Goal: Task Accomplishment & Management: Manage account settings

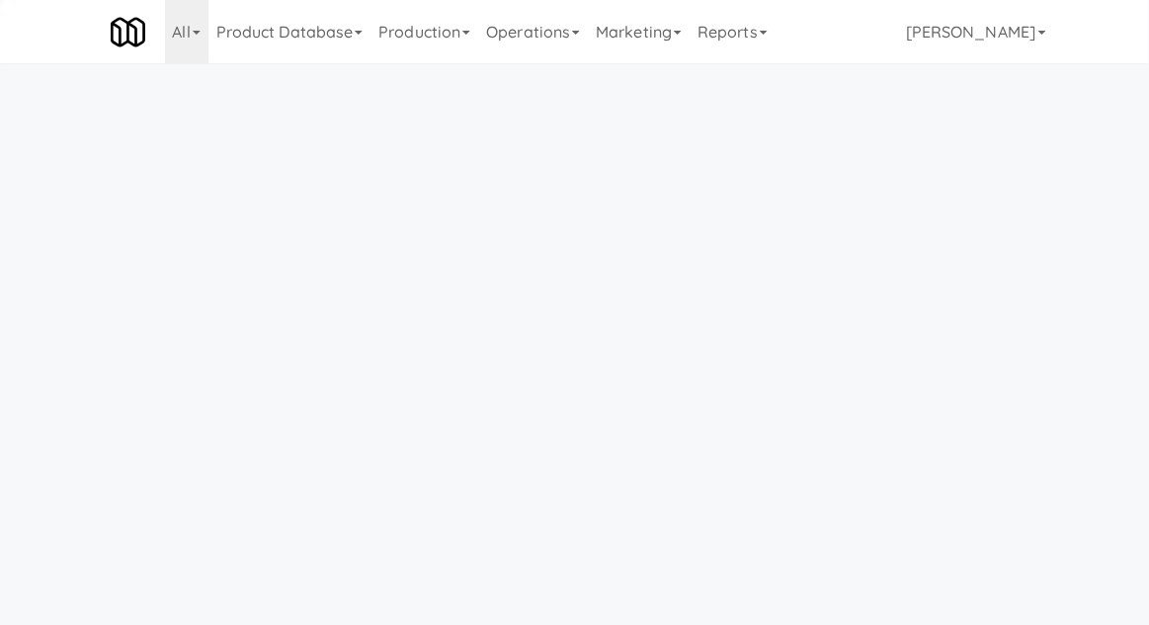
click at [520, 16] on link "Operations" at bounding box center [533, 31] width 110 height 63
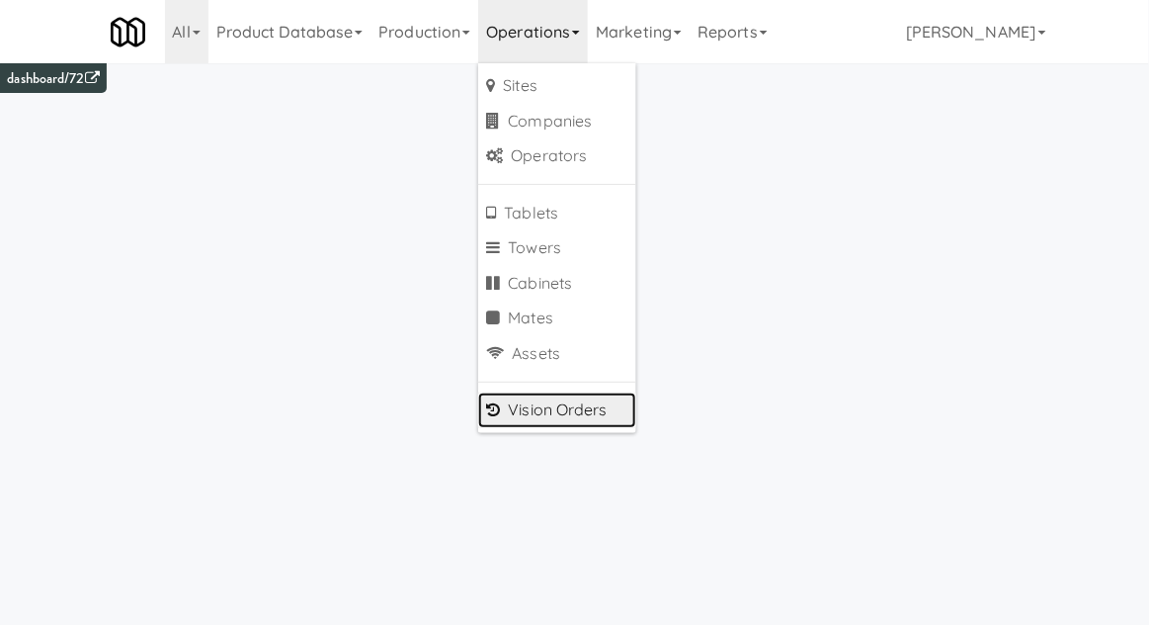
click at [549, 423] on link "Vision Orders" at bounding box center [557, 410] width 158 height 36
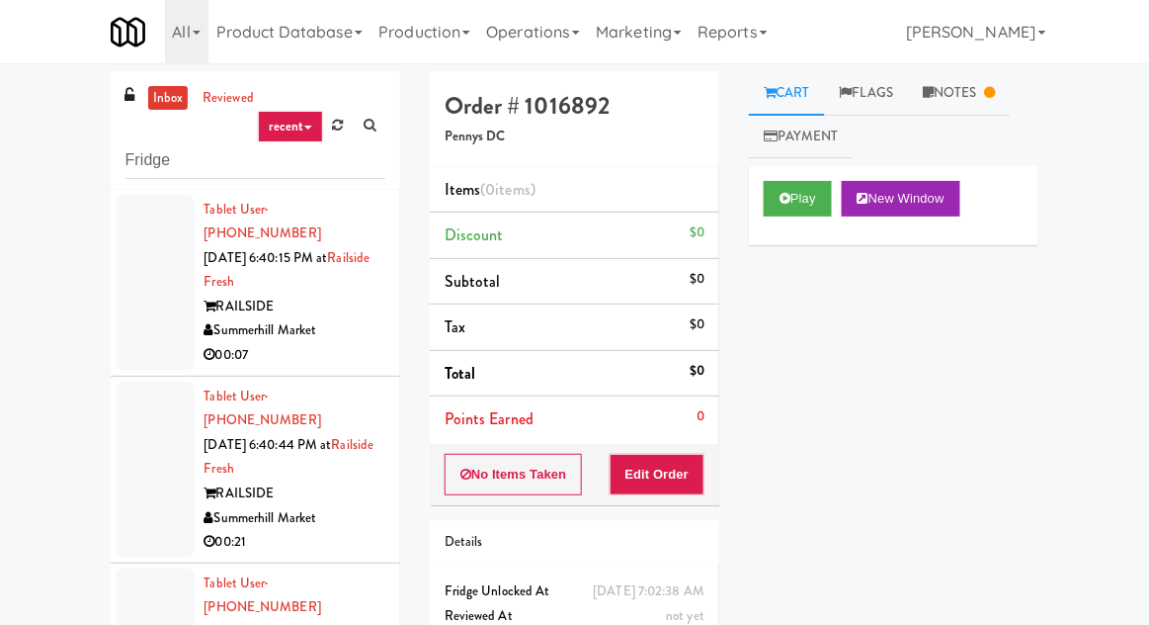
type input "Fridge"
click at [40, 158] on div "inbox reviewed recent all unclear take inventory issue suspicious failed recent…" at bounding box center [574, 434] width 1149 height 726
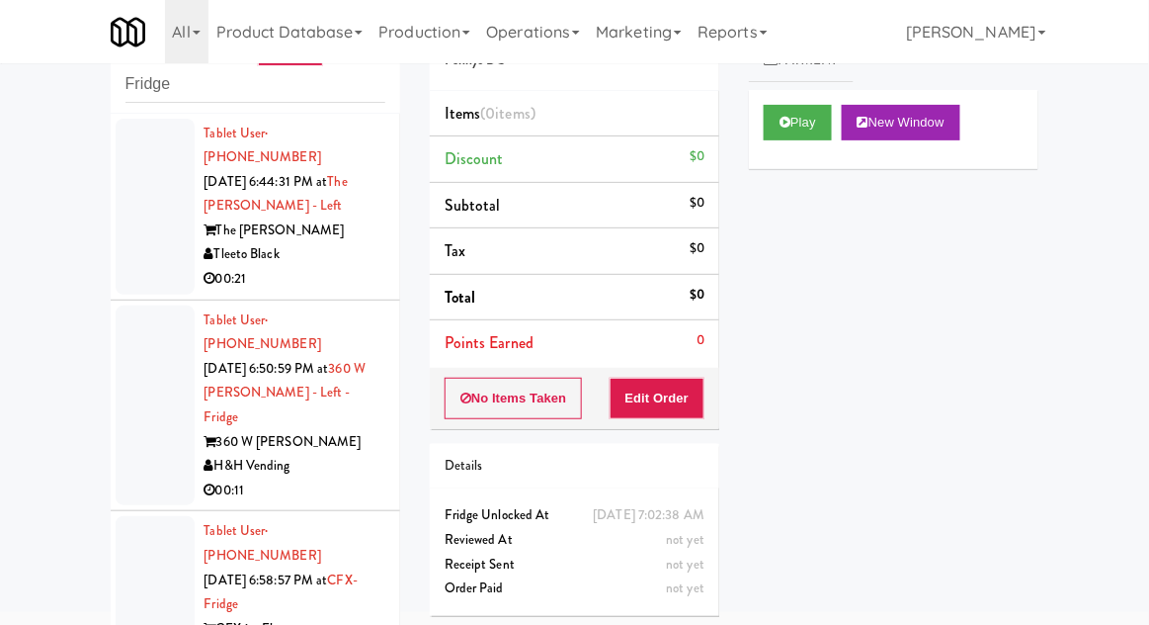
click at [124, 236] on div at bounding box center [155, 207] width 79 height 176
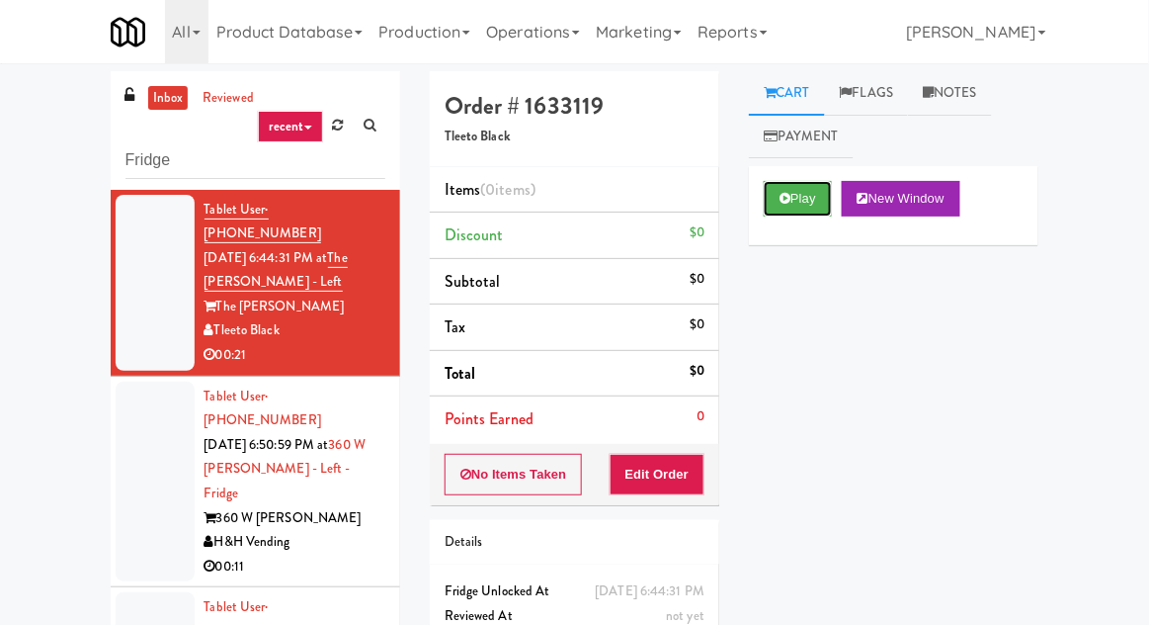
click at [784, 211] on button "Play" at bounding box center [798, 199] width 68 height 36
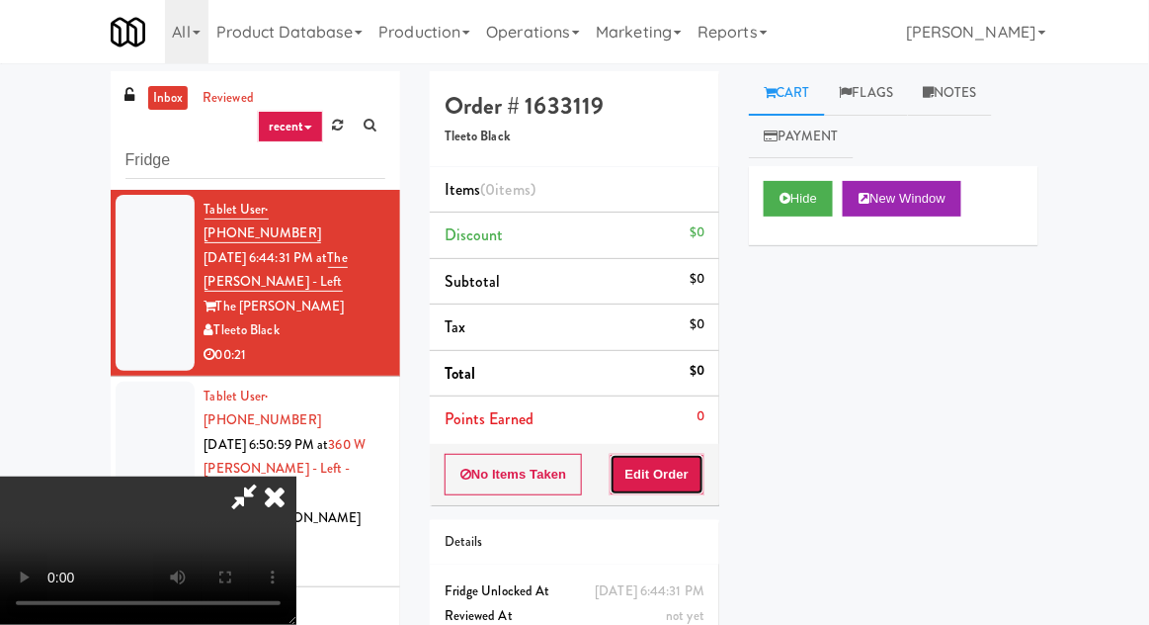
click at [639, 481] on button "Edit Order" at bounding box center [658, 475] width 96 height 42
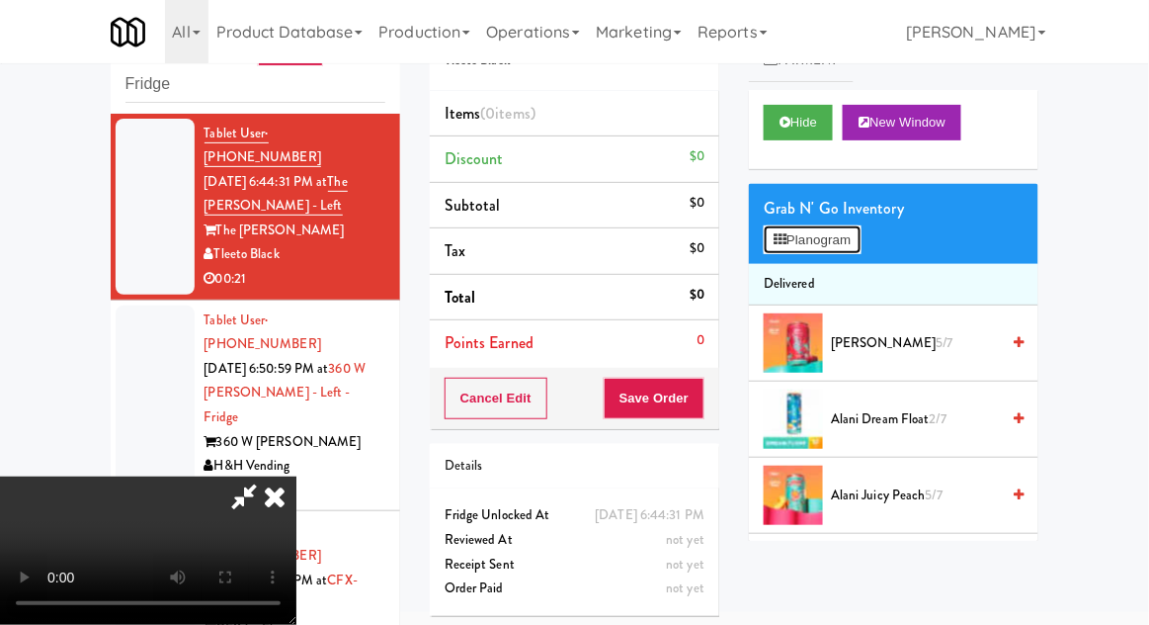
click at [858, 249] on button "Planogram" at bounding box center [812, 240] width 97 height 30
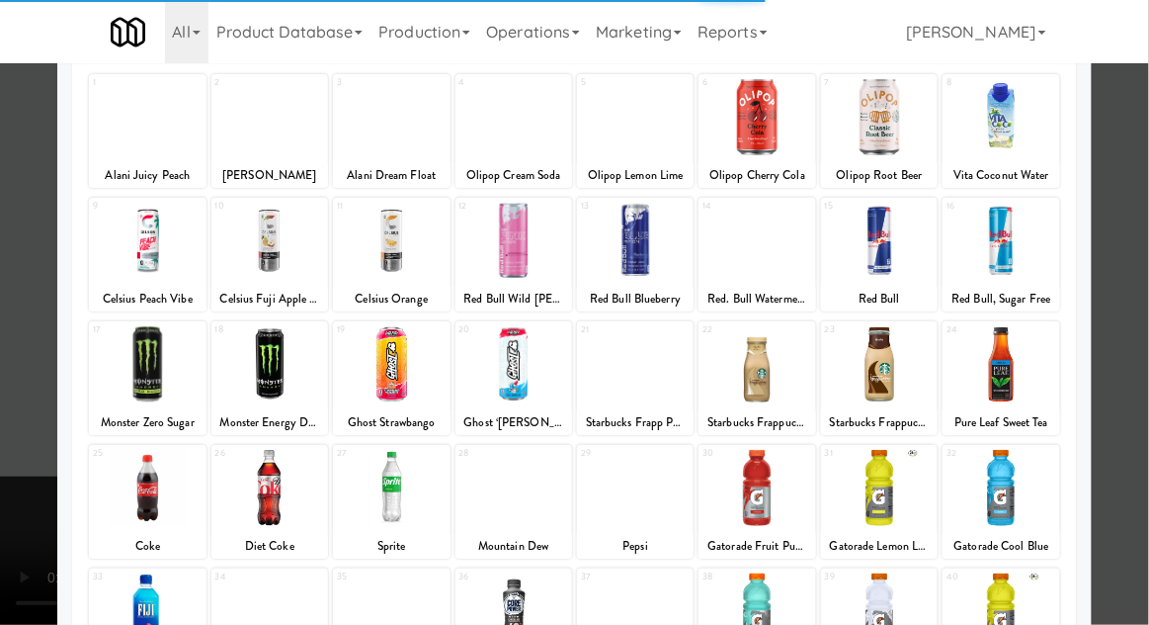
scroll to position [250, 0]
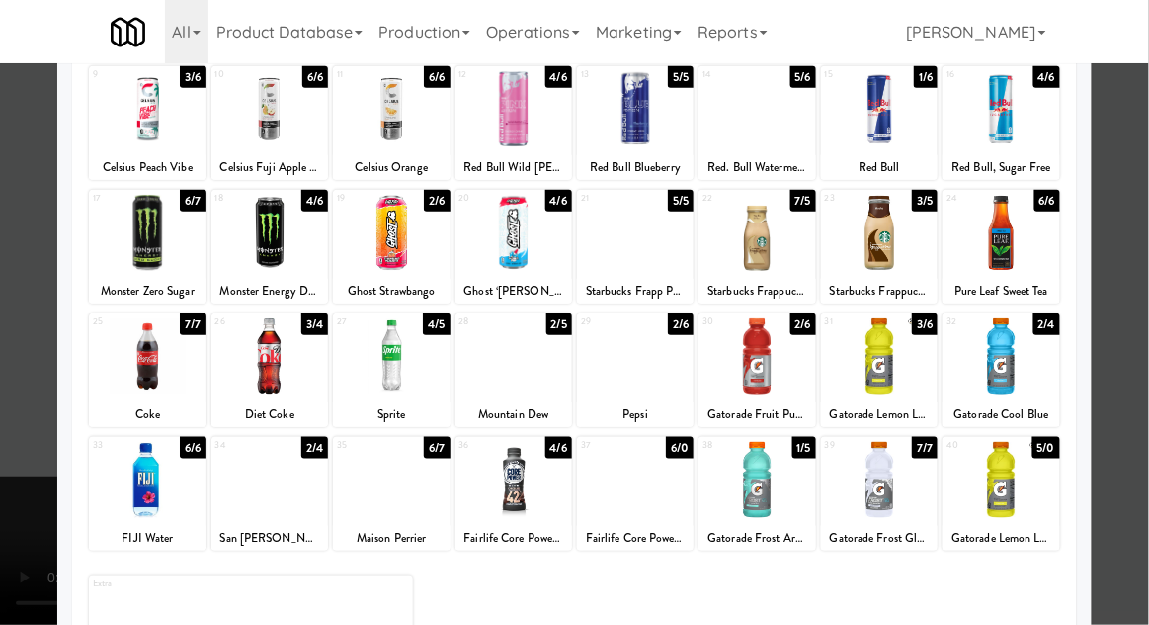
click at [646, 369] on div at bounding box center [635, 356] width 117 height 76
click at [1142, 239] on div at bounding box center [574, 312] width 1149 height 625
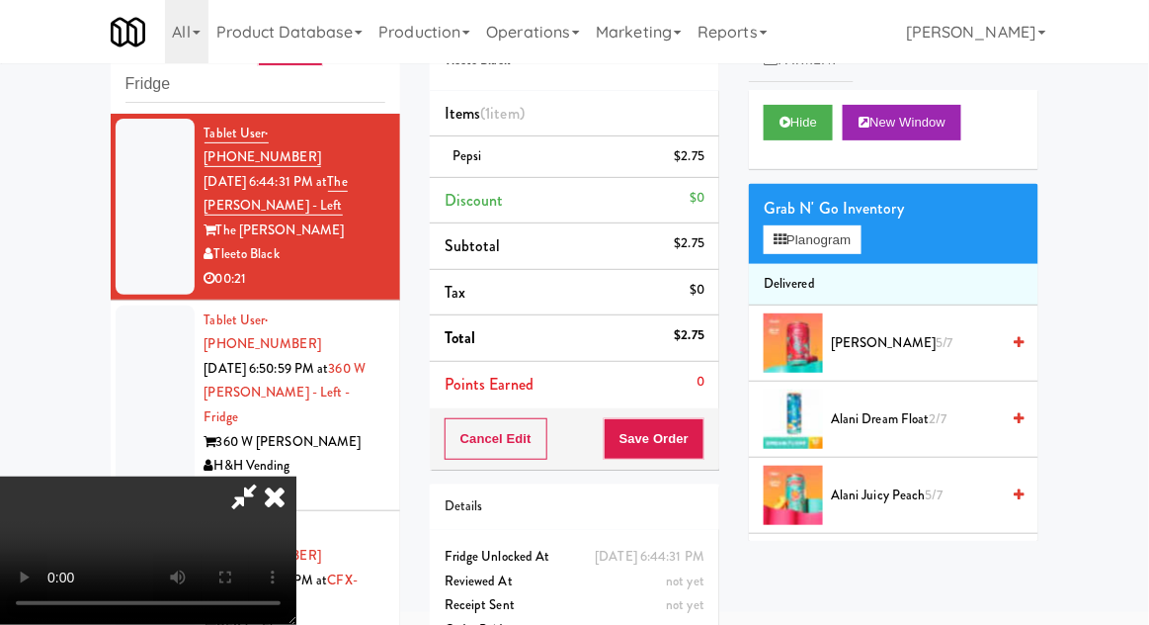
scroll to position [72, 0]
click at [852, 268] on li "Delivered" at bounding box center [894, 285] width 290 height 42
click at [844, 243] on button "Planogram" at bounding box center [812, 240] width 97 height 30
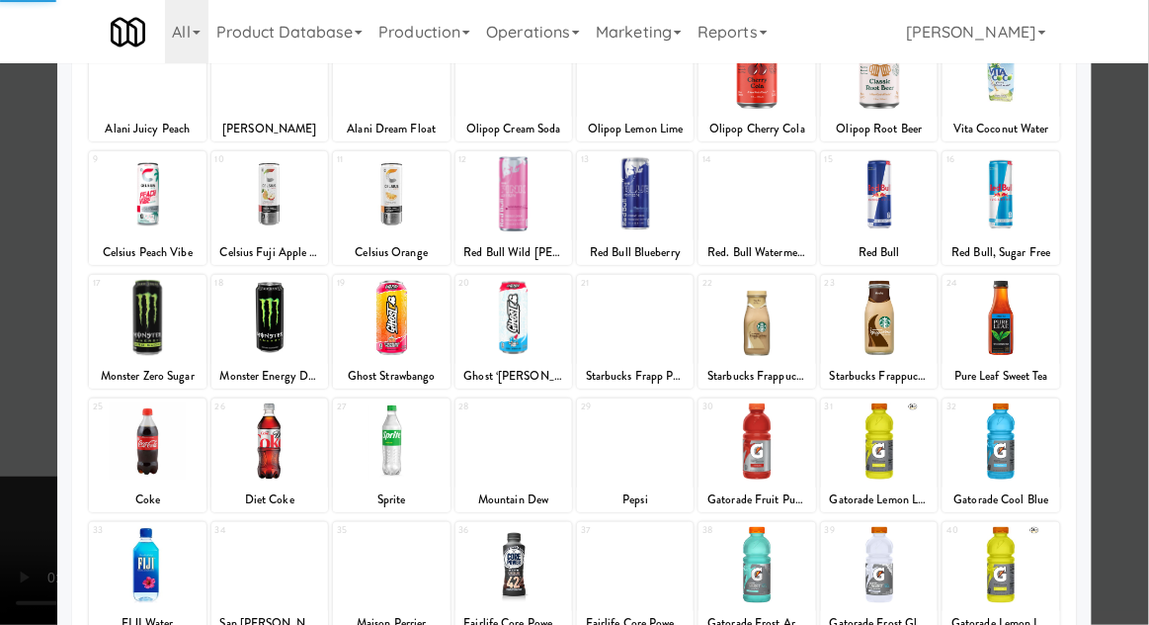
scroll to position [205, 0]
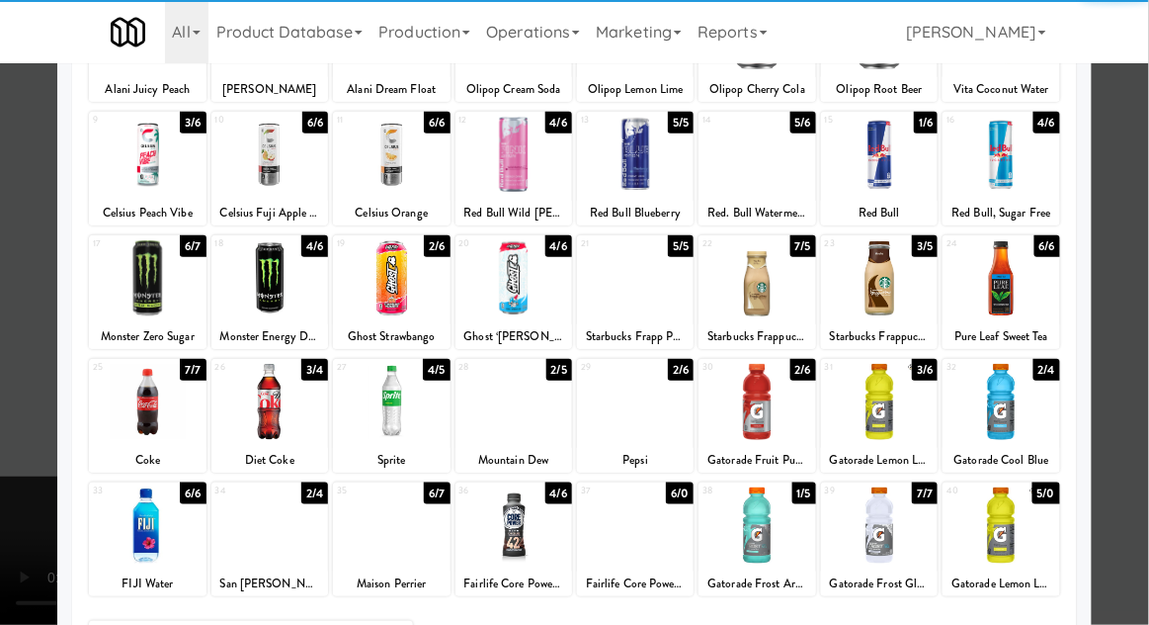
click at [142, 524] on div at bounding box center [147, 525] width 117 height 76
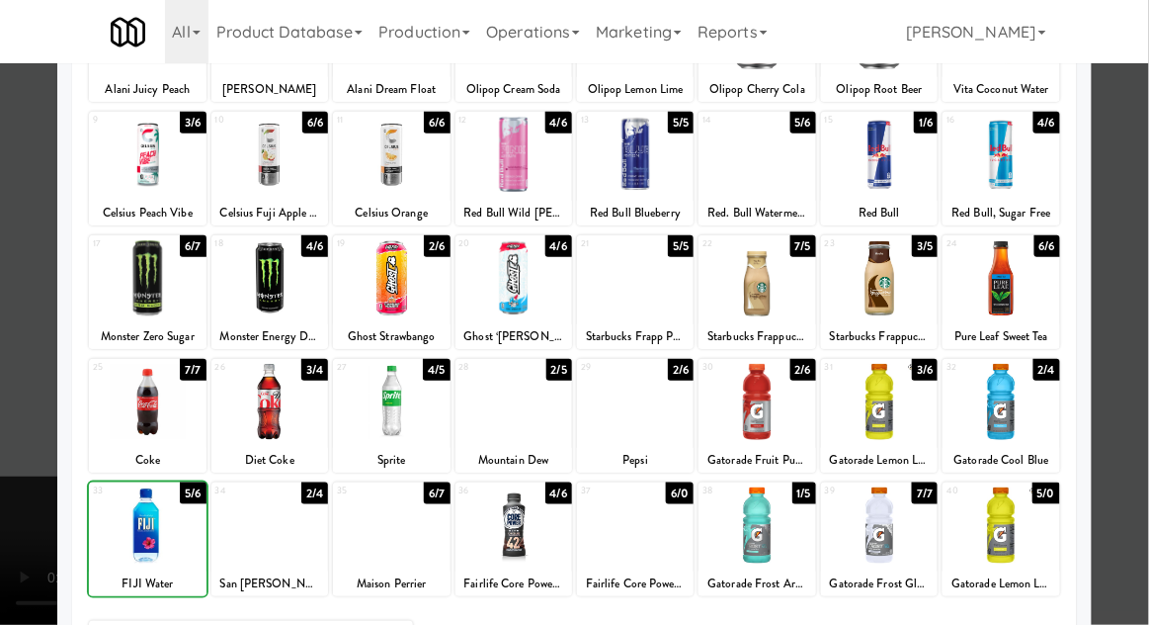
click at [1139, 234] on div at bounding box center [574, 312] width 1149 height 625
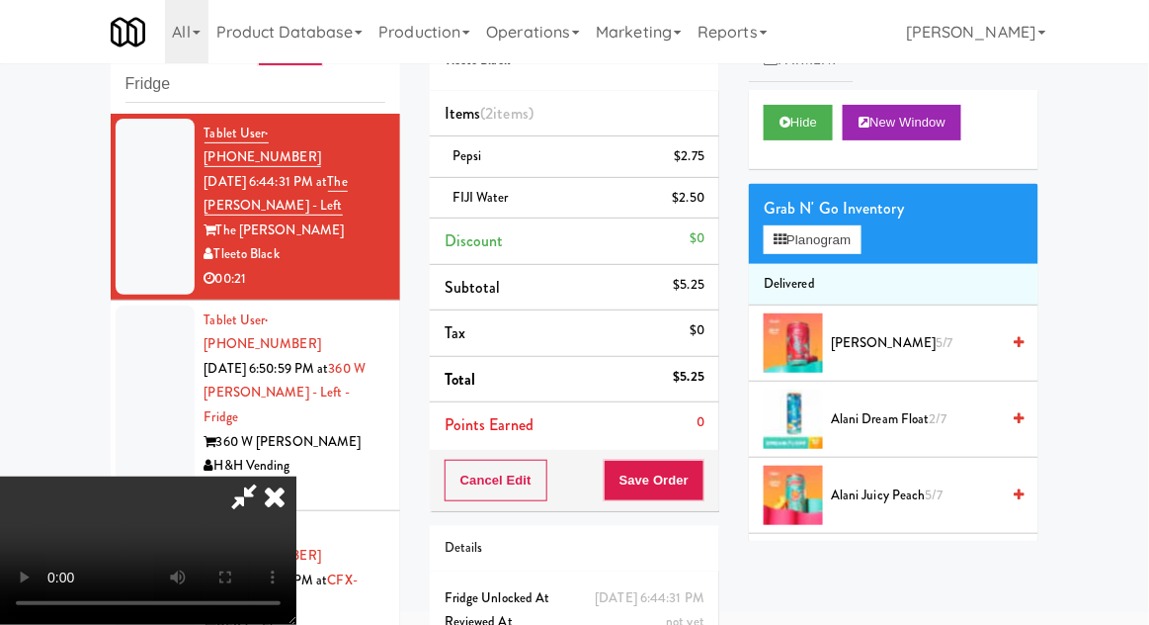
scroll to position [72, 0]
click at [807, 229] on button "Planogram" at bounding box center [812, 240] width 97 height 30
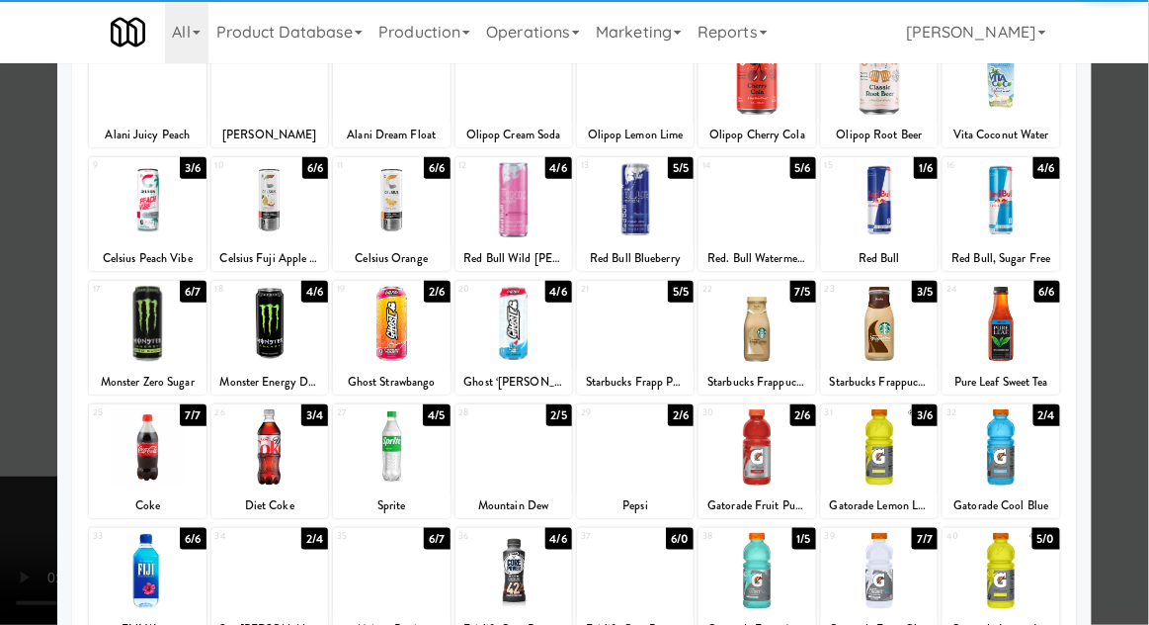
scroll to position [209, 0]
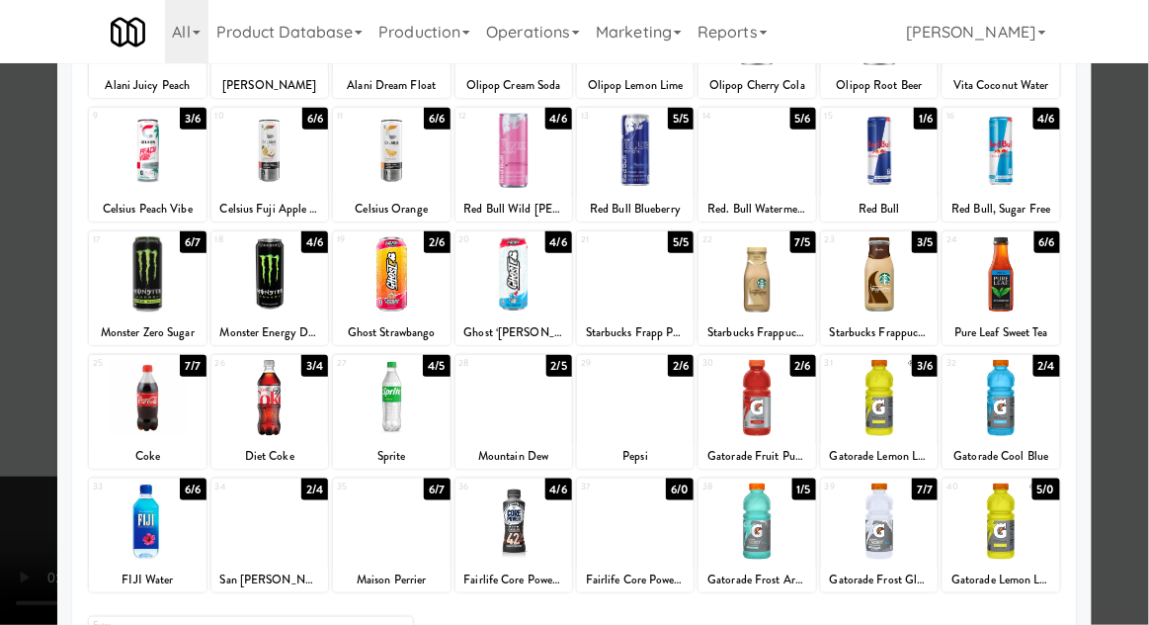
click at [274, 529] on div at bounding box center [269, 521] width 117 height 76
click at [1135, 242] on div at bounding box center [574, 312] width 1149 height 625
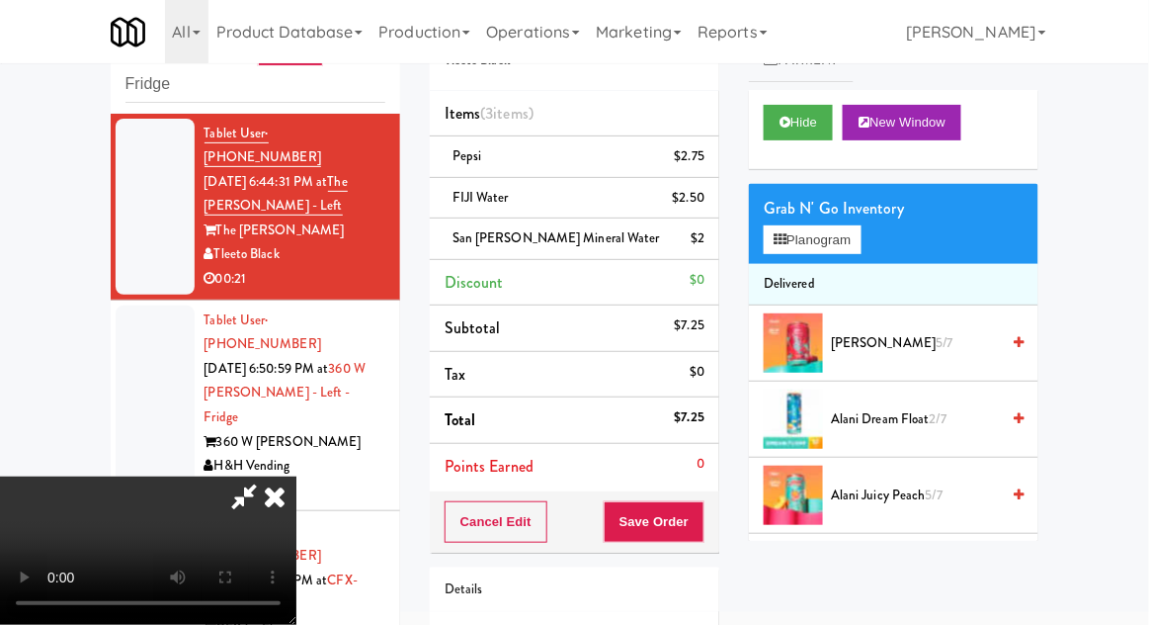
scroll to position [131, 0]
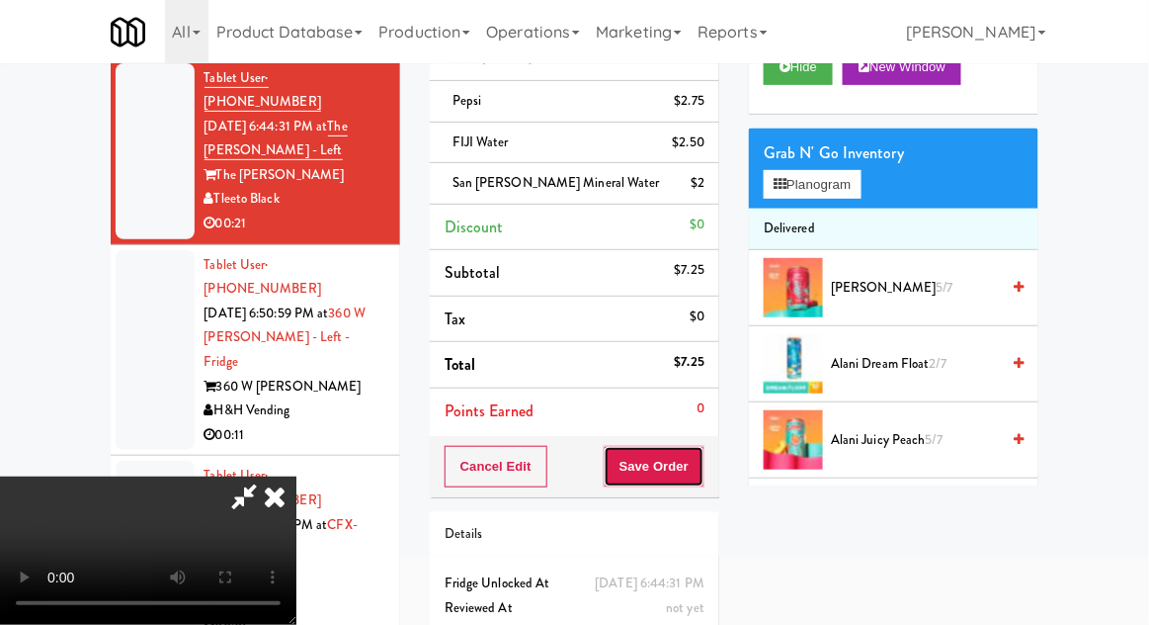
click at [696, 457] on button "Save Order" at bounding box center [654, 467] width 101 height 42
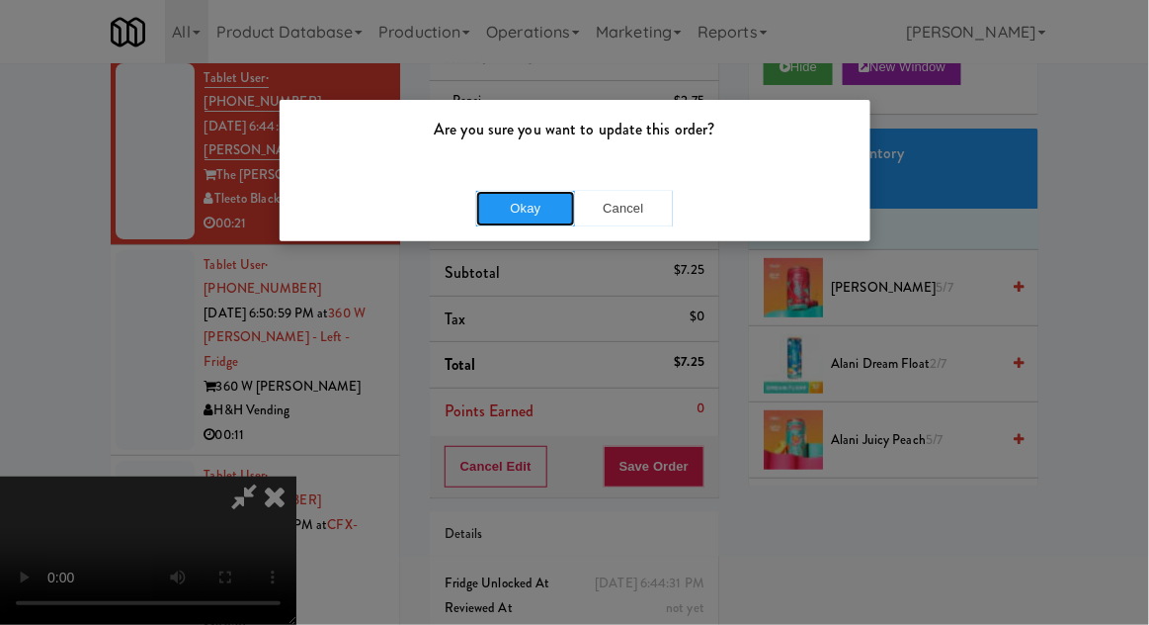
click at [513, 214] on button "Okay" at bounding box center [525, 209] width 99 height 36
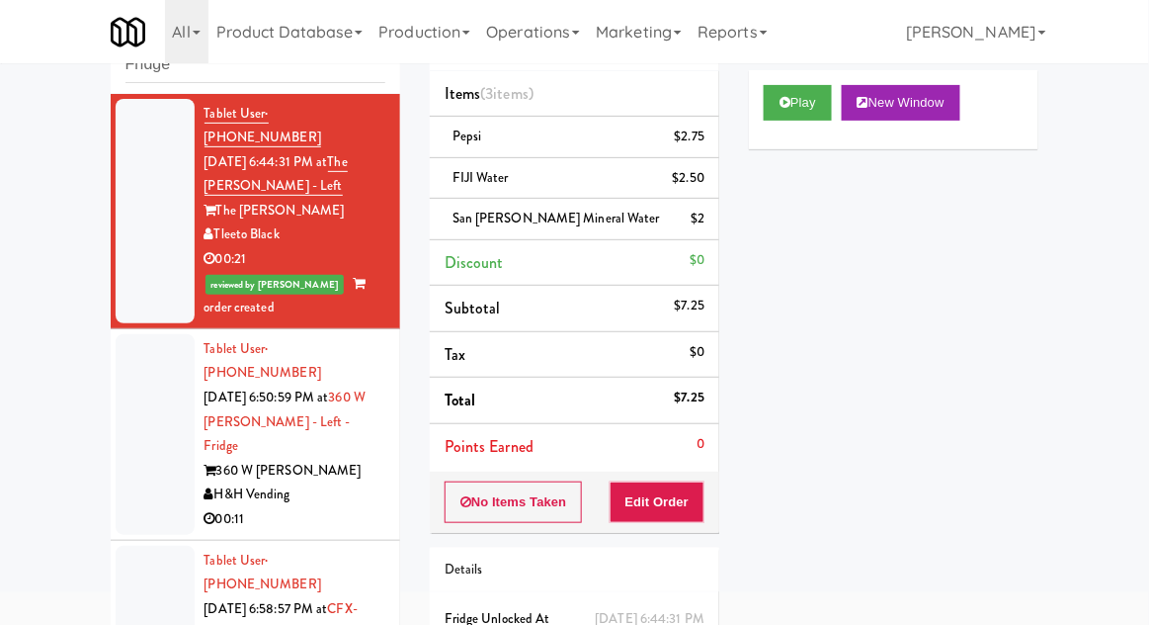
scroll to position [0, 0]
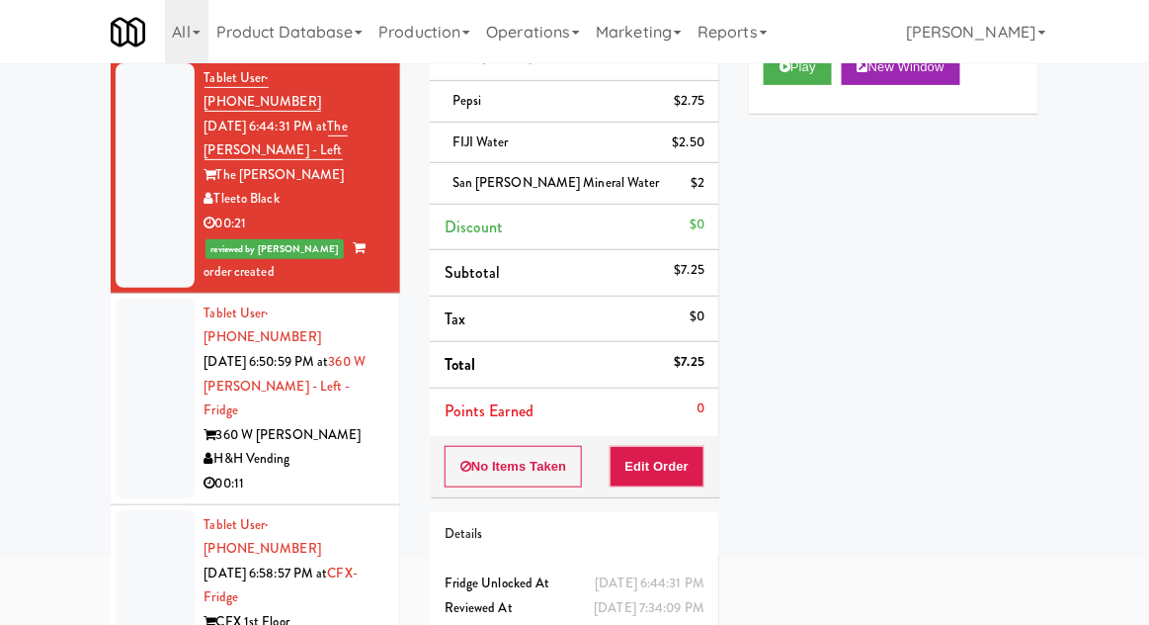
click at [132, 370] on div at bounding box center [155, 398] width 79 height 201
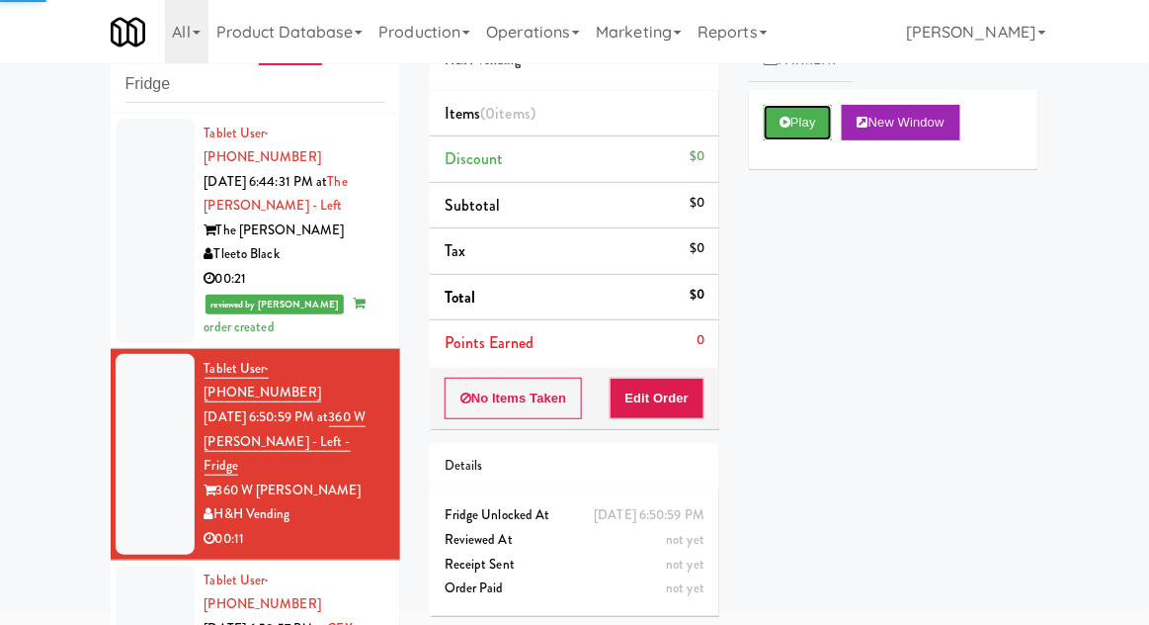
click at [795, 138] on button "Play" at bounding box center [798, 123] width 68 height 36
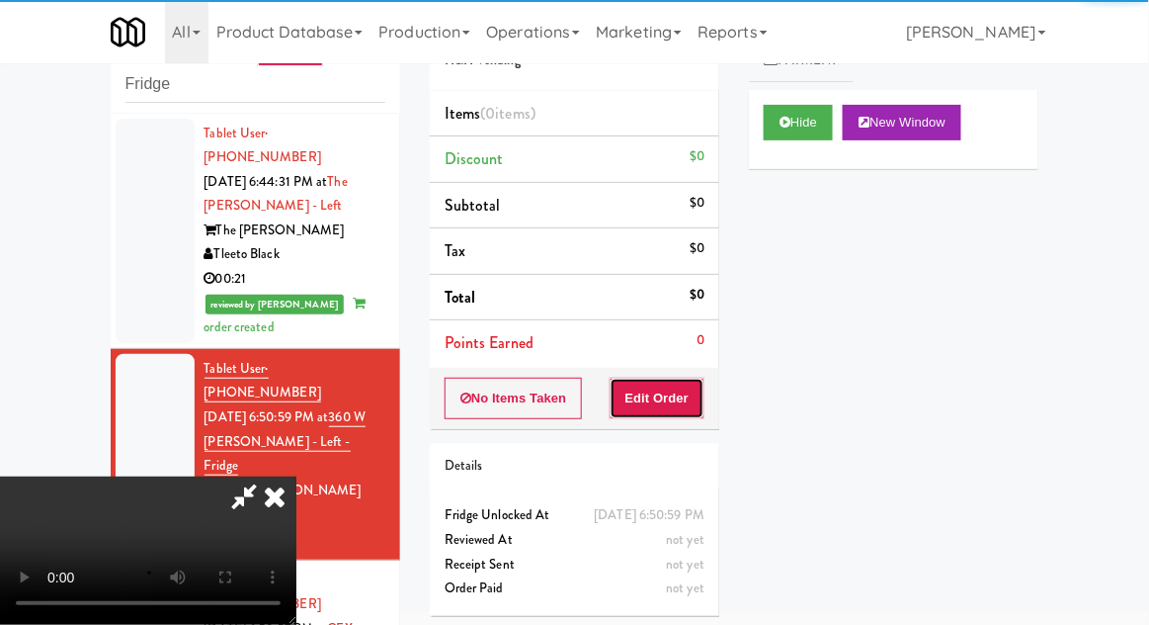
click at [686, 415] on button "Edit Order" at bounding box center [658, 398] width 96 height 42
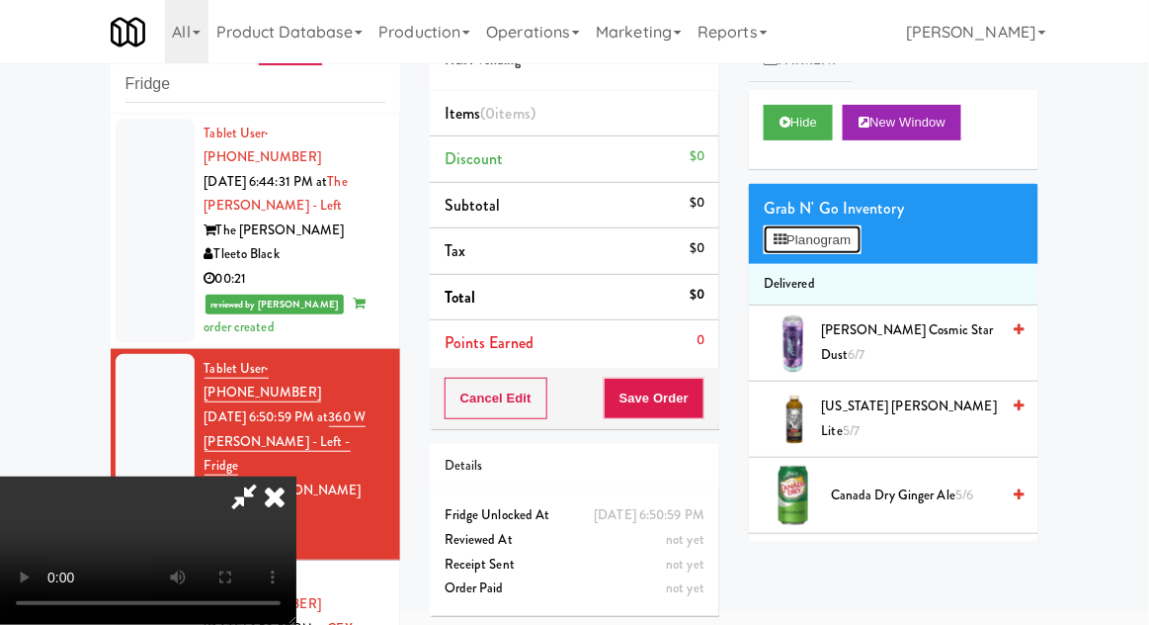
click at [844, 230] on button "Planogram" at bounding box center [812, 240] width 97 height 30
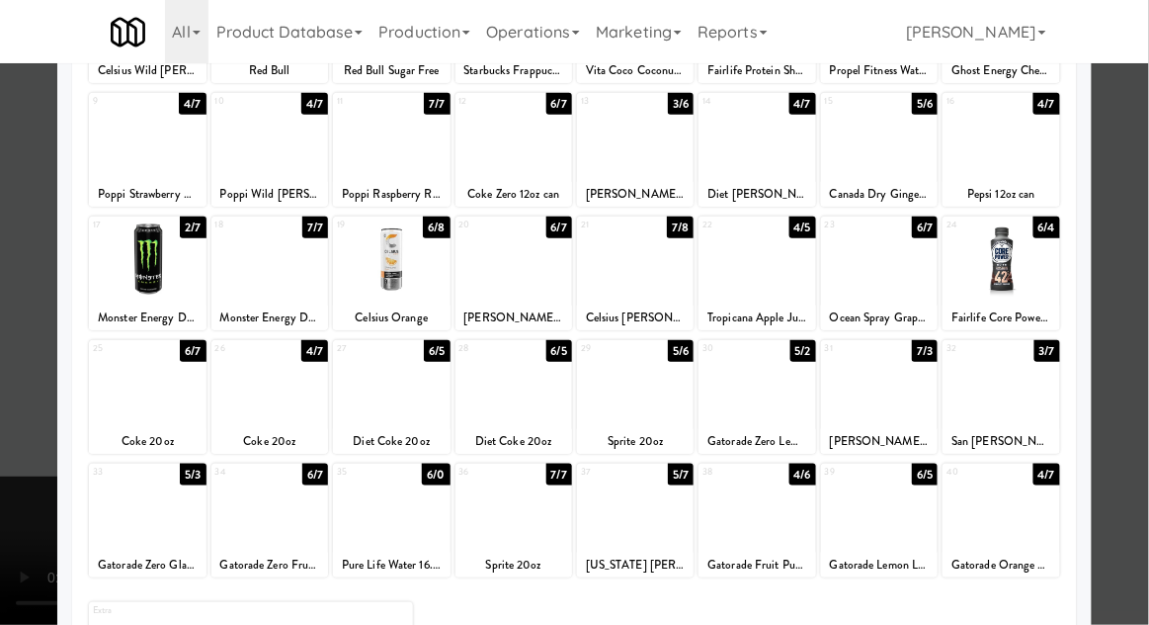
scroll to position [229, 0]
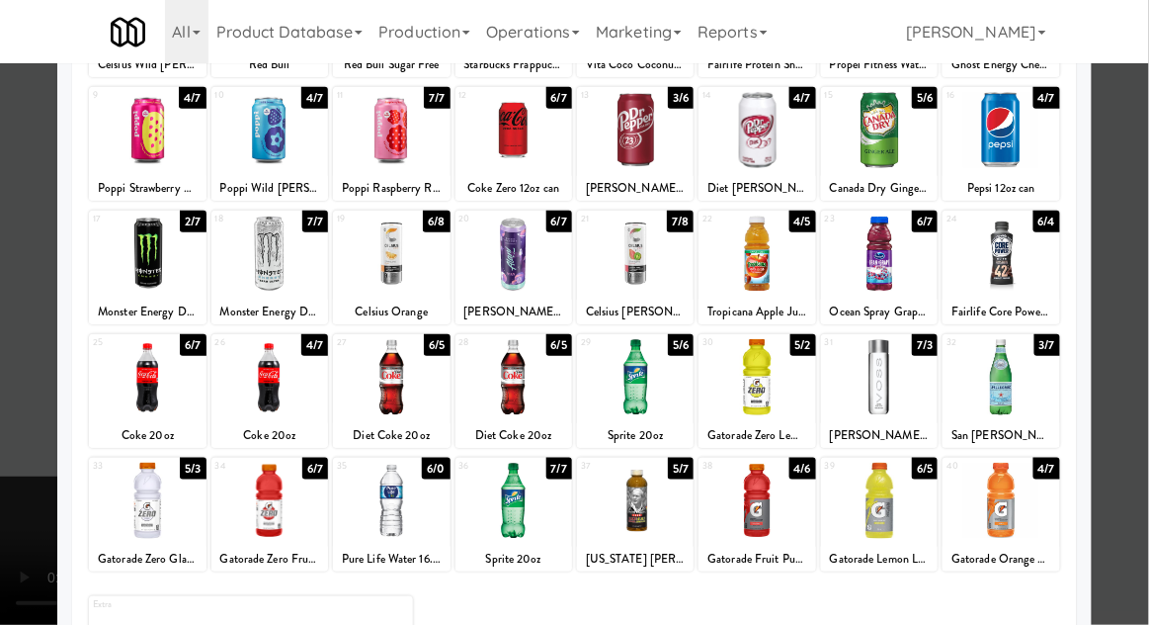
click at [889, 488] on div at bounding box center [879, 500] width 117 height 76
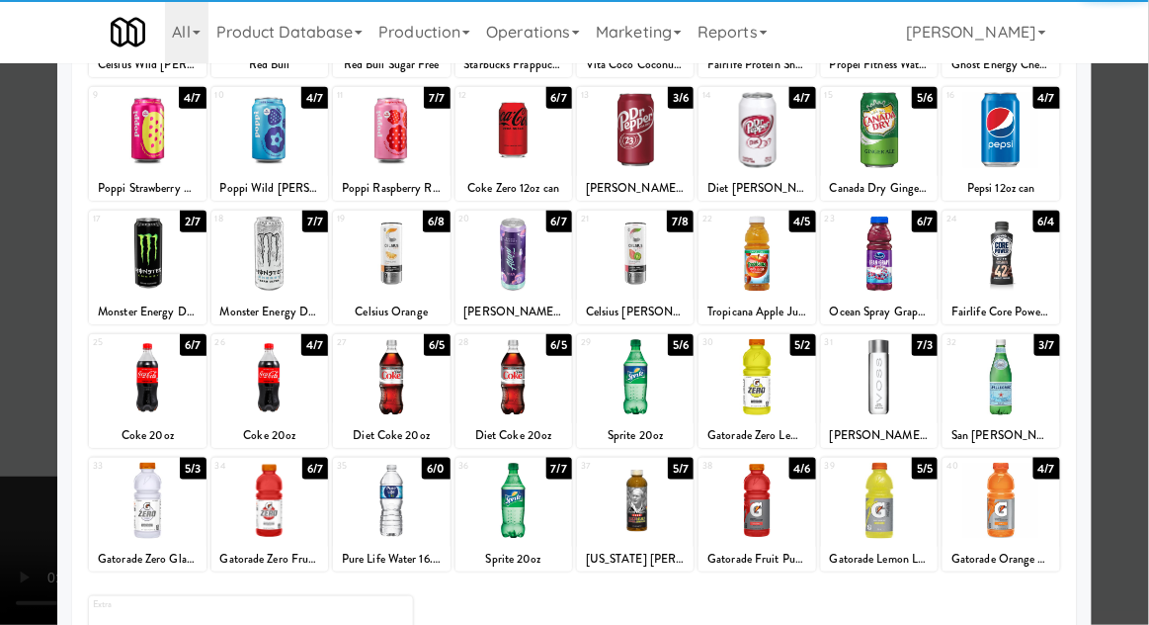
click at [9, 458] on div at bounding box center [574, 312] width 1149 height 625
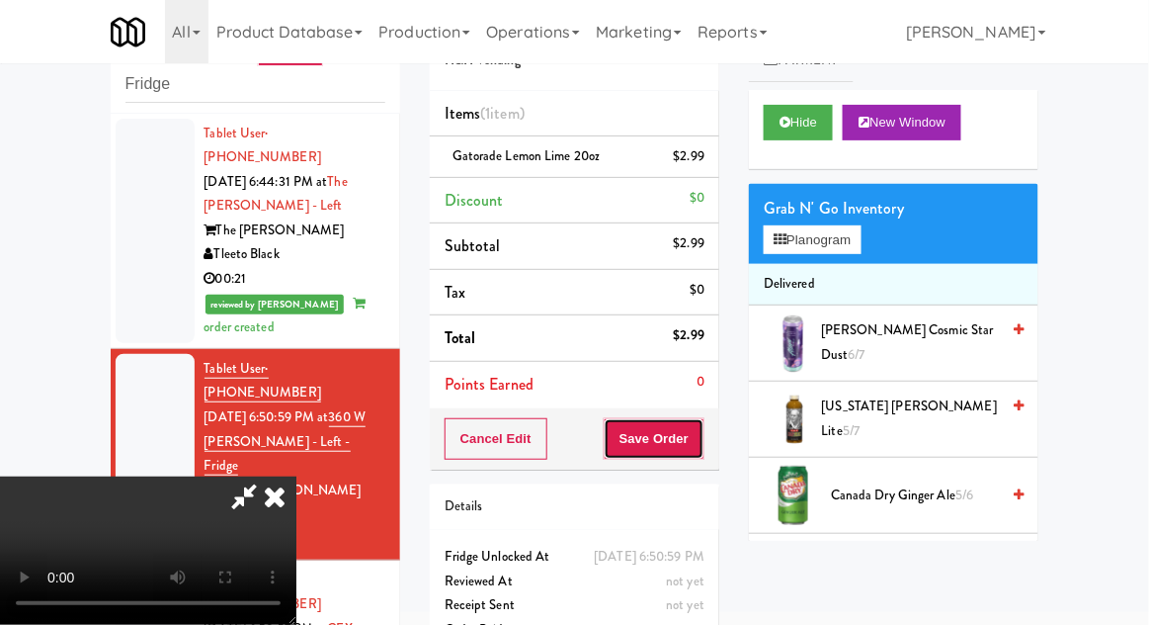
click at [702, 454] on button "Save Order" at bounding box center [654, 439] width 101 height 42
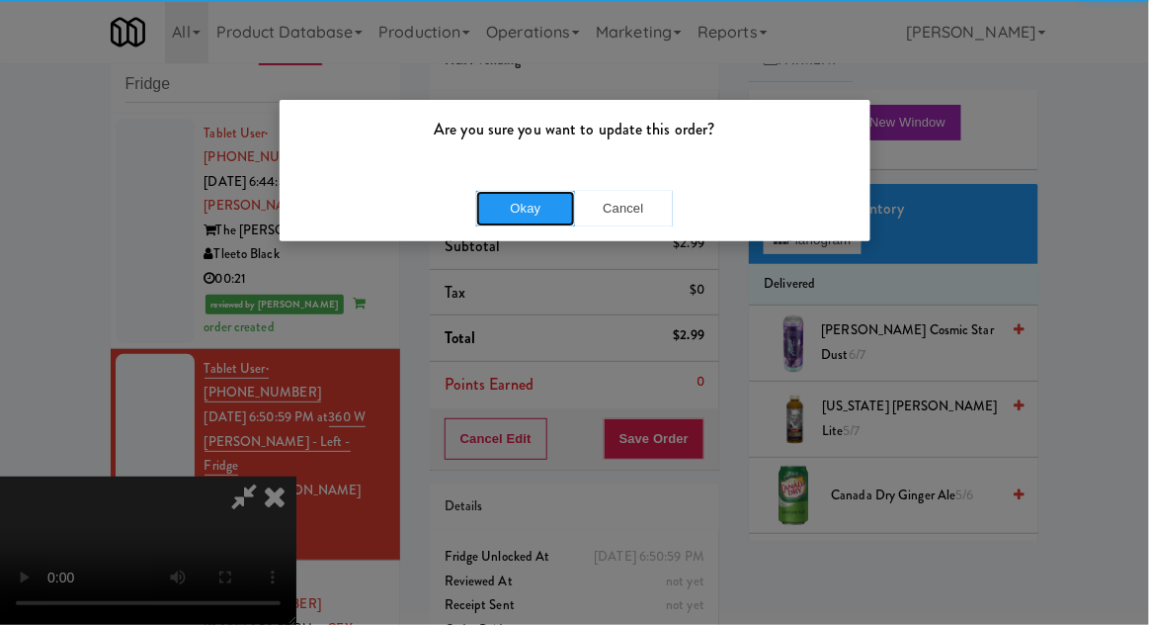
click at [526, 223] on button "Okay" at bounding box center [525, 209] width 99 height 36
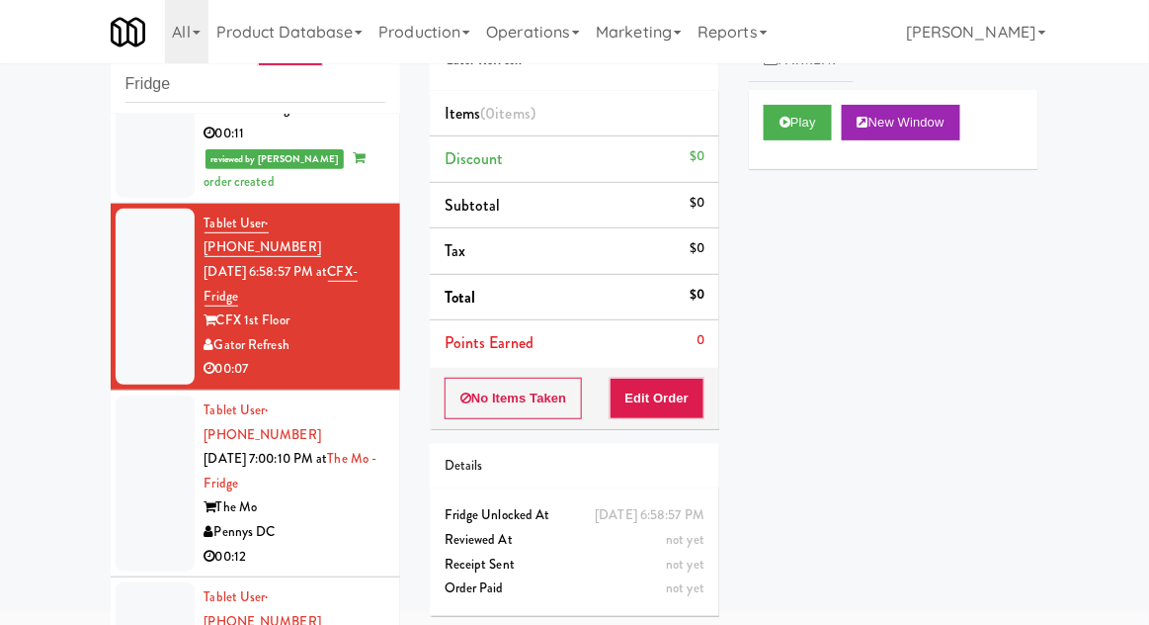
scroll to position [405, 0]
click at [794, 106] on button "Play" at bounding box center [798, 123] width 68 height 36
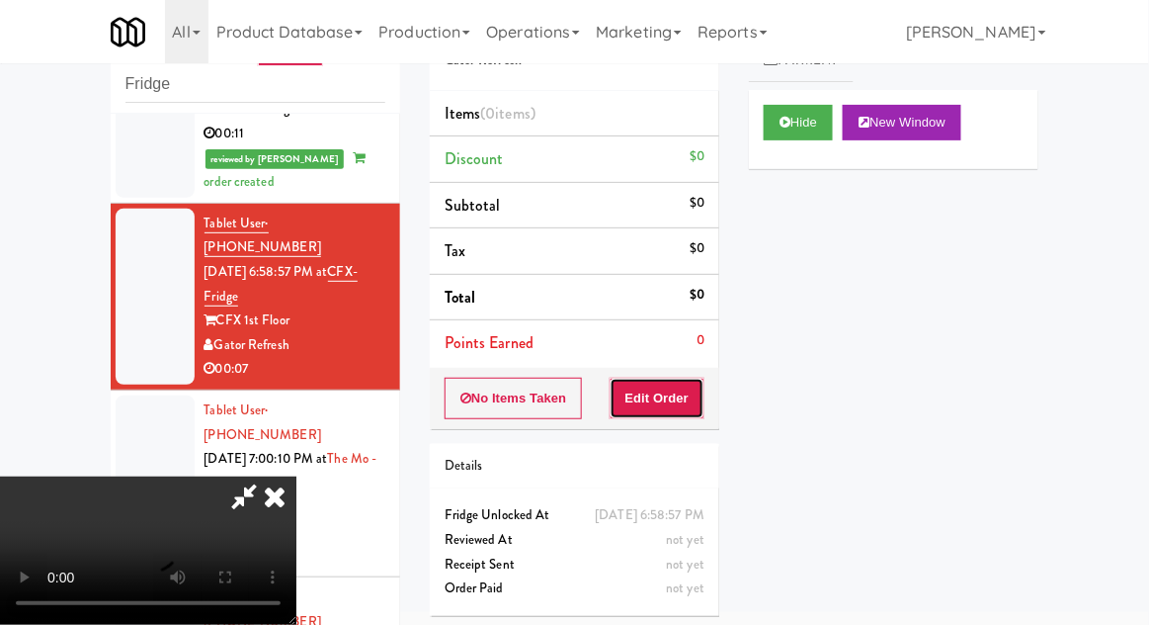
click at [689, 392] on button "Edit Order" at bounding box center [658, 398] width 96 height 42
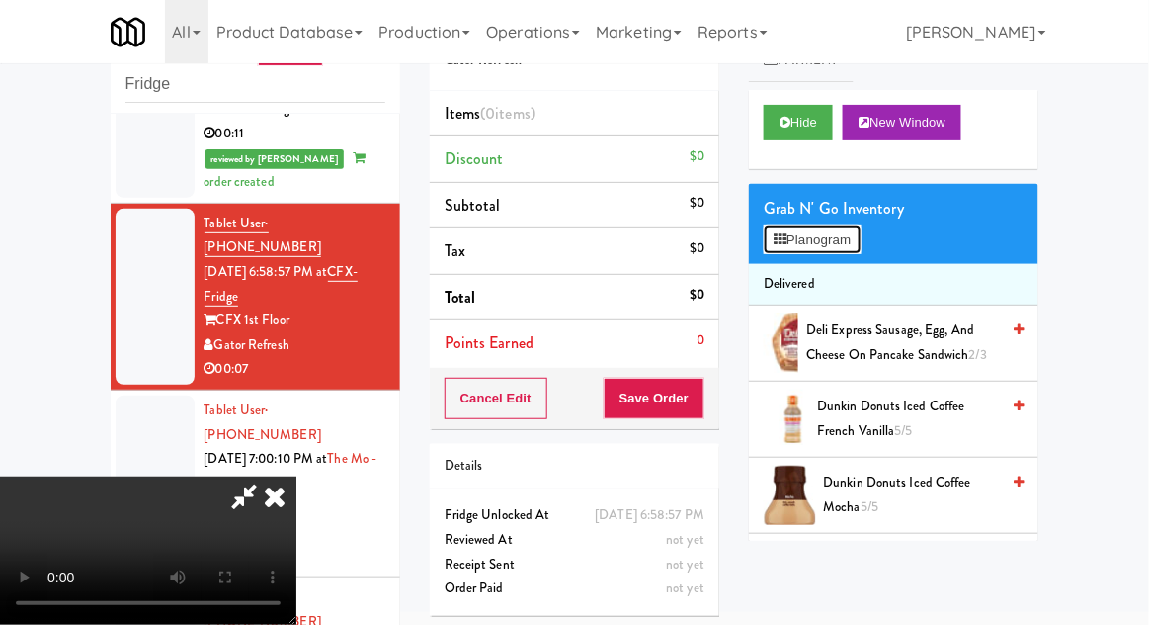
click at [847, 243] on button "Planogram" at bounding box center [812, 240] width 97 height 30
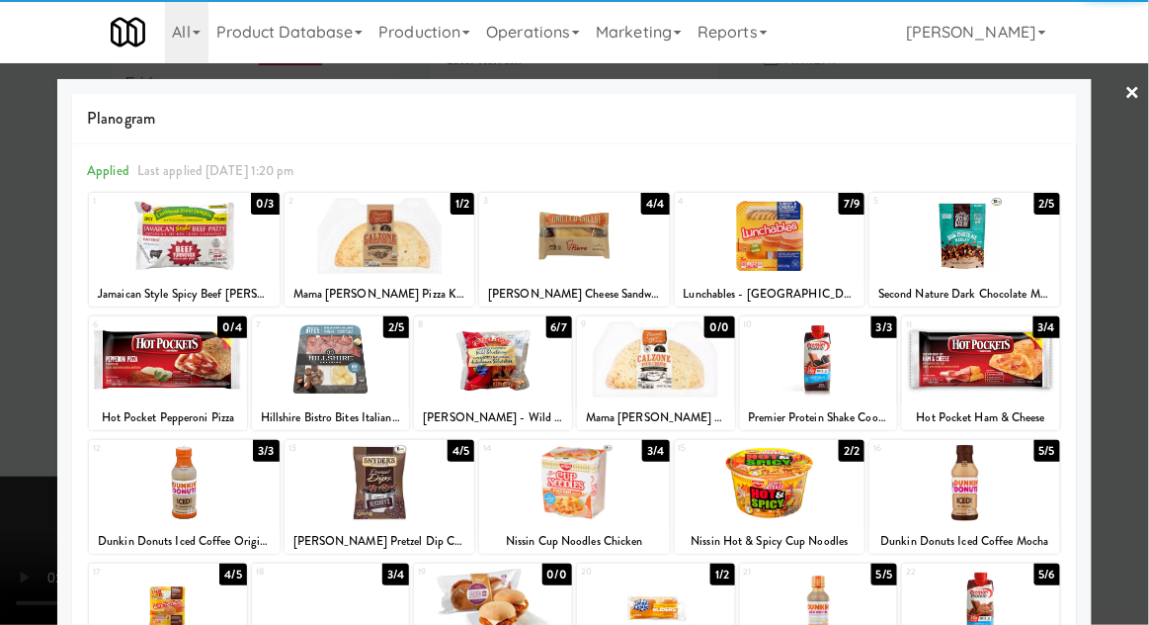
click at [144, 616] on div at bounding box center [168, 606] width 158 height 76
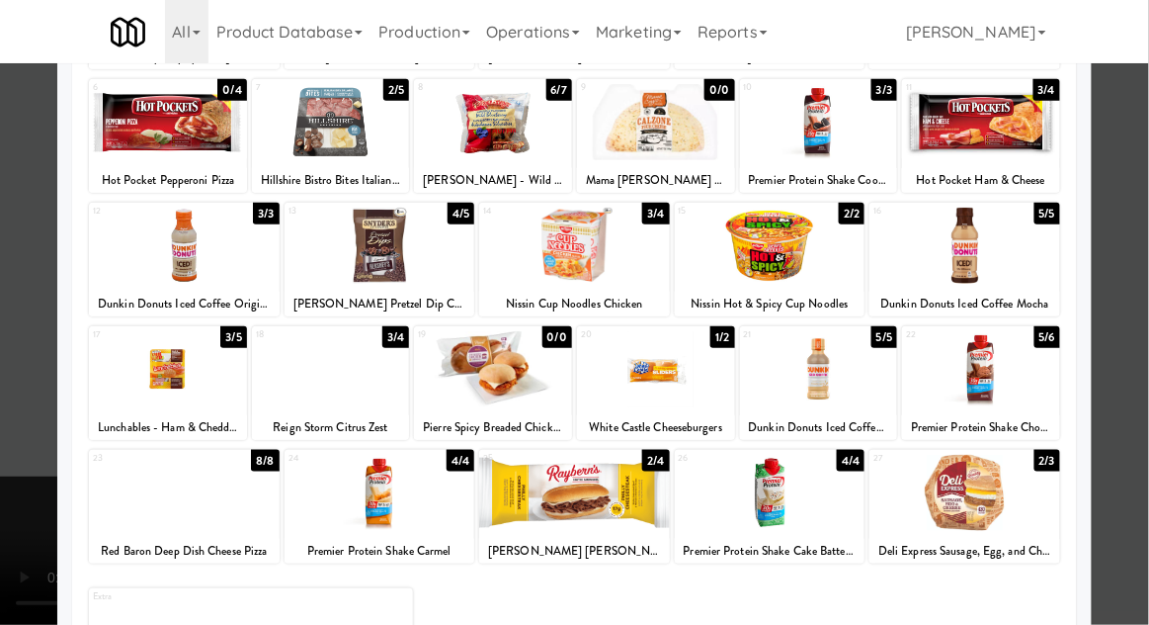
scroll to position [221, 0]
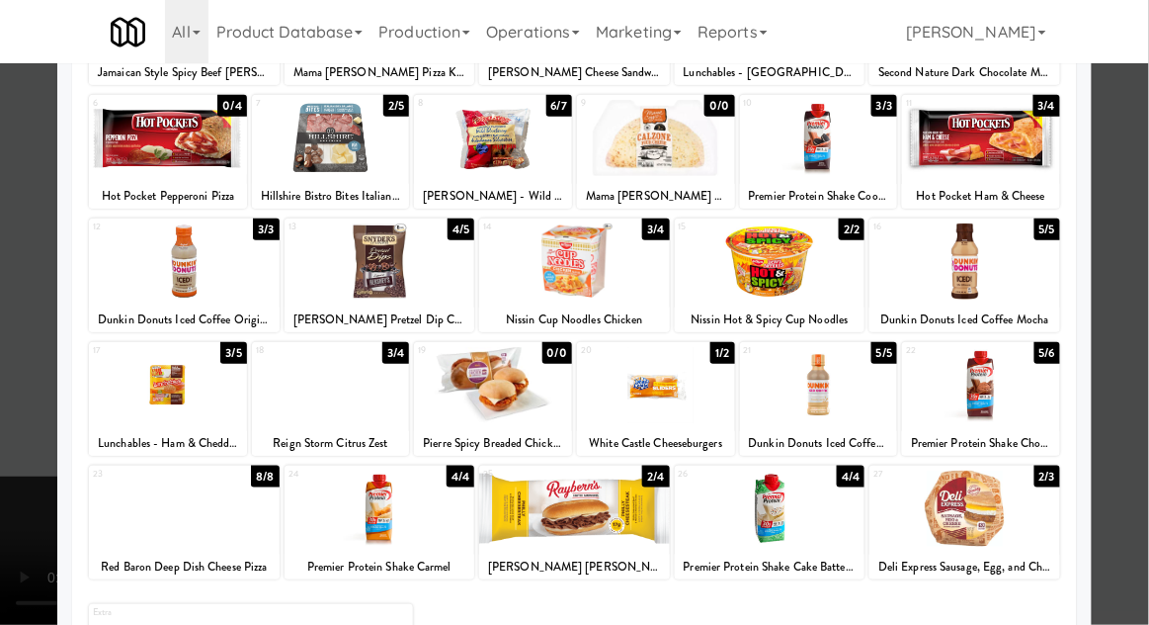
click at [4, 431] on div at bounding box center [574, 312] width 1149 height 625
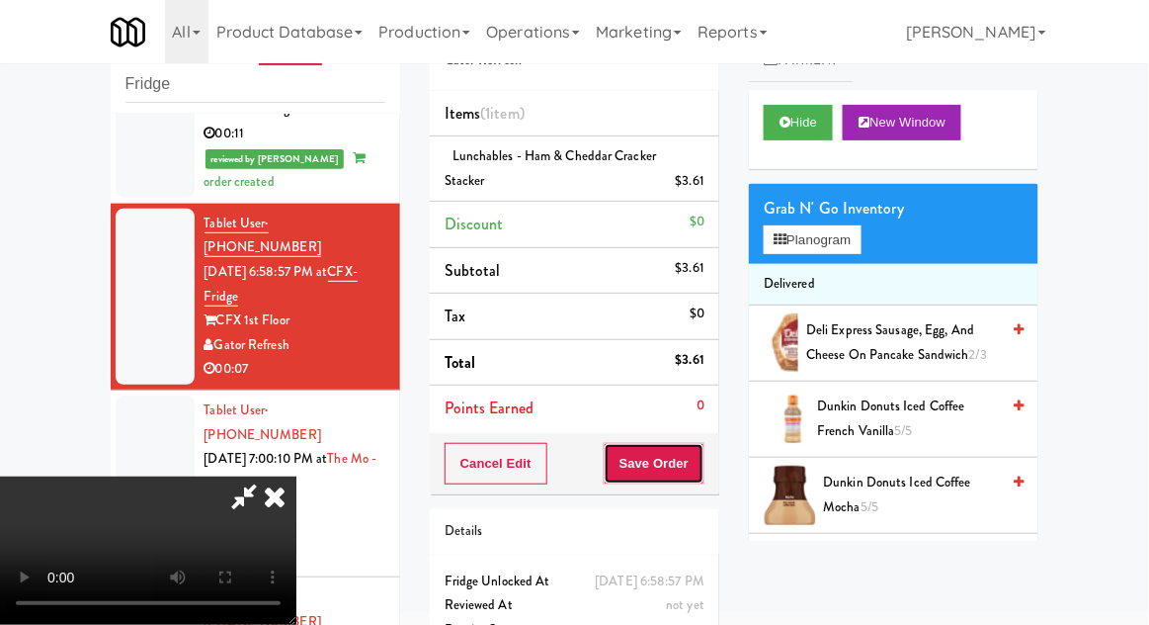
click at [696, 471] on button "Save Order" at bounding box center [654, 464] width 101 height 42
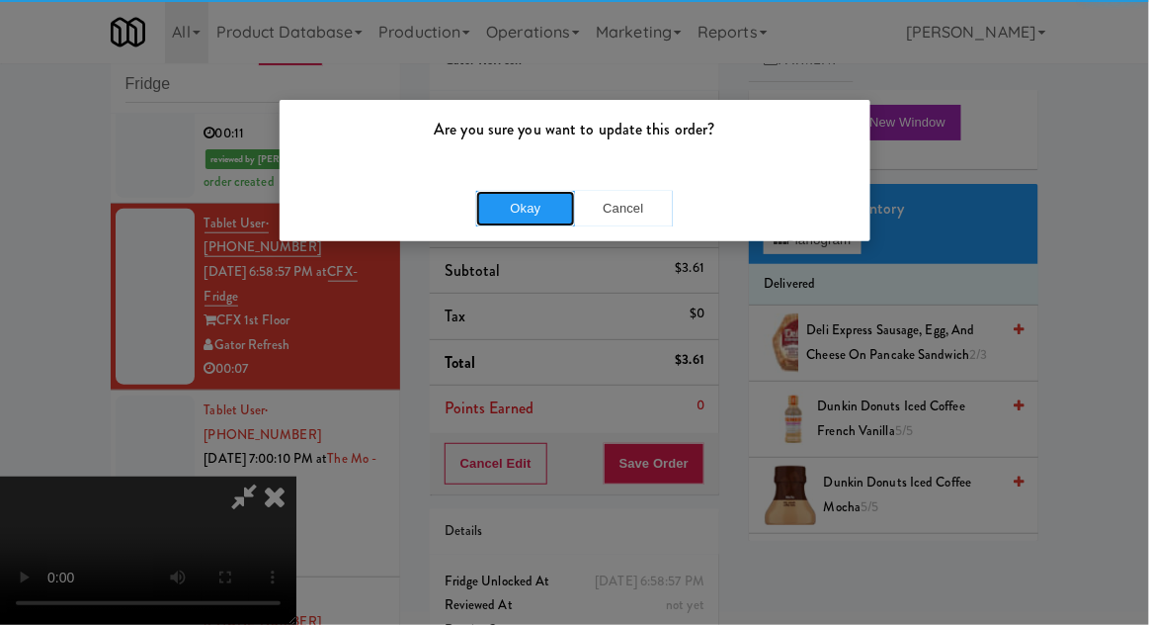
click at [520, 217] on button "Okay" at bounding box center [525, 209] width 99 height 36
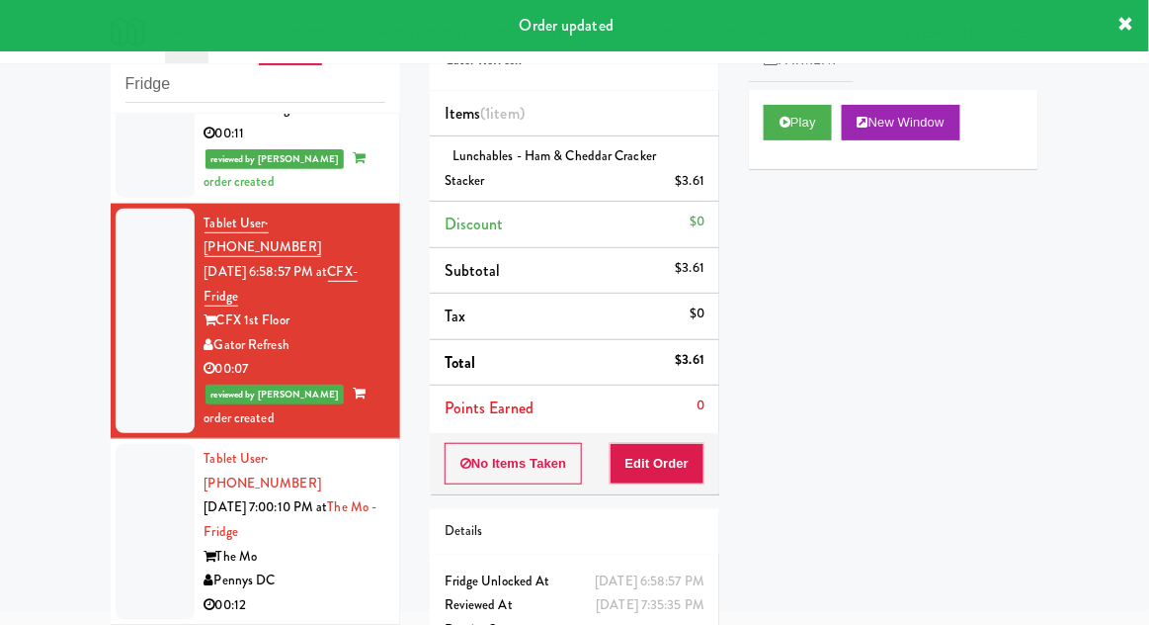
click at [139, 476] on div at bounding box center [155, 532] width 79 height 176
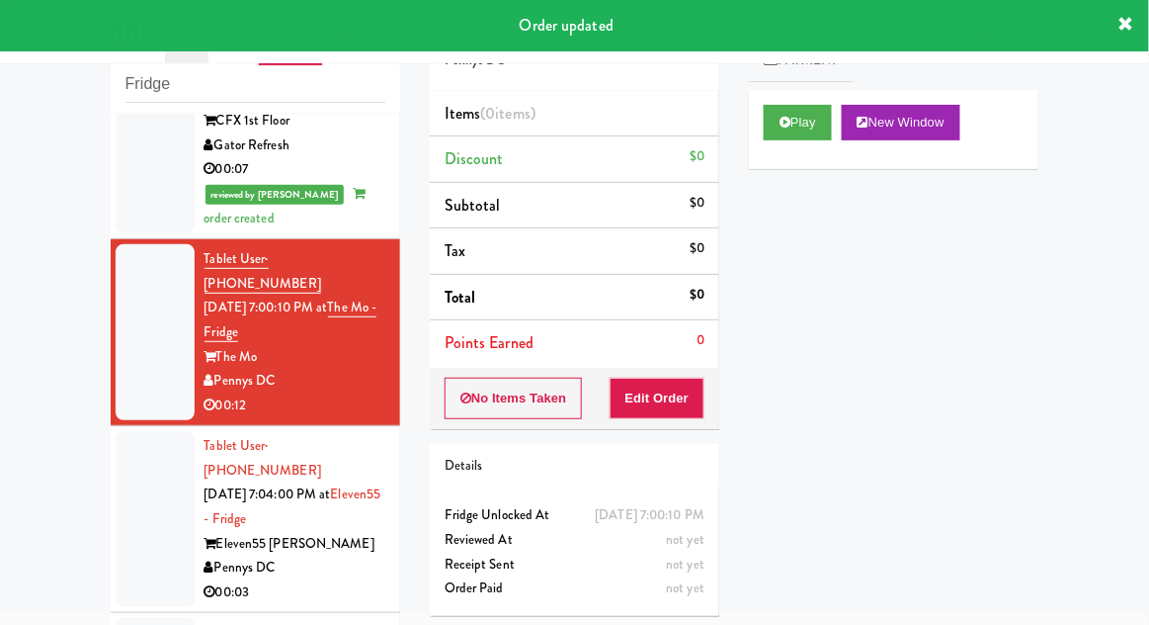
scroll to position [614, 0]
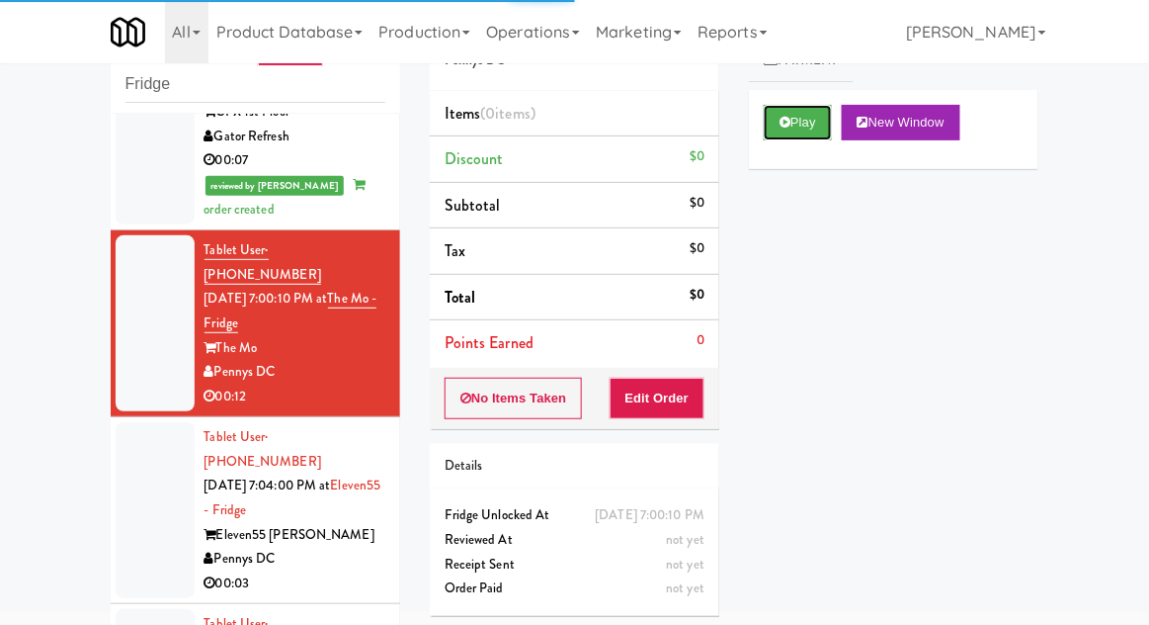
click at [791, 126] on icon at bounding box center [785, 122] width 11 height 13
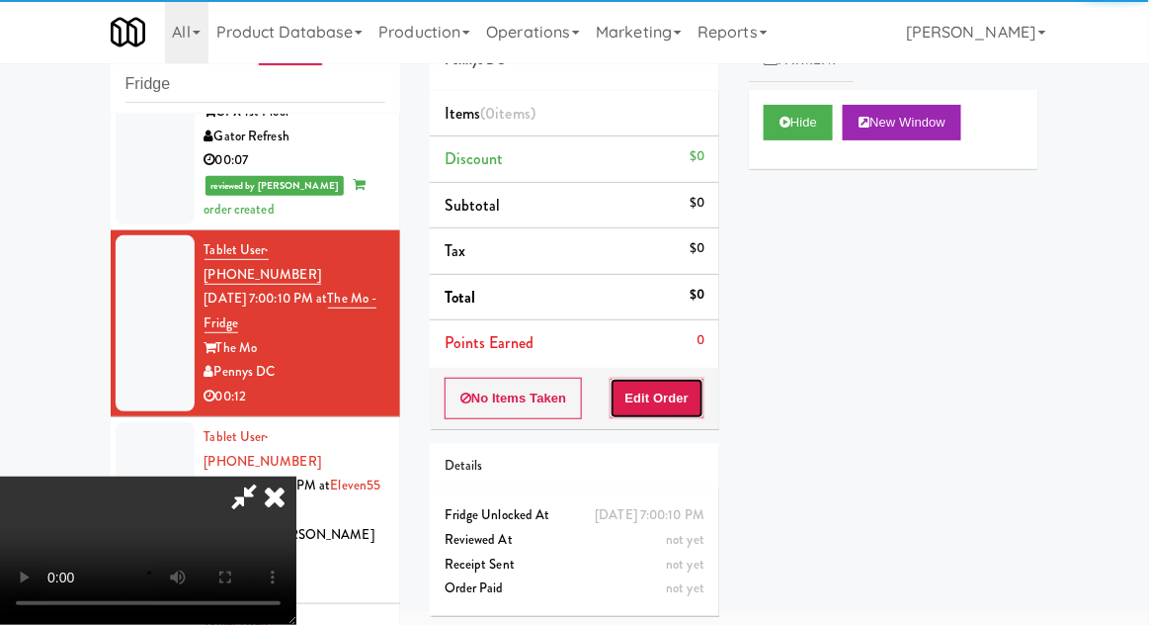
click at [657, 402] on button "Edit Order" at bounding box center [658, 398] width 96 height 42
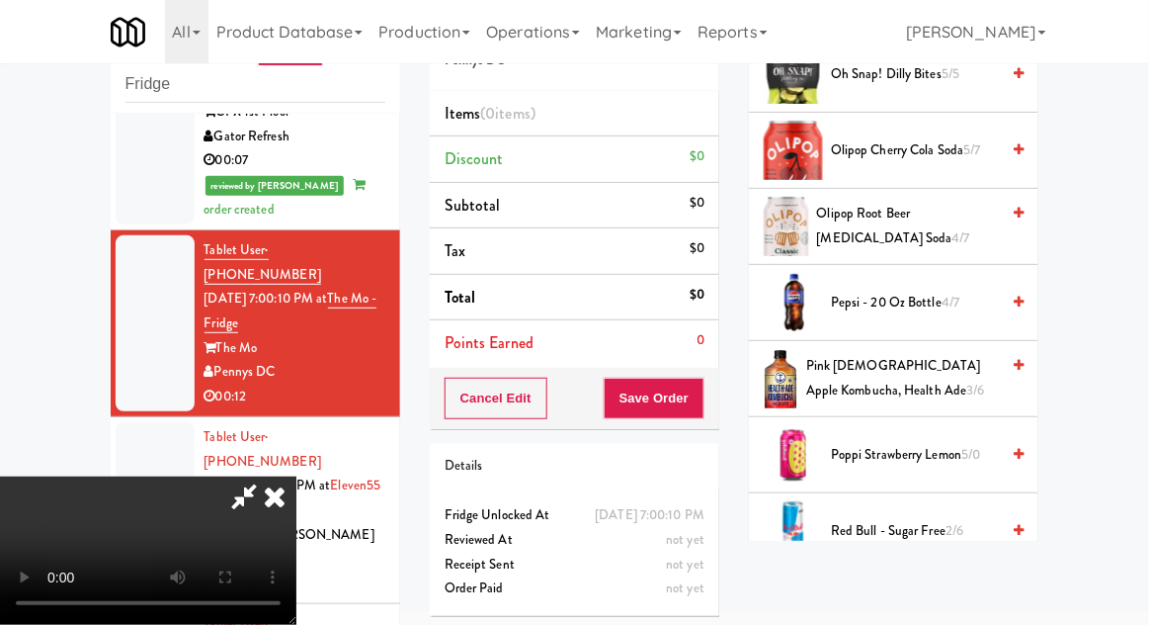
scroll to position [1788, 0]
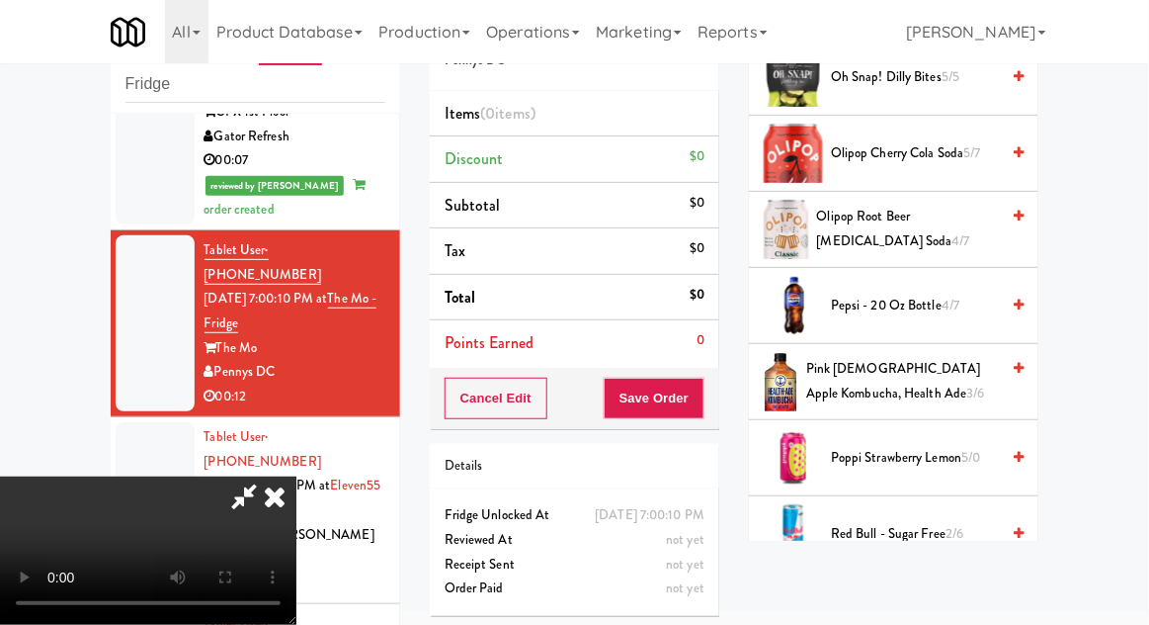
click at [955, 295] on span "4/7" at bounding box center [951, 304] width 18 height 19
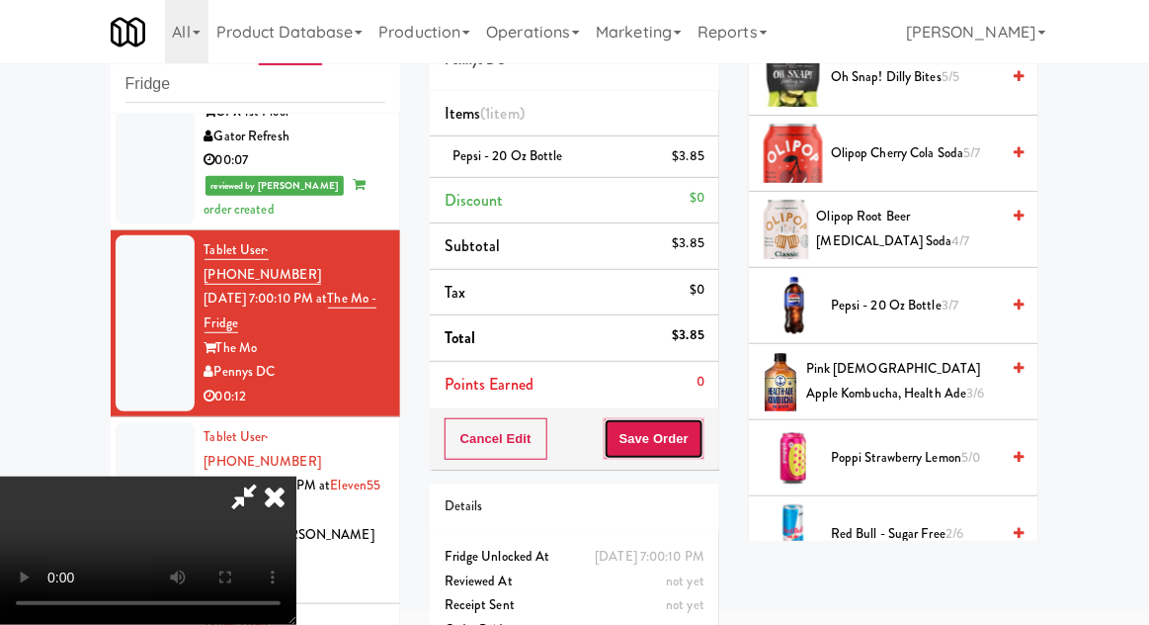
click at [698, 446] on button "Save Order" at bounding box center [654, 439] width 101 height 42
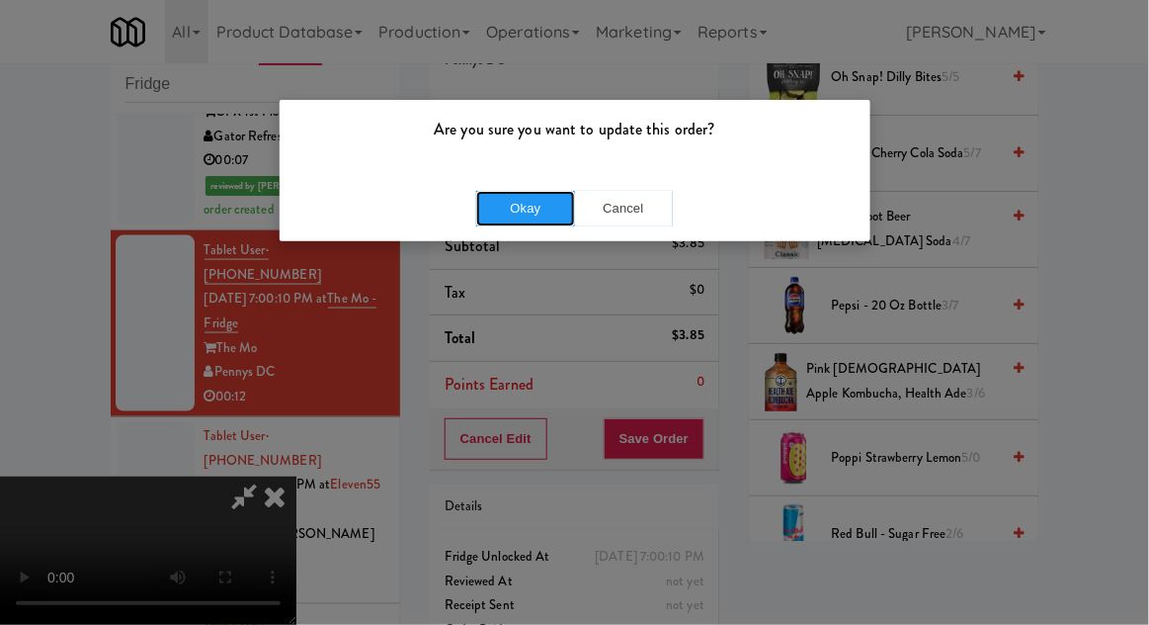
click at [479, 206] on button "Okay" at bounding box center [525, 209] width 99 height 36
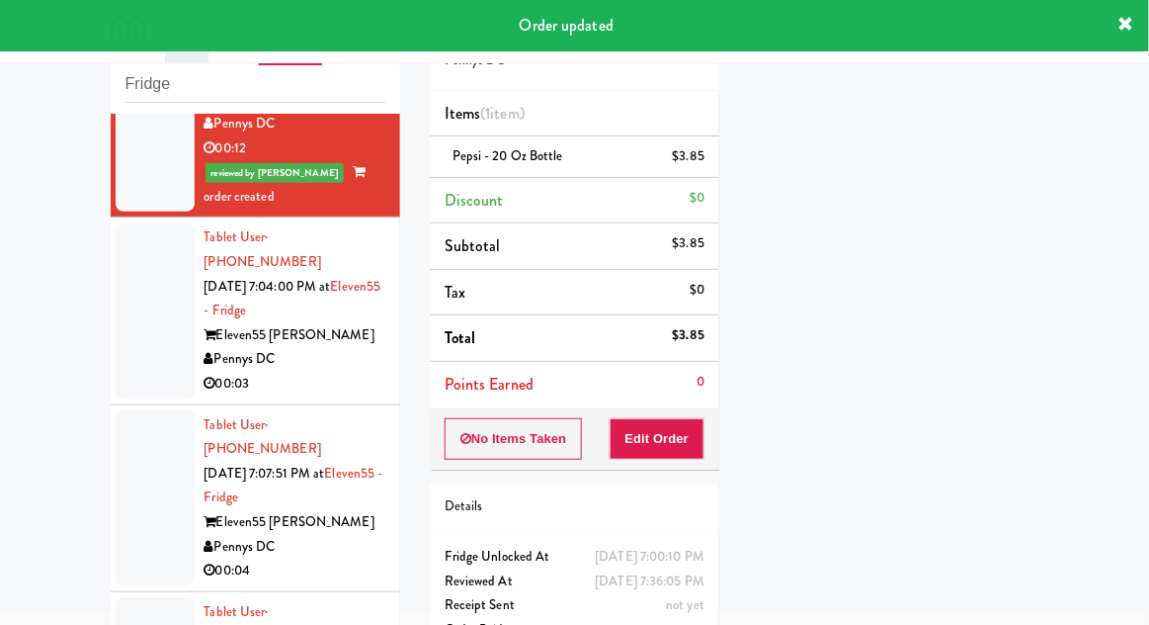
scroll to position [876, 0]
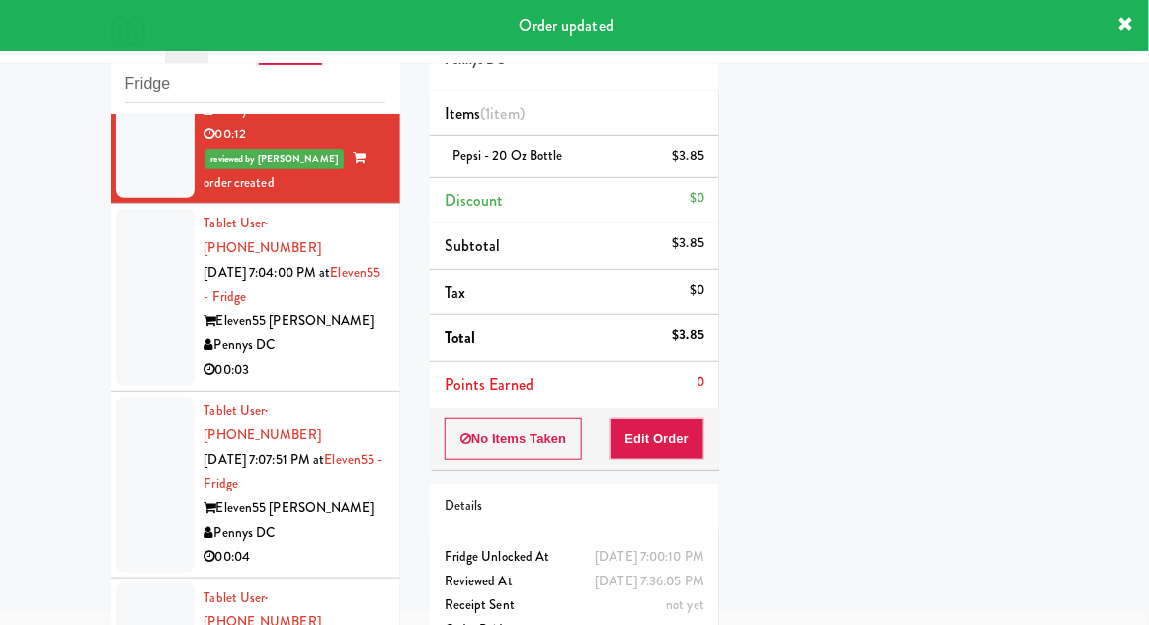
click at [131, 396] on div at bounding box center [155, 484] width 79 height 176
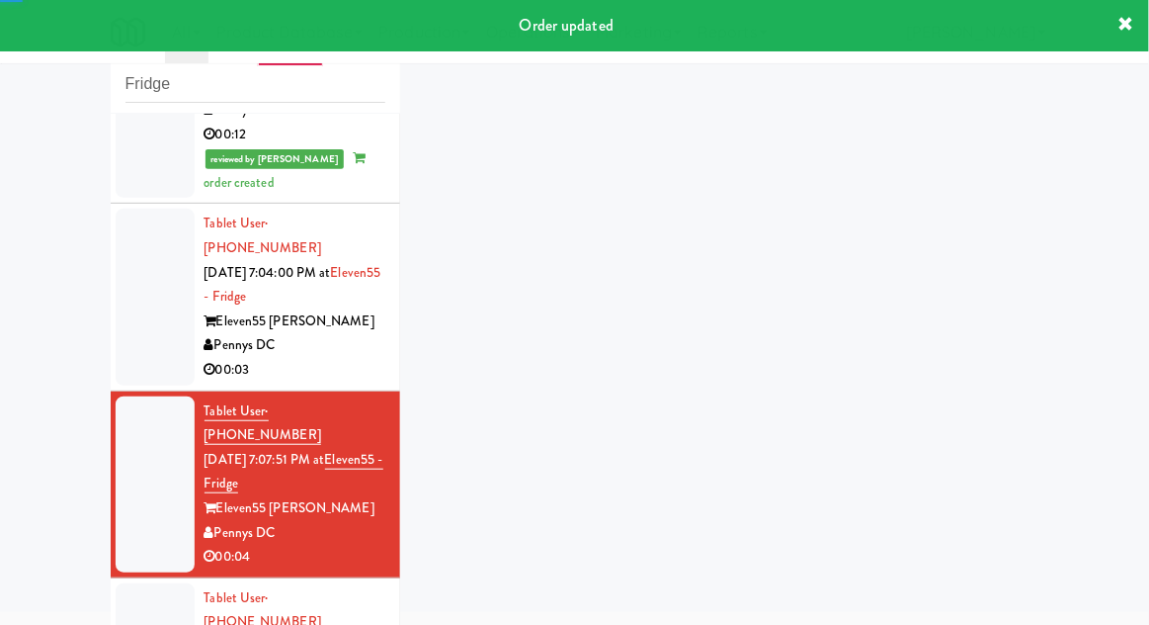
click at [123, 224] on div at bounding box center [155, 297] width 79 height 176
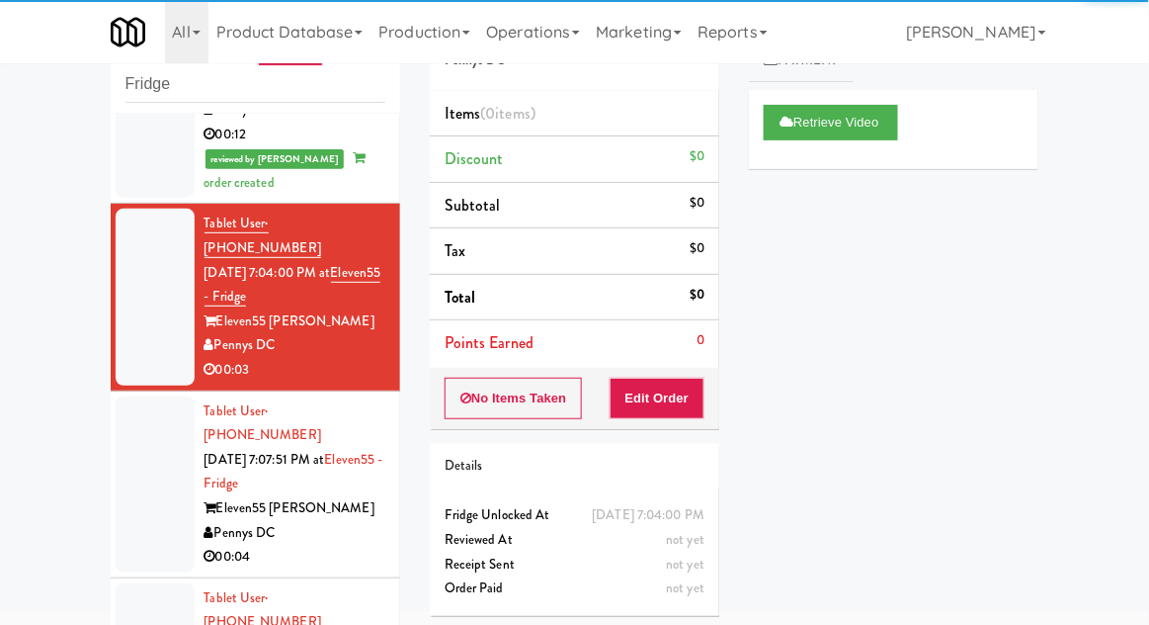
click at [146, 396] on div at bounding box center [155, 484] width 79 height 176
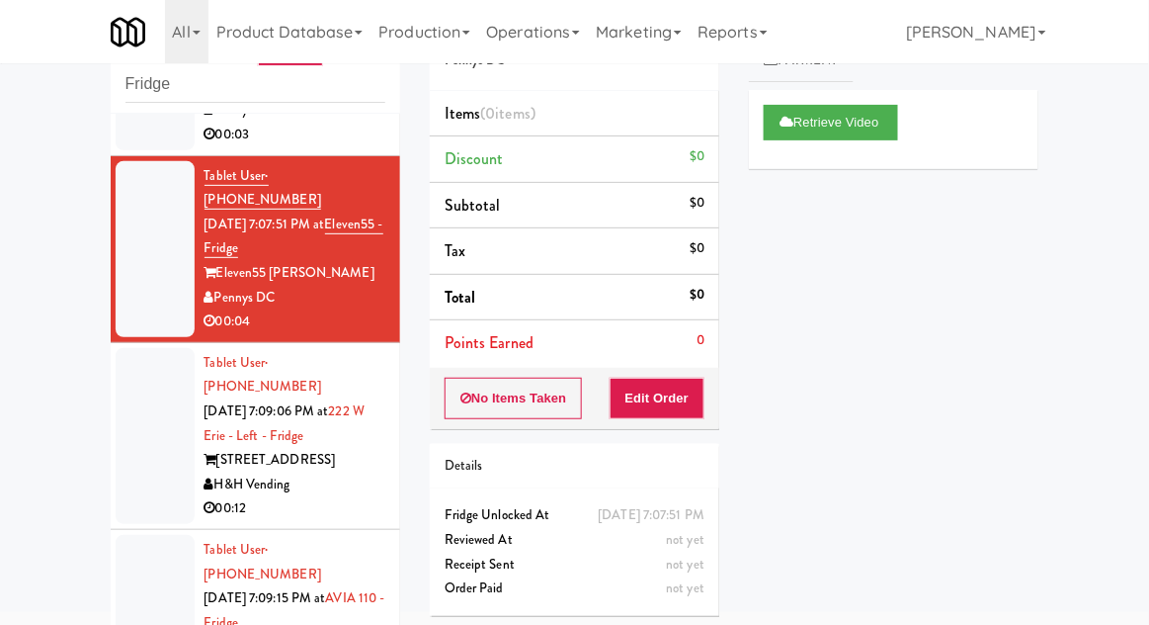
click at [115, 343] on li "Tablet User · (404) 784-2487 [DATE] 7:09:06 PM at [GEOGRAPHIC_DATA] - Left - Fr…" at bounding box center [256, 436] width 290 height 187
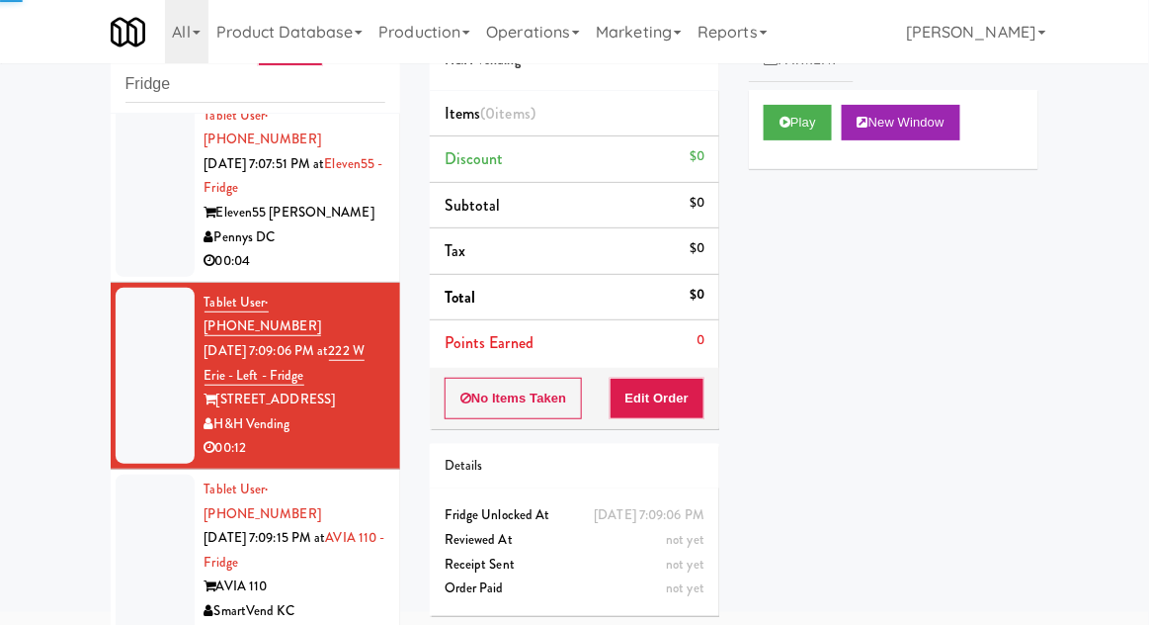
scroll to position [1174, 0]
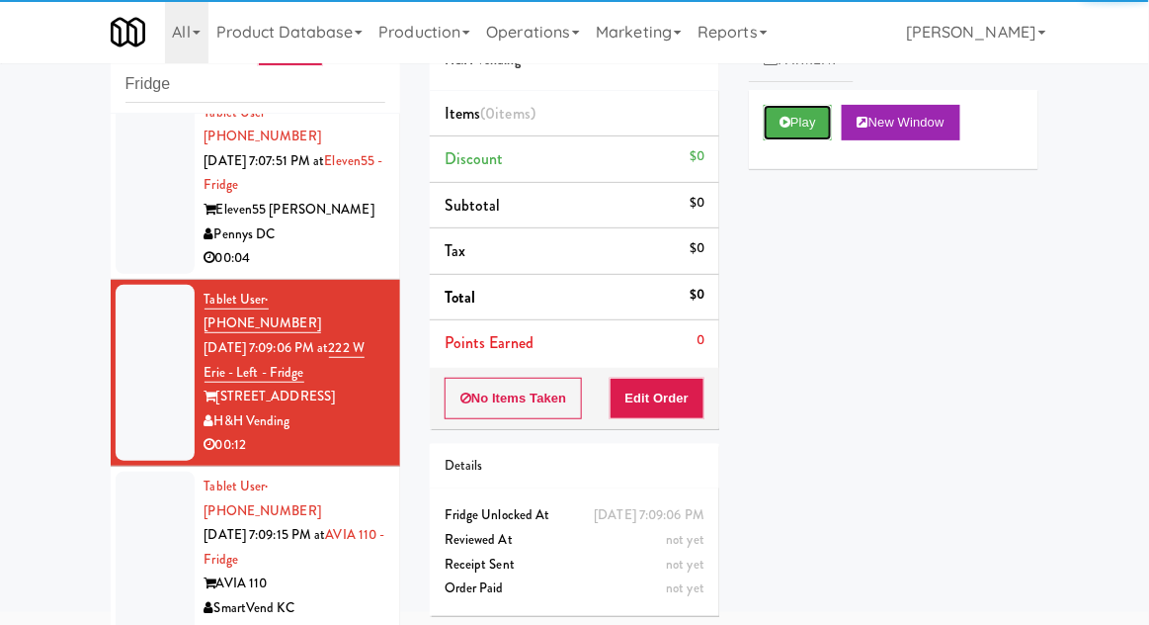
click at [769, 134] on button "Play" at bounding box center [798, 123] width 68 height 36
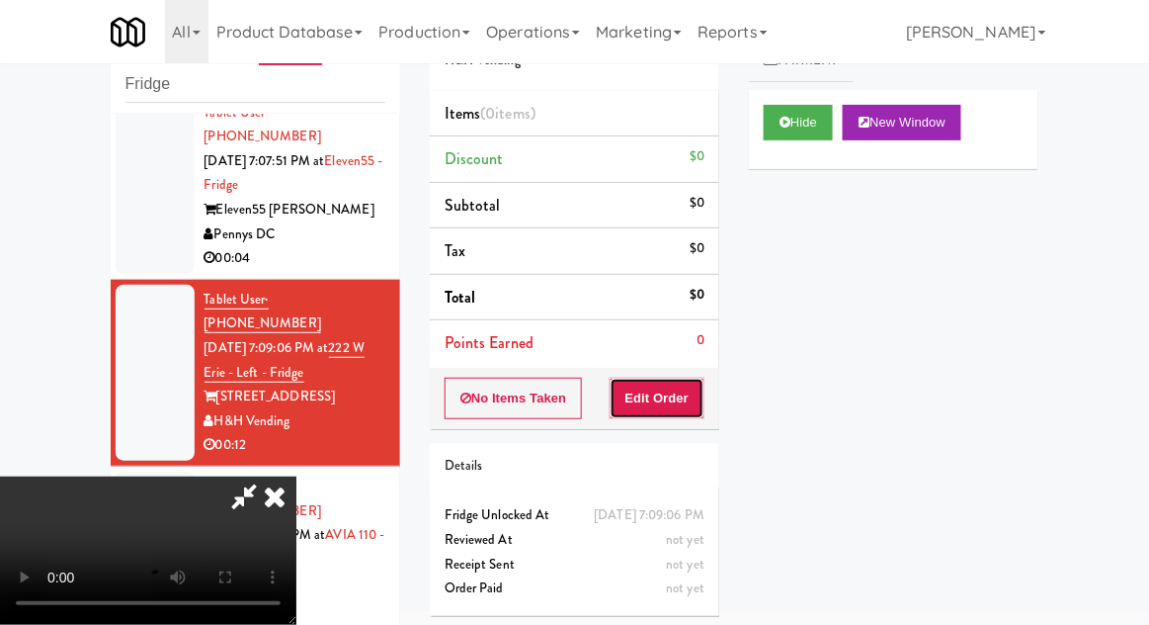
click at [664, 397] on button "Edit Order" at bounding box center [658, 398] width 96 height 42
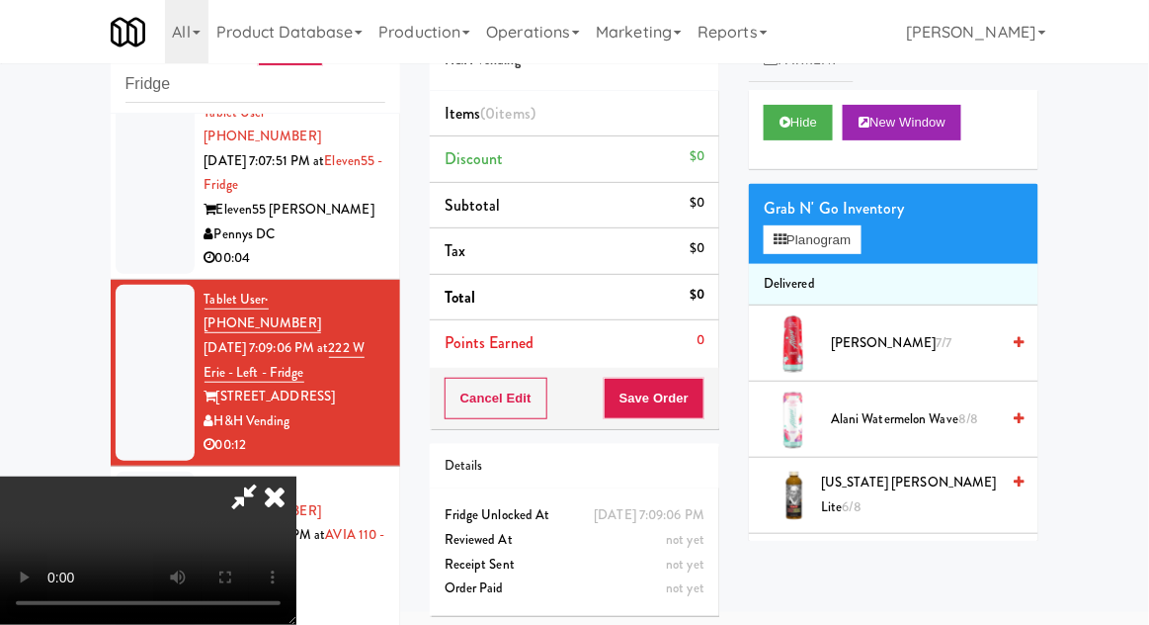
scroll to position [0, 0]
click at [844, 253] on button "Planogram" at bounding box center [812, 240] width 97 height 30
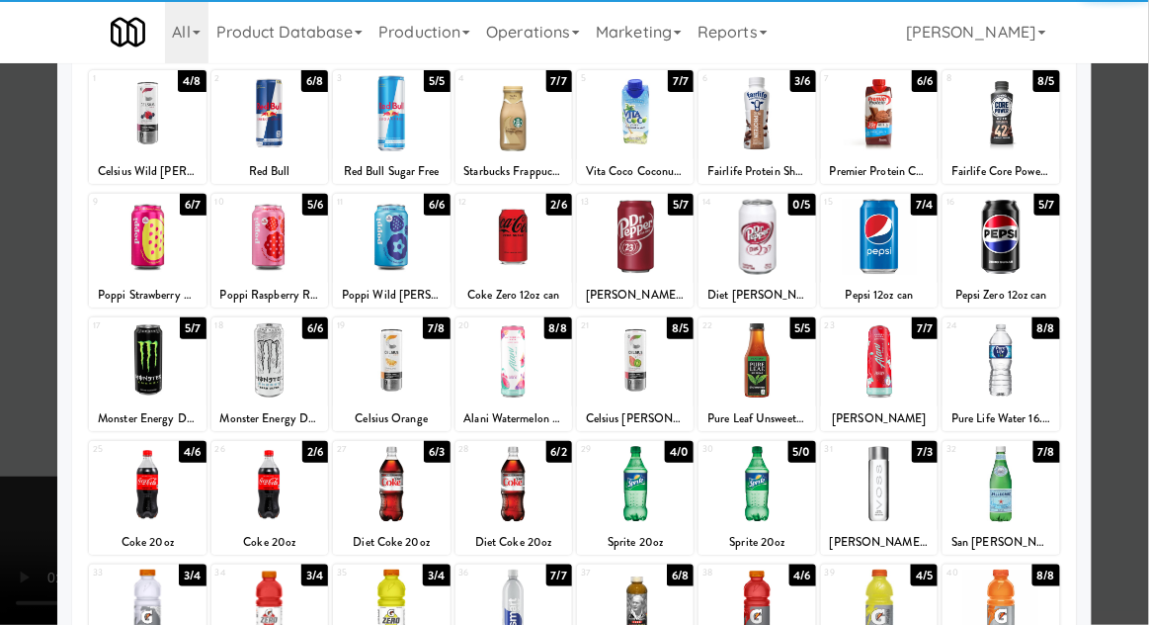
scroll to position [115, 0]
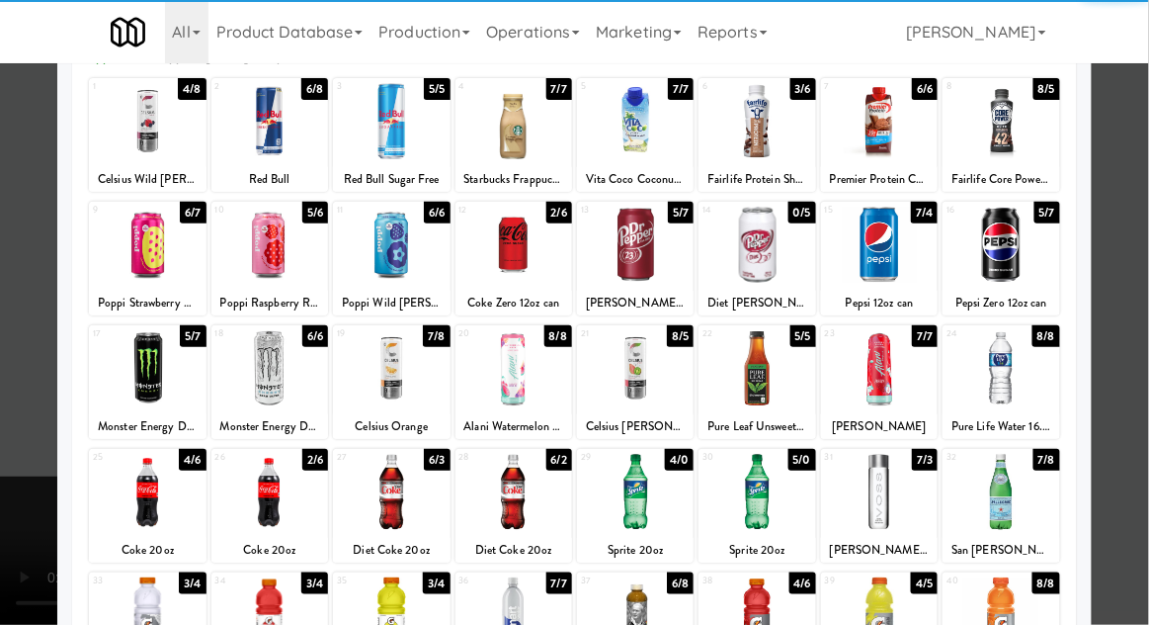
click at [400, 399] on div at bounding box center [391, 368] width 117 height 76
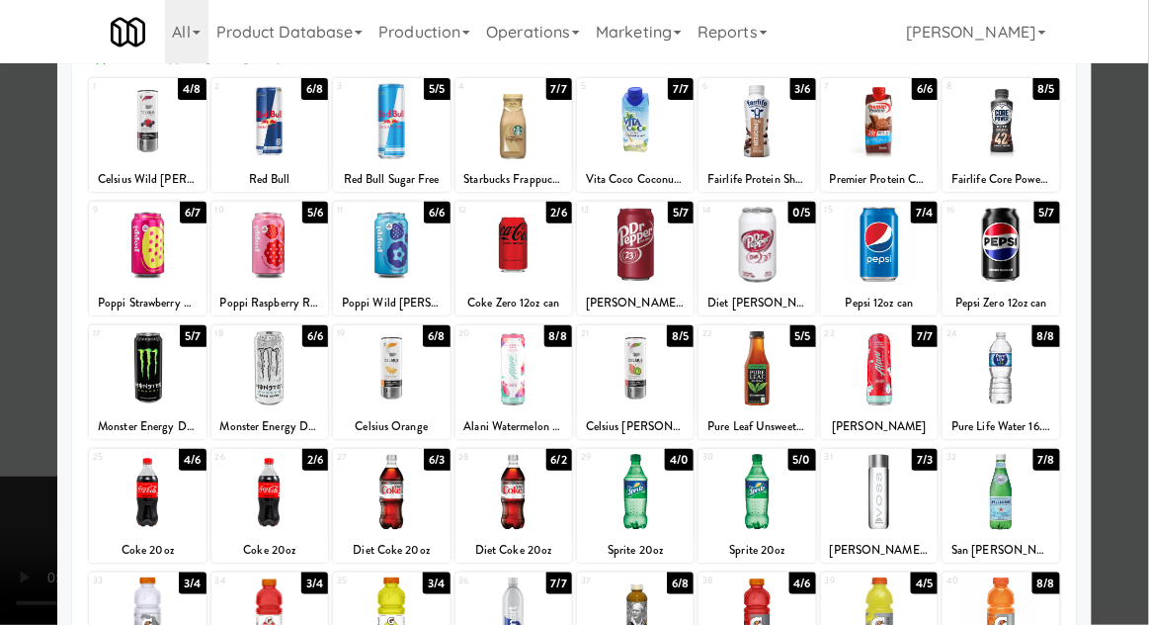
click at [1134, 312] on div at bounding box center [574, 312] width 1149 height 625
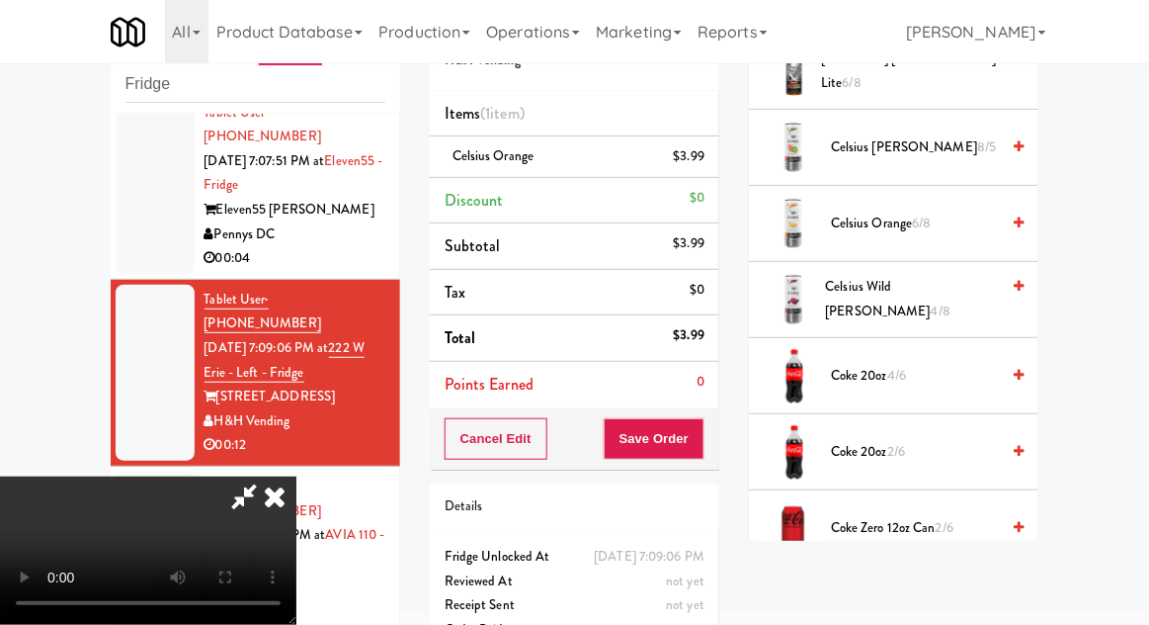
scroll to position [414, 0]
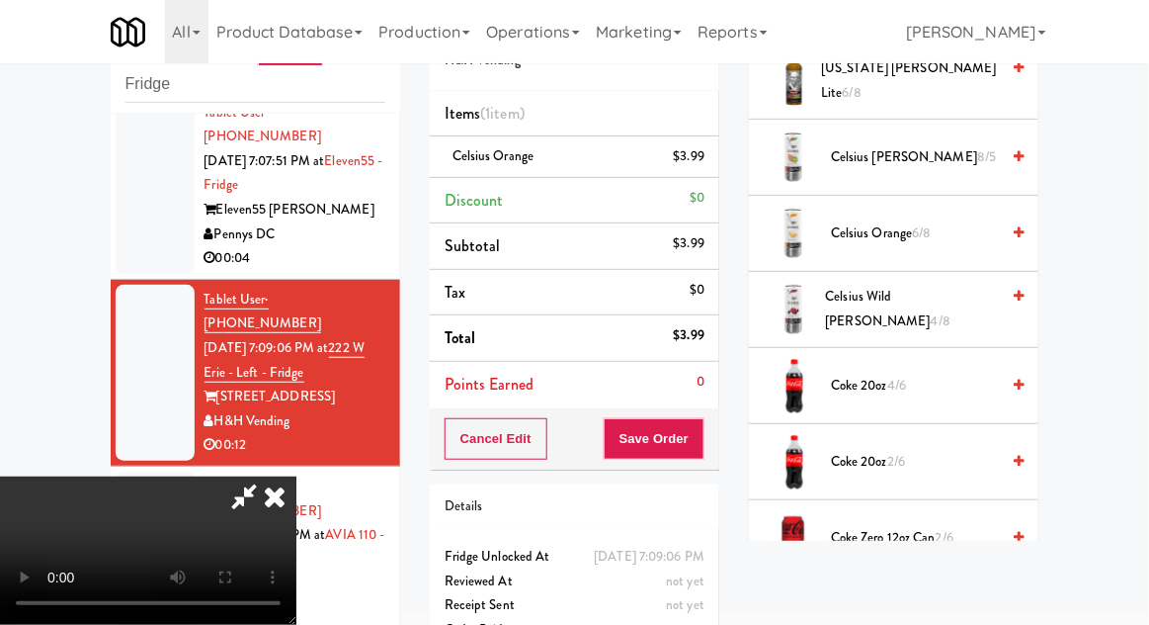
click at [955, 308] on span "Celsius Wild [PERSON_NAME] 4/8" at bounding box center [913, 309] width 174 height 48
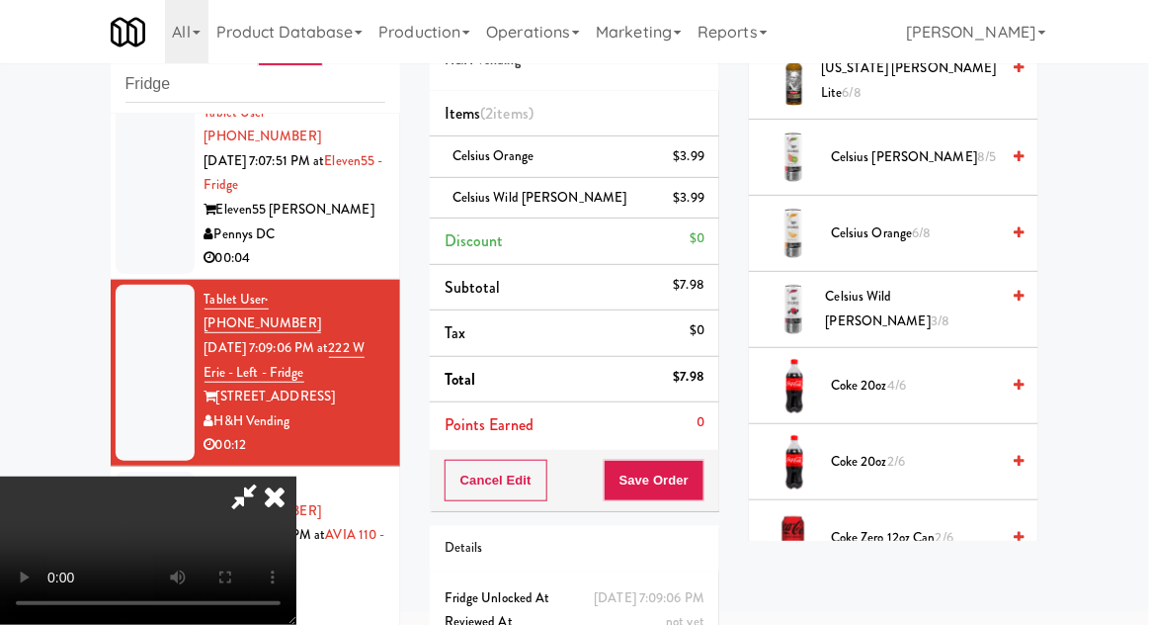
scroll to position [72, 0]
click at [703, 476] on button "Save Order" at bounding box center [654, 480] width 101 height 42
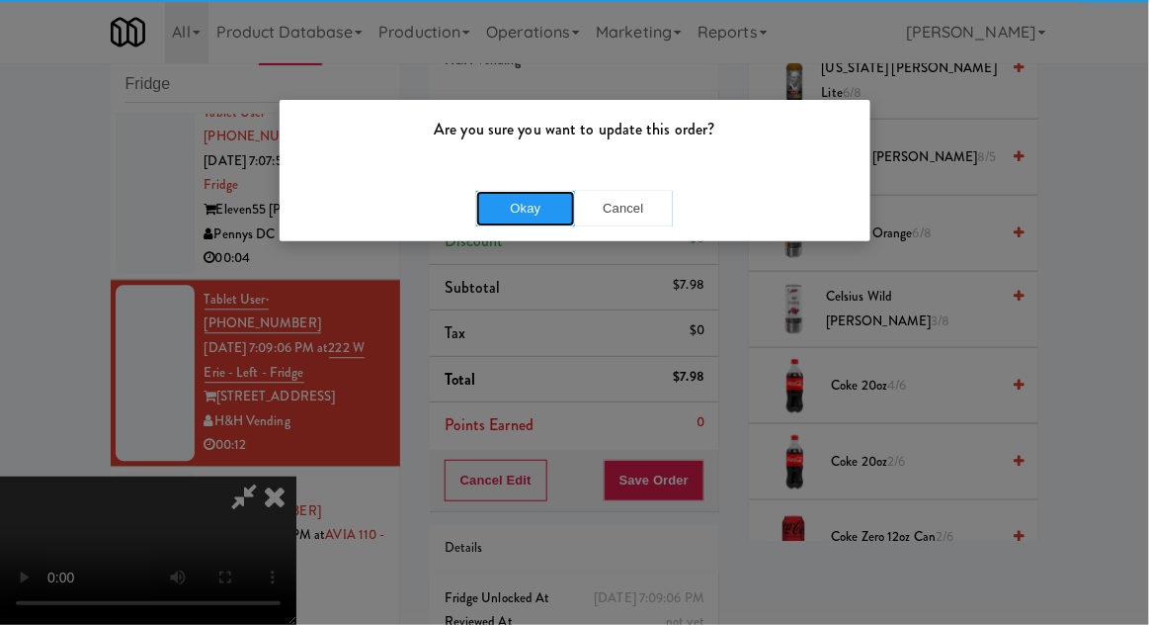
click at [489, 220] on button "Okay" at bounding box center [525, 209] width 99 height 36
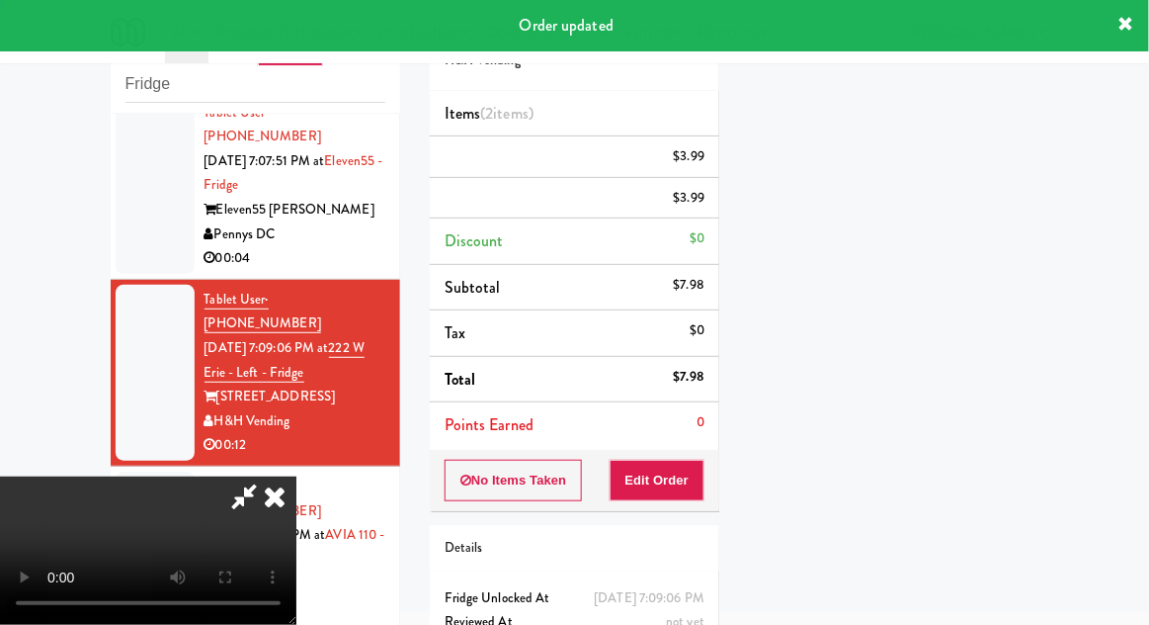
scroll to position [0, 0]
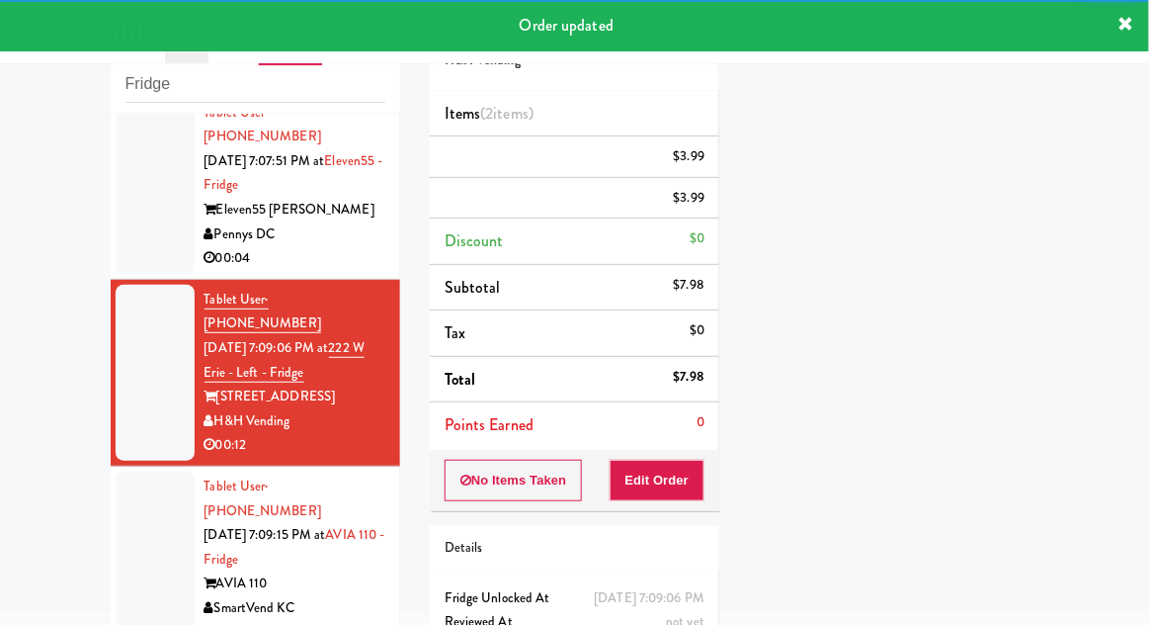
click at [123, 471] on div at bounding box center [155, 559] width 79 height 176
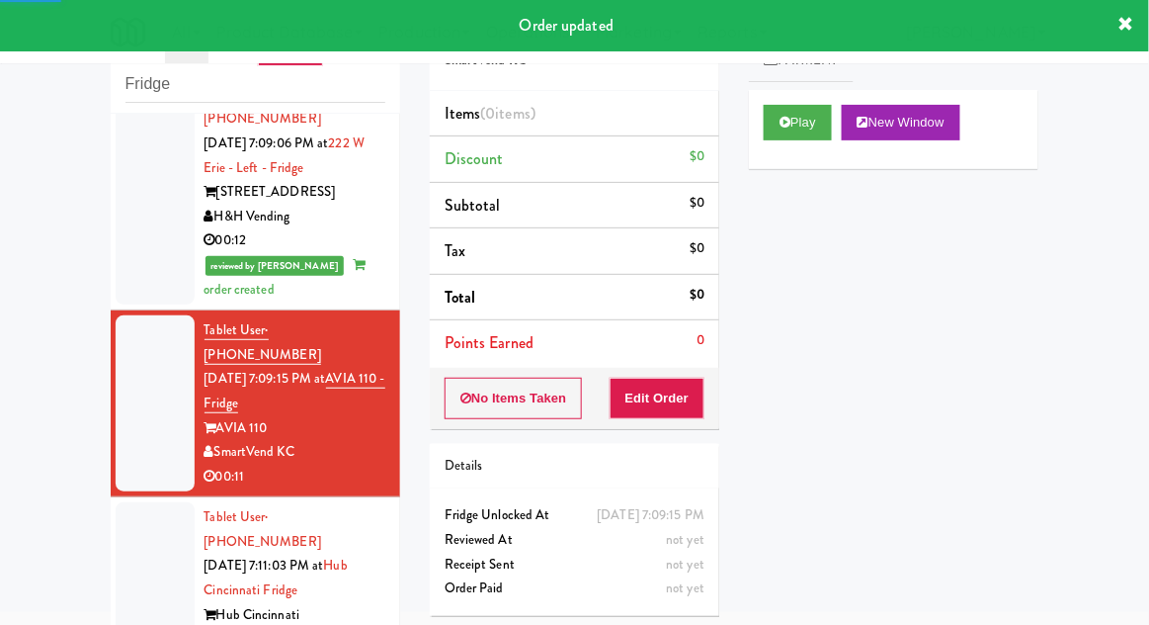
scroll to position [1381, 0]
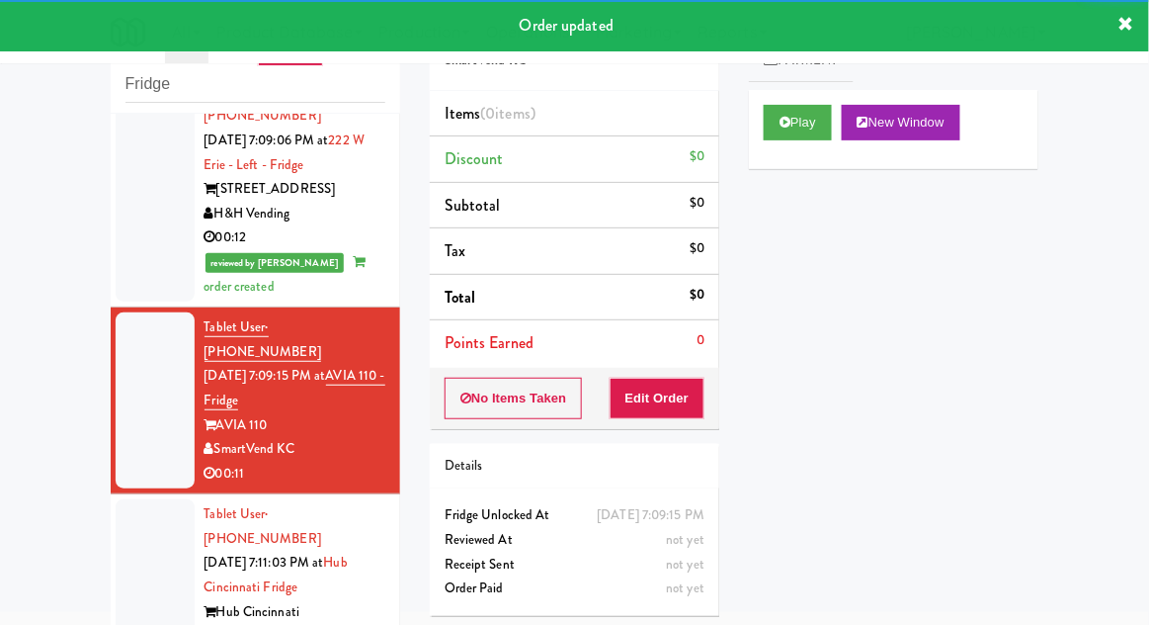
click at [779, 129] on button "Play" at bounding box center [798, 123] width 68 height 36
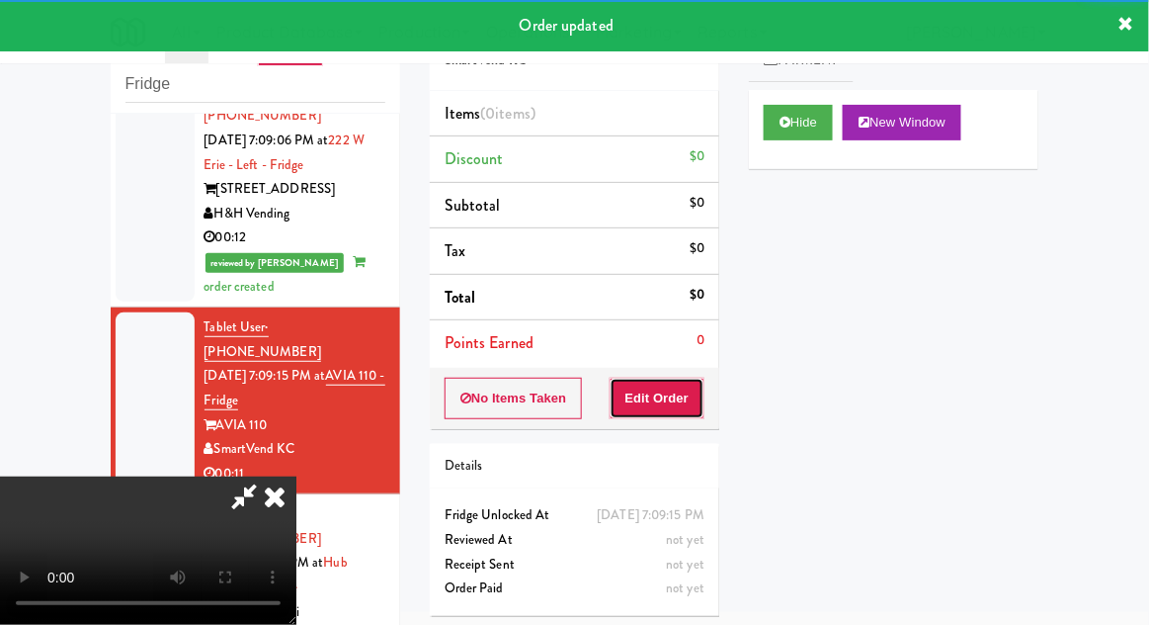
click at [678, 383] on button "Edit Order" at bounding box center [658, 398] width 96 height 42
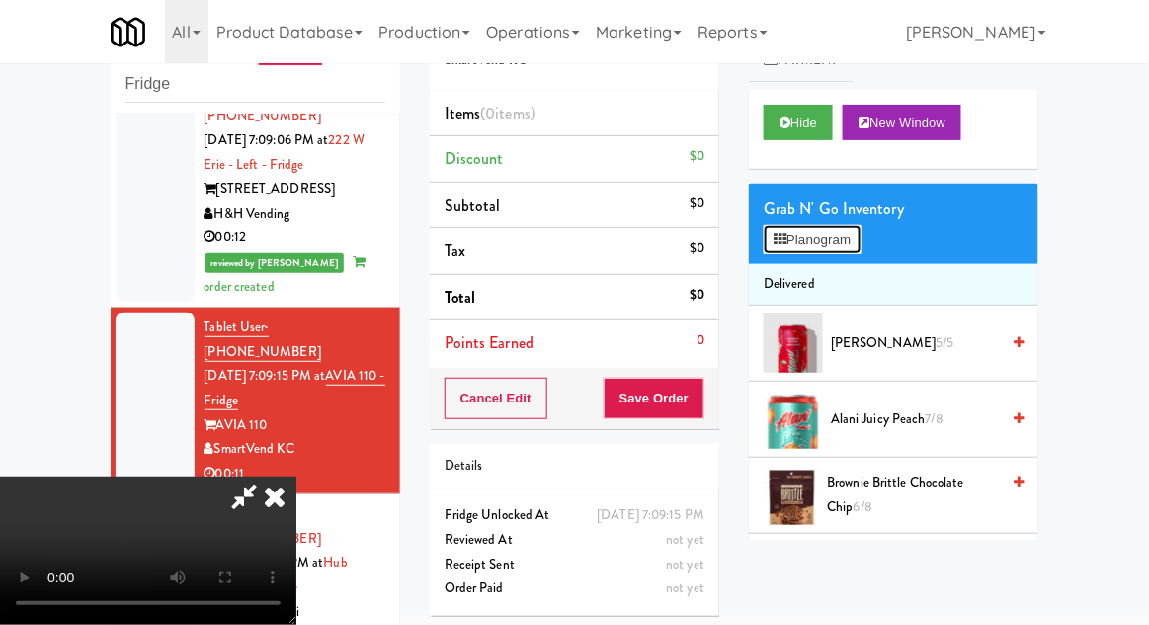
click at [853, 250] on button "Planogram" at bounding box center [812, 240] width 97 height 30
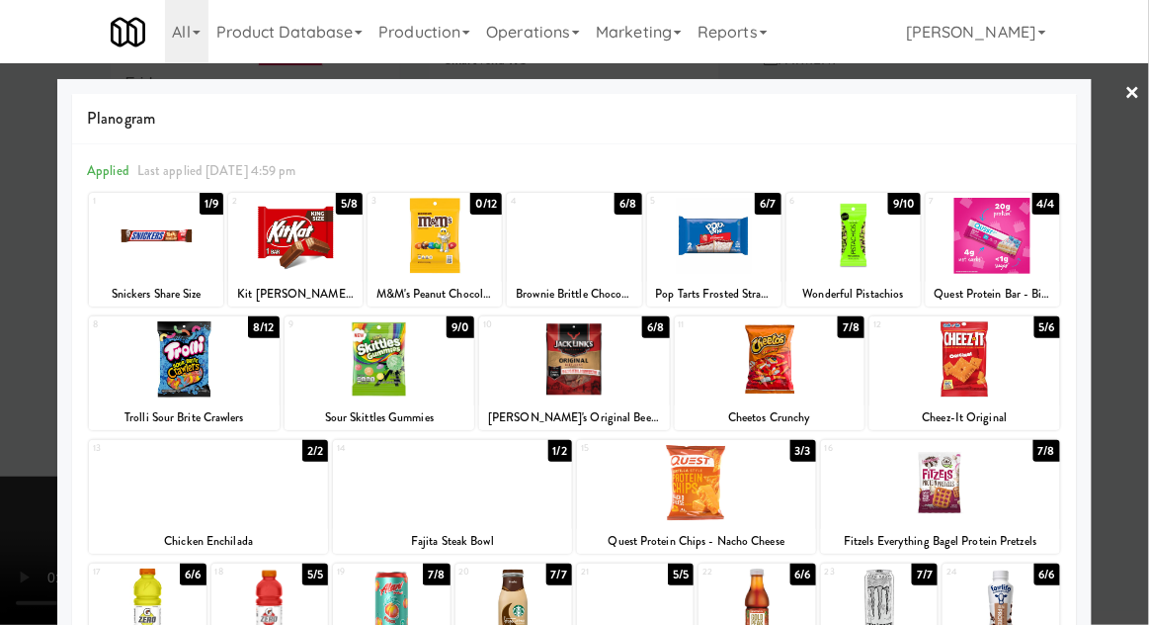
click at [298, 260] on div at bounding box center [295, 236] width 134 height 76
click at [1135, 305] on div at bounding box center [574, 312] width 1149 height 625
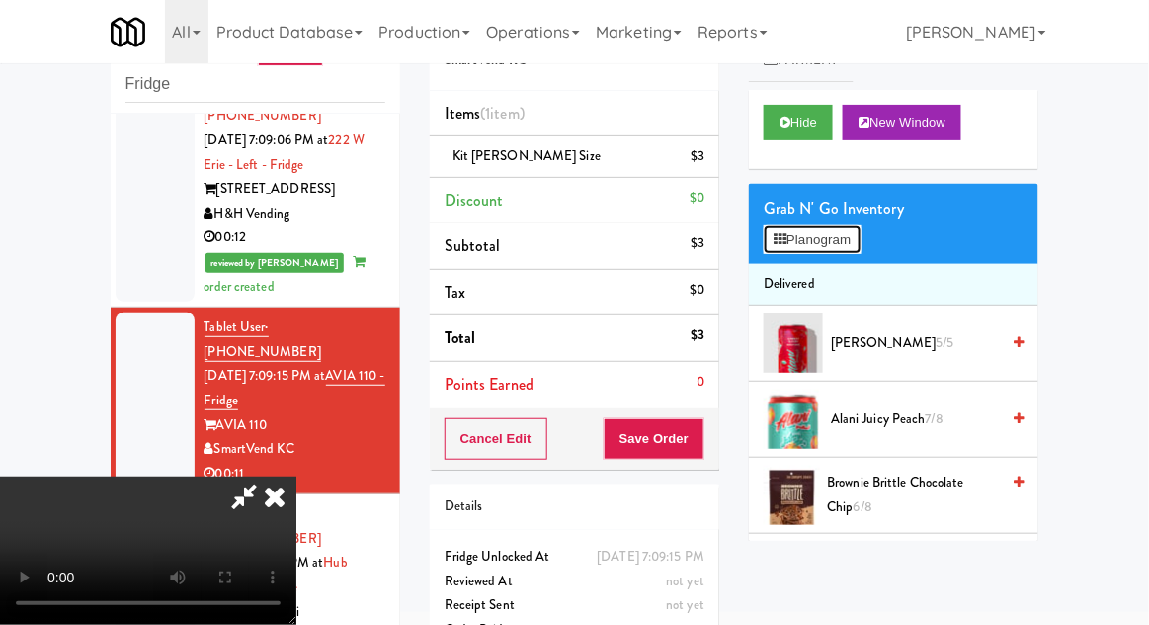
click at [861, 229] on button "Planogram" at bounding box center [812, 240] width 97 height 30
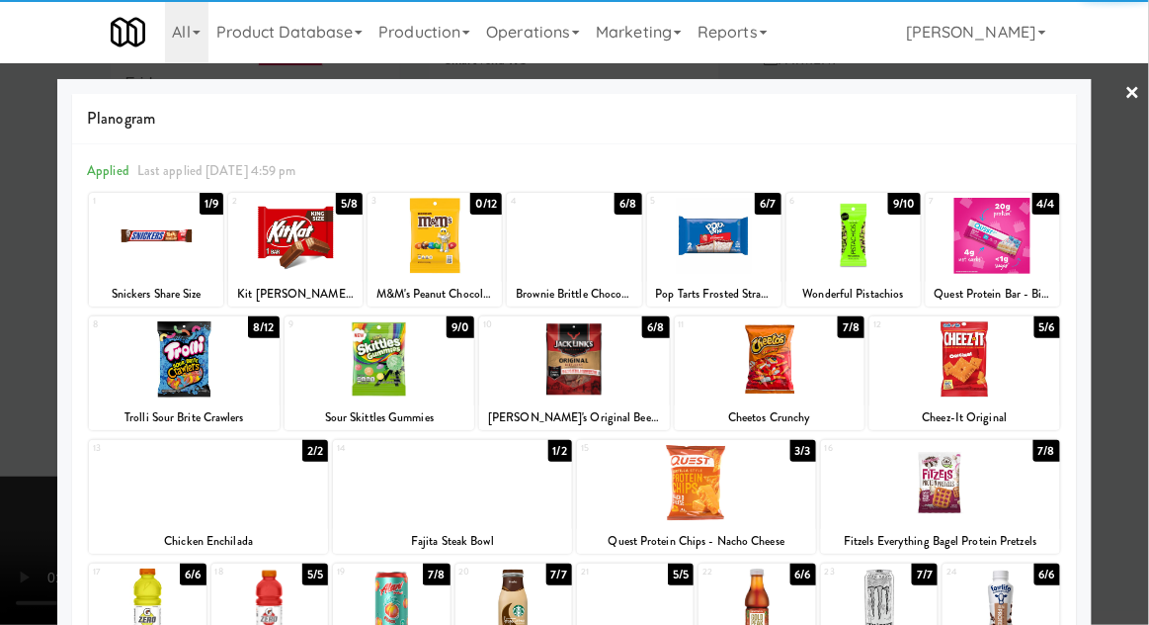
click at [584, 234] on div at bounding box center [574, 236] width 134 height 76
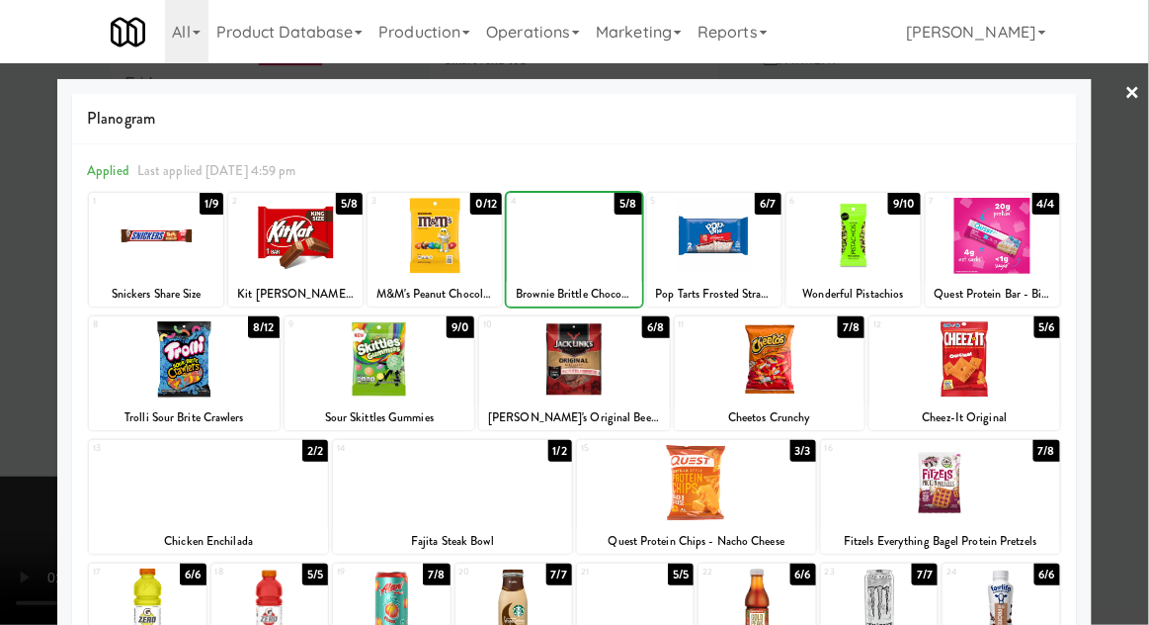
click at [1136, 329] on div at bounding box center [574, 312] width 1149 height 625
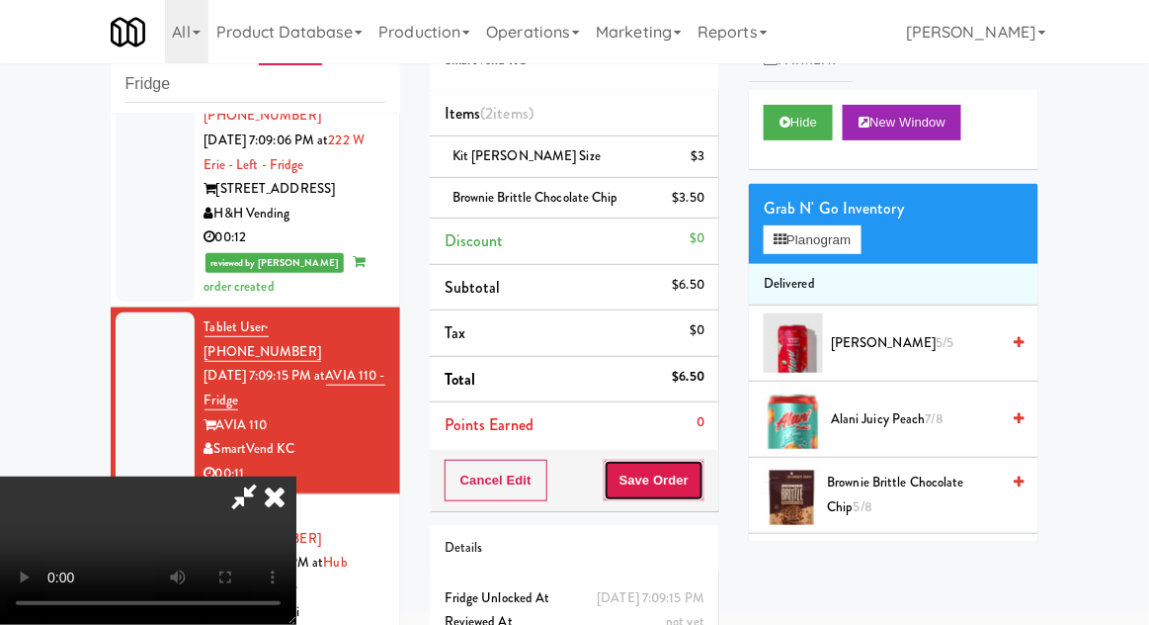
click at [703, 491] on button "Save Order" at bounding box center [654, 480] width 101 height 42
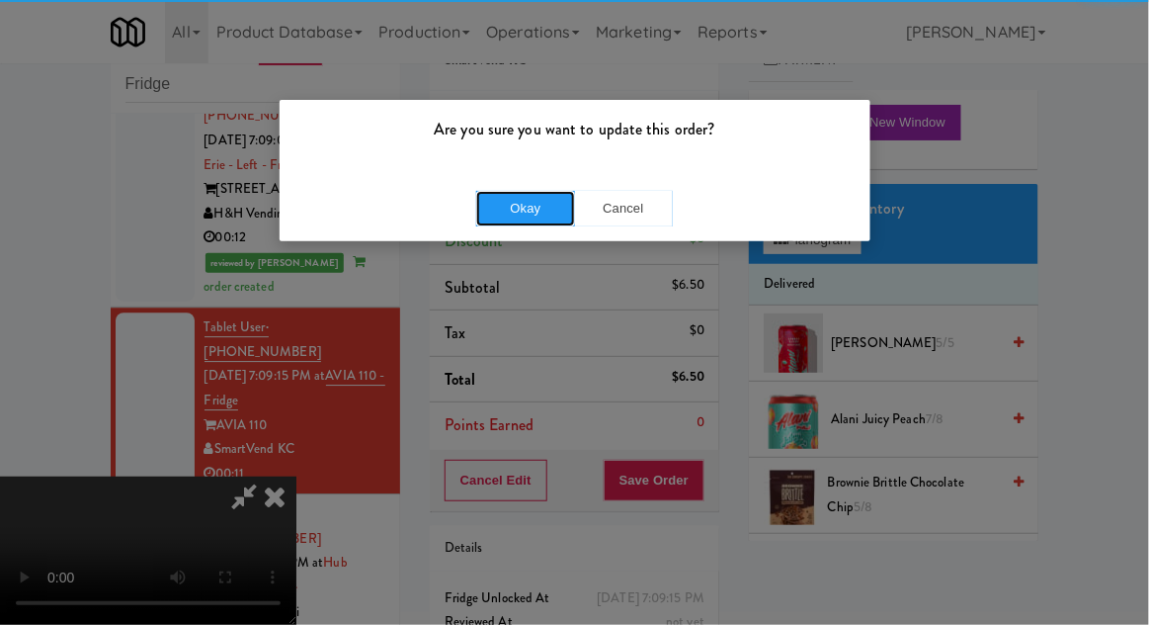
click at [533, 215] on button "Okay" at bounding box center [525, 209] width 99 height 36
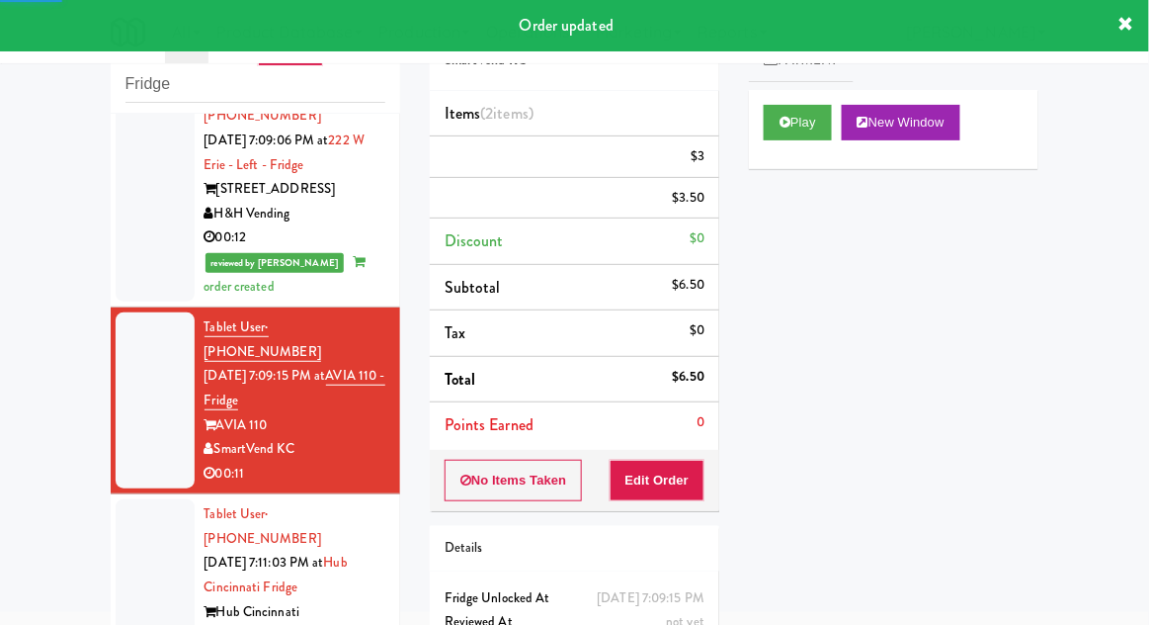
click at [127, 499] on div at bounding box center [155, 587] width 79 height 176
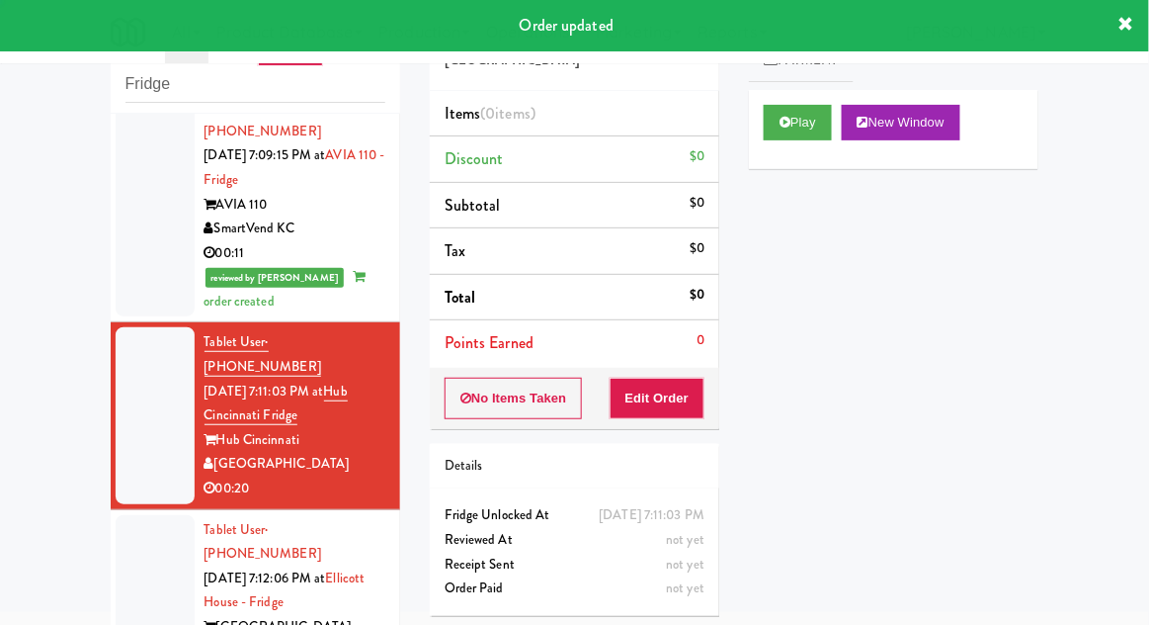
scroll to position [1599, 0]
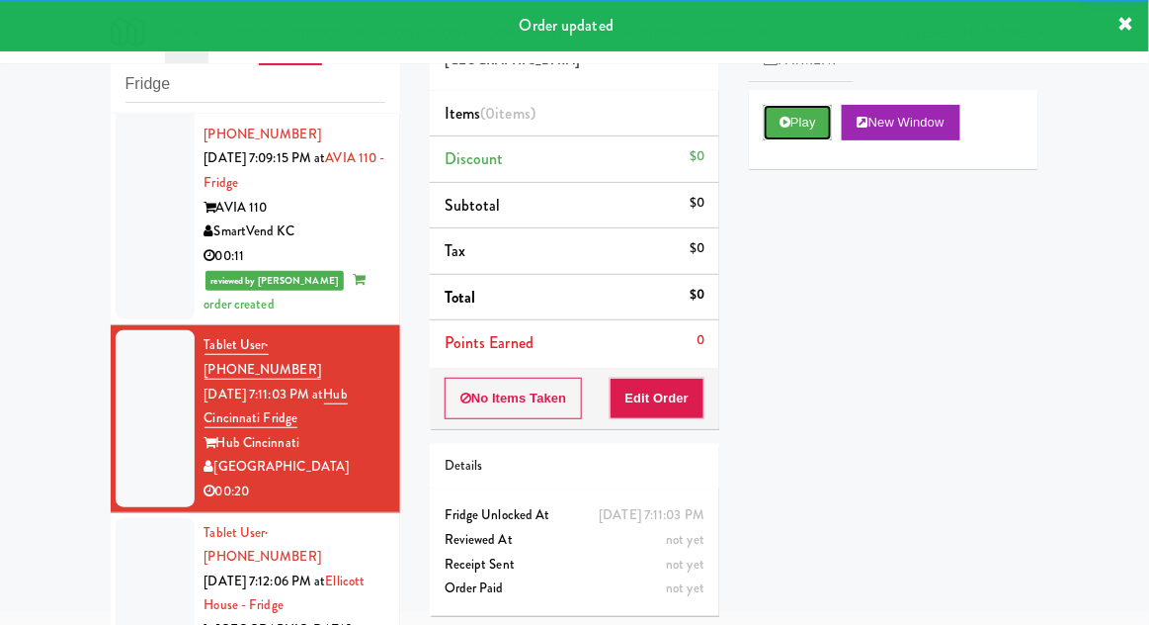
click at [798, 135] on button "Play" at bounding box center [798, 123] width 68 height 36
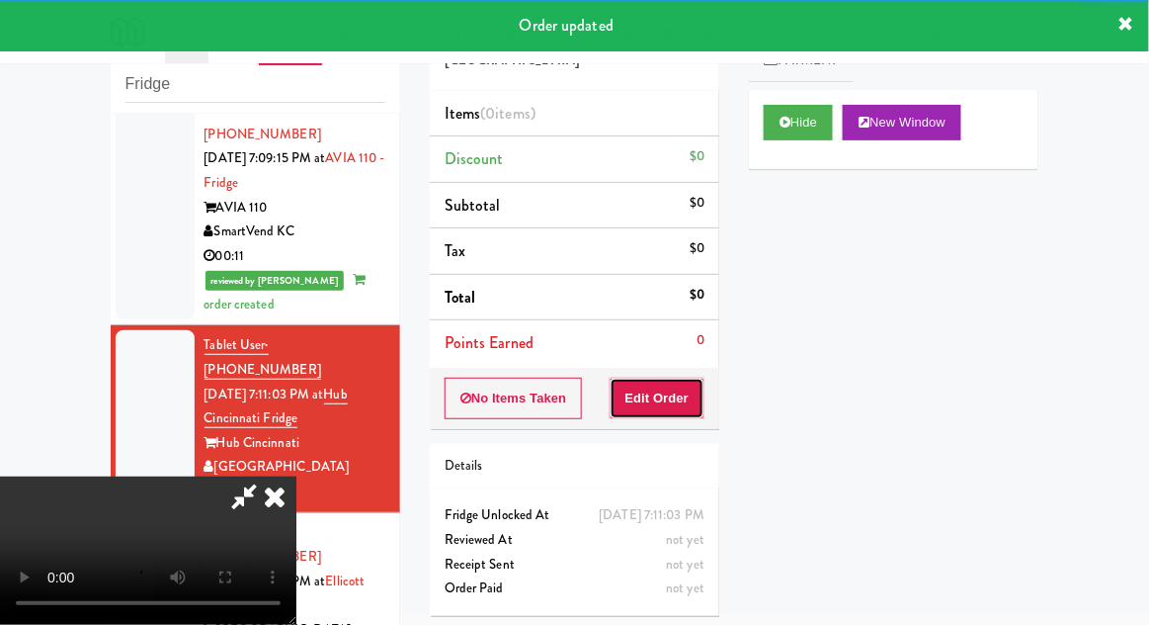
click at [678, 402] on button "Edit Order" at bounding box center [658, 398] width 96 height 42
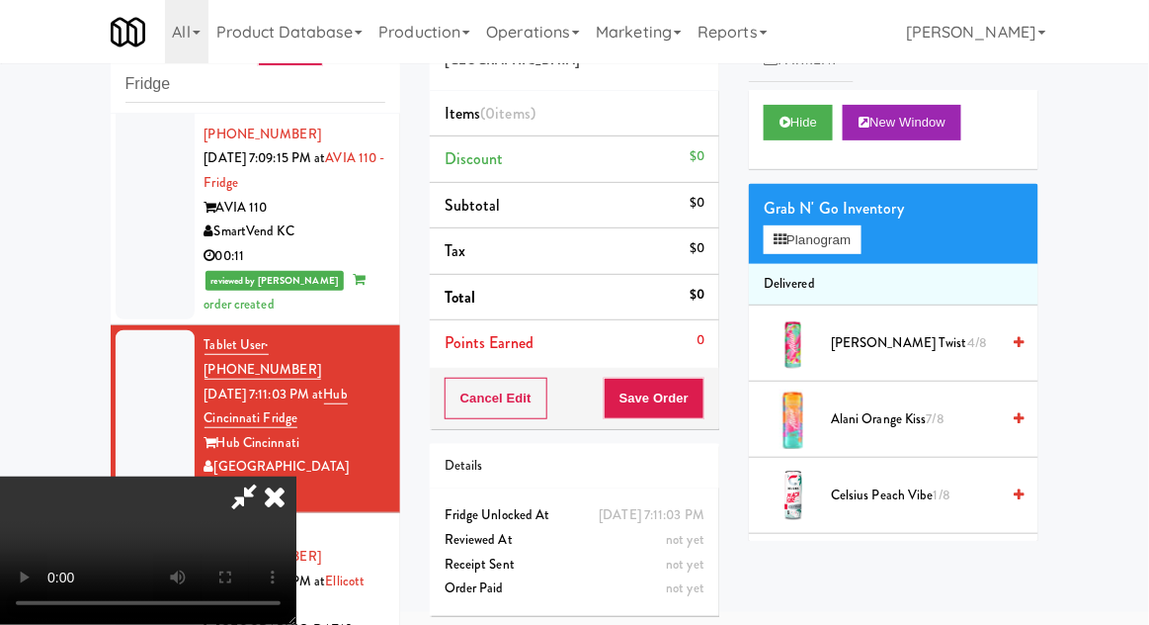
scroll to position [0, 0]
click at [856, 238] on button "Planogram" at bounding box center [812, 240] width 97 height 30
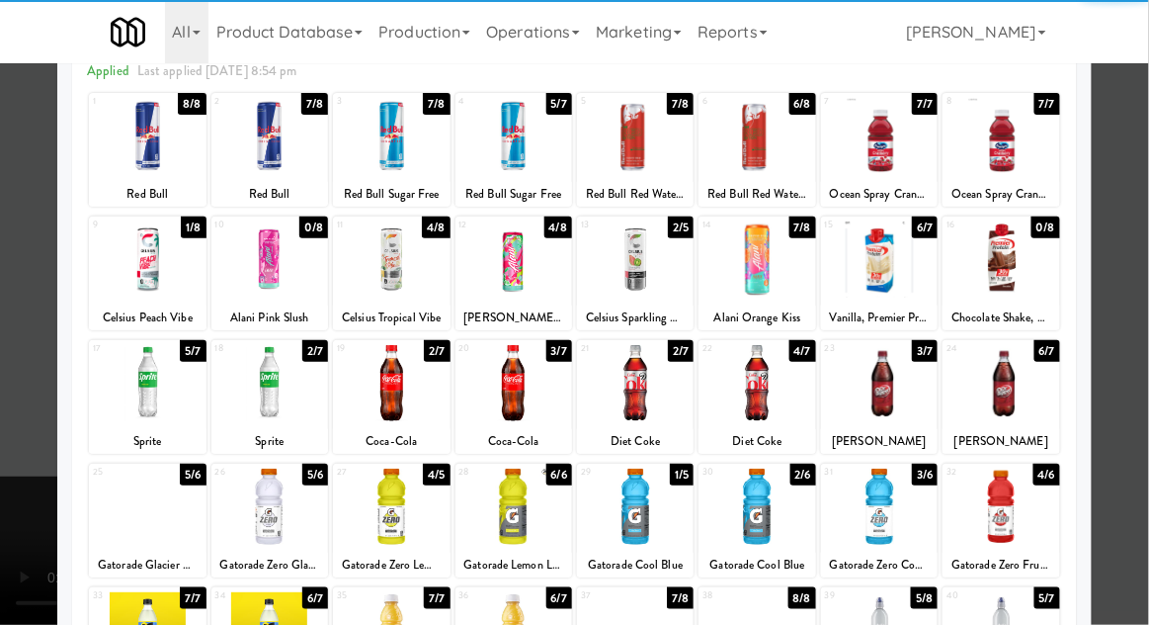
scroll to position [104, 0]
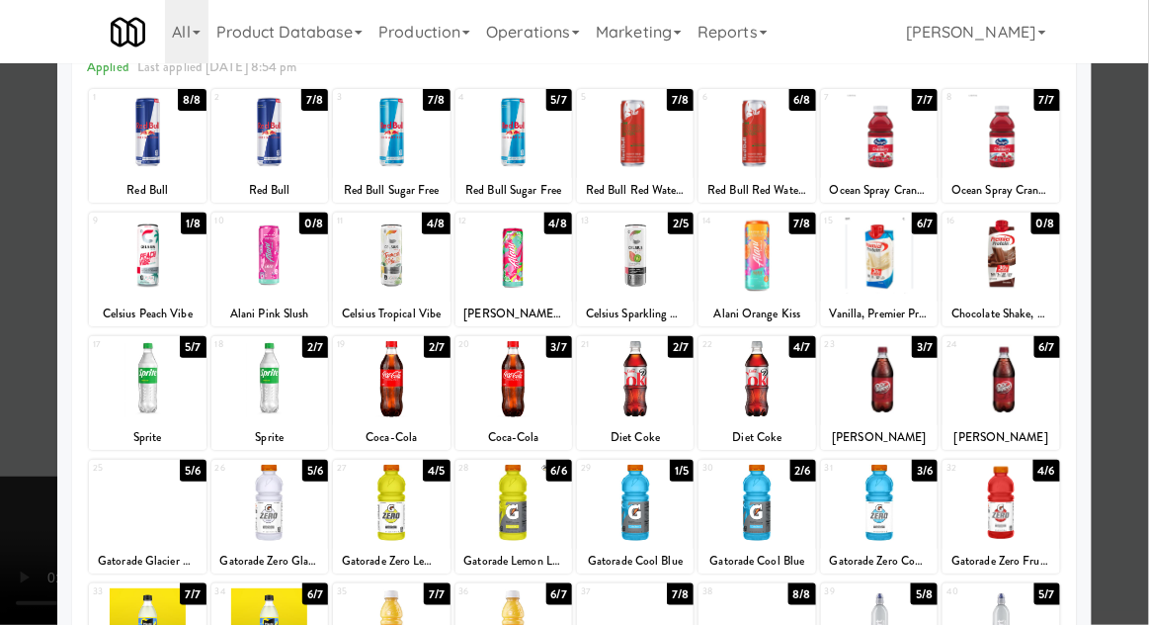
click at [1024, 507] on div at bounding box center [1001, 502] width 117 height 76
click at [1147, 348] on div at bounding box center [574, 312] width 1149 height 625
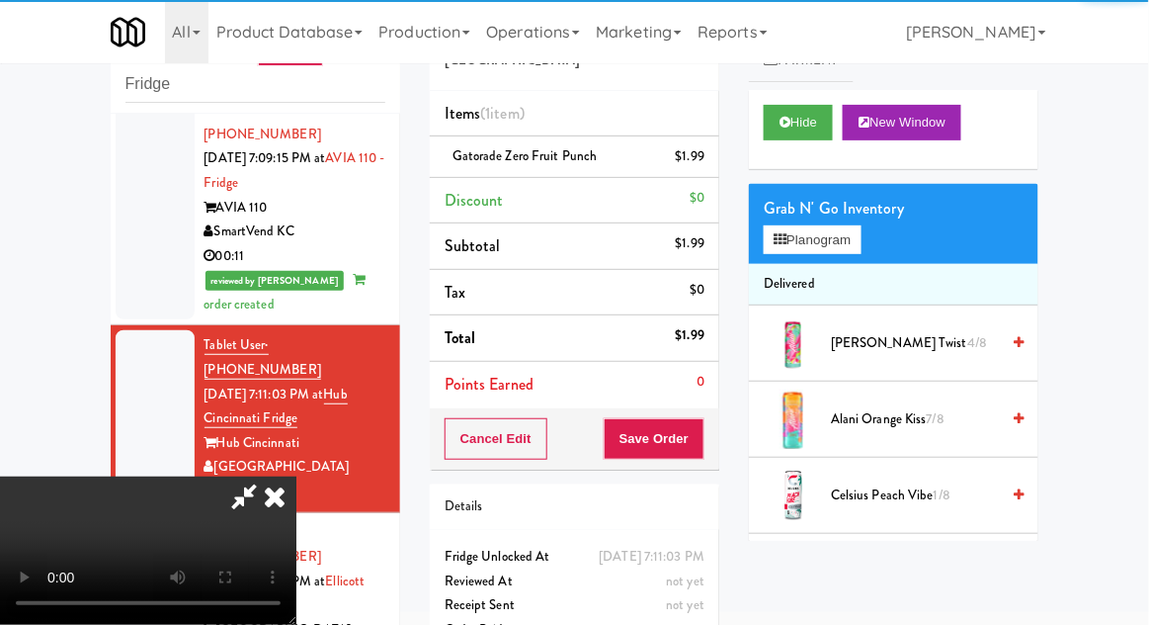
scroll to position [72, 0]
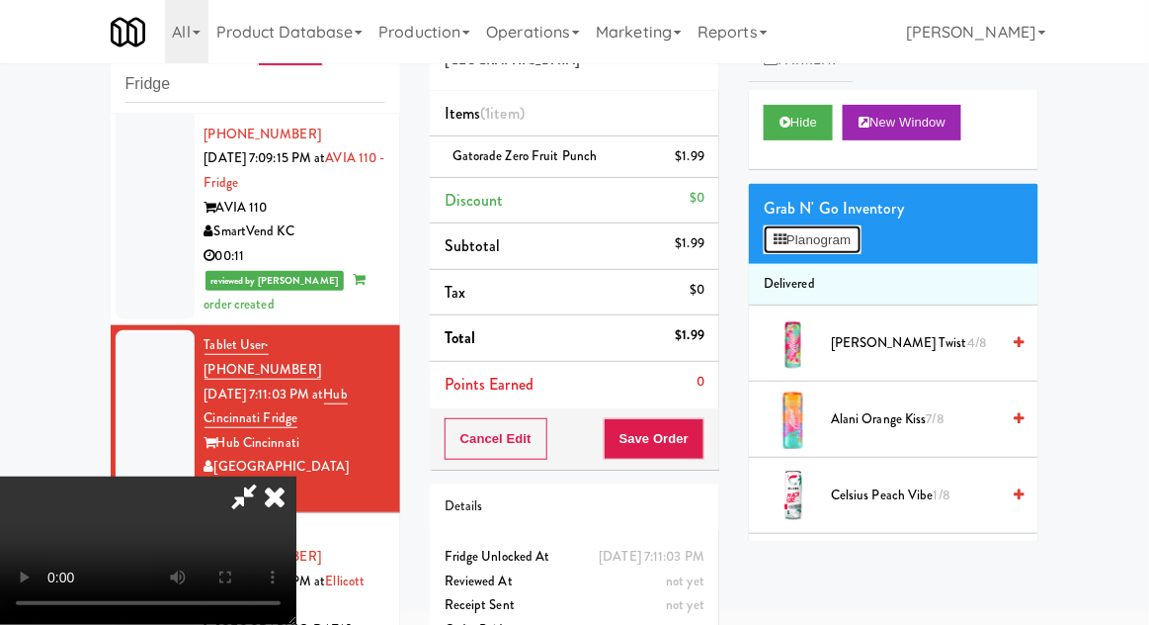
click at [827, 245] on button "Planogram" at bounding box center [812, 240] width 97 height 30
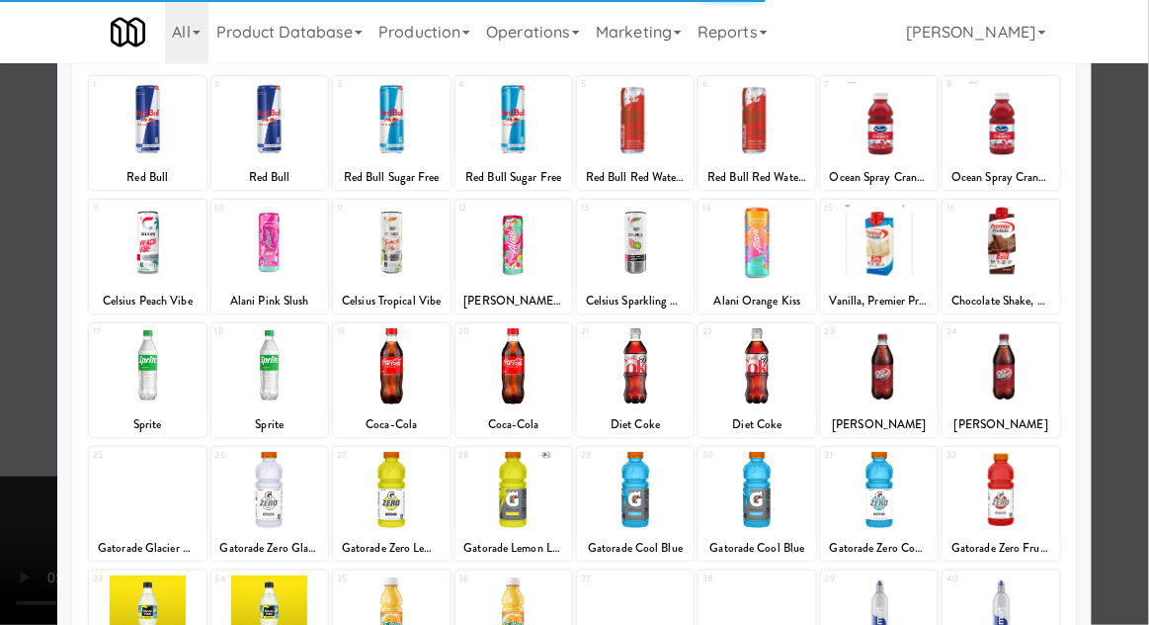
scroll to position [137, 0]
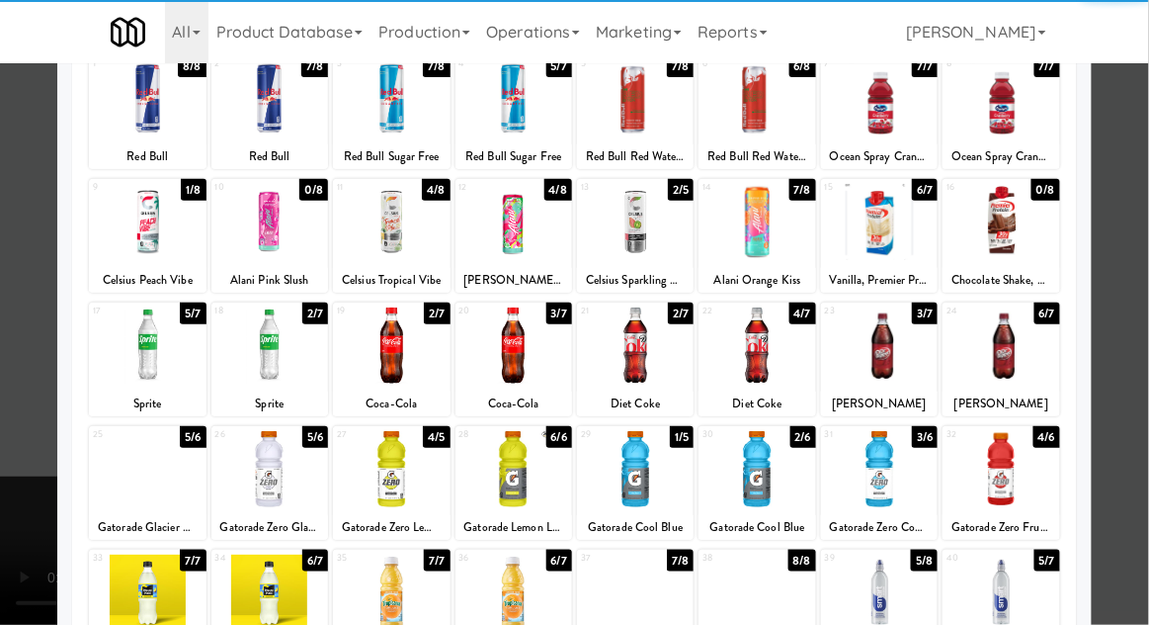
click at [273, 470] on div at bounding box center [269, 469] width 117 height 76
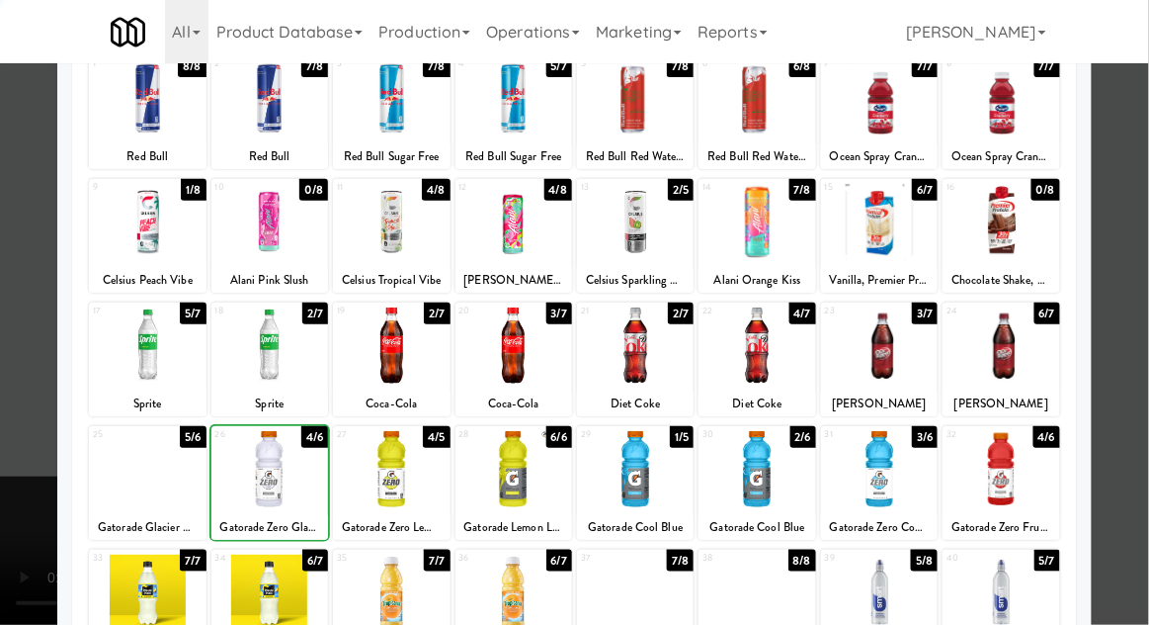
click at [1139, 329] on div at bounding box center [574, 312] width 1149 height 625
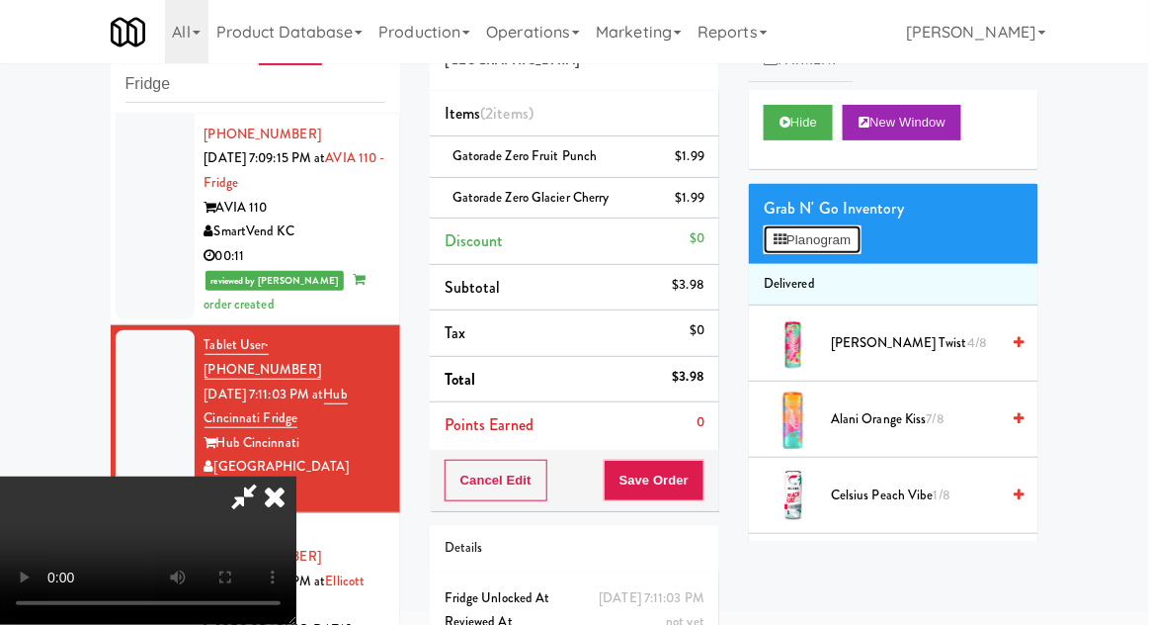
click at [850, 227] on button "Planogram" at bounding box center [812, 240] width 97 height 30
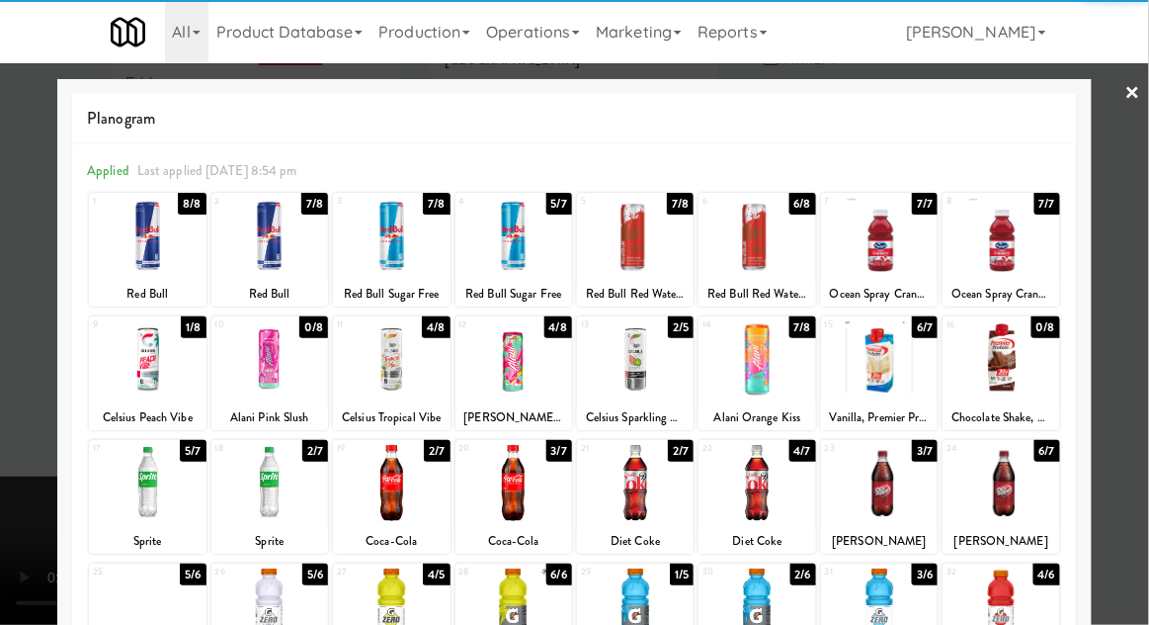
click at [649, 602] on div at bounding box center [635, 606] width 117 height 76
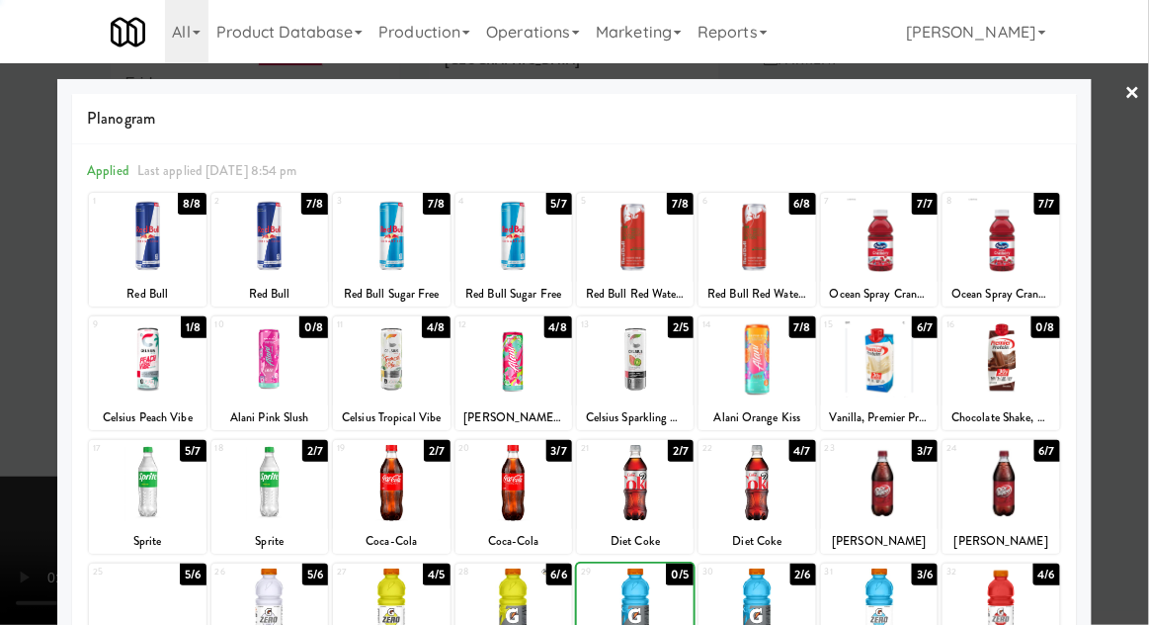
click at [1138, 363] on div at bounding box center [574, 312] width 1149 height 625
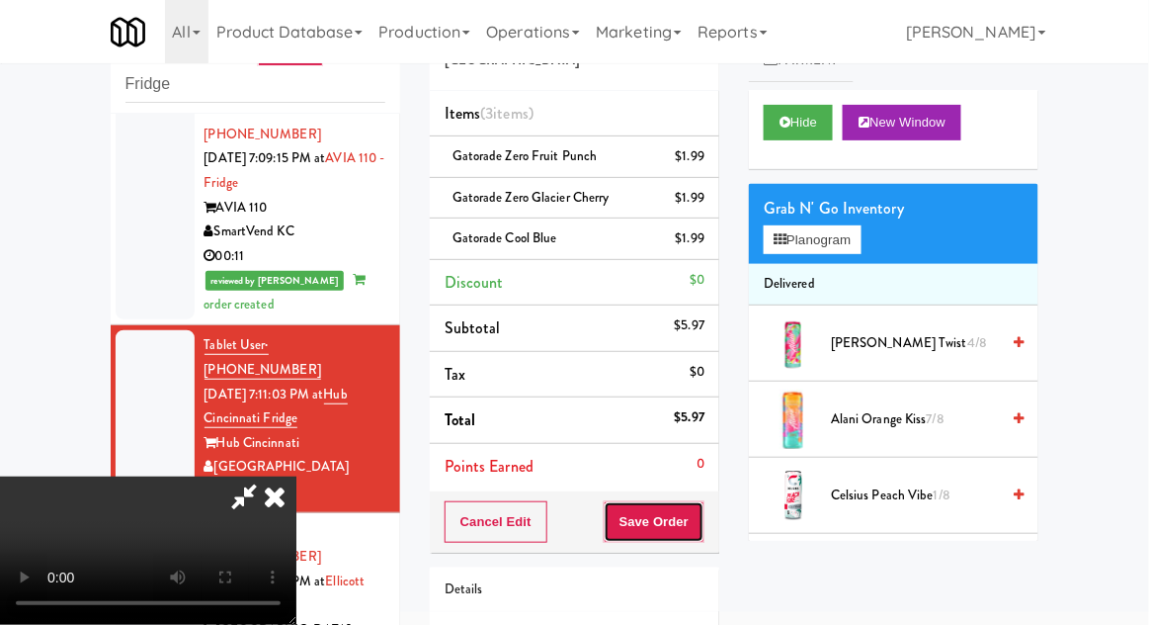
click at [697, 536] on button "Save Order" at bounding box center [654, 522] width 101 height 42
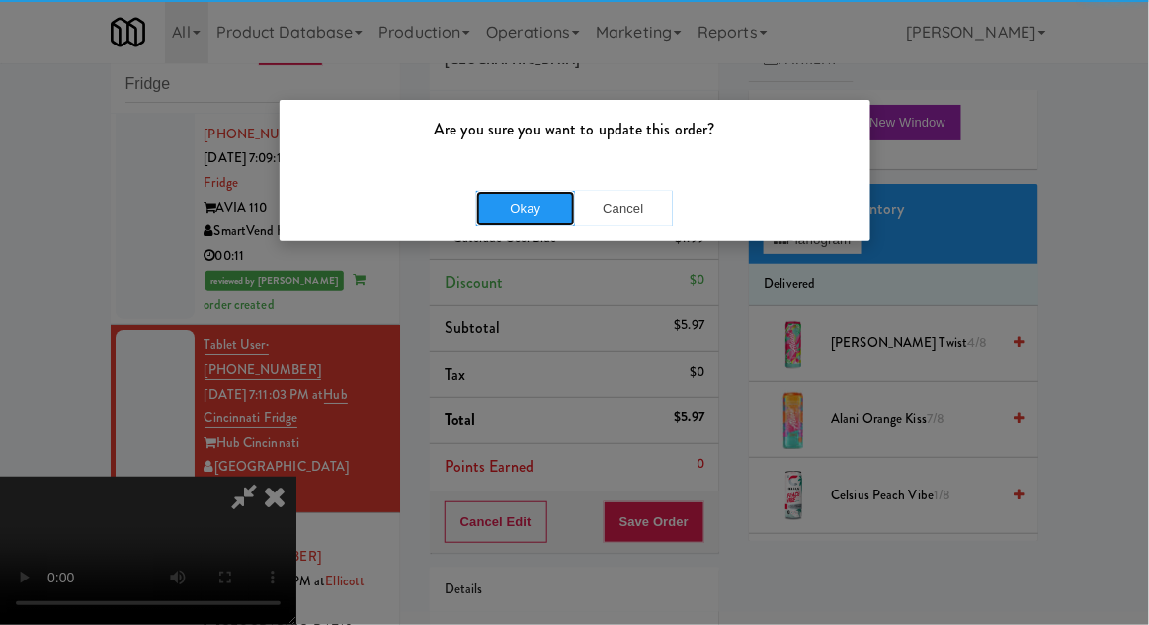
click at [485, 212] on button "Okay" at bounding box center [525, 209] width 99 height 36
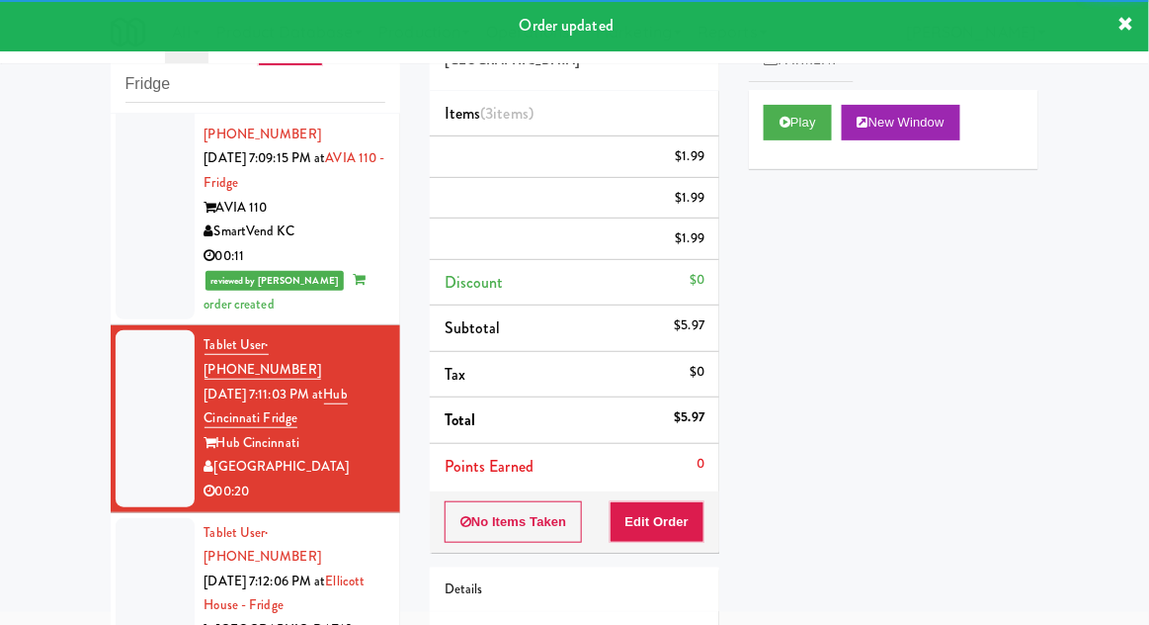
click at [114, 513] on li "Tablet User · (919) 621-6626 [DATE] 7:12:06 PM at [GEOGRAPHIC_DATA] - [GEOGRAPH…" at bounding box center [256, 606] width 290 height 187
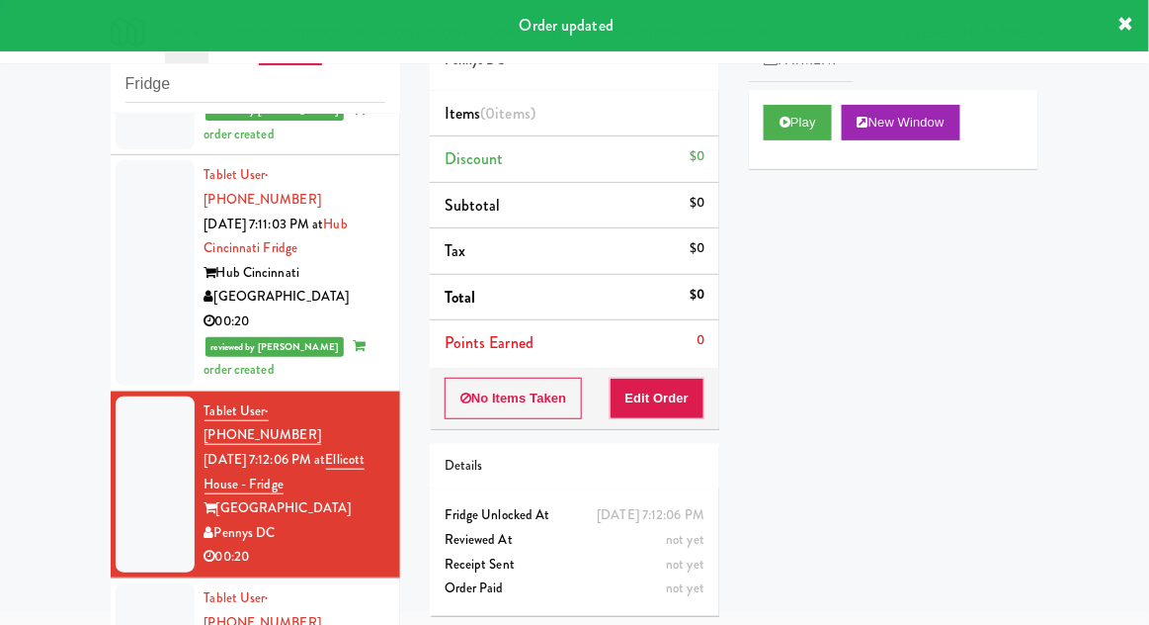
scroll to position [1769, 0]
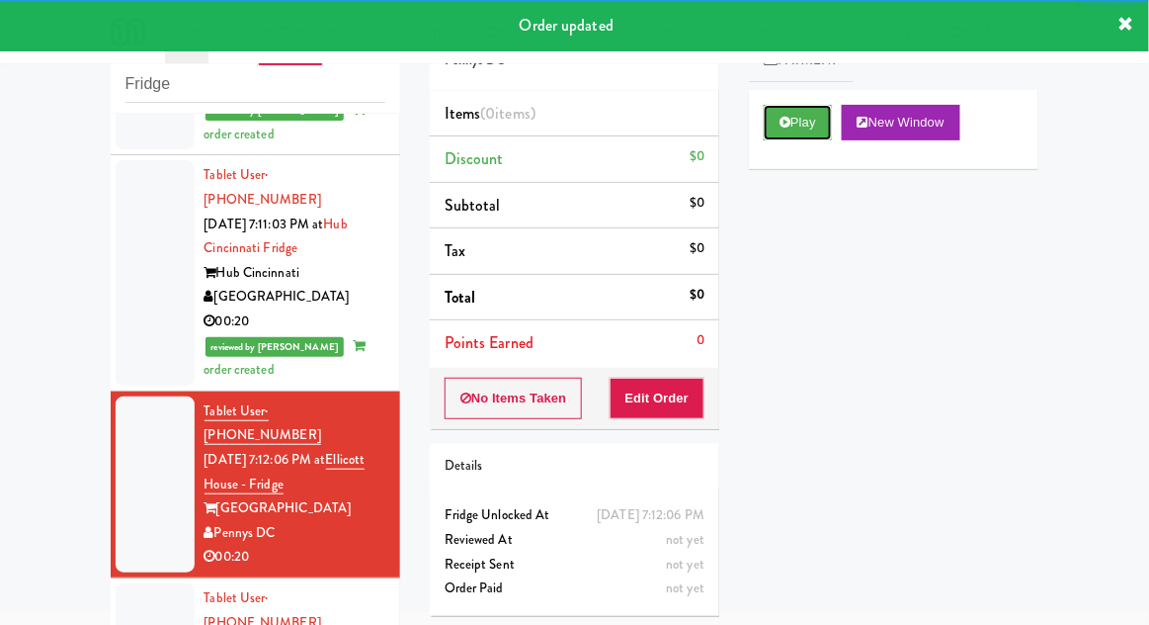
click at [810, 134] on button "Play" at bounding box center [798, 123] width 68 height 36
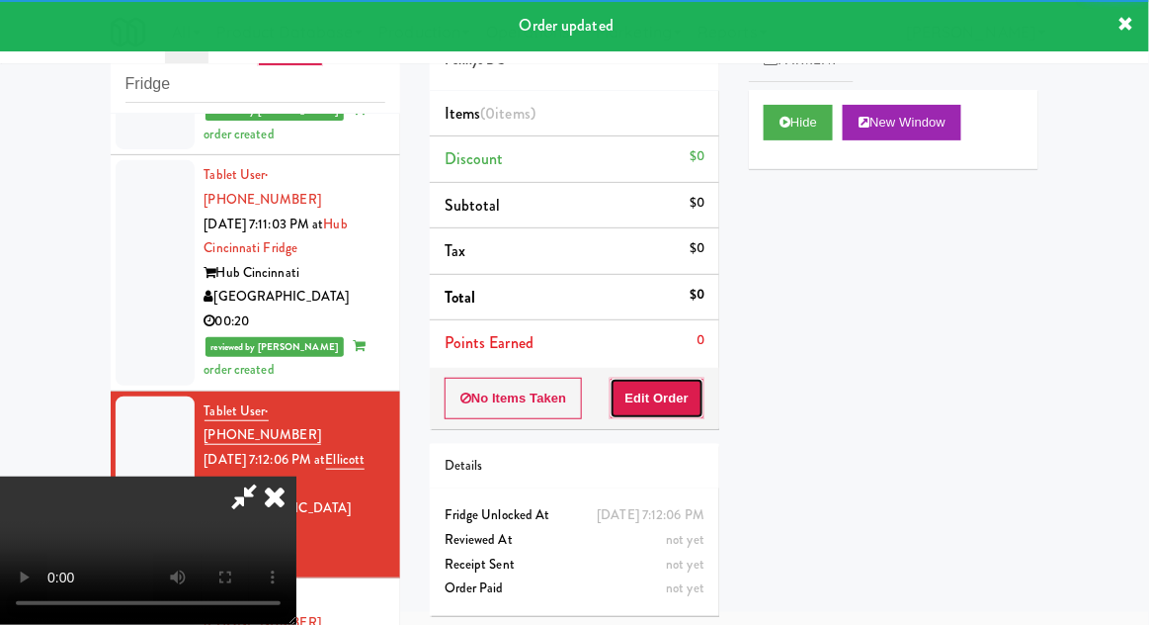
click at [686, 411] on button "Edit Order" at bounding box center [658, 398] width 96 height 42
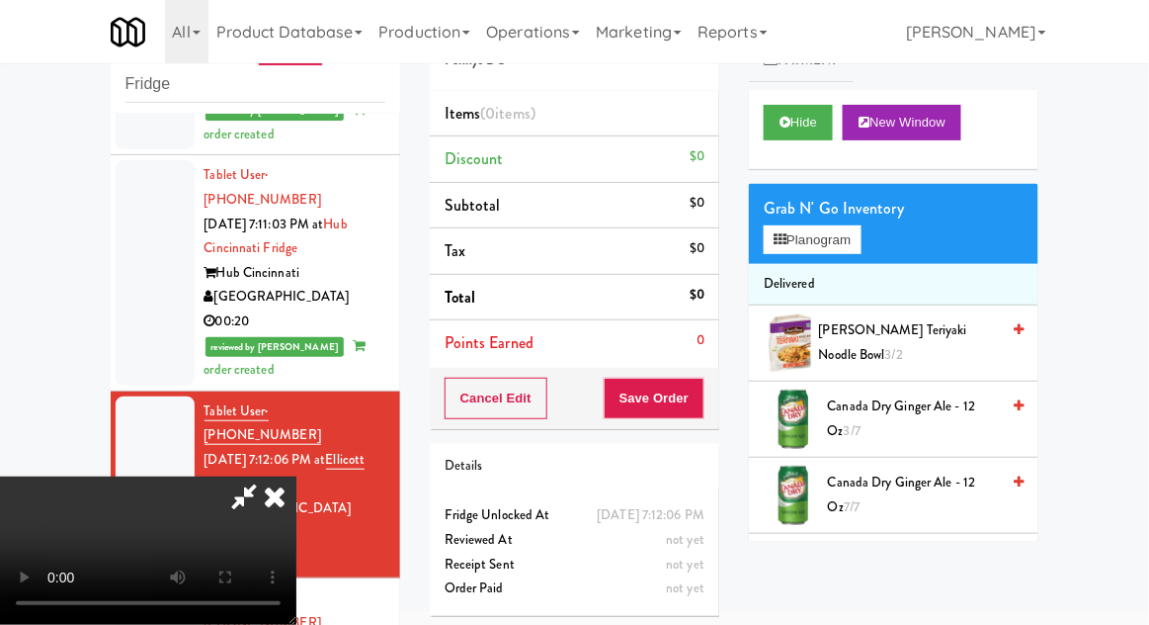
scroll to position [0, 0]
click at [830, 249] on button "Planogram" at bounding box center [812, 240] width 97 height 30
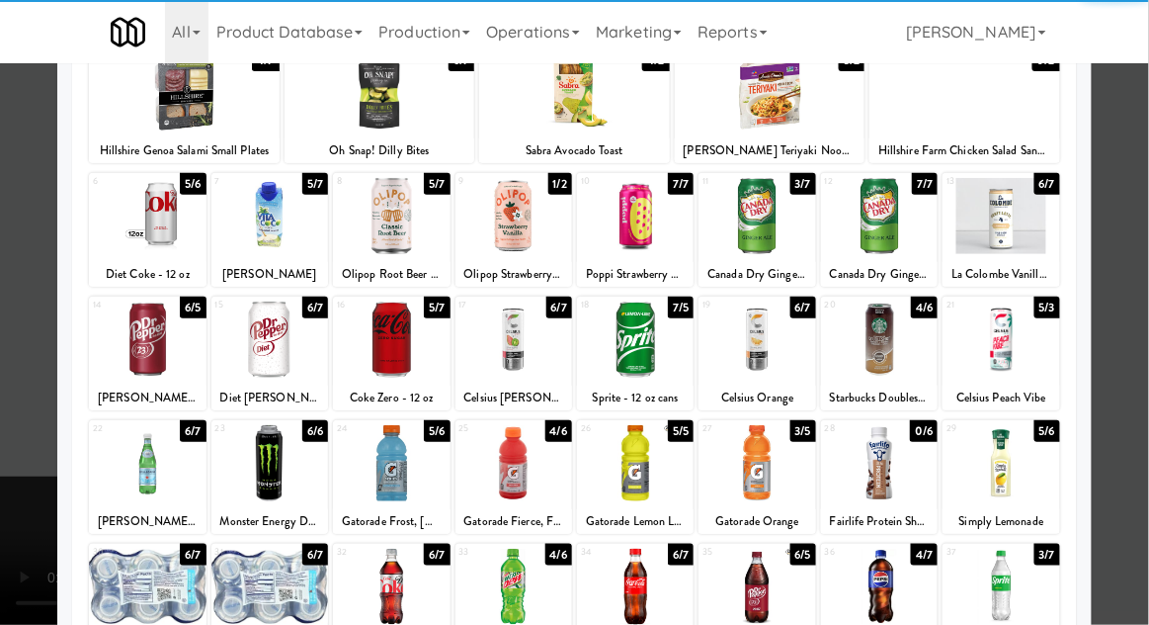
scroll to position [138, 0]
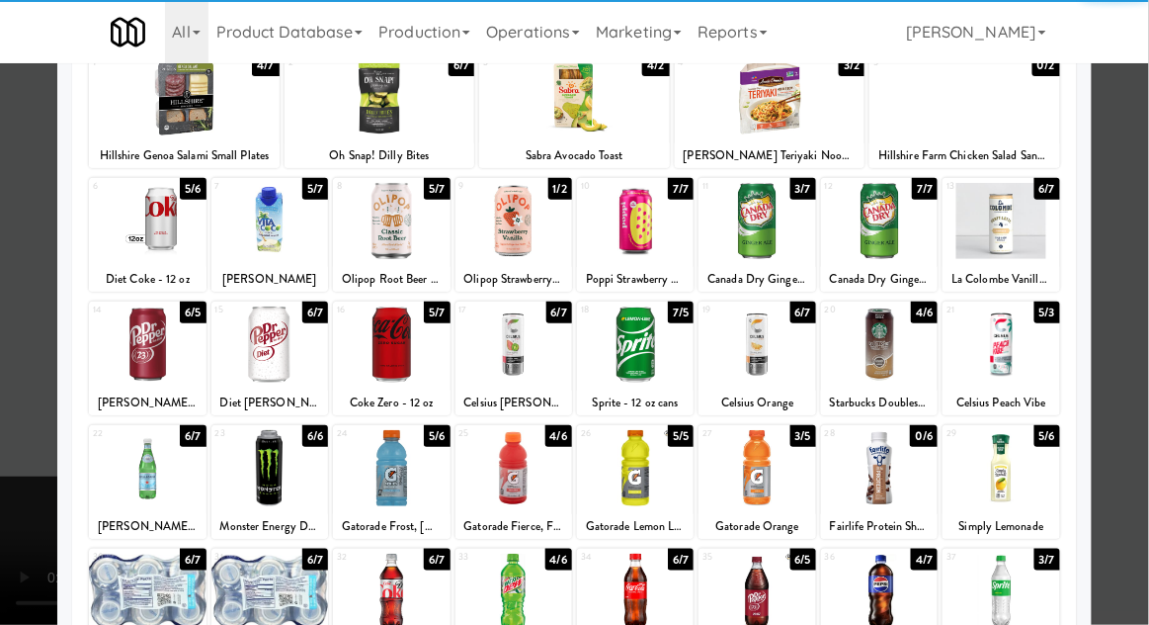
click at [396, 447] on div at bounding box center [391, 468] width 117 height 76
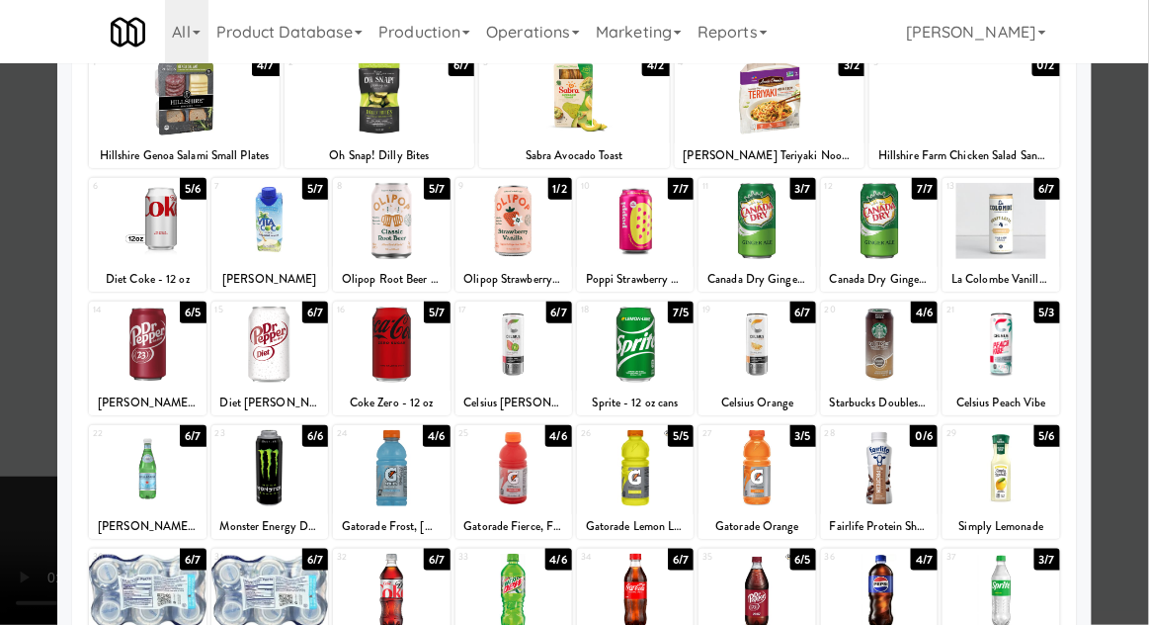
click at [1138, 341] on div at bounding box center [574, 312] width 1149 height 625
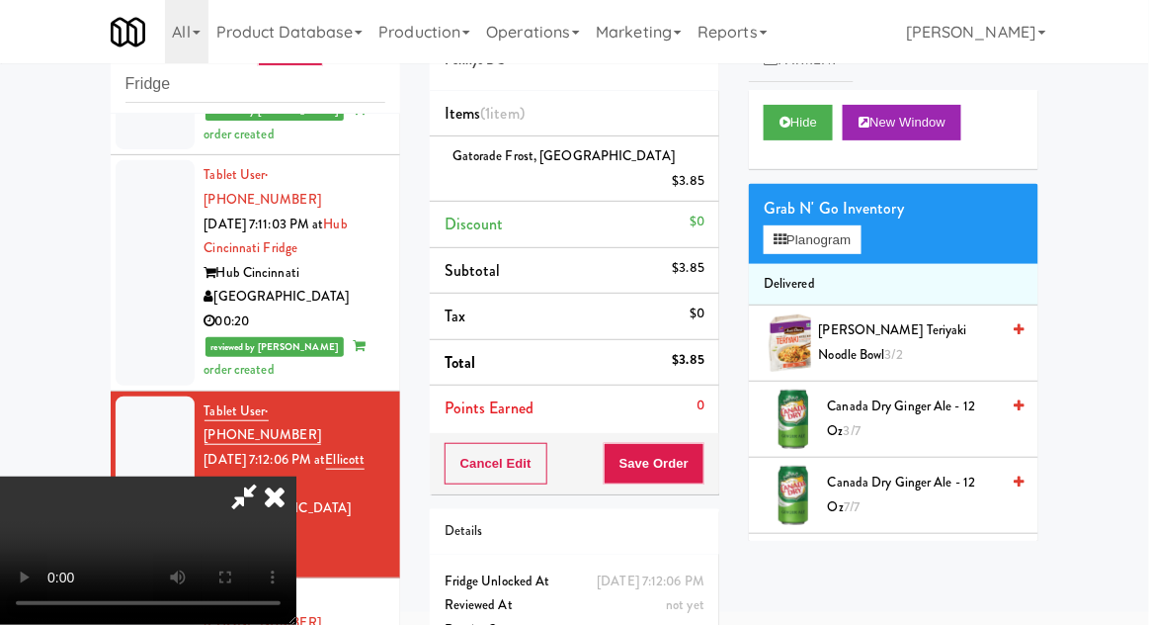
scroll to position [72, 0]
click at [843, 231] on button "Planogram" at bounding box center [812, 240] width 97 height 30
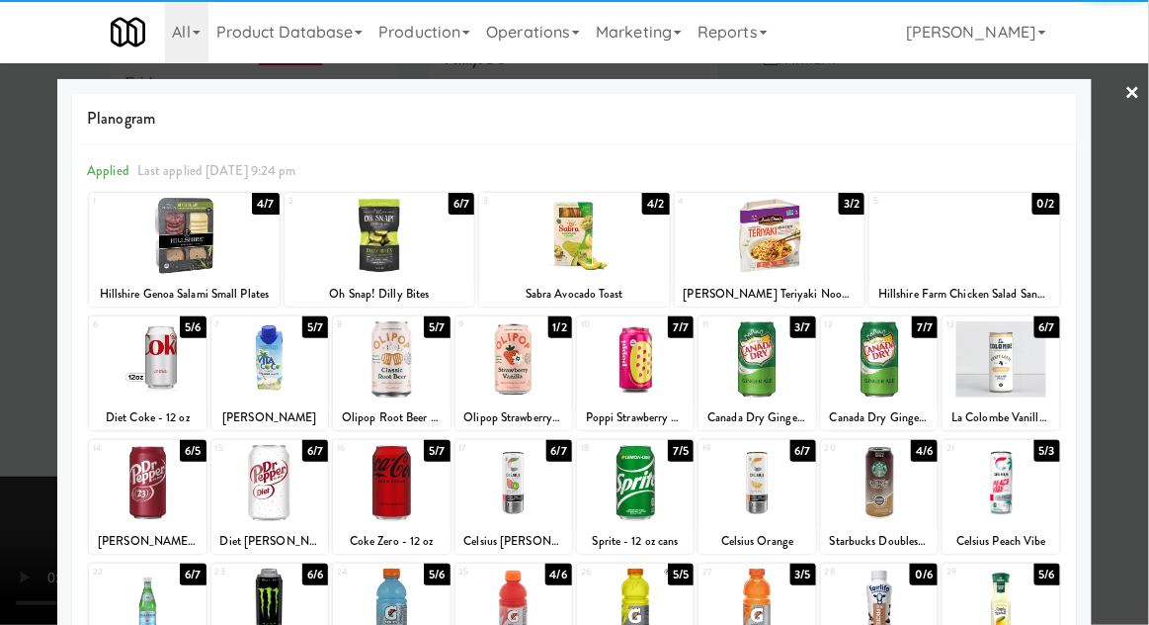
click at [654, 476] on div at bounding box center [635, 483] width 117 height 76
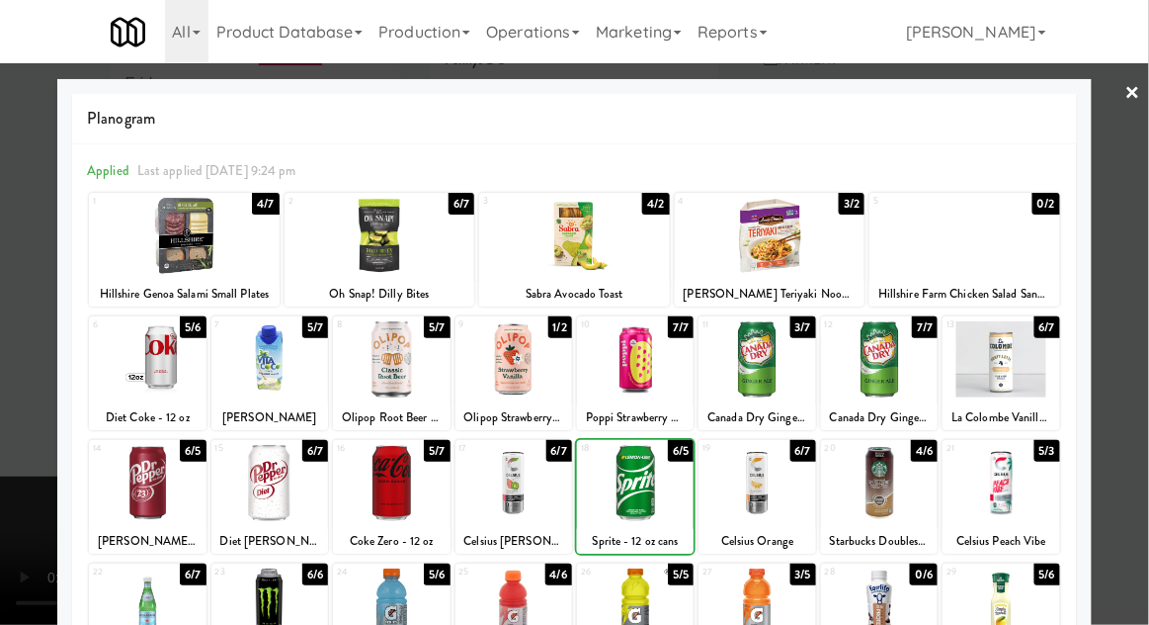
click at [1141, 342] on div at bounding box center [574, 312] width 1149 height 625
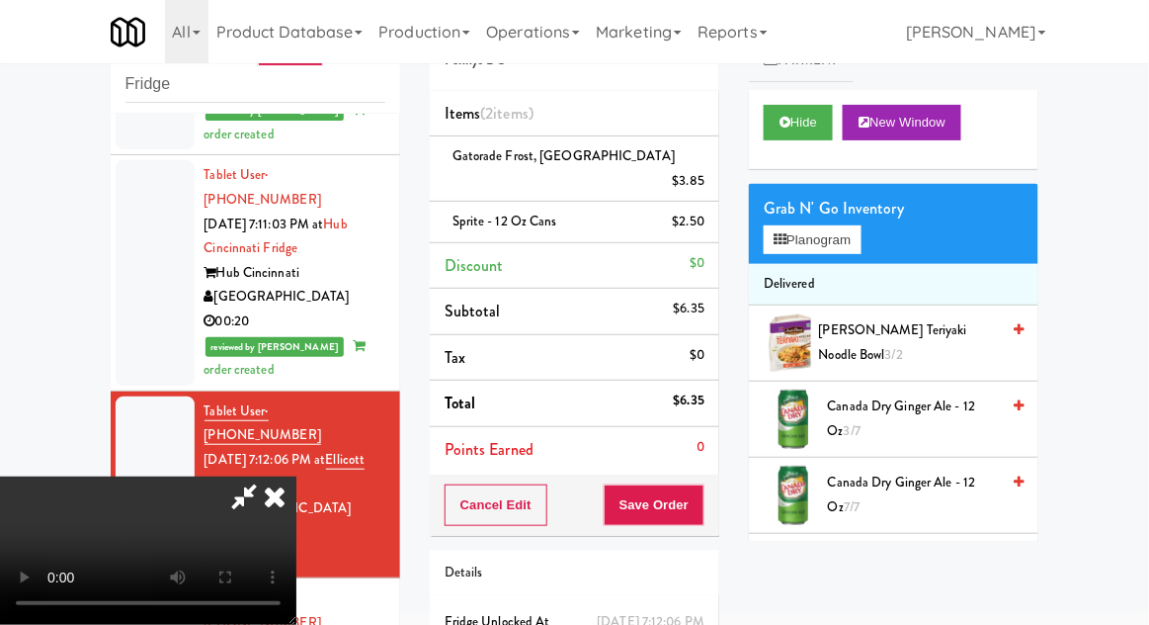
scroll to position [90, 0]
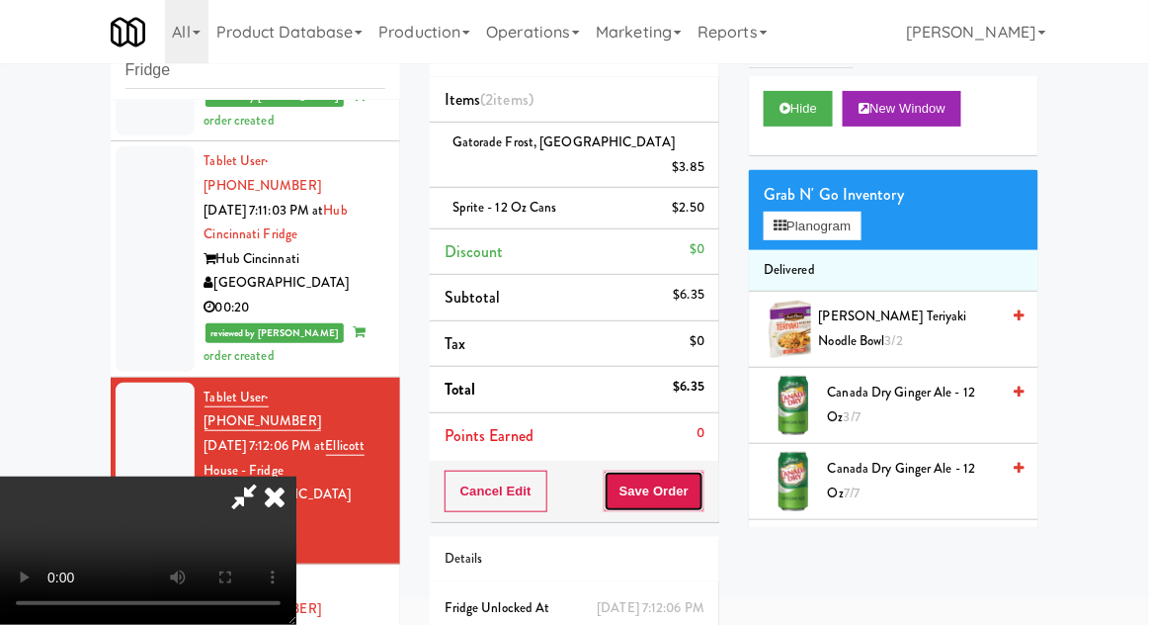
click at [701, 470] on button "Save Order" at bounding box center [654, 491] width 101 height 42
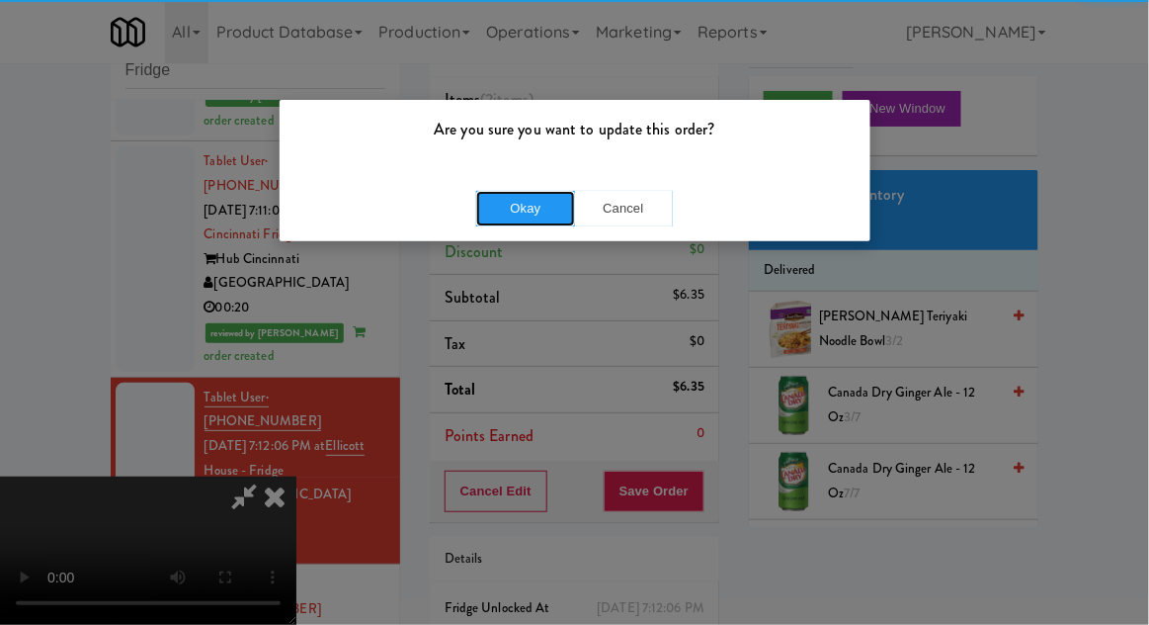
click at [513, 206] on button "Okay" at bounding box center [525, 209] width 99 height 36
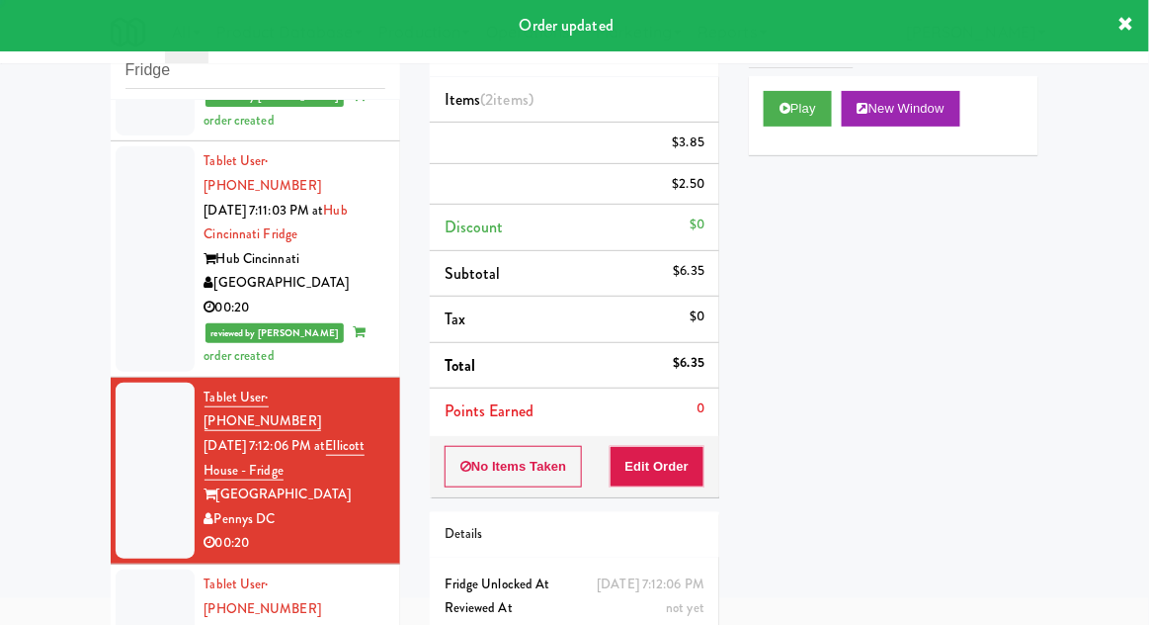
scroll to position [0, 0]
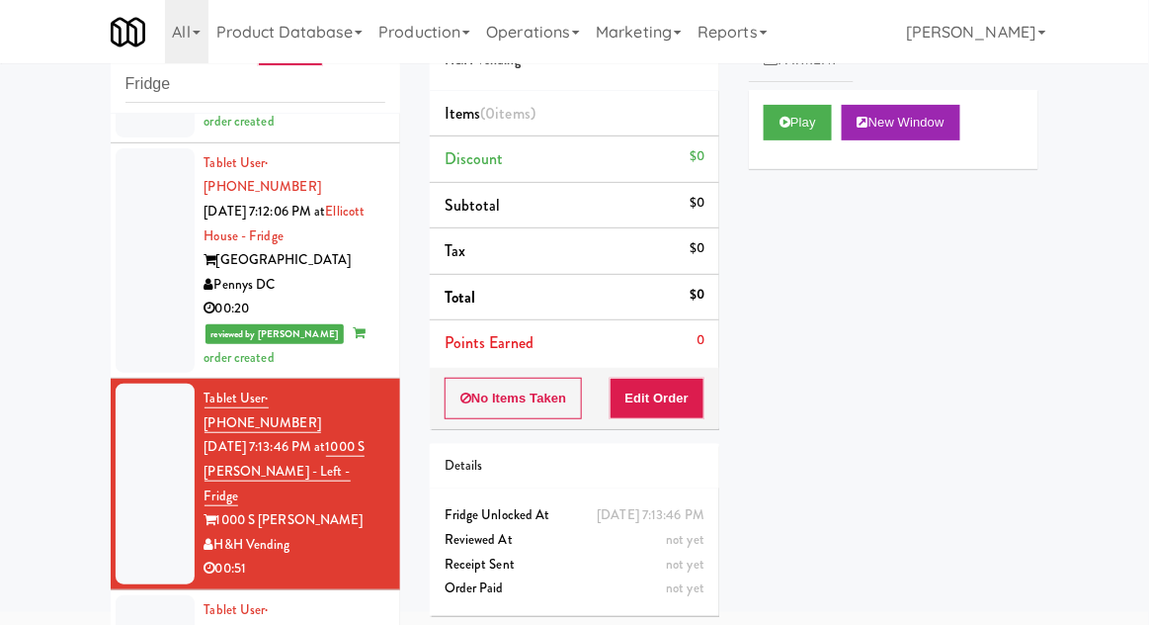
scroll to position [2017, 0]
click at [801, 105] on button "Play" at bounding box center [798, 123] width 68 height 36
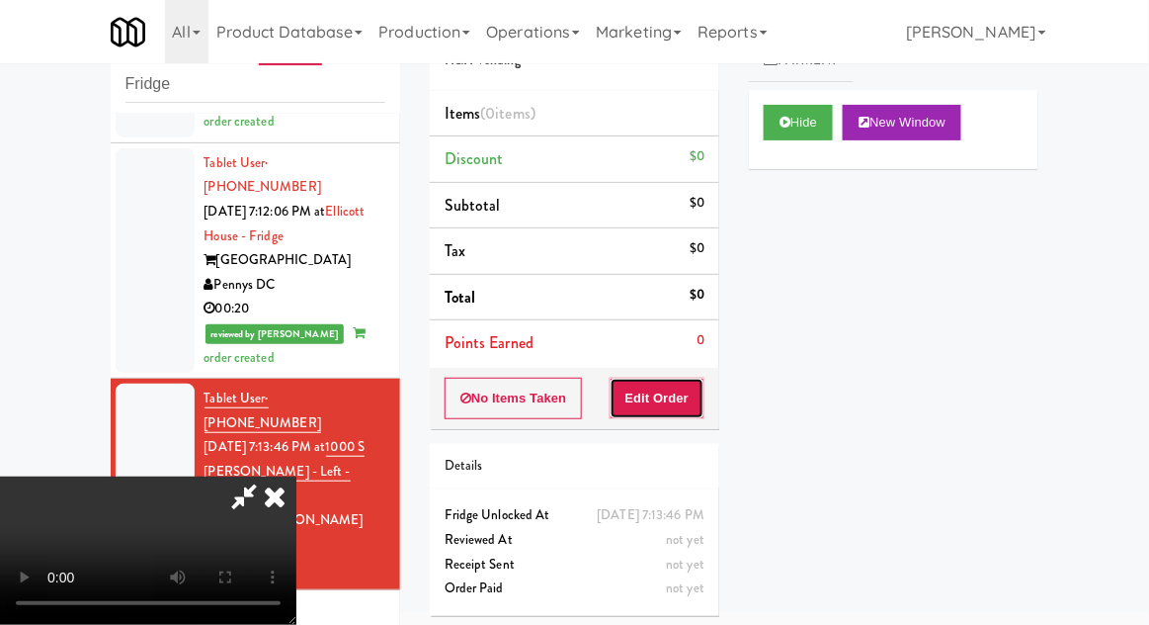
click at [667, 393] on button "Edit Order" at bounding box center [658, 398] width 96 height 42
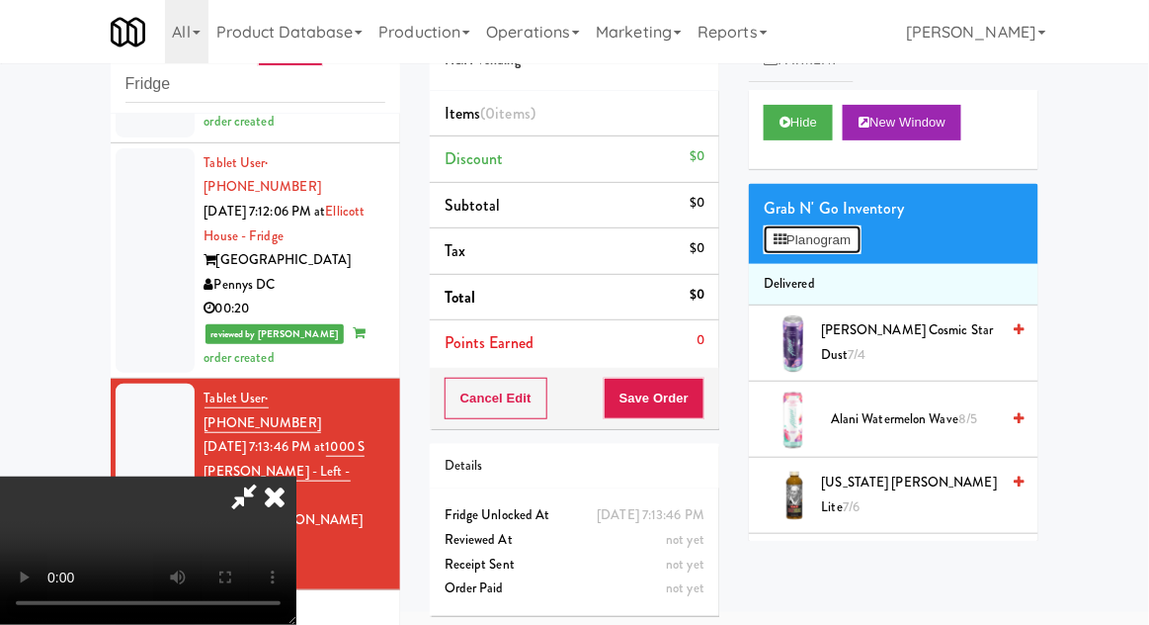
click at [840, 244] on button "Planogram" at bounding box center [812, 240] width 97 height 30
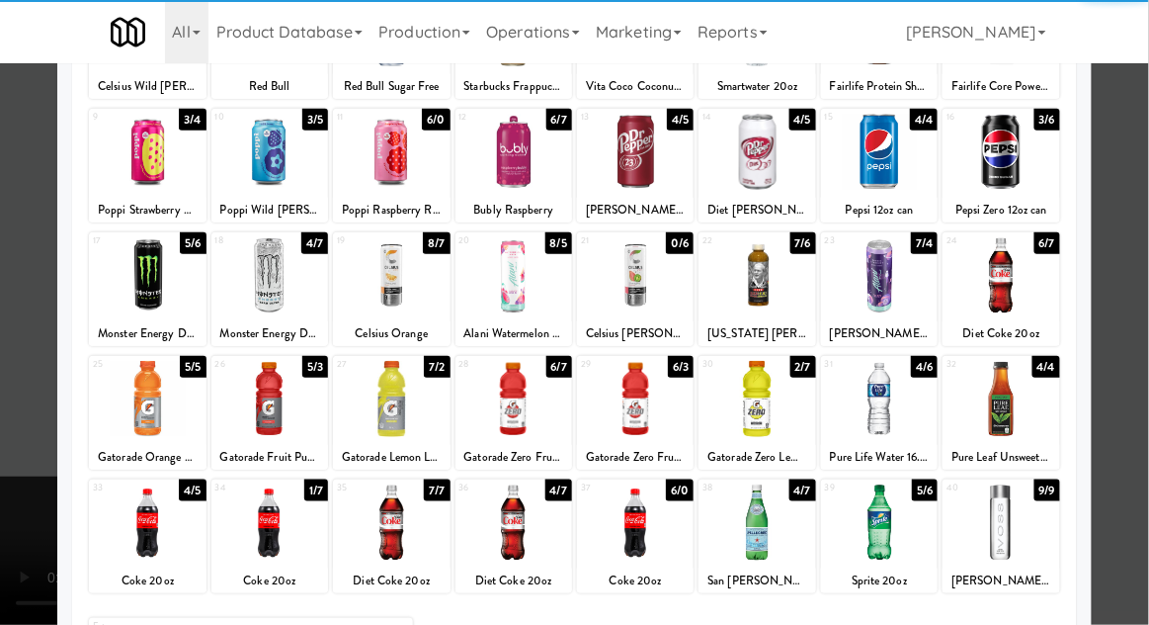
scroll to position [201, 0]
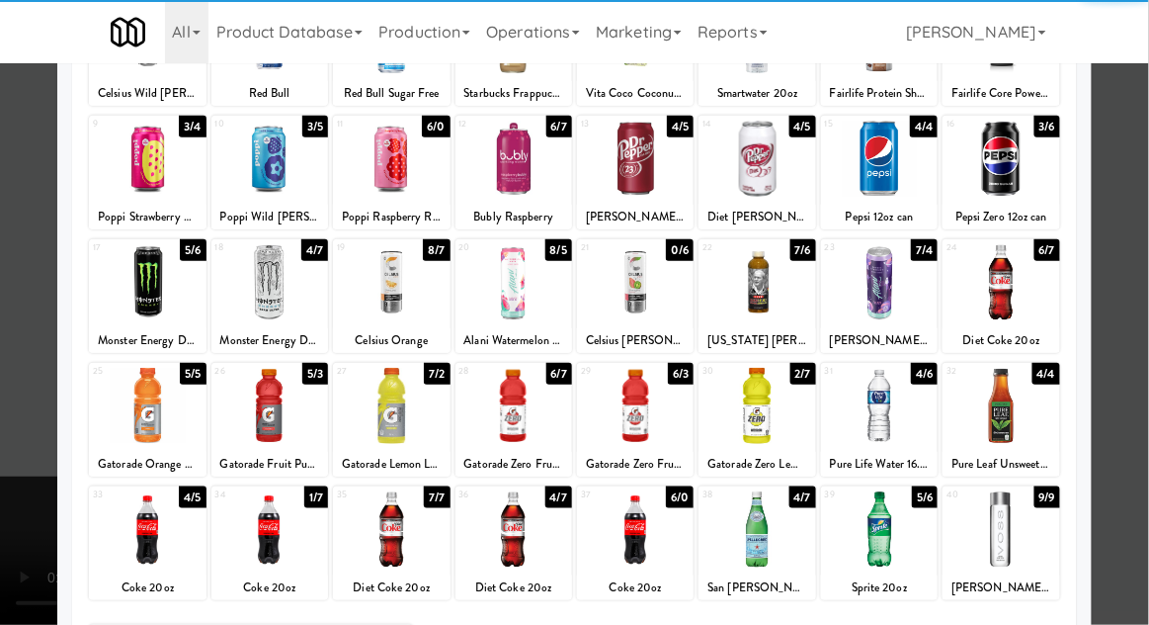
click at [891, 555] on div at bounding box center [879, 529] width 117 height 76
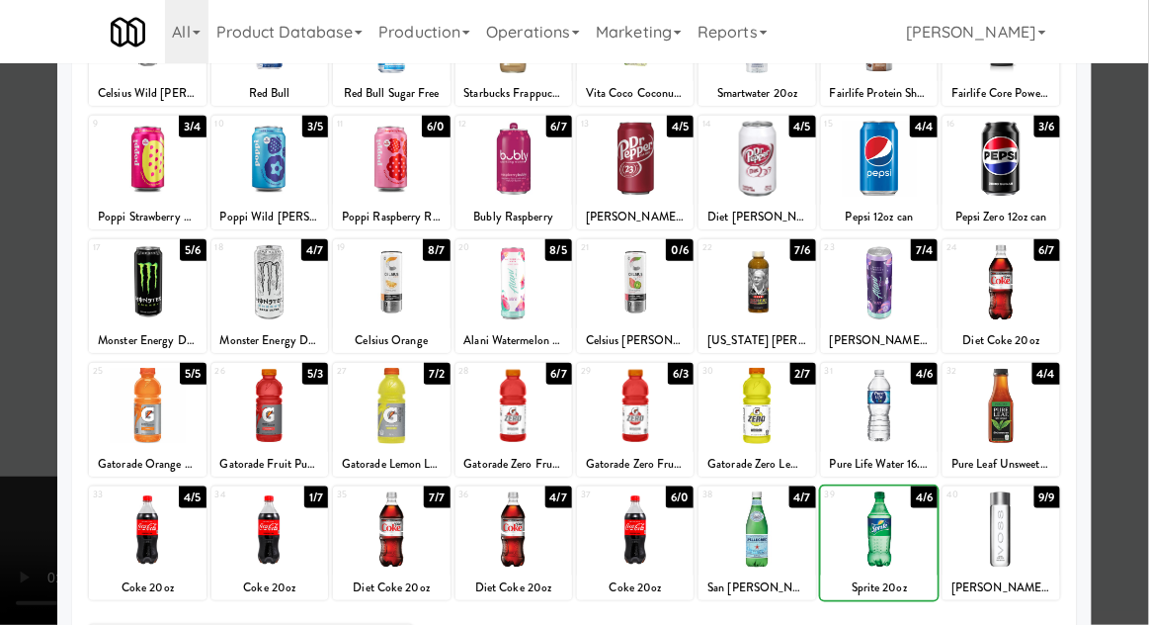
click at [1137, 342] on div at bounding box center [574, 312] width 1149 height 625
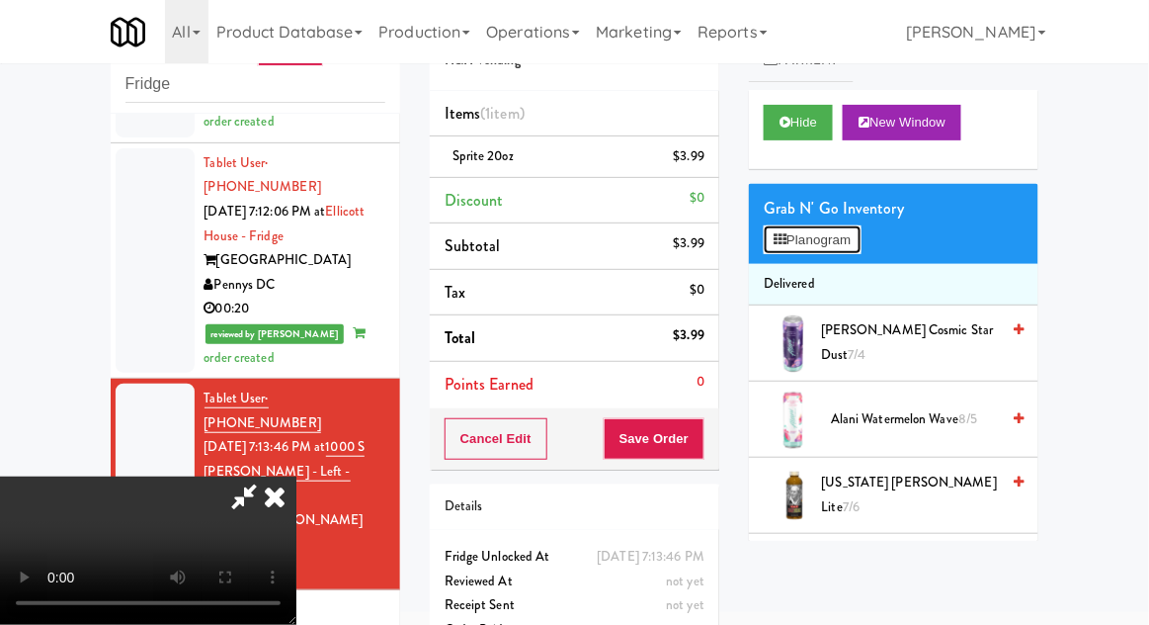
click at [824, 250] on button "Planogram" at bounding box center [812, 240] width 97 height 30
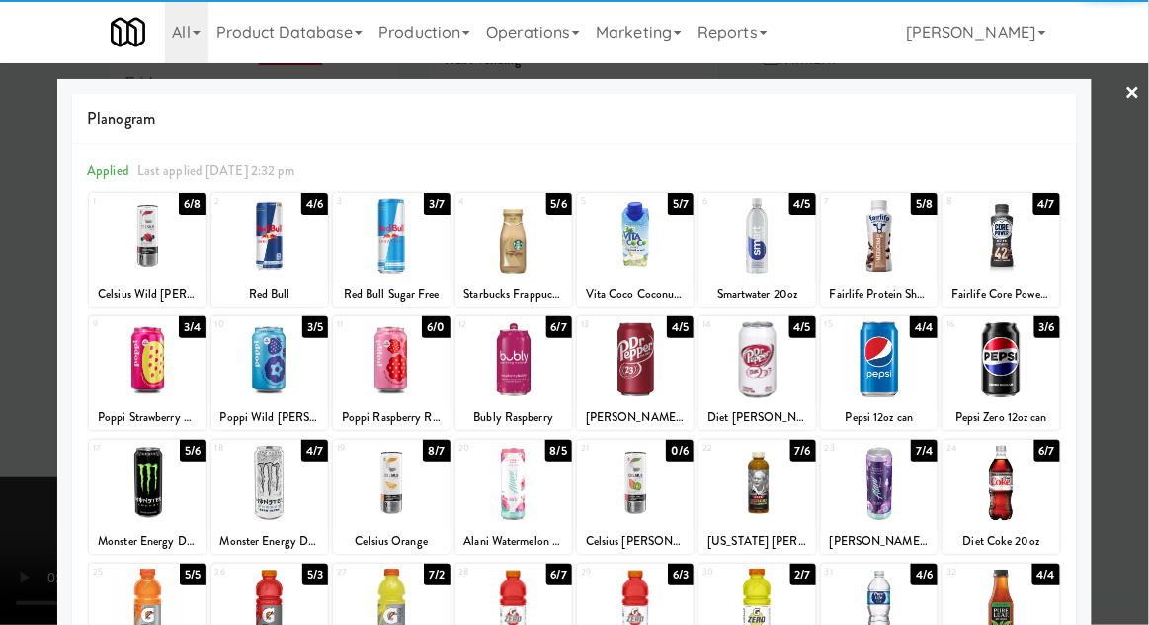
click at [544, 244] on div at bounding box center [514, 236] width 117 height 76
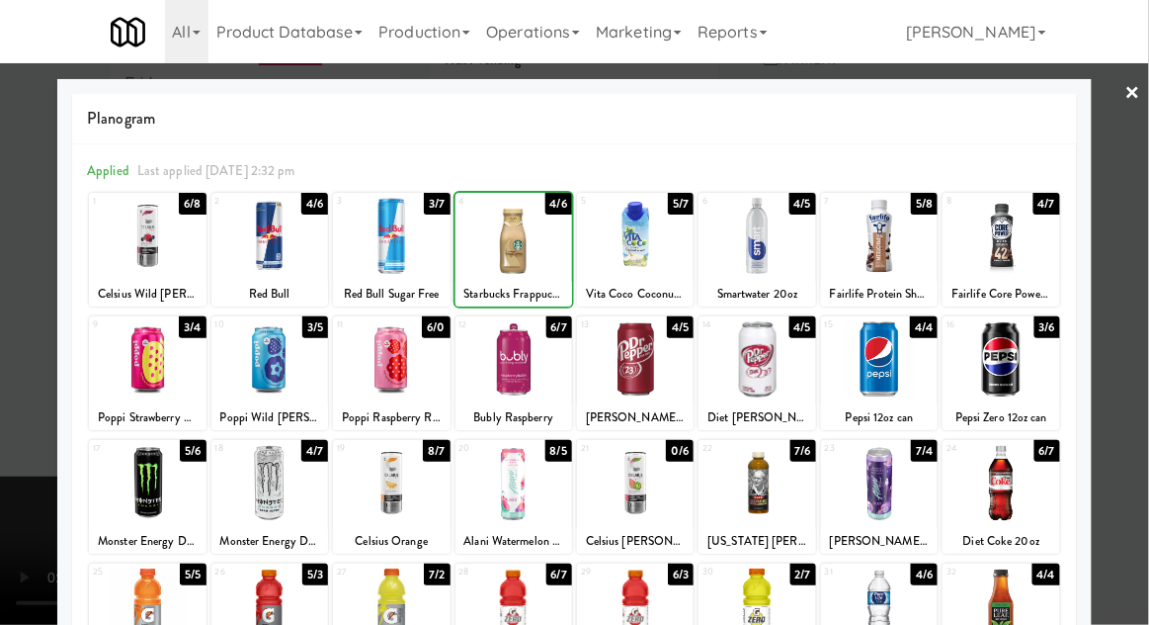
click at [1143, 297] on div at bounding box center [574, 312] width 1149 height 625
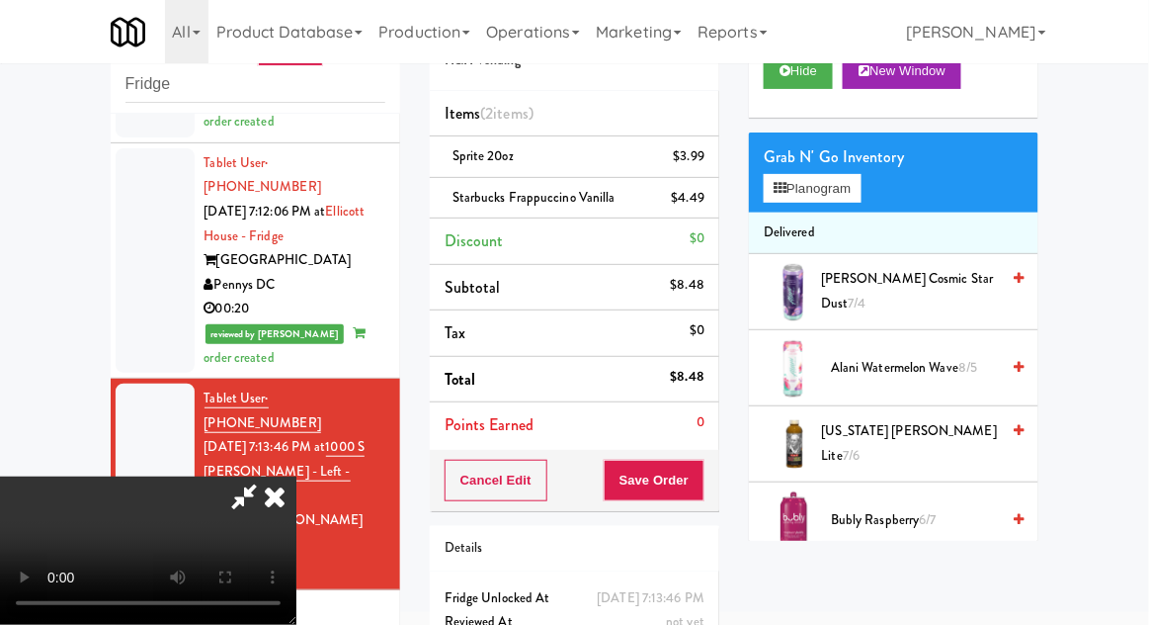
scroll to position [77, 0]
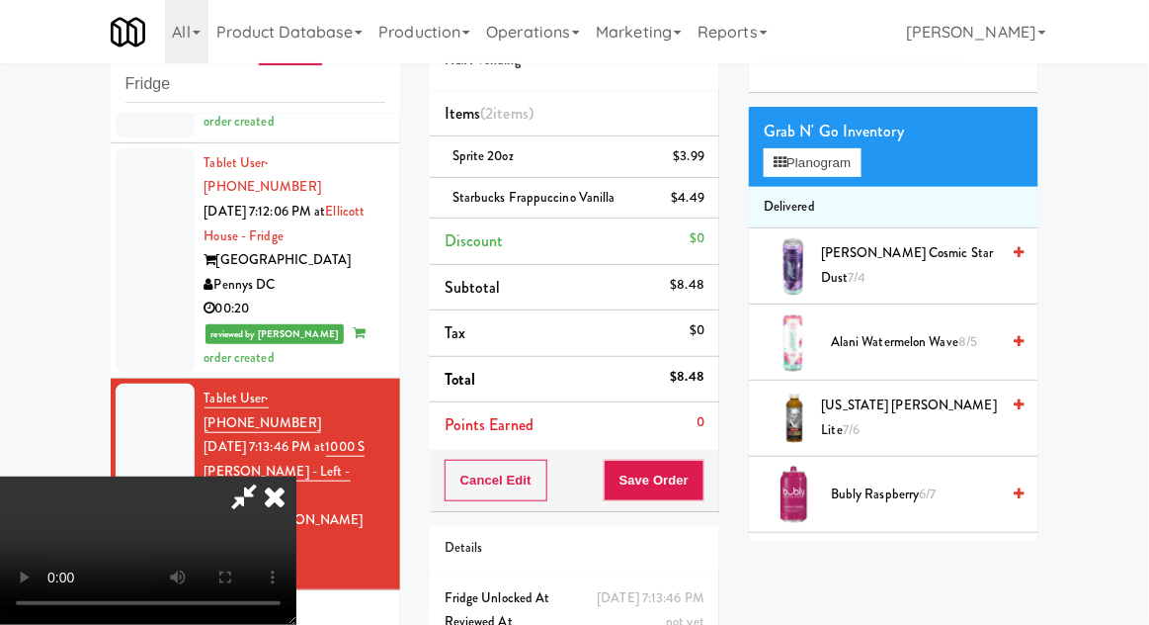
click at [941, 406] on span "[US_STATE] [PERSON_NAME] Lite 7/6" at bounding box center [911, 417] width 178 height 48
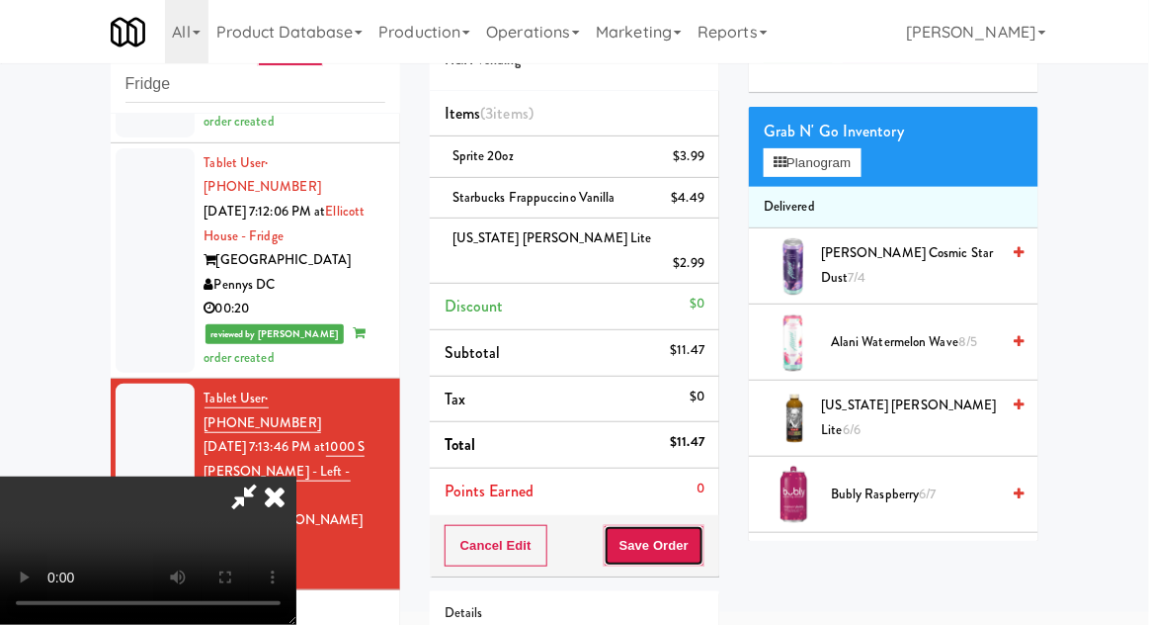
click at [694, 528] on button "Save Order" at bounding box center [654, 546] width 101 height 42
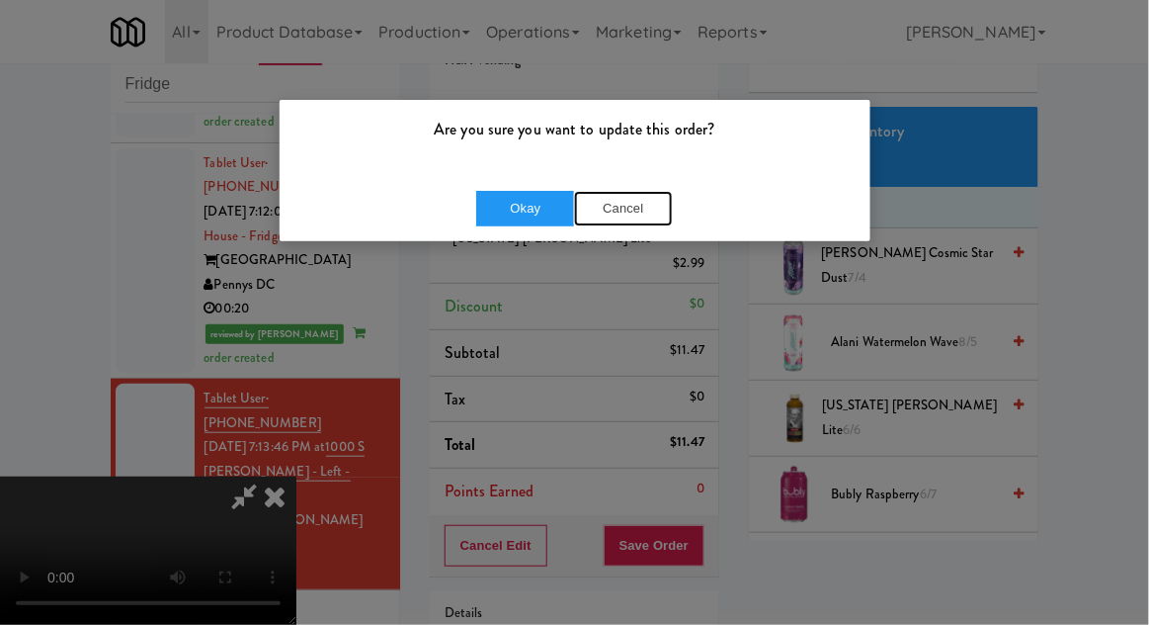
click at [627, 215] on button "Cancel" at bounding box center [623, 209] width 99 height 36
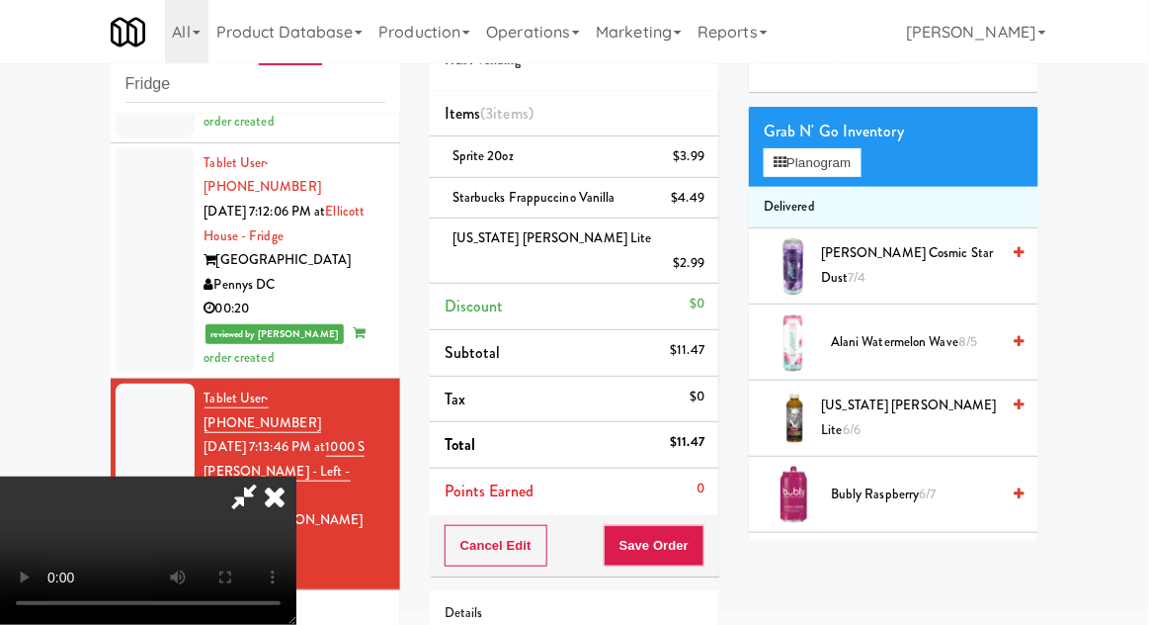
click at [267, 476] on icon at bounding box center [243, 496] width 45 height 40
click at [645, 525] on button "Save Order" at bounding box center [654, 546] width 101 height 42
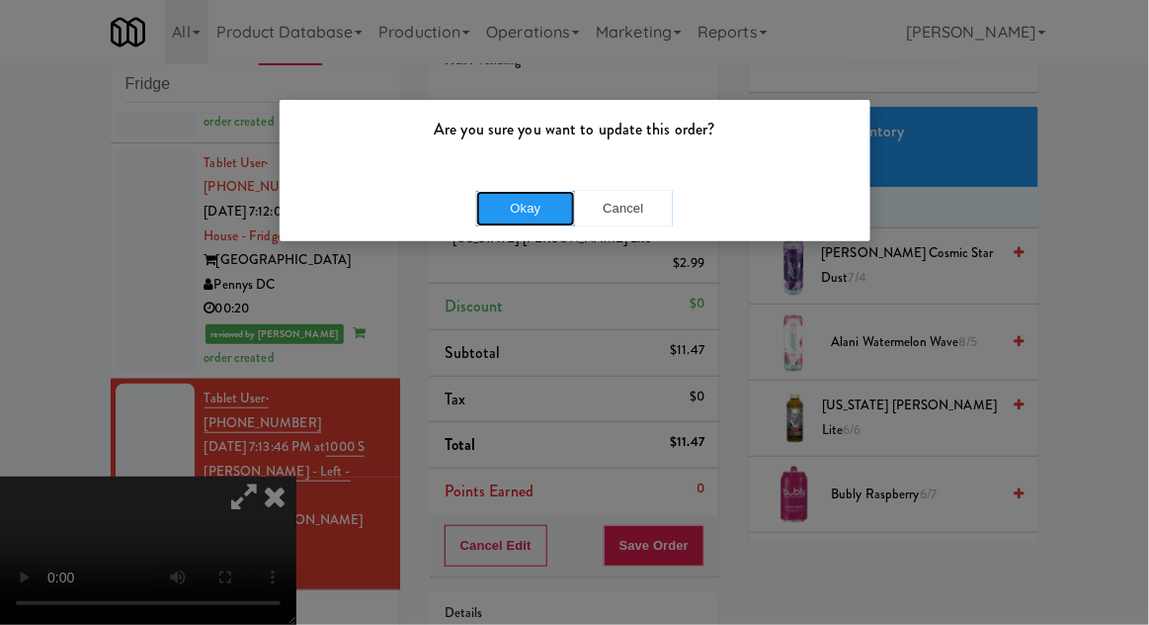
click at [554, 201] on button "Okay" at bounding box center [525, 209] width 99 height 36
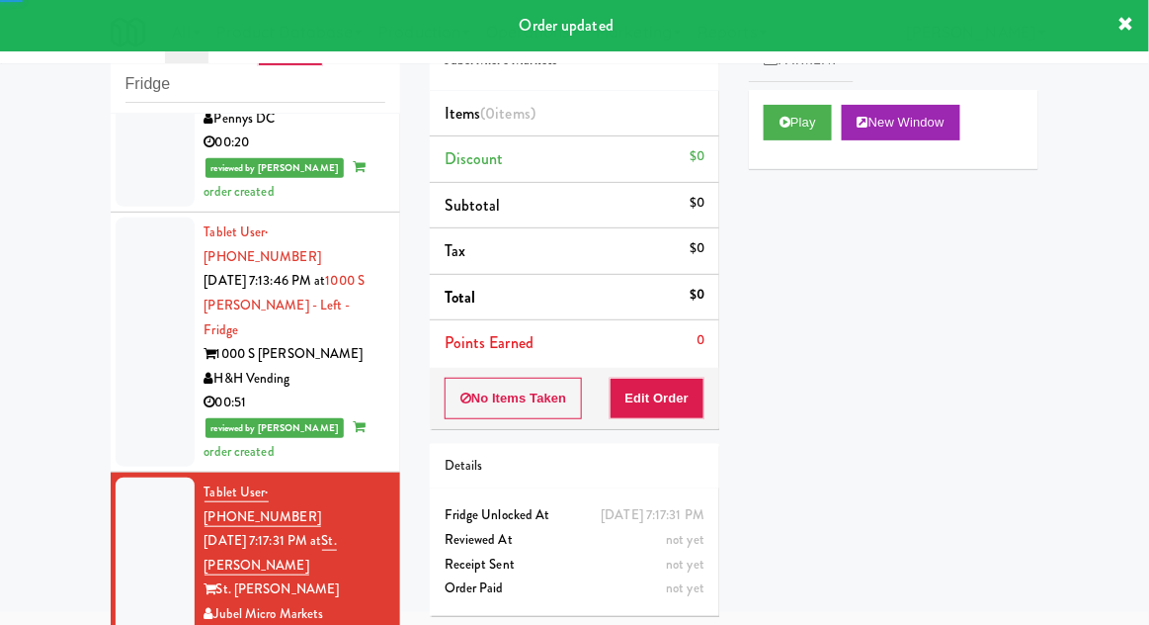
scroll to position [2188, 0]
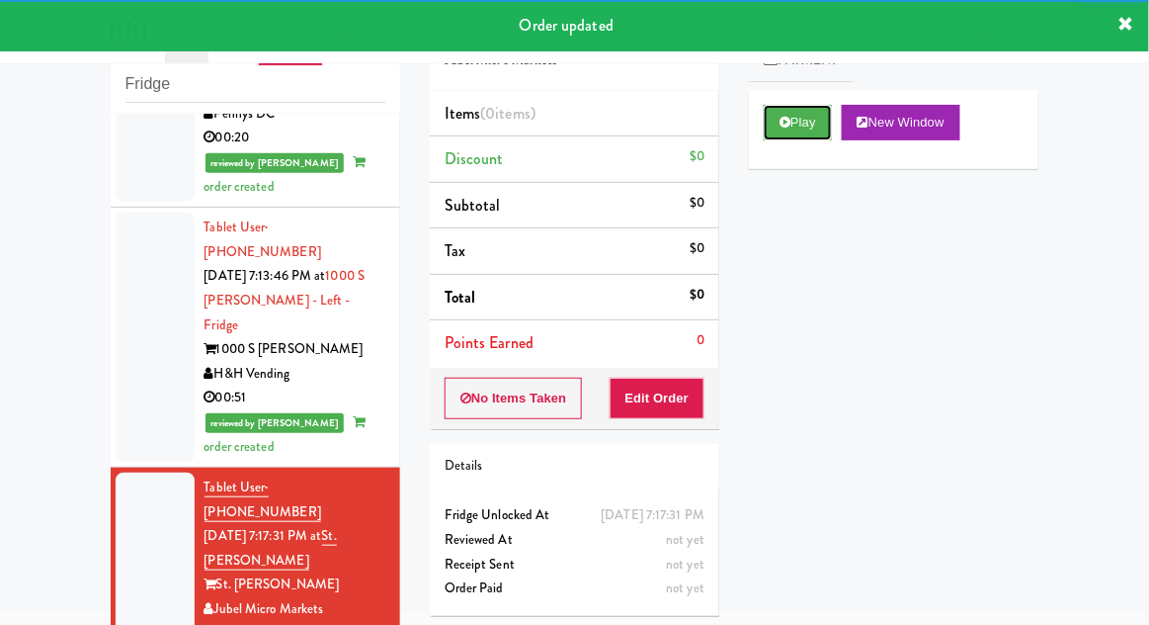
click at [772, 121] on button "Play" at bounding box center [798, 123] width 68 height 36
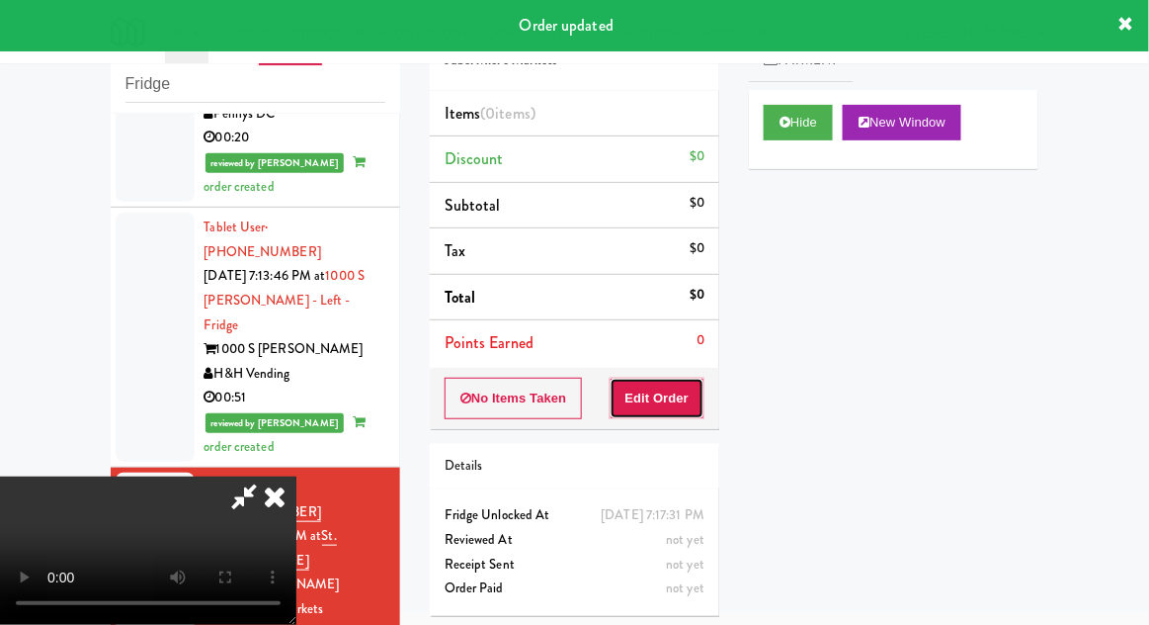
click at [665, 394] on button "Edit Order" at bounding box center [658, 398] width 96 height 42
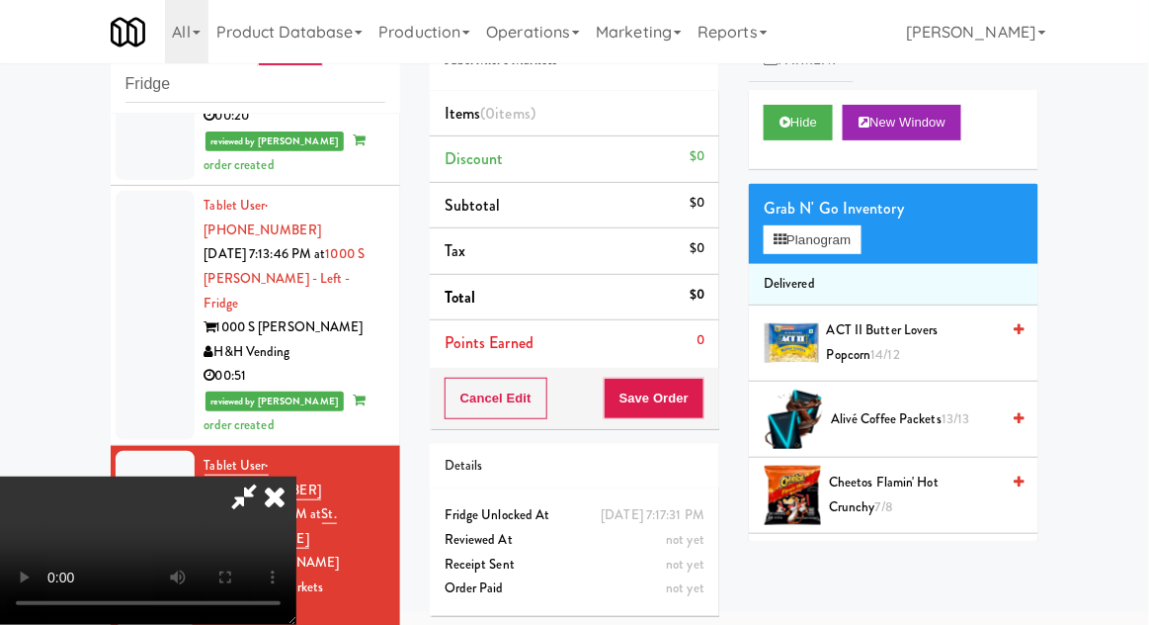
scroll to position [0, 0]
click at [855, 230] on button "Planogram" at bounding box center [812, 240] width 97 height 30
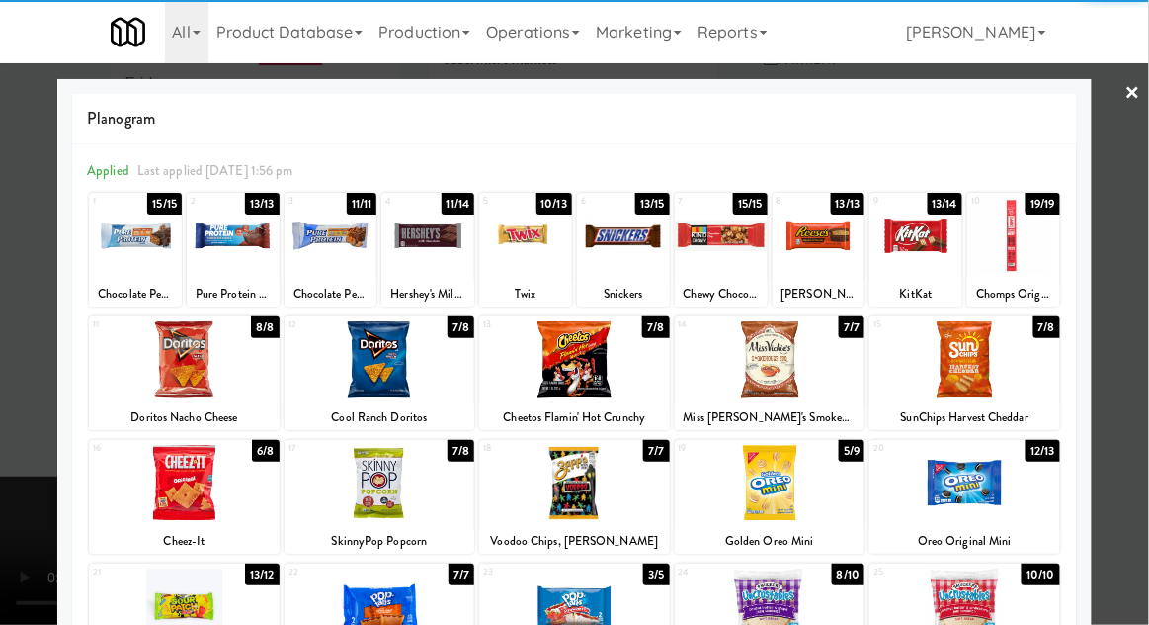
click at [524, 249] on div at bounding box center [525, 236] width 93 height 76
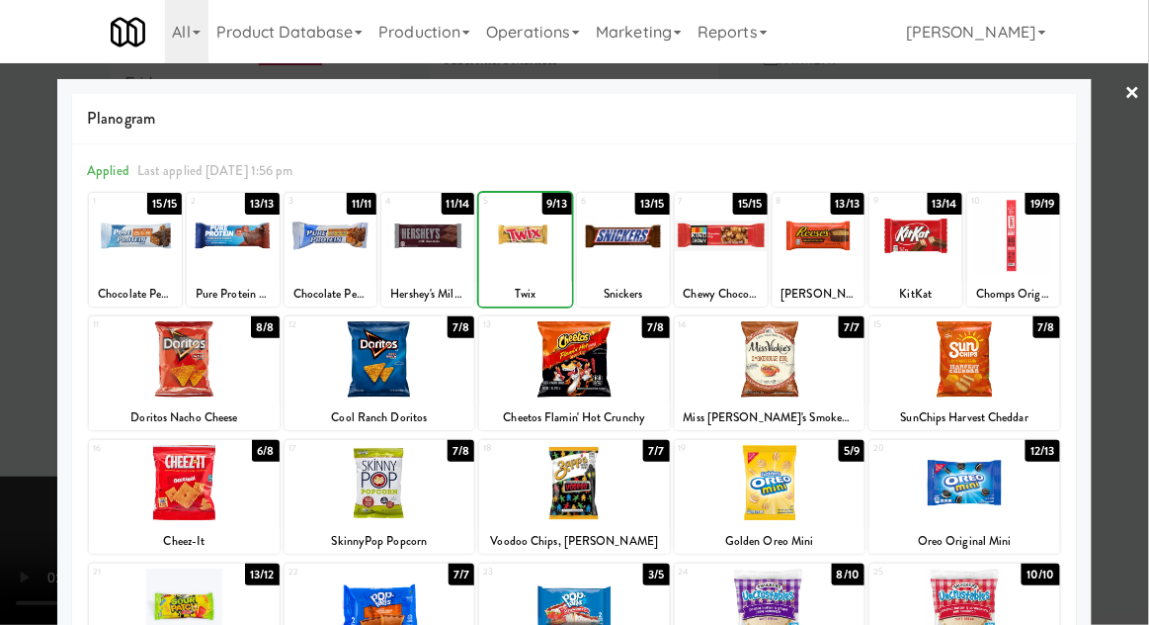
click at [628, 239] on div at bounding box center [623, 236] width 93 height 76
click at [1132, 332] on div at bounding box center [574, 312] width 1149 height 625
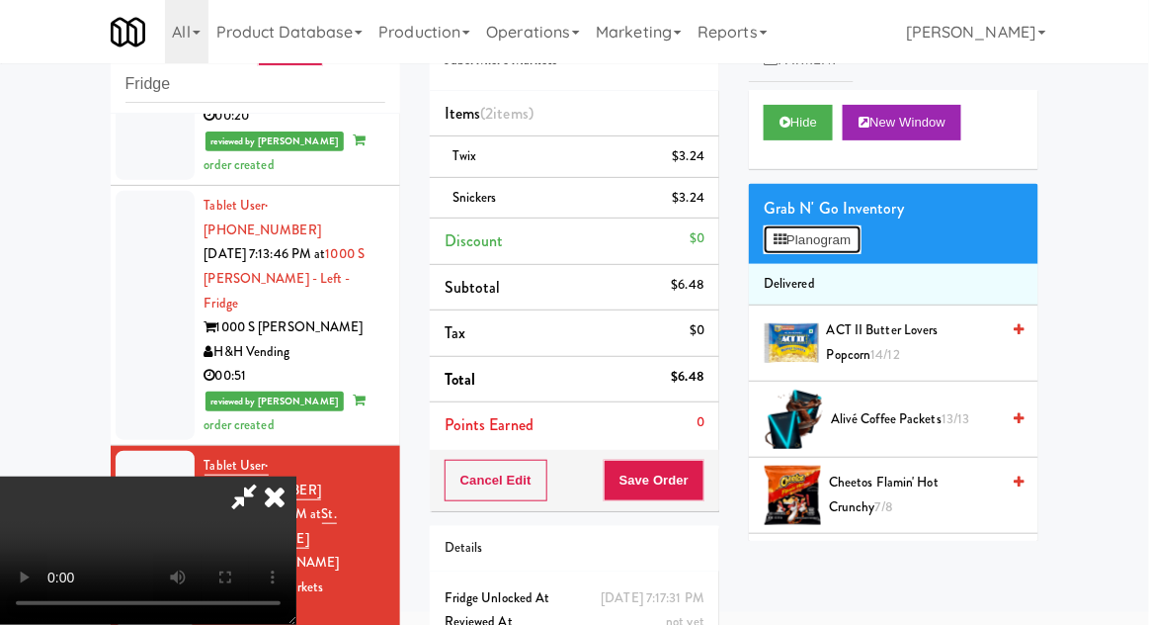
click at [861, 242] on button "Planogram" at bounding box center [812, 240] width 97 height 30
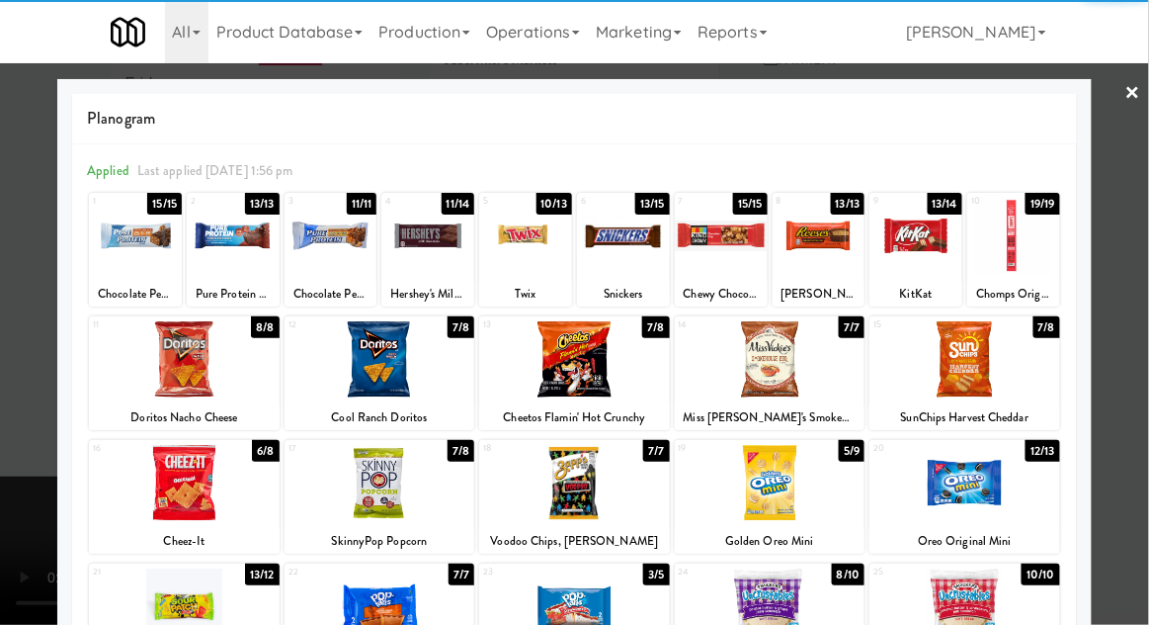
click at [910, 251] on div at bounding box center [916, 236] width 93 height 76
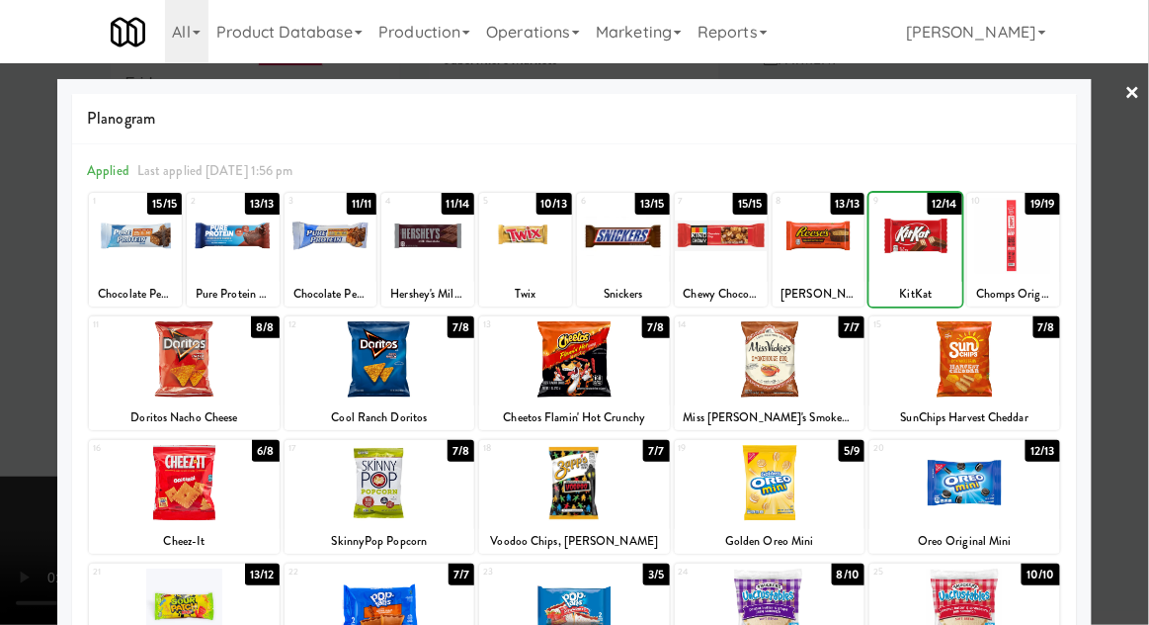
click at [1141, 332] on div at bounding box center [574, 312] width 1149 height 625
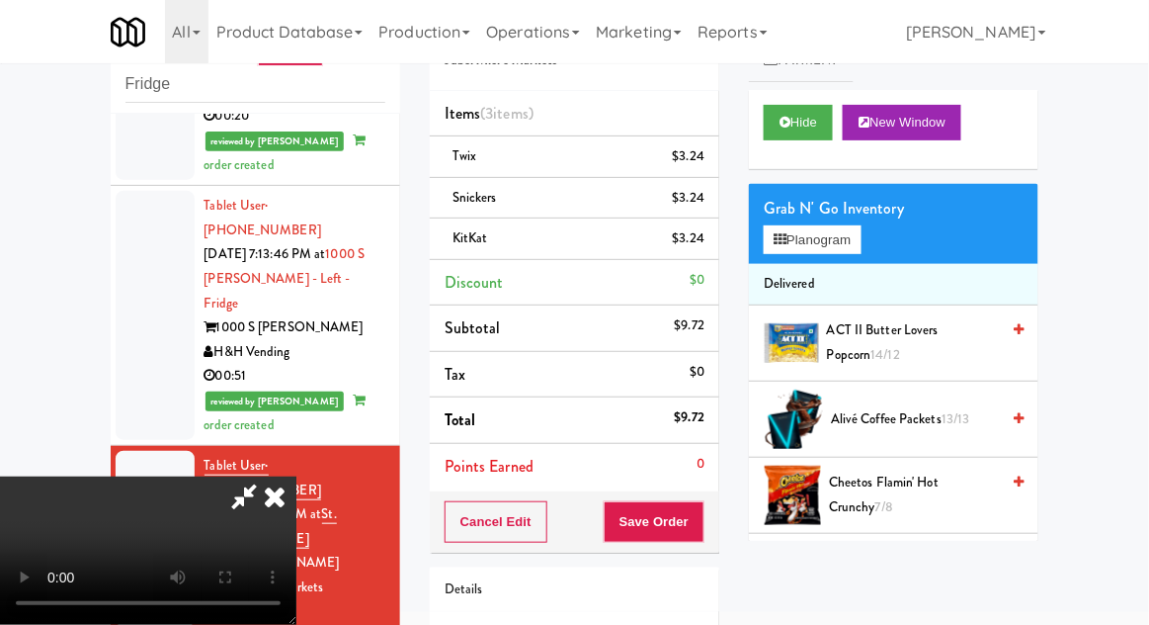
scroll to position [72, 0]
click at [715, 534] on div "Cancel Edit Save Order" at bounding box center [575, 521] width 290 height 61
click at [691, 524] on button "Save Order" at bounding box center [654, 522] width 101 height 42
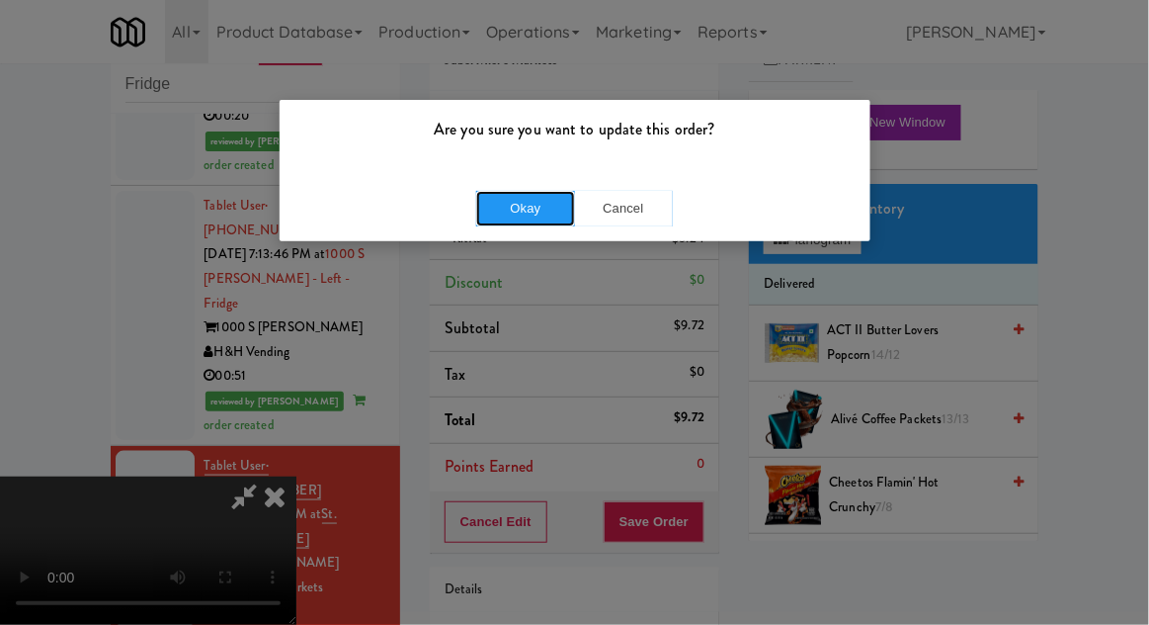
click at [524, 219] on button "Okay" at bounding box center [525, 209] width 99 height 36
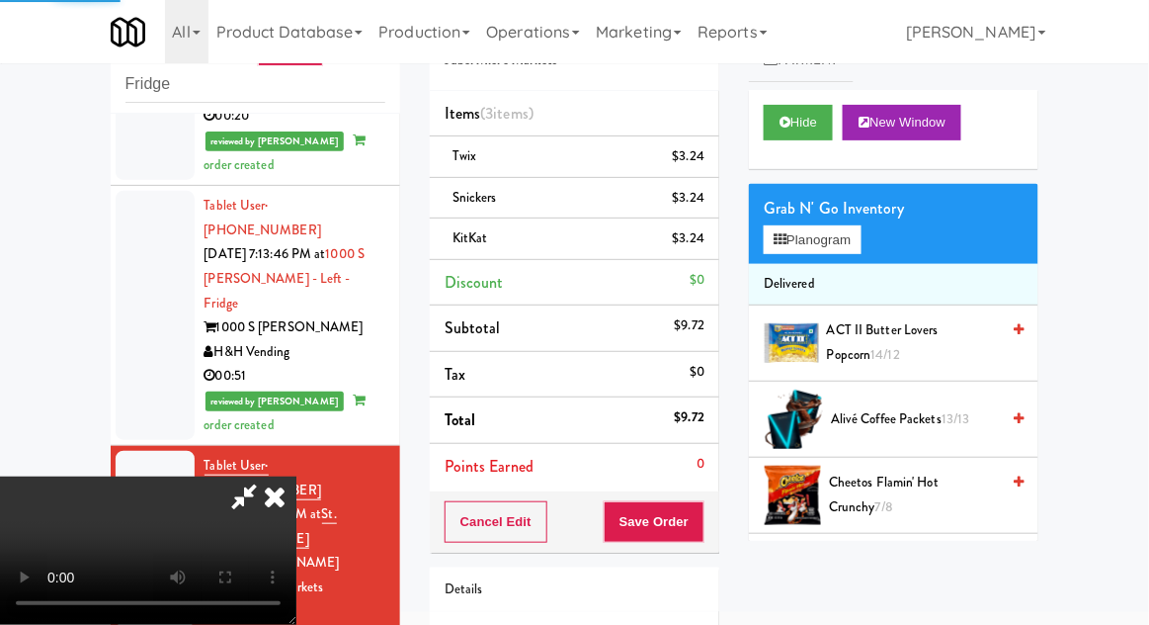
scroll to position [0, 0]
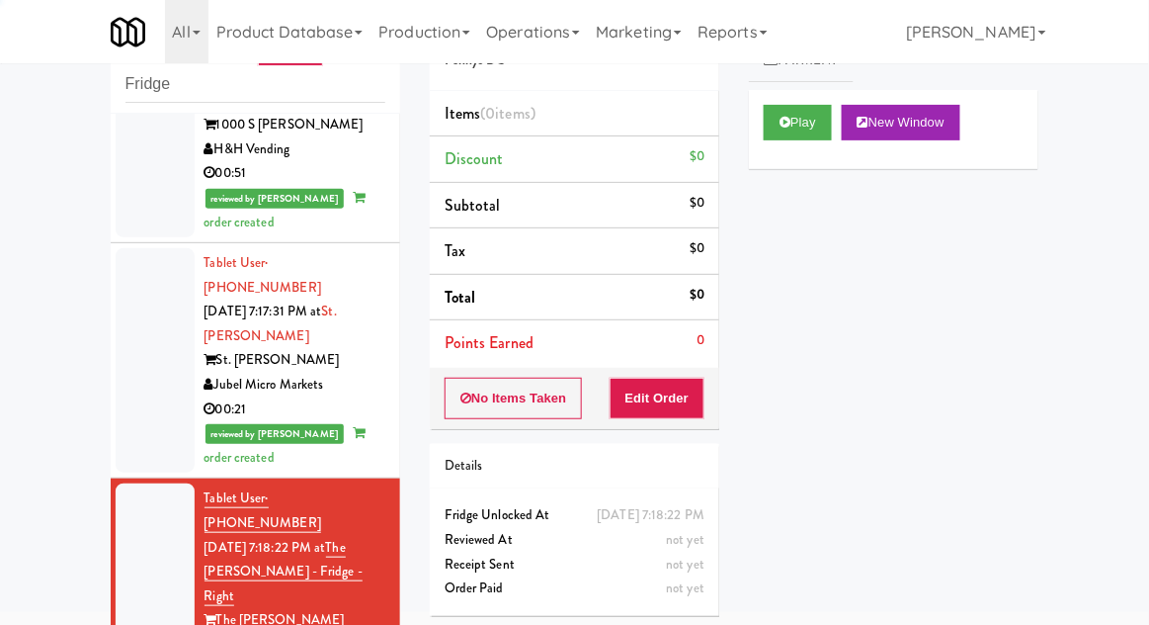
scroll to position [2417, 0]
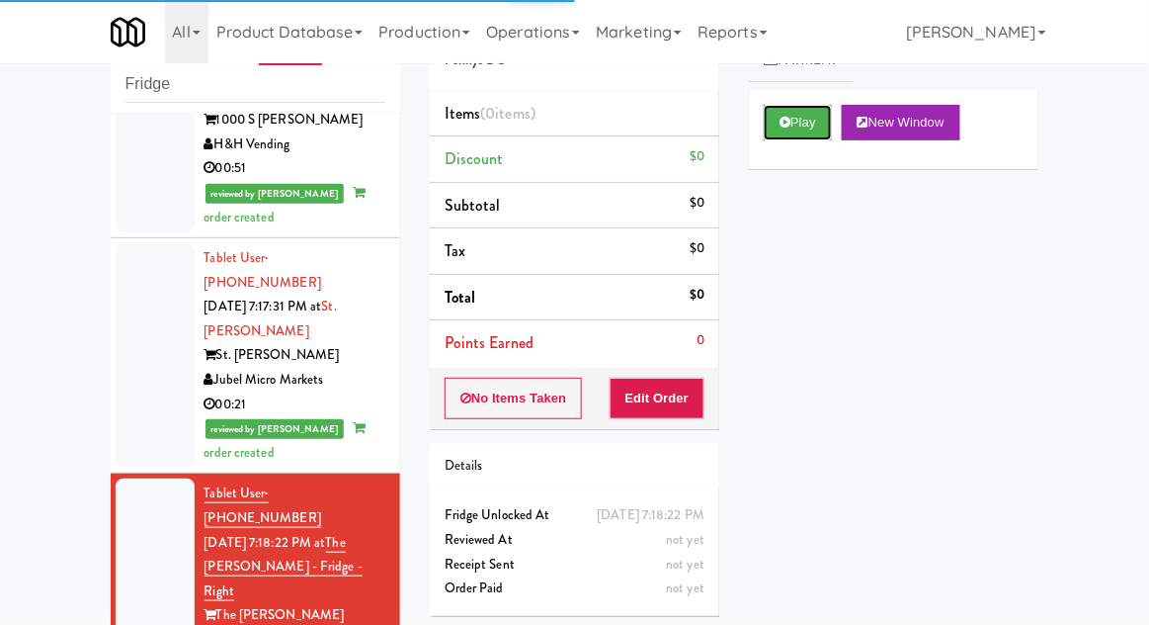
click at [767, 130] on button "Play" at bounding box center [798, 123] width 68 height 36
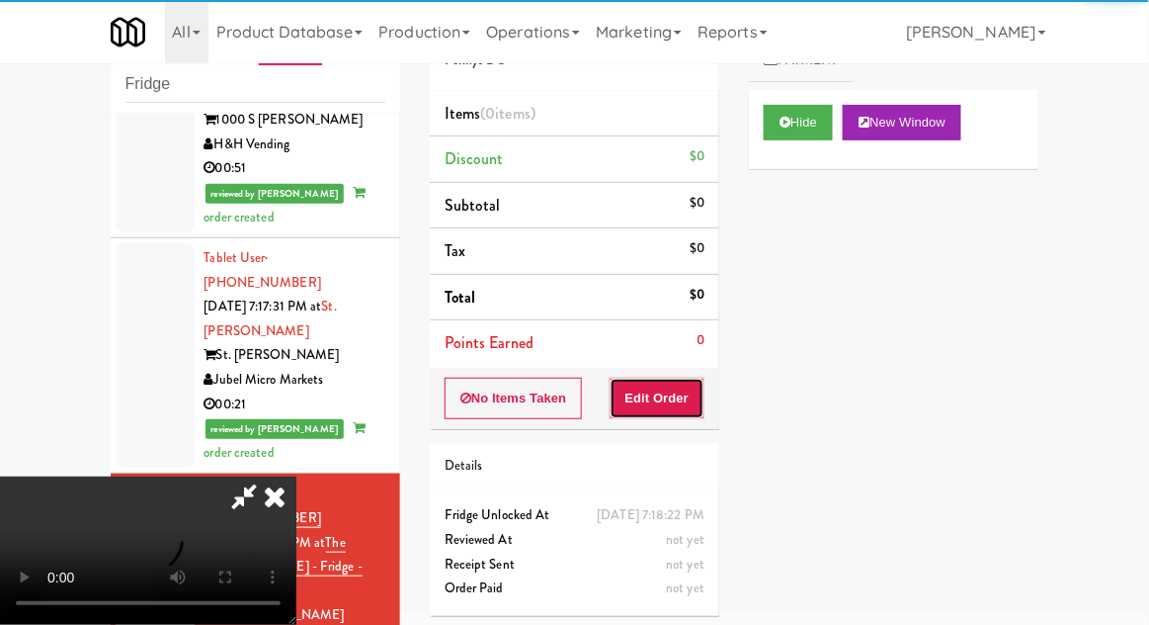
click at [681, 393] on button "Edit Order" at bounding box center [658, 398] width 96 height 42
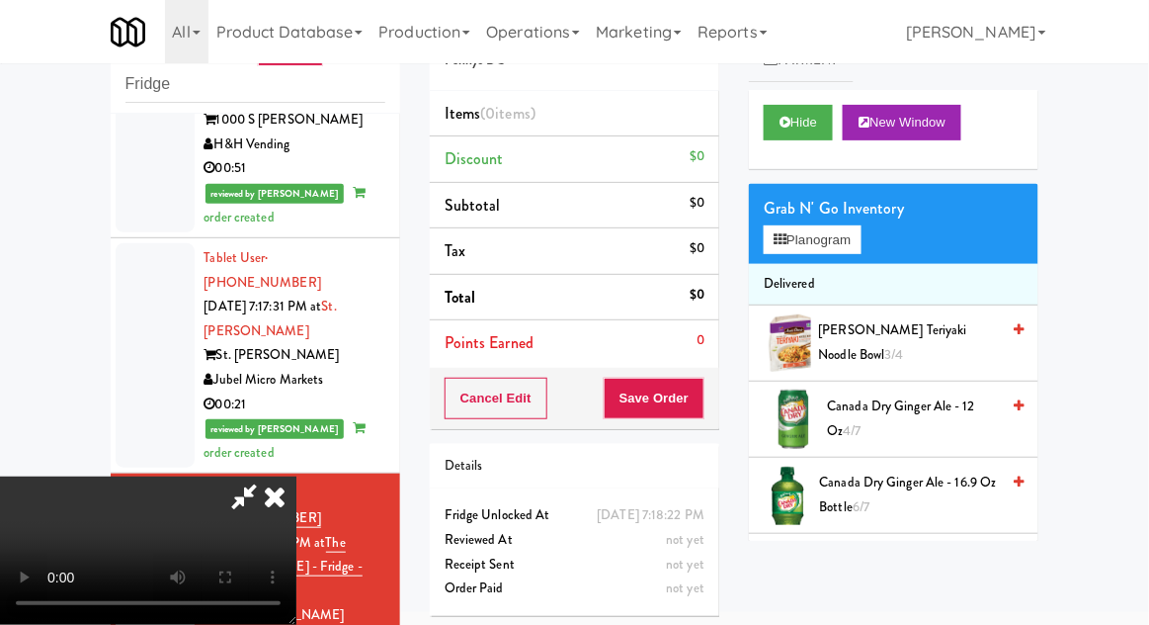
scroll to position [0, 0]
click at [844, 239] on button "Planogram" at bounding box center [812, 240] width 97 height 30
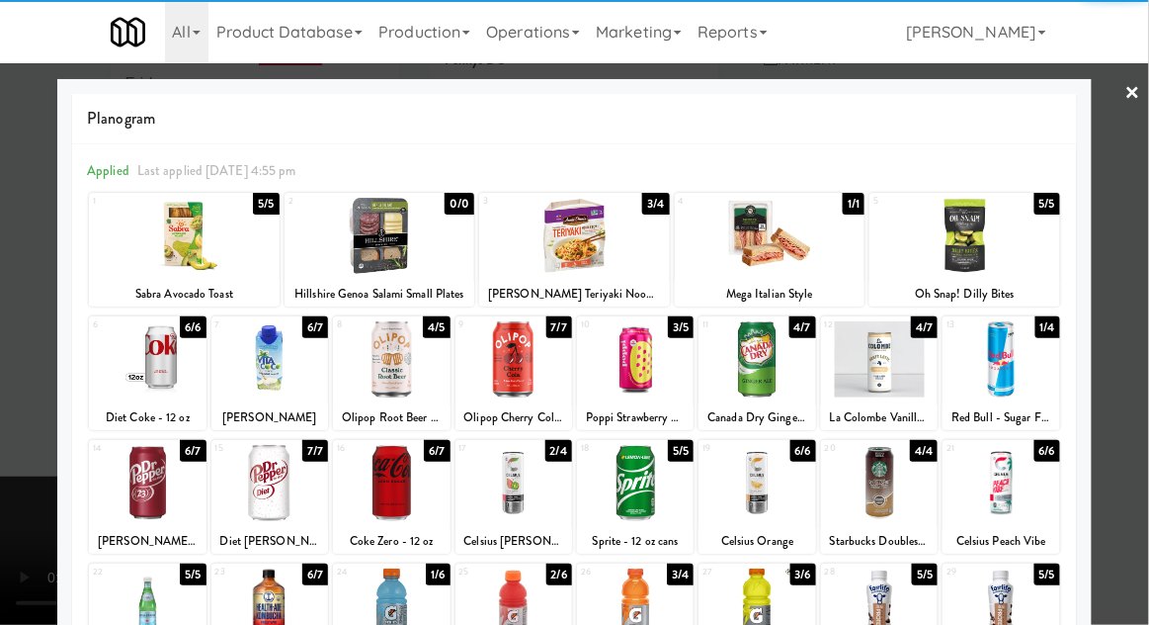
click at [275, 367] on div at bounding box center [269, 359] width 117 height 76
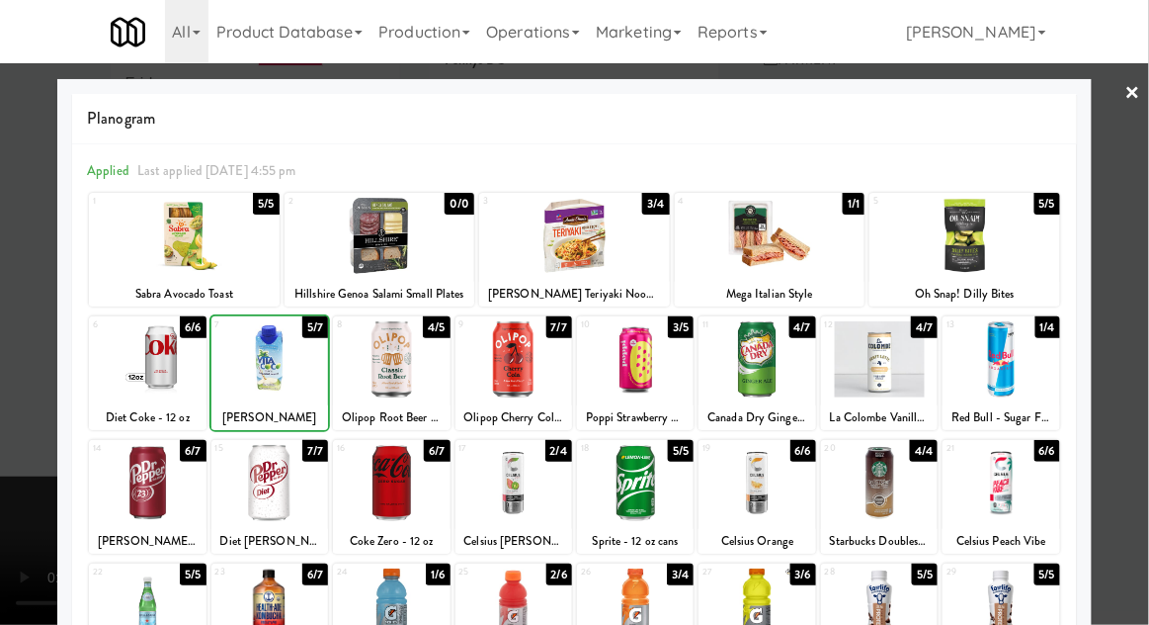
click at [1147, 318] on div at bounding box center [574, 312] width 1149 height 625
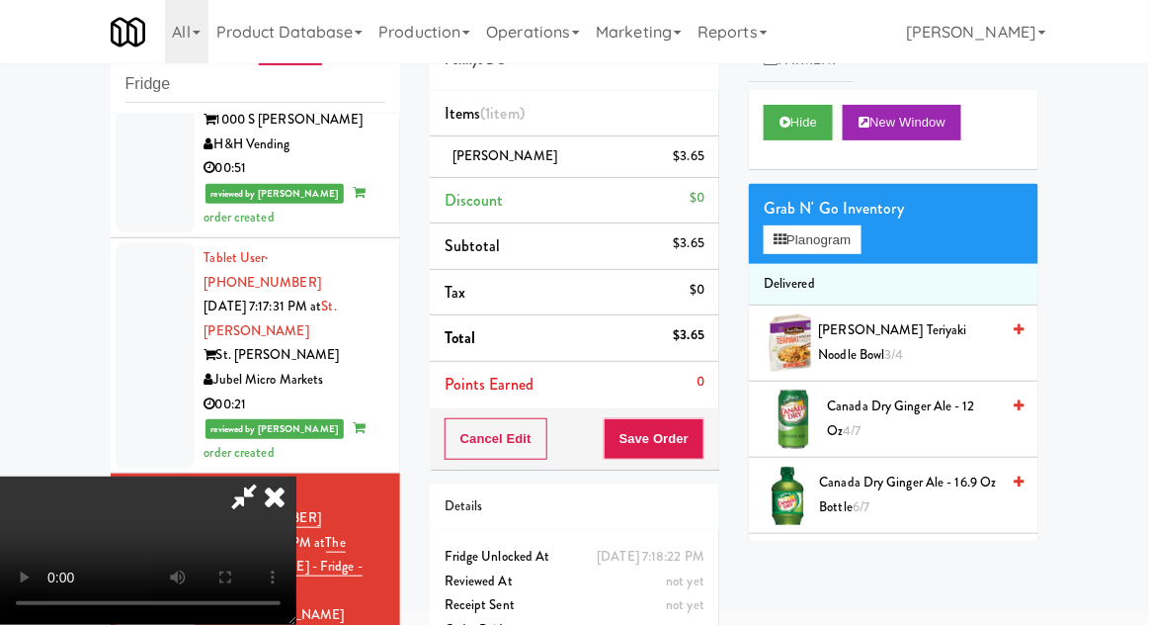
scroll to position [72, 0]
click at [704, 443] on button "Save Order" at bounding box center [654, 439] width 101 height 42
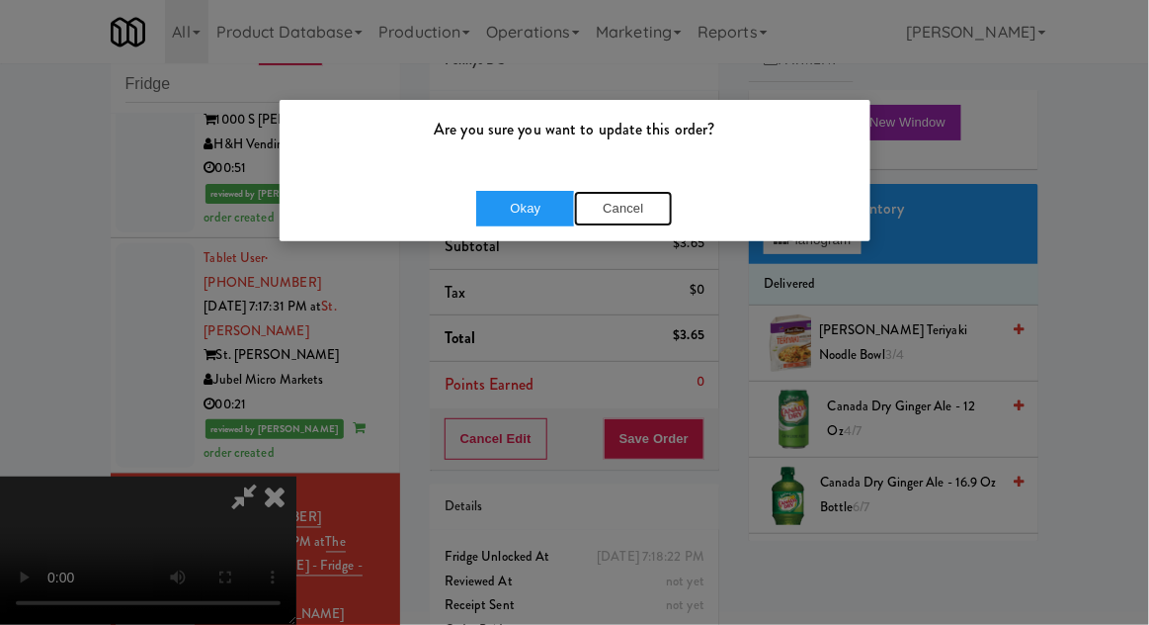
click at [645, 224] on button "Cancel" at bounding box center [623, 209] width 99 height 36
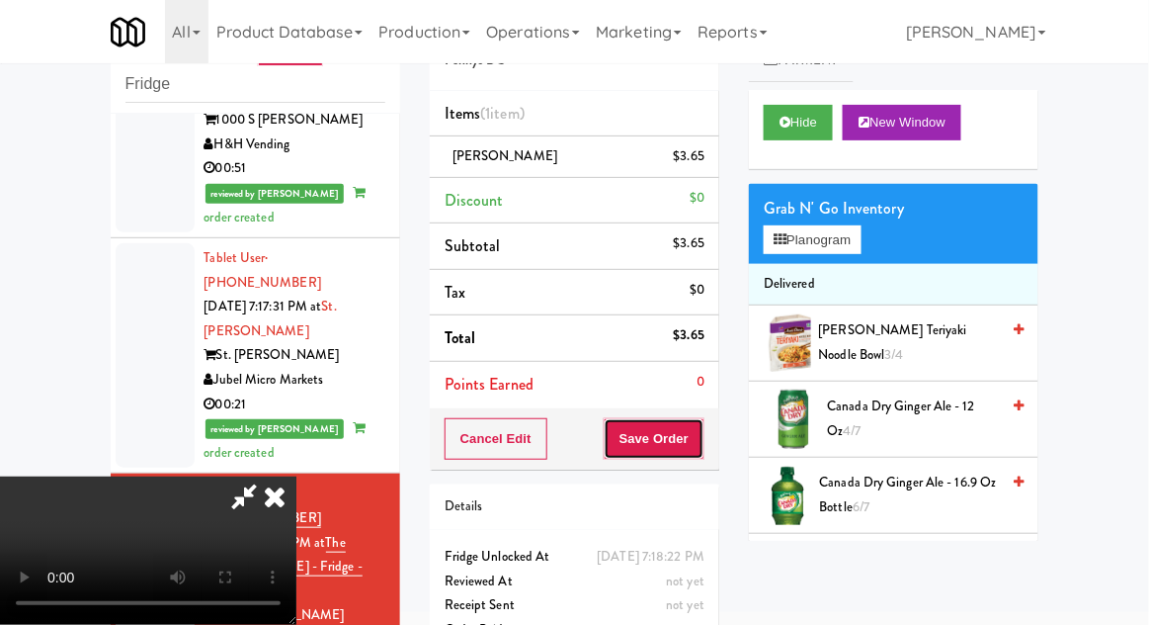
click at [703, 440] on button "Save Order" at bounding box center [654, 439] width 101 height 42
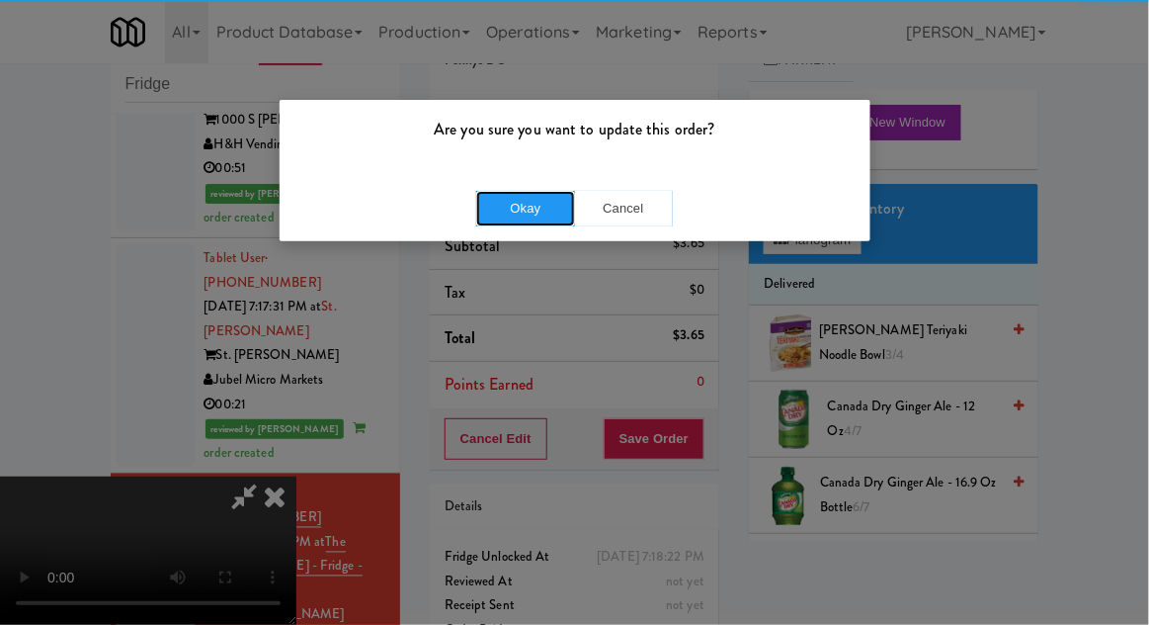
click at [515, 215] on button "Okay" at bounding box center [525, 209] width 99 height 36
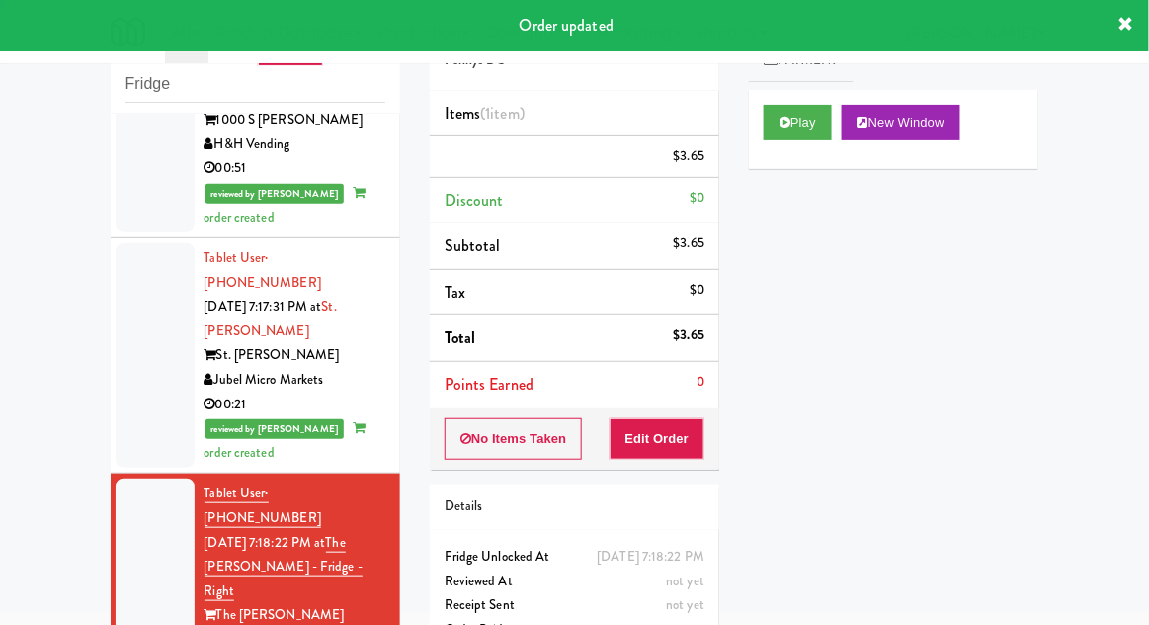
scroll to position [0, 0]
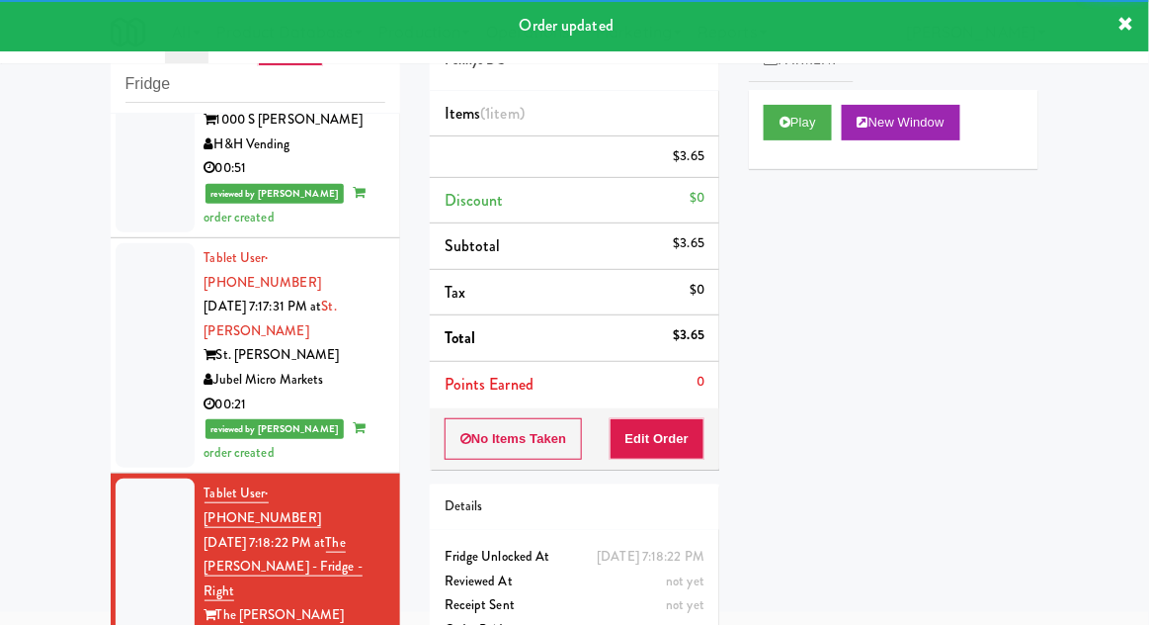
click at [97, 413] on div "inbox reviewed recent all unclear take inventory issue suspicious failed recent…" at bounding box center [255, 358] width 319 height 726
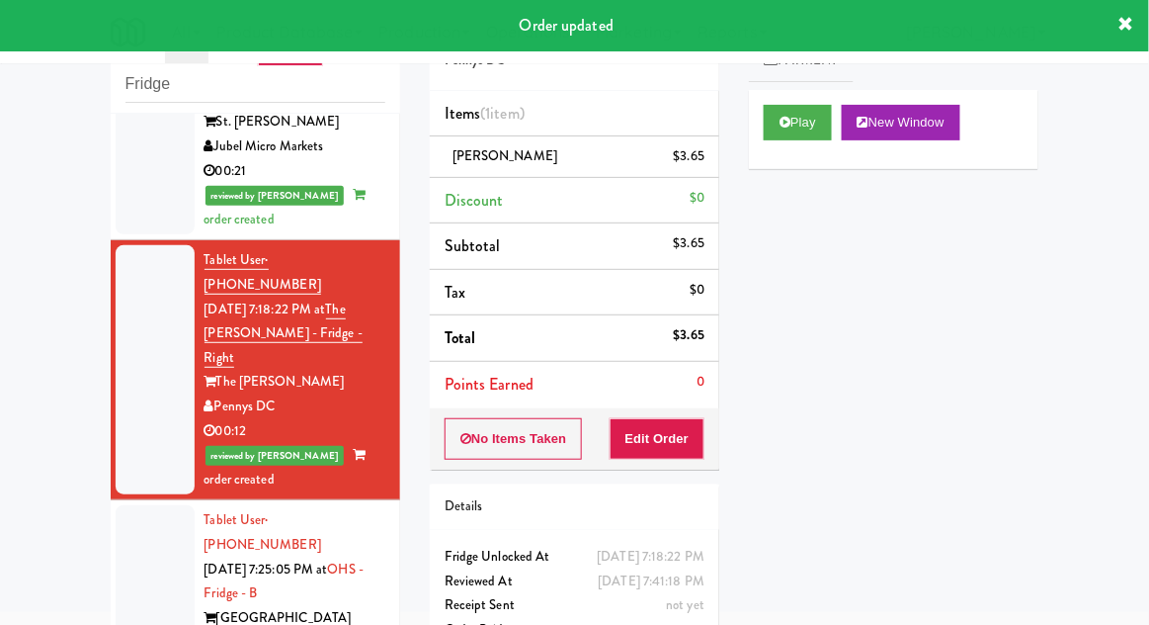
scroll to position [2653, 0]
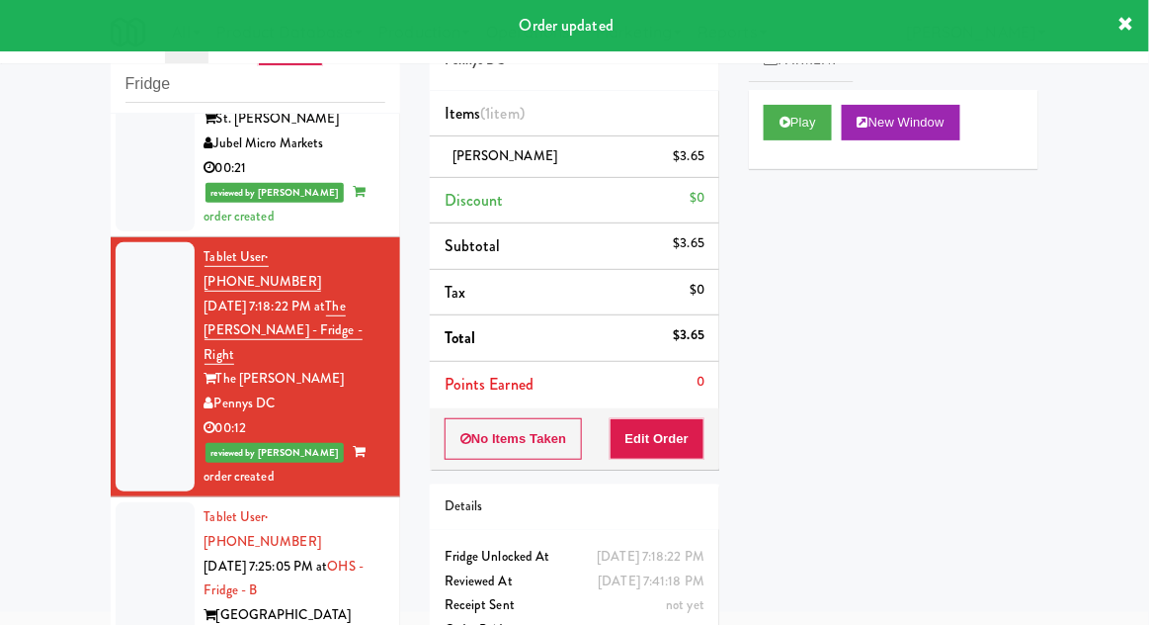
click at [119, 502] on div at bounding box center [155, 590] width 79 height 176
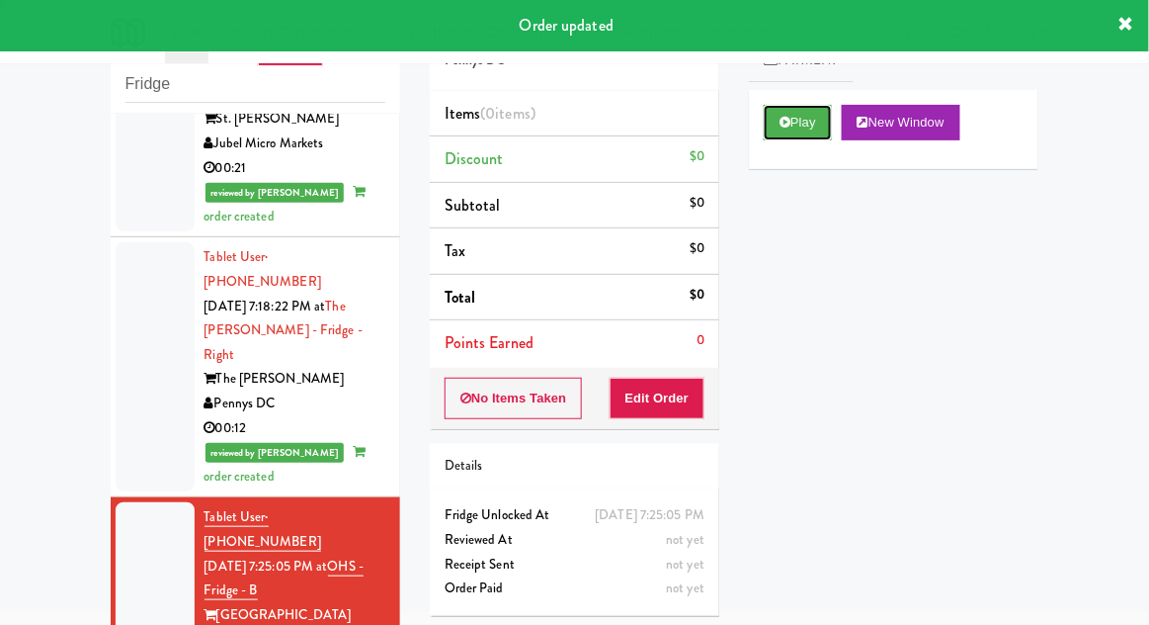
click at [797, 123] on button "Play" at bounding box center [798, 123] width 68 height 36
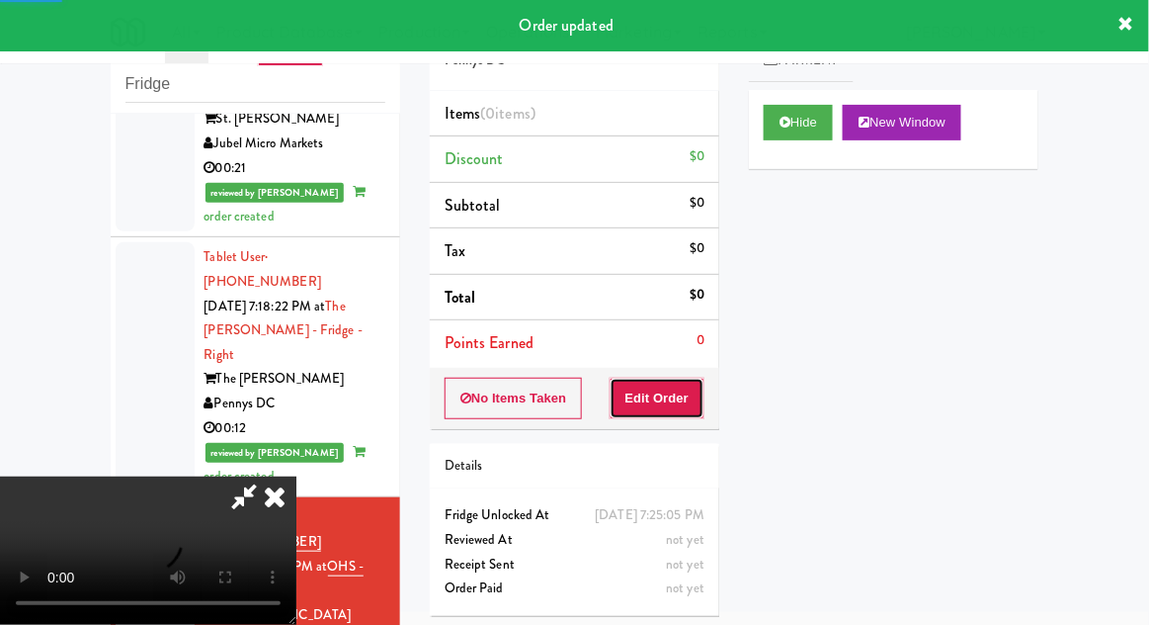
click at [654, 396] on button "Edit Order" at bounding box center [658, 398] width 96 height 42
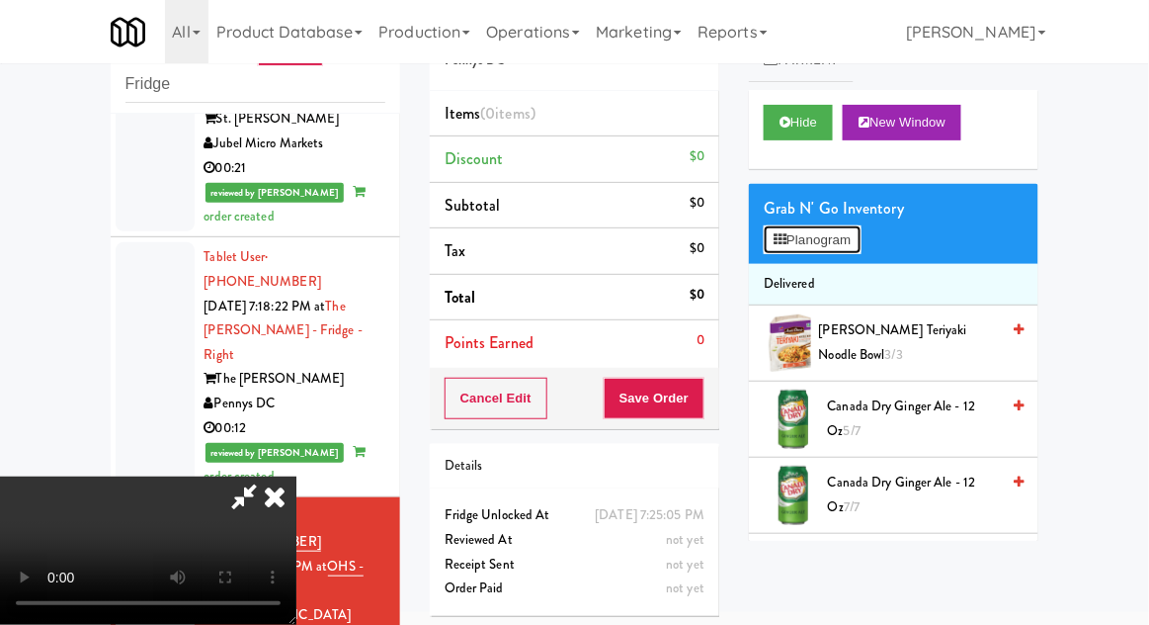
click at [861, 234] on button "Planogram" at bounding box center [812, 240] width 97 height 30
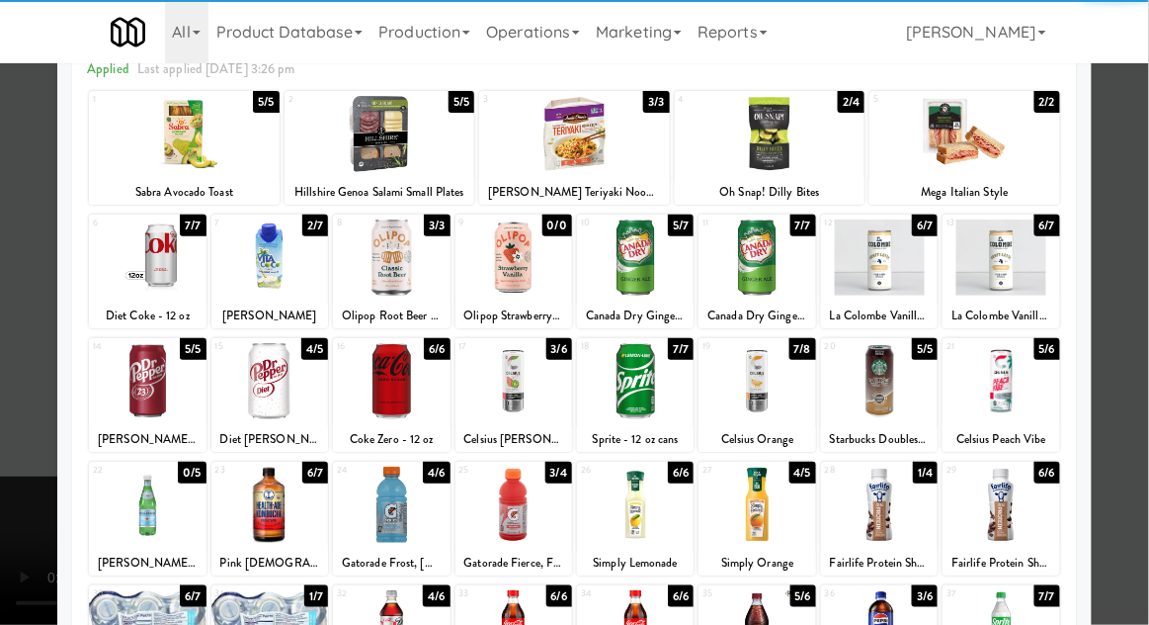
scroll to position [146, 0]
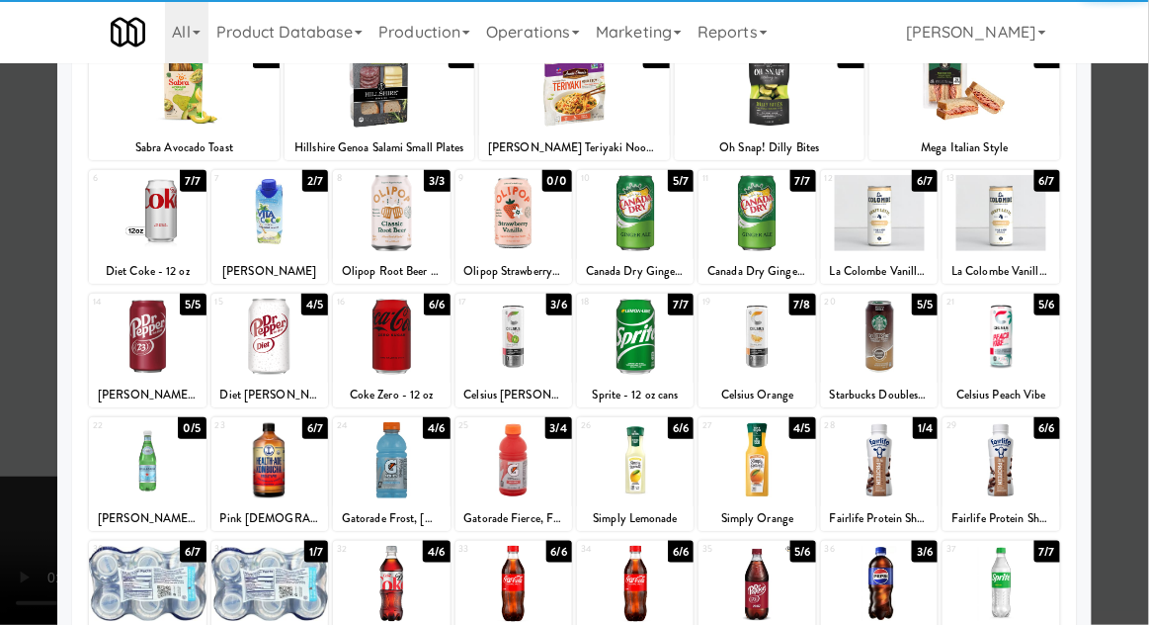
click at [375, 452] on div at bounding box center [391, 460] width 117 height 76
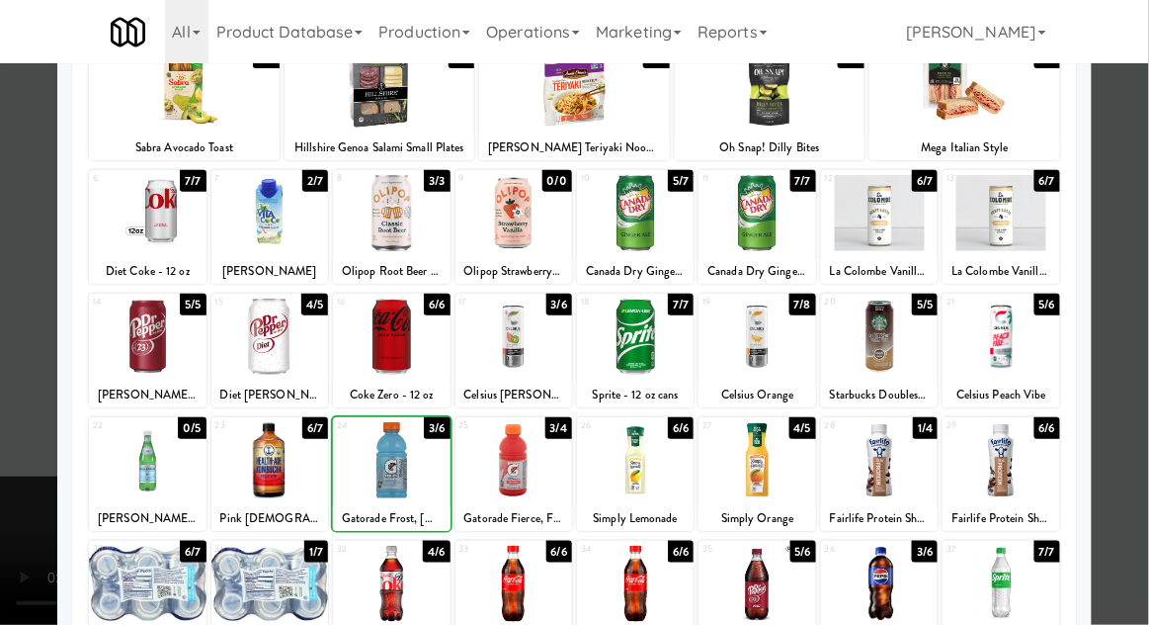
click at [1132, 352] on div at bounding box center [574, 312] width 1149 height 625
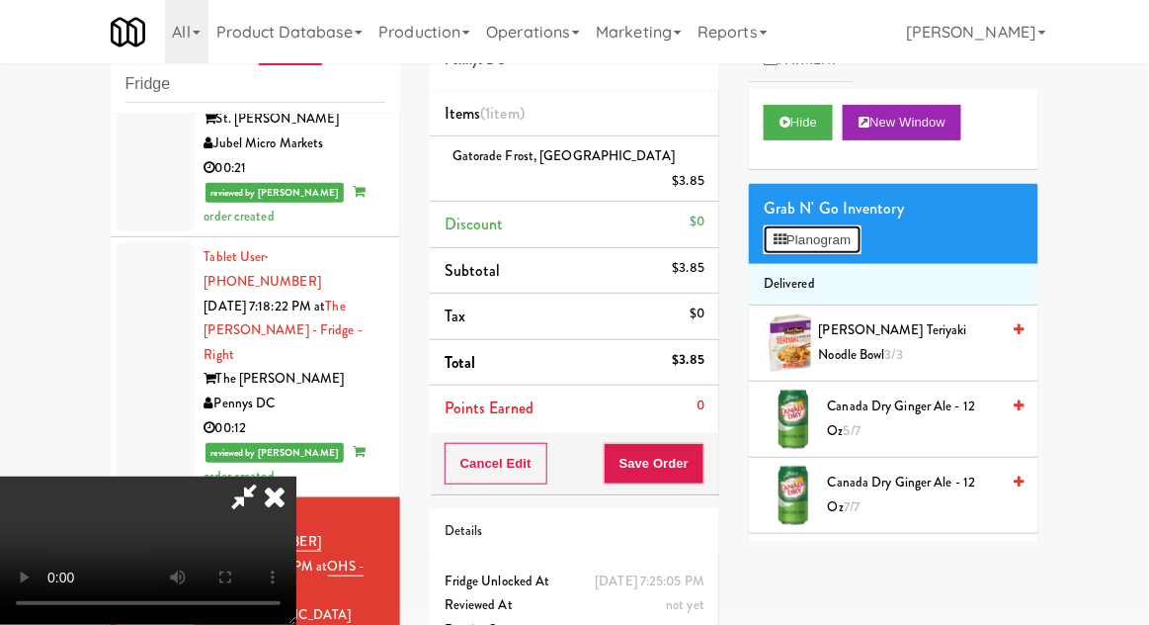
click at [861, 234] on button "Planogram" at bounding box center [812, 240] width 97 height 30
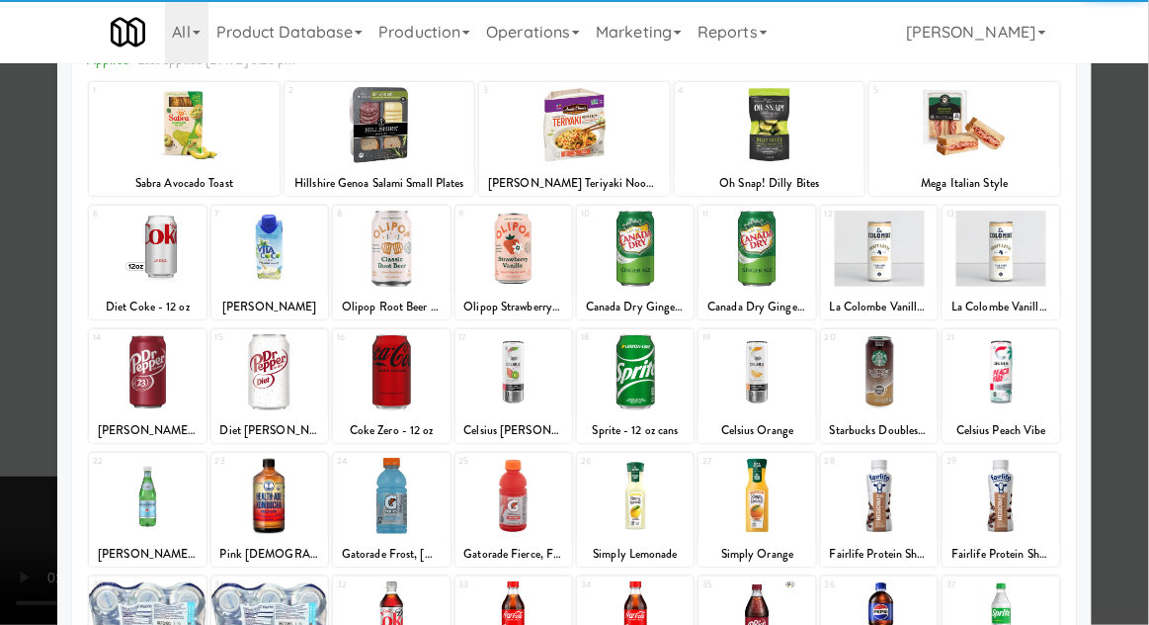
scroll to position [110, 0]
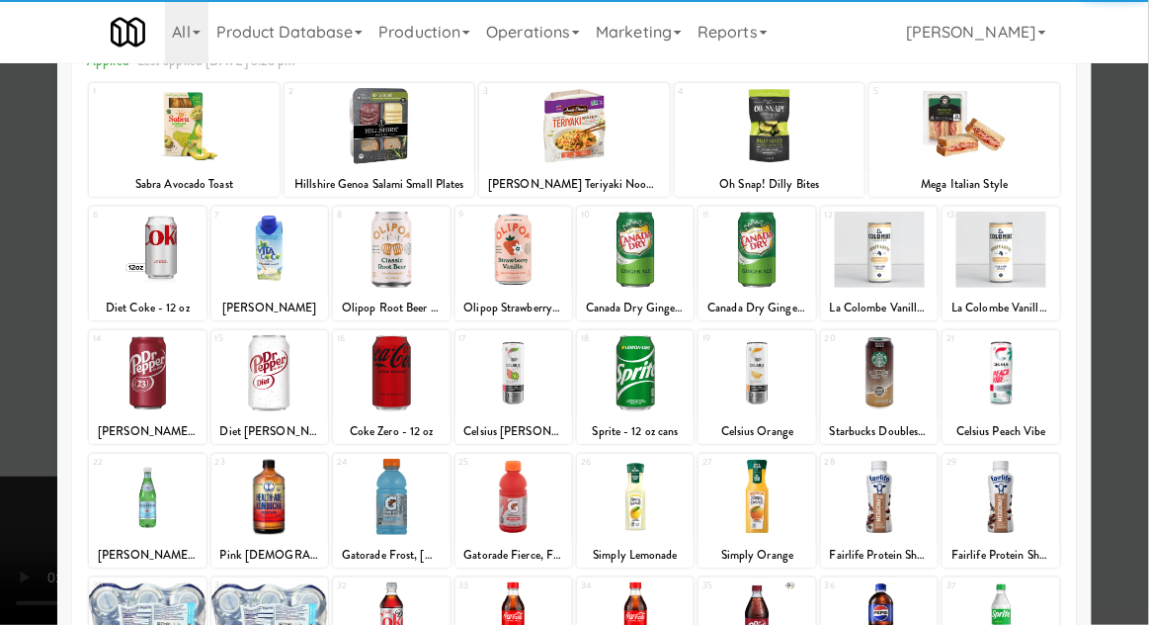
click at [404, 483] on div at bounding box center [391, 497] width 117 height 76
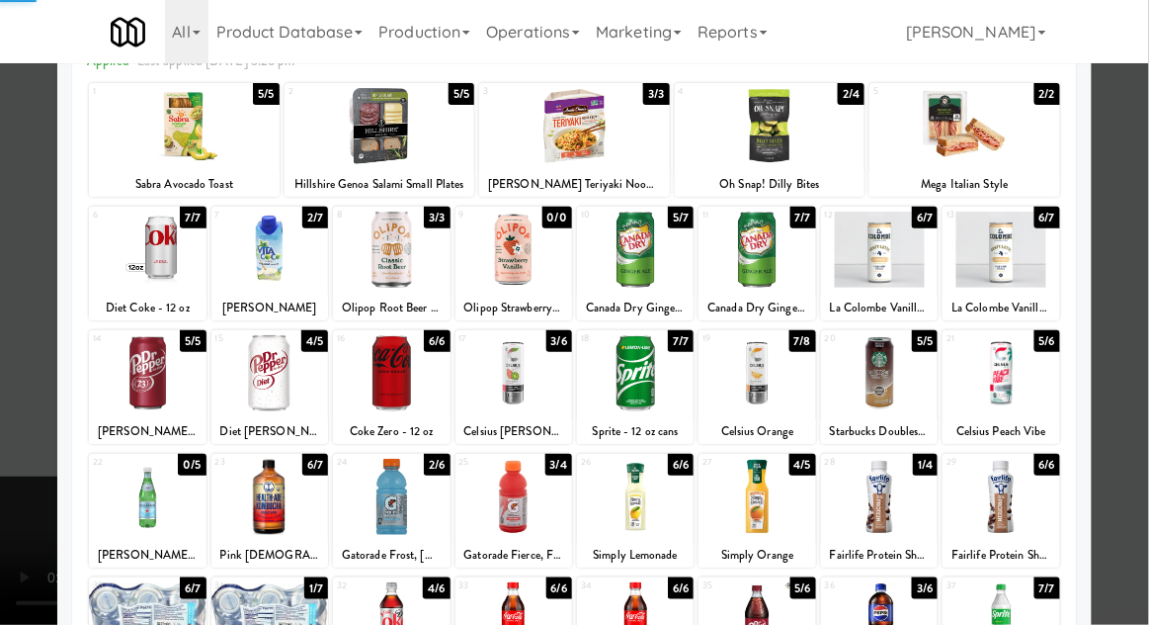
click at [1147, 328] on div at bounding box center [574, 312] width 1149 height 625
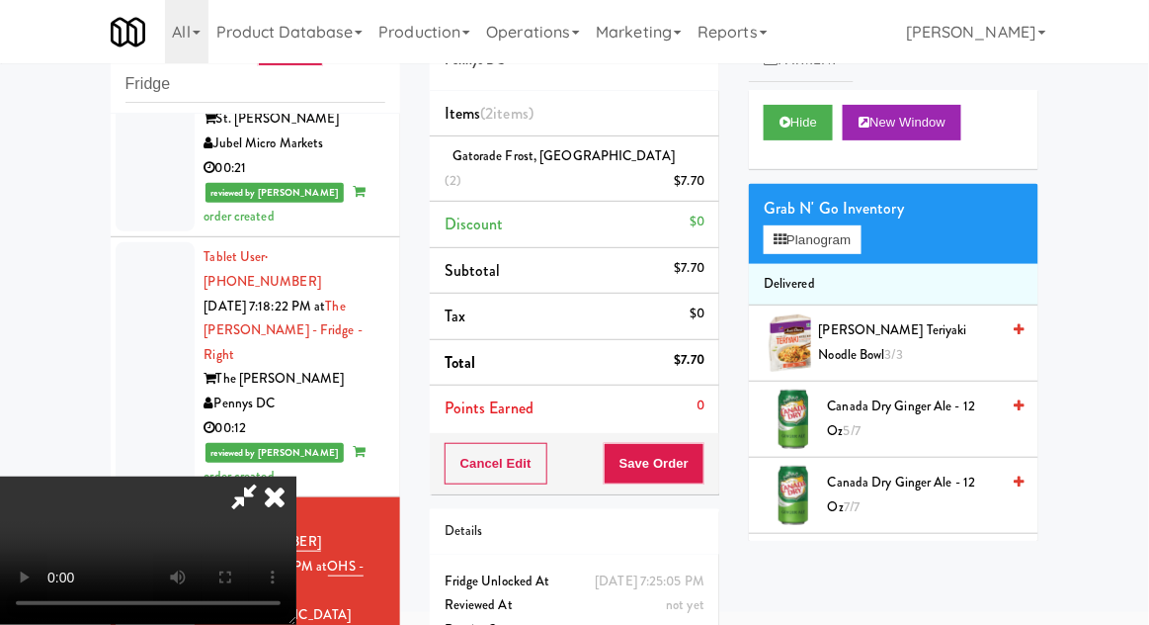
scroll to position [72, 0]
click at [718, 437] on div "Cancel Edit Save Order" at bounding box center [575, 463] width 290 height 61
click at [719, 451] on div "Cancel Edit Save Order" at bounding box center [575, 463] width 290 height 61
click at [700, 449] on button "Save Order" at bounding box center [654, 464] width 101 height 42
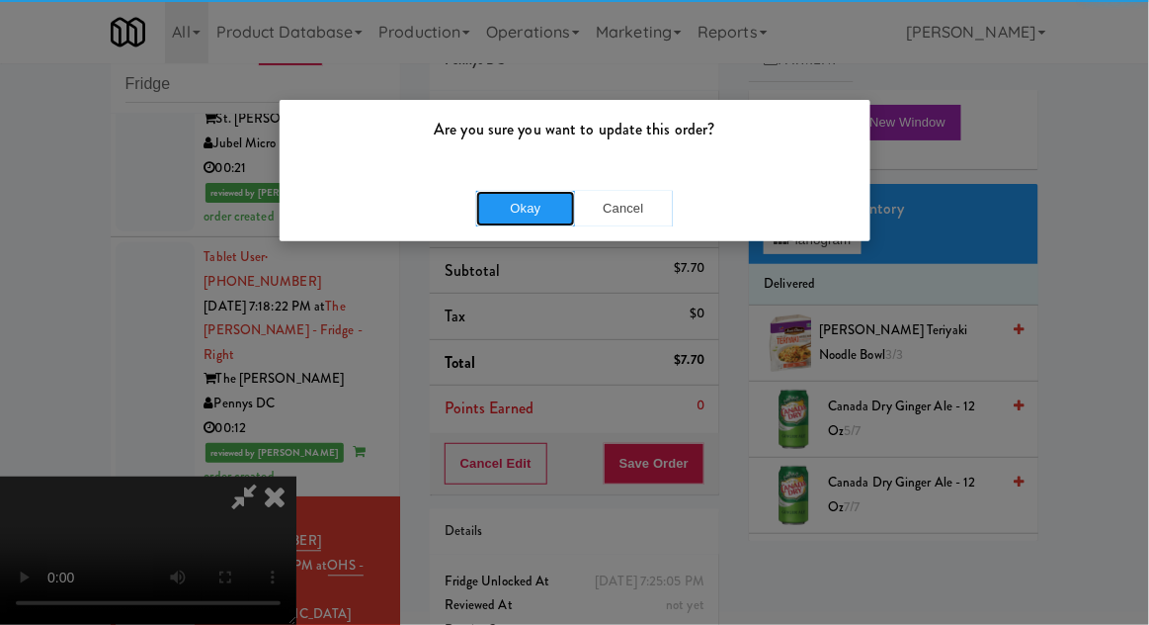
click at [526, 209] on button "Okay" at bounding box center [525, 209] width 99 height 36
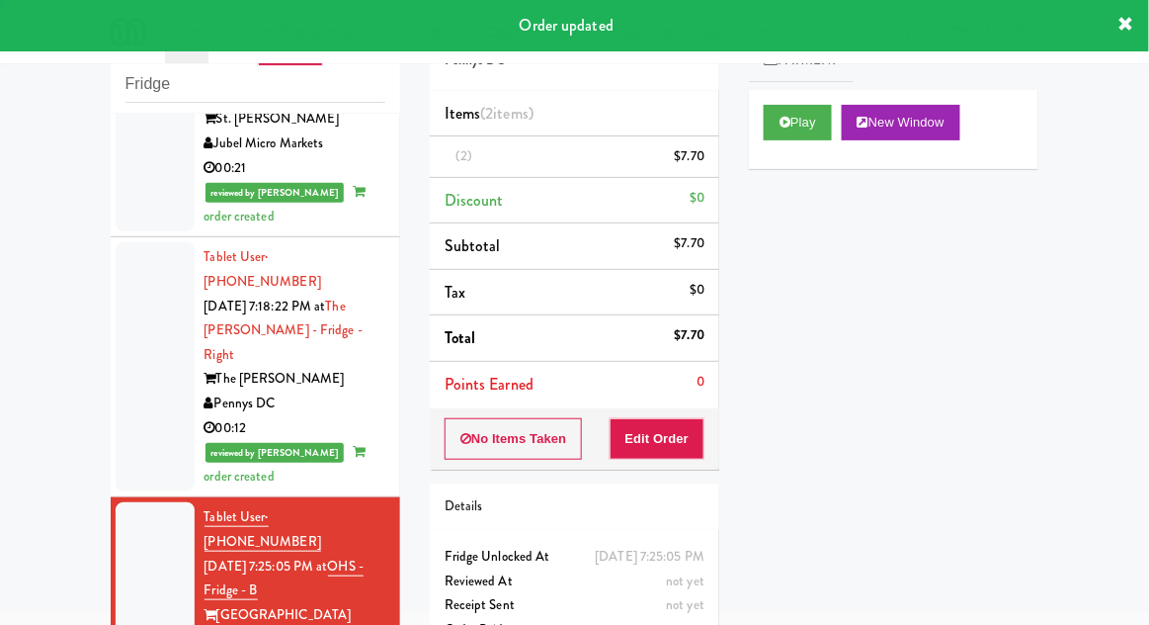
scroll to position [0, 0]
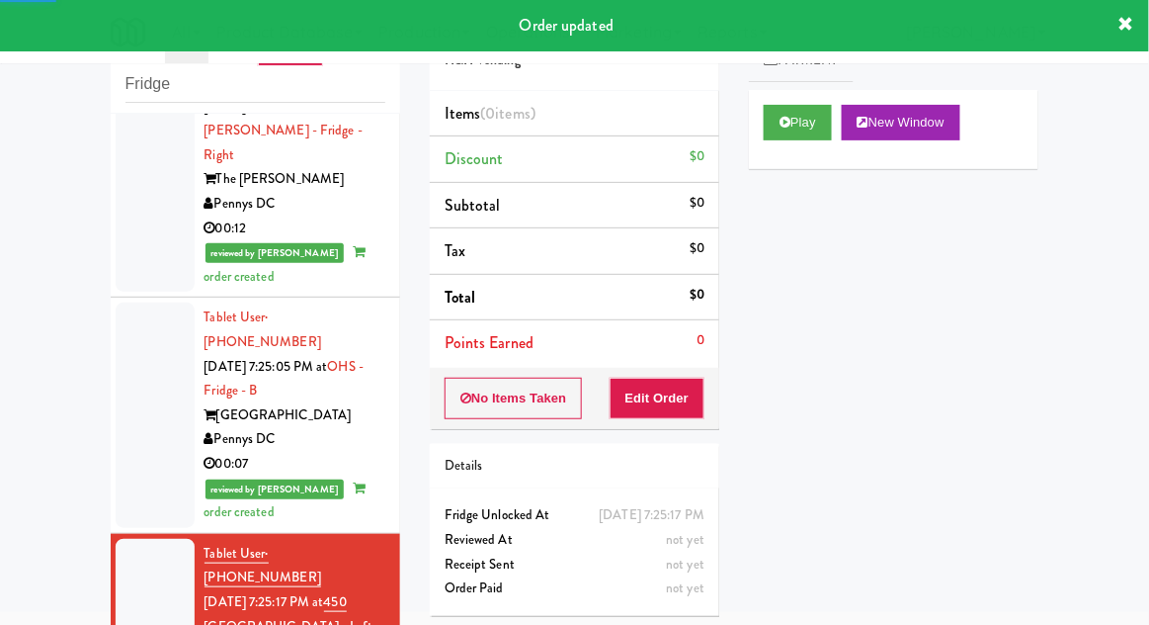
scroll to position [2871, 0]
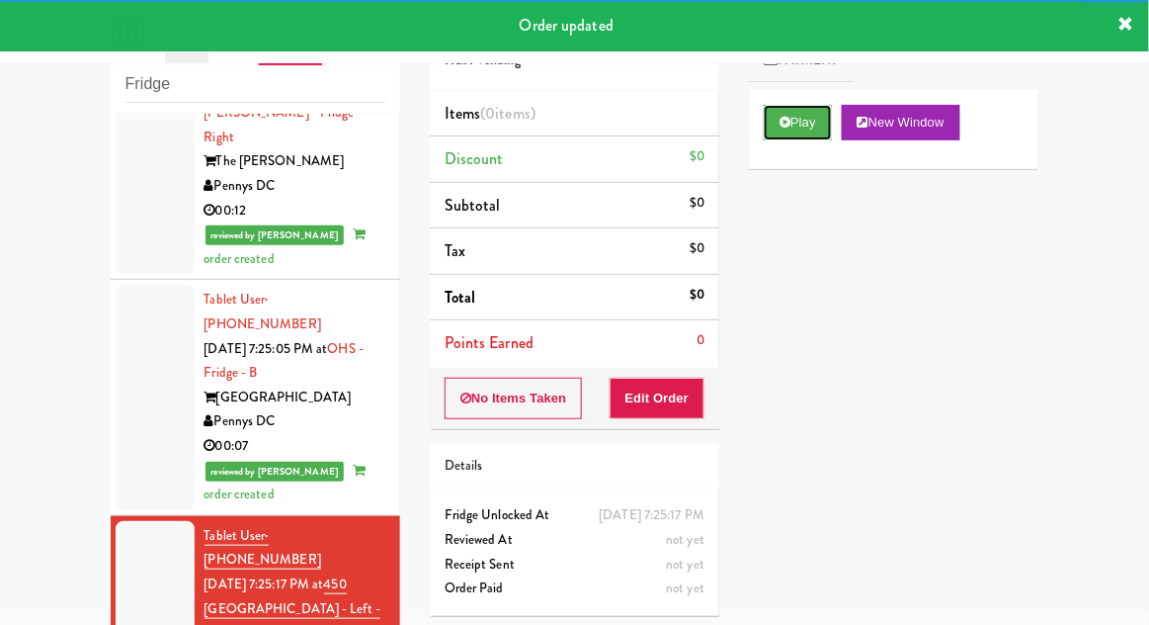
click at [774, 113] on button "Play" at bounding box center [798, 123] width 68 height 36
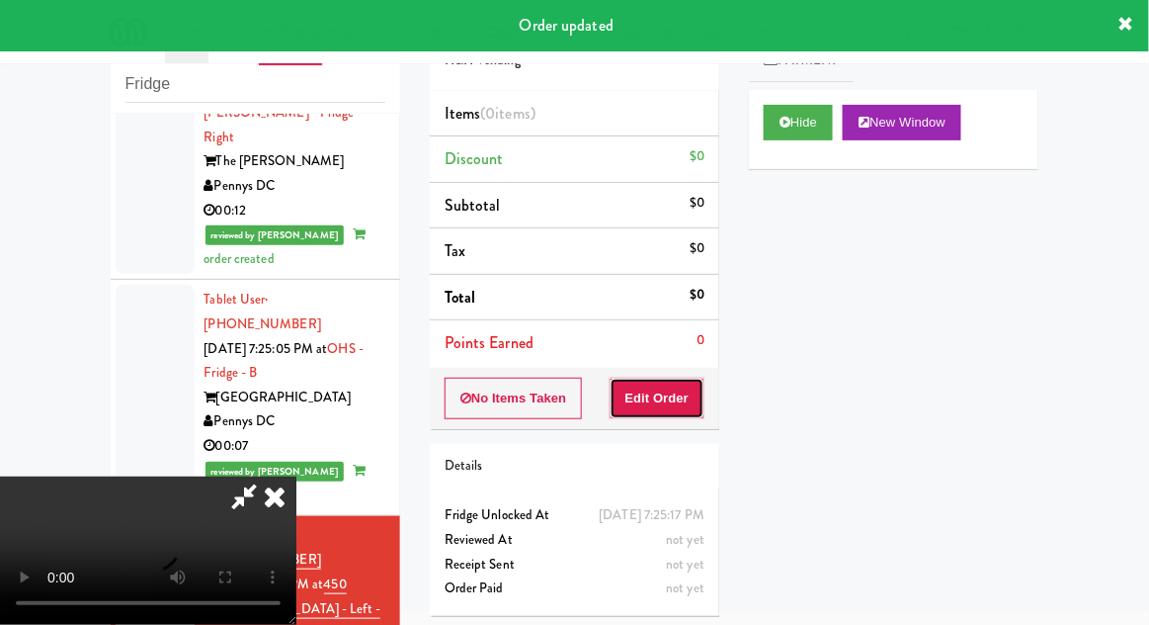
click at [661, 400] on button "Edit Order" at bounding box center [658, 398] width 96 height 42
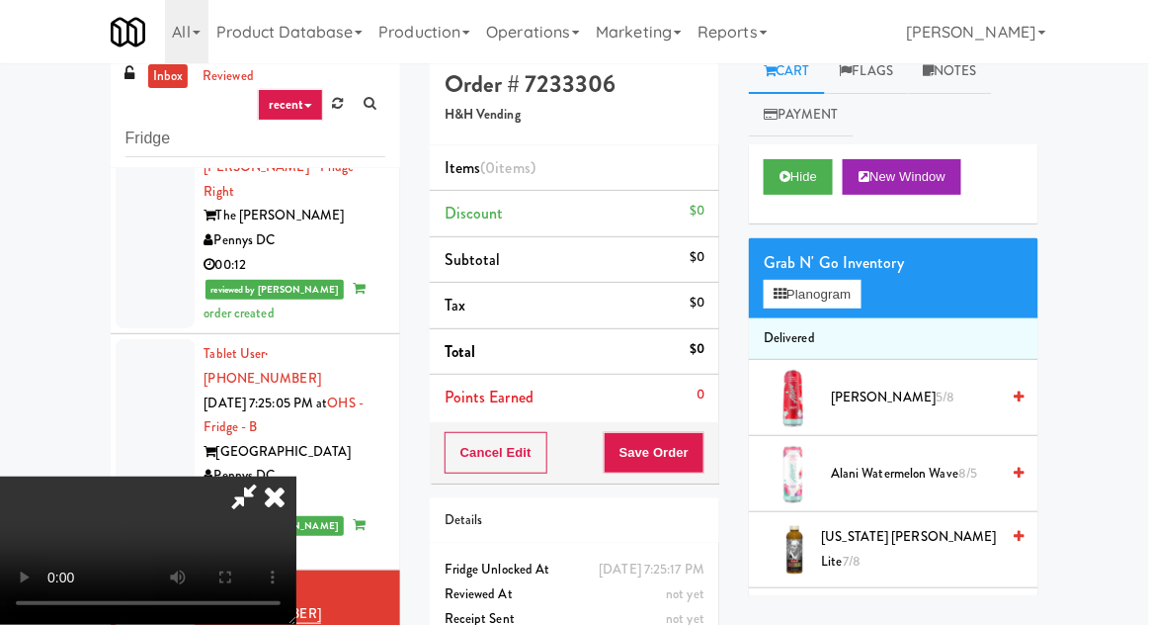
scroll to position [72, 0]
click at [848, 283] on button "Planogram" at bounding box center [812, 295] width 97 height 30
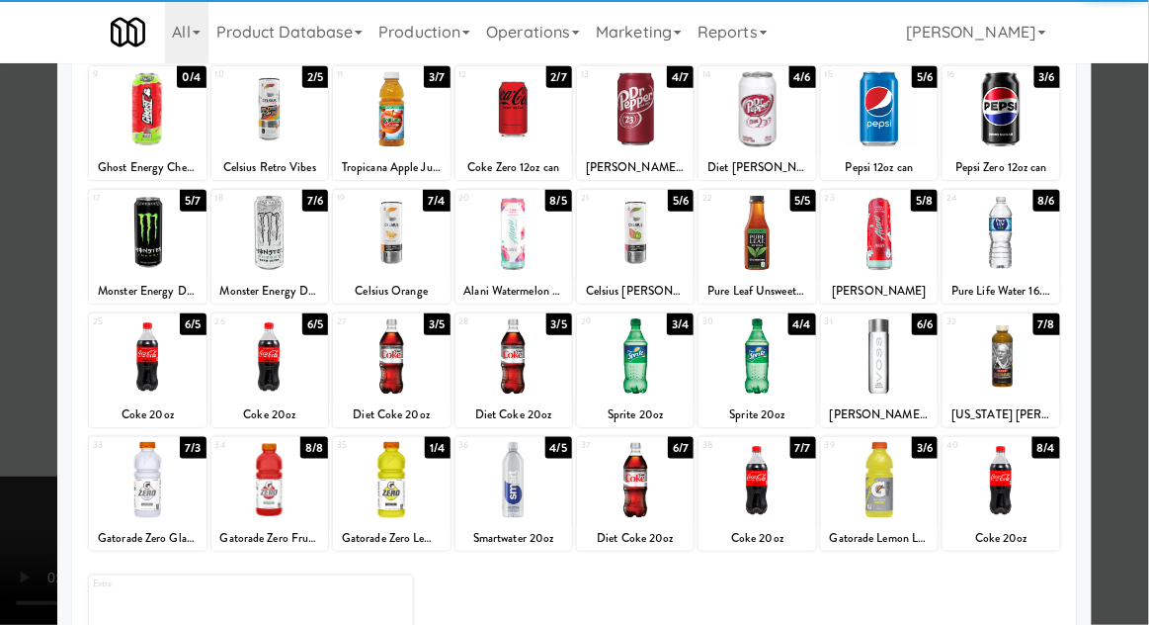
scroll to position [246, 0]
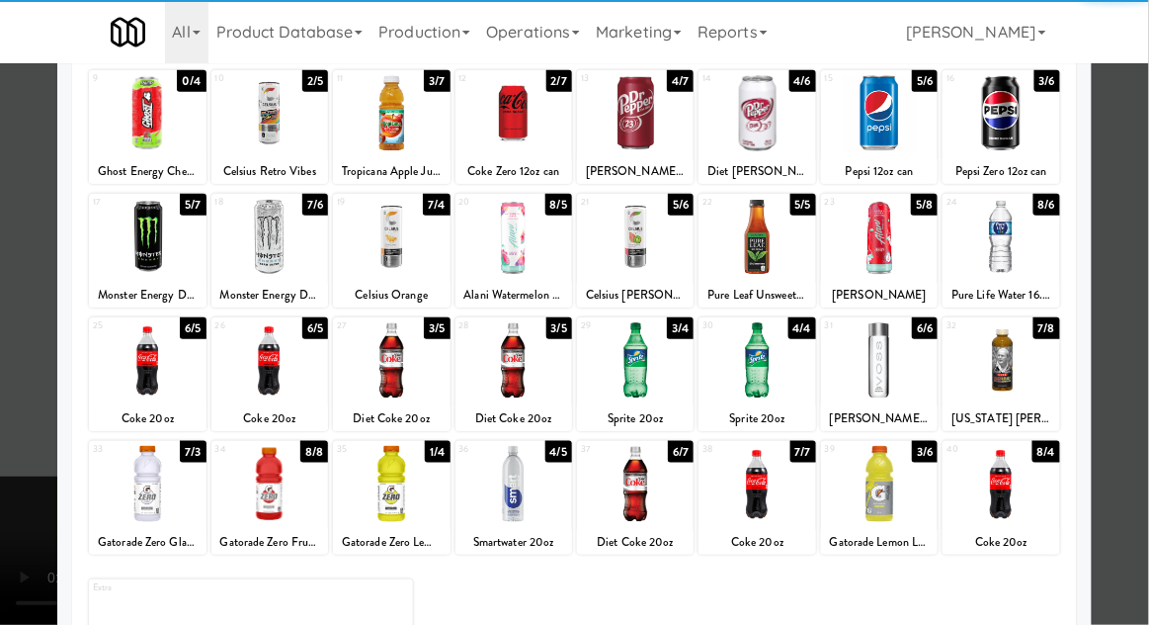
click at [772, 486] on div at bounding box center [757, 484] width 117 height 76
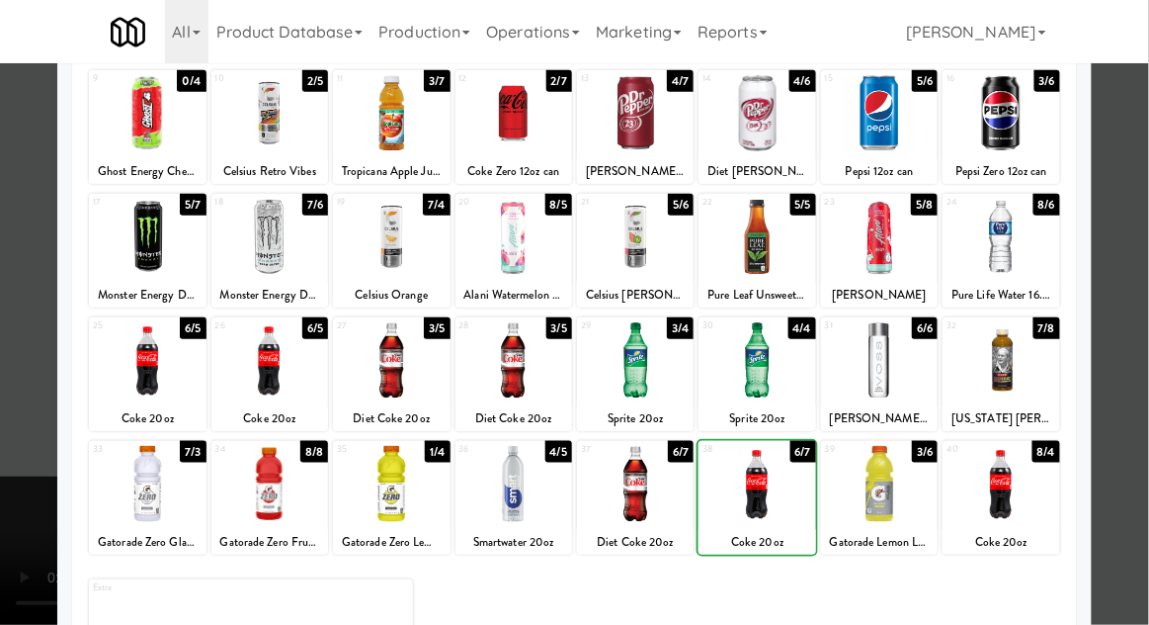
click at [1143, 332] on div at bounding box center [574, 312] width 1149 height 625
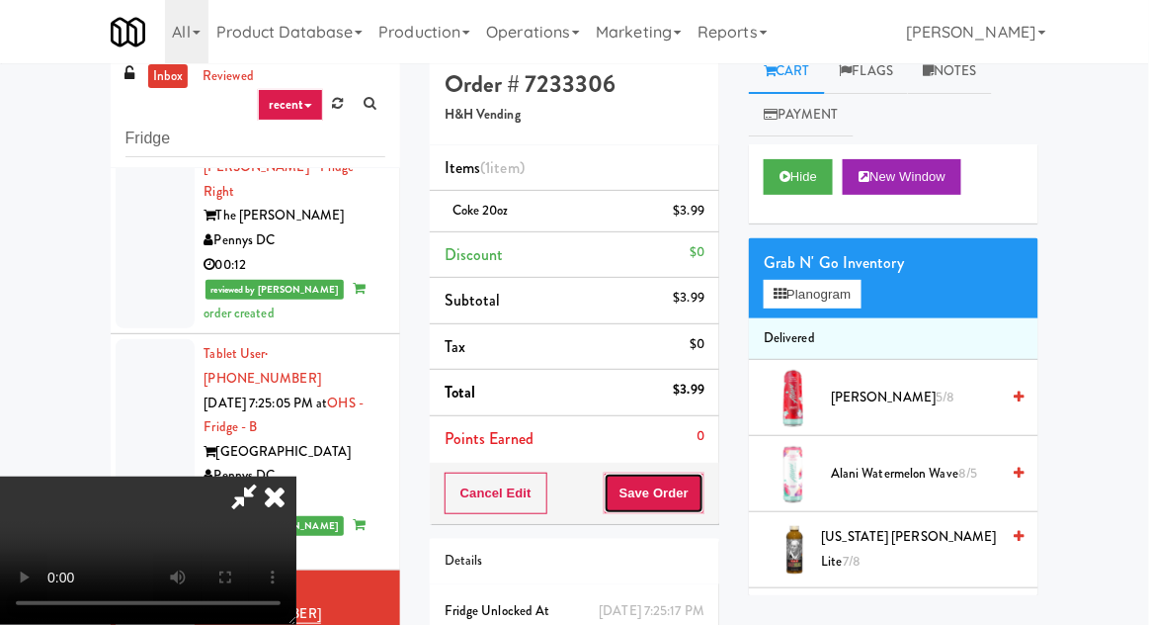
click at [701, 478] on button "Save Order" at bounding box center [654, 493] width 101 height 42
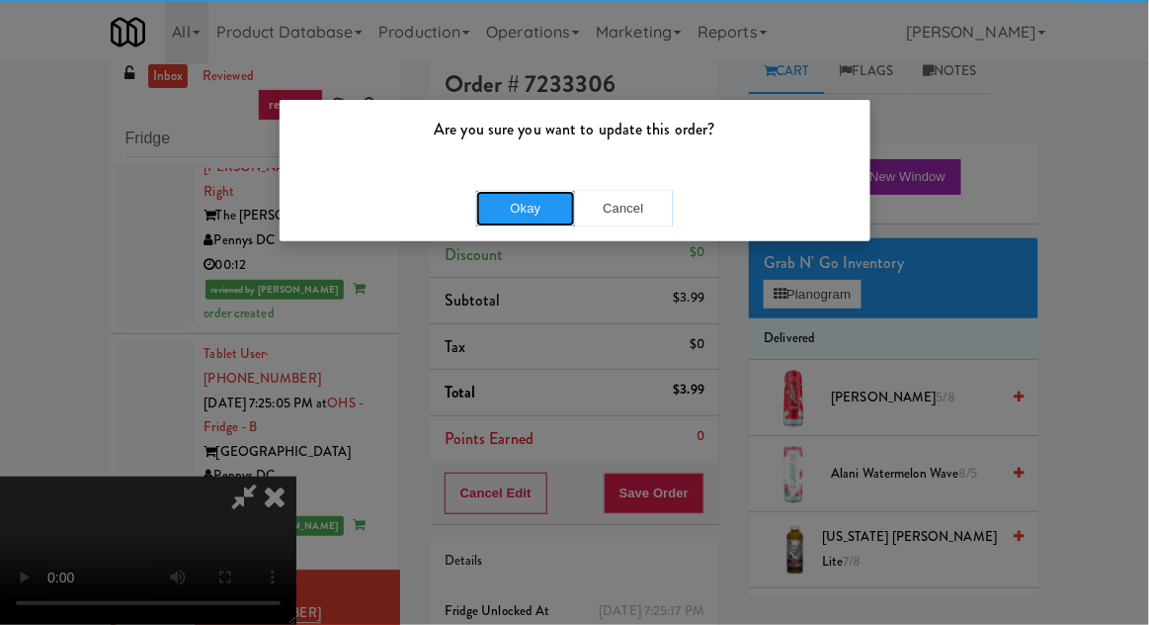
click at [562, 207] on button "Okay" at bounding box center [525, 209] width 99 height 36
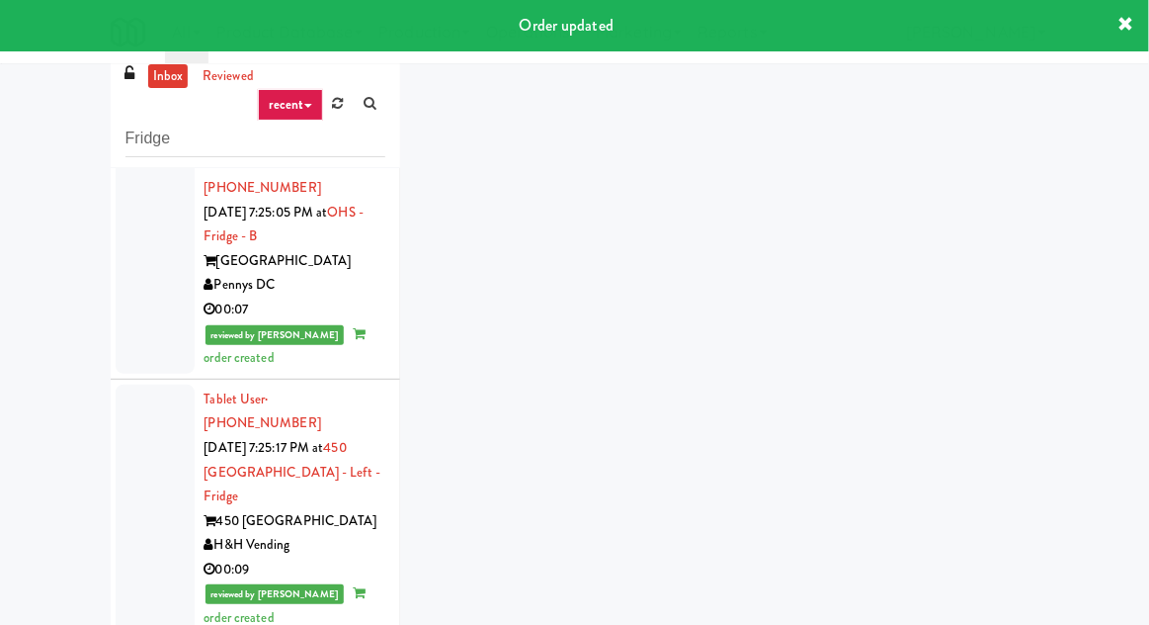
scroll to position [3069, 0]
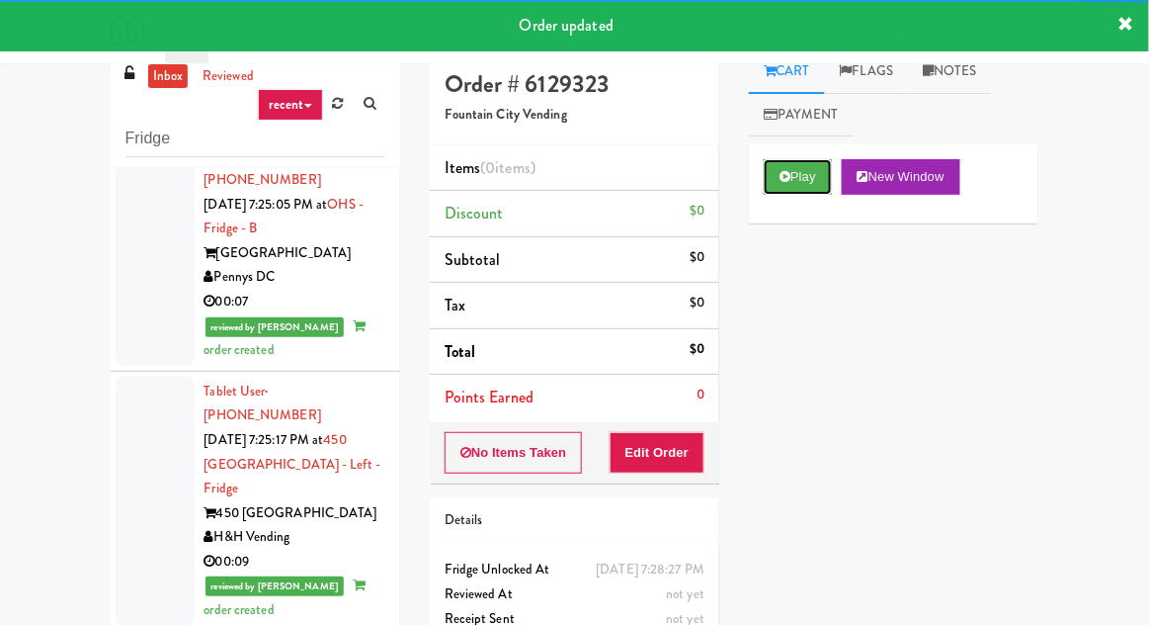
click at [779, 163] on button "Play" at bounding box center [798, 177] width 68 height 36
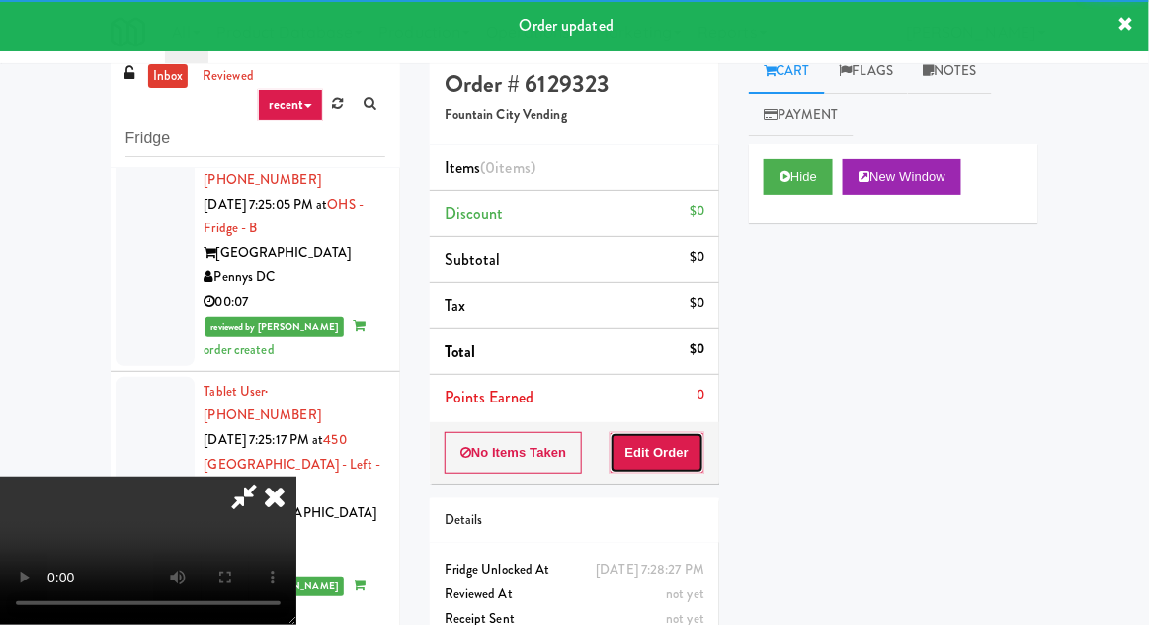
click at [636, 433] on button "Edit Order" at bounding box center [658, 453] width 96 height 42
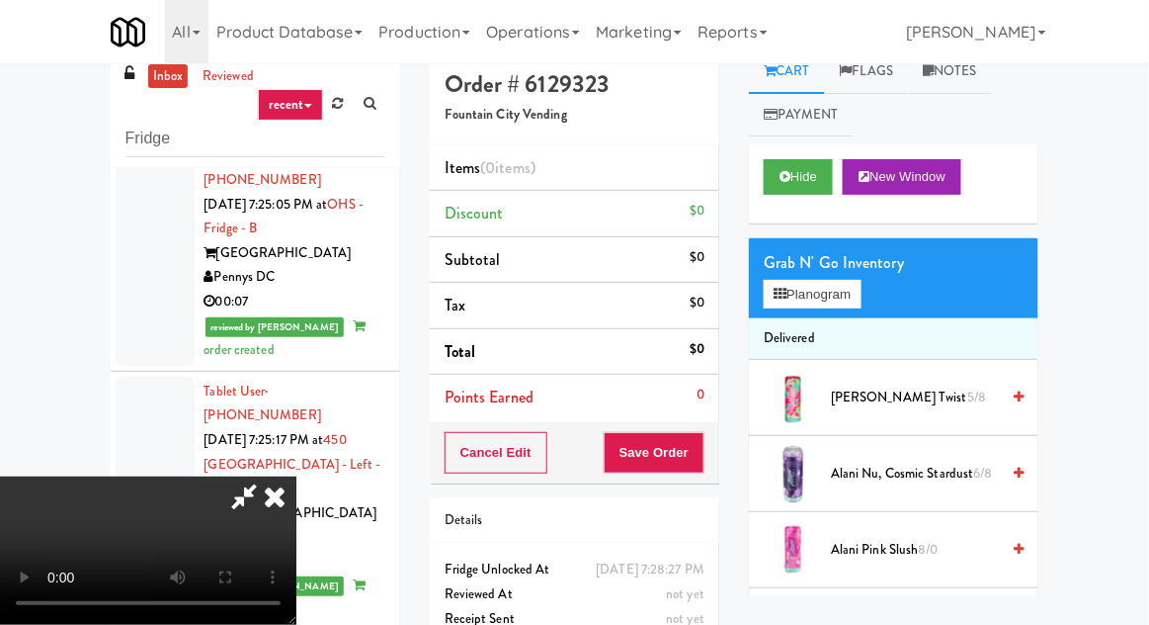
scroll to position [0, 0]
click at [846, 281] on button "Planogram" at bounding box center [812, 295] width 97 height 30
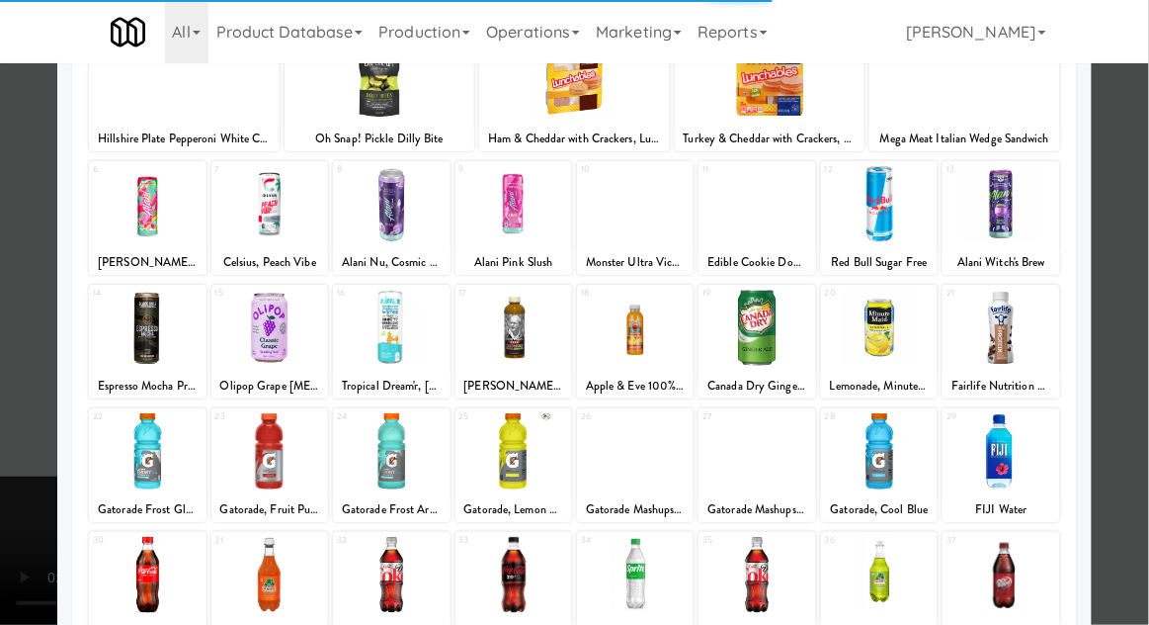
scroll to position [156, 0]
click at [281, 459] on div at bounding box center [269, 450] width 117 height 76
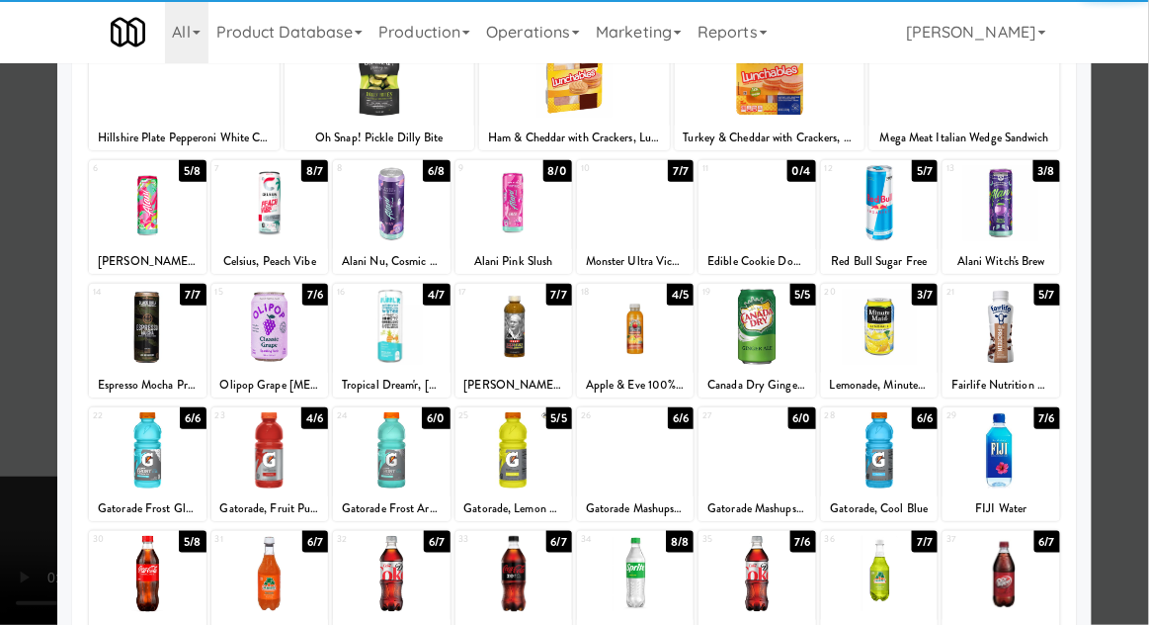
click at [262, 440] on div at bounding box center [269, 450] width 117 height 76
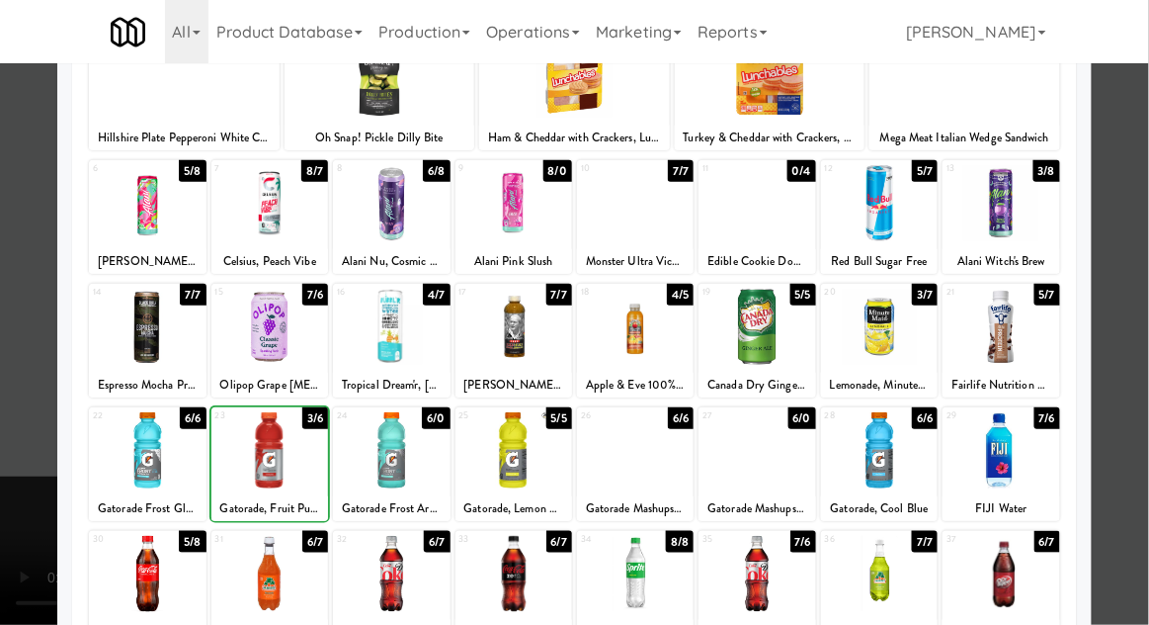
click at [1136, 344] on div at bounding box center [574, 312] width 1149 height 625
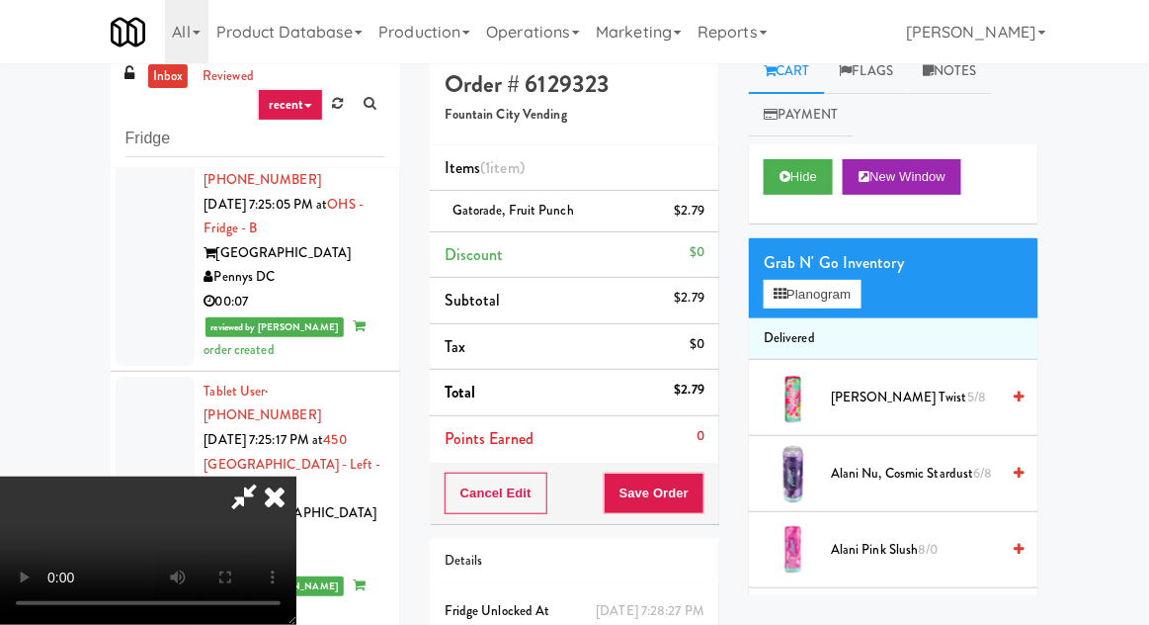
click at [267, 476] on icon at bounding box center [243, 496] width 45 height 40
click at [842, 258] on div "Grab N' Go Inventory" at bounding box center [894, 263] width 260 height 30
click at [856, 289] on button "Planogram" at bounding box center [812, 295] width 97 height 30
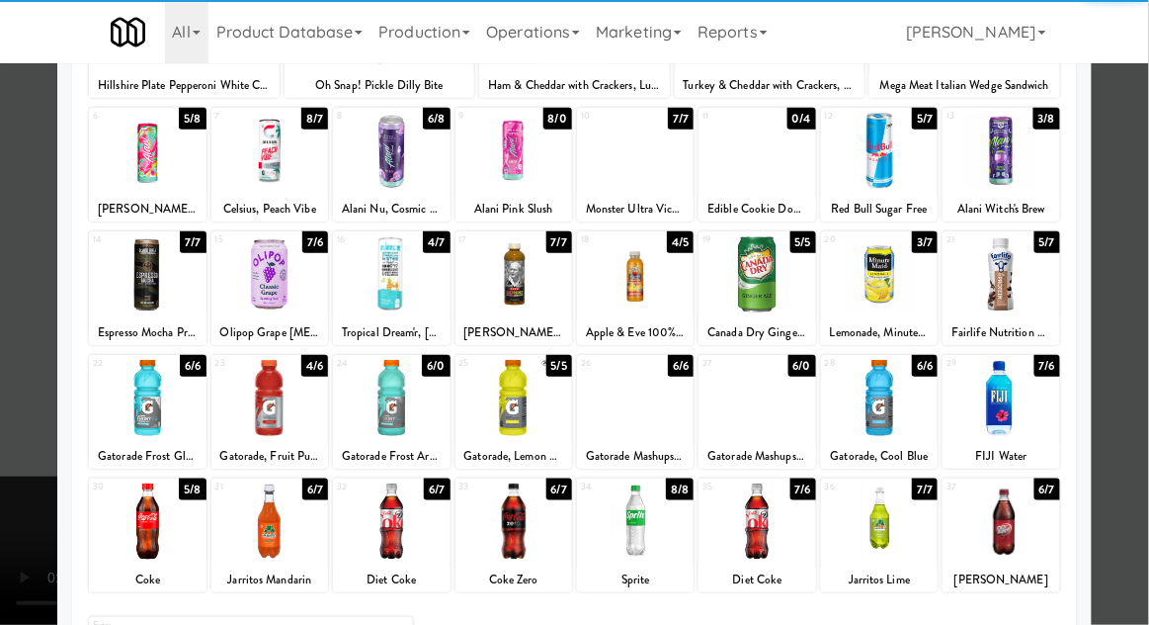
scroll to position [208, 0]
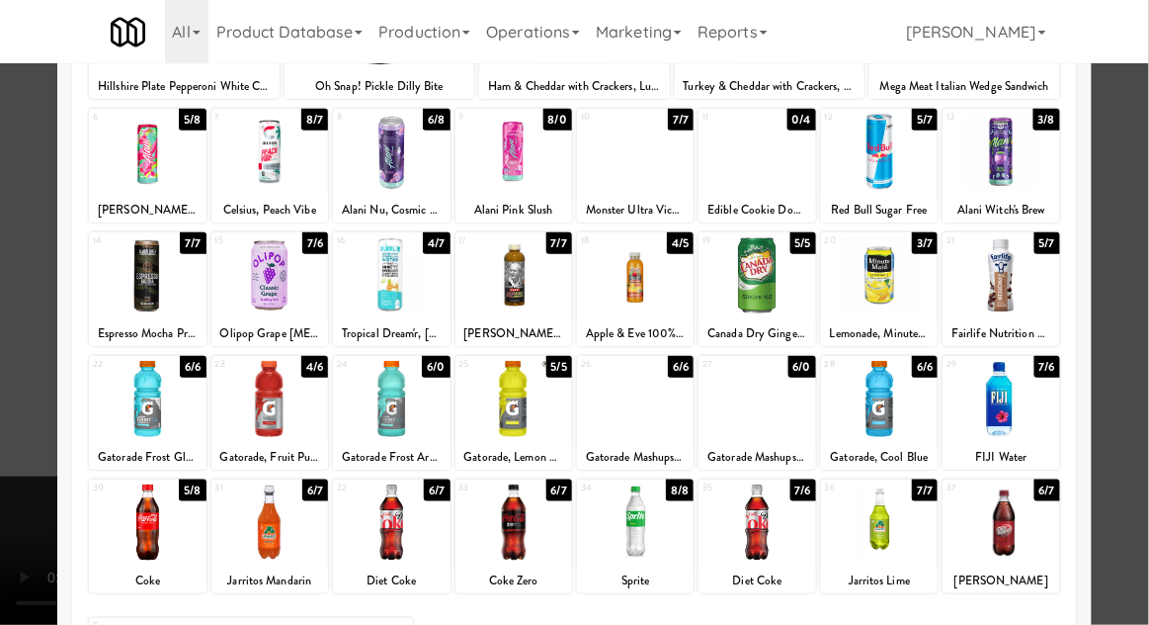
click at [762, 394] on div at bounding box center [757, 399] width 117 height 76
click at [1141, 329] on div at bounding box center [574, 312] width 1149 height 625
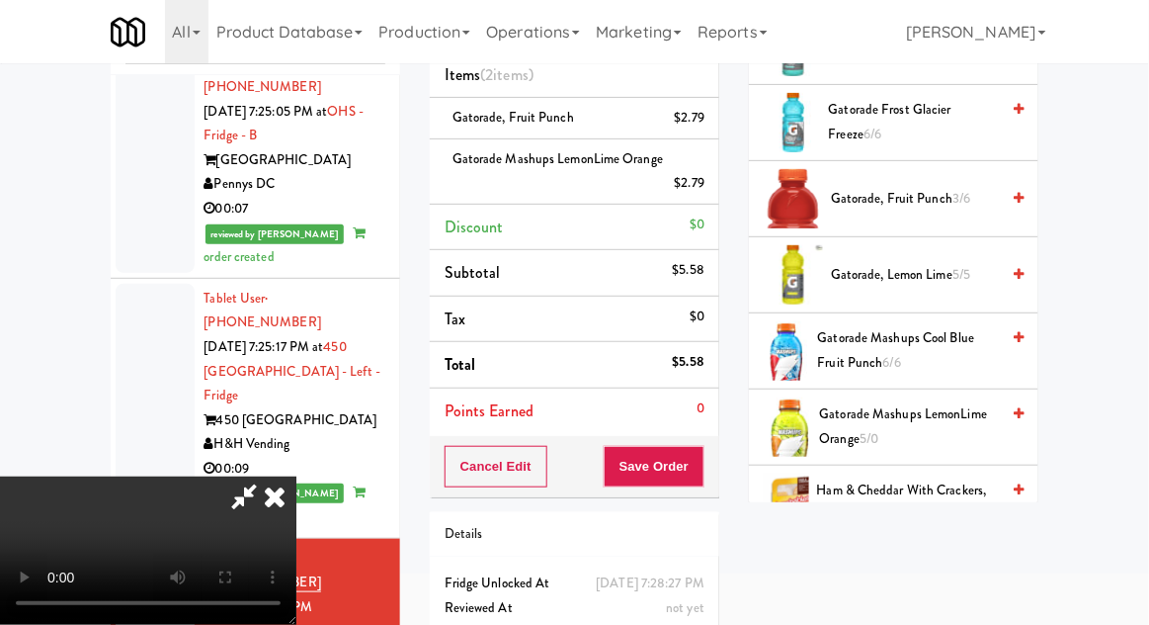
click at [267, 476] on icon at bounding box center [243, 496] width 45 height 40
click at [701, 473] on button "Save Order" at bounding box center [654, 467] width 101 height 42
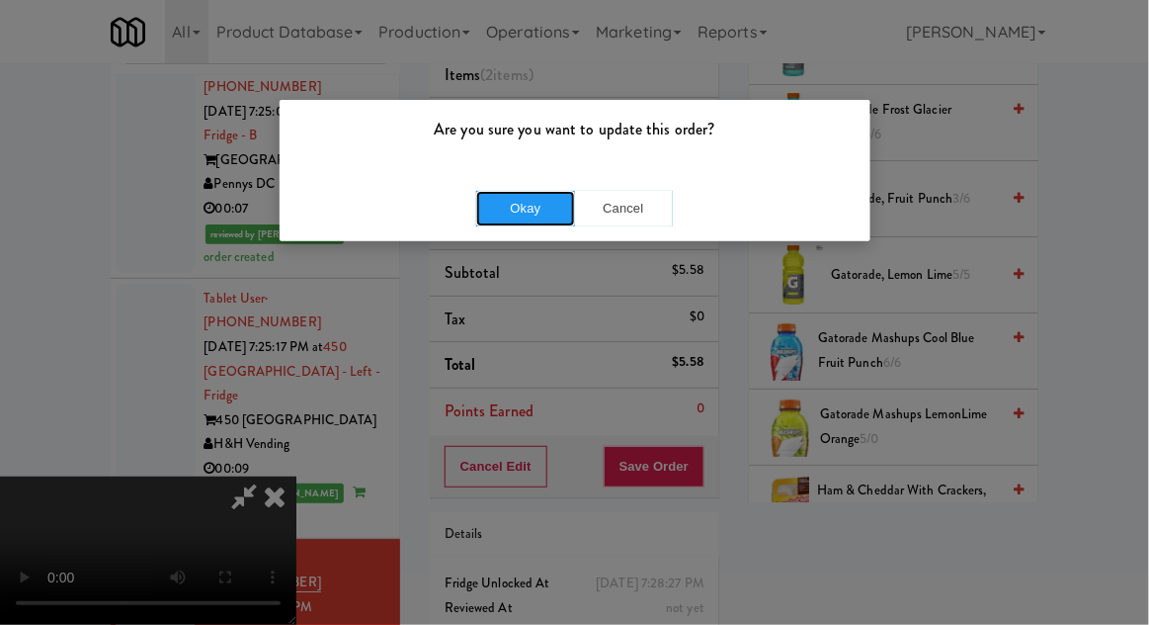
click at [543, 213] on button "Okay" at bounding box center [525, 209] width 99 height 36
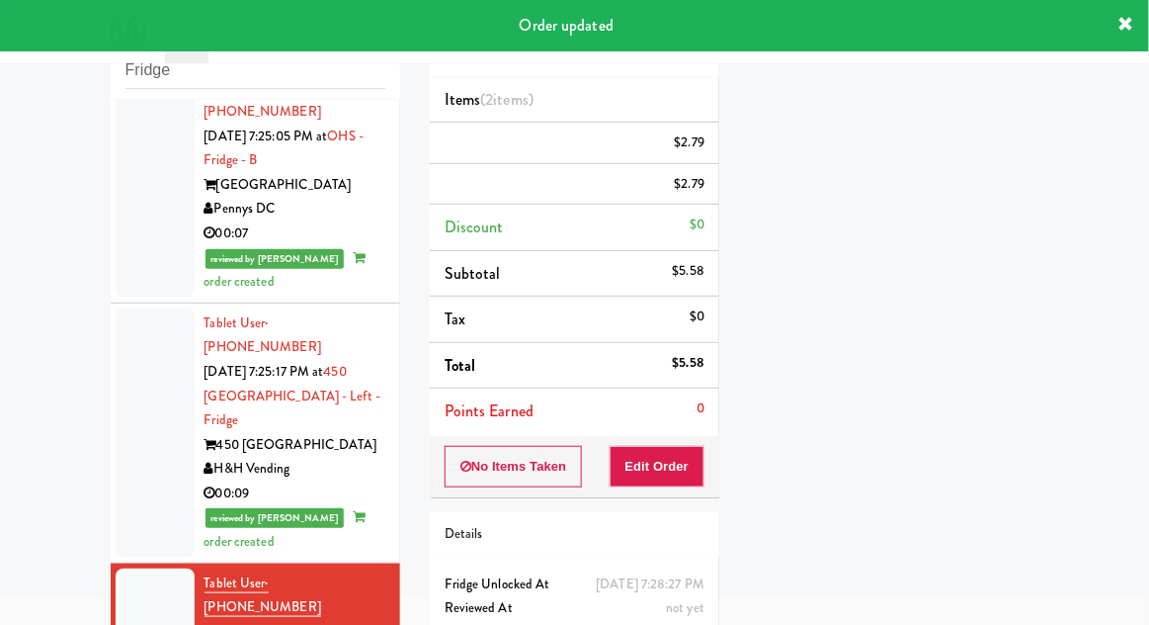
scroll to position [0, 0]
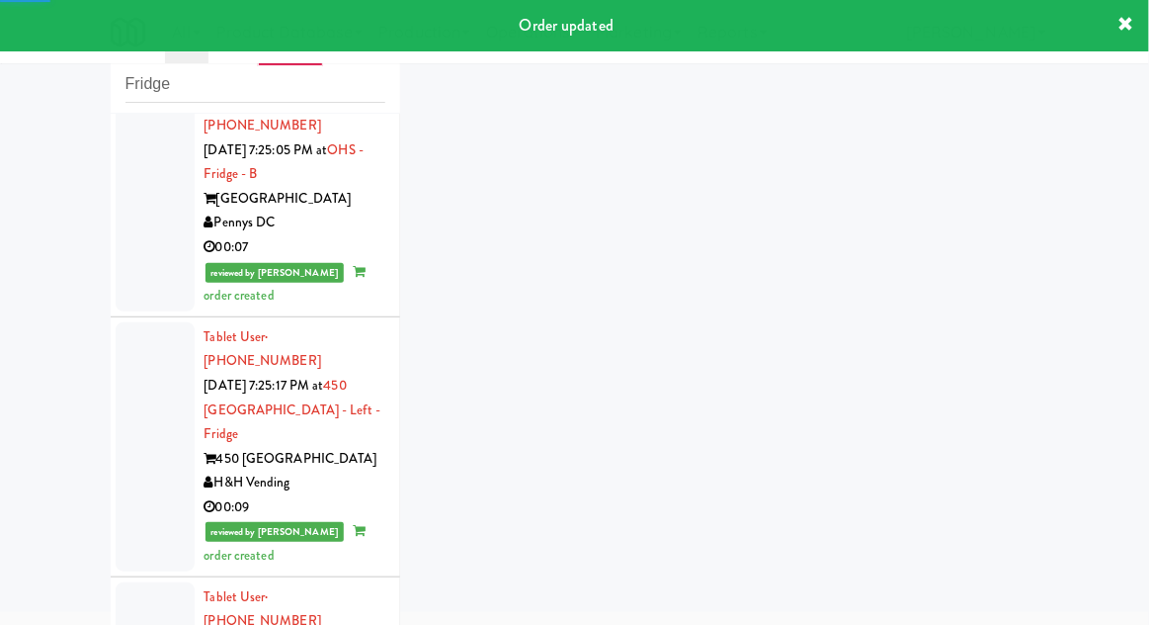
scroll to position [3174, 0]
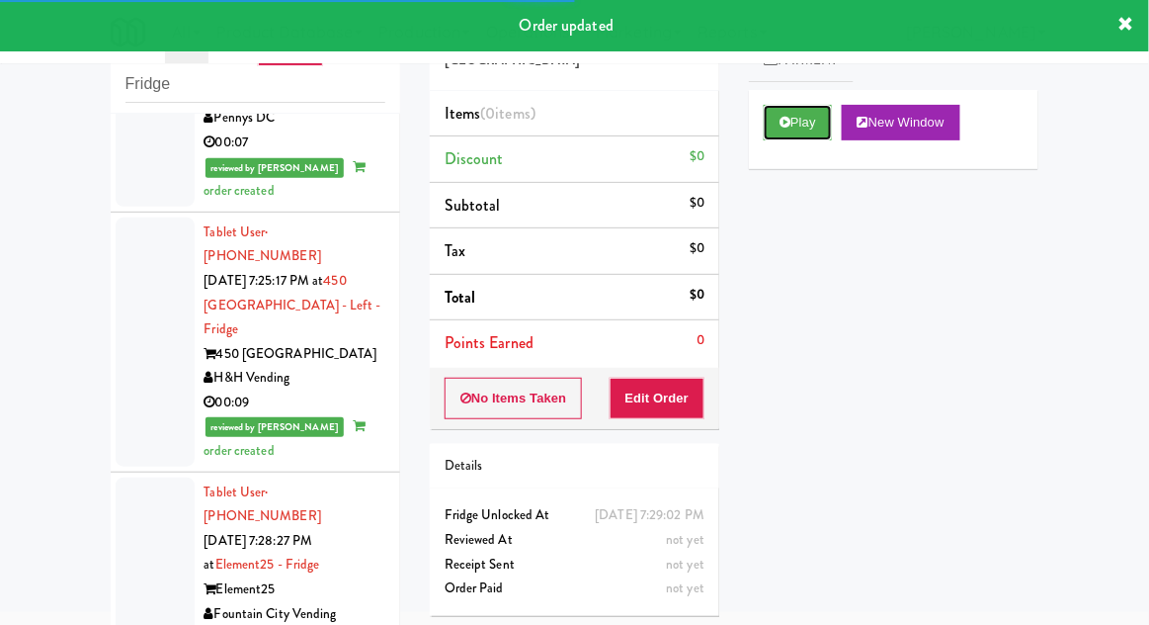
click at [819, 116] on button "Play" at bounding box center [798, 123] width 68 height 36
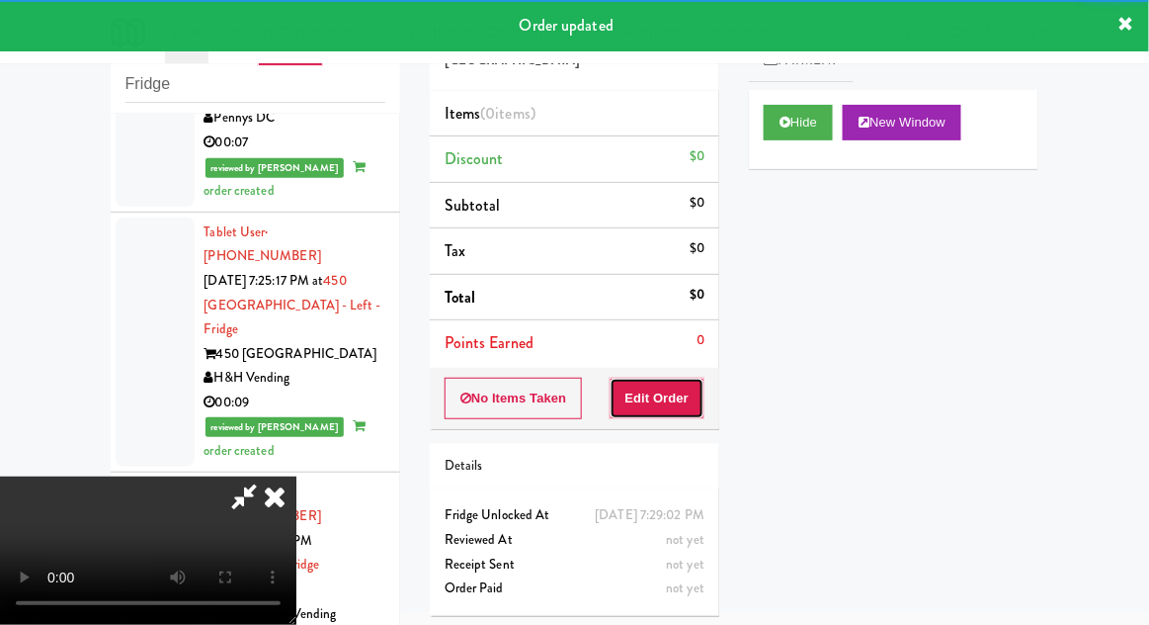
click at [662, 398] on button "Edit Order" at bounding box center [658, 398] width 96 height 42
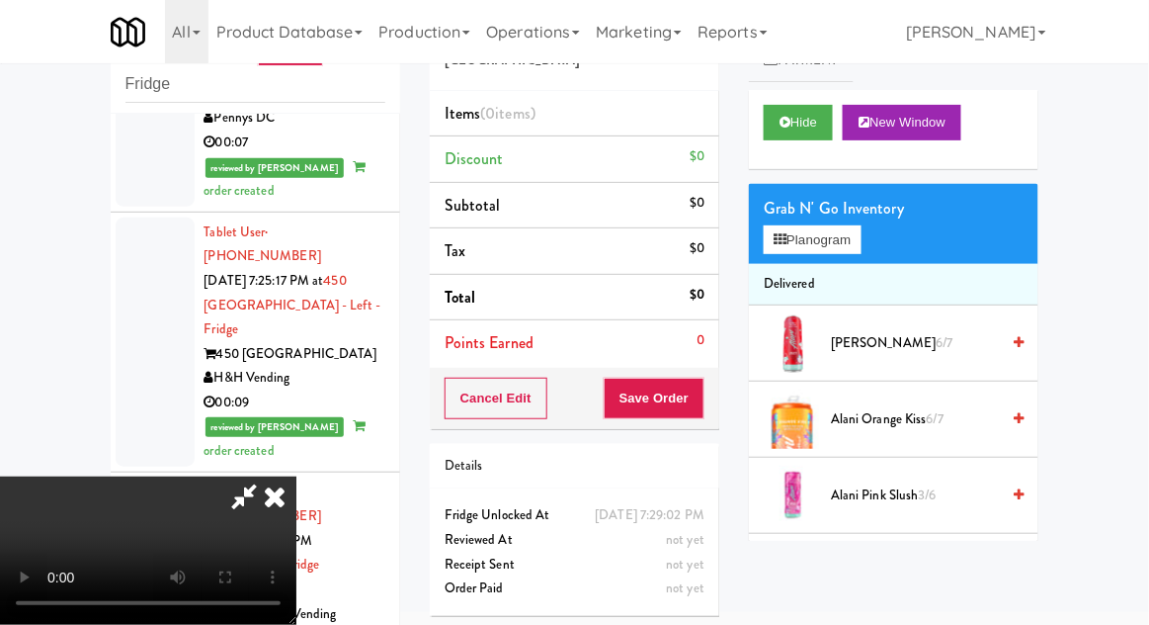
scroll to position [0, 0]
click at [861, 251] on button "Planogram" at bounding box center [812, 240] width 97 height 30
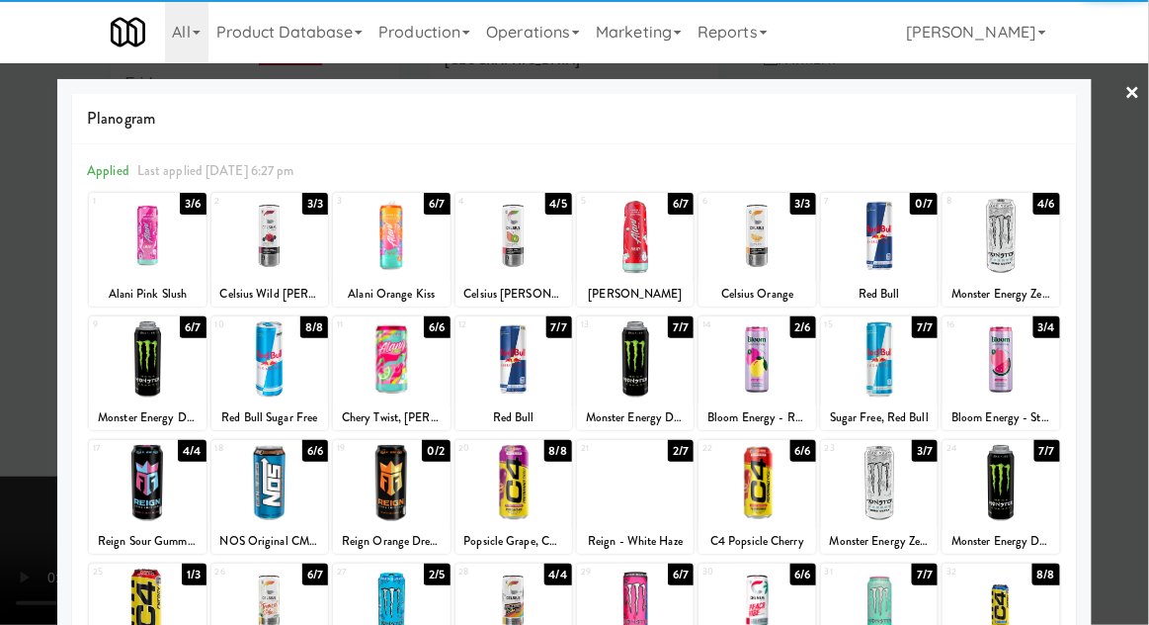
click at [387, 240] on div at bounding box center [391, 236] width 117 height 76
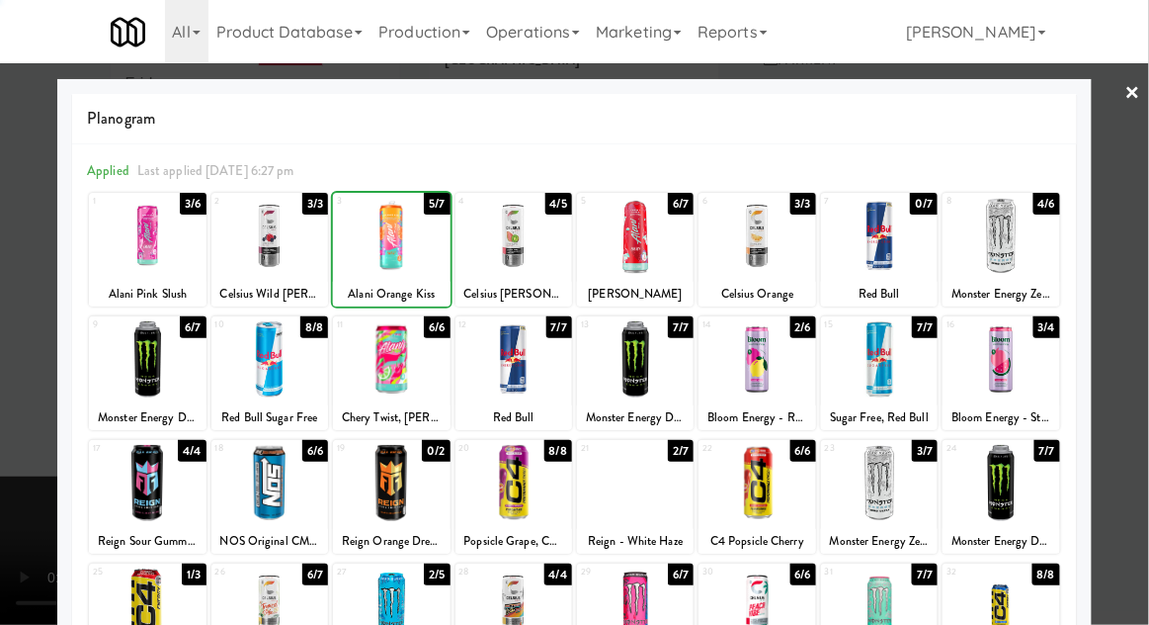
click at [1135, 327] on div at bounding box center [574, 312] width 1149 height 625
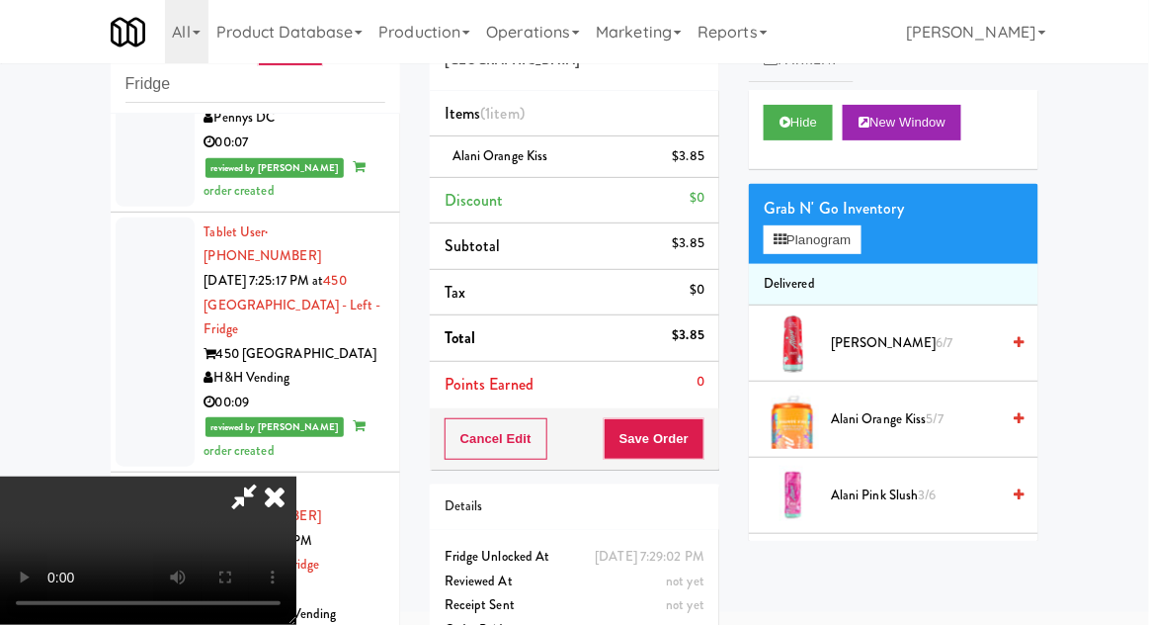
scroll to position [72, 0]
click at [701, 440] on button "Save Order" at bounding box center [654, 439] width 101 height 42
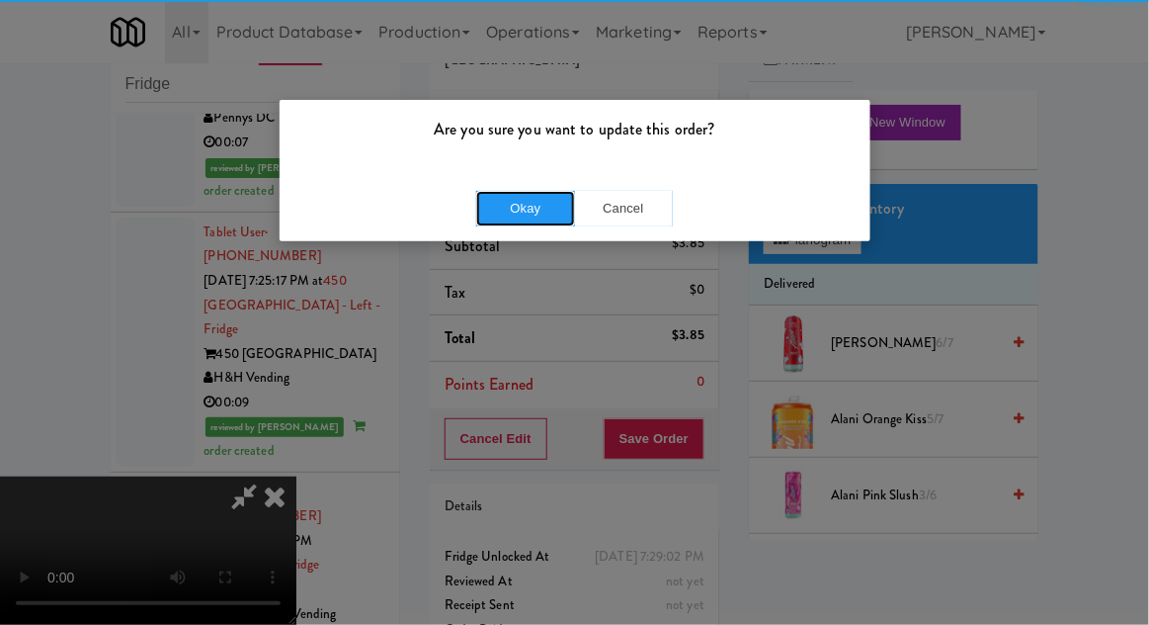
click at [538, 210] on button "Okay" at bounding box center [525, 209] width 99 height 36
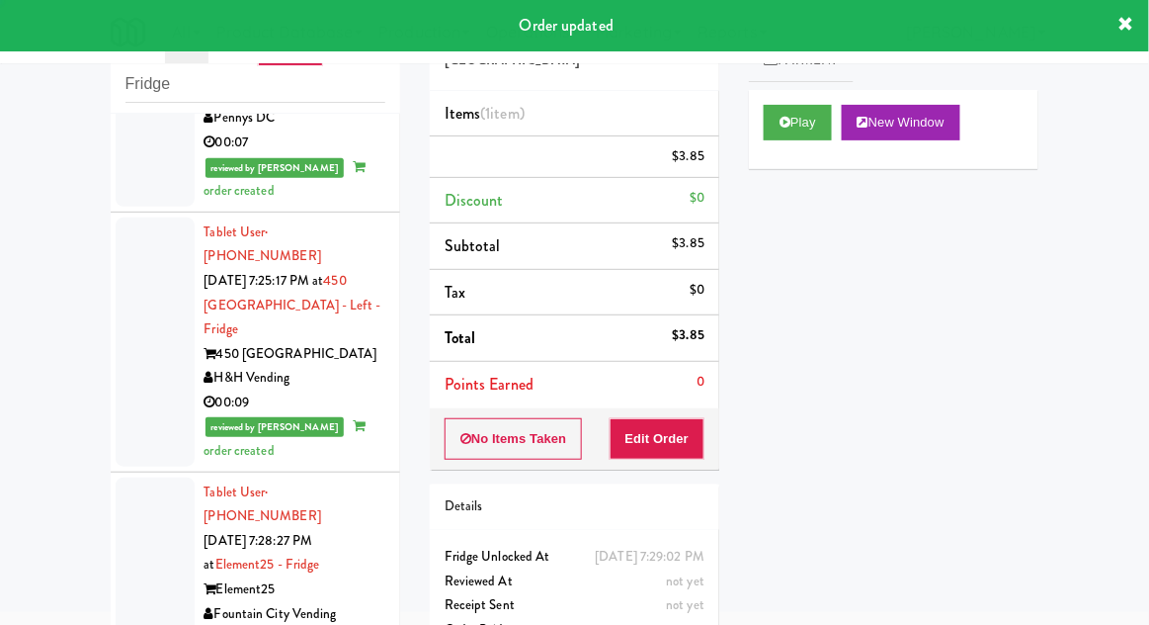
scroll to position [0, 0]
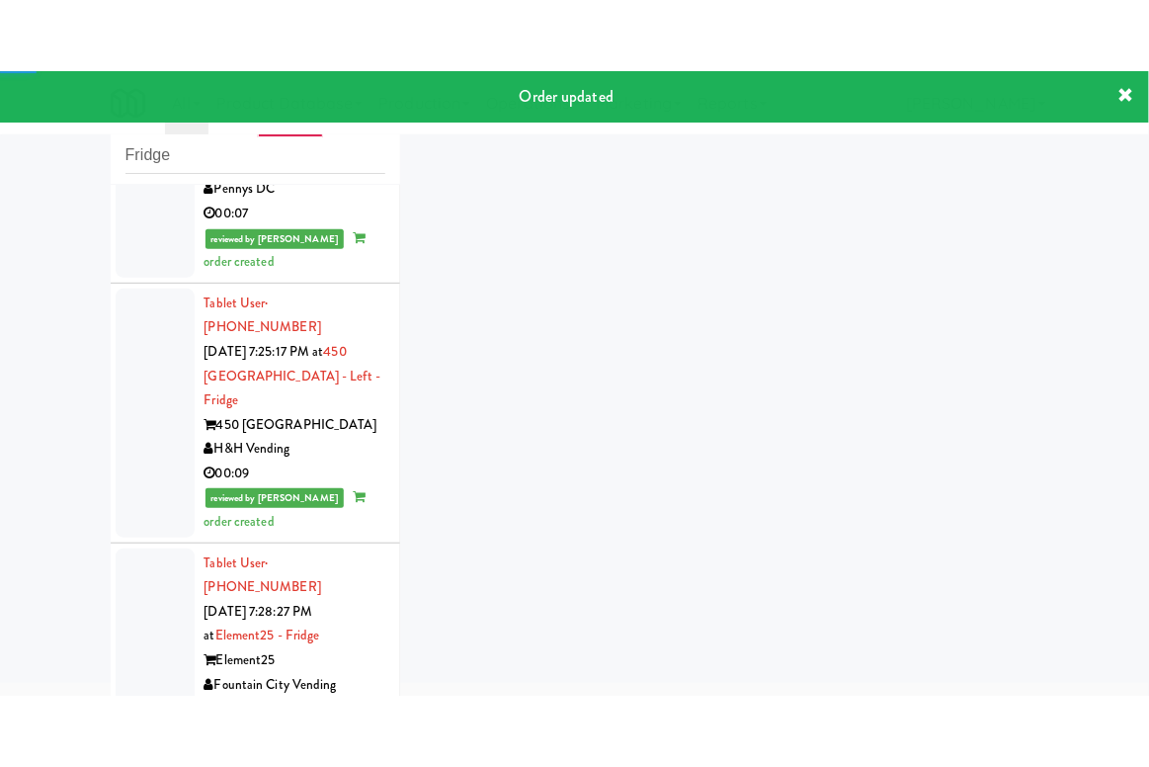
scroll to position [3222, 0]
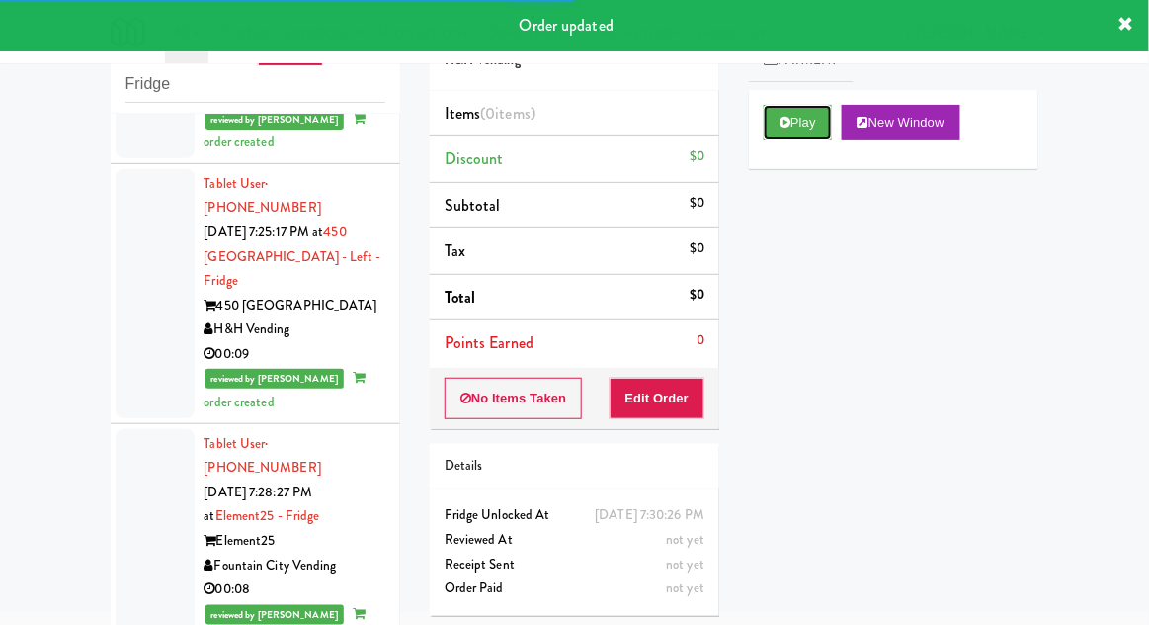
click at [819, 136] on button "Play" at bounding box center [798, 123] width 68 height 36
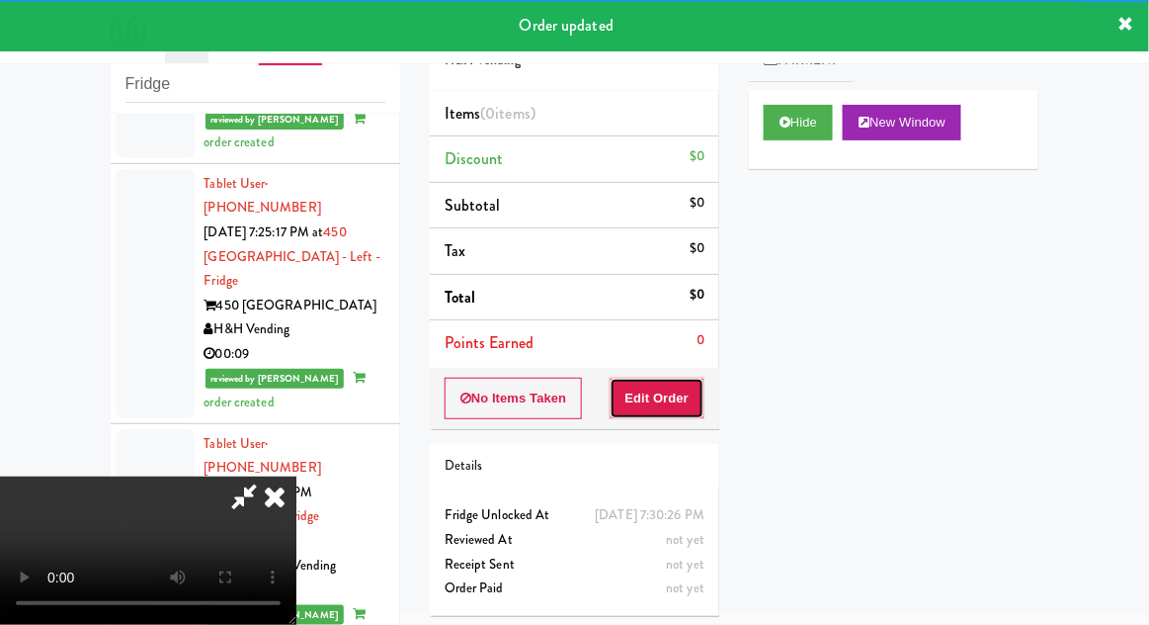
click at [680, 415] on button "Edit Order" at bounding box center [658, 398] width 96 height 42
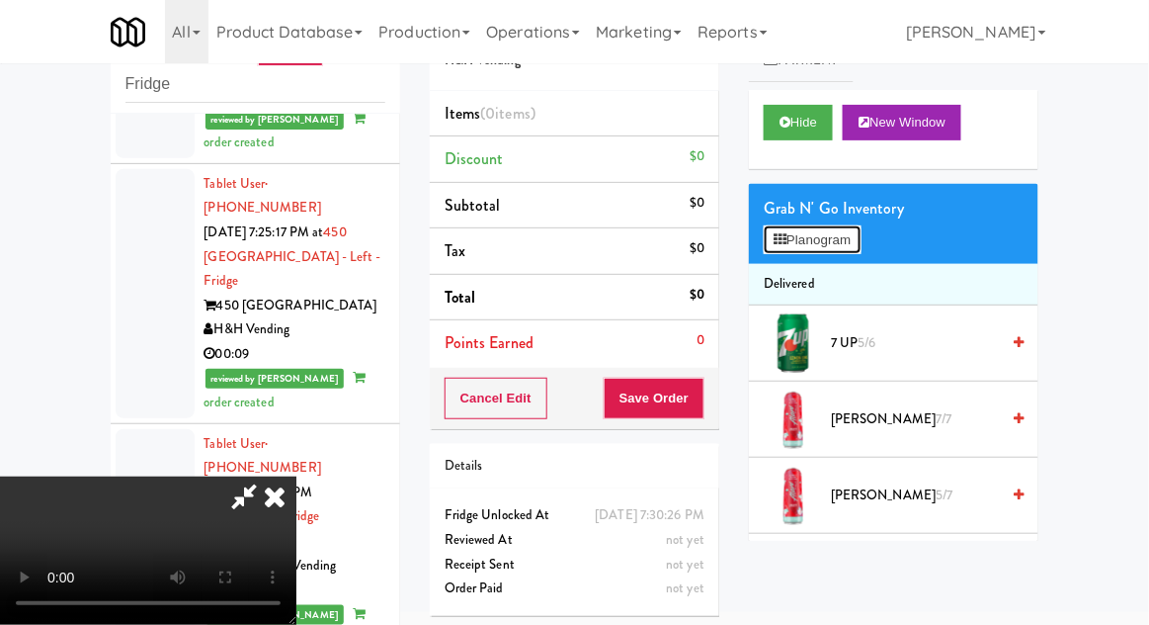
click at [838, 250] on button "Planogram" at bounding box center [812, 240] width 97 height 30
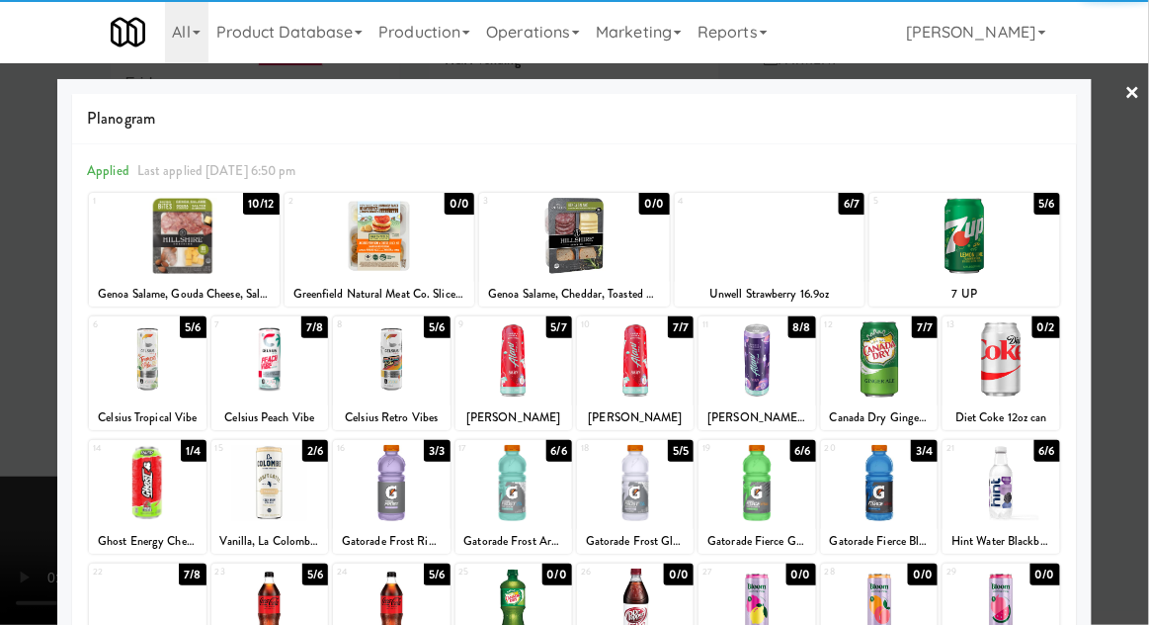
click at [279, 373] on div at bounding box center [269, 359] width 117 height 76
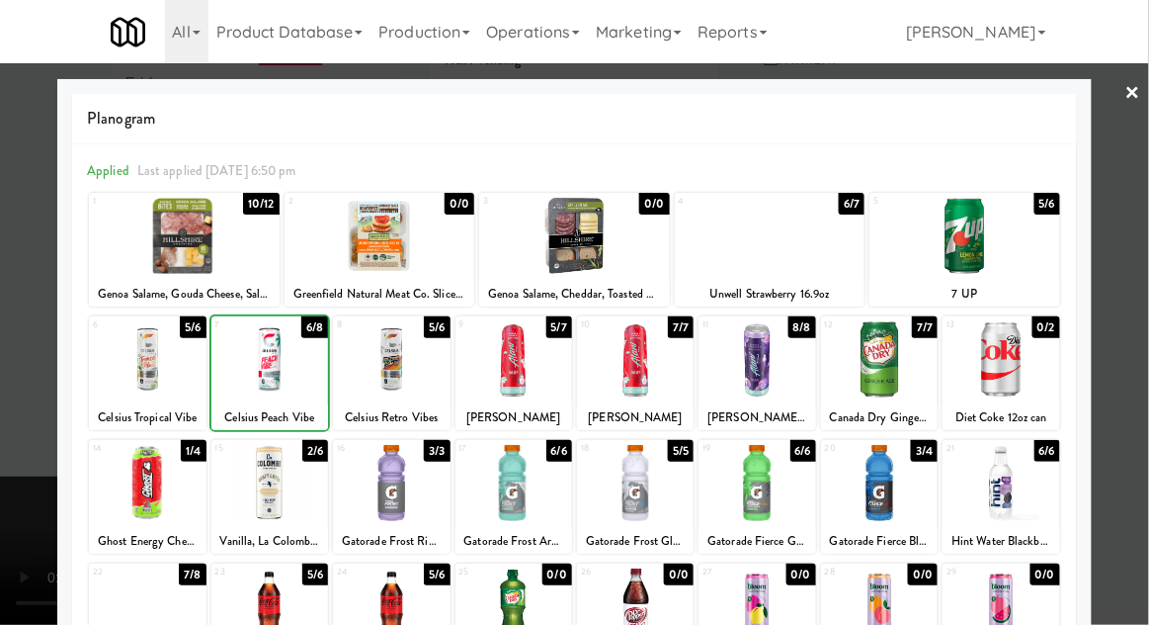
click at [1147, 312] on div at bounding box center [574, 312] width 1149 height 625
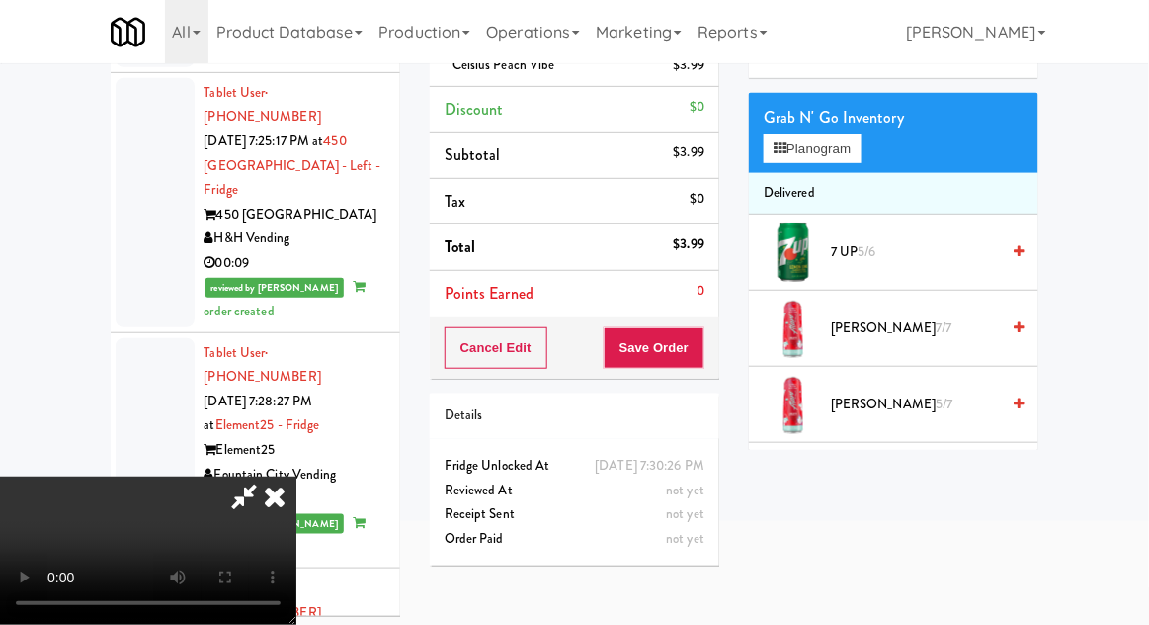
scroll to position [171, 0]
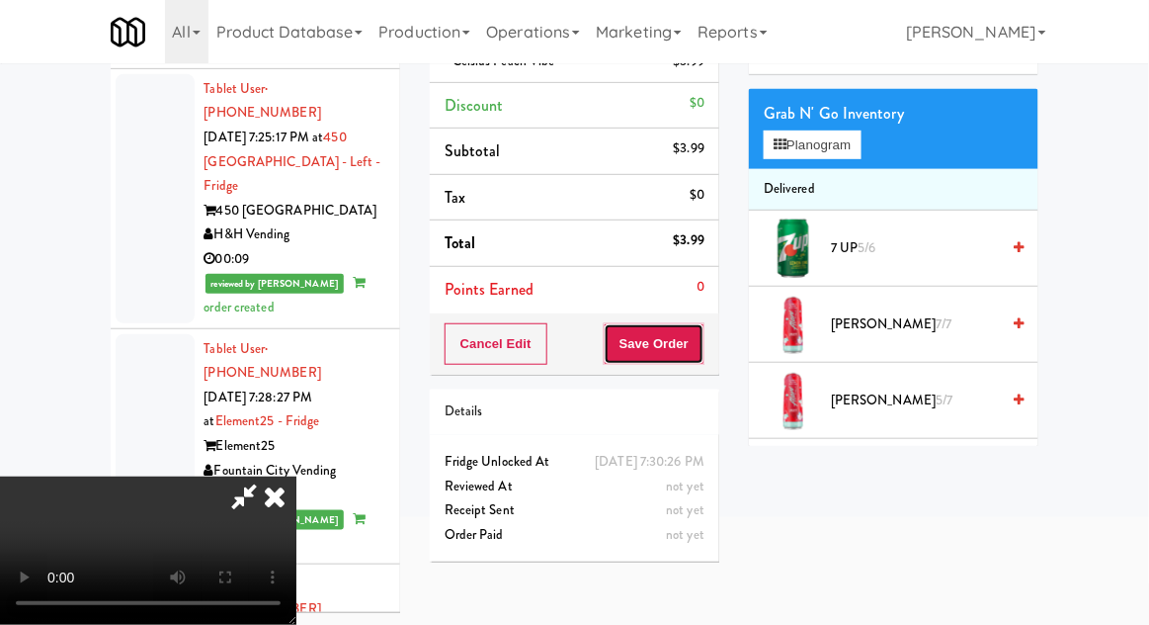
click at [700, 339] on button "Save Order" at bounding box center [654, 344] width 101 height 42
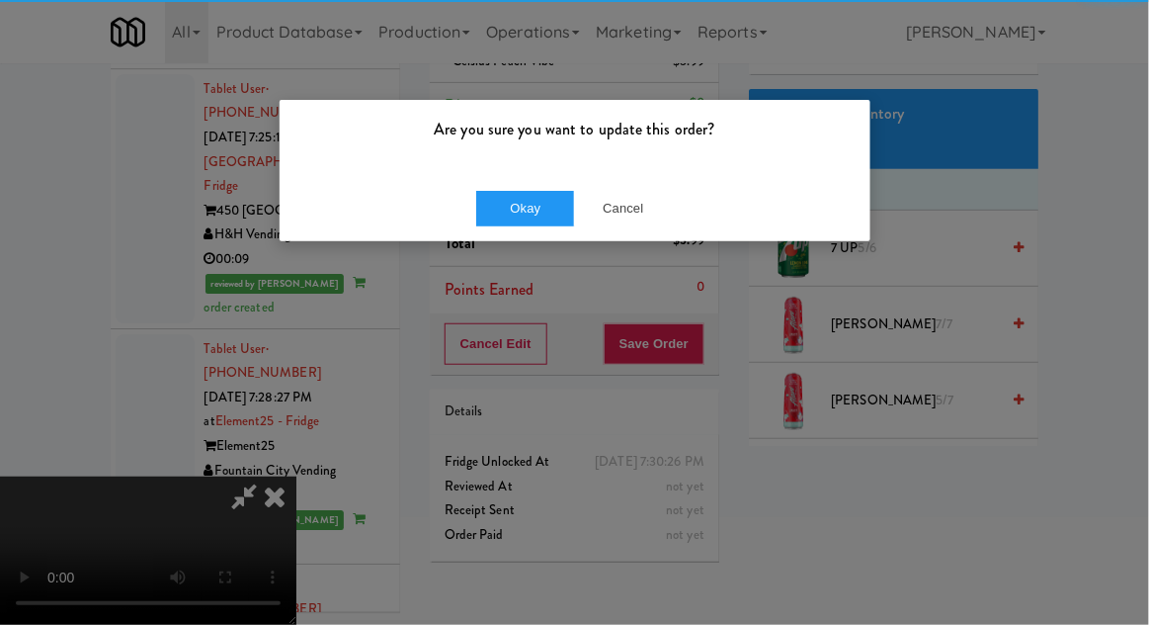
click at [525, 166] on div "Are you sure you want to update this order?" at bounding box center [575, 137] width 591 height 75
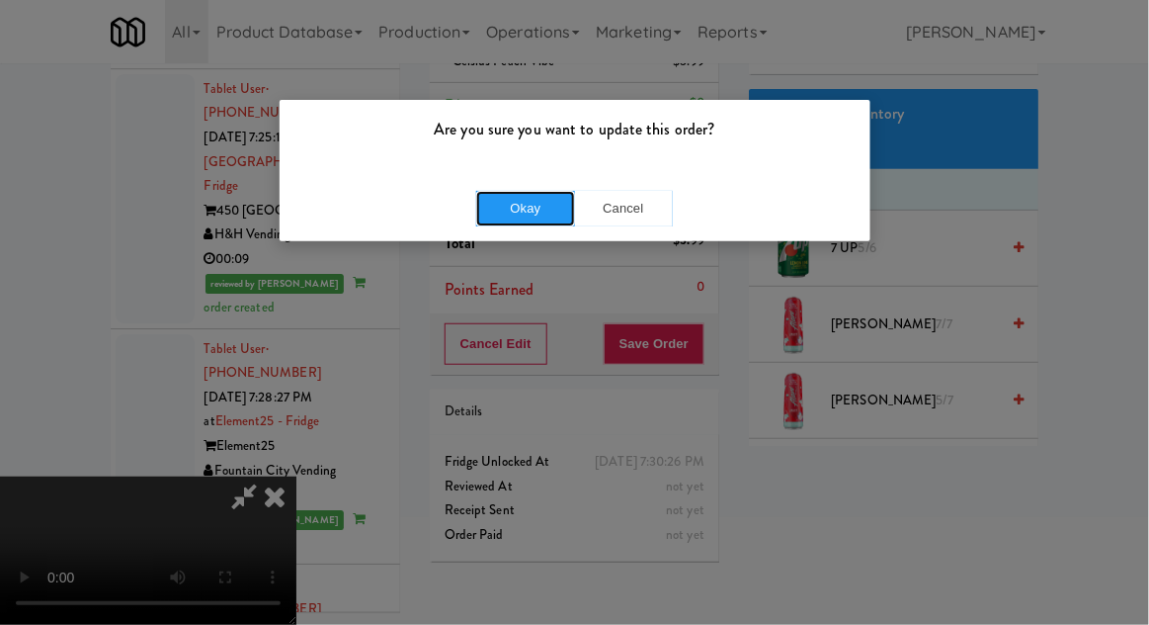
click at [509, 203] on button "Okay" at bounding box center [525, 209] width 99 height 36
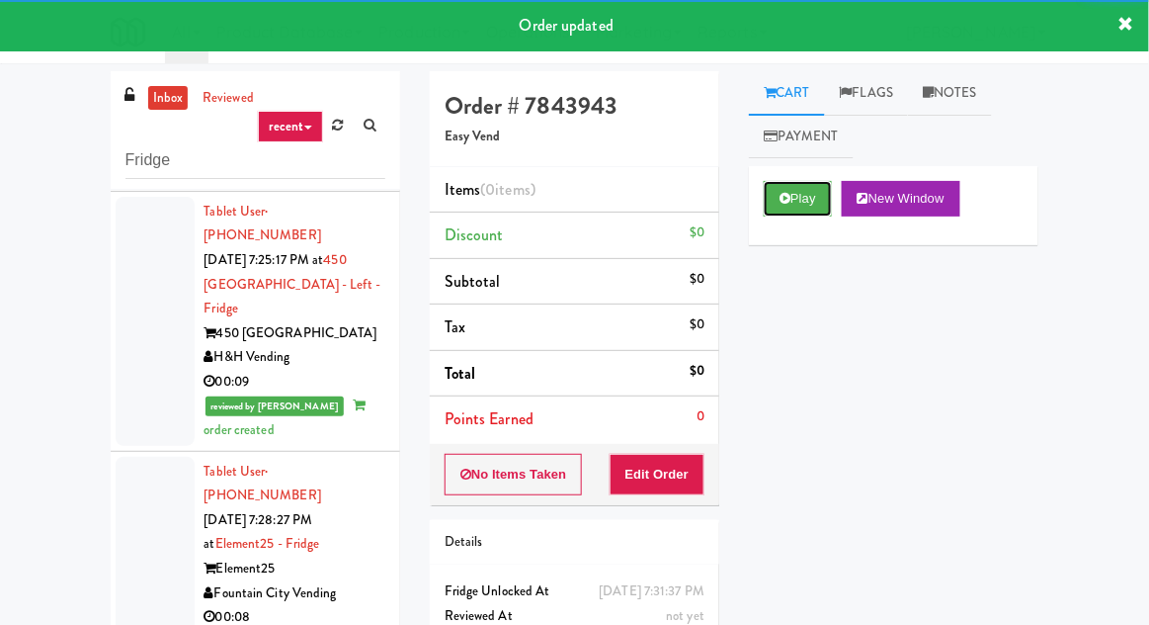
click at [769, 211] on button "Play" at bounding box center [798, 199] width 68 height 36
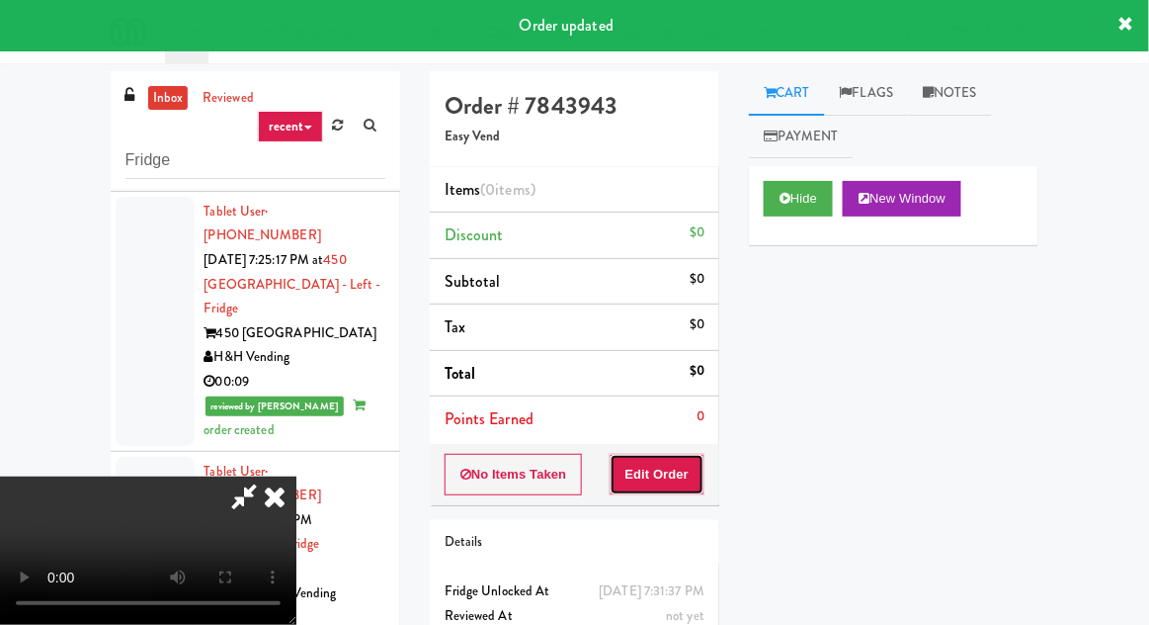
click at [665, 456] on button "Edit Order" at bounding box center [658, 475] width 96 height 42
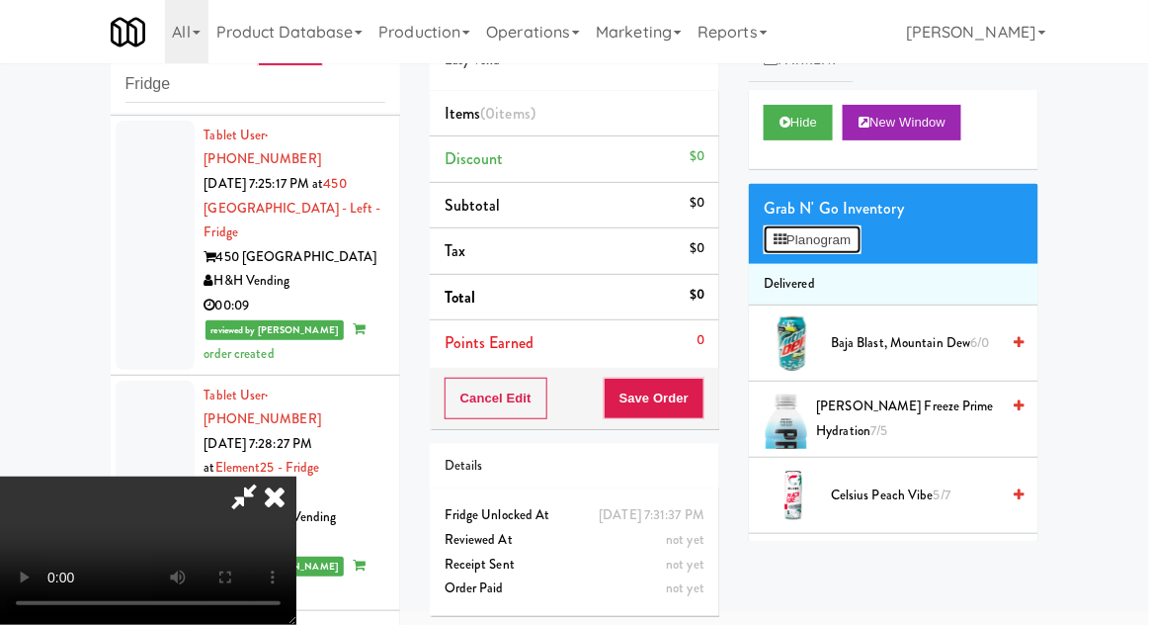
click at [852, 240] on button "Planogram" at bounding box center [812, 240] width 97 height 30
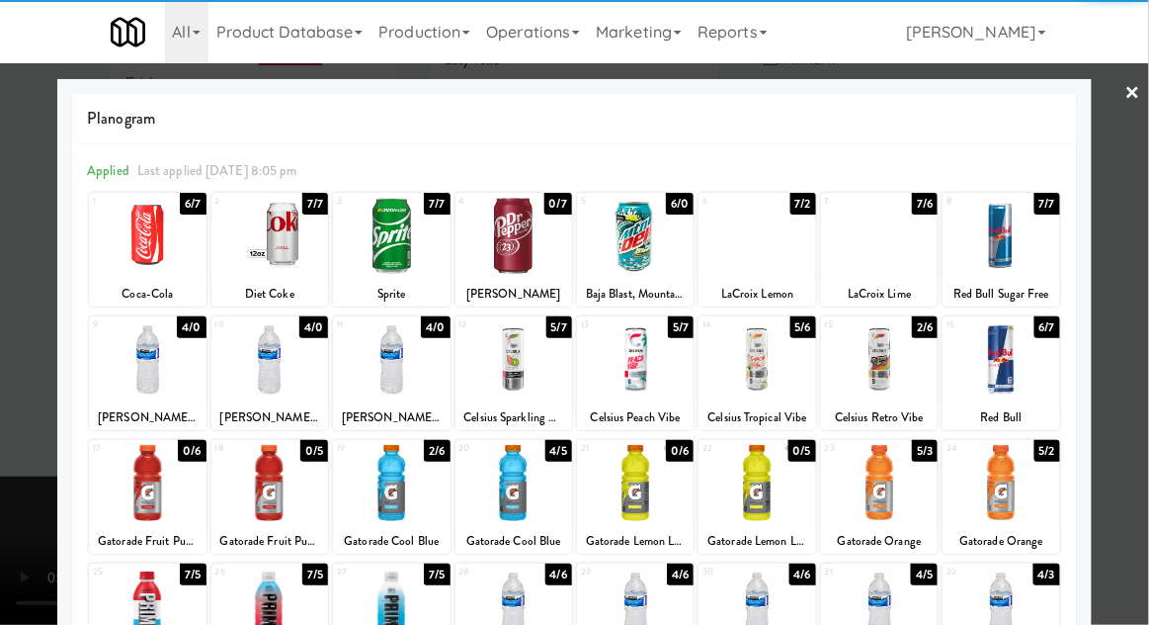
click at [273, 247] on div at bounding box center [269, 236] width 117 height 76
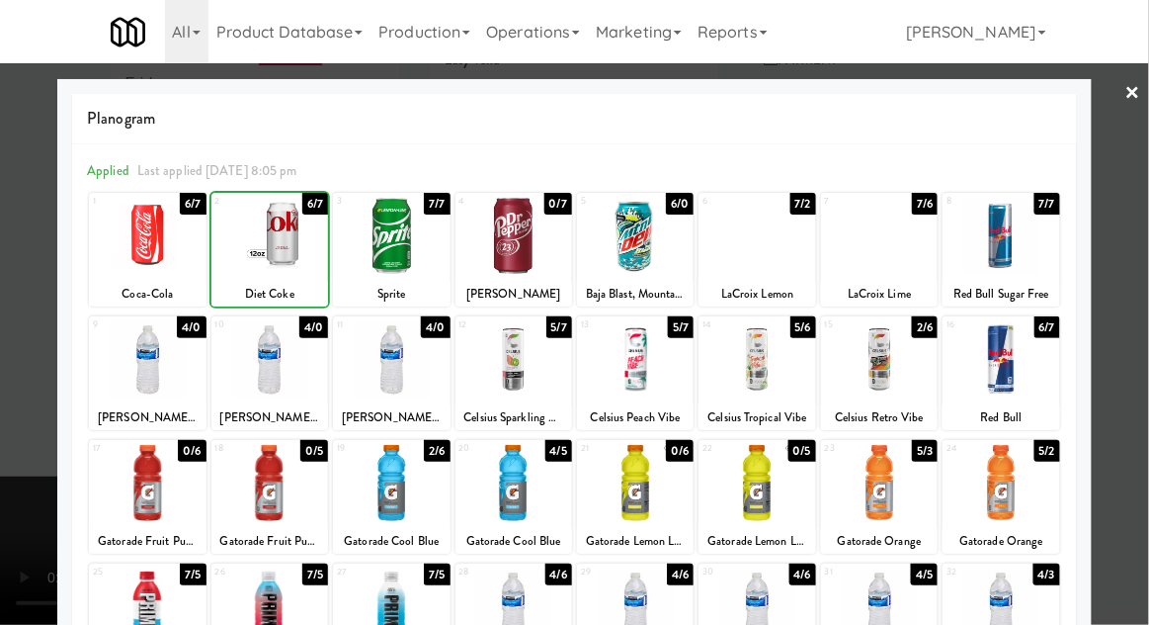
click at [1135, 332] on div at bounding box center [574, 312] width 1149 height 625
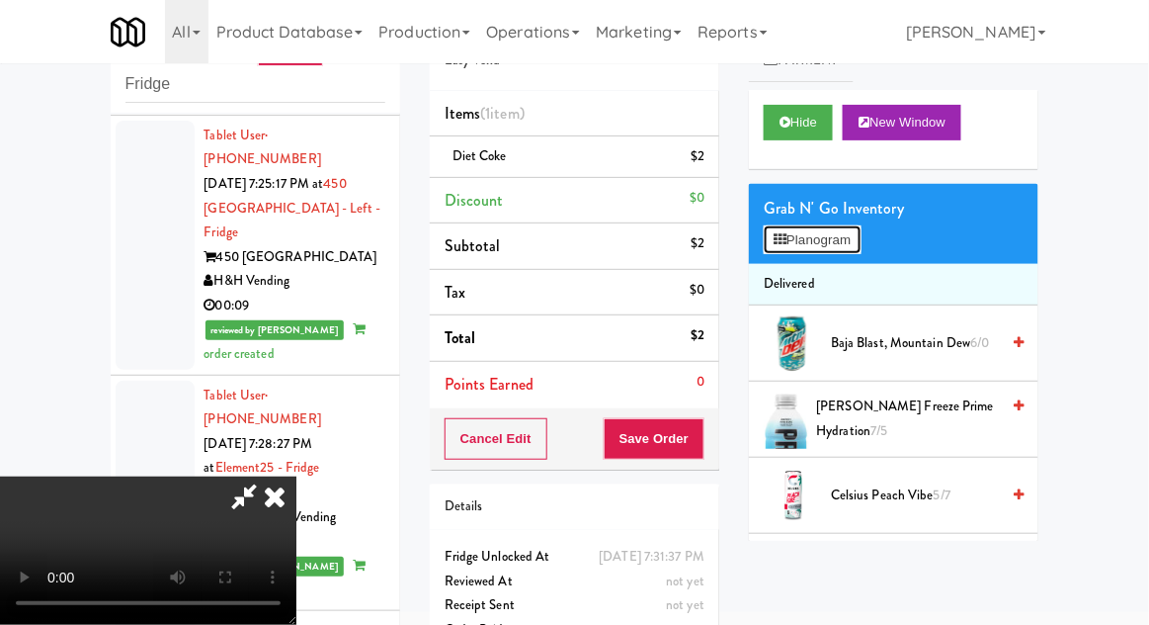
click at [861, 226] on button "Planogram" at bounding box center [812, 240] width 97 height 30
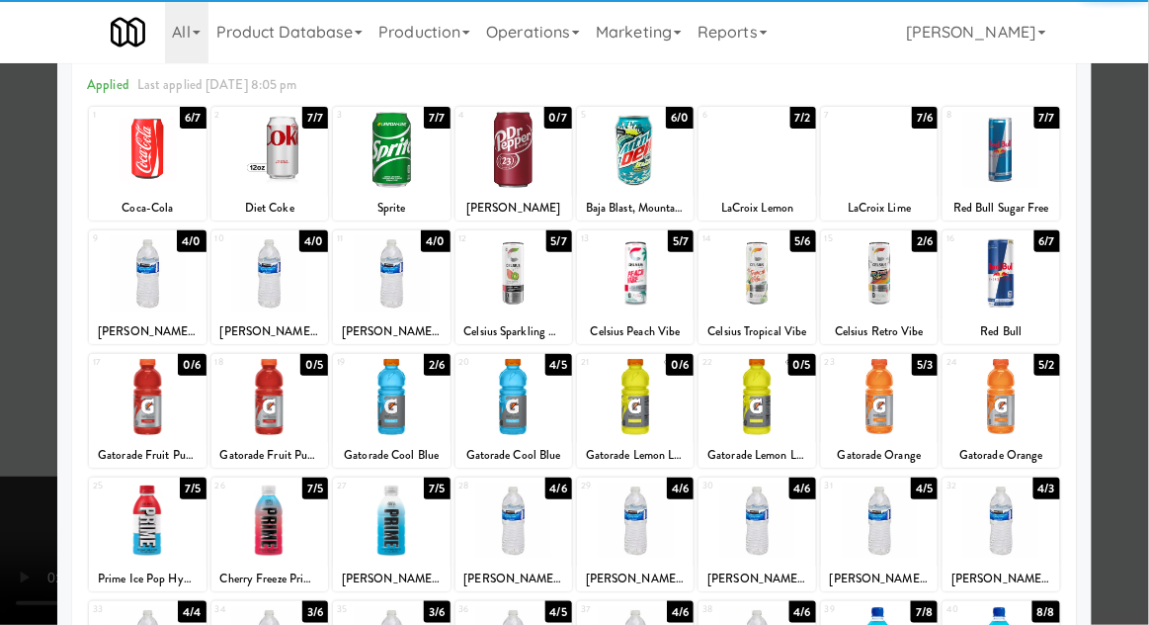
scroll to position [100, 0]
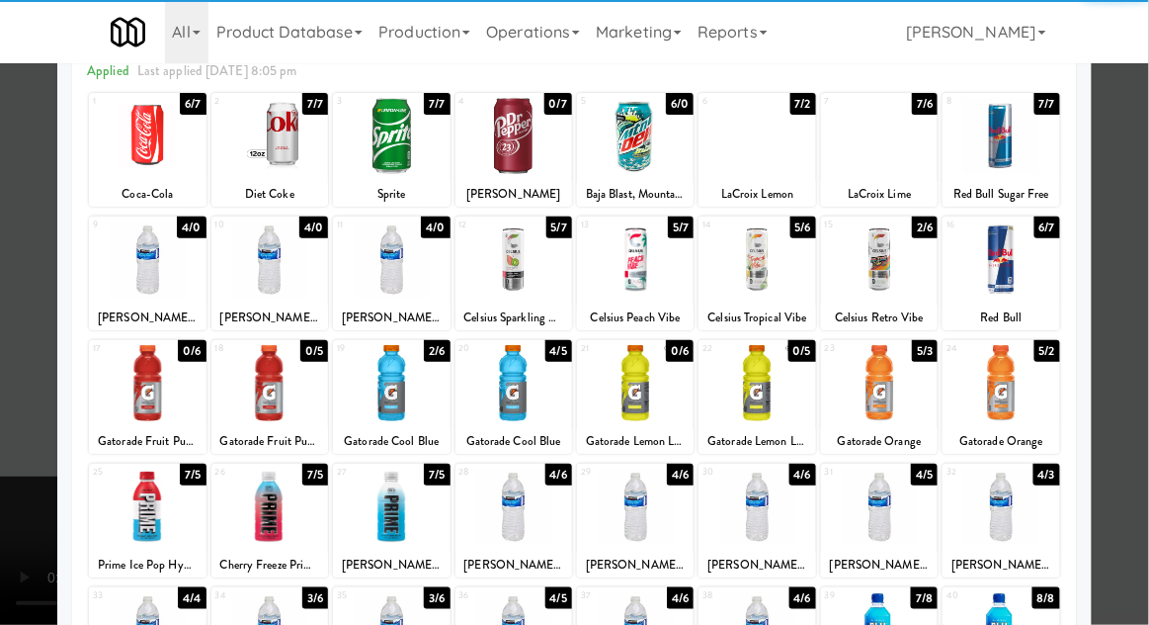
click at [901, 377] on div at bounding box center [879, 383] width 117 height 76
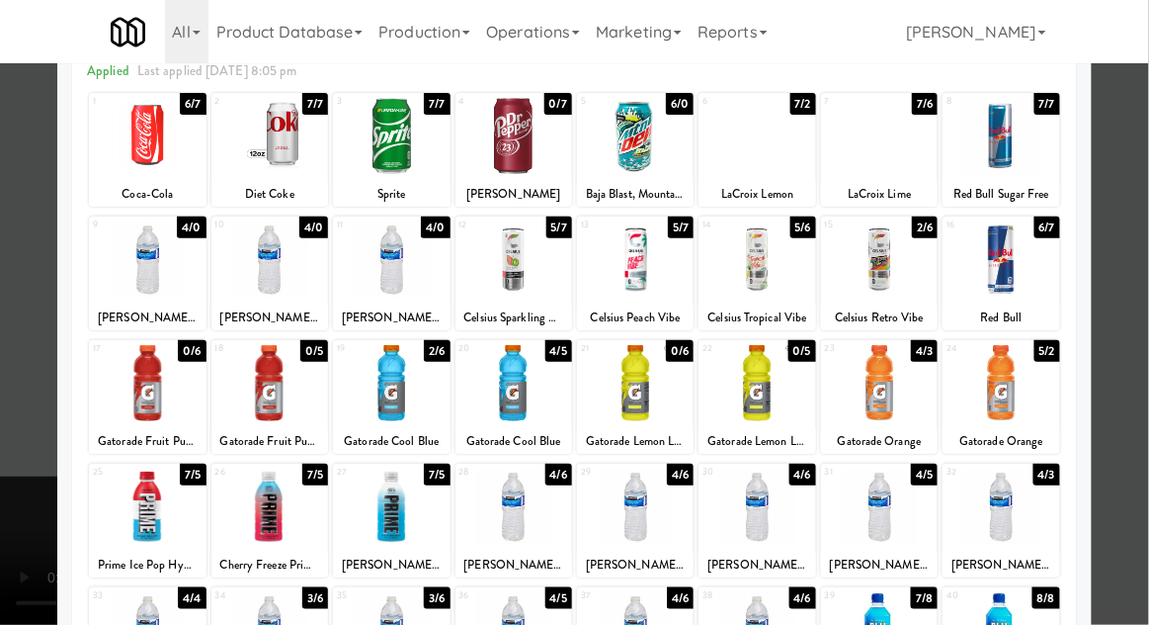
click at [1147, 292] on div at bounding box center [574, 312] width 1149 height 625
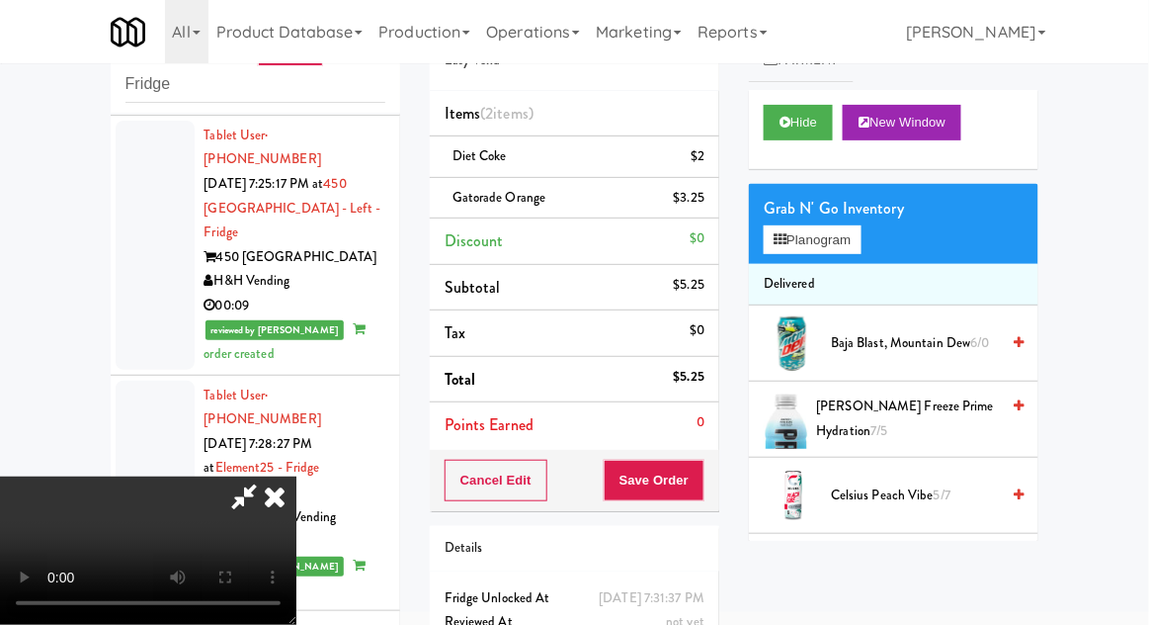
scroll to position [72, 0]
click at [702, 477] on button "Save Order" at bounding box center [654, 480] width 101 height 42
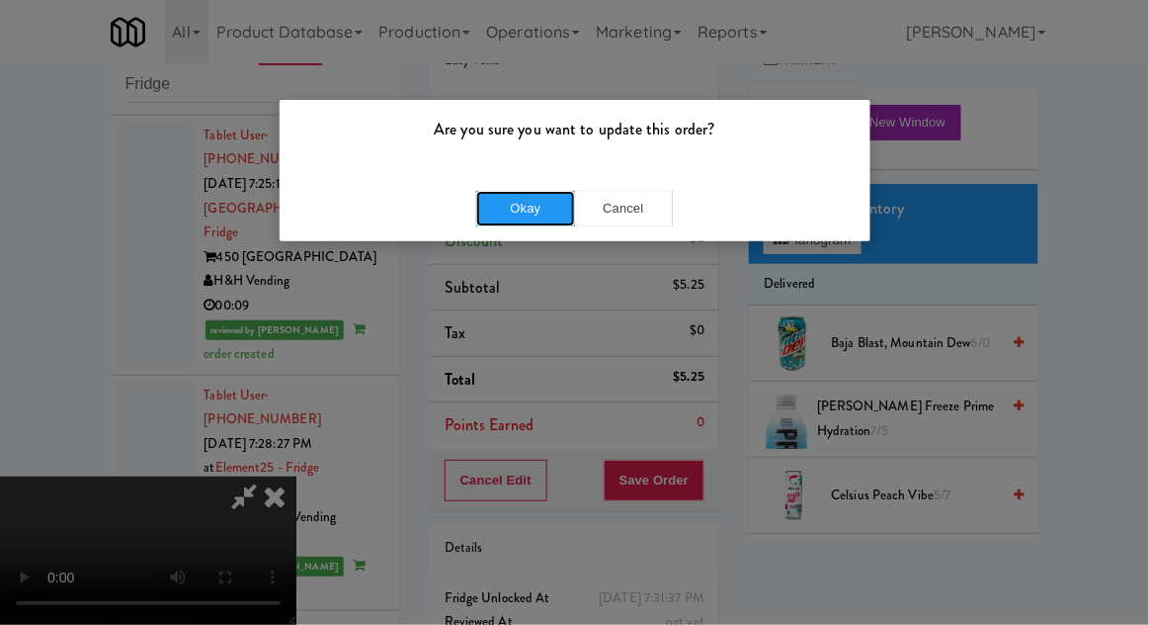
click at [484, 205] on button "Okay" at bounding box center [525, 209] width 99 height 36
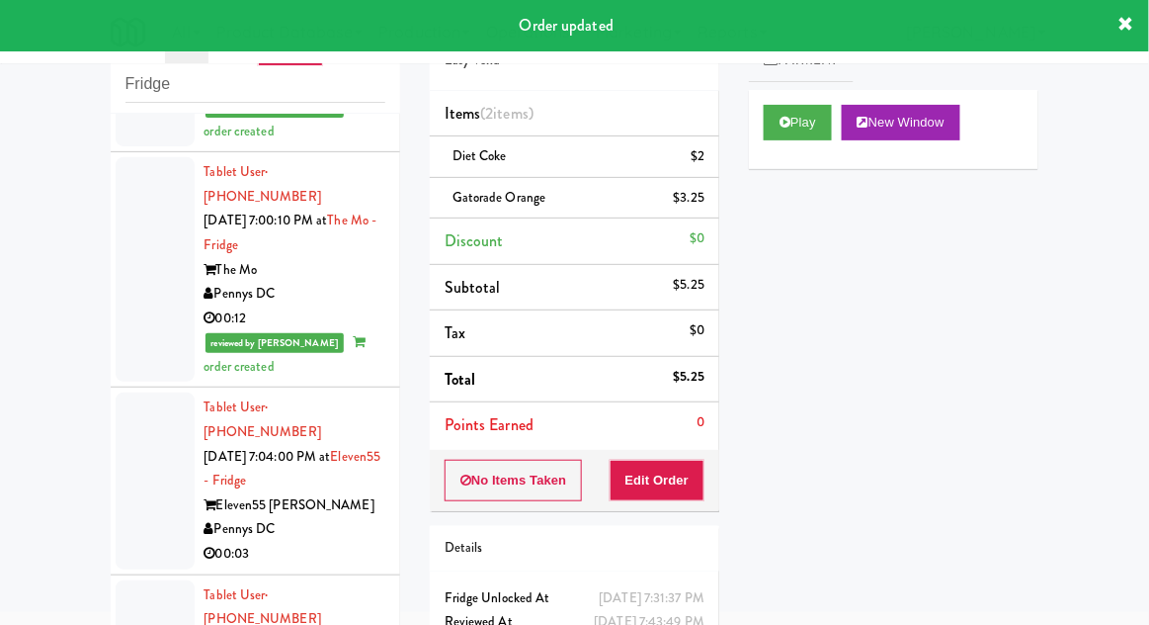
scroll to position [690, 0]
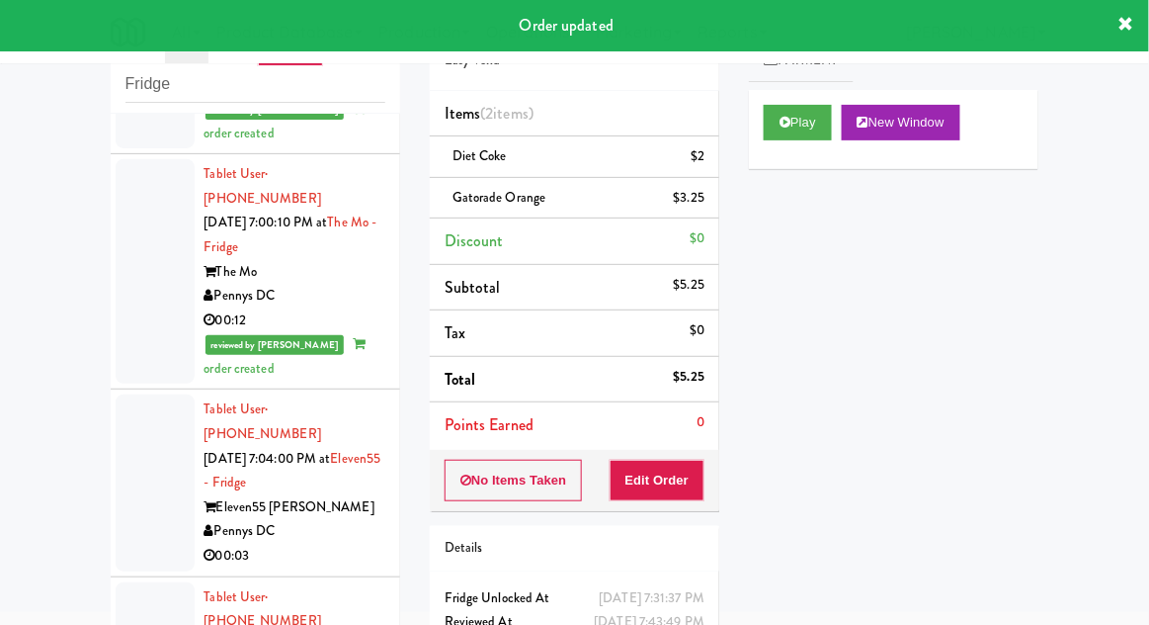
click at [134, 394] on div at bounding box center [155, 482] width 79 height 176
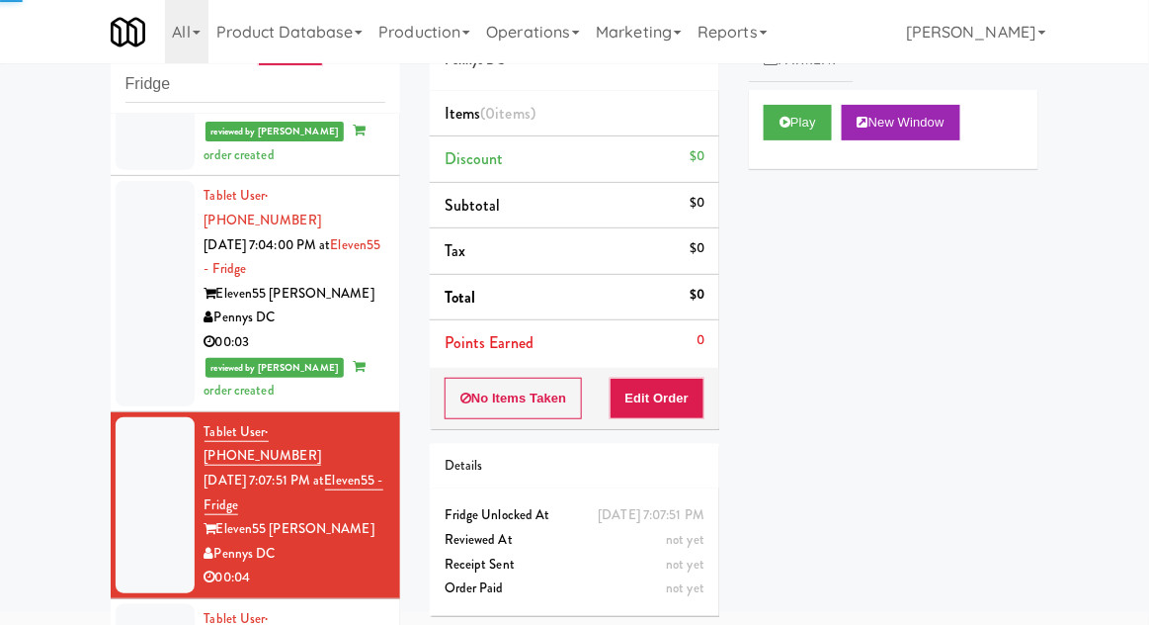
scroll to position [904, 0]
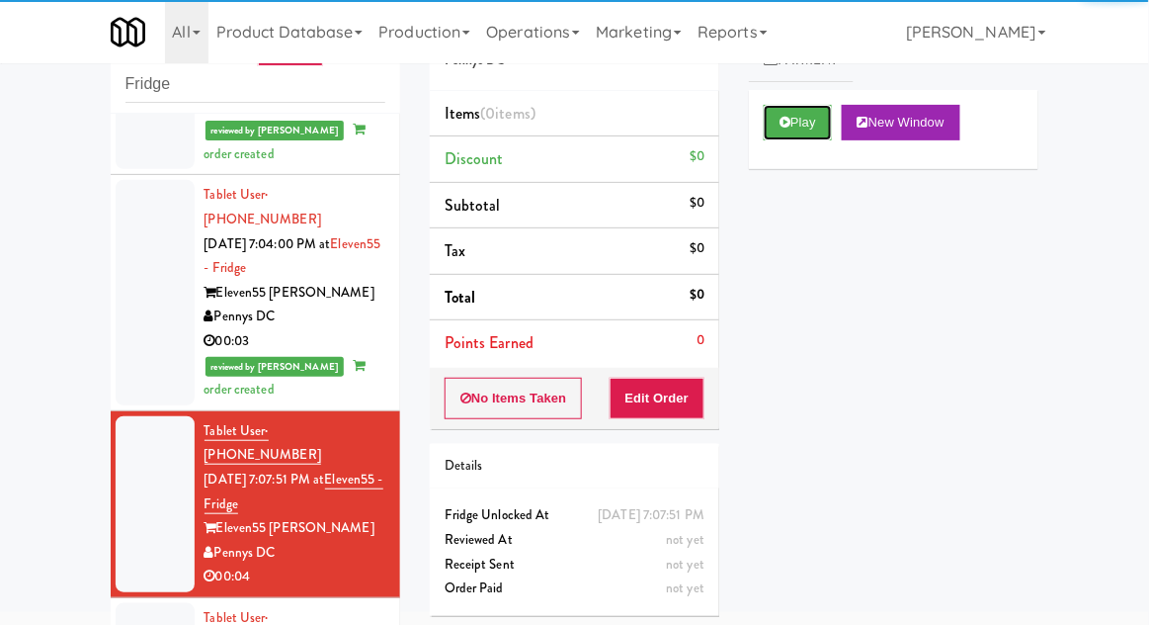
click at [805, 135] on button "Play" at bounding box center [798, 123] width 68 height 36
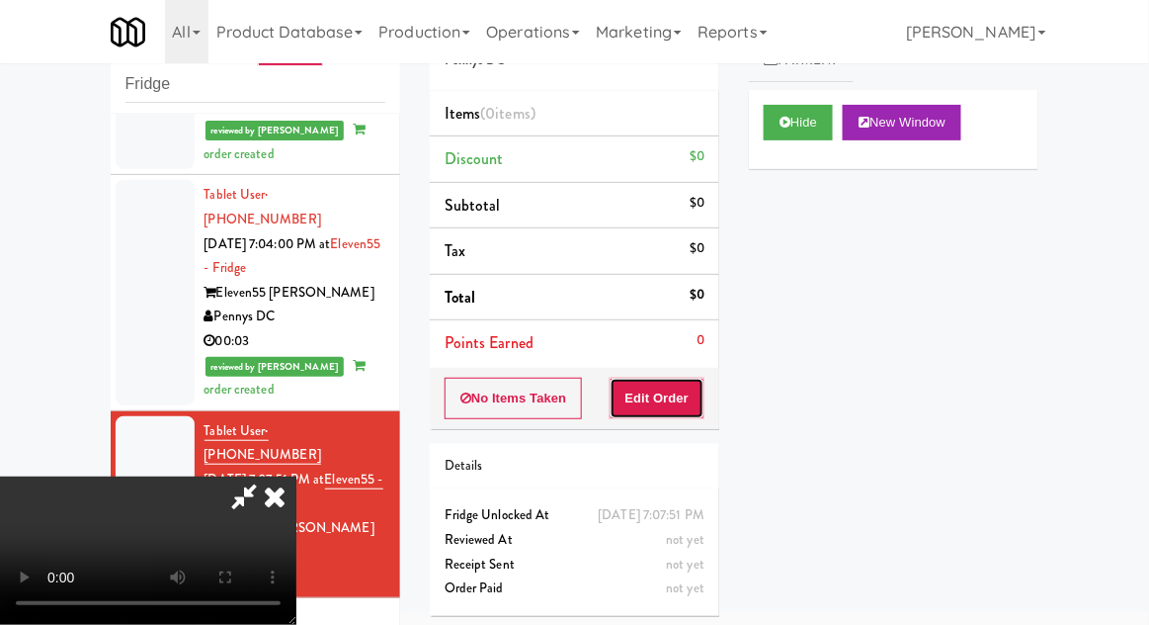
click at [665, 402] on button "Edit Order" at bounding box center [658, 398] width 96 height 42
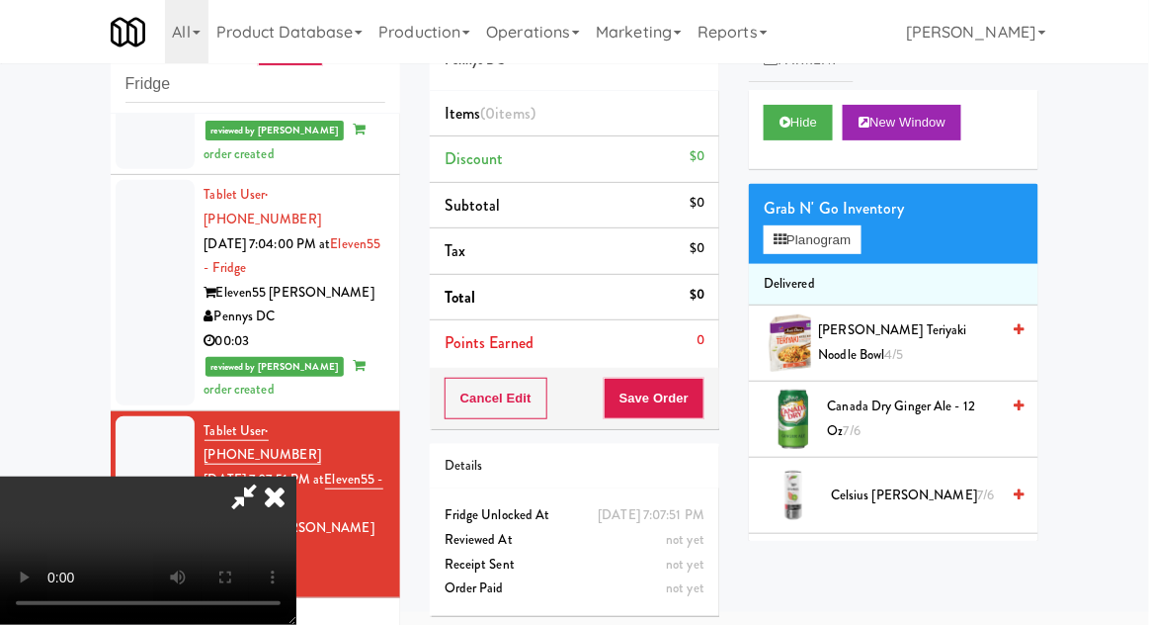
scroll to position [0, 0]
click at [858, 238] on button "Planogram" at bounding box center [812, 240] width 97 height 30
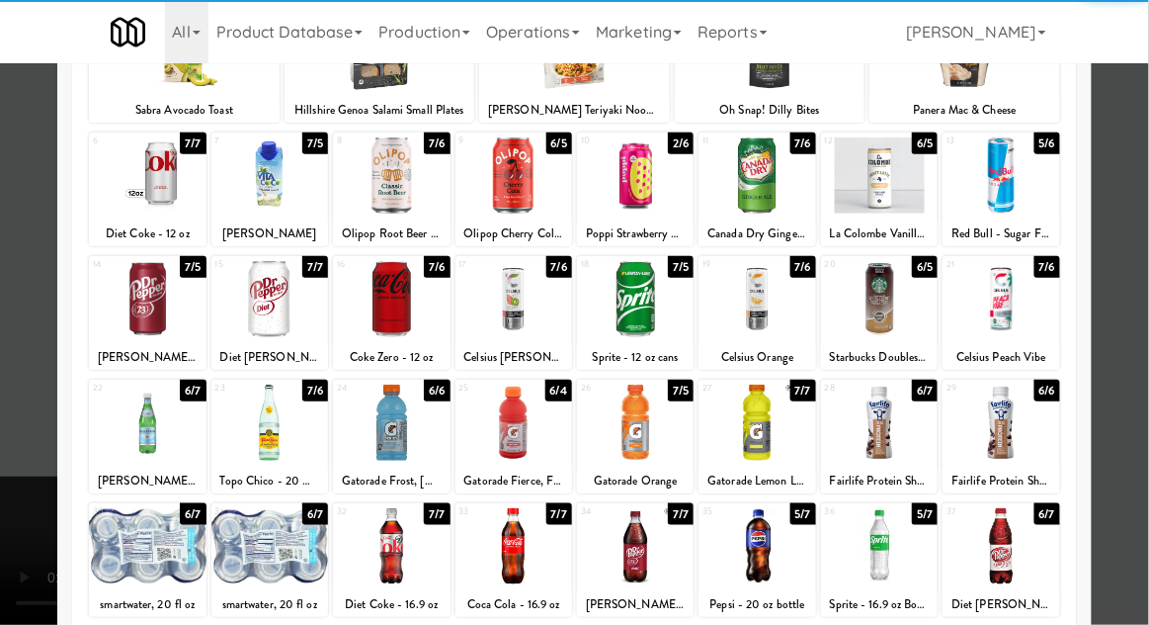
scroll to position [180, 0]
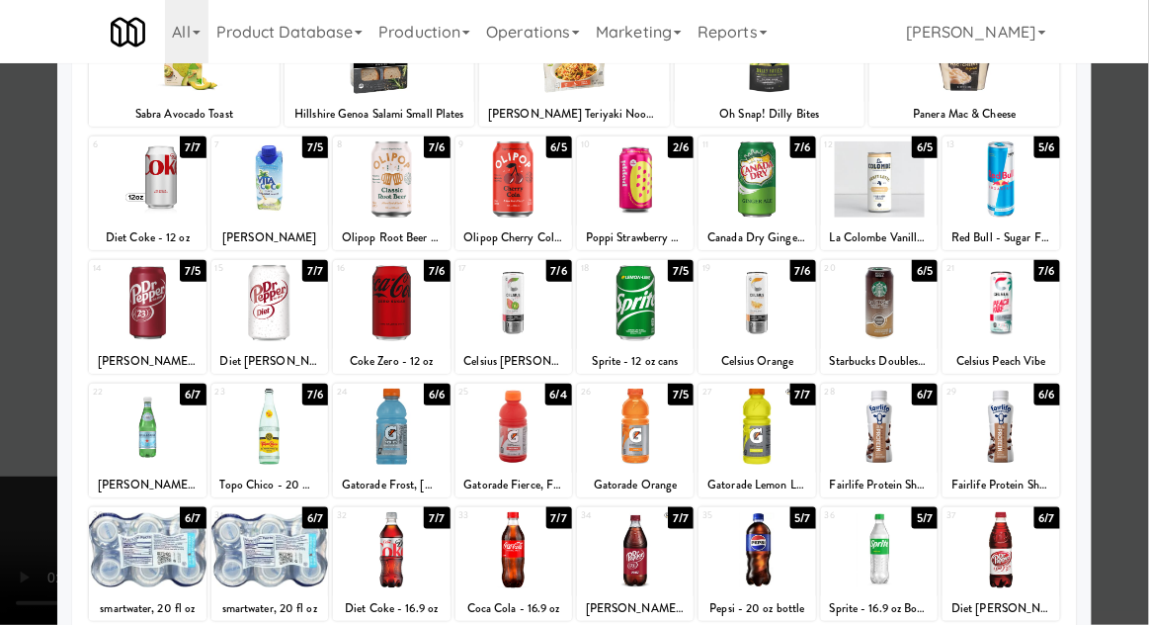
click at [897, 420] on div at bounding box center [879, 426] width 117 height 76
click at [1142, 332] on div at bounding box center [574, 312] width 1149 height 625
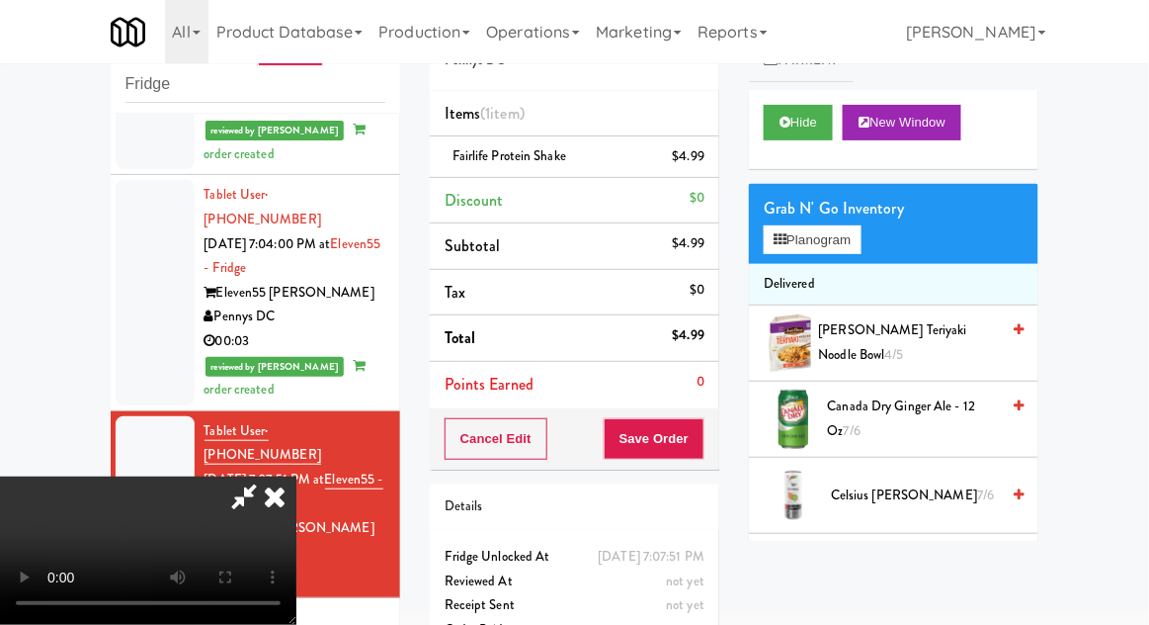
scroll to position [72, 0]
click at [702, 444] on button "Save Order" at bounding box center [654, 439] width 101 height 42
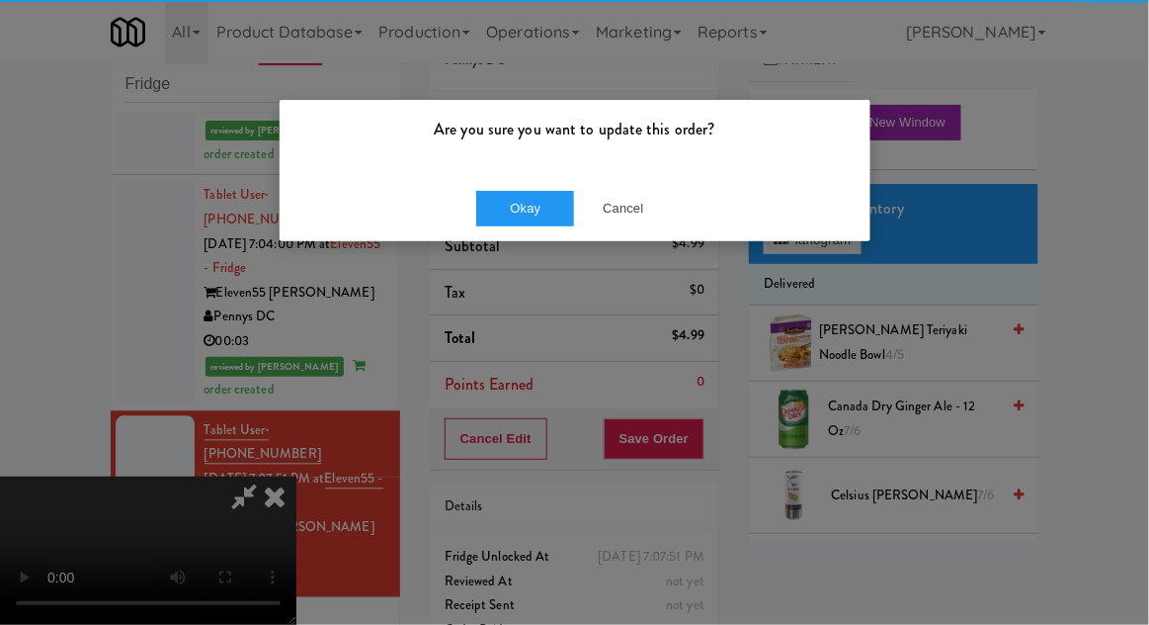
click at [527, 245] on div "Are you sure you want to update this order? Okay Cancel" at bounding box center [574, 312] width 1149 height 625
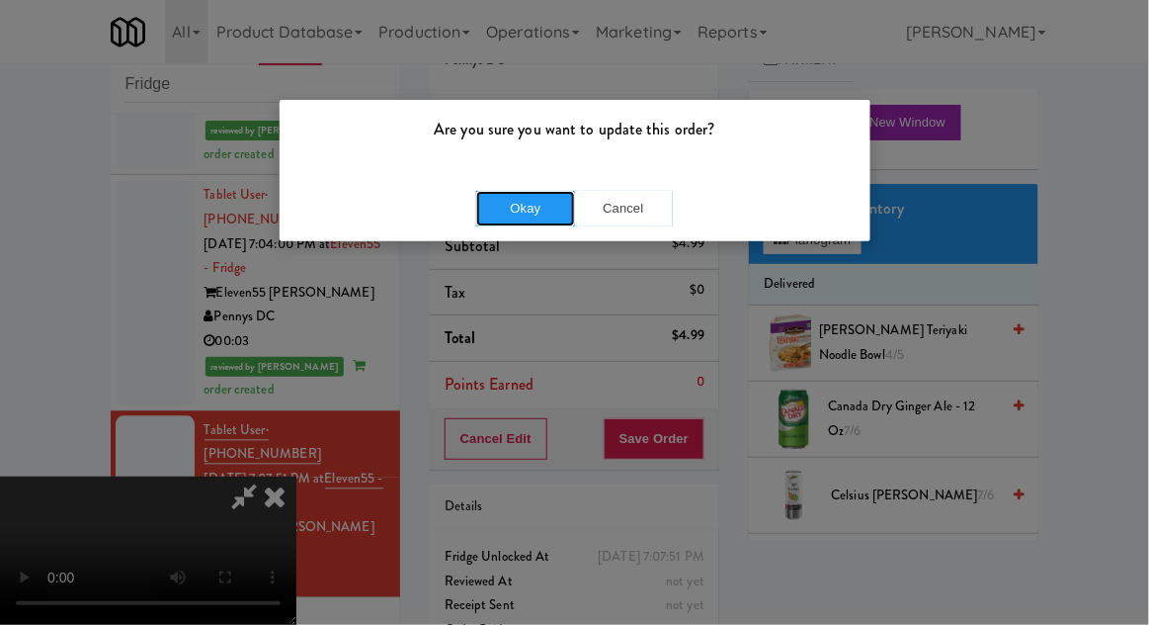
click at [502, 214] on button "Okay" at bounding box center [525, 209] width 99 height 36
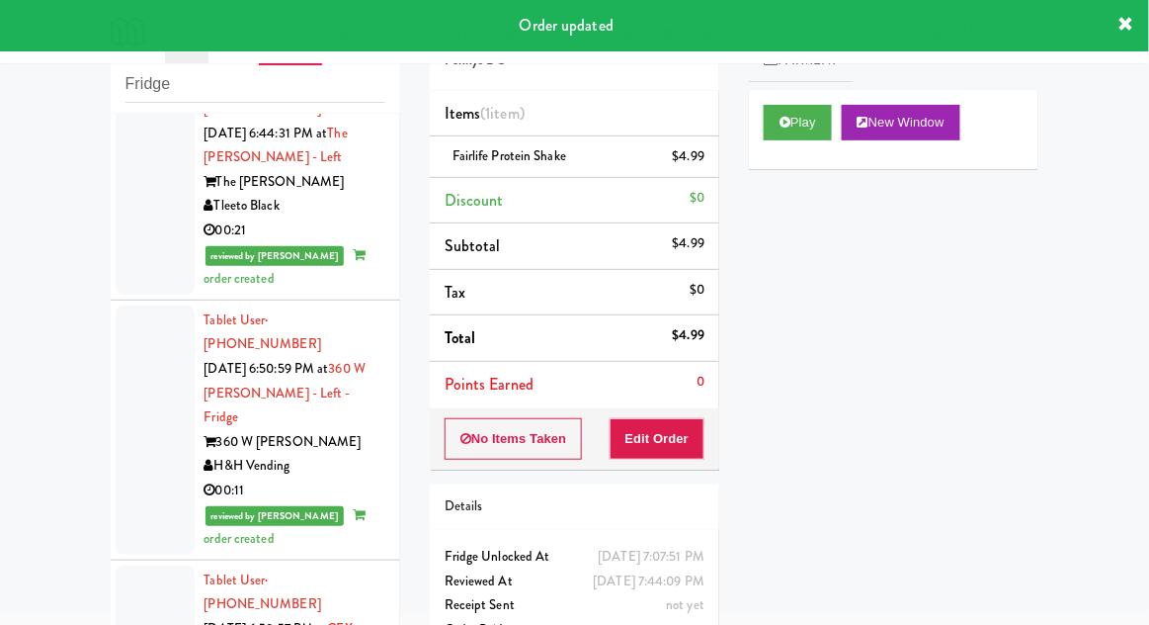
scroll to position [0, 0]
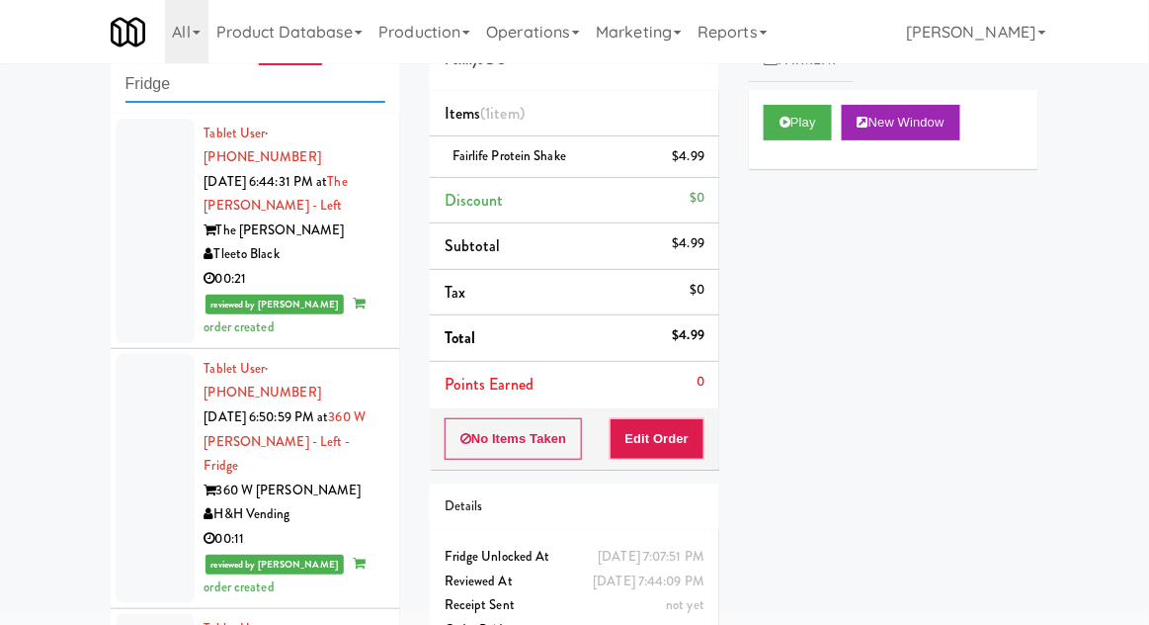
click at [152, 79] on input "Fridge" at bounding box center [255, 84] width 260 height 37
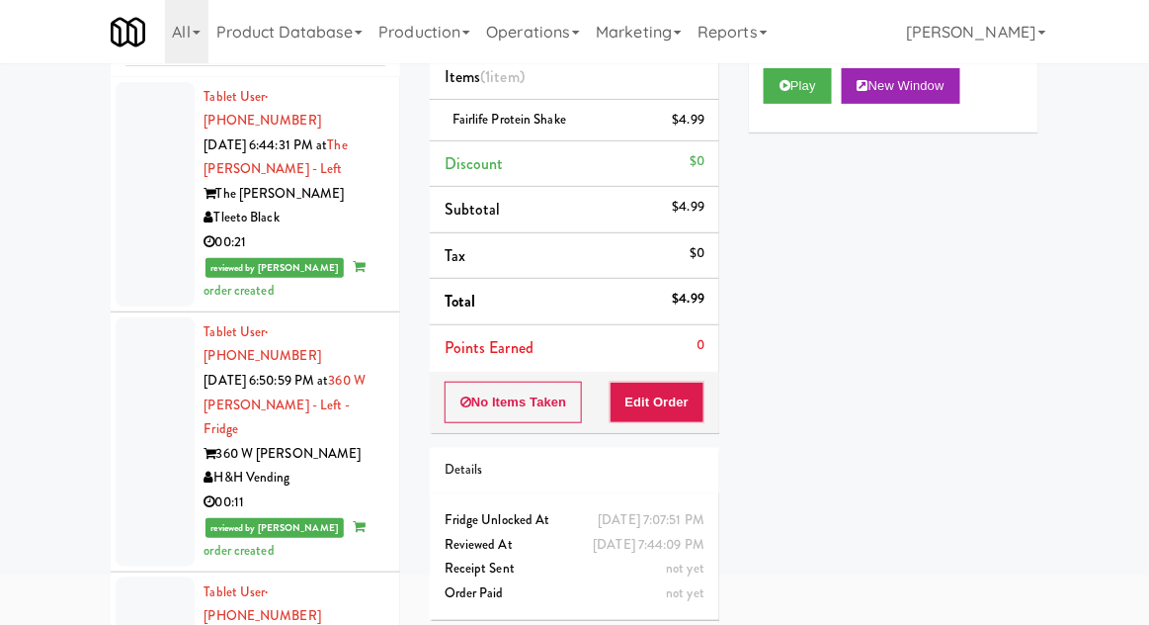
click at [158, 82] on div at bounding box center [155, 194] width 79 height 224
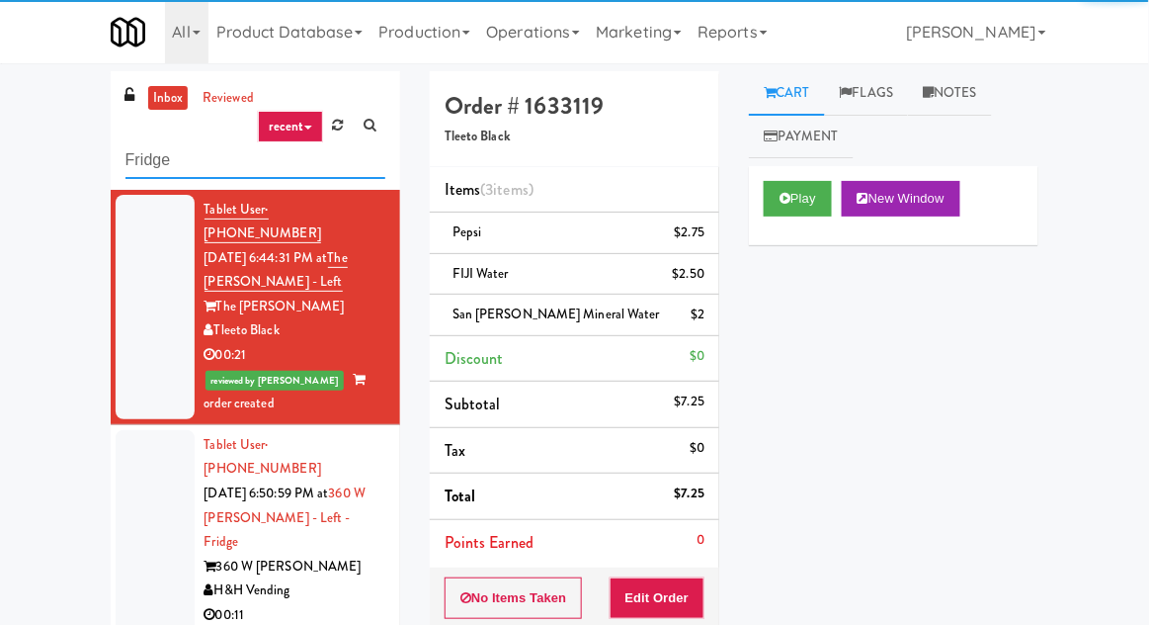
click at [158, 162] on input "Fridge" at bounding box center [255, 160] width 260 height 37
click at [146, 163] on input "Fridge" at bounding box center [255, 160] width 260 height 37
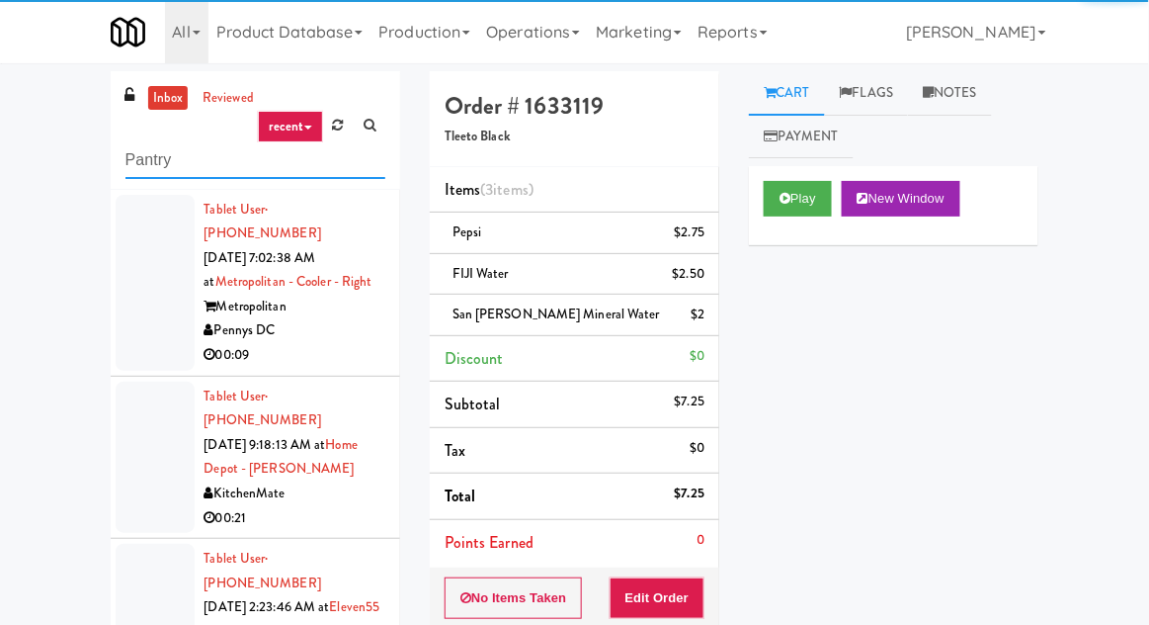
type input "Pantry"
click at [66, 145] on div "inbox reviewed recent all unclear take inventory issue suspicious failed recent…" at bounding box center [574, 450] width 1149 height 759
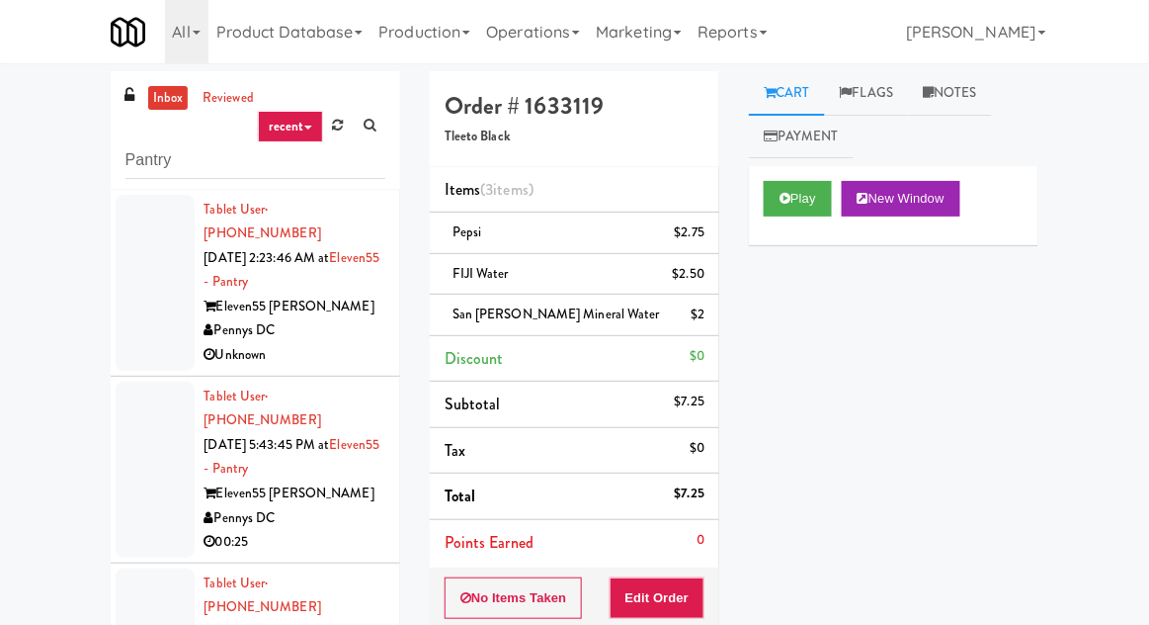
click at [151, 103] on link "inbox" at bounding box center [168, 98] width 41 height 25
click at [136, 254] on div at bounding box center [155, 283] width 79 height 176
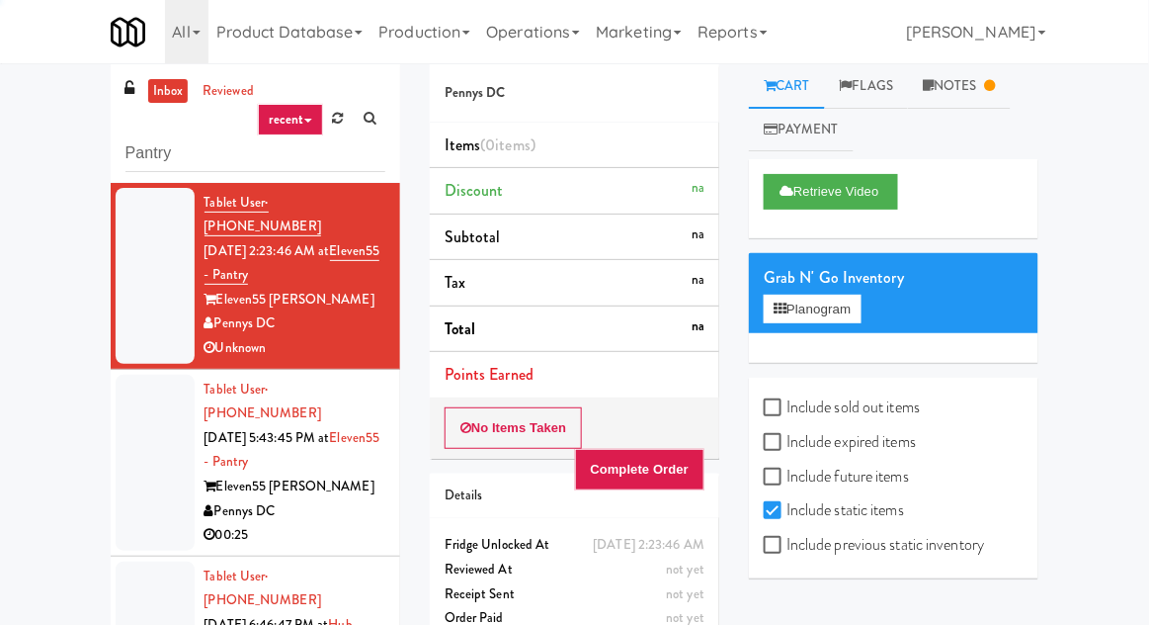
scroll to position [15, 0]
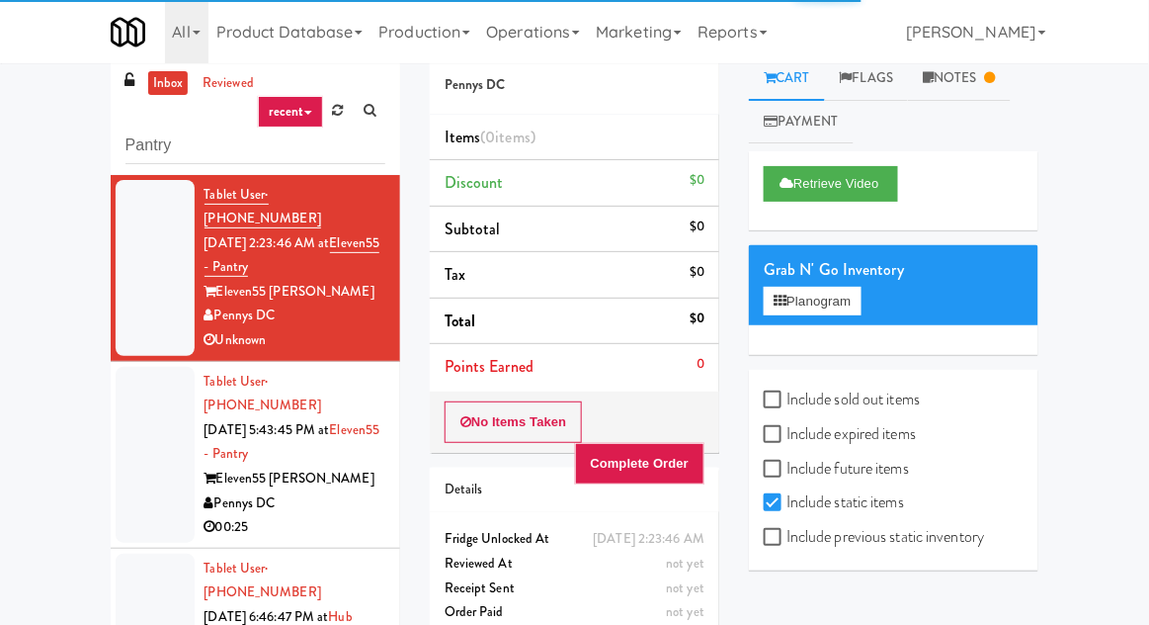
click at [114, 431] on li "Tablet User · (912) 667-6220 [DATE] 5:43:45 PM at Eleven55 - Pantry Eleven55 [P…" at bounding box center [256, 455] width 290 height 187
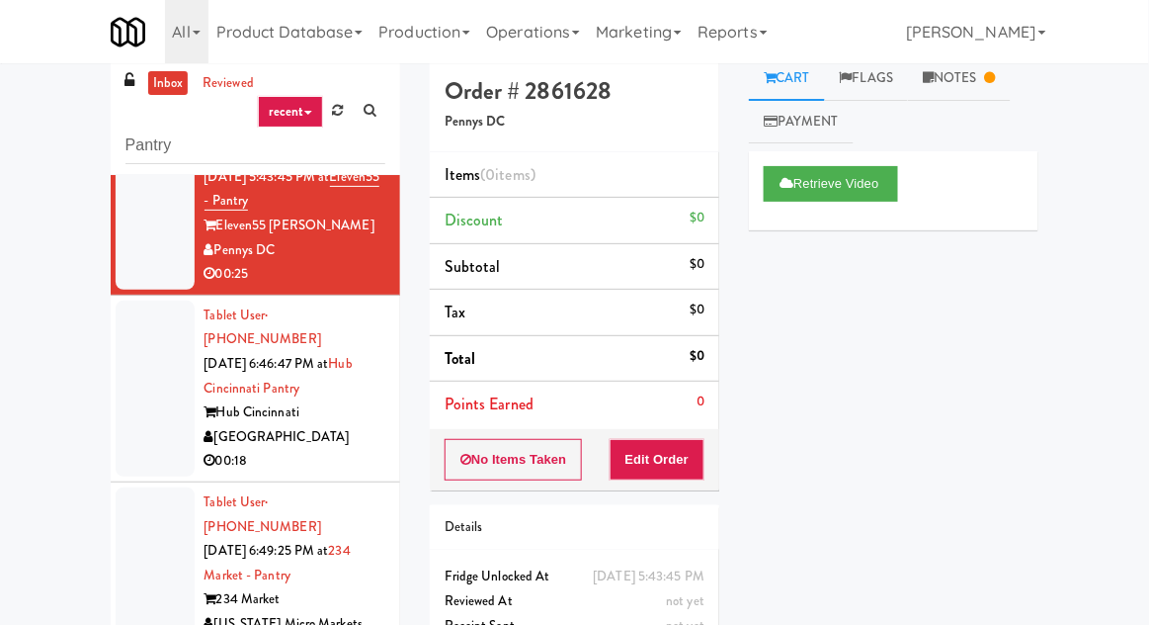
scroll to position [255, 0]
click at [128, 299] on div at bounding box center [155, 386] width 79 height 176
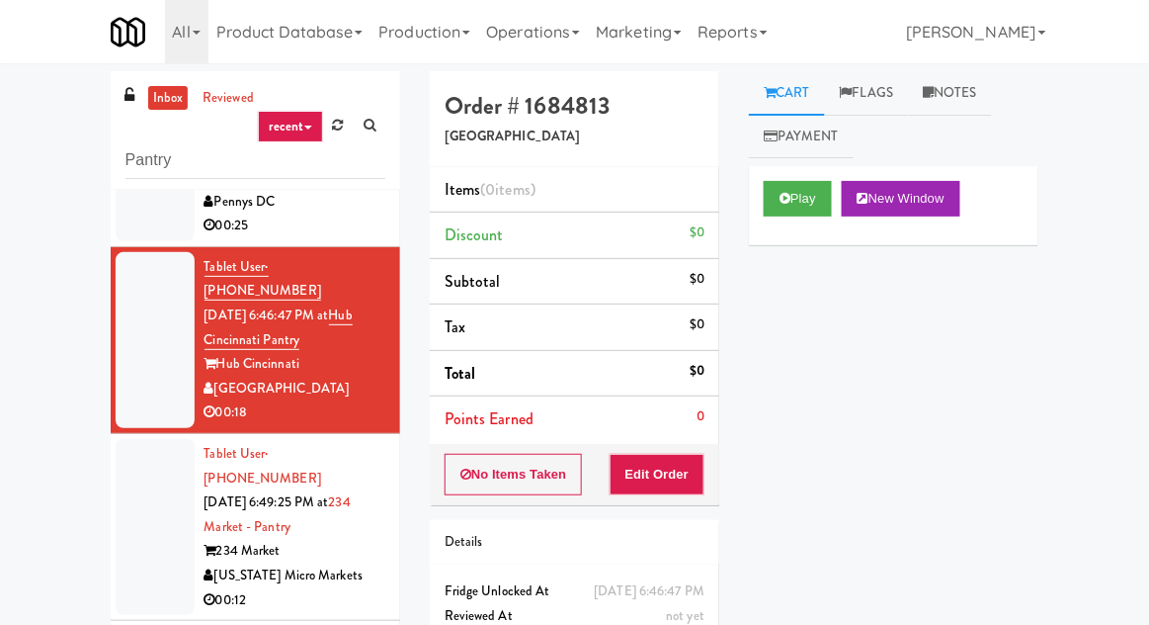
click at [799, 230] on div "Play New Window" at bounding box center [894, 205] width 290 height 79
click at [794, 212] on button "Play" at bounding box center [798, 199] width 68 height 36
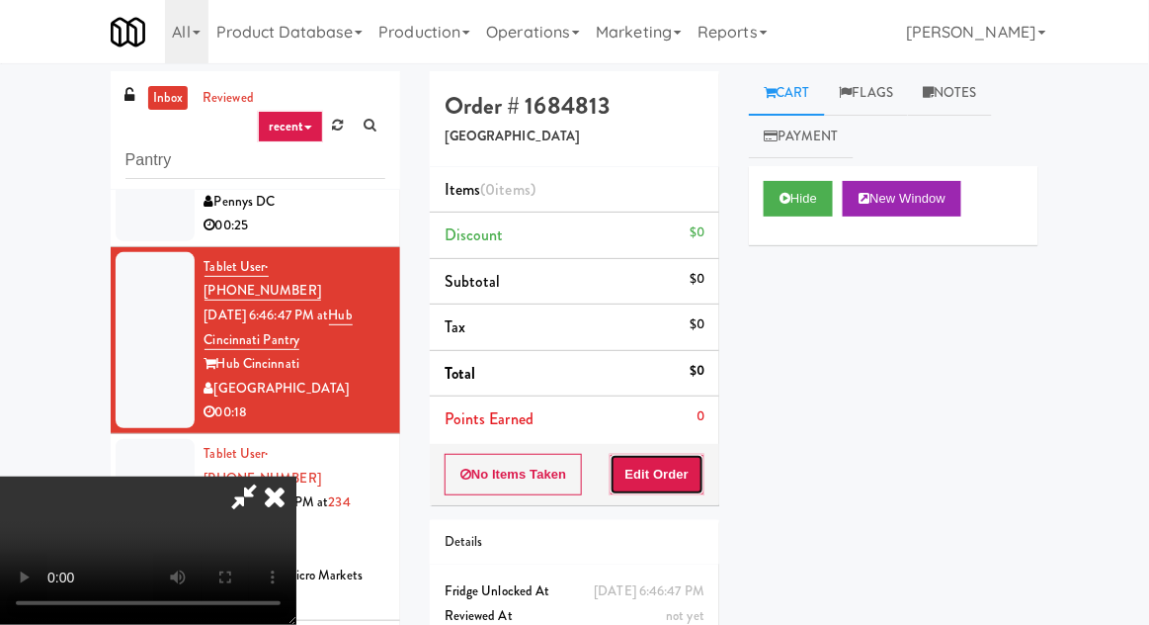
click at [635, 487] on button "Edit Order" at bounding box center [658, 475] width 96 height 42
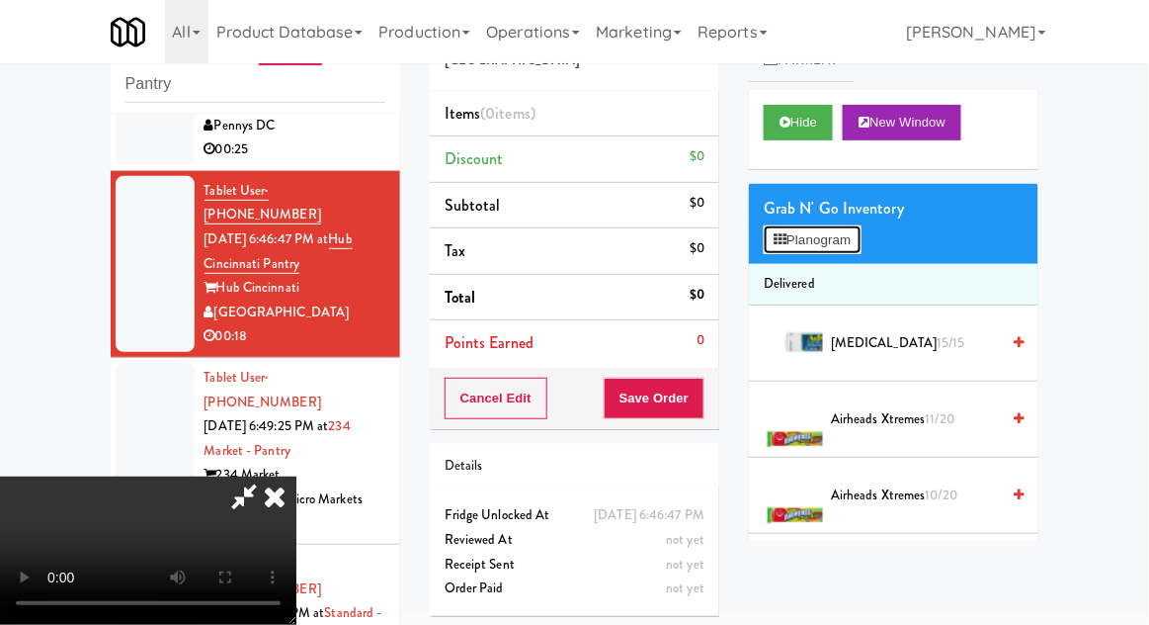
click at [822, 251] on button "Planogram" at bounding box center [812, 240] width 97 height 30
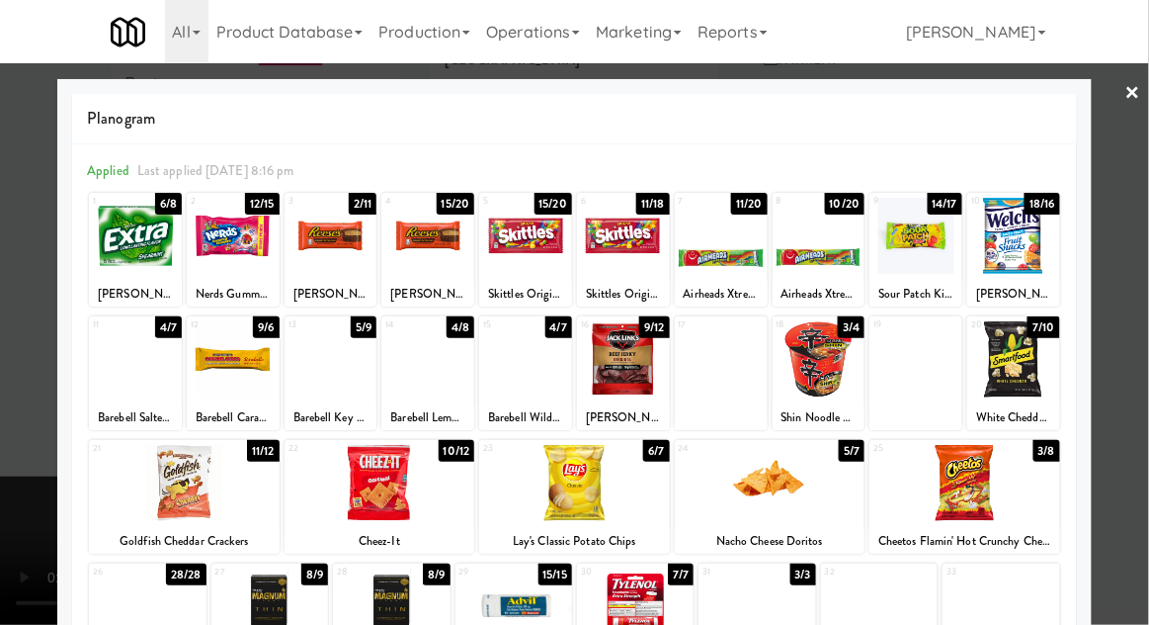
click at [125, 358] on div at bounding box center [135, 359] width 93 height 76
click at [1126, 340] on div at bounding box center [574, 312] width 1149 height 625
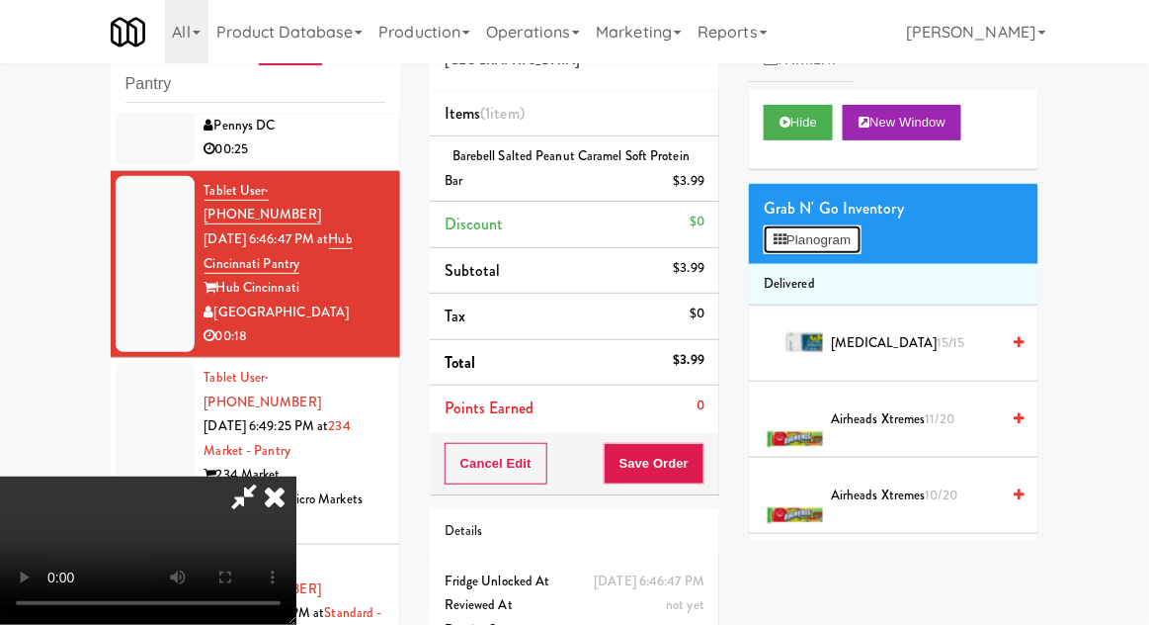
click at [806, 241] on button "Planogram" at bounding box center [812, 240] width 97 height 30
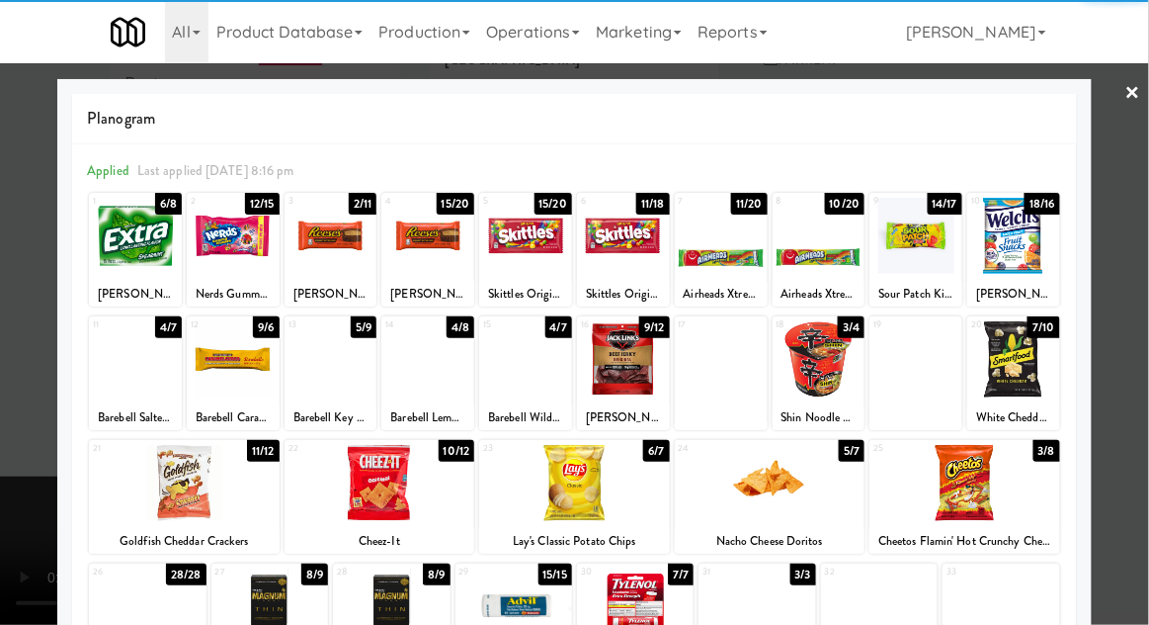
click at [233, 360] on div at bounding box center [233, 359] width 93 height 76
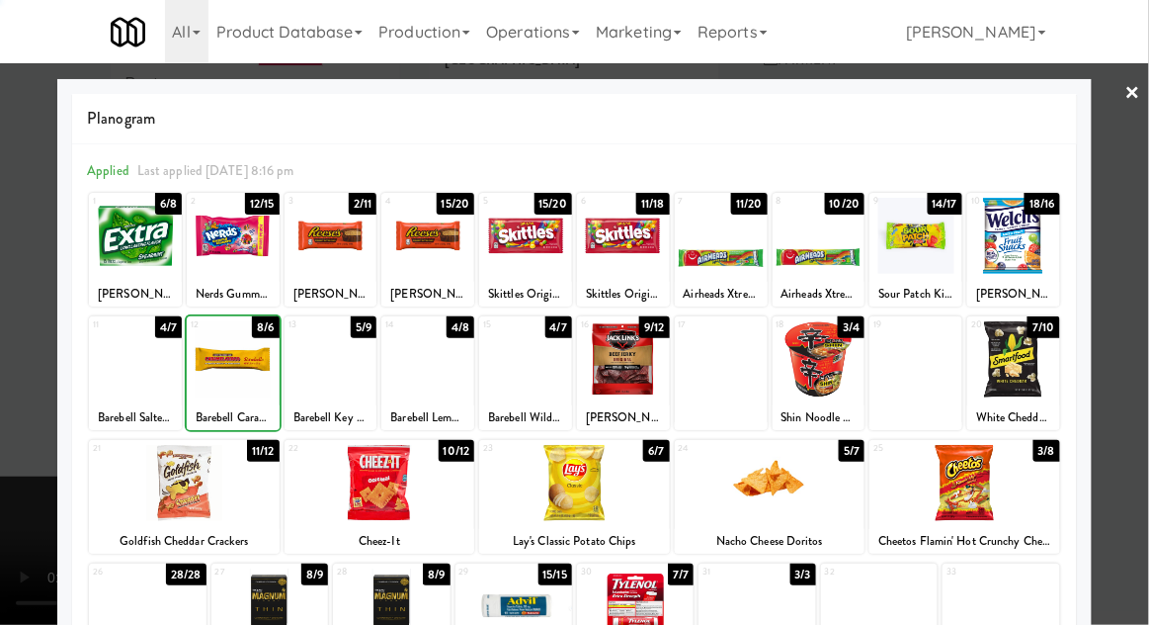
click at [1135, 362] on div at bounding box center [574, 312] width 1149 height 625
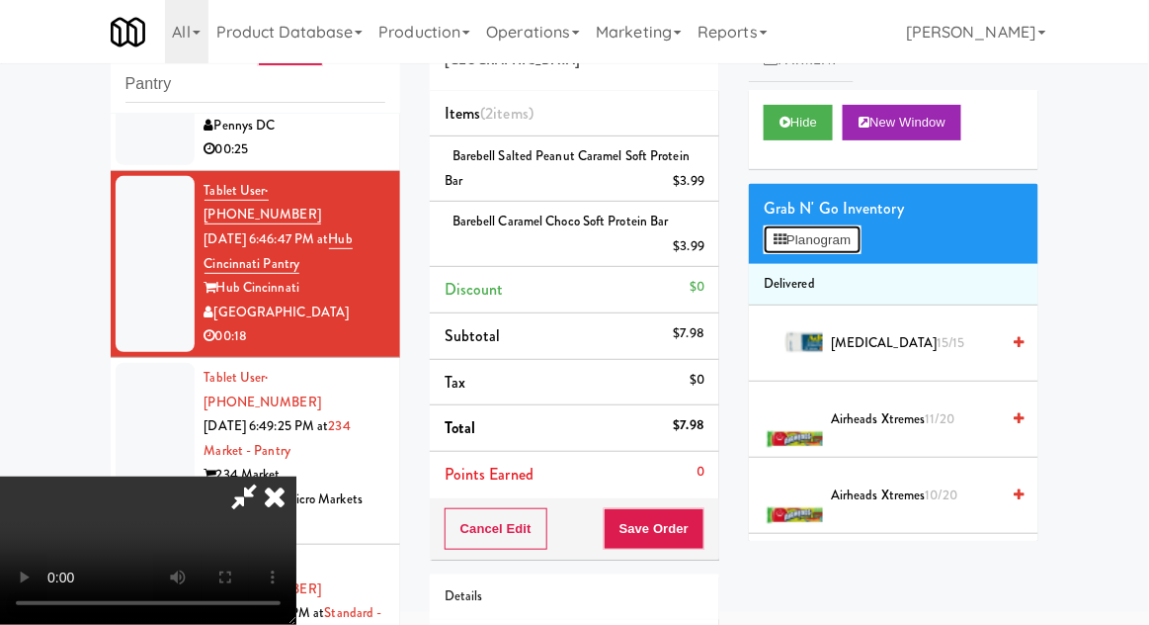
click at [782, 249] on button "Planogram" at bounding box center [812, 240] width 97 height 30
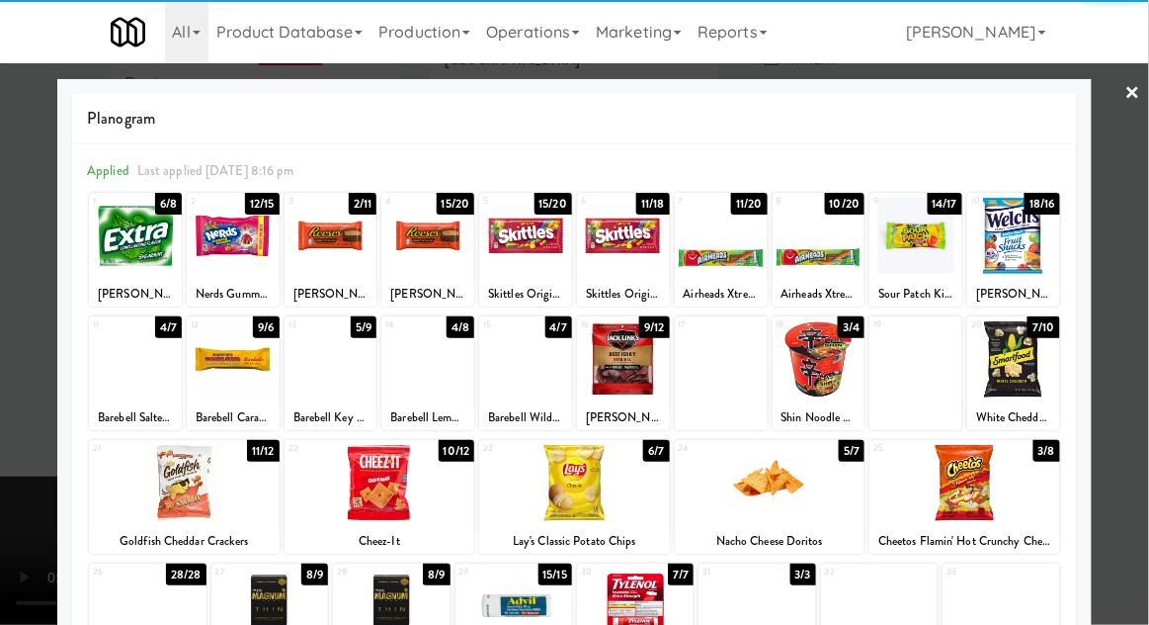
click at [117, 348] on div at bounding box center [135, 359] width 93 height 76
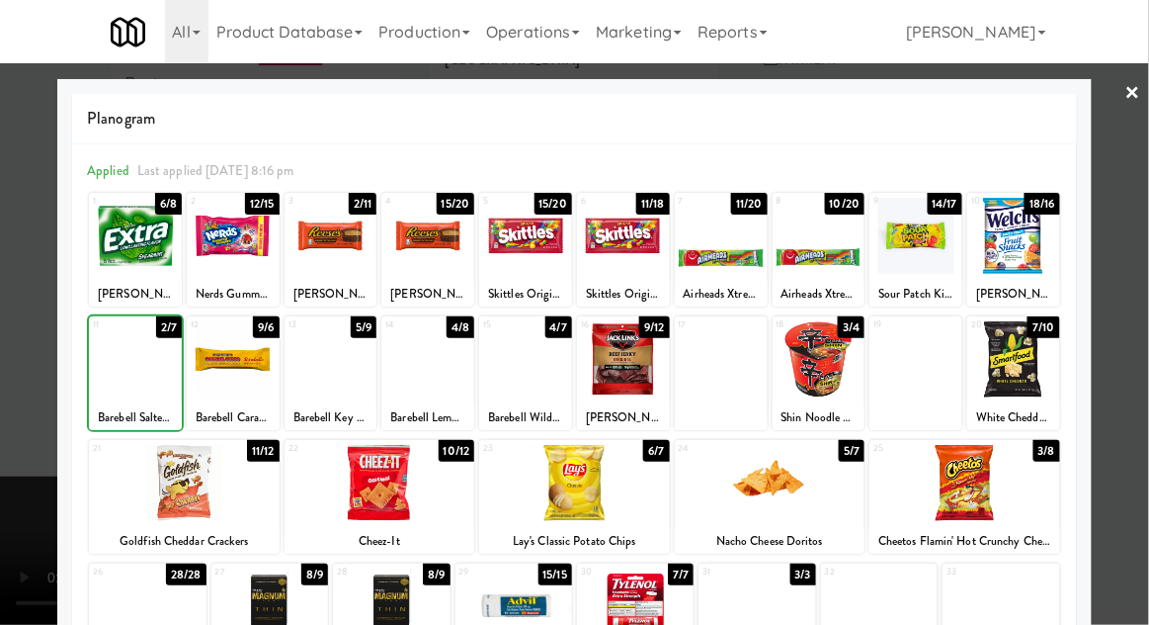
click at [231, 364] on div at bounding box center [233, 359] width 93 height 76
click at [1138, 384] on div at bounding box center [574, 312] width 1149 height 625
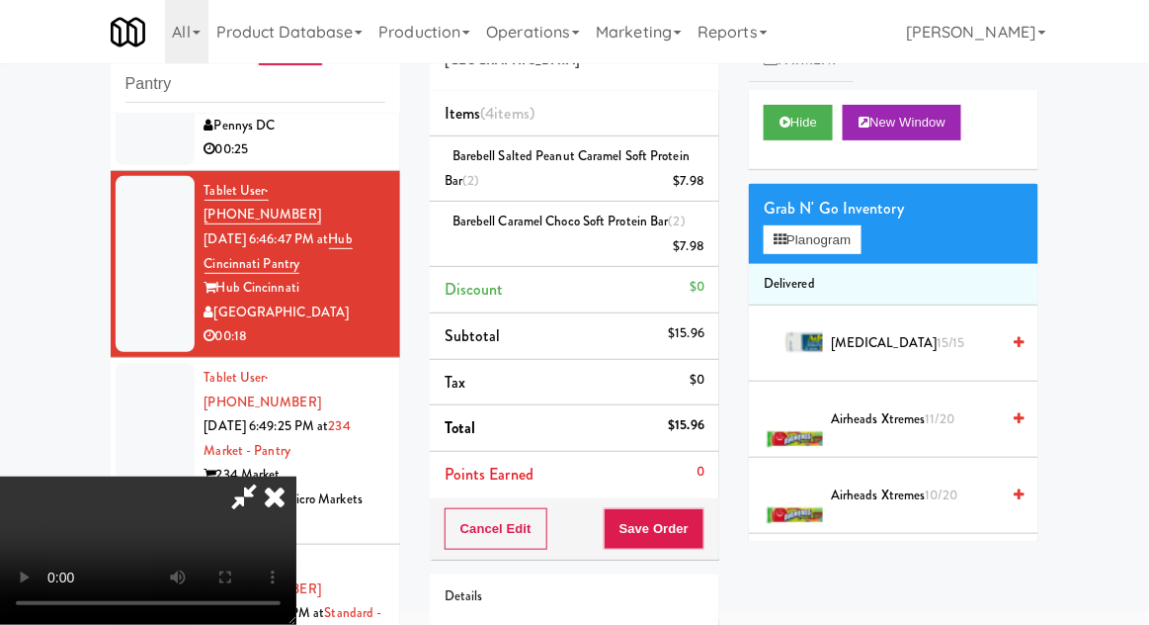
scroll to position [72, 0]
click at [694, 527] on button "Save Order" at bounding box center [654, 529] width 101 height 42
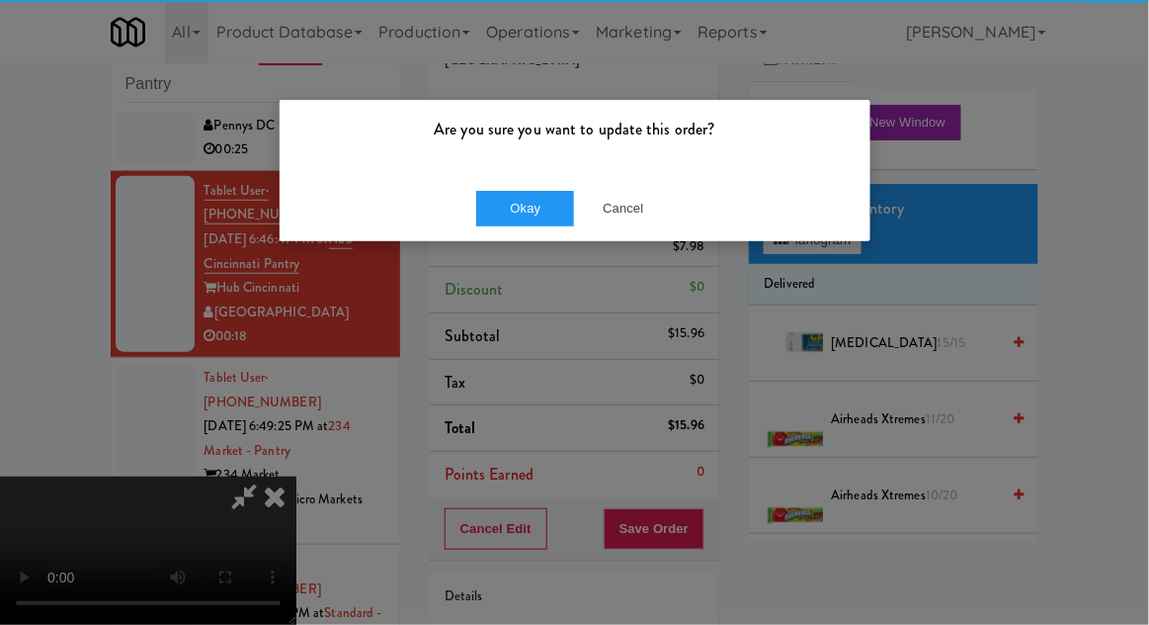
click at [510, 238] on div "Okay Cancel" at bounding box center [575, 208] width 591 height 66
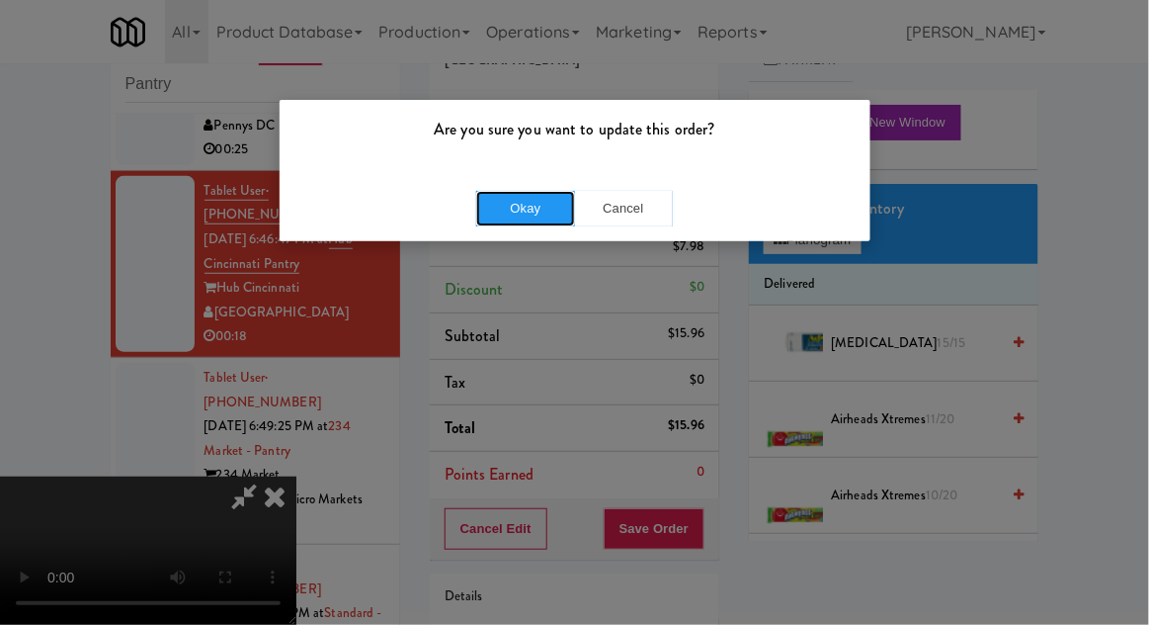
click at [511, 214] on button "Okay" at bounding box center [525, 209] width 99 height 36
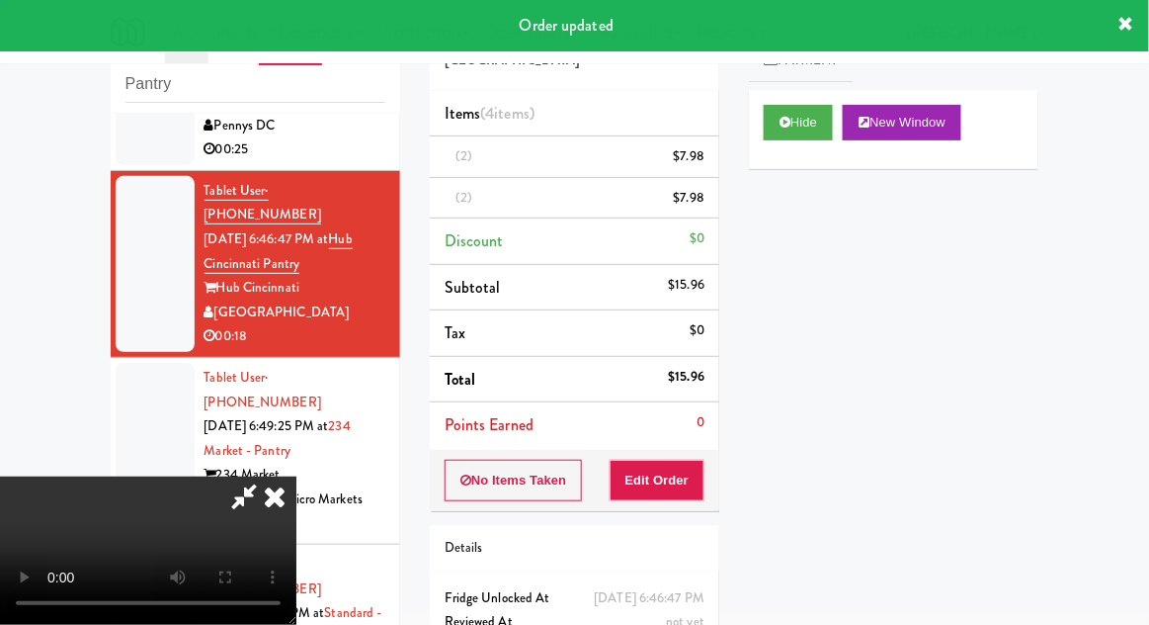
scroll to position [0, 0]
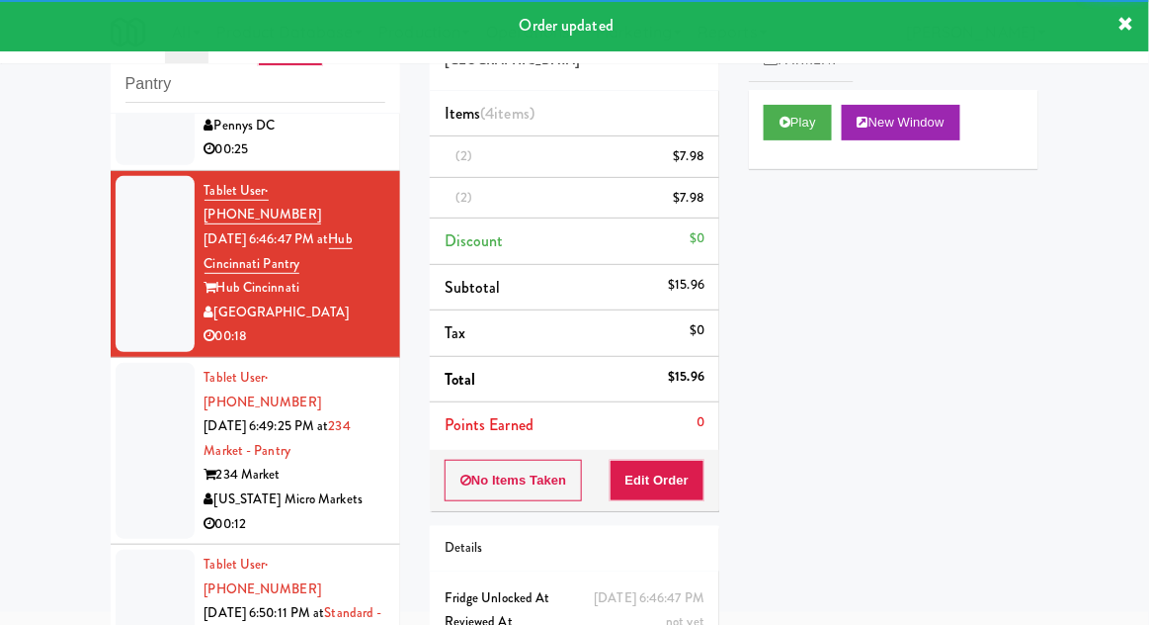
click at [119, 363] on div at bounding box center [155, 451] width 79 height 176
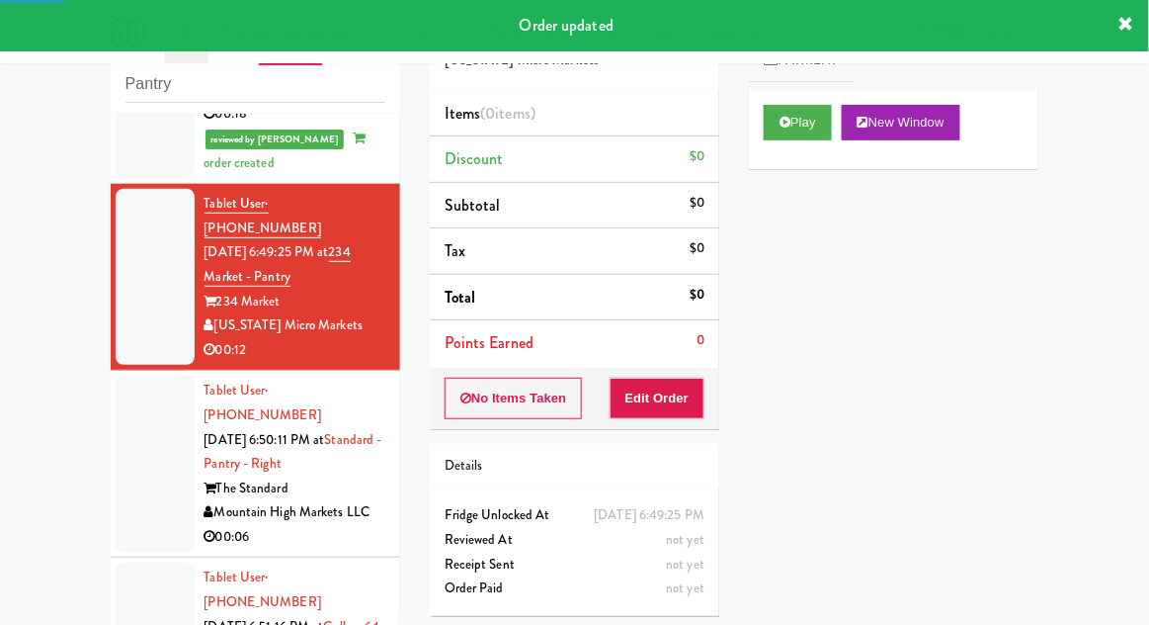
scroll to position [545, 0]
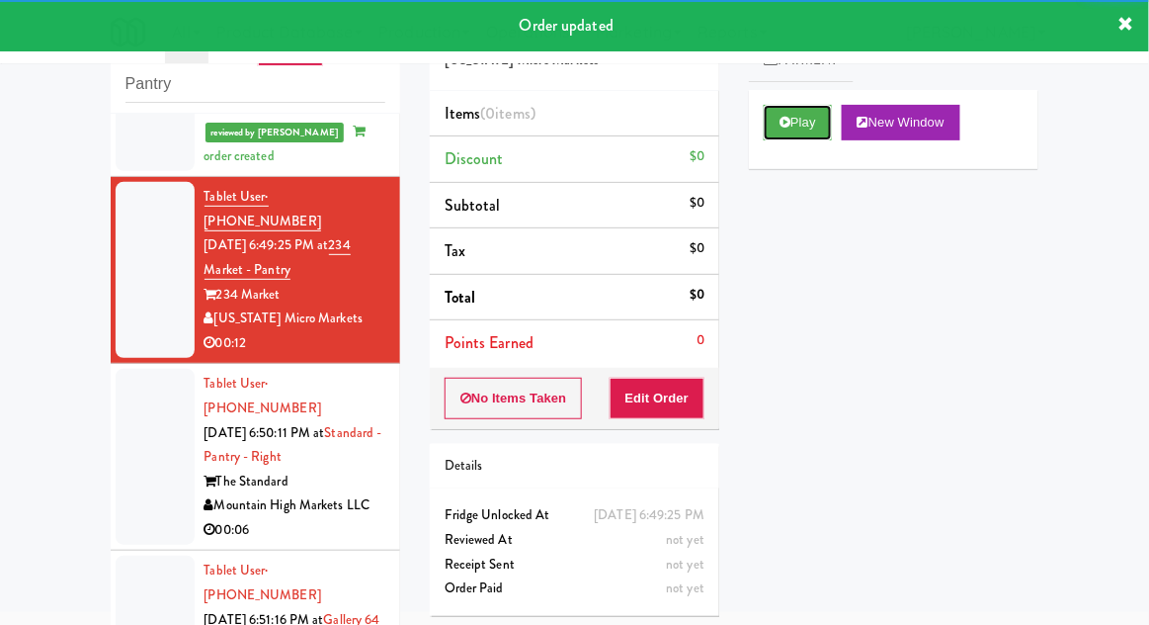
click at [794, 126] on button "Play" at bounding box center [798, 123] width 68 height 36
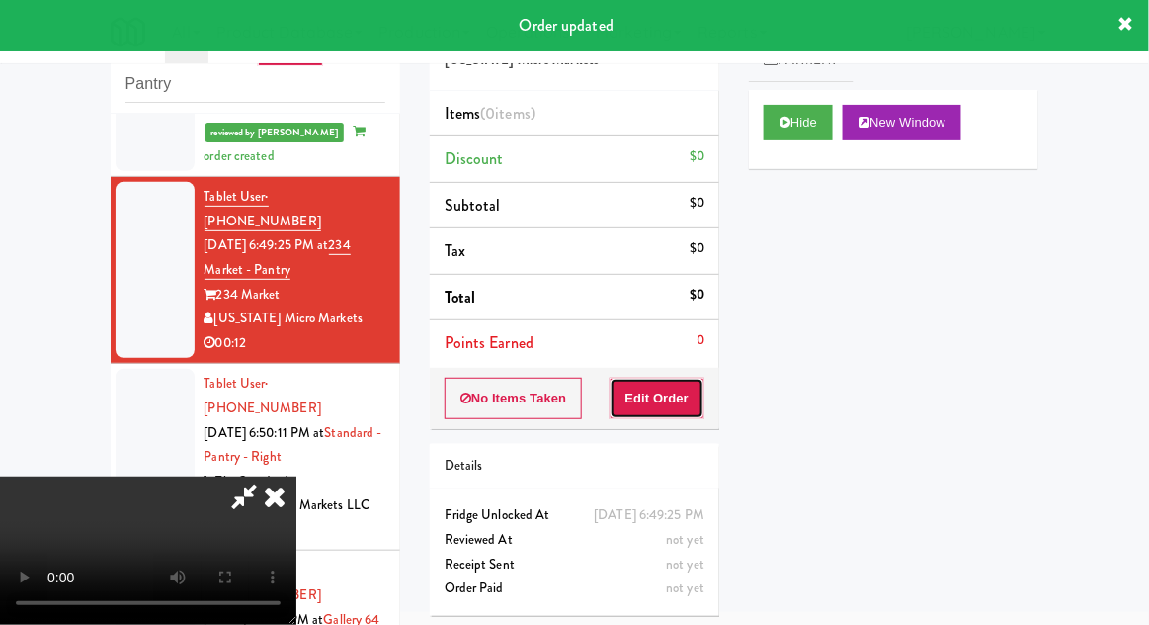
click at [653, 388] on button "Edit Order" at bounding box center [658, 398] width 96 height 42
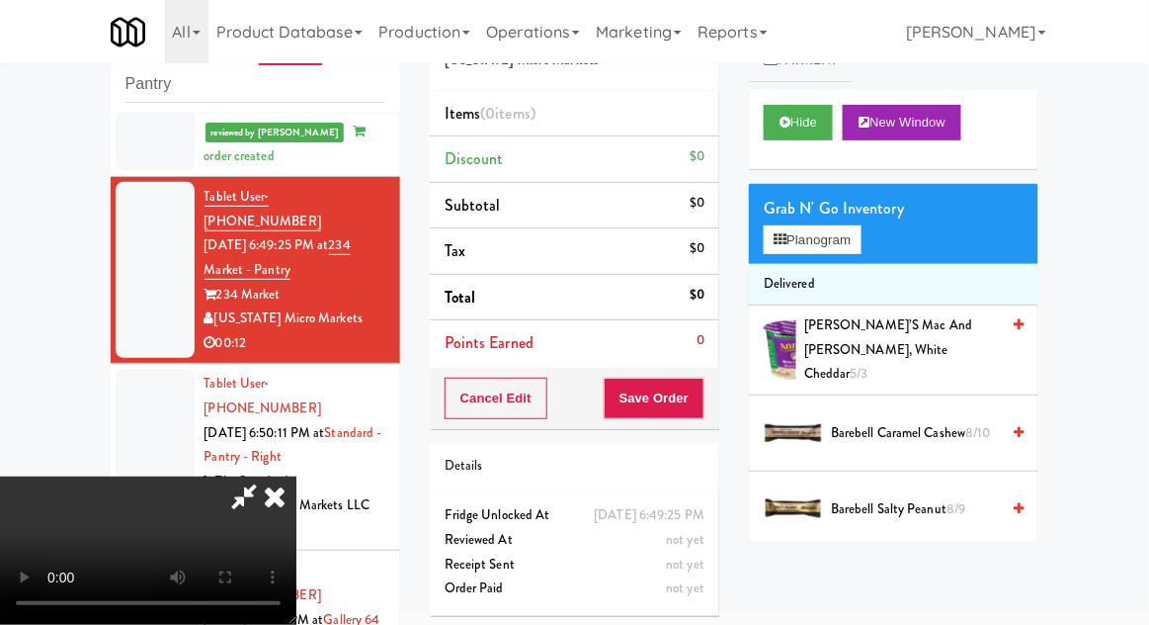
scroll to position [72, 0]
click at [816, 267] on li "Delivered" at bounding box center [894, 285] width 290 height 42
click at [840, 243] on button "Planogram" at bounding box center [812, 240] width 97 height 30
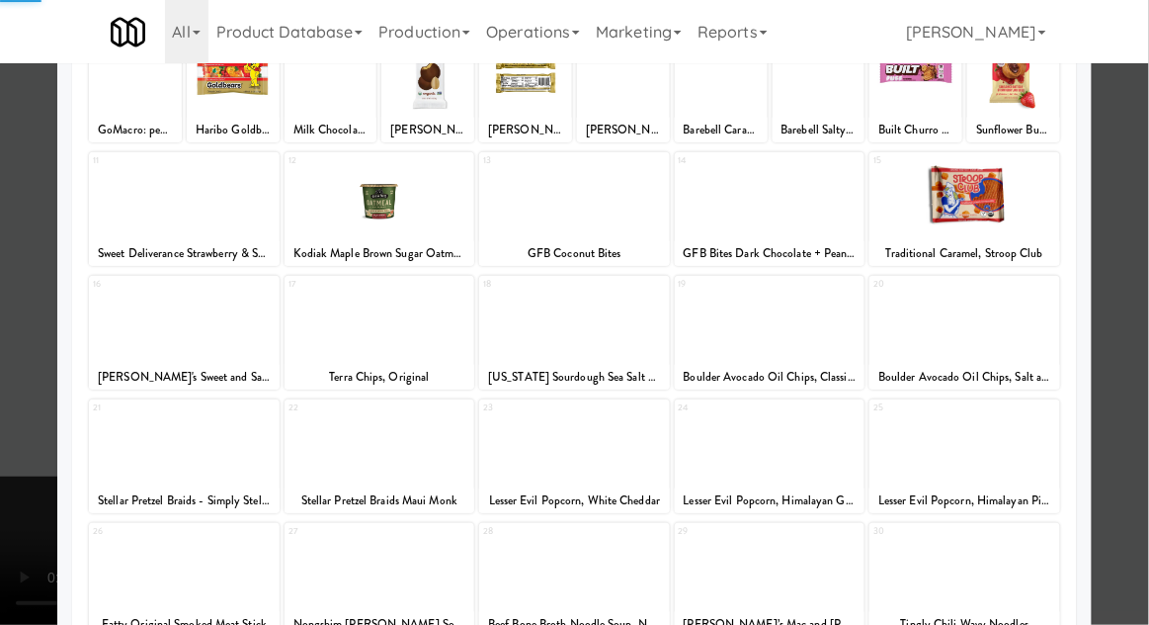
scroll to position [207, 0]
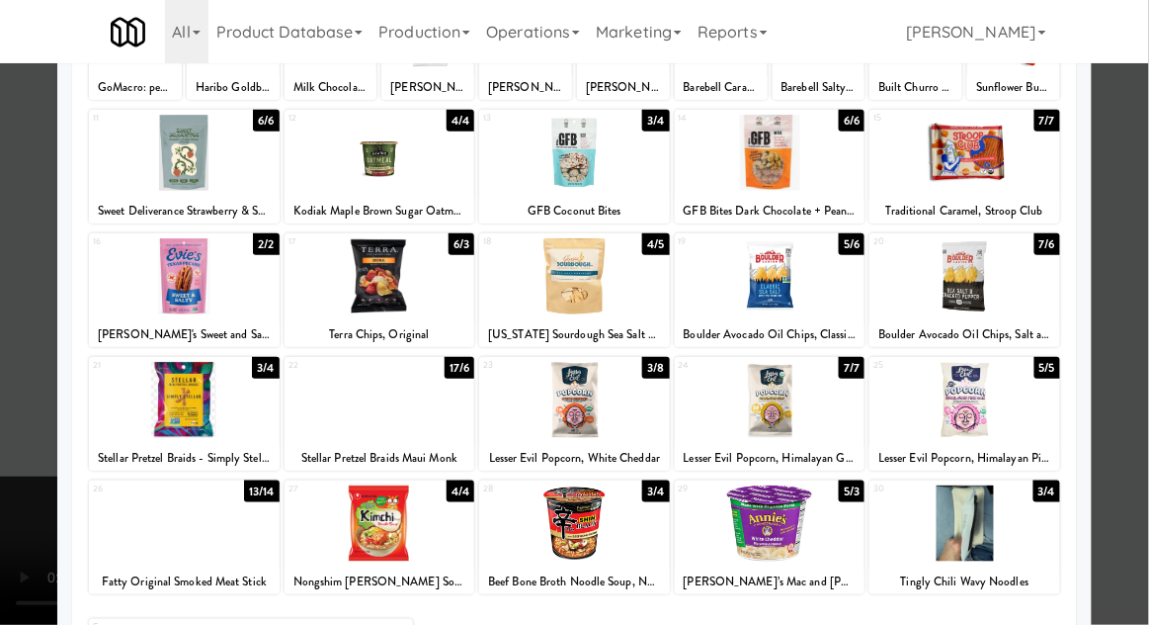
click at [1012, 531] on div at bounding box center [965, 523] width 191 height 76
click at [1011, 530] on div at bounding box center [965, 523] width 191 height 76
click at [1127, 426] on div at bounding box center [574, 312] width 1149 height 625
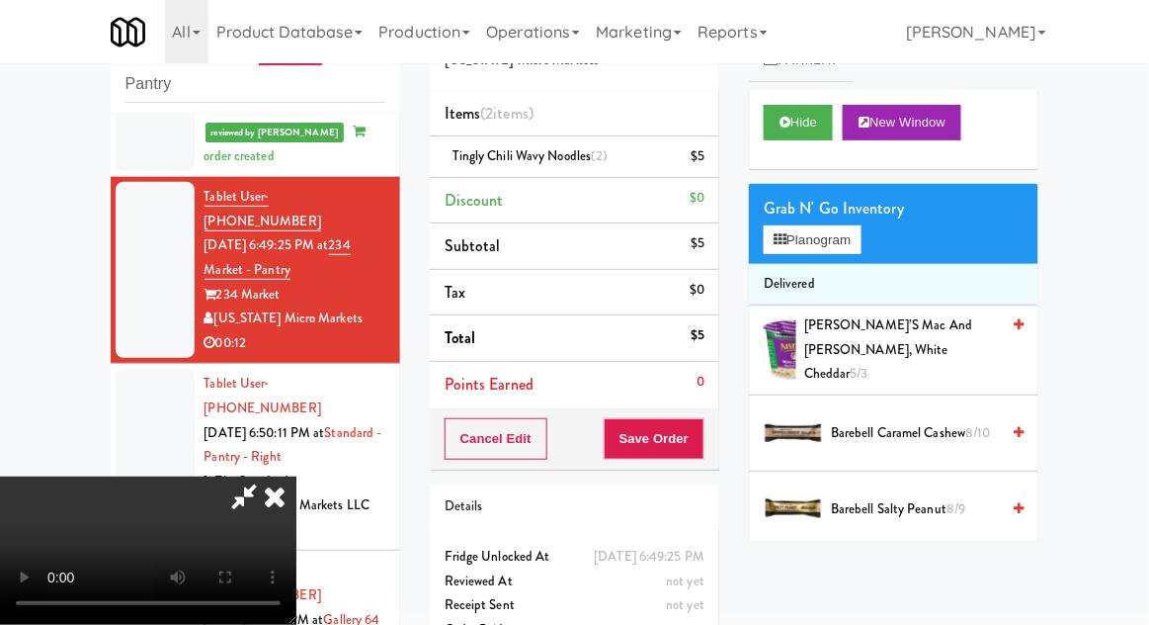
click at [715, 444] on div "Cancel Edit Save Order" at bounding box center [575, 438] width 290 height 61
click at [701, 425] on button "Save Order" at bounding box center [654, 439] width 101 height 42
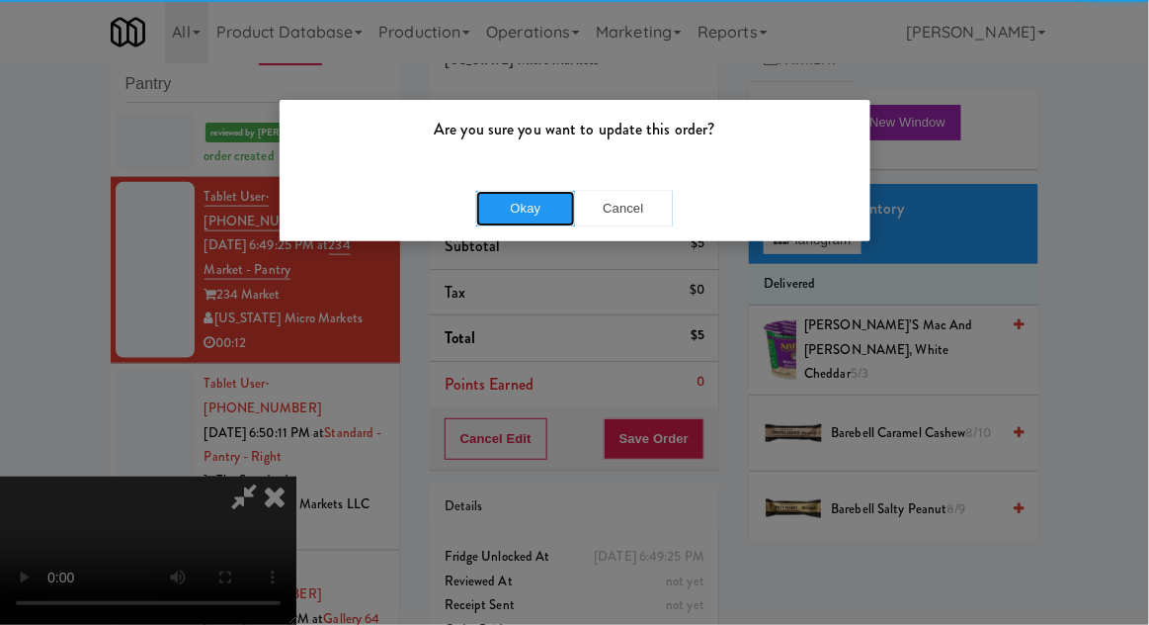
click at [534, 199] on button "Okay" at bounding box center [525, 209] width 99 height 36
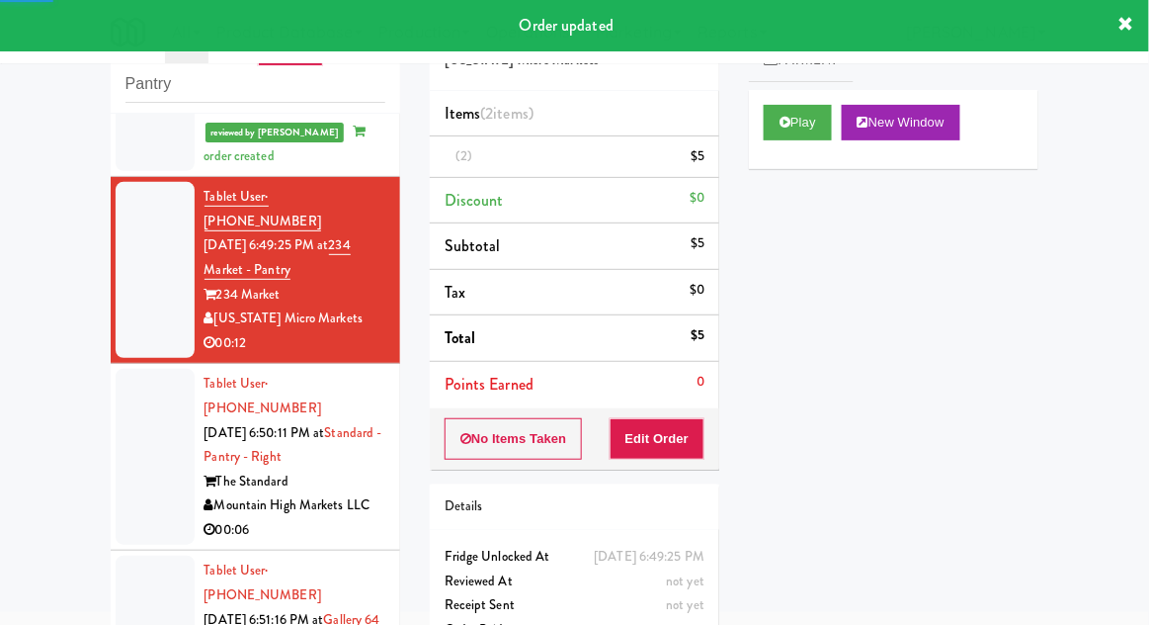
click at [163, 369] on div at bounding box center [155, 457] width 79 height 176
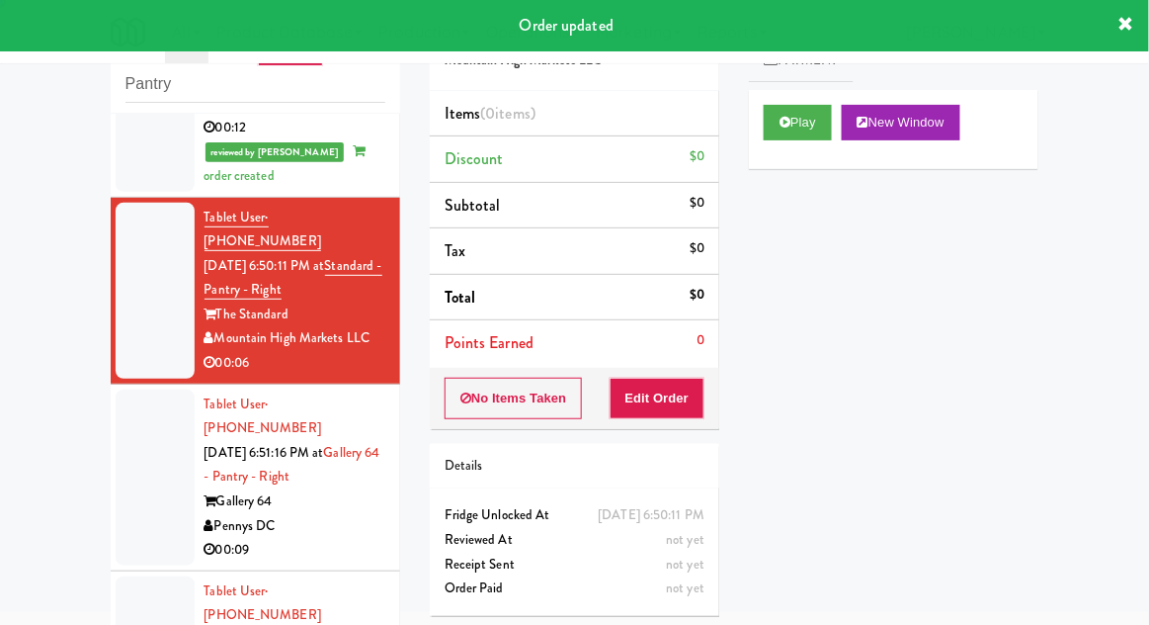
scroll to position [762, 0]
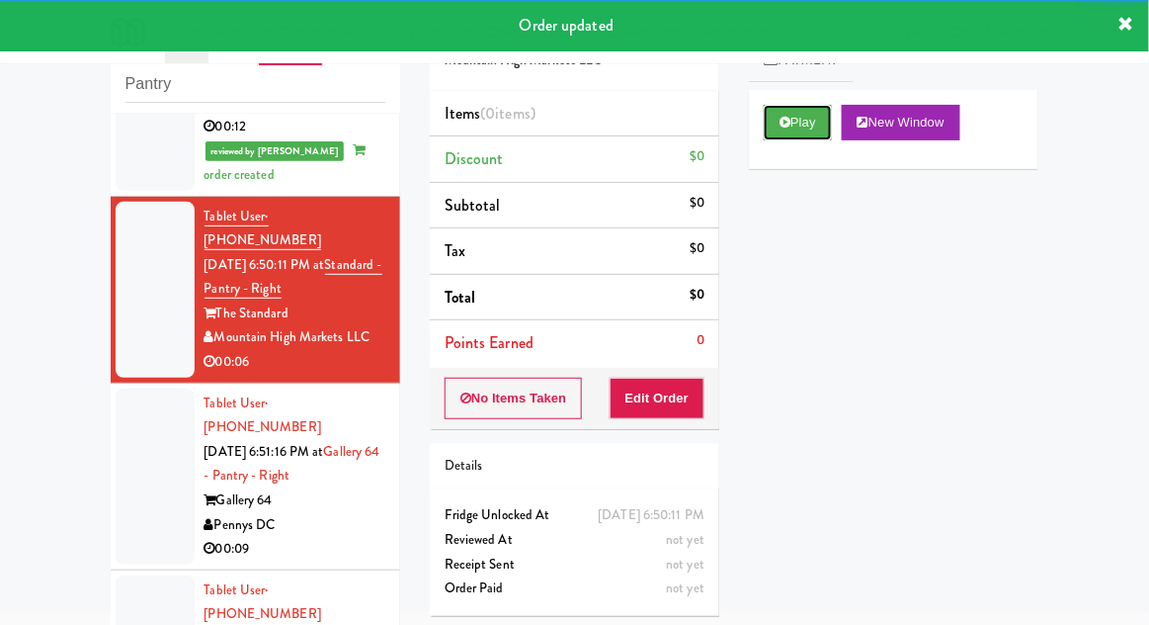
click at [783, 135] on button "Play" at bounding box center [798, 123] width 68 height 36
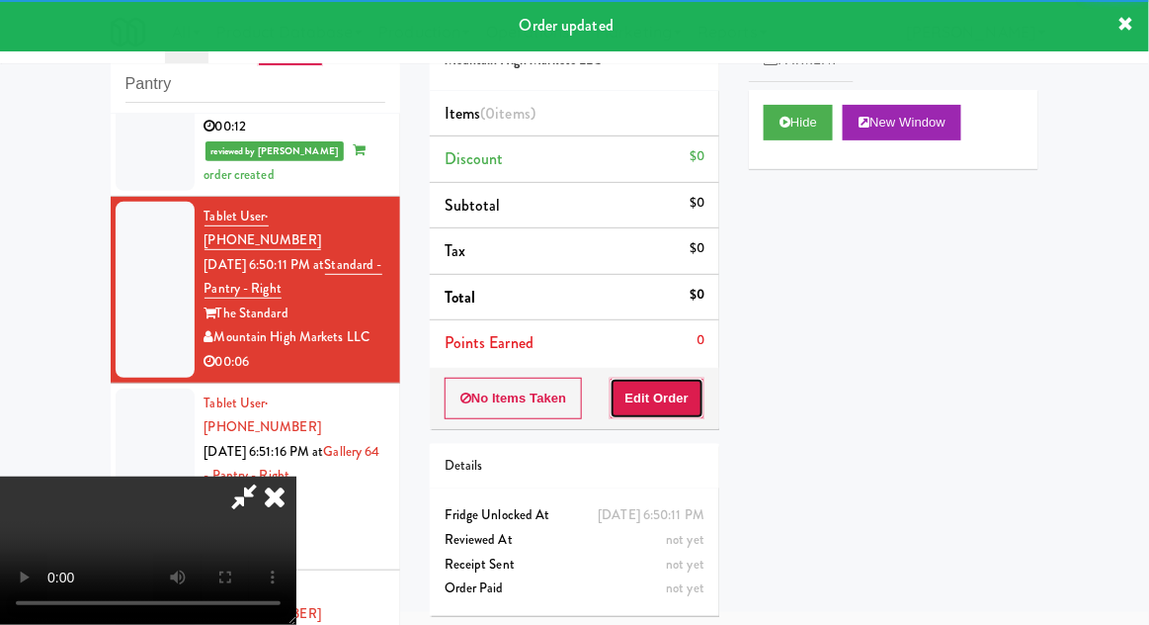
click at [644, 397] on button "Edit Order" at bounding box center [658, 398] width 96 height 42
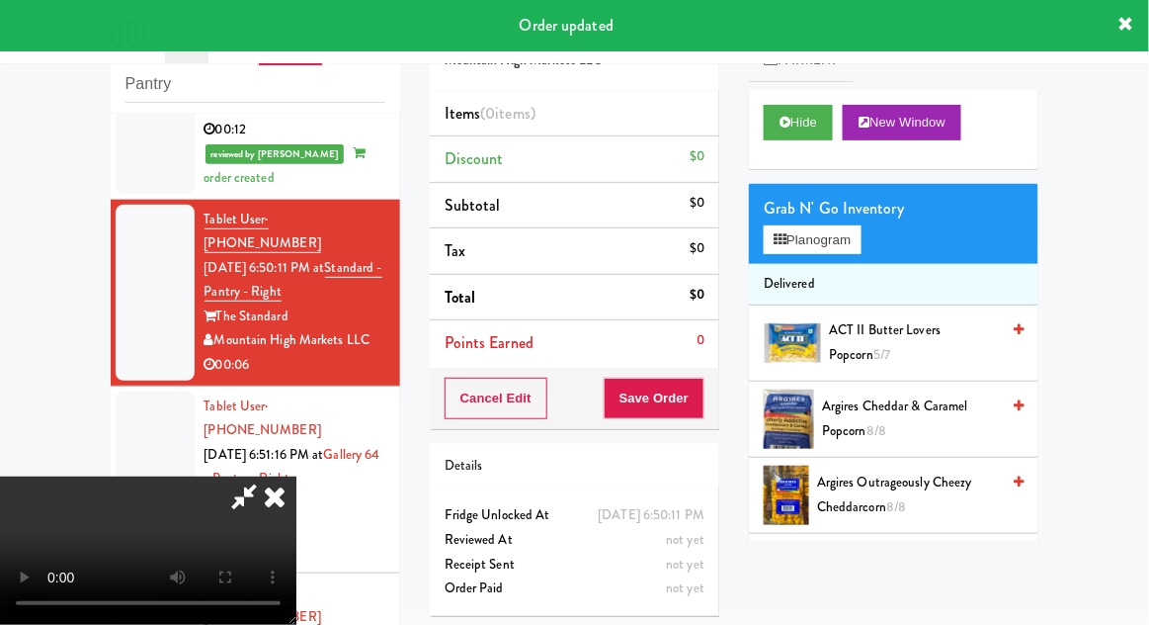
scroll to position [766, 0]
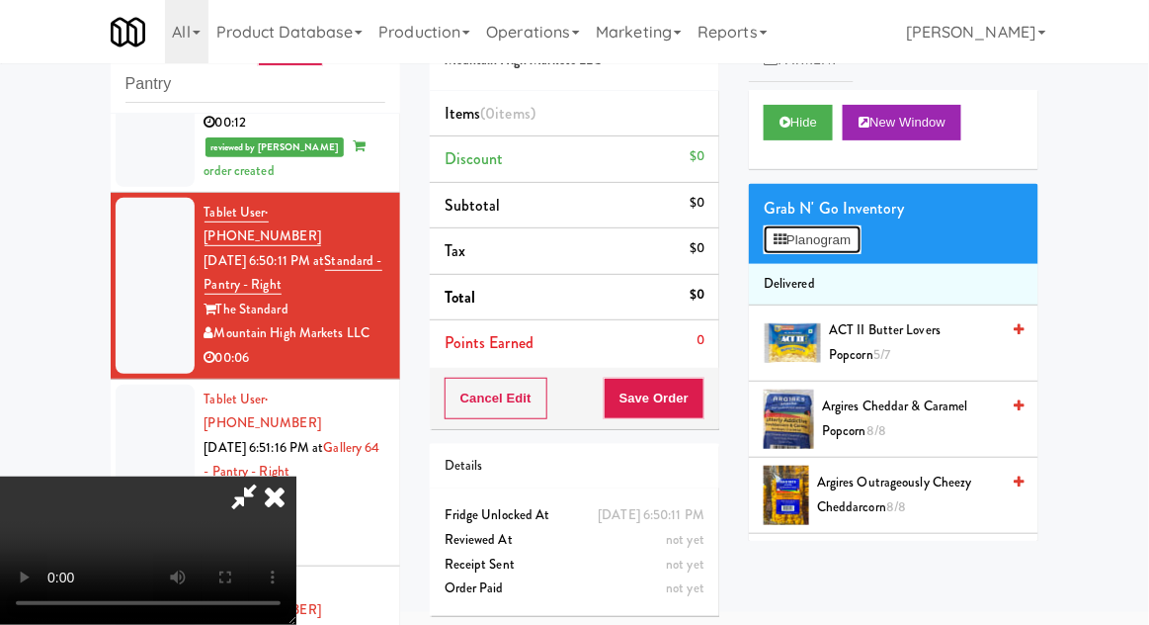
click at [859, 230] on button "Planogram" at bounding box center [812, 240] width 97 height 30
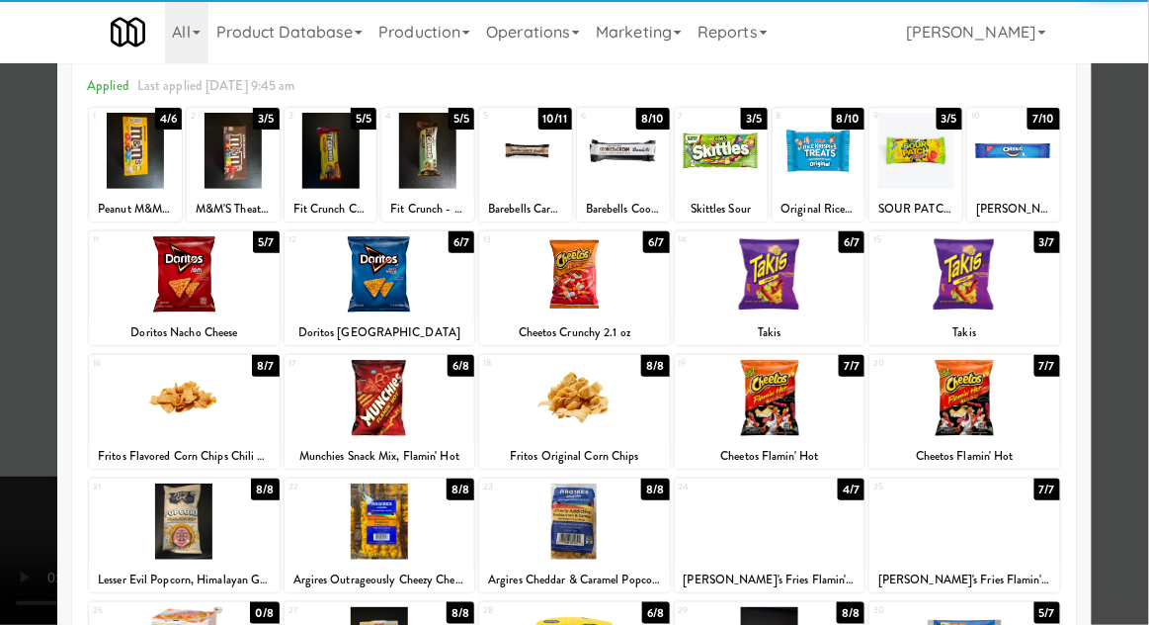
scroll to position [108, 0]
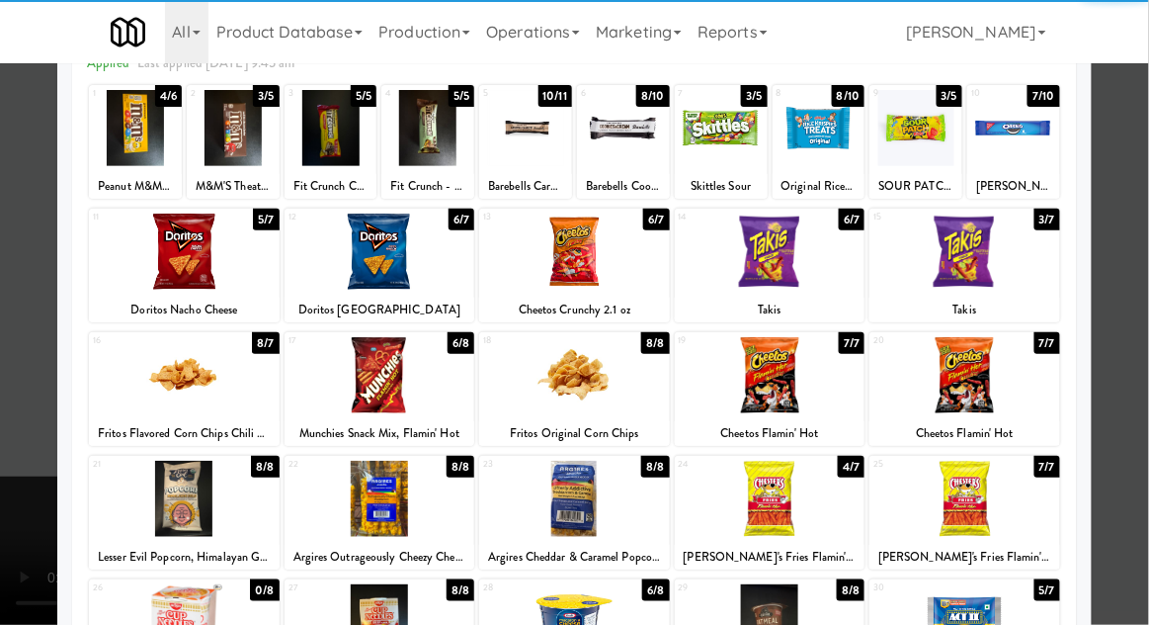
click at [180, 267] on div at bounding box center [184, 251] width 191 height 76
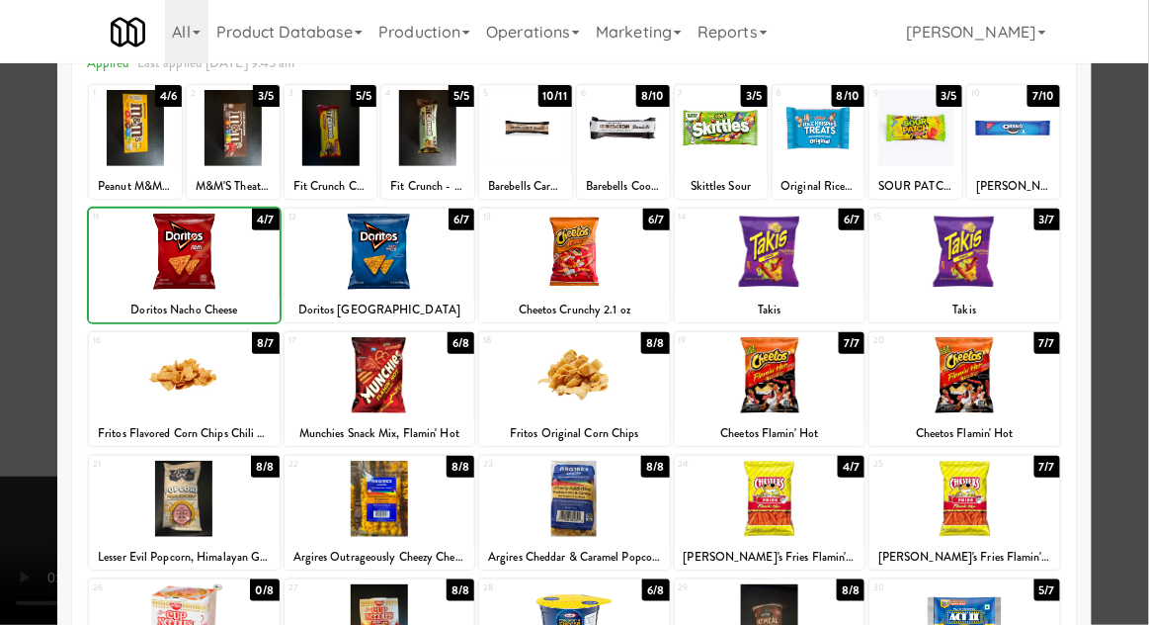
click at [1147, 247] on div at bounding box center [574, 312] width 1149 height 625
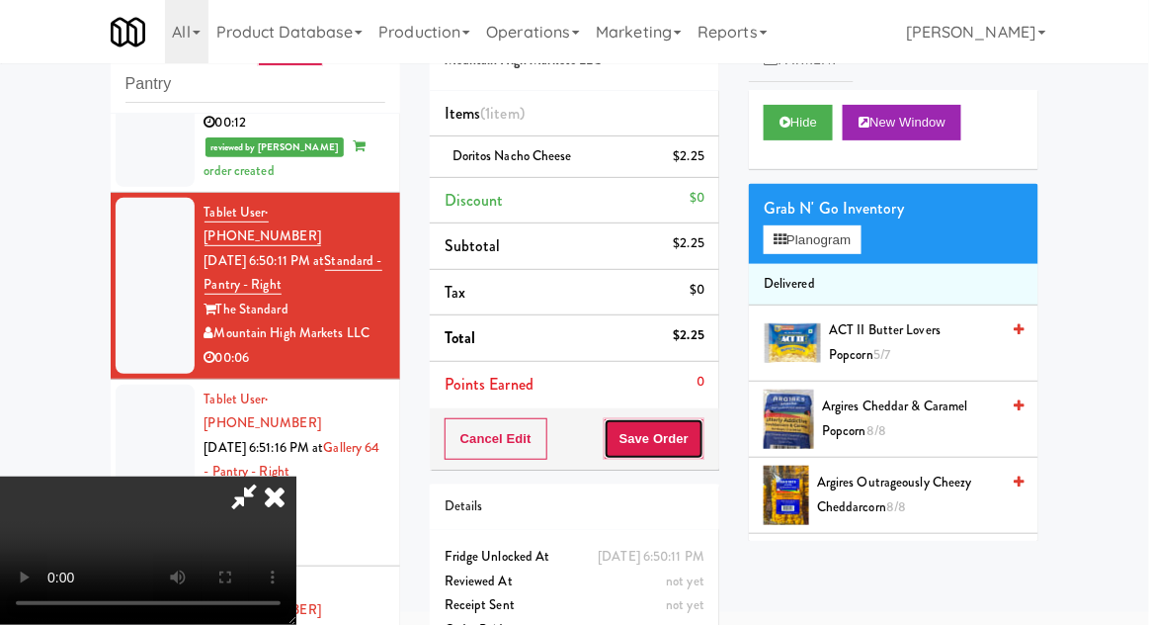
click at [703, 429] on button "Save Order" at bounding box center [654, 439] width 101 height 42
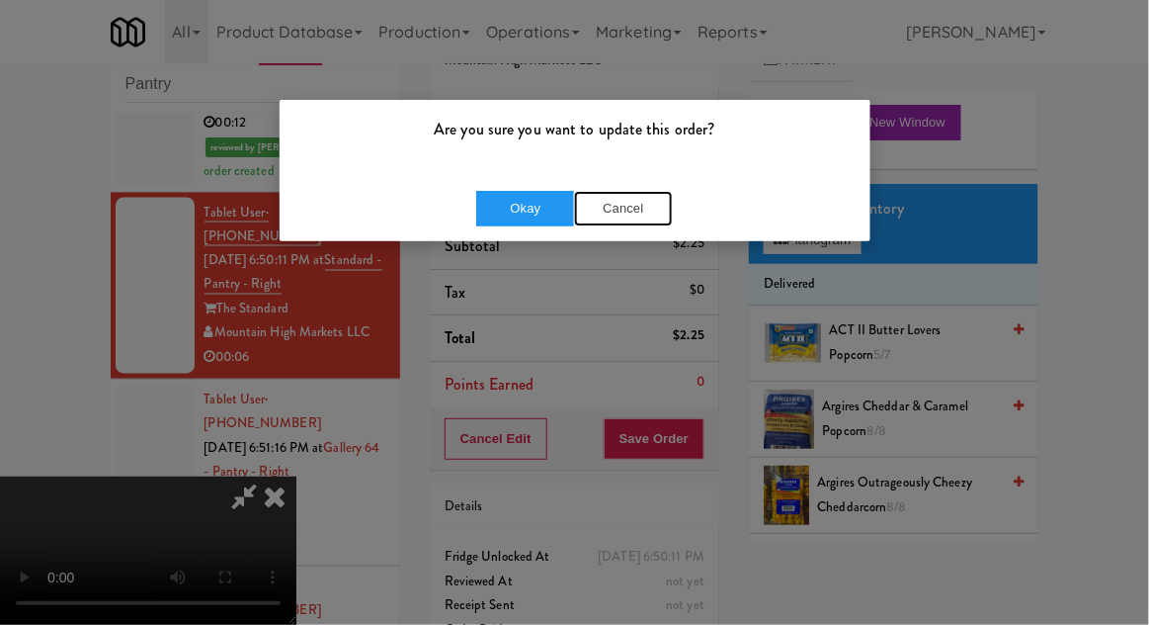
click at [575, 210] on button "Cancel" at bounding box center [623, 209] width 99 height 36
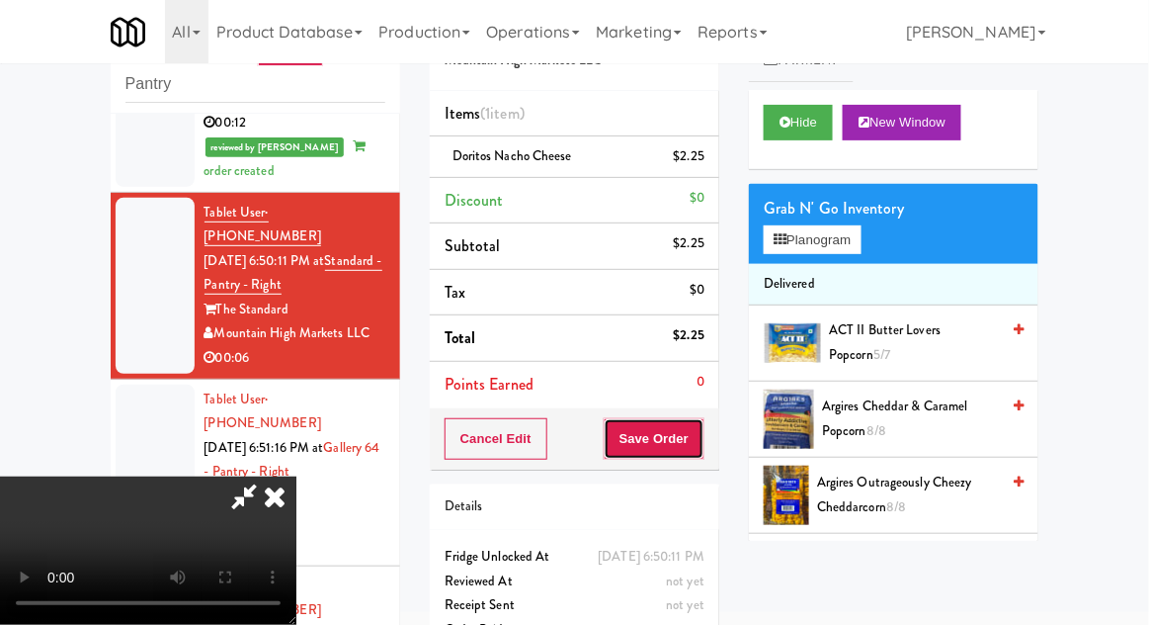
click at [703, 424] on button "Save Order" at bounding box center [654, 439] width 101 height 42
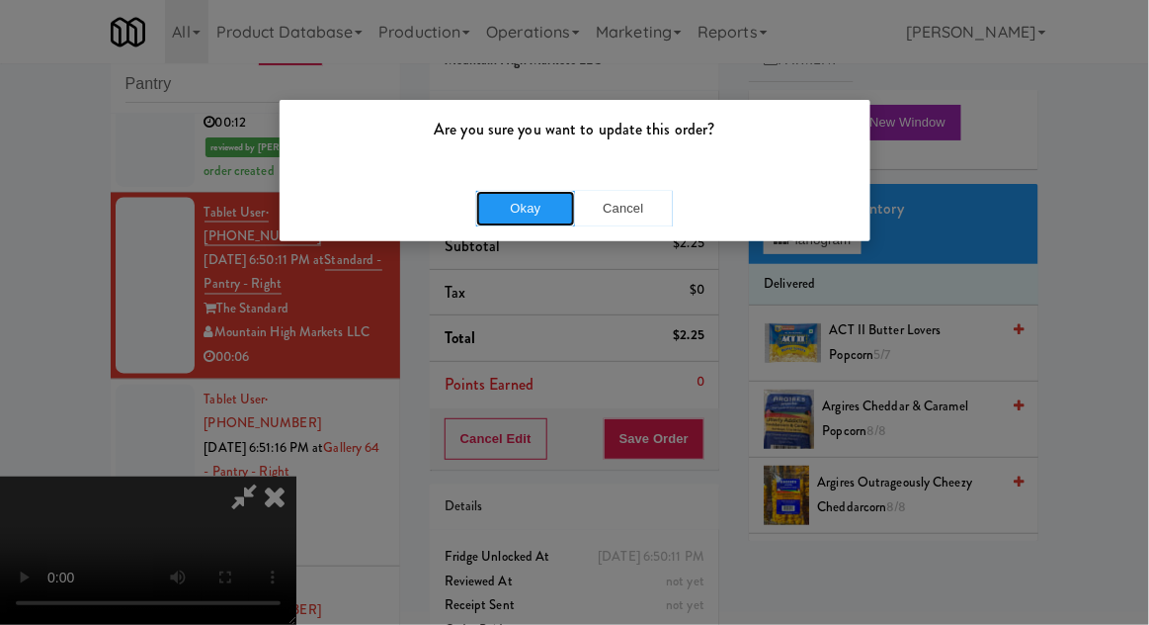
click at [526, 202] on button "Okay" at bounding box center [525, 209] width 99 height 36
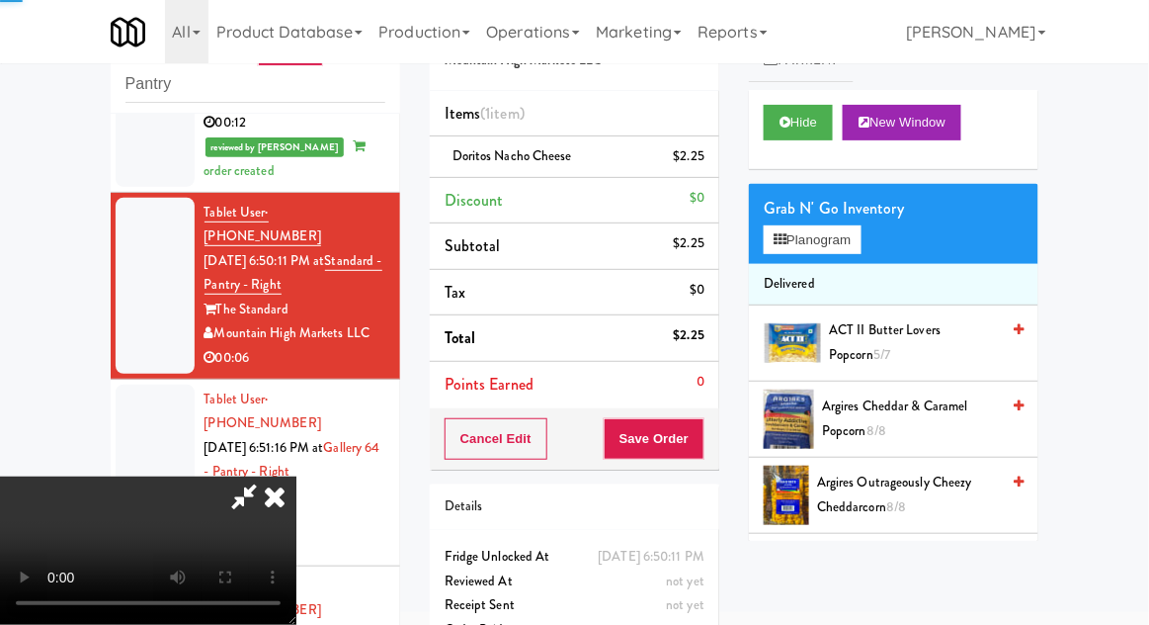
click at [156, 384] on div at bounding box center [155, 472] width 79 height 176
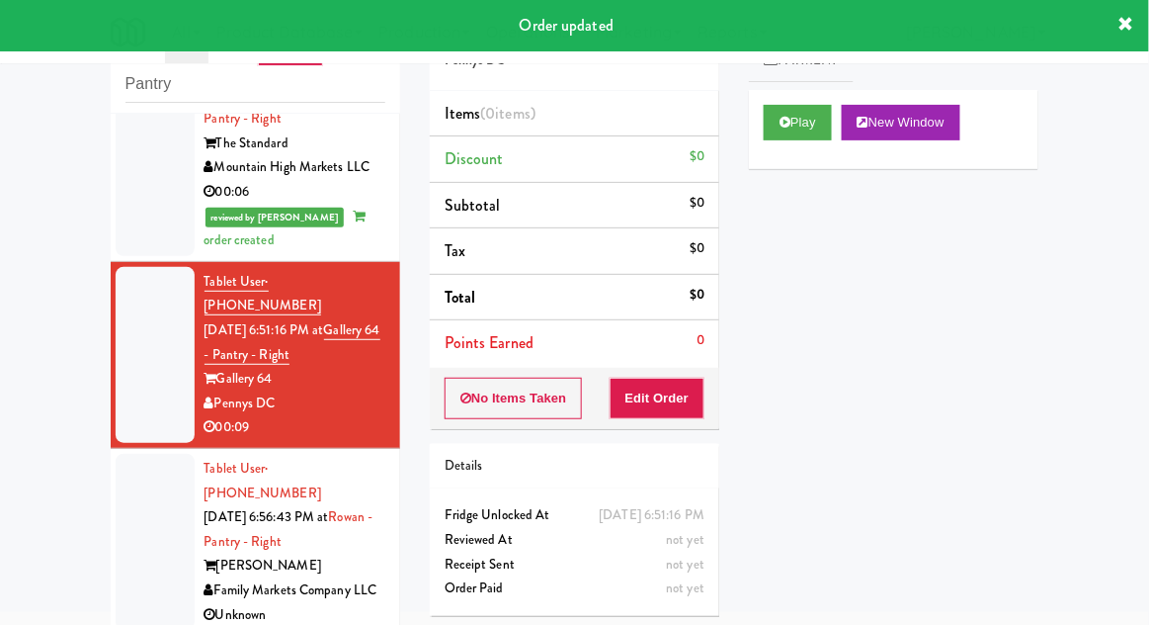
scroll to position [955, 0]
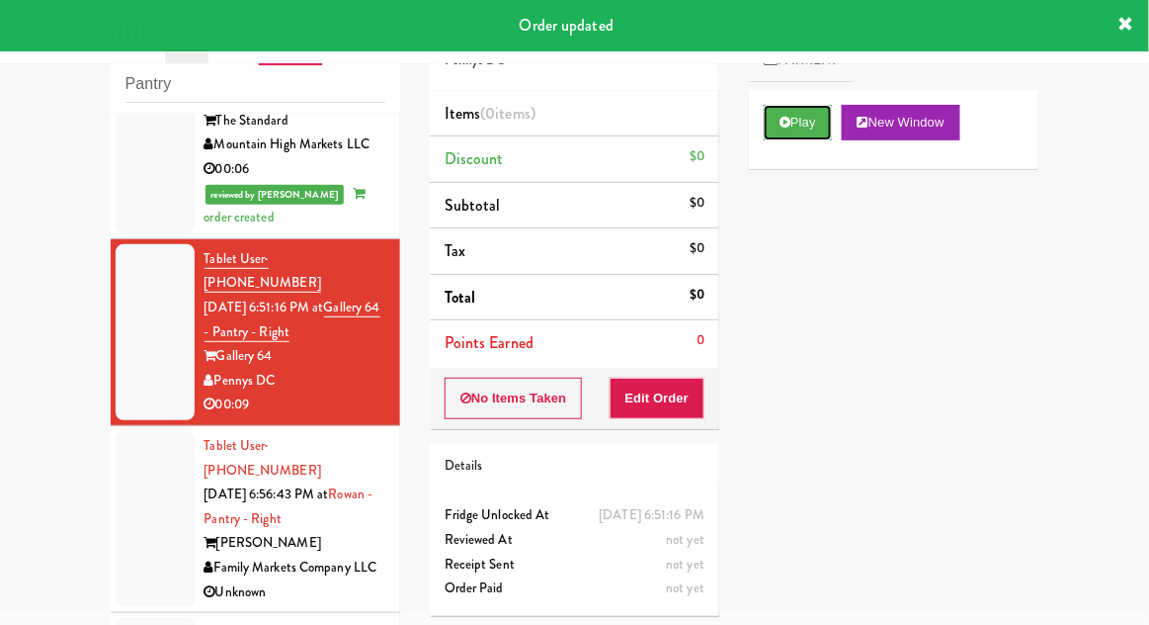
click at [788, 128] on button "Play" at bounding box center [798, 123] width 68 height 36
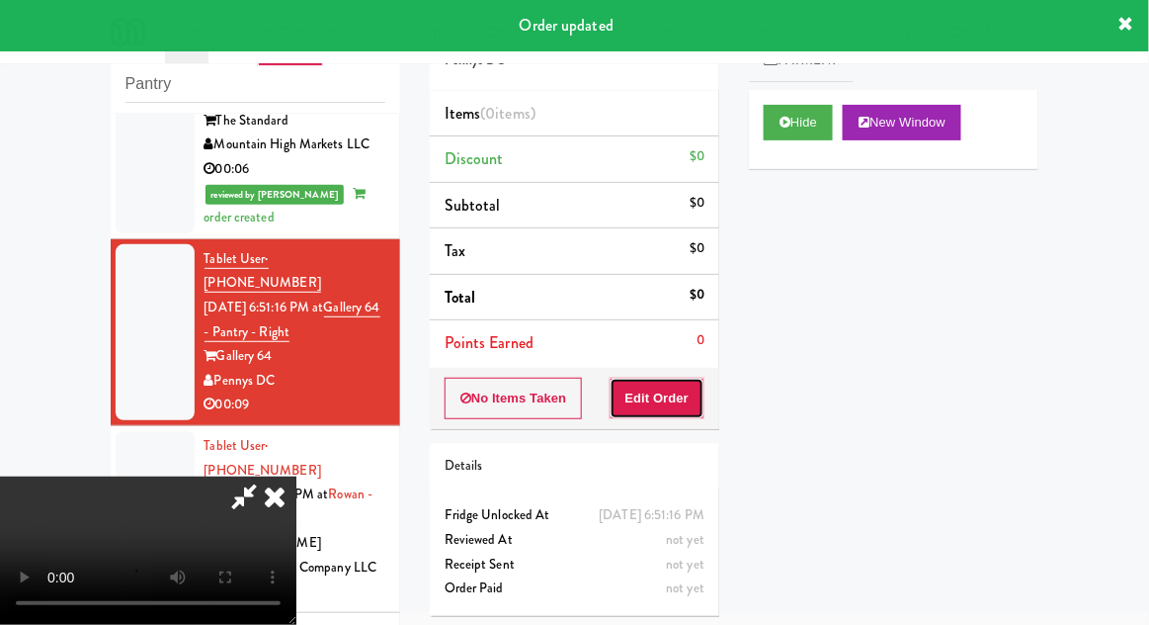
click at [654, 404] on button "Edit Order" at bounding box center [658, 398] width 96 height 42
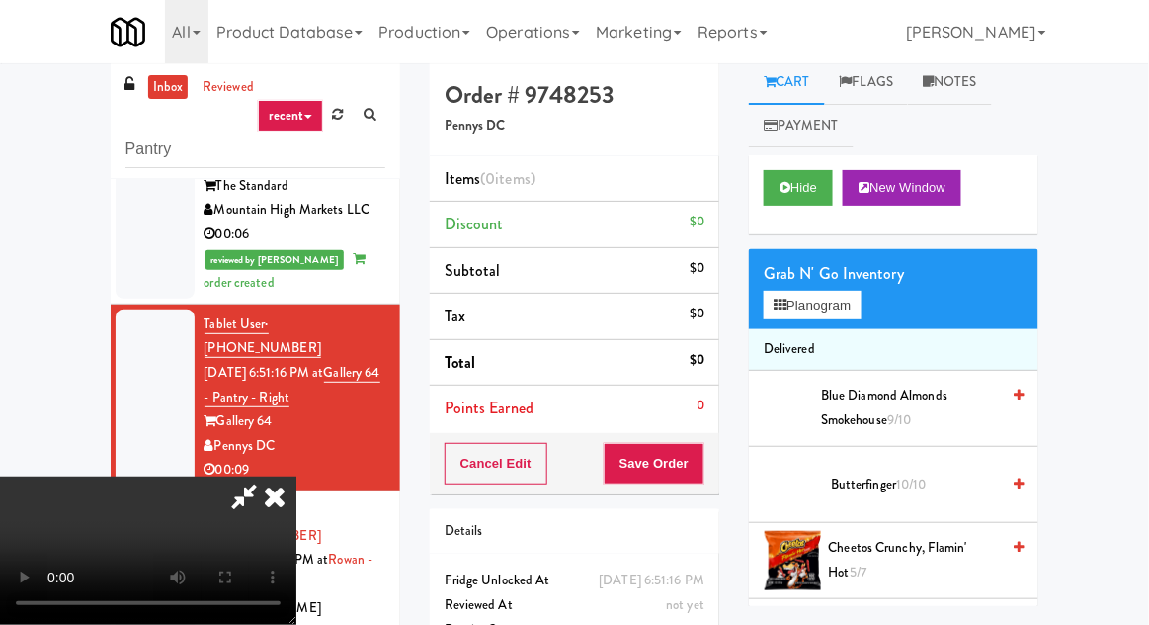
scroll to position [76, 0]
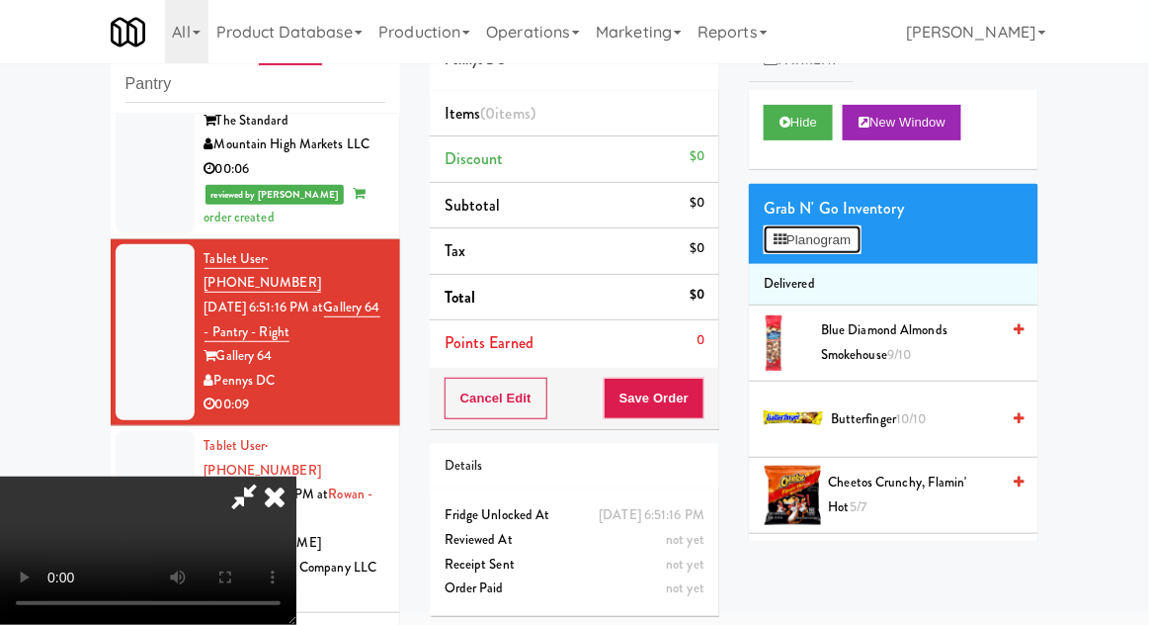
click at [815, 237] on button "Planogram" at bounding box center [812, 240] width 97 height 30
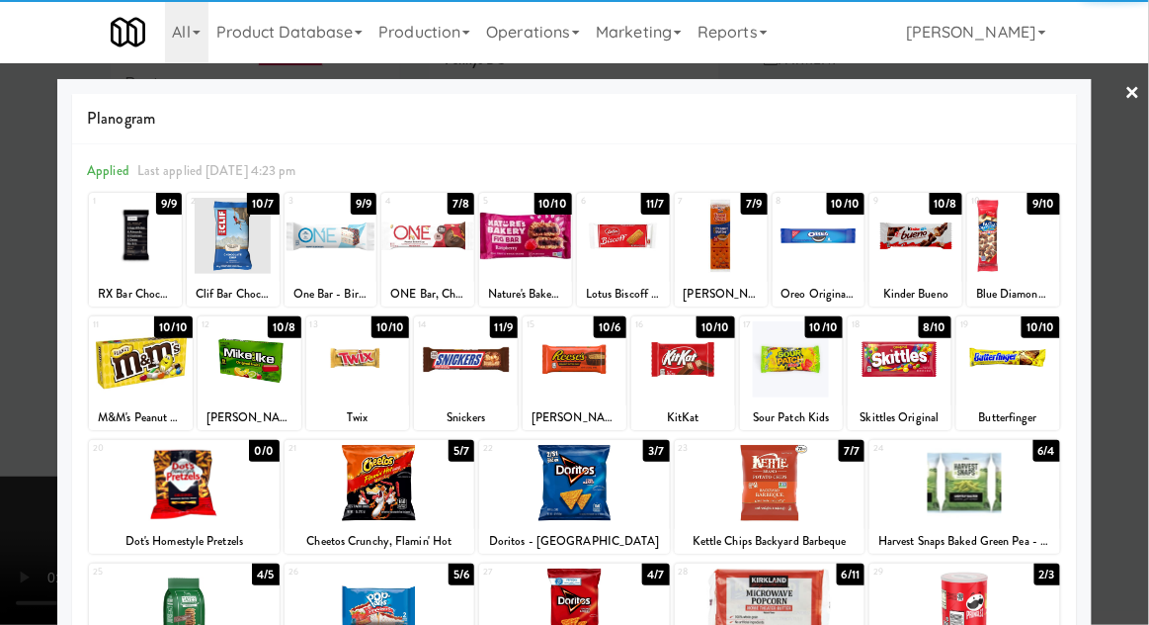
click at [631, 239] on div at bounding box center [623, 236] width 93 height 76
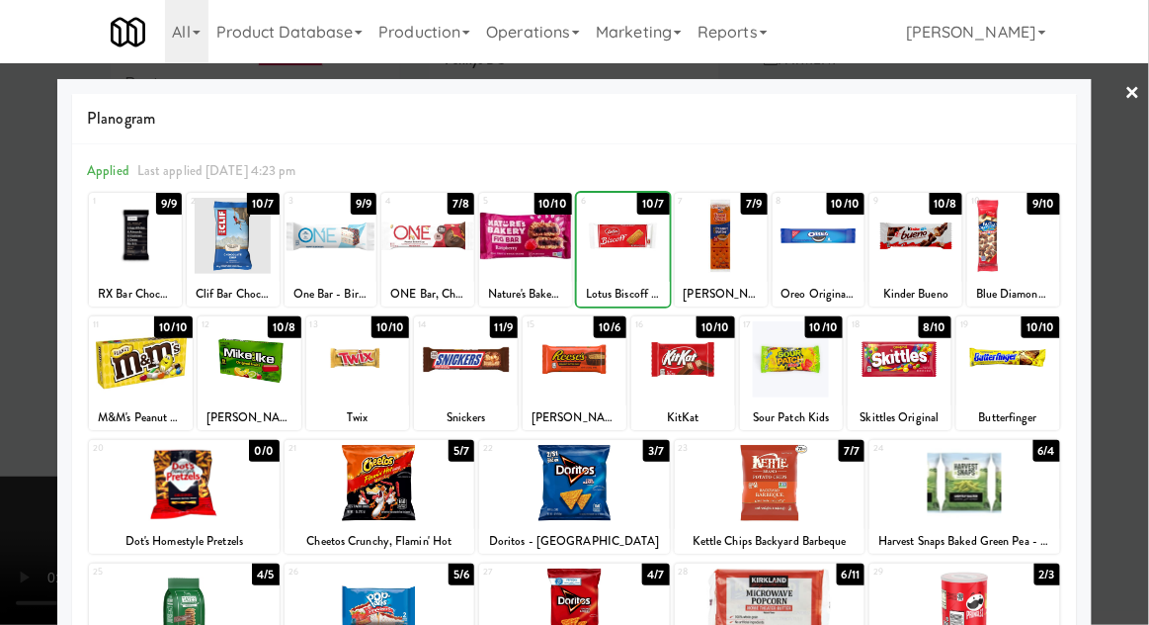
click at [1136, 284] on div at bounding box center [574, 312] width 1149 height 625
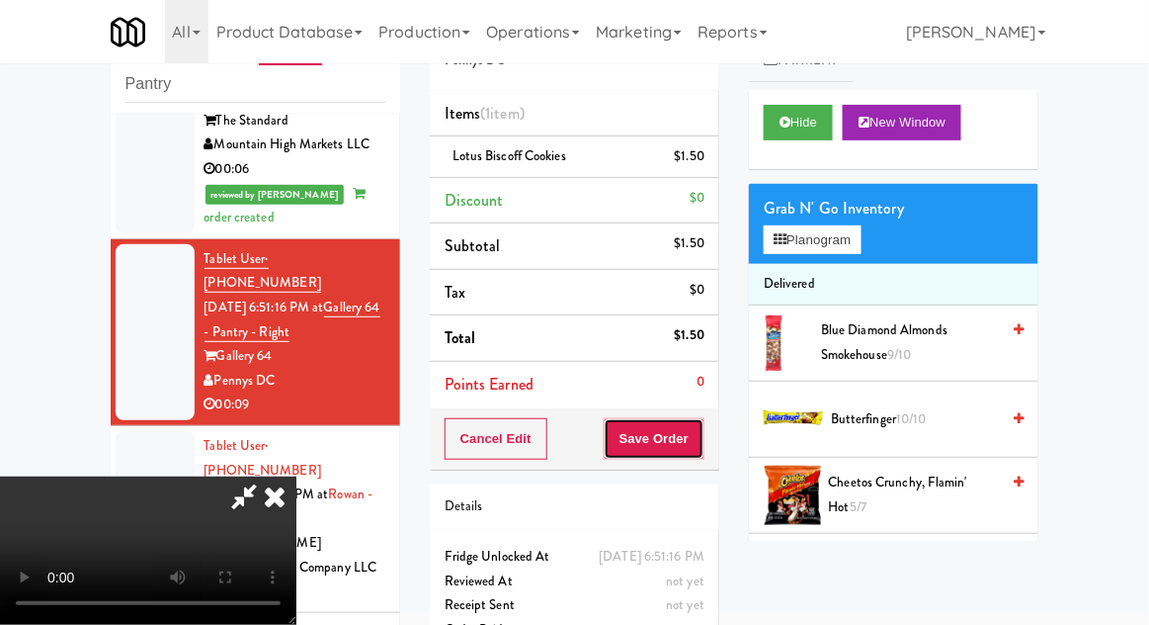
click at [697, 419] on button "Save Order" at bounding box center [654, 439] width 101 height 42
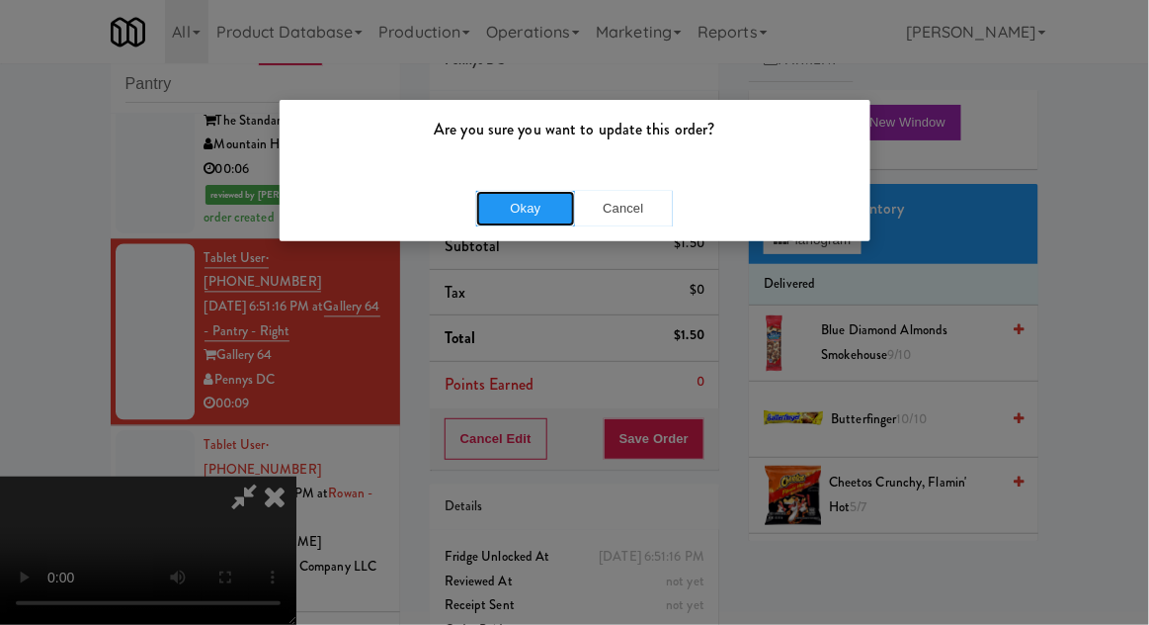
click at [515, 204] on button "Okay" at bounding box center [525, 209] width 99 height 36
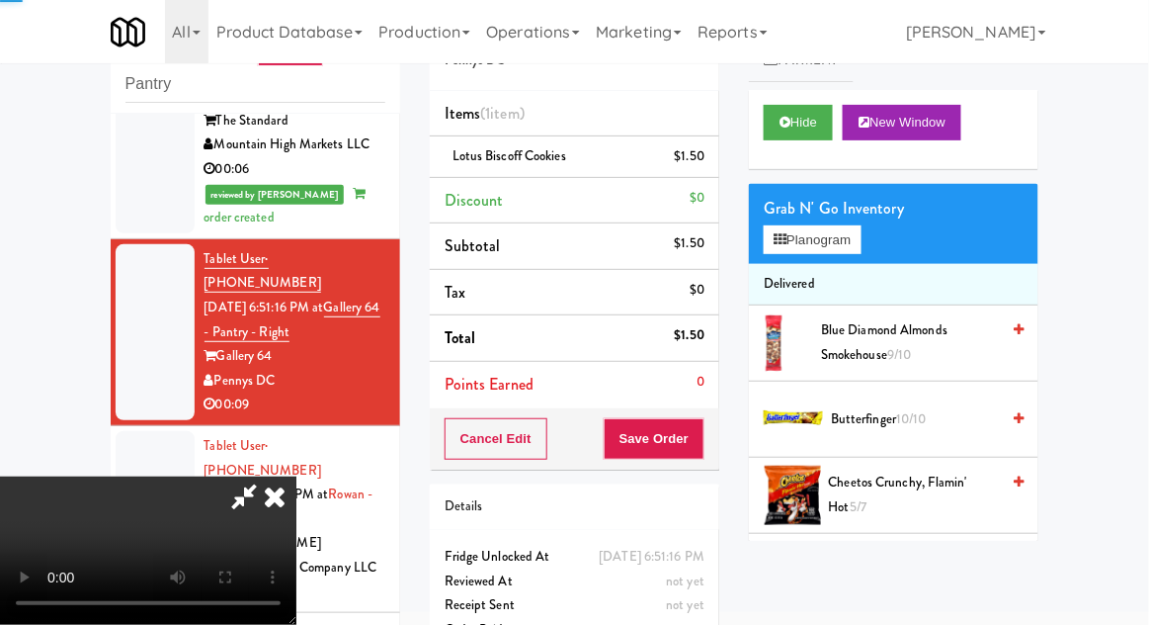
click at [139, 431] on div at bounding box center [155, 519] width 79 height 176
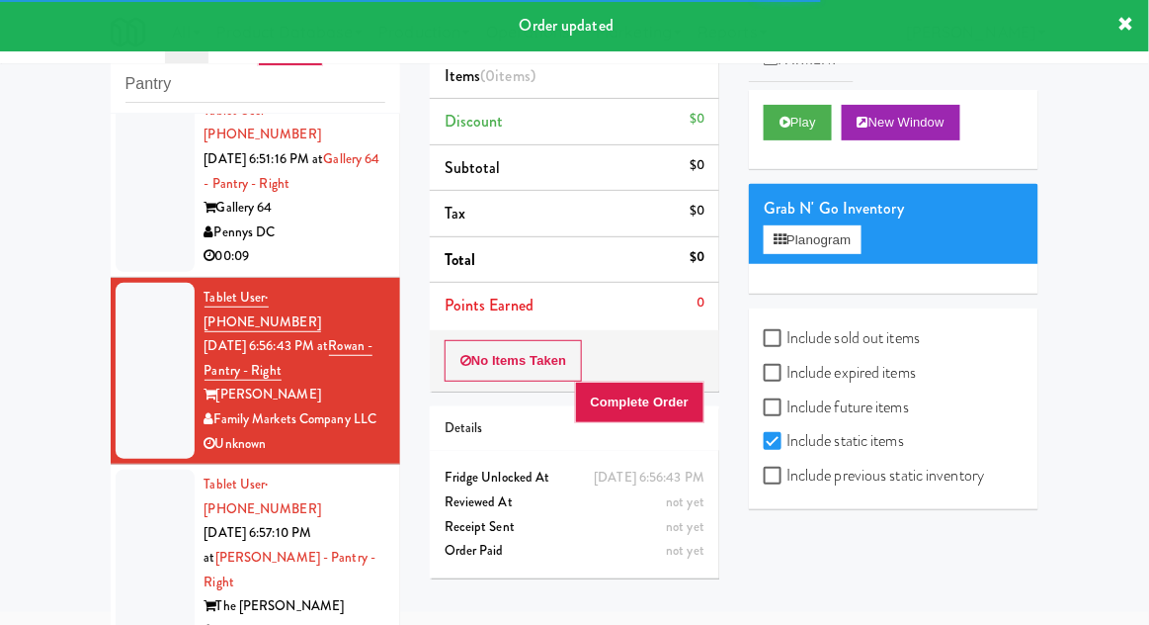
scroll to position [1119, 0]
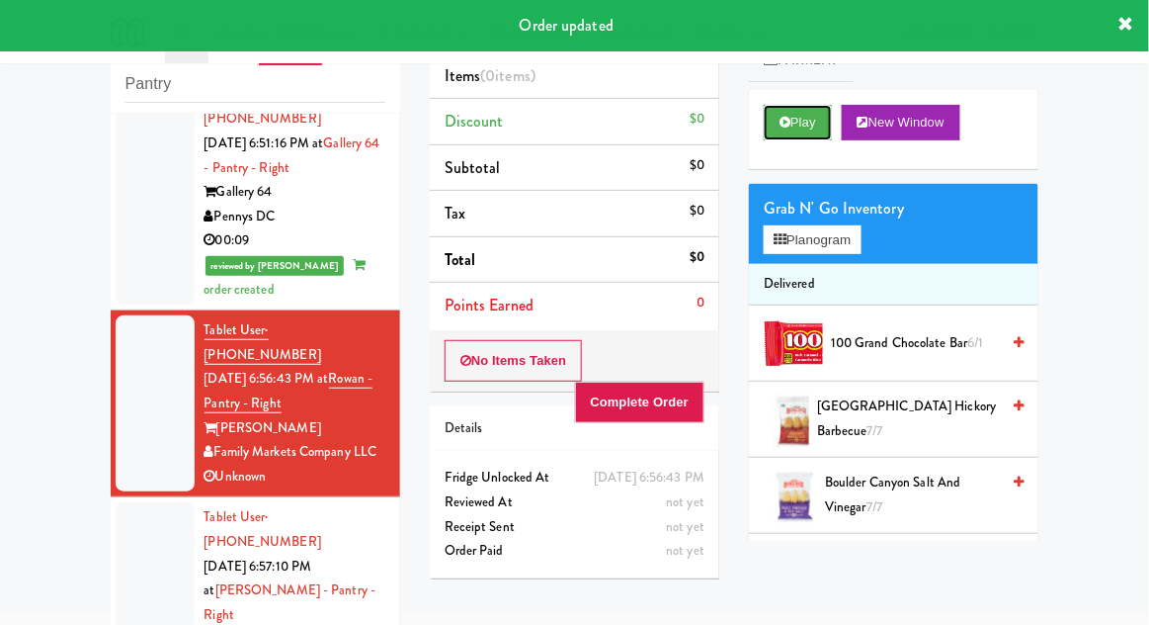
click at [788, 122] on icon at bounding box center [785, 122] width 11 height 13
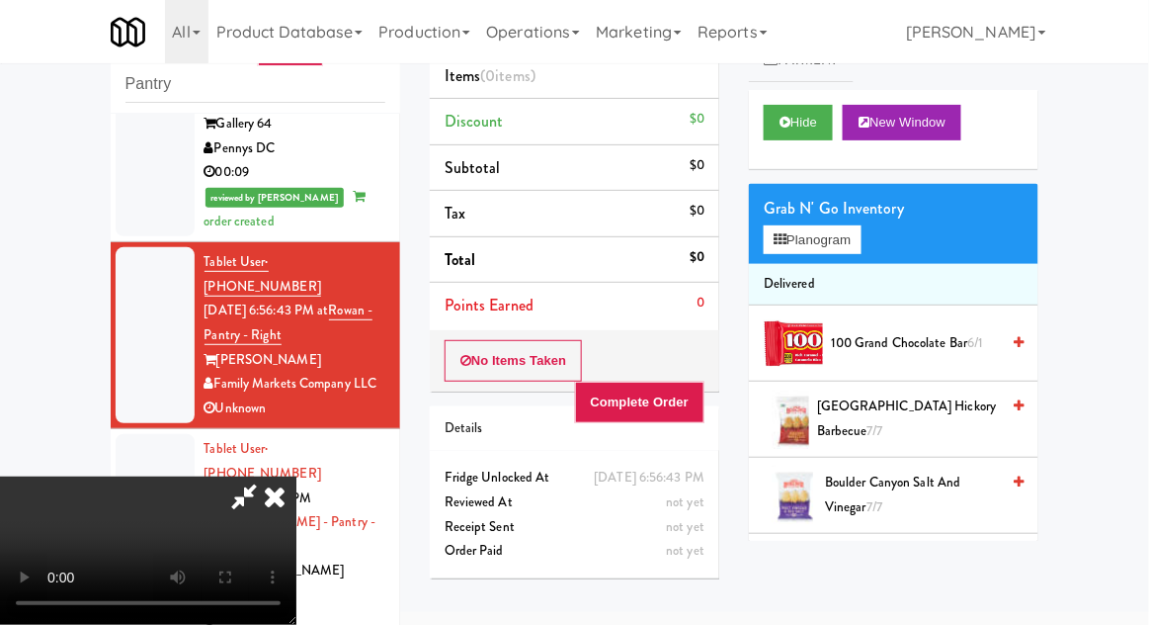
scroll to position [0, 0]
click at [296, 476] on icon at bounding box center [274, 496] width 43 height 40
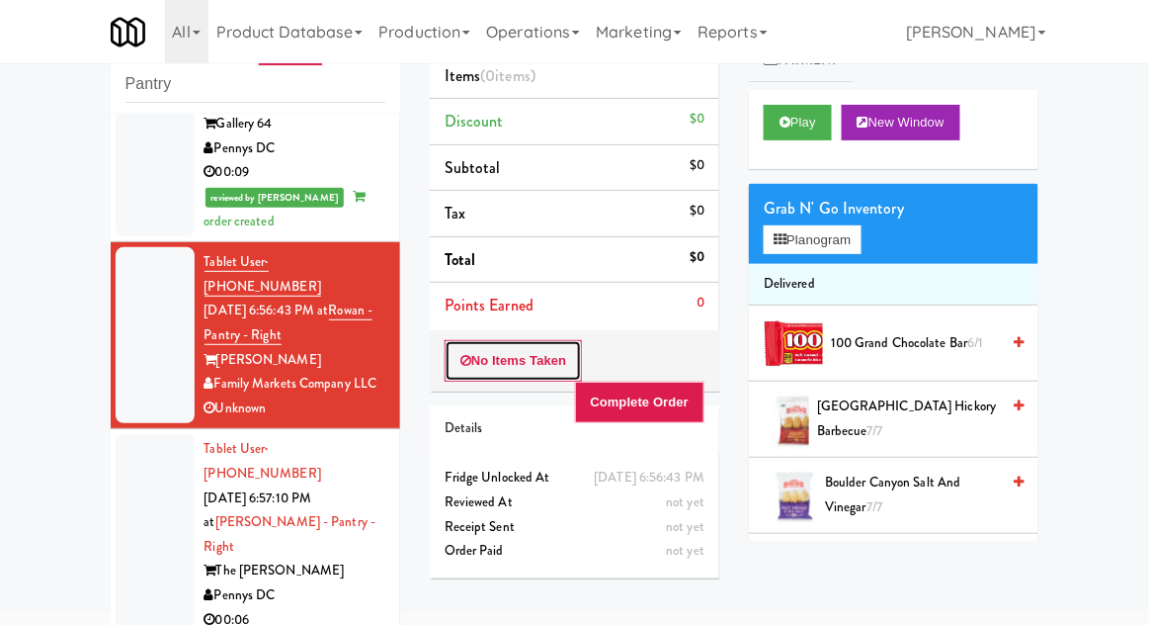
click at [490, 348] on button "No Items Taken" at bounding box center [514, 361] width 138 height 42
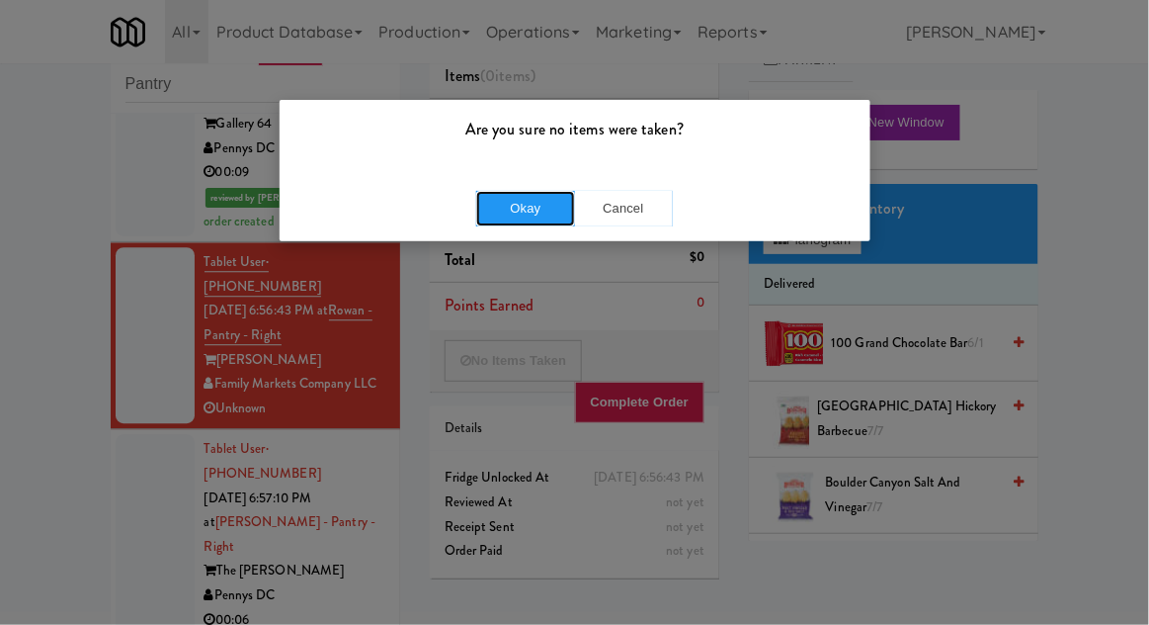
click at [520, 221] on button "Okay" at bounding box center [525, 209] width 99 height 36
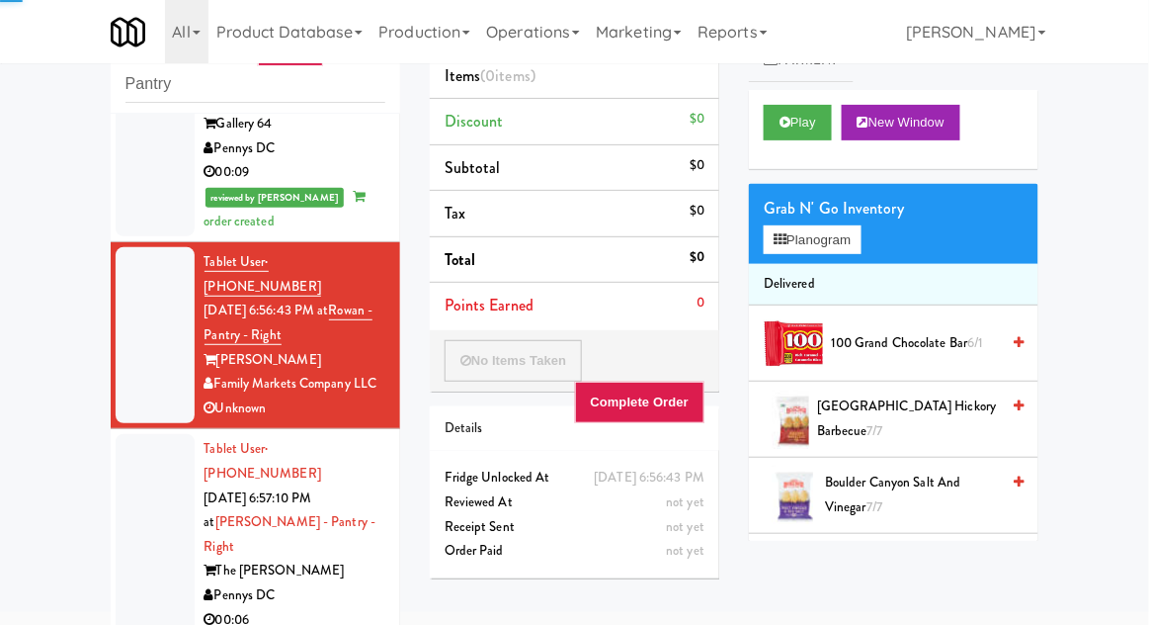
click at [137, 434] on div at bounding box center [155, 534] width 79 height 201
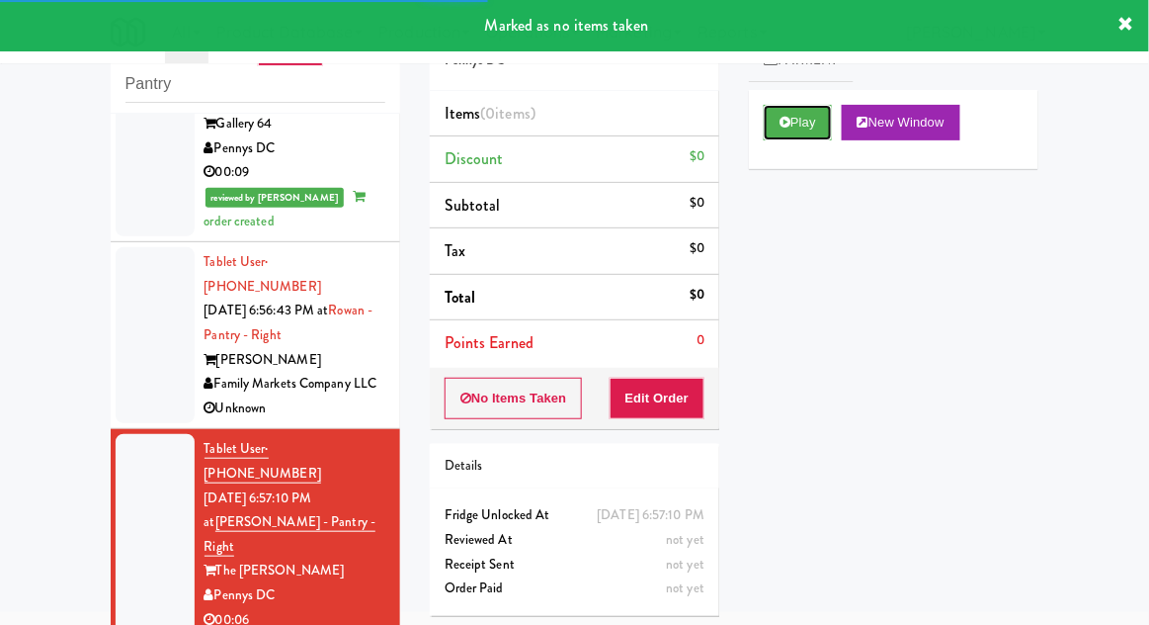
click at [785, 124] on icon at bounding box center [785, 122] width 11 height 13
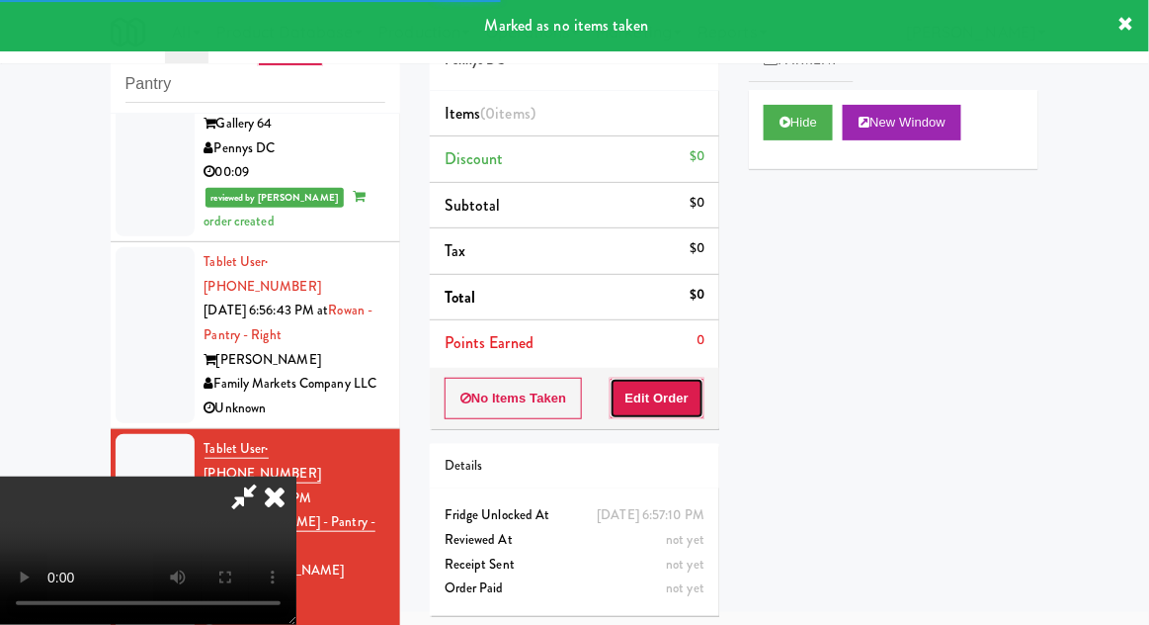
click at [650, 397] on button "Edit Order" at bounding box center [658, 398] width 96 height 42
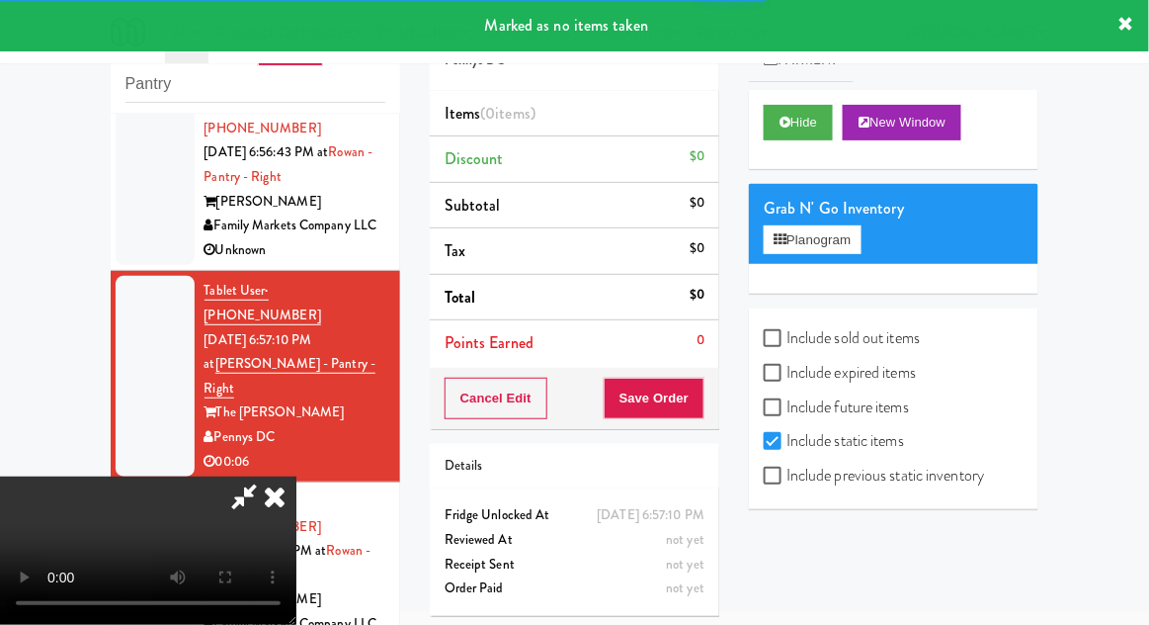
scroll to position [1393, 0]
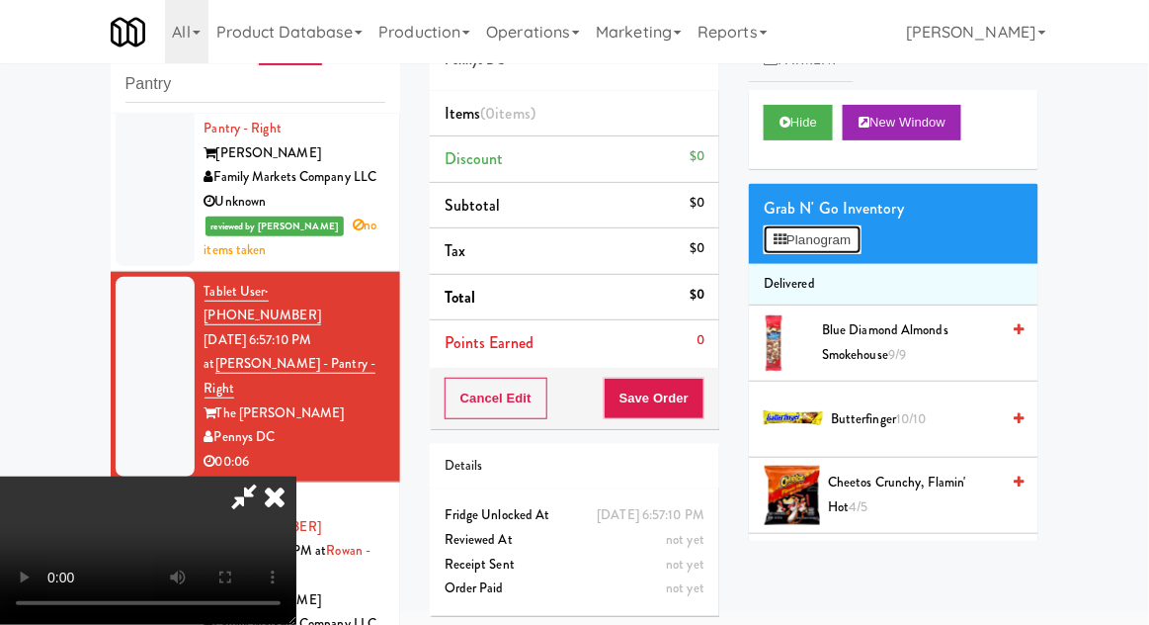
click at [831, 234] on button "Planogram" at bounding box center [812, 240] width 97 height 30
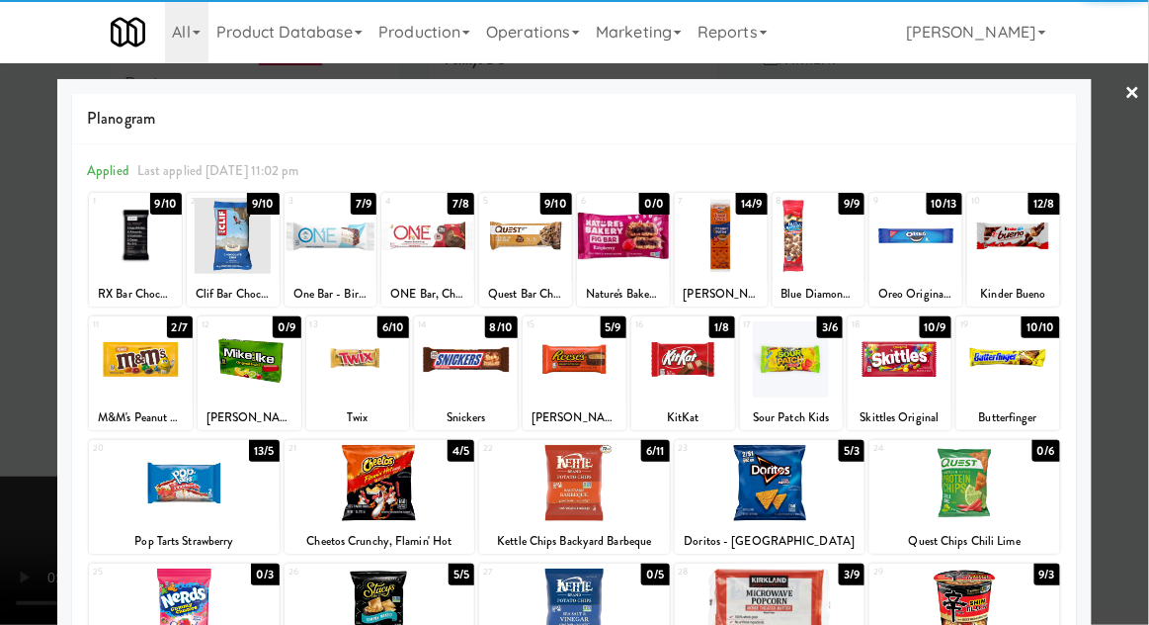
click at [918, 242] on div at bounding box center [916, 236] width 93 height 76
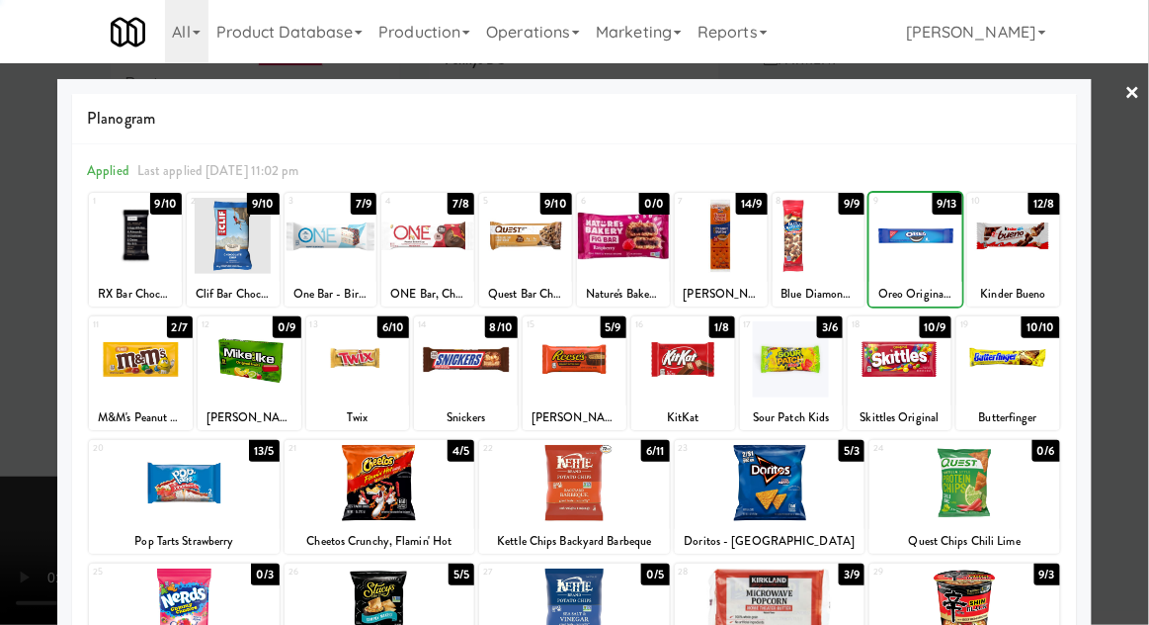
click at [1145, 305] on div at bounding box center [574, 312] width 1149 height 625
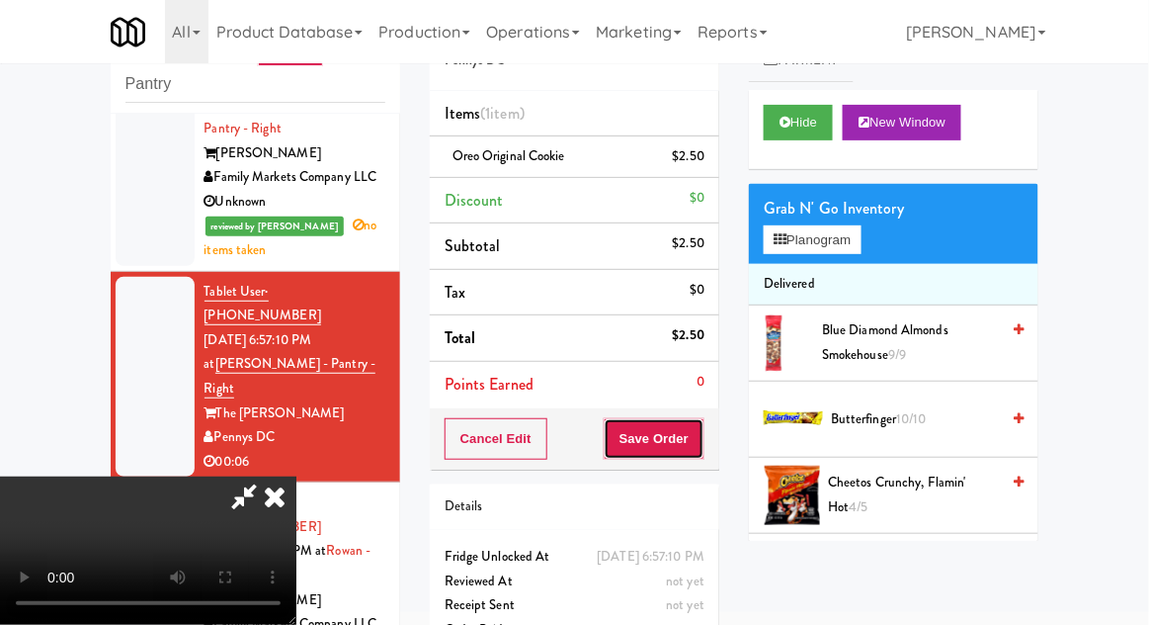
click at [704, 434] on button "Save Order" at bounding box center [654, 439] width 101 height 42
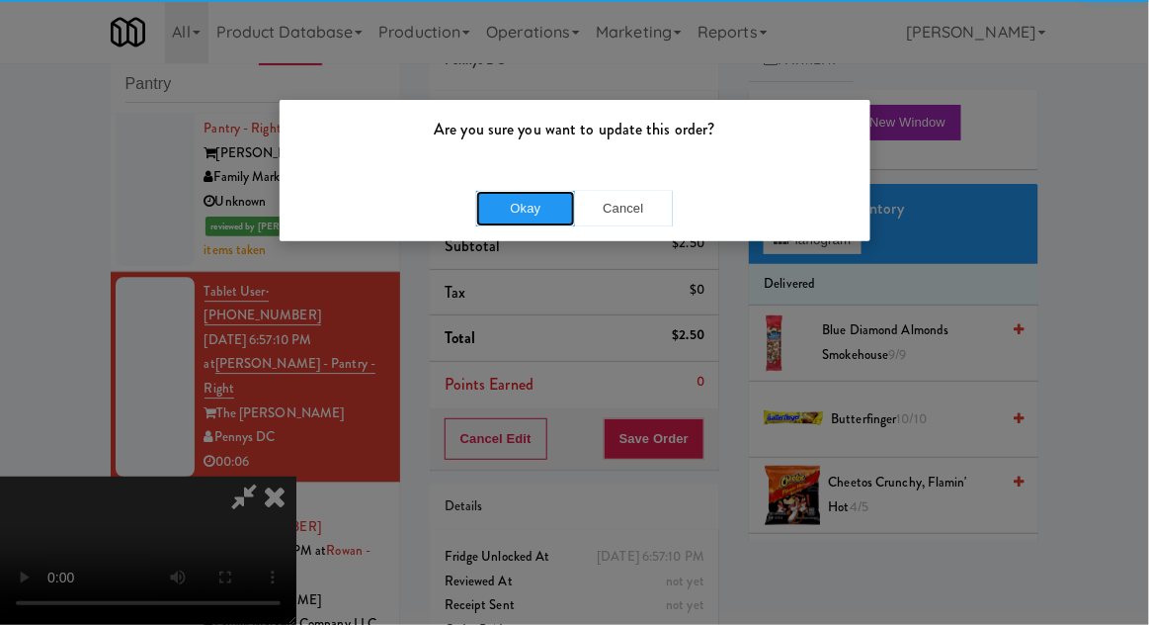
click at [527, 206] on button "Okay" at bounding box center [525, 209] width 99 height 36
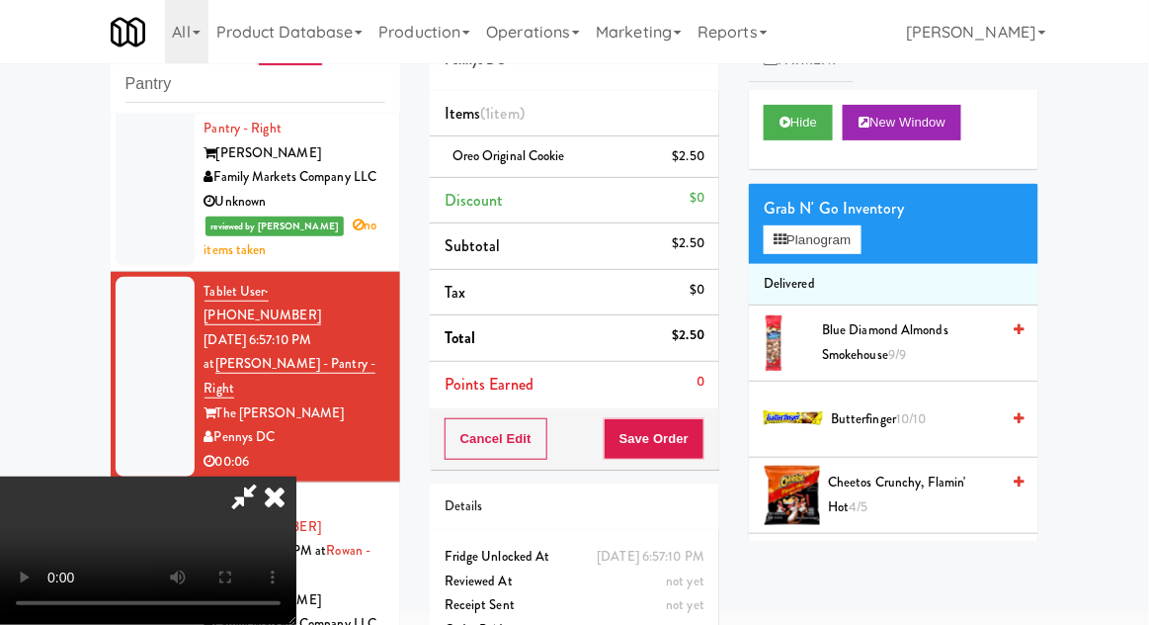
click at [150, 487] on div at bounding box center [155, 575] width 79 height 176
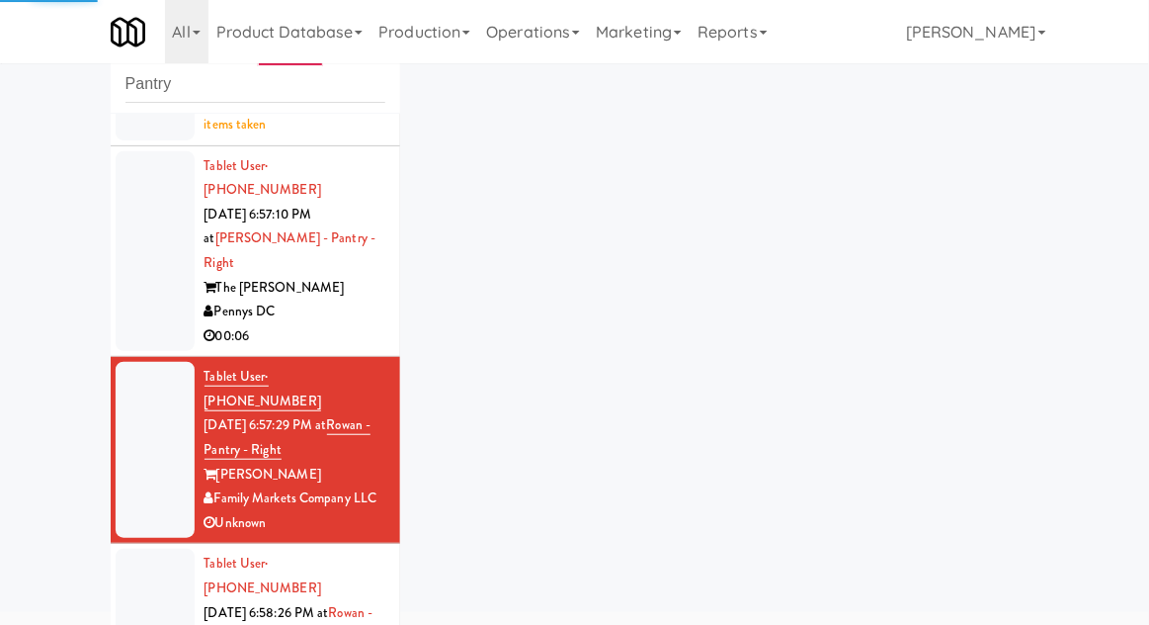
scroll to position [1536, 0]
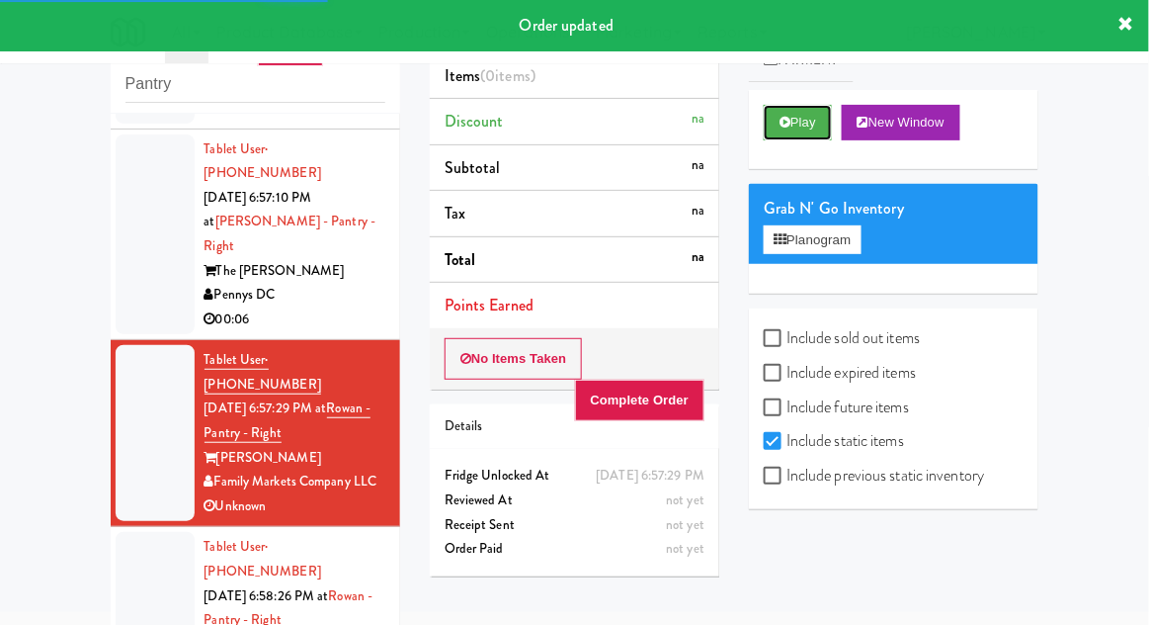
click at [790, 132] on button "Play" at bounding box center [798, 123] width 68 height 36
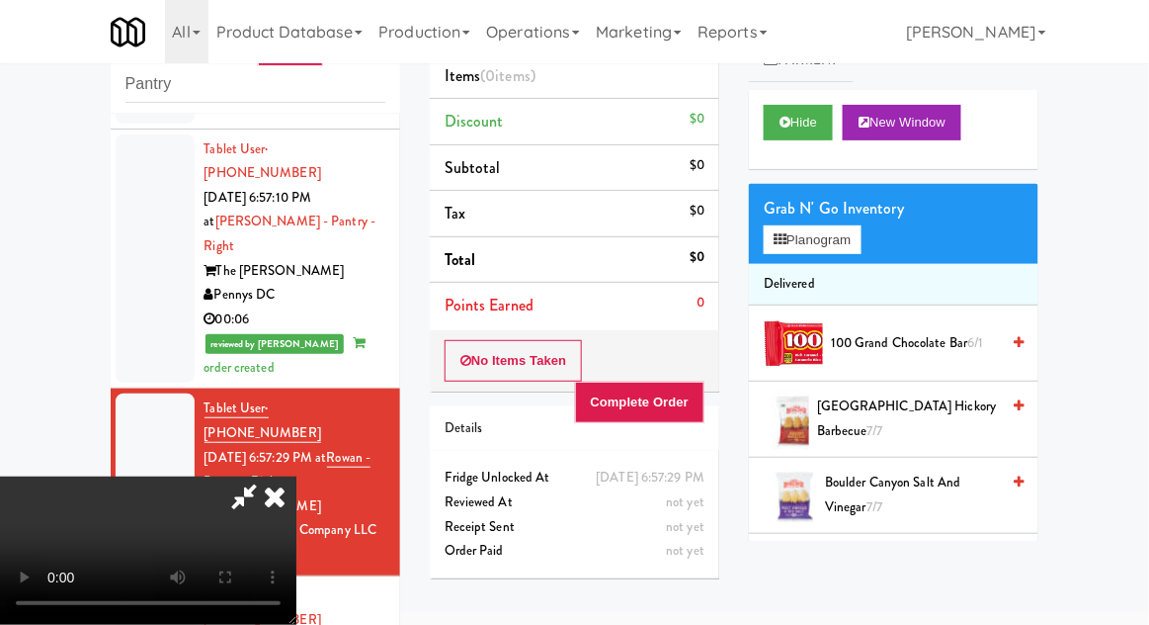
scroll to position [0, 0]
click at [296, 476] on icon at bounding box center [274, 496] width 43 height 40
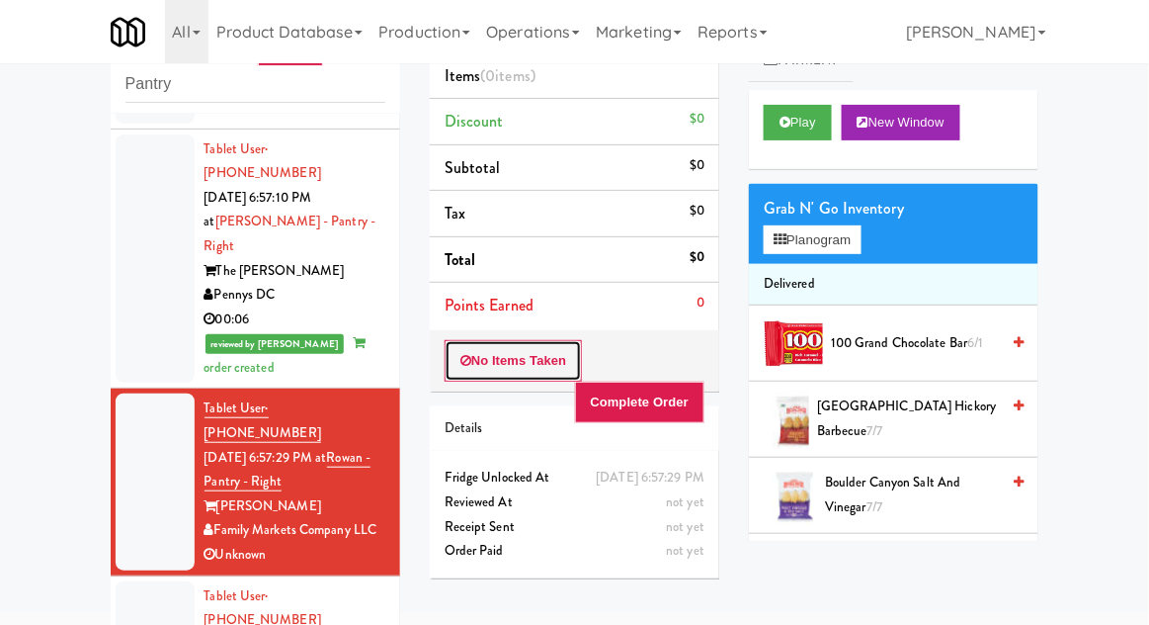
click at [488, 361] on button "No Items Taken" at bounding box center [514, 361] width 138 height 42
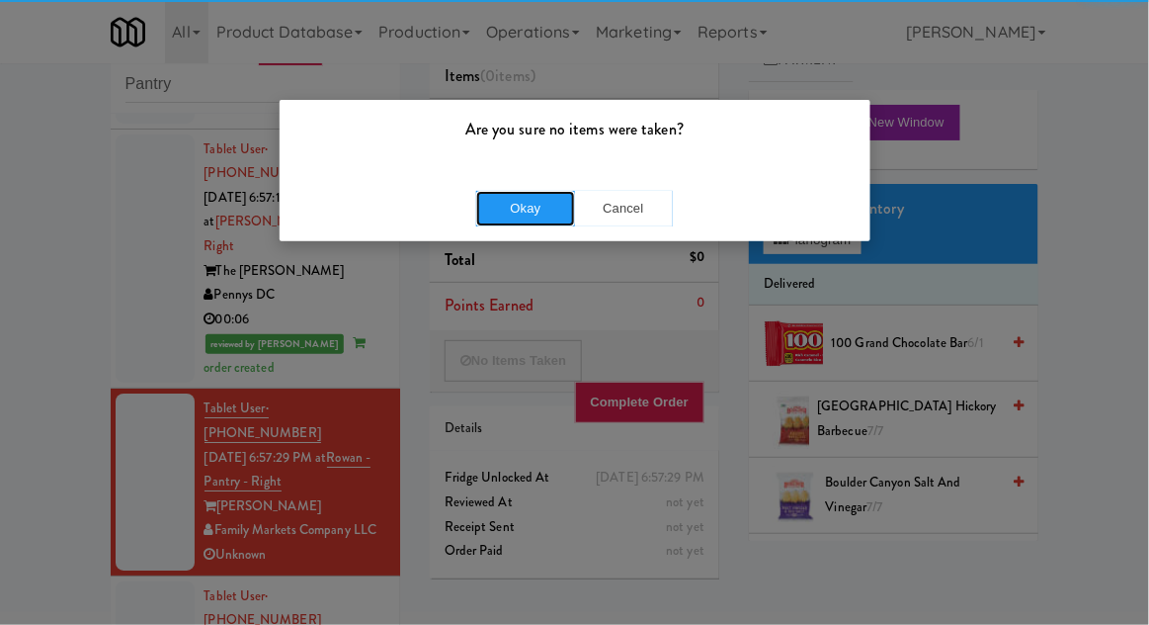
click at [527, 204] on button "Okay" at bounding box center [525, 209] width 99 height 36
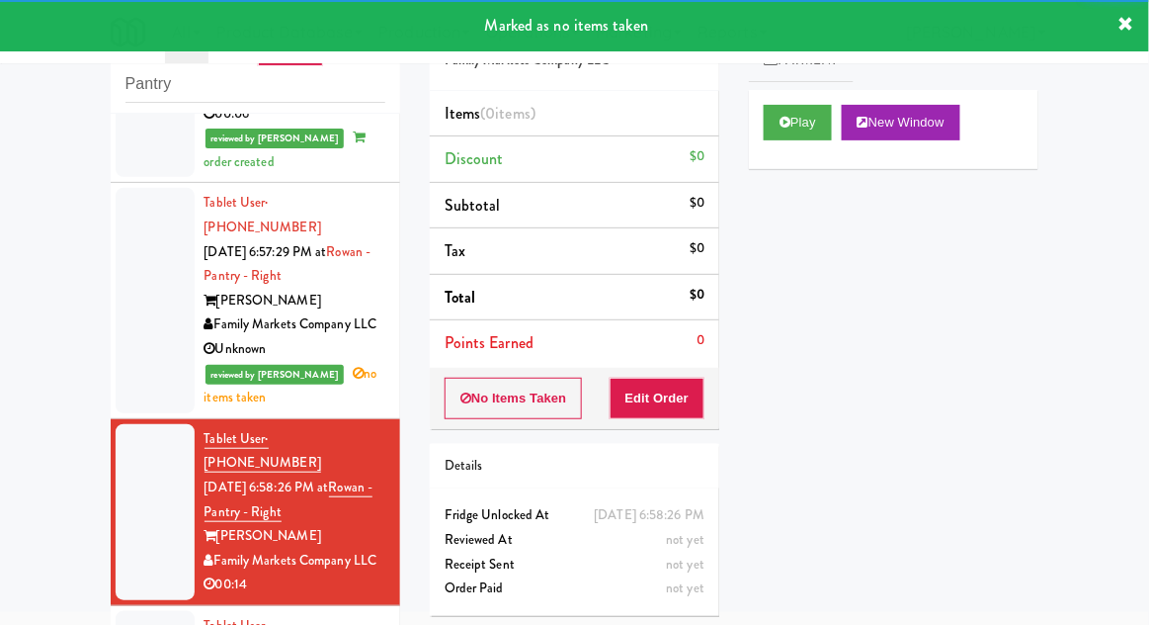
scroll to position [1741, 0]
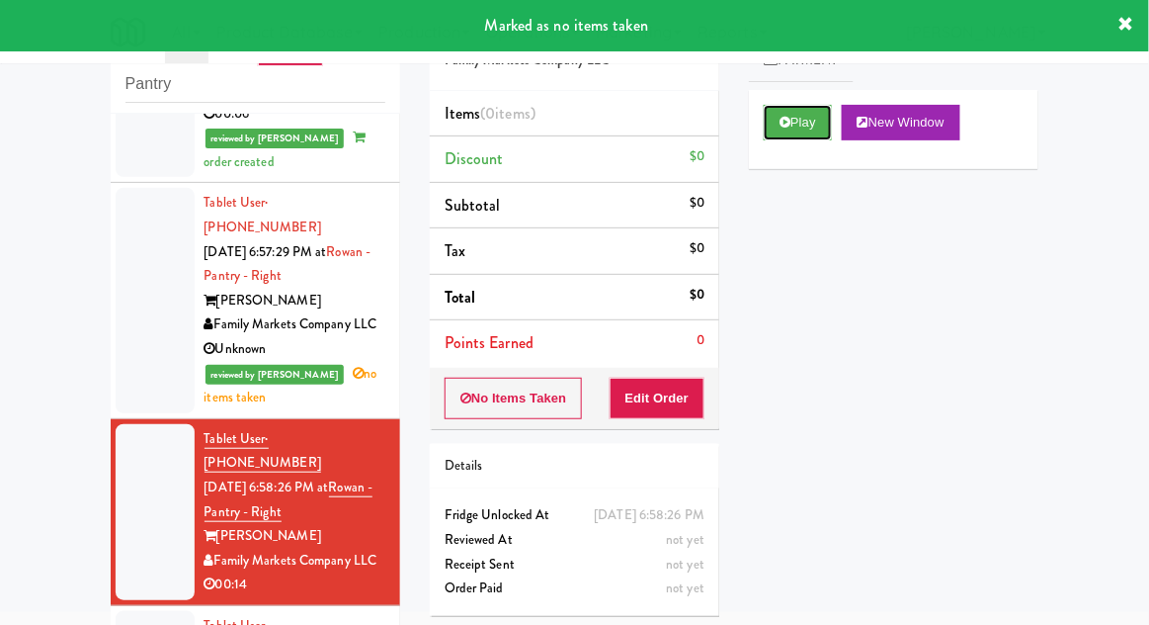
click at [770, 123] on button "Play" at bounding box center [798, 123] width 68 height 36
click at [652, 415] on button "Edit Order" at bounding box center [658, 398] width 96 height 42
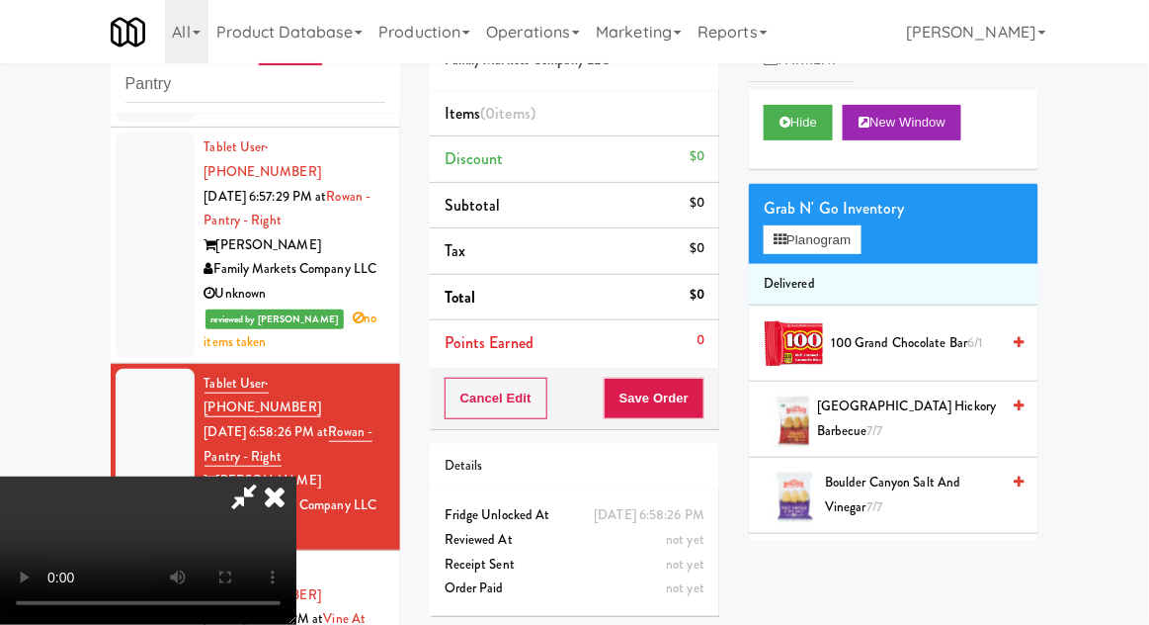
scroll to position [72, 0]
click at [835, 226] on button "Planogram" at bounding box center [812, 240] width 97 height 30
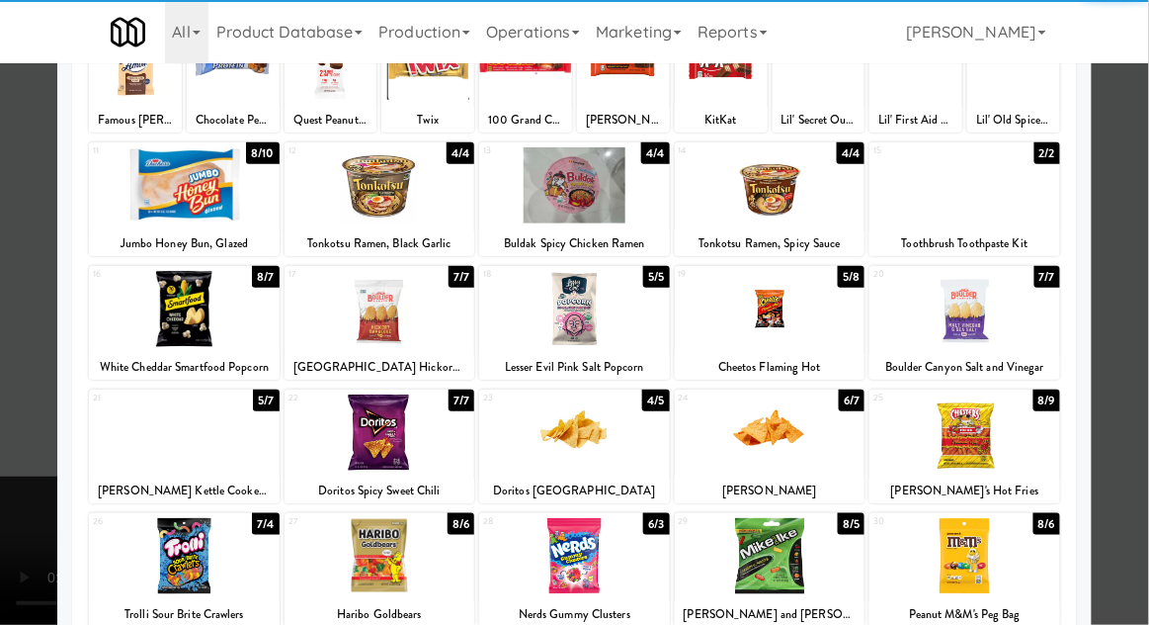
scroll to position [174, 0]
click at [562, 566] on div at bounding box center [574, 556] width 191 height 76
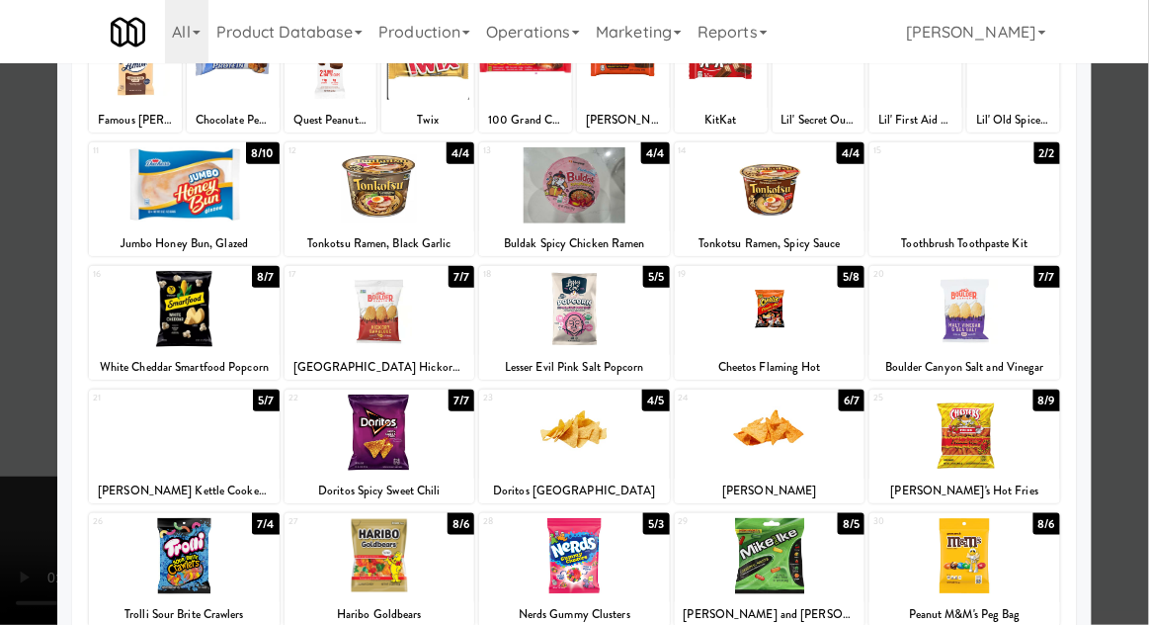
click at [1147, 290] on div at bounding box center [574, 312] width 1149 height 625
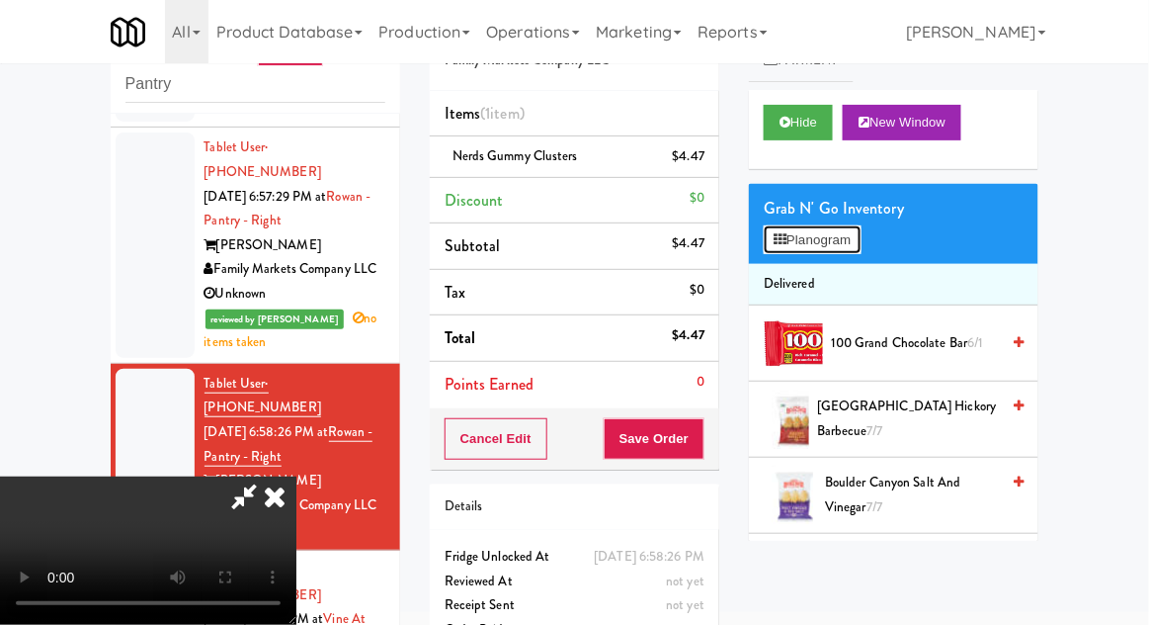
click at [857, 237] on button "Planogram" at bounding box center [812, 240] width 97 height 30
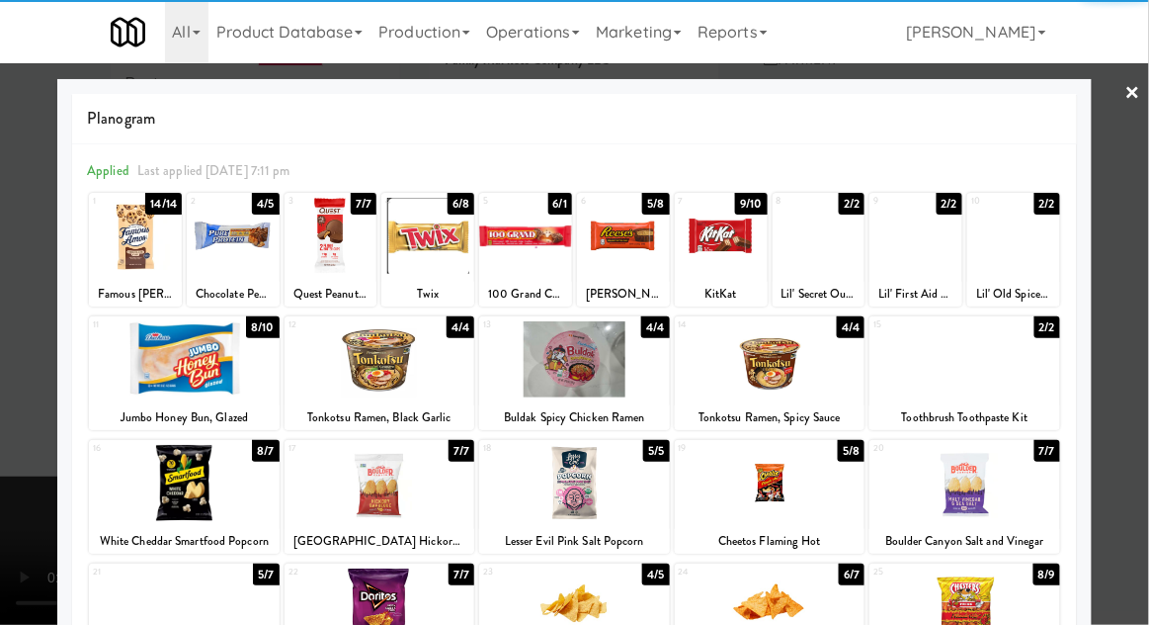
click at [189, 352] on div at bounding box center [184, 359] width 191 height 76
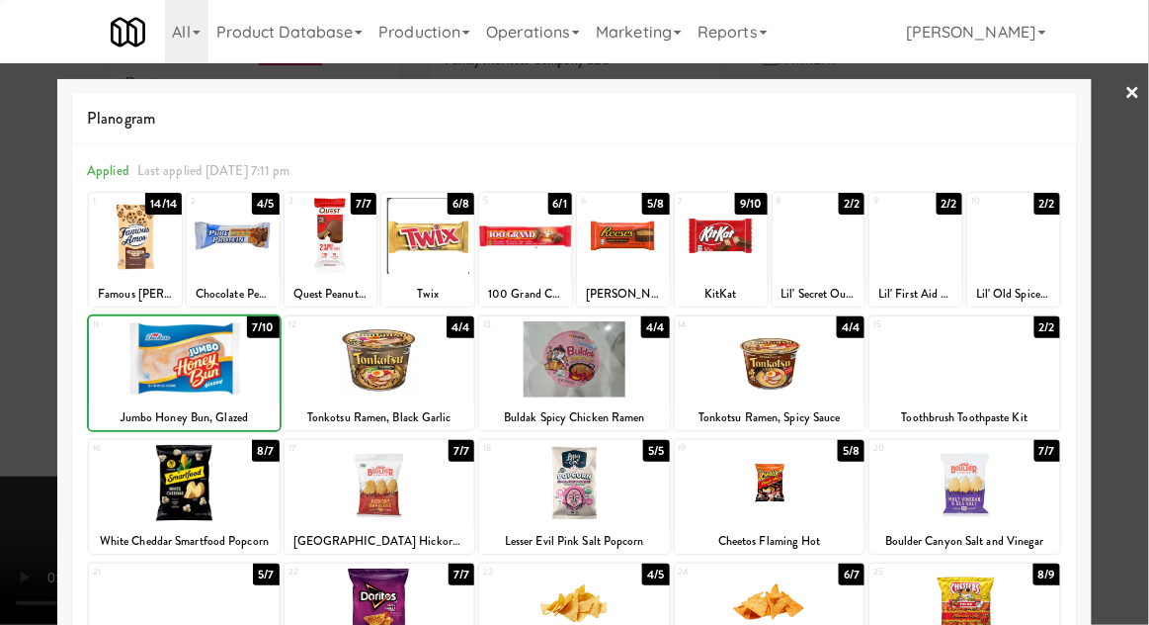
click at [1137, 321] on div at bounding box center [574, 312] width 1149 height 625
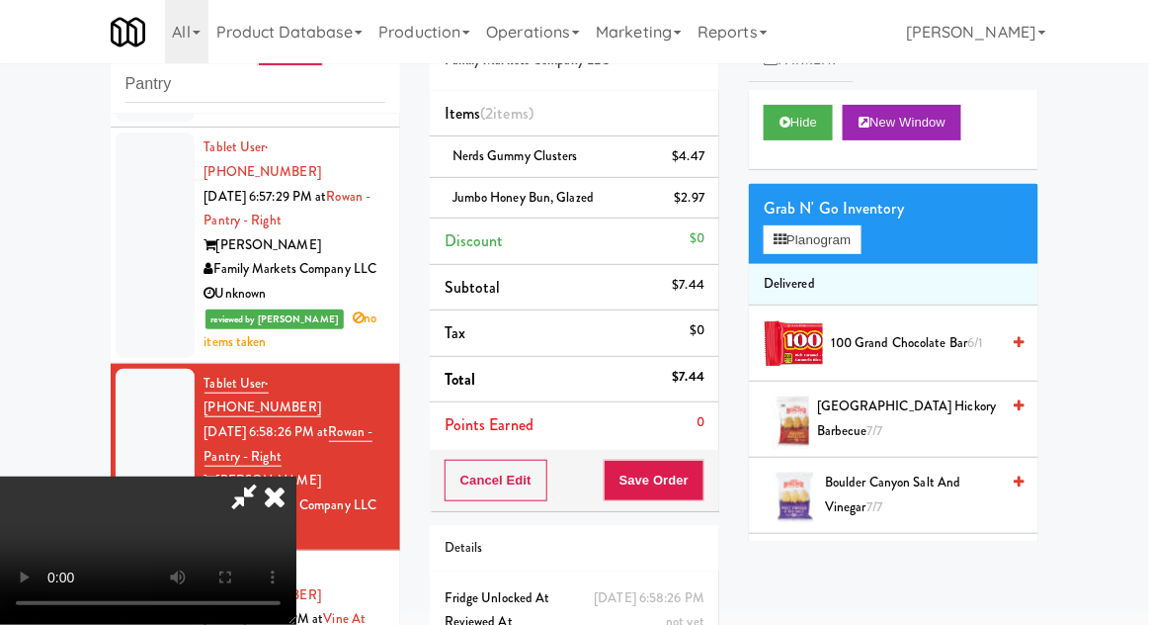
scroll to position [72, 0]
click at [691, 459] on button "Save Order" at bounding box center [654, 480] width 101 height 42
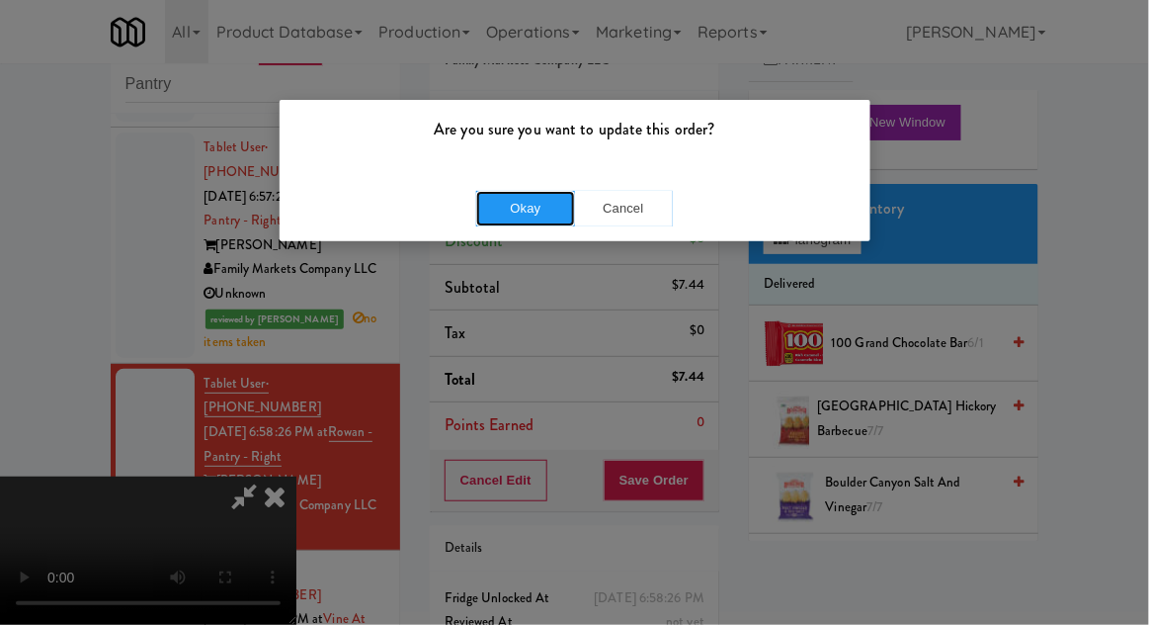
click at [513, 209] on button "Okay" at bounding box center [525, 209] width 99 height 36
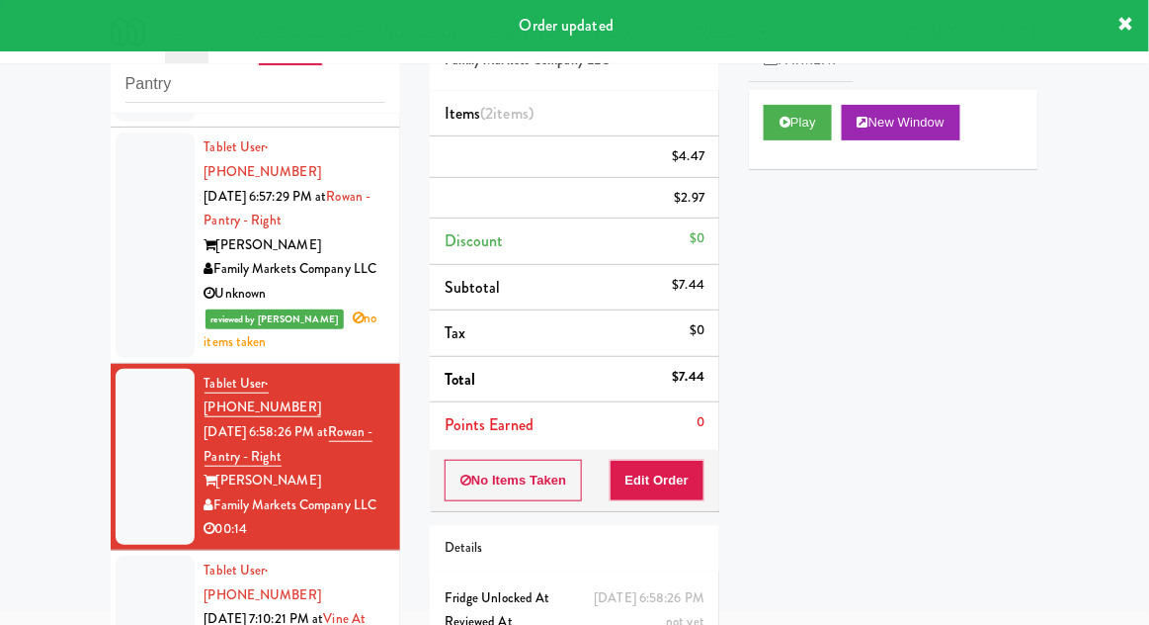
scroll to position [0, 0]
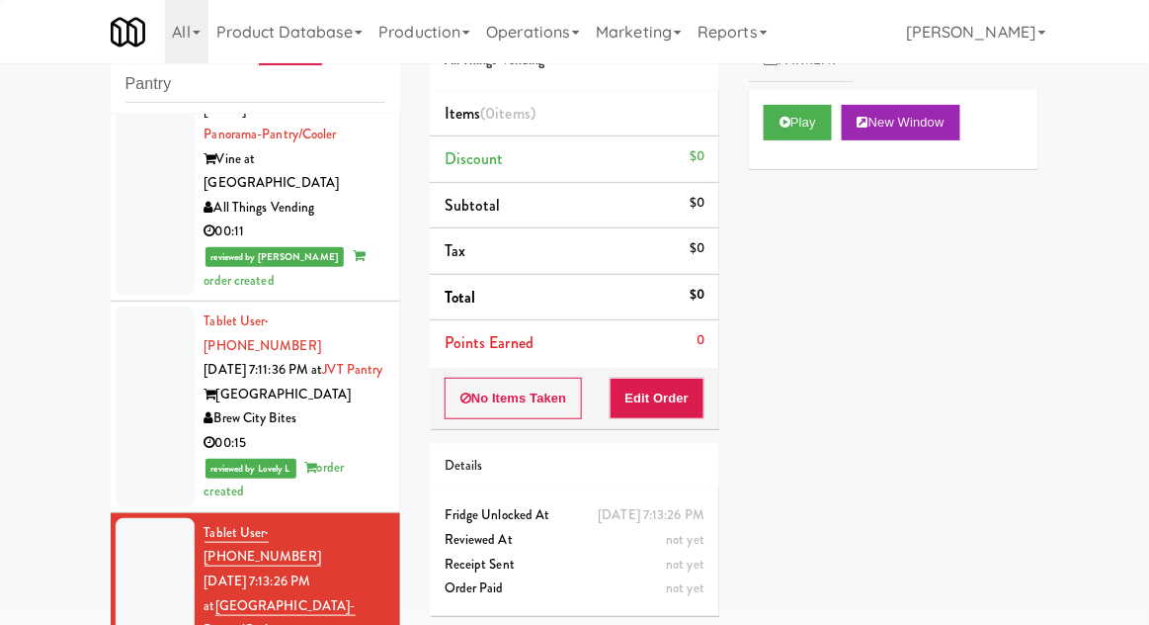
scroll to position [2395, 0]
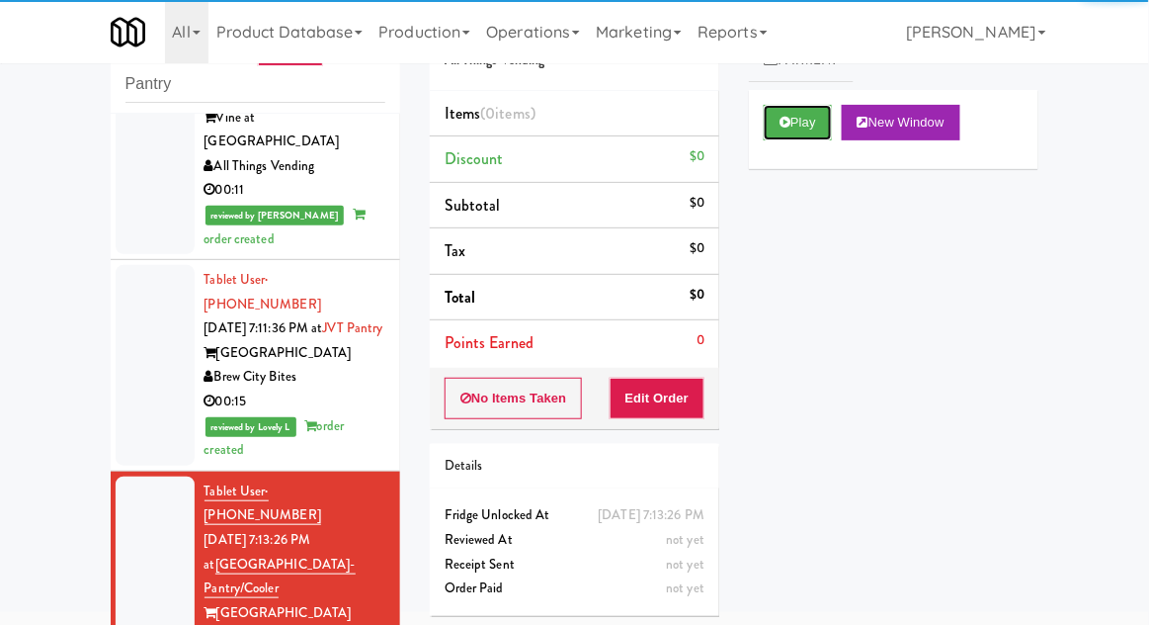
click at [785, 122] on icon at bounding box center [785, 122] width 11 height 13
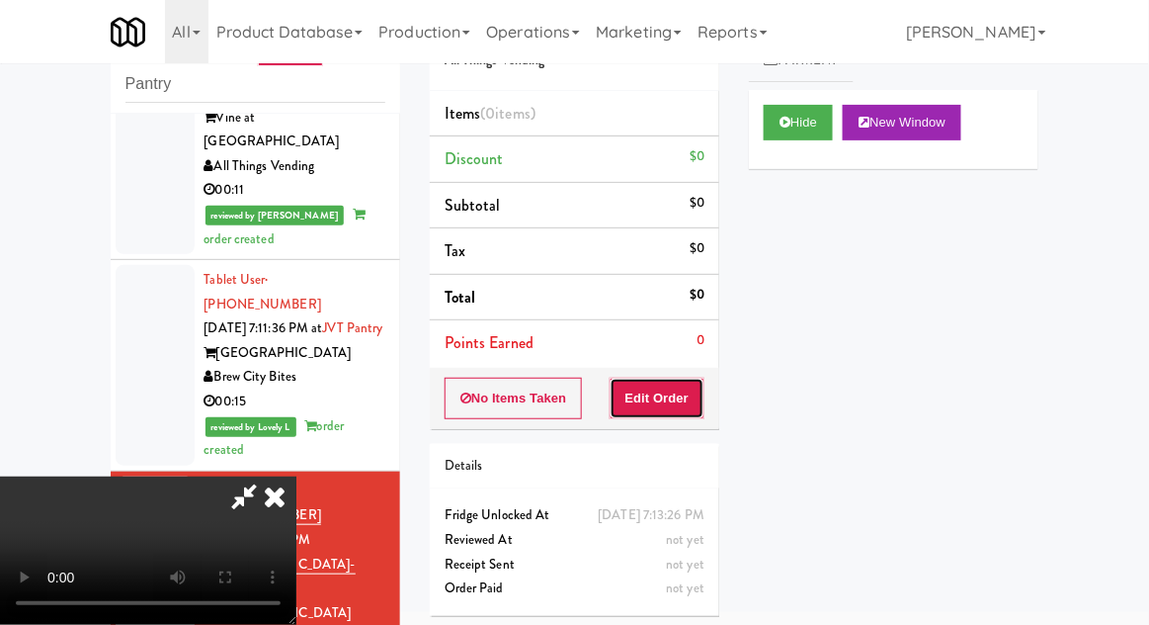
click at [645, 412] on button "Edit Order" at bounding box center [658, 398] width 96 height 42
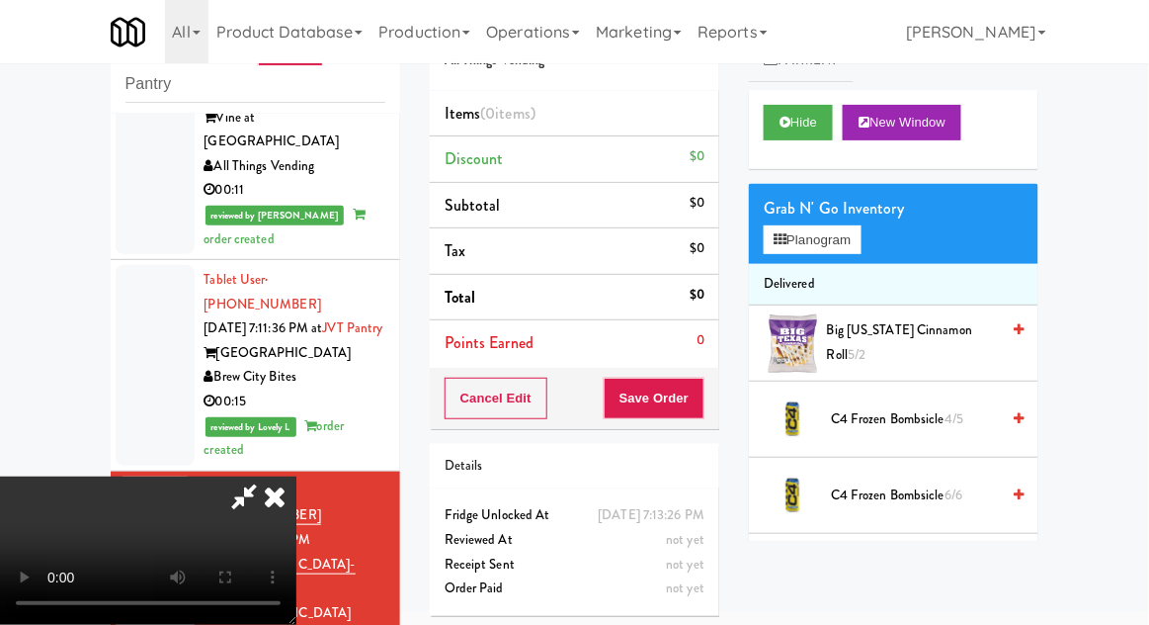
scroll to position [72, 0]
click at [837, 230] on button "Planogram" at bounding box center [812, 240] width 97 height 30
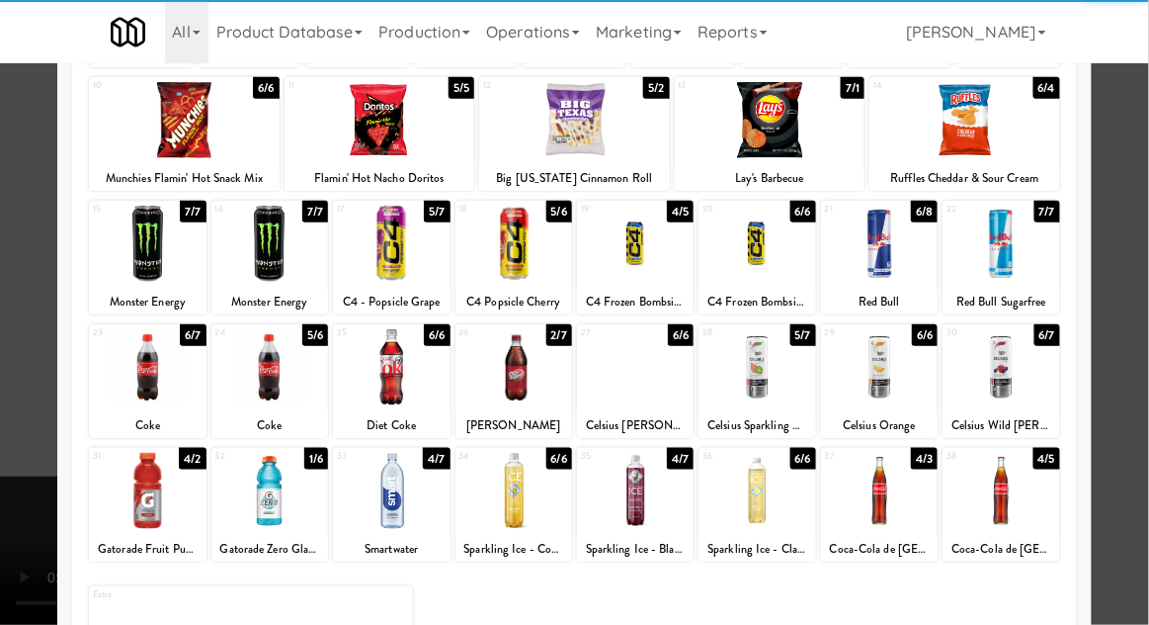
scroll to position [240, 0]
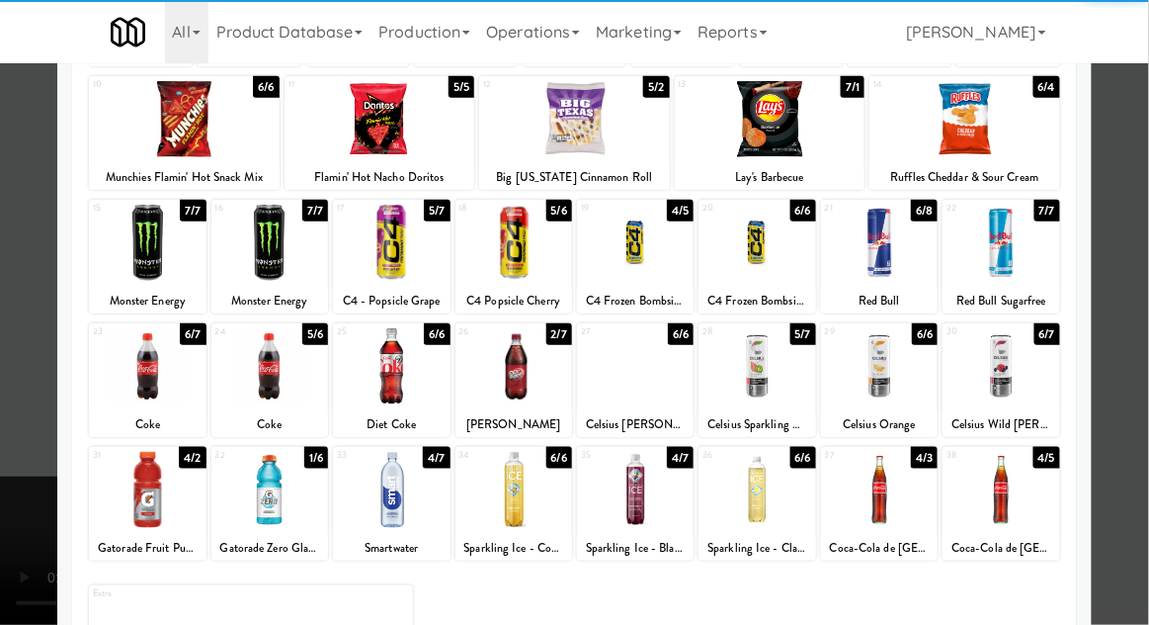
click at [878, 508] on div at bounding box center [879, 490] width 117 height 76
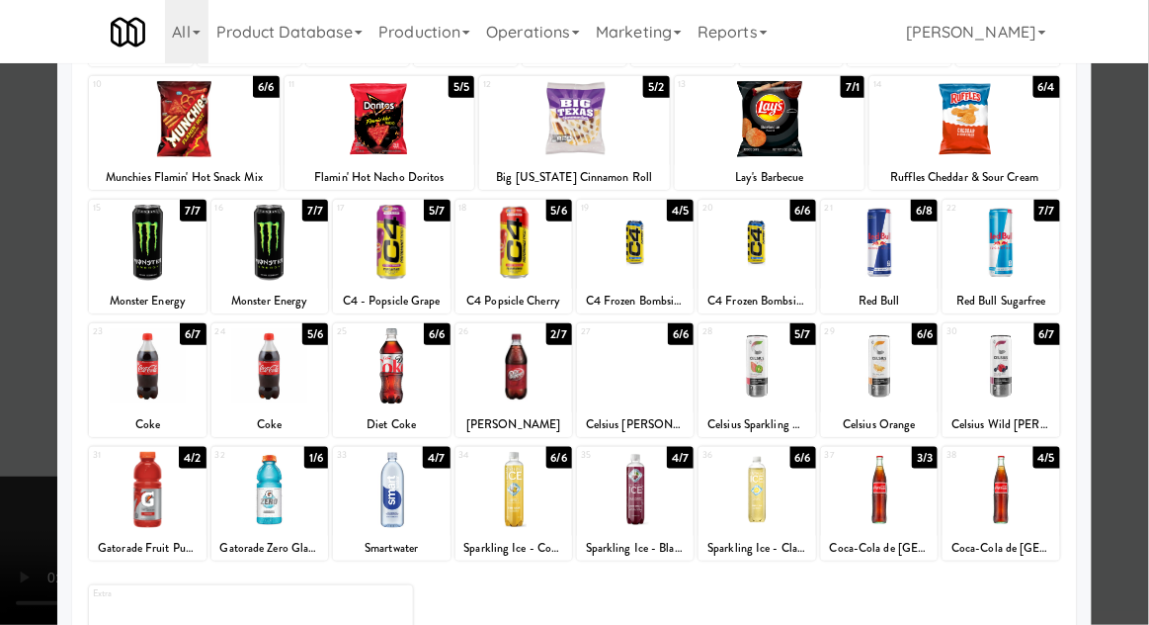
click at [1145, 323] on div at bounding box center [574, 312] width 1149 height 625
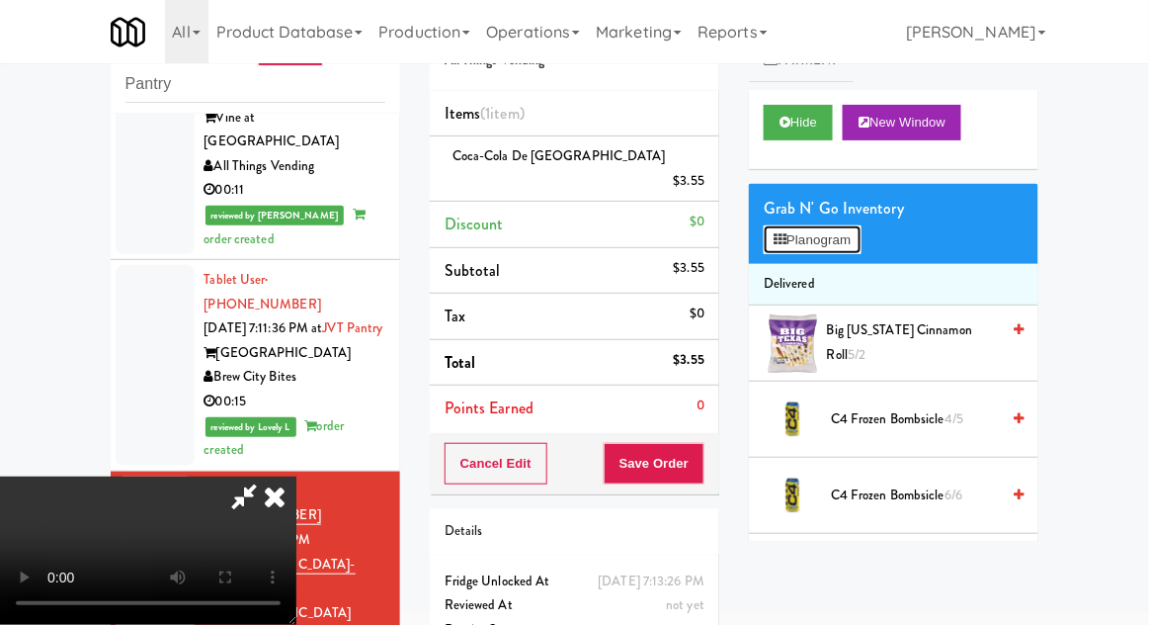
click at [856, 232] on button "Planogram" at bounding box center [812, 240] width 97 height 30
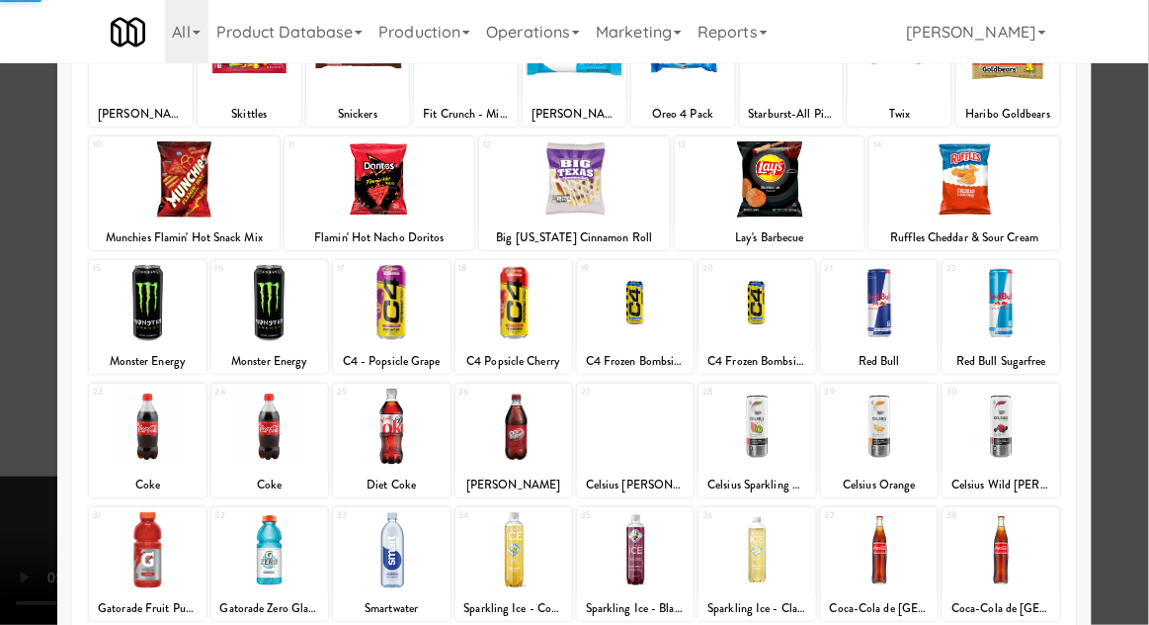
scroll to position [183, 0]
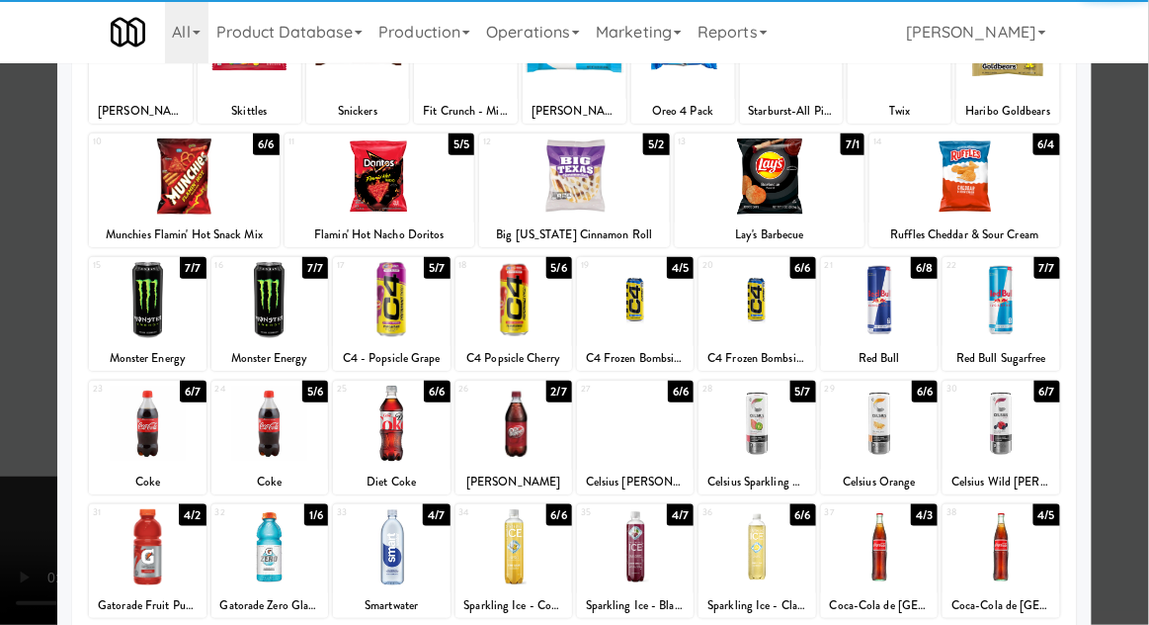
click at [877, 560] on div at bounding box center [879, 547] width 117 height 76
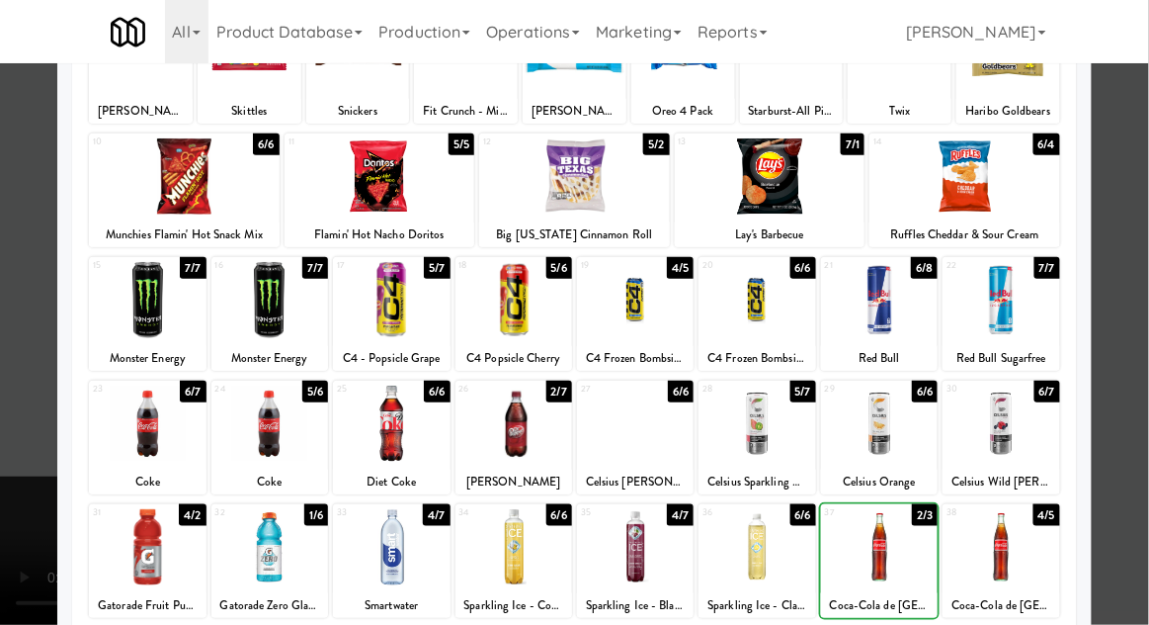
click at [1147, 323] on div at bounding box center [574, 312] width 1149 height 625
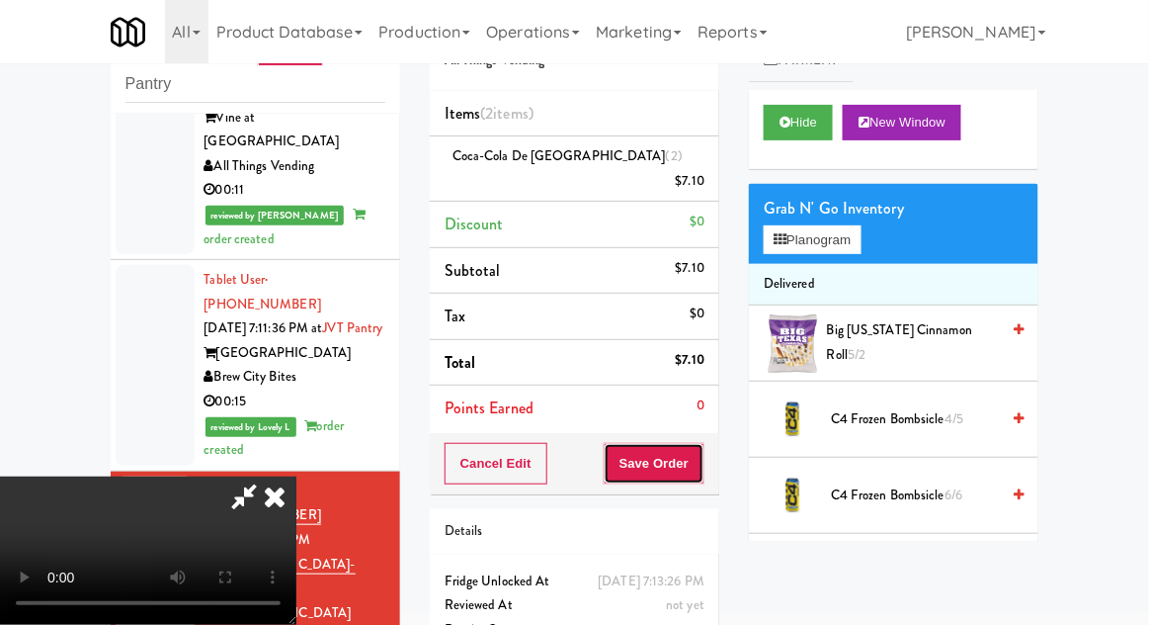
click at [702, 443] on button "Save Order" at bounding box center [654, 464] width 101 height 42
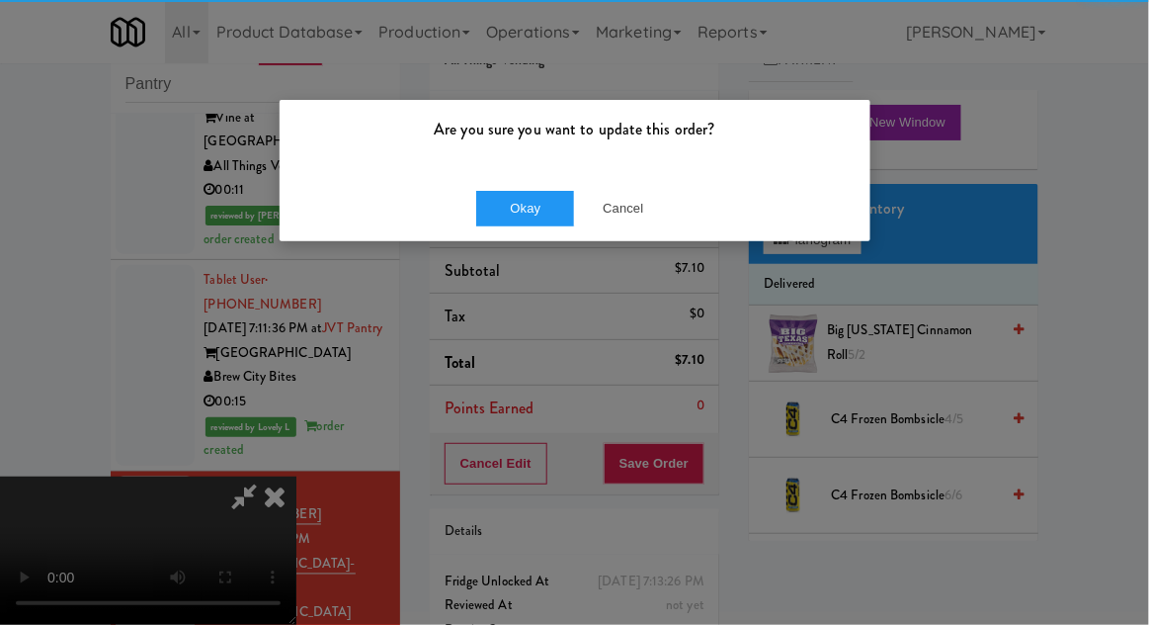
click at [559, 188] on div "Okay Cancel" at bounding box center [575, 208] width 591 height 66
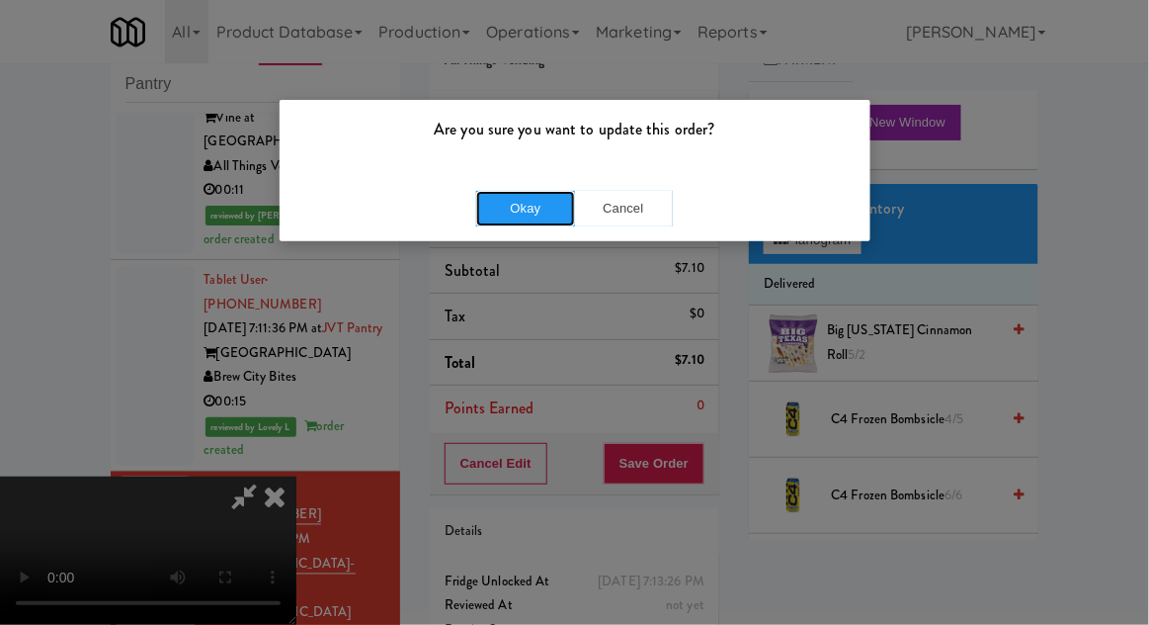
click at [550, 221] on button "Okay" at bounding box center [525, 209] width 99 height 36
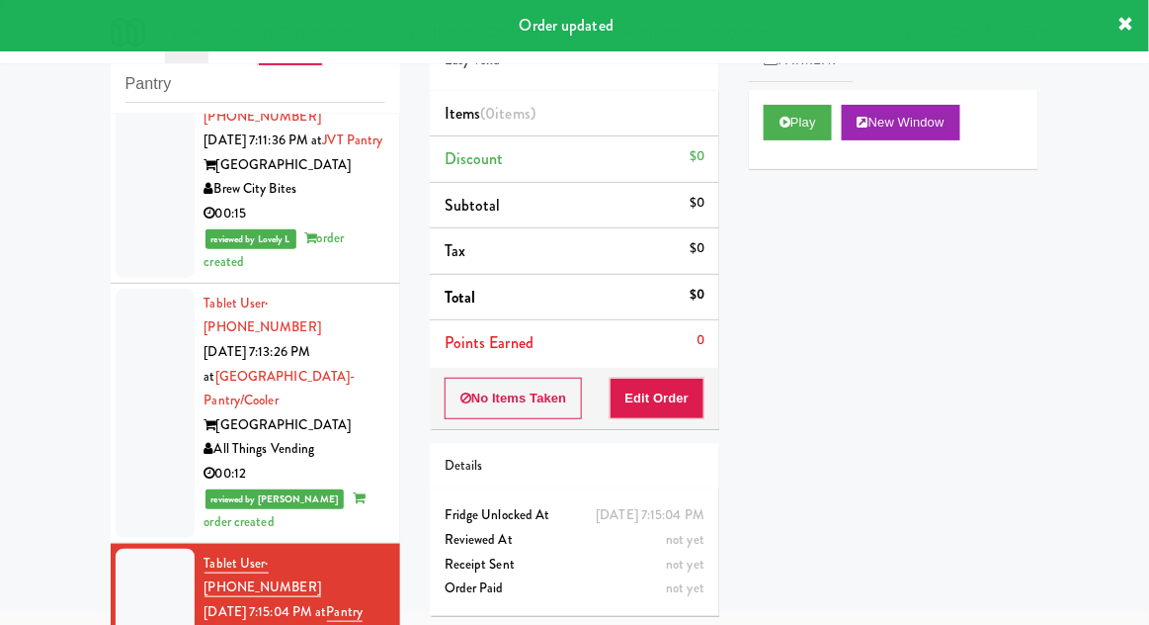
scroll to position [2588, 0]
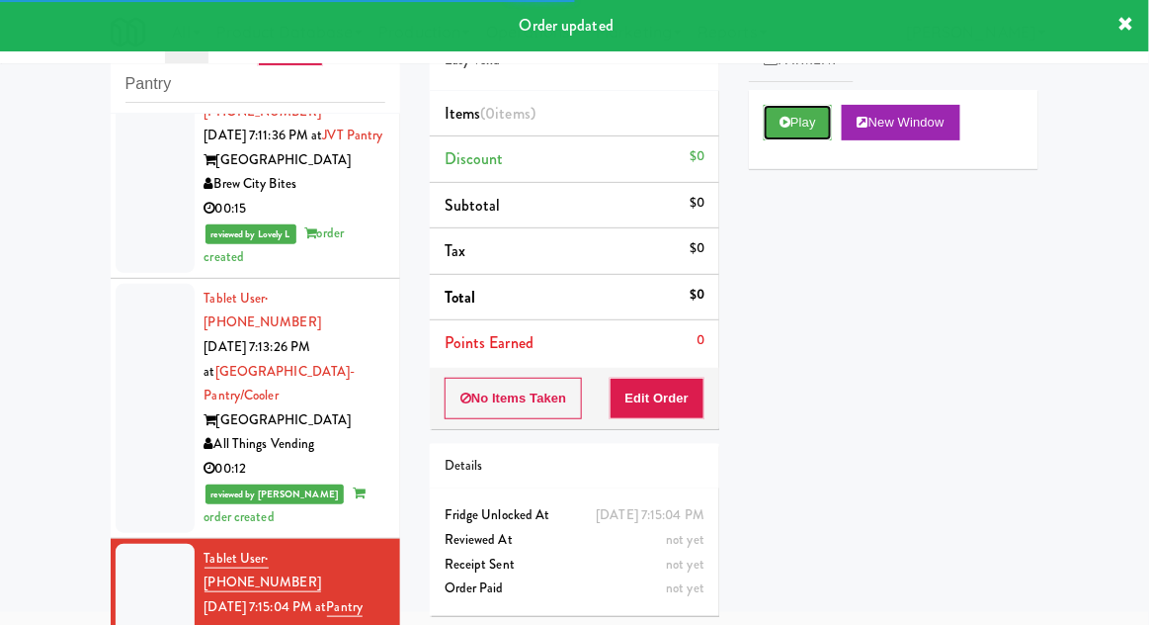
click at [789, 116] on icon at bounding box center [785, 122] width 11 height 13
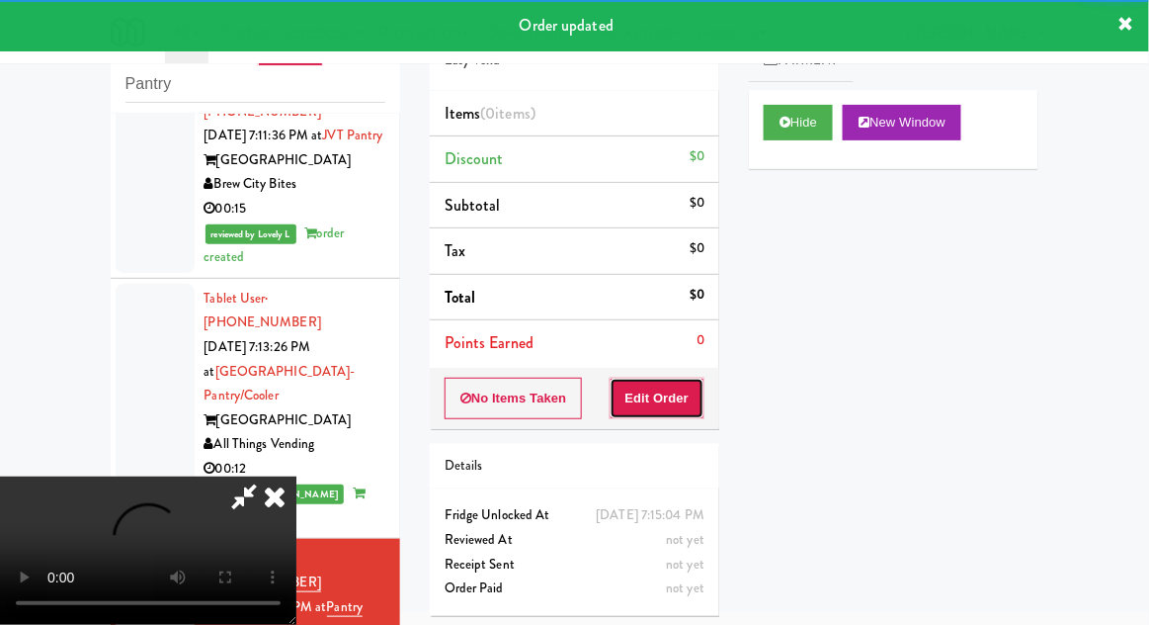
click at [635, 392] on button "Edit Order" at bounding box center [658, 398] width 96 height 42
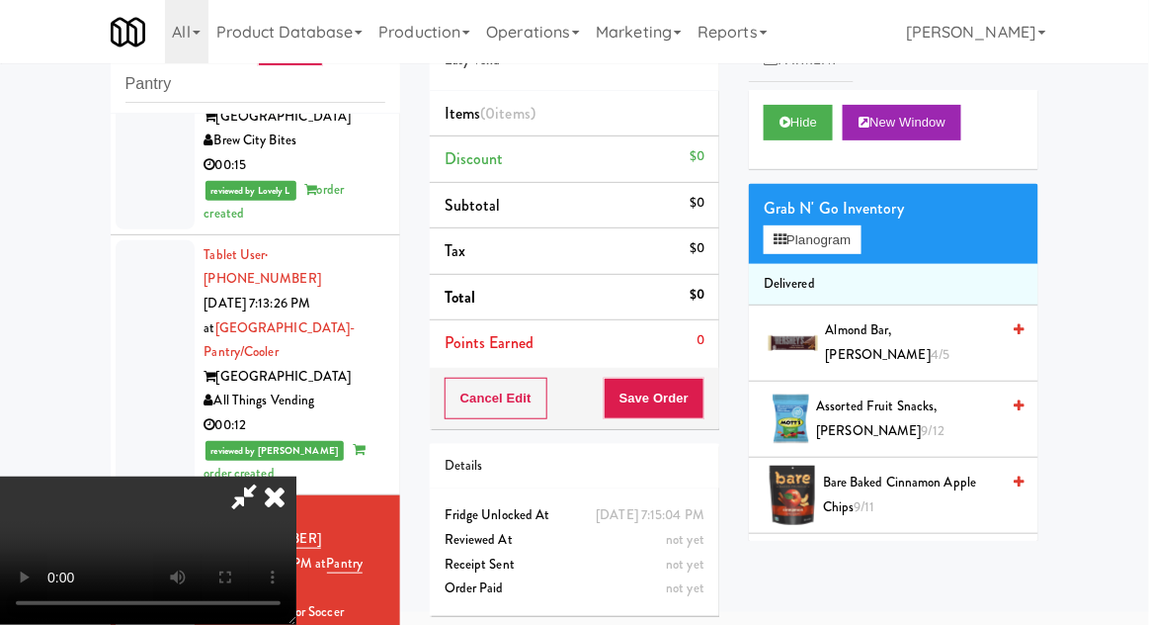
scroll to position [0, 0]
click at [779, 233] on icon at bounding box center [780, 239] width 13 height 13
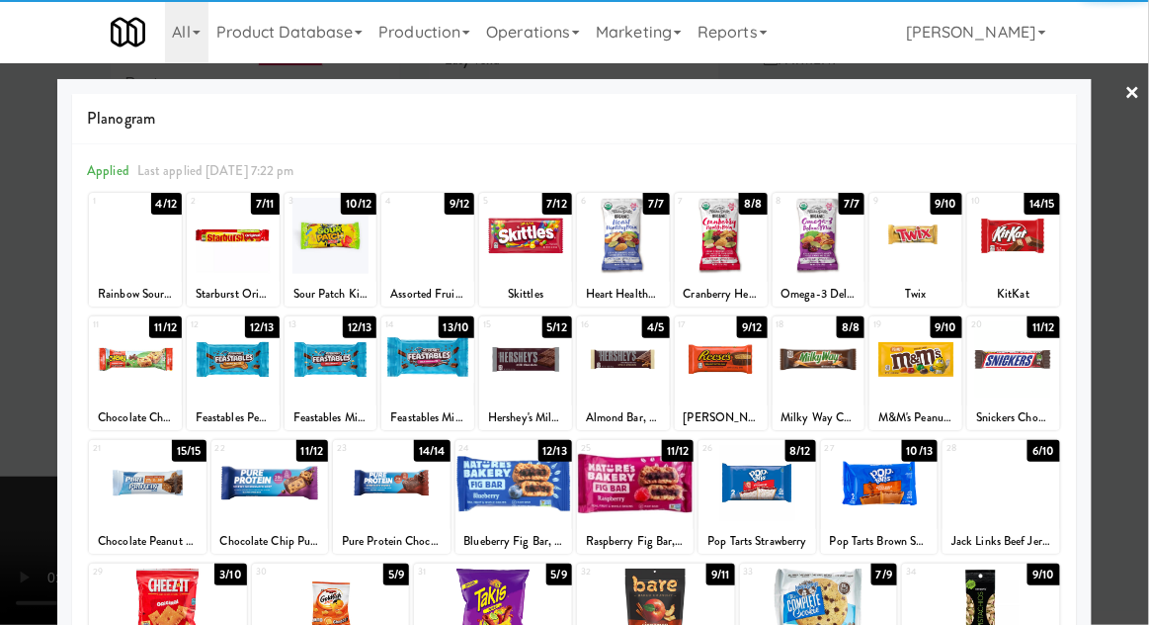
click at [229, 263] on div at bounding box center [233, 236] width 93 height 76
click at [1136, 295] on div at bounding box center [574, 312] width 1149 height 625
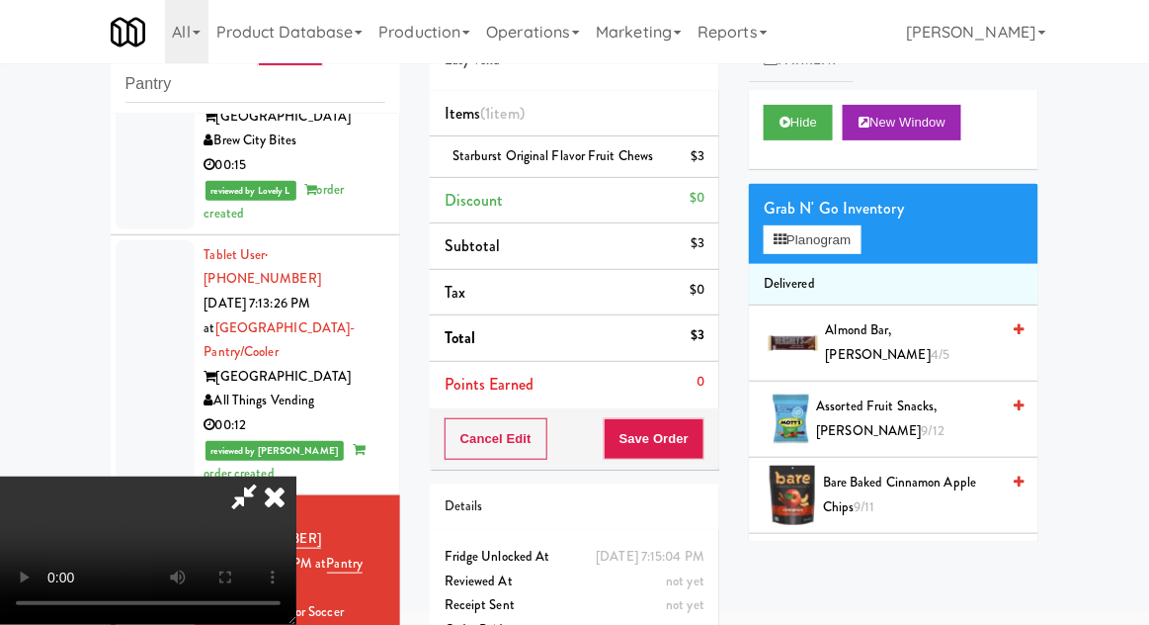
scroll to position [72, 0]
click at [698, 440] on button "Save Order" at bounding box center [654, 439] width 101 height 42
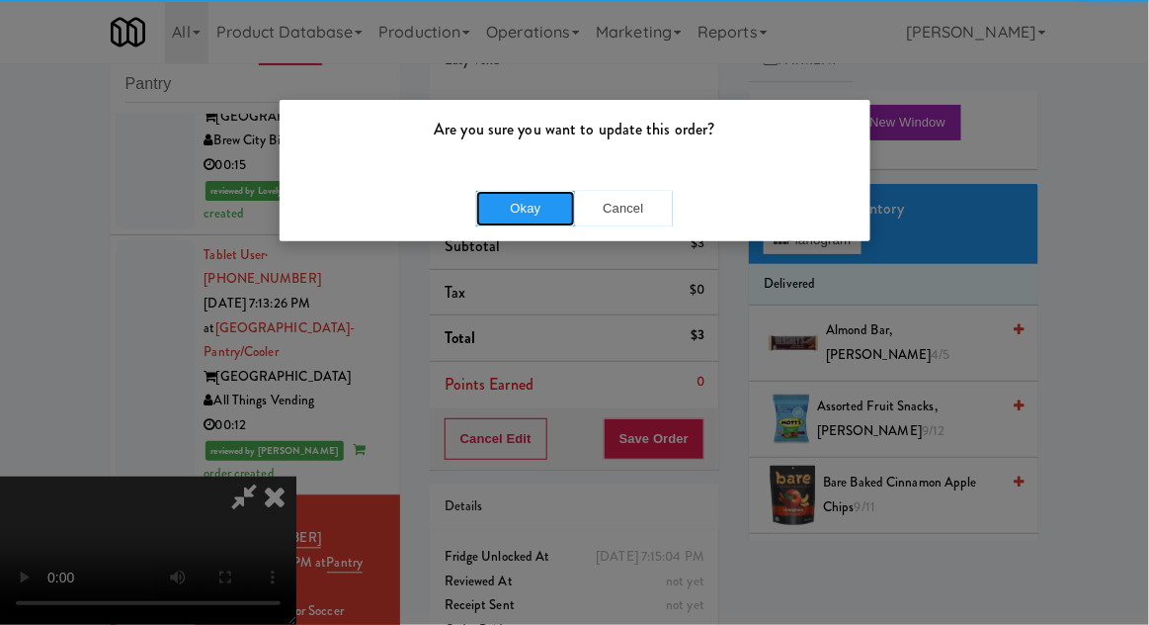
click at [537, 203] on button "Okay" at bounding box center [525, 209] width 99 height 36
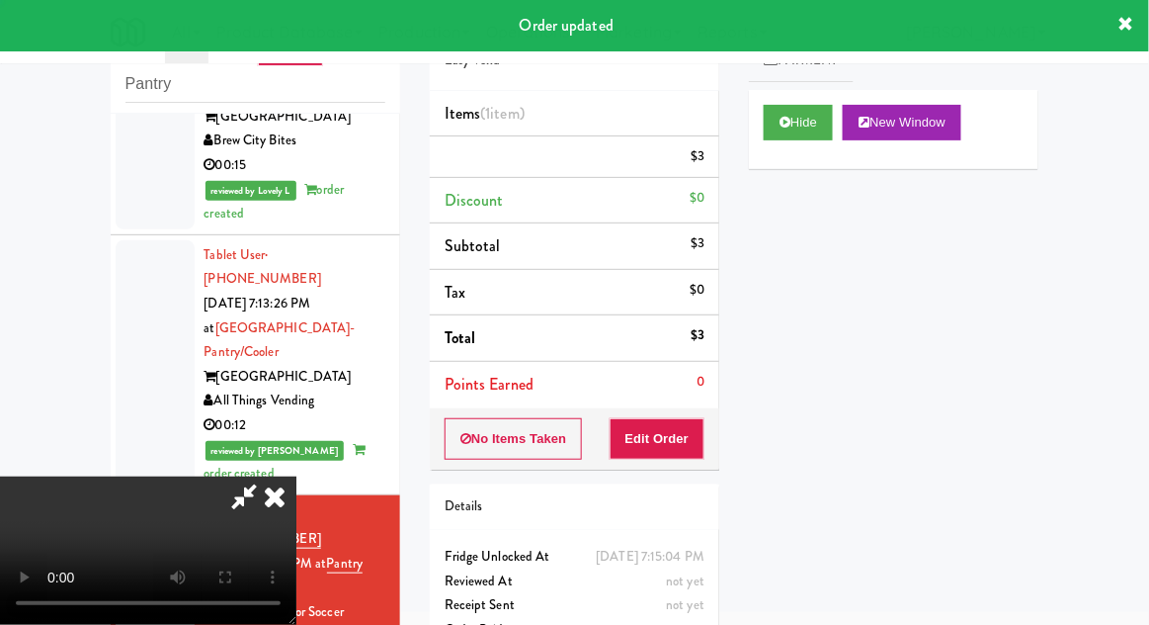
scroll to position [0, 0]
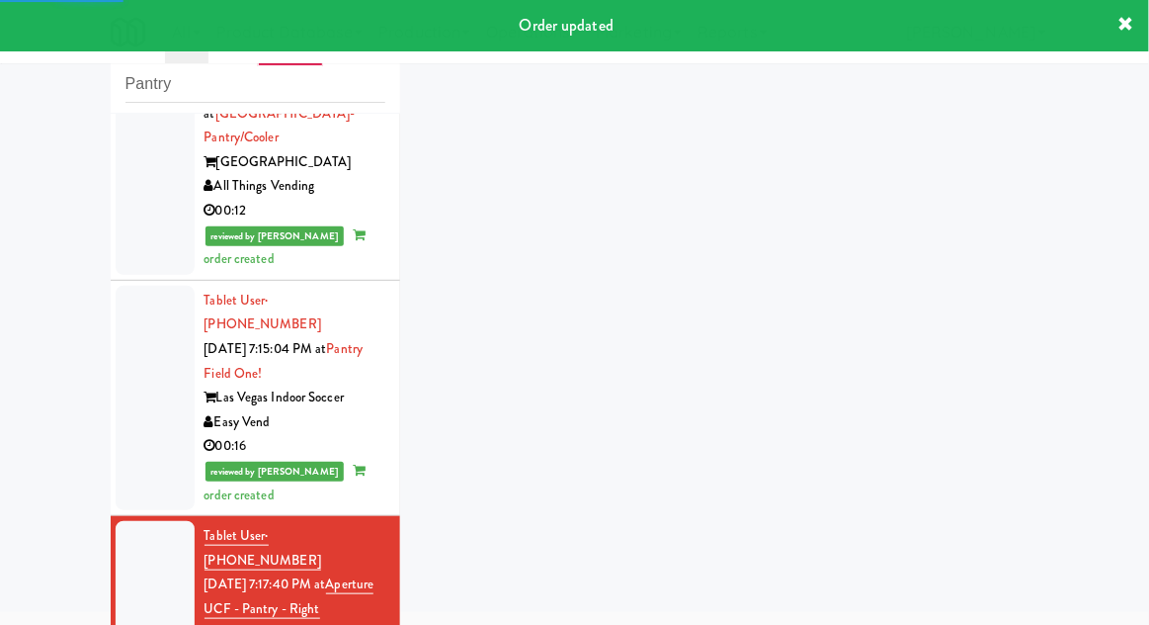
scroll to position [2847, 0]
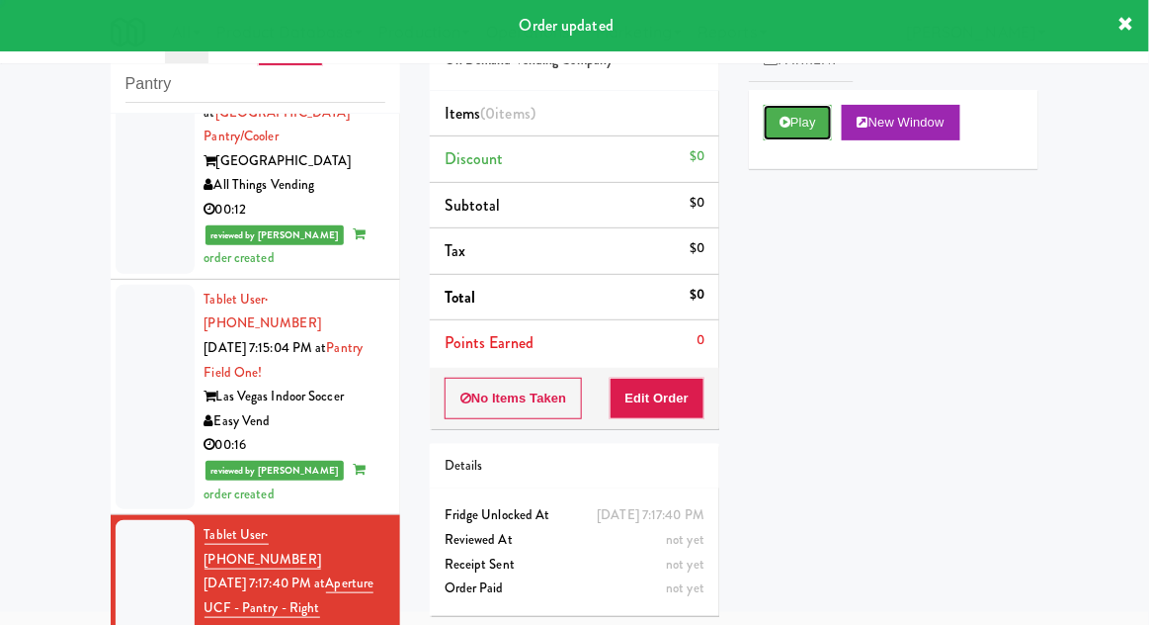
click at [798, 125] on button "Play" at bounding box center [798, 123] width 68 height 36
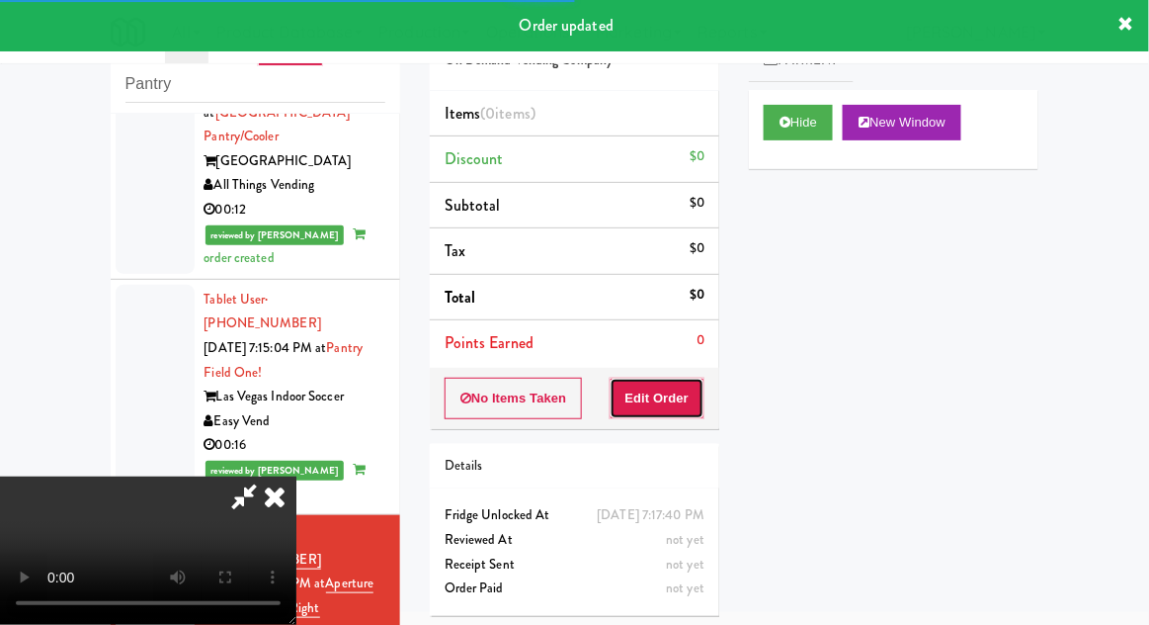
click at [636, 392] on button "Edit Order" at bounding box center [658, 398] width 96 height 42
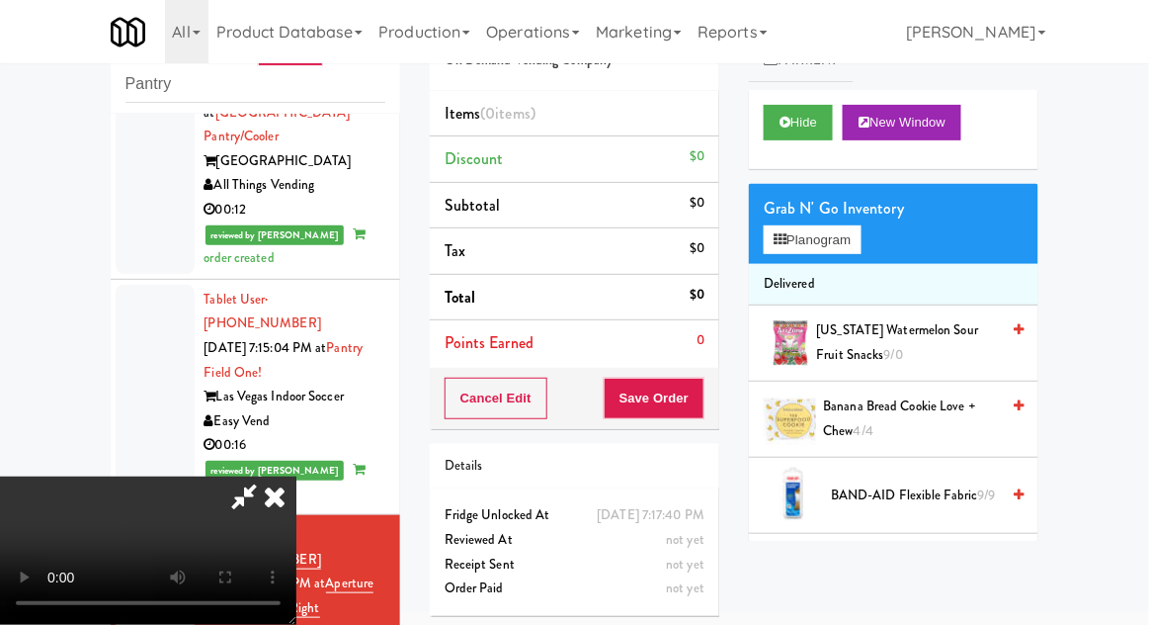
scroll to position [0, 0]
click at [827, 237] on button "Planogram" at bounding box center [812, 240] width 97 height 30
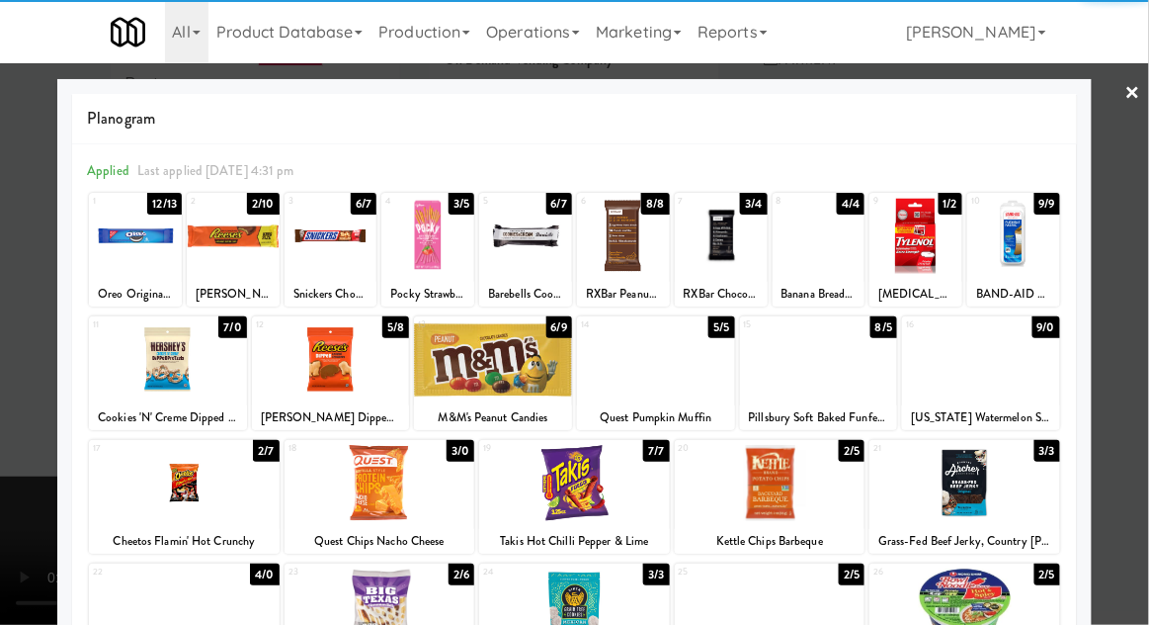
click at [1026, 374] on div at bounding box center [981, 359] width 158 height 76
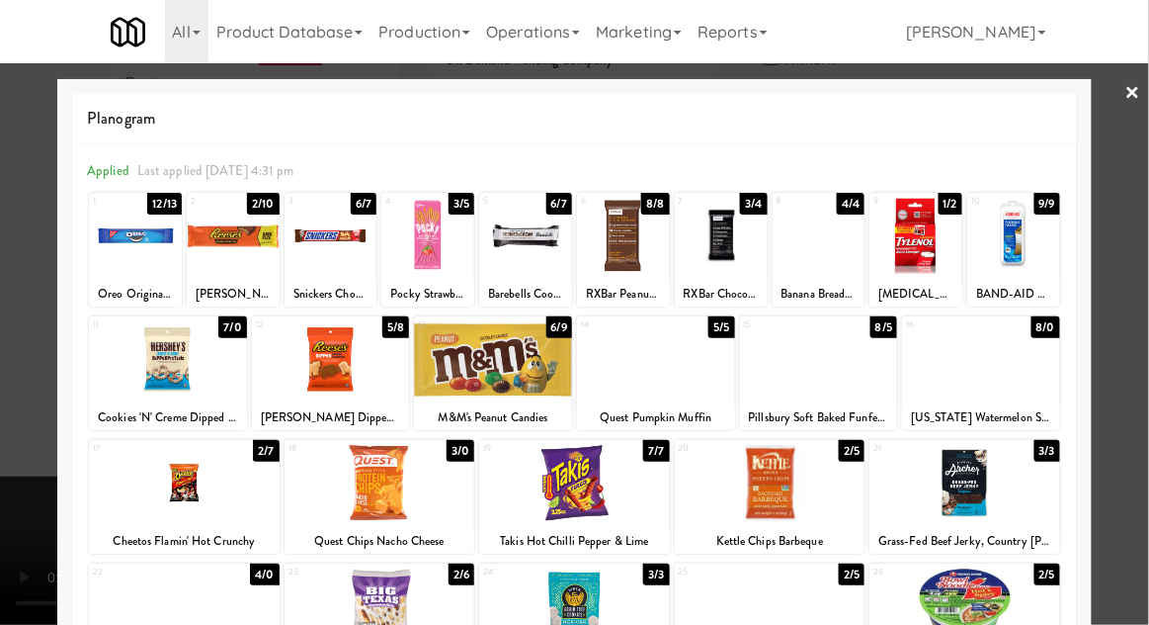
click at [1145, 329] on div at bounding box center [574, 312] width 1149 height 625
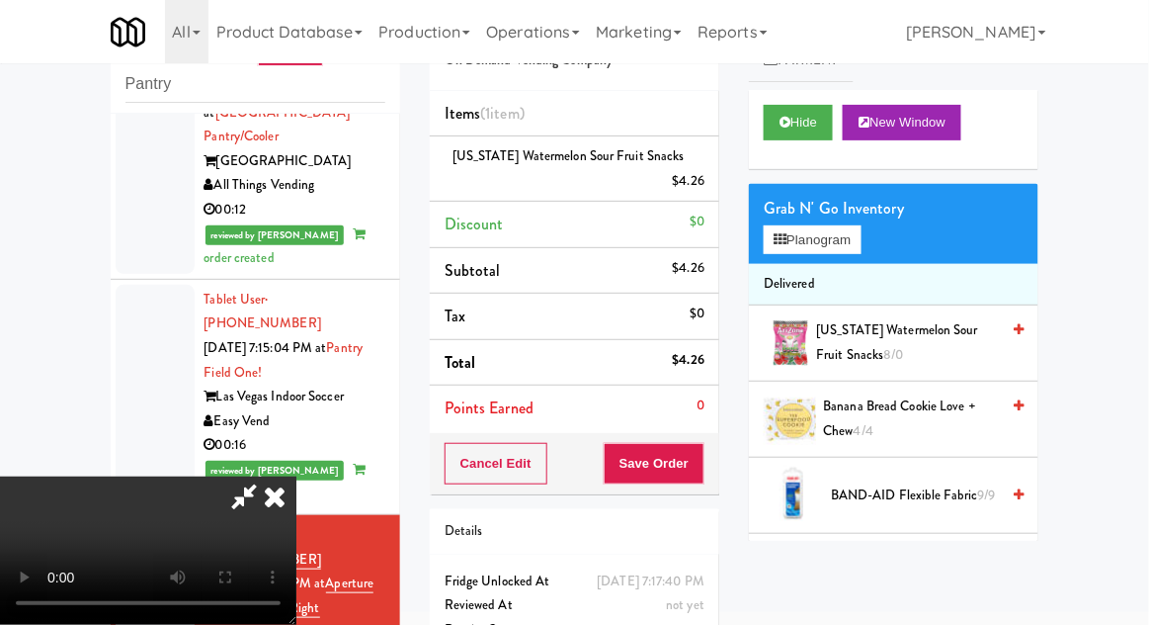
click at [698, 184] on div "$4.26" at bounding box center [689, 181] width 33 height 25
click at [696, 193] on link at bounding box center [703, 189] width 18 height 25
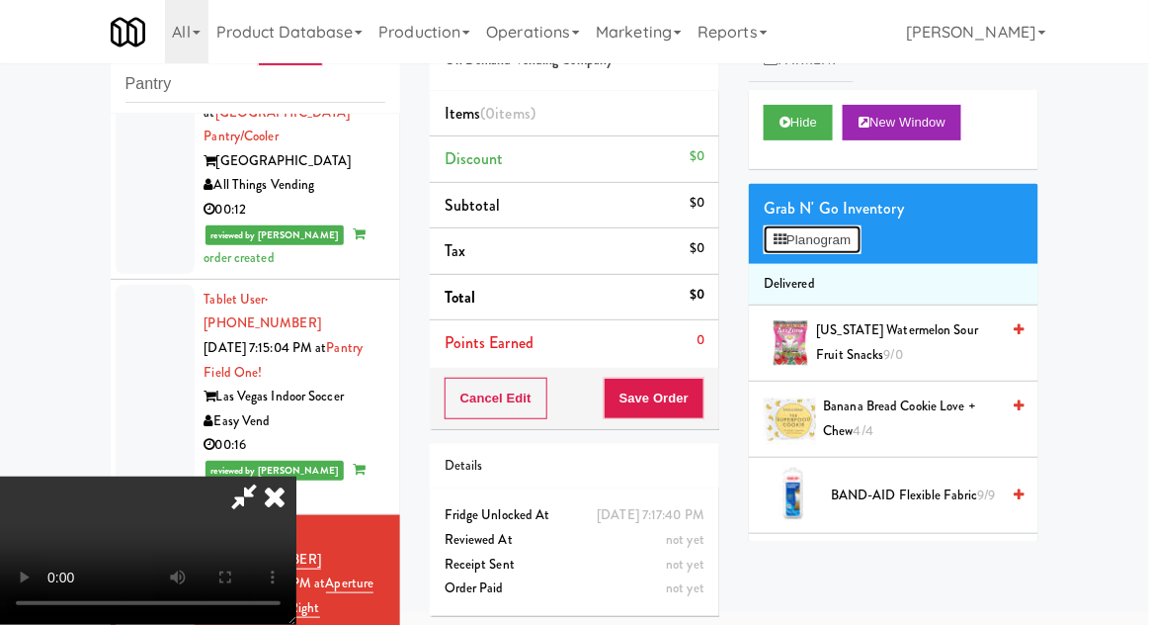
click at [861, 230] on button "Planogram" at bounding box center [812, 240] width 97 height 30
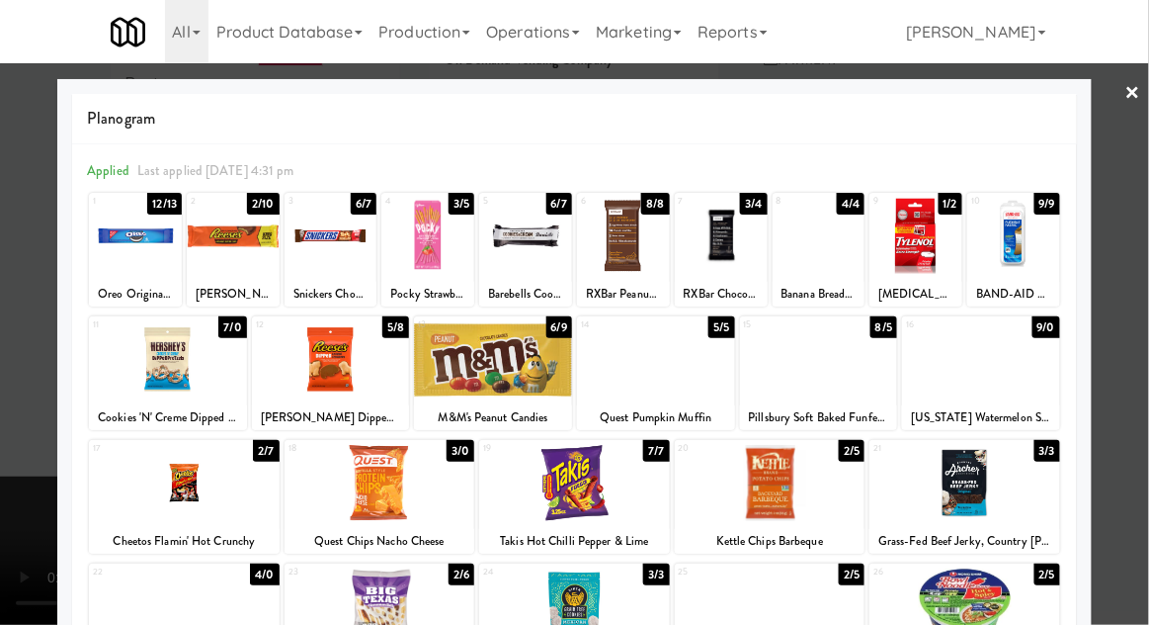
click at [1147, 301] on div at bounding box center [574, 312] width 1149 height 625
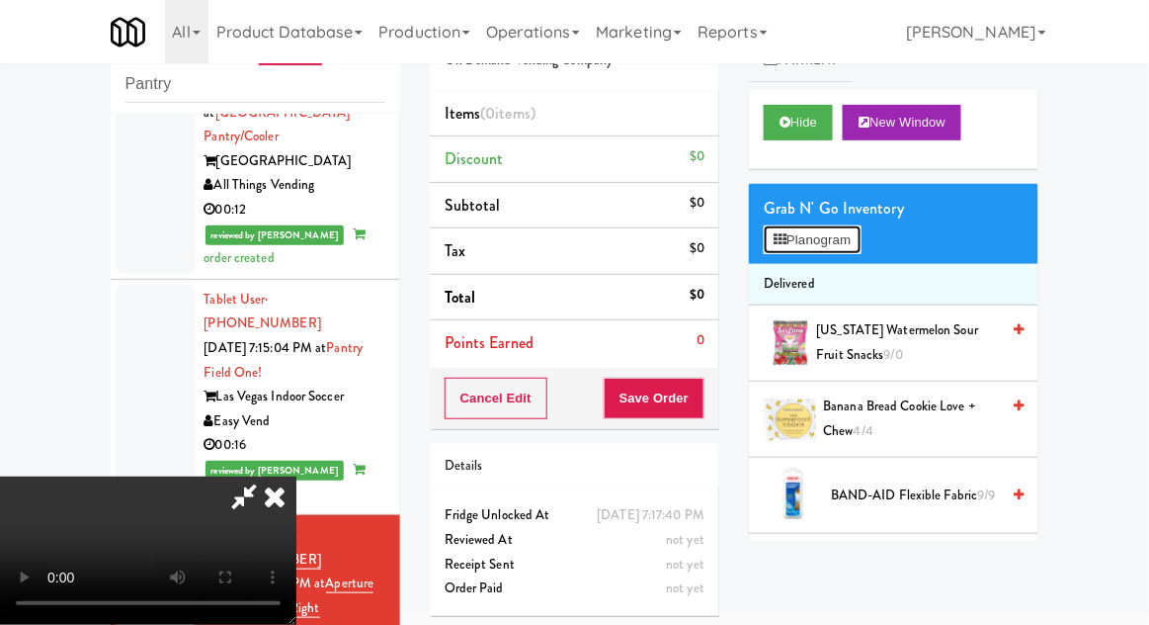
click at [858, 239] on button "Planogram" at bounding box center [812, 240] width 97 height 30
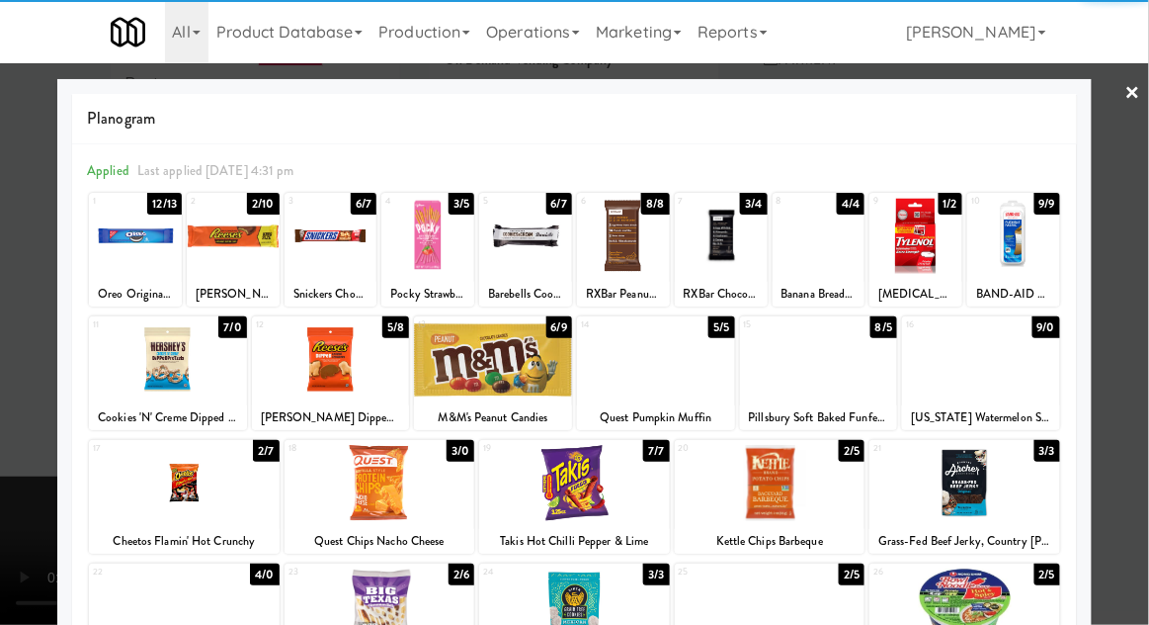
click at [846, 389] on div at bounding box center [819, 359] width 158 height 76
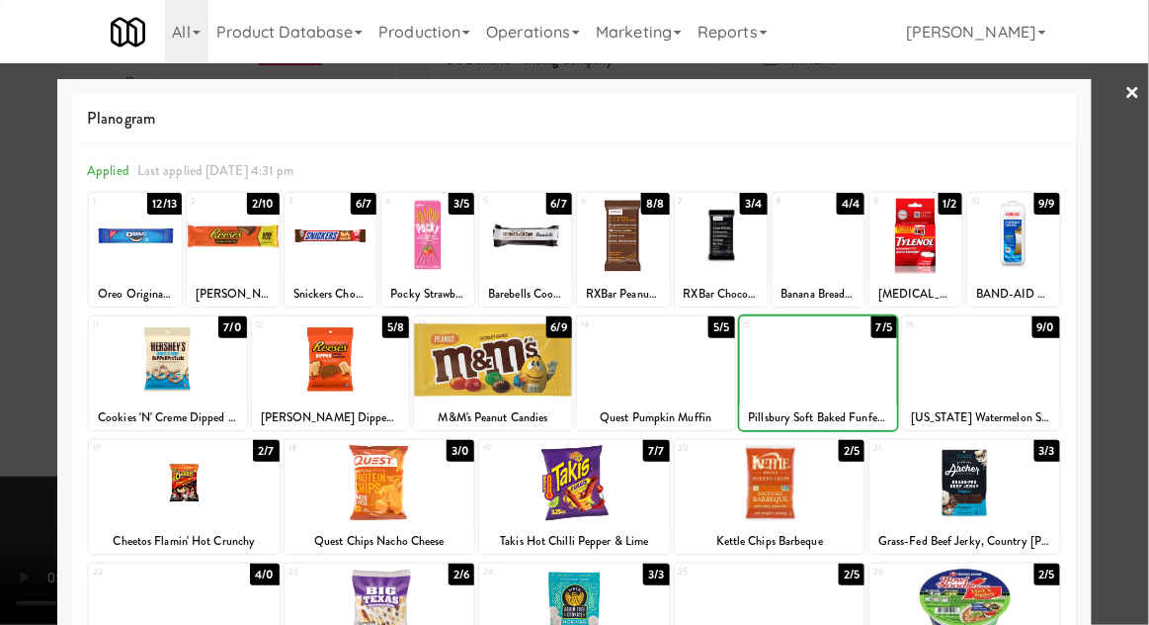
click at [1138, 297] on div at bounding box center [574, 312] width 1149 height 625
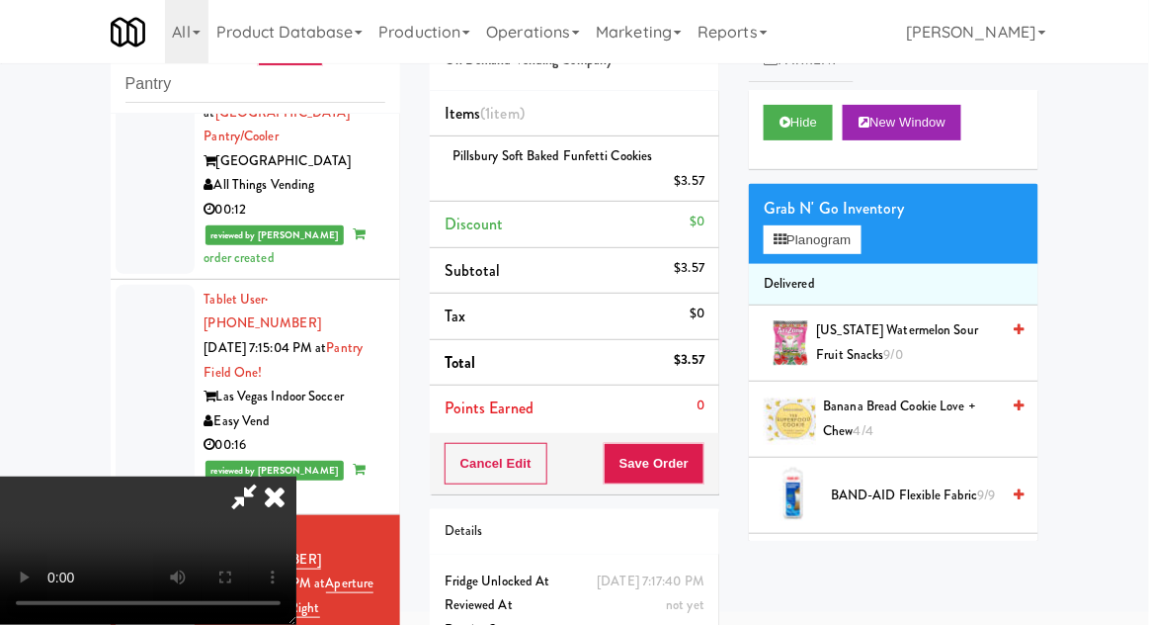
click at [709, 176] on li "Pillsbury Soft Baked Funfetti Cookies $3.57" at bounding box center [575, 168] width 290 height 65
click at [706, 198] on link at bounding box center [703, 189] width 18 height 25
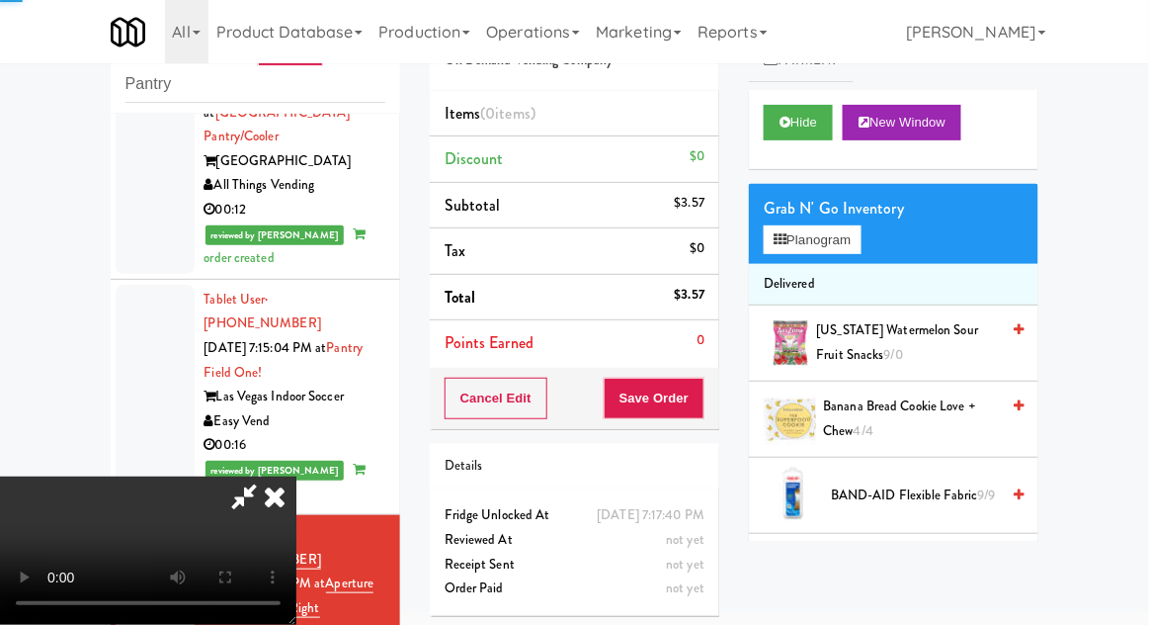
scroll to position [72, 0]
click at [834, 229] on button "Planogram" at bounding box center [812, 240] width 97 height 30
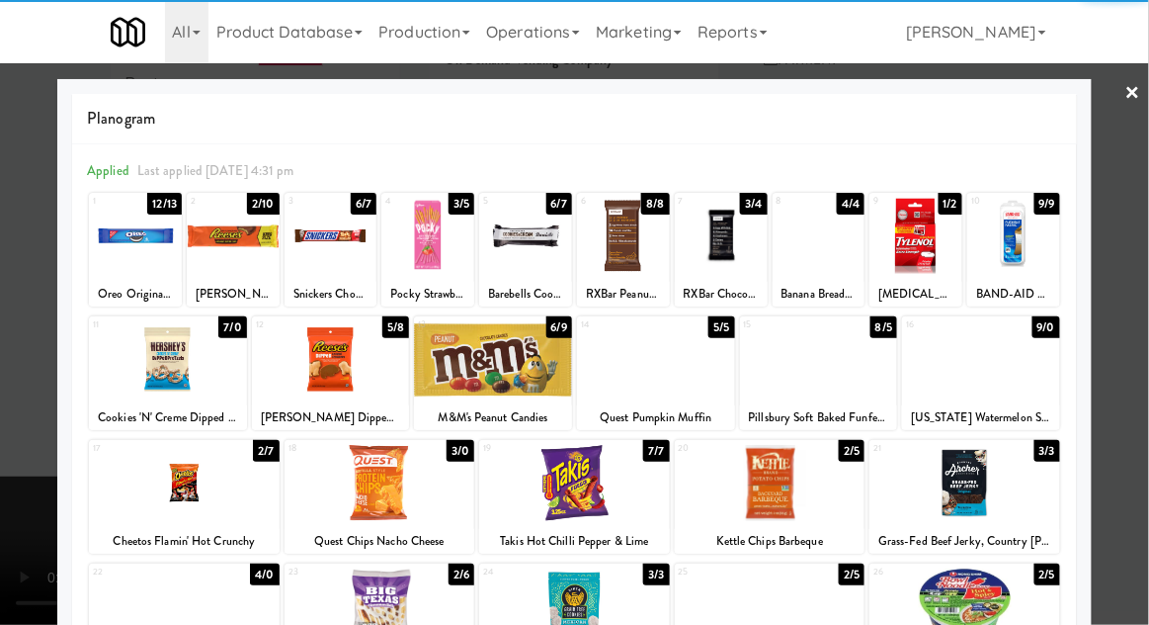
click at [425, 258] on div at bounding box center [427, 236] width 93 height 76
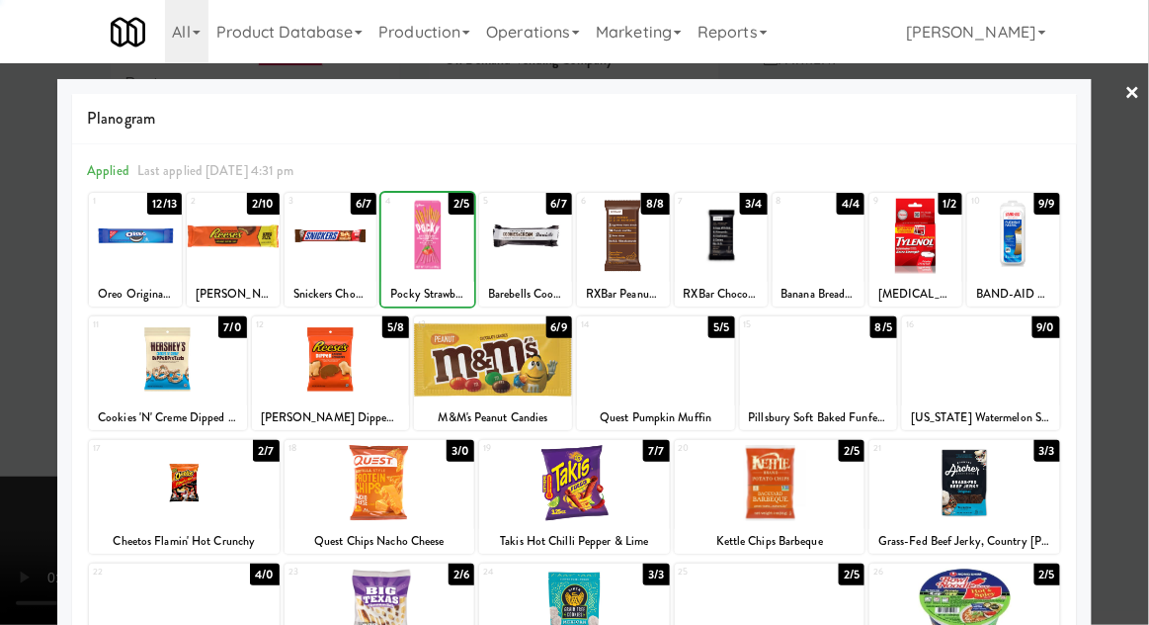
click at [1126, 315] on div at bounding box center [574, 312] width 1149 height 625
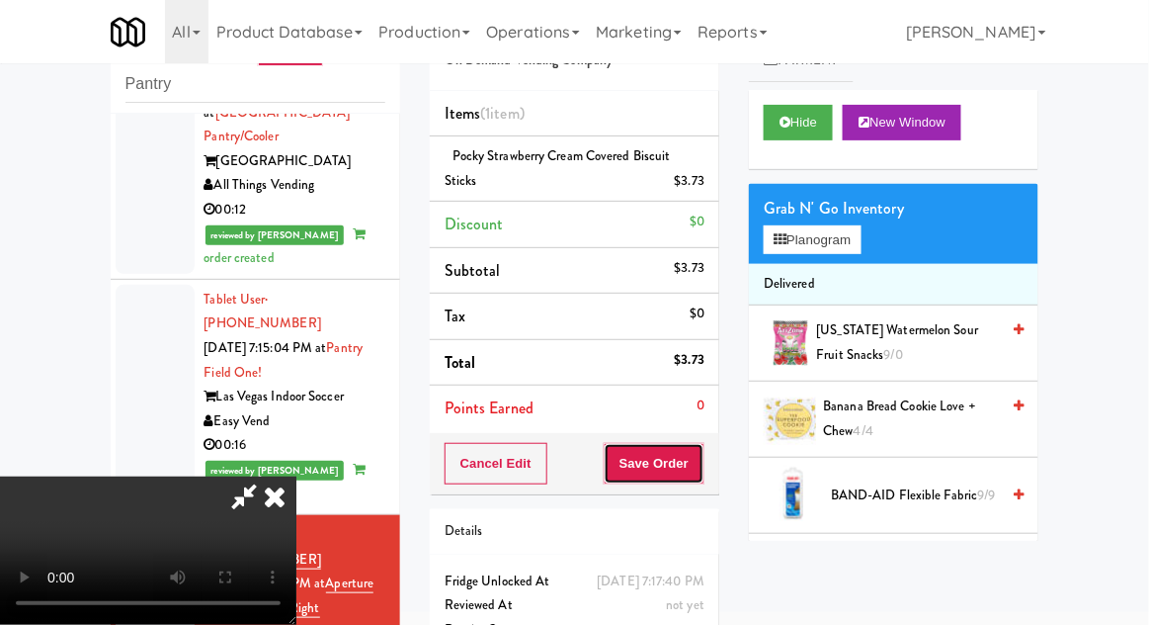
click at [701, 466] on button "Save Order" at bounding box center [654, 464] width 101 height 42
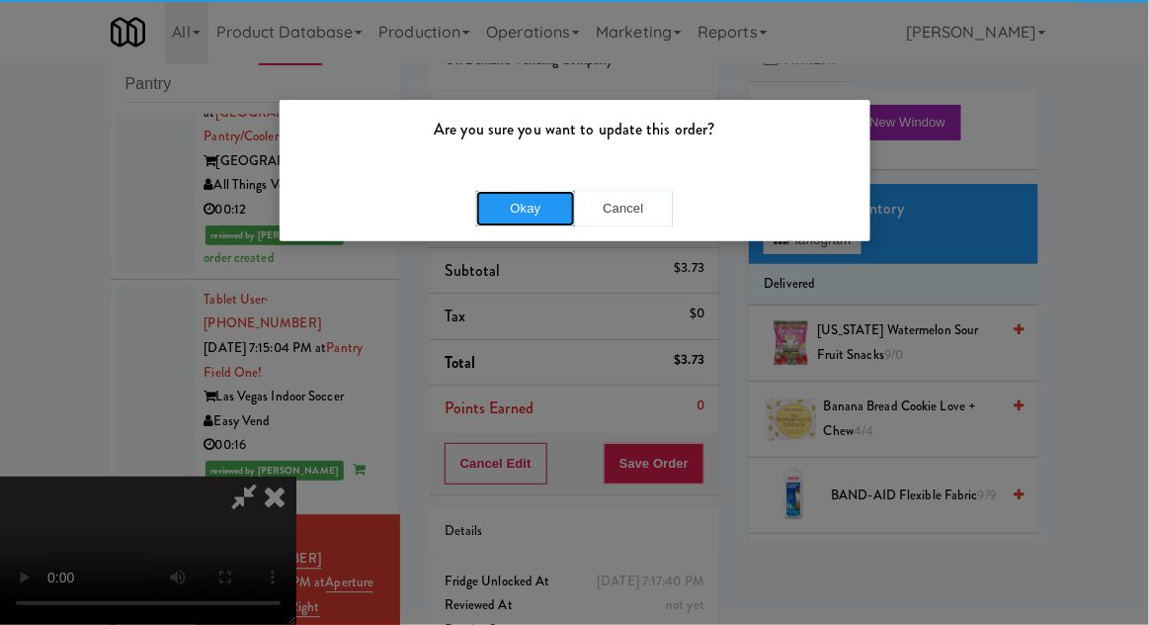
click at [513, 207] on button "Okay" at bounding box center [525, 209] width 99 height 36
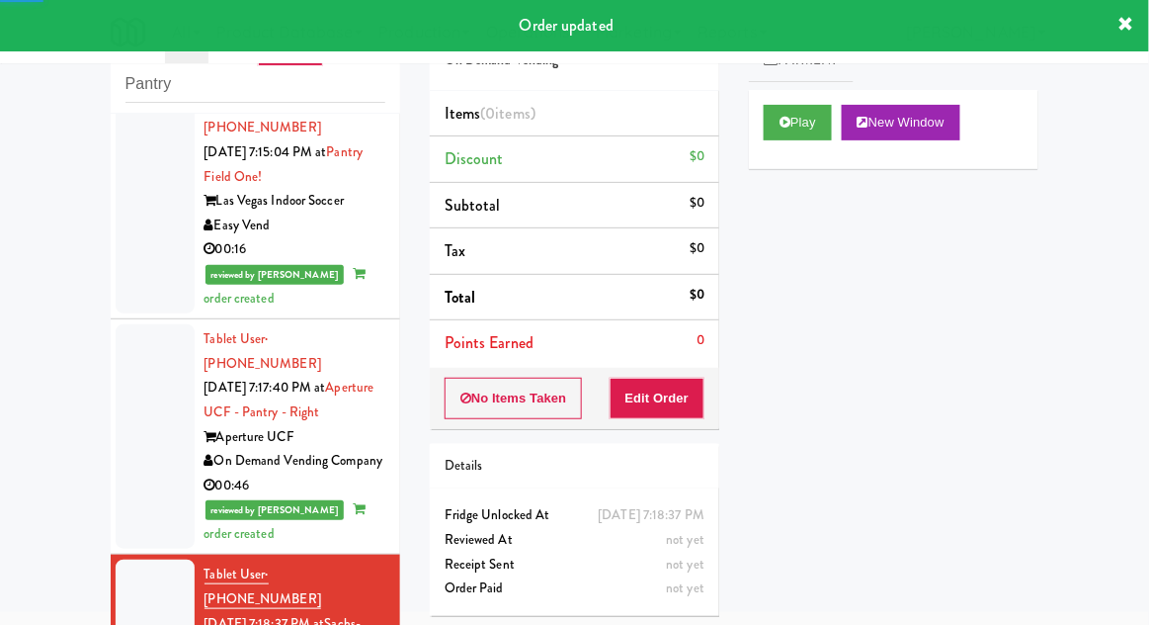
scroll to position [3046, 0]
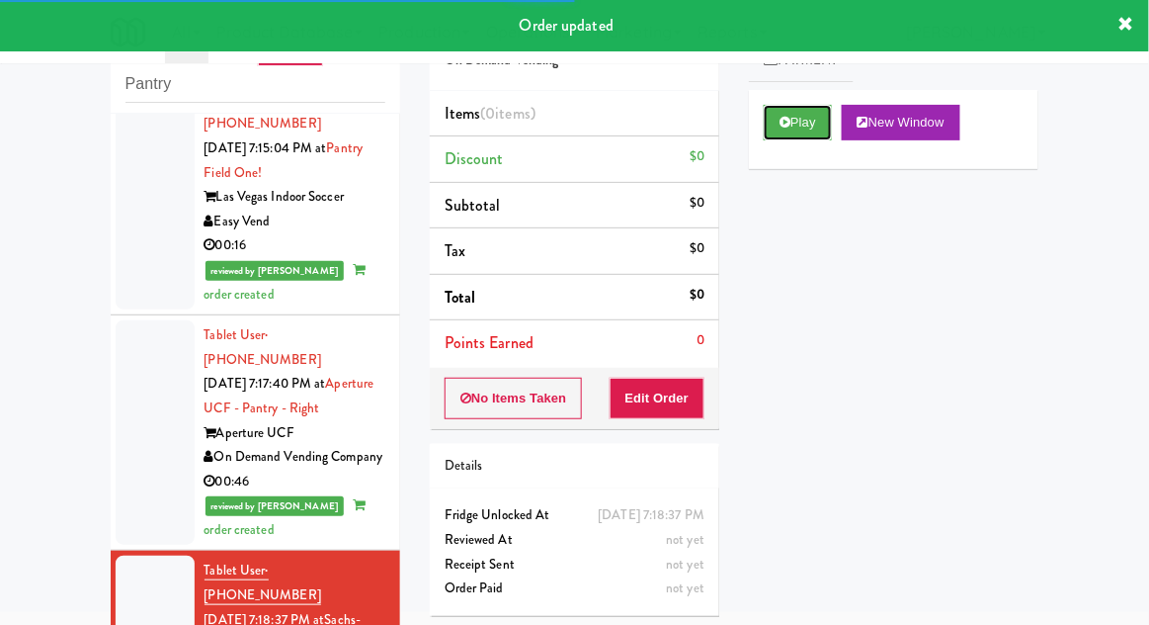
click at [781, 112] on button "Play" at bounding box center [798, 123] width 68 height 36
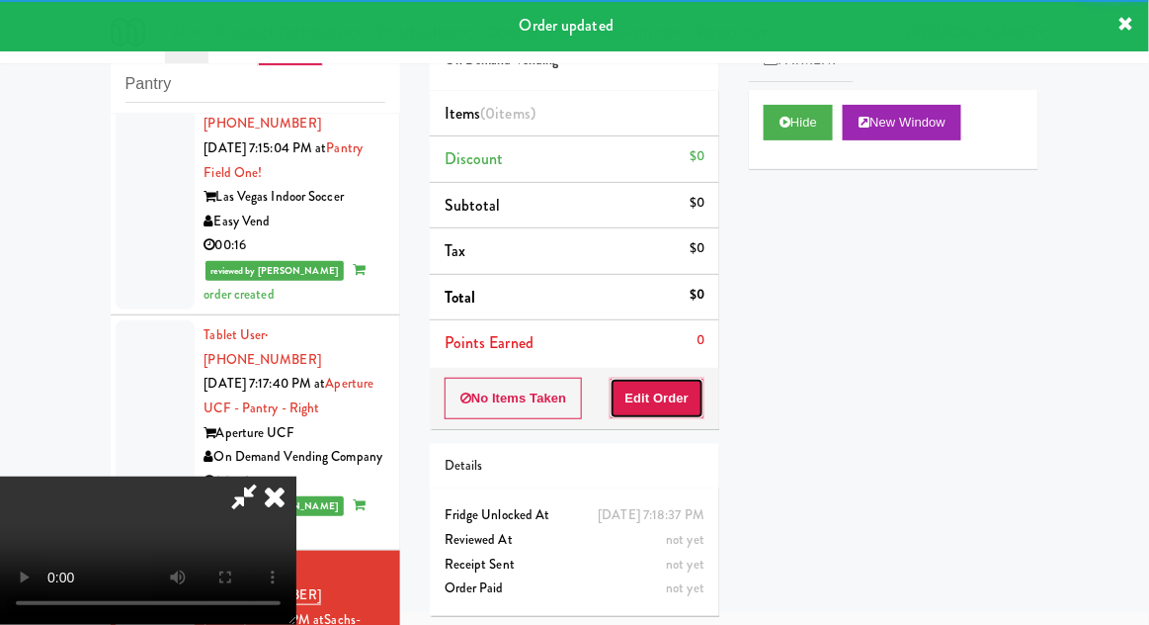
click at [651, 383] on button "Edit Order" at bounding box center [658, 398] width 96 height 42
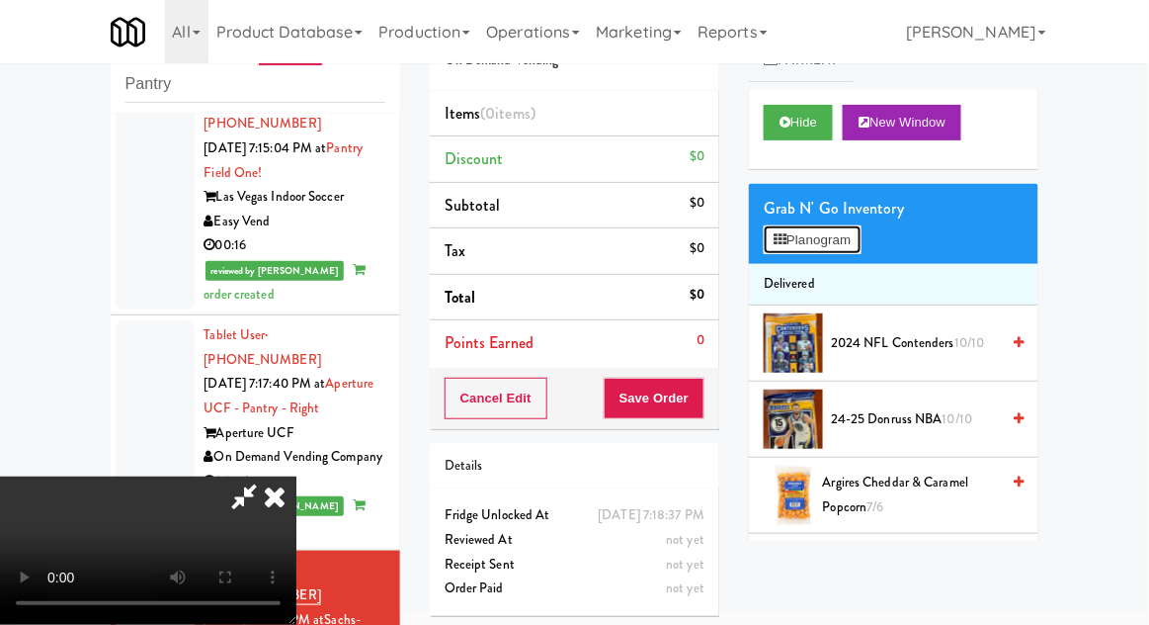
click at [861, 240] on button "Planogram" at bounding box center [812, 240] width 97 height 30
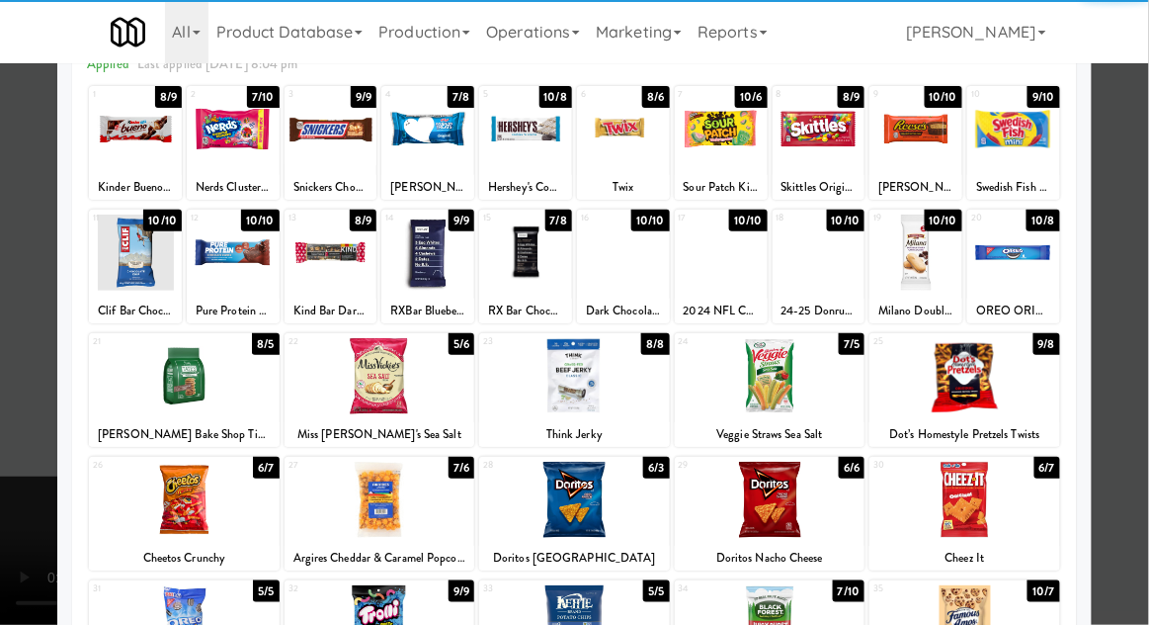
scroll to position [107, 0]
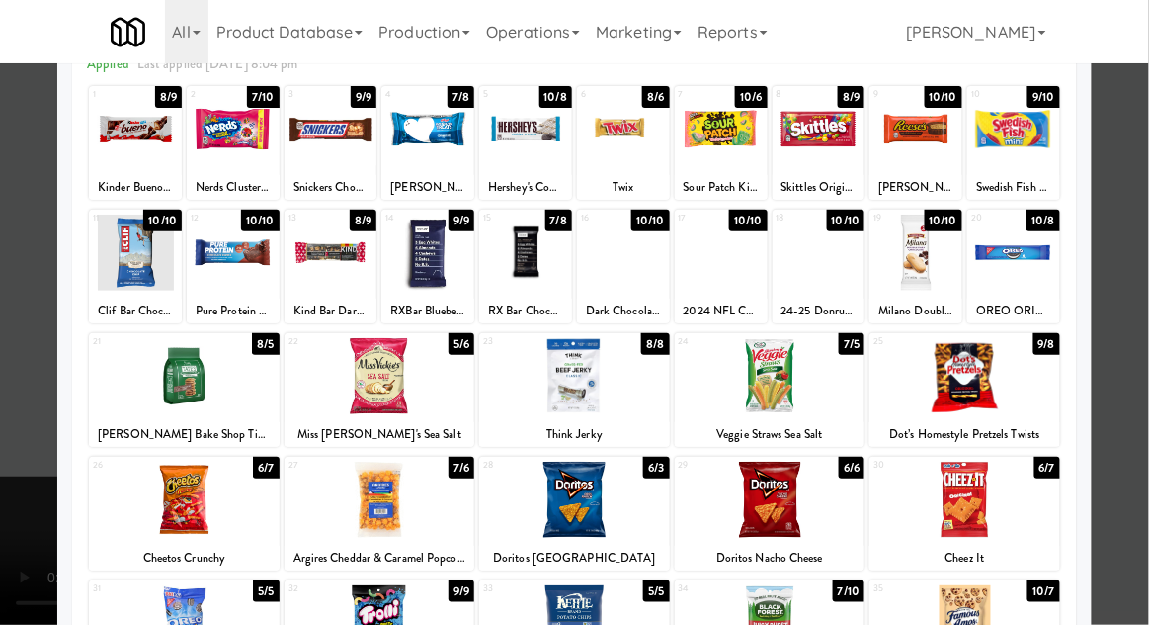
click at [1132, 280] on div at bounding box center [574, 312] width 1149 height 625
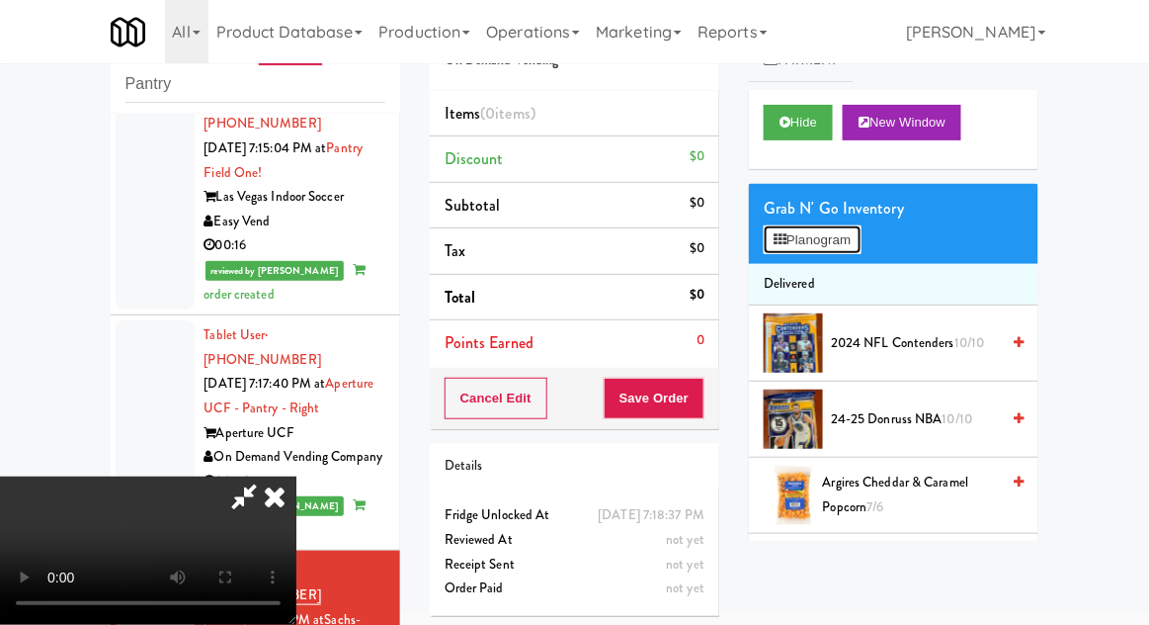
click at [794, 233] on button "Planogram" at bounding box center [812, 240] width 97 height 30
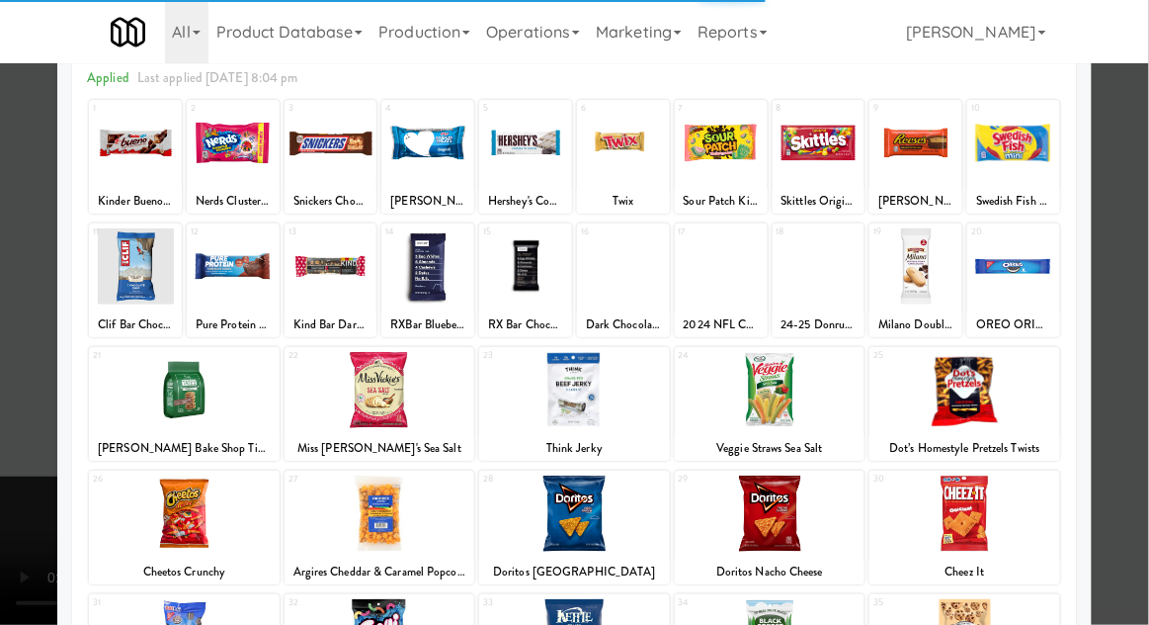
scroll to position [211, 0]
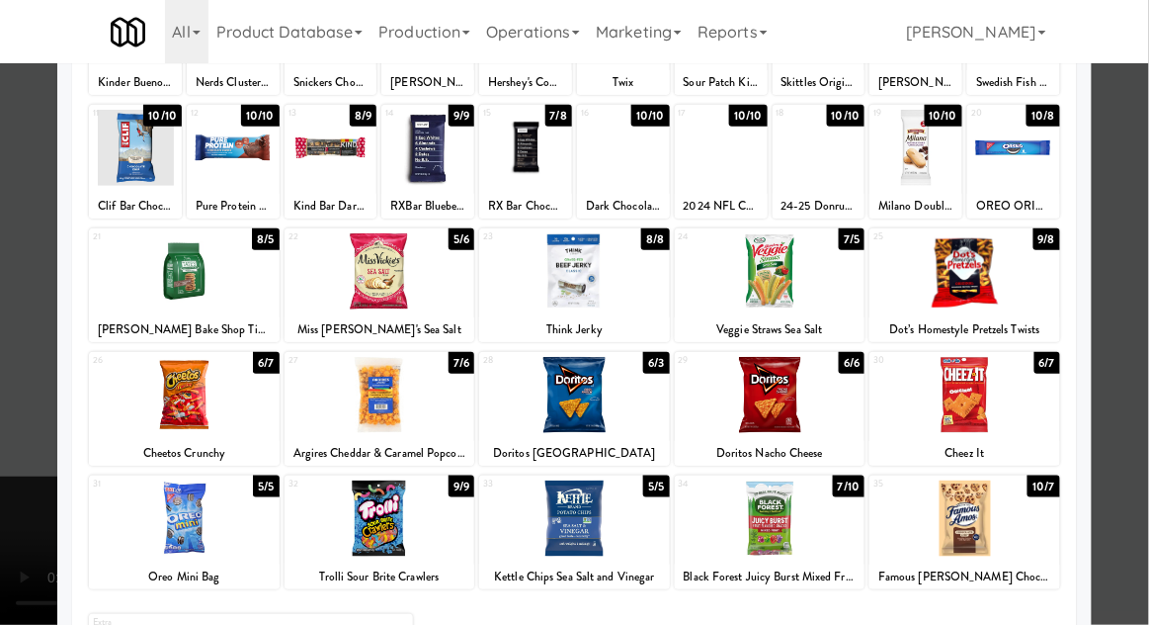
click at [188, 515] on div at bounding box center [184, 518] width 191 height 76
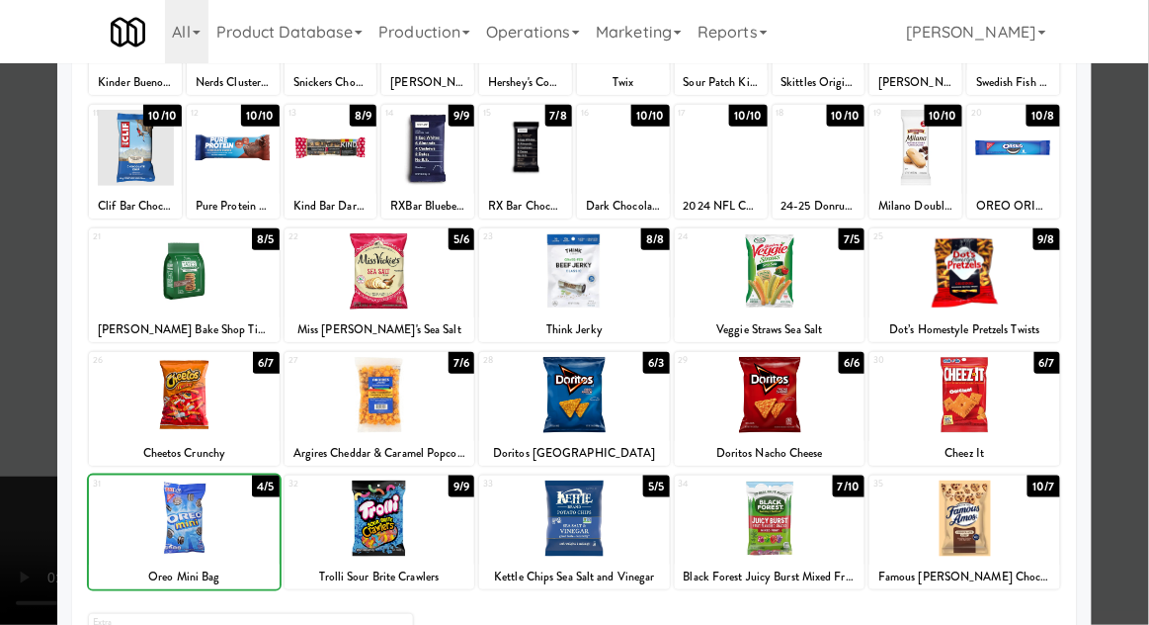
click at [1142, 318] on div at bounding box center [574, 312] width 1149 height 625
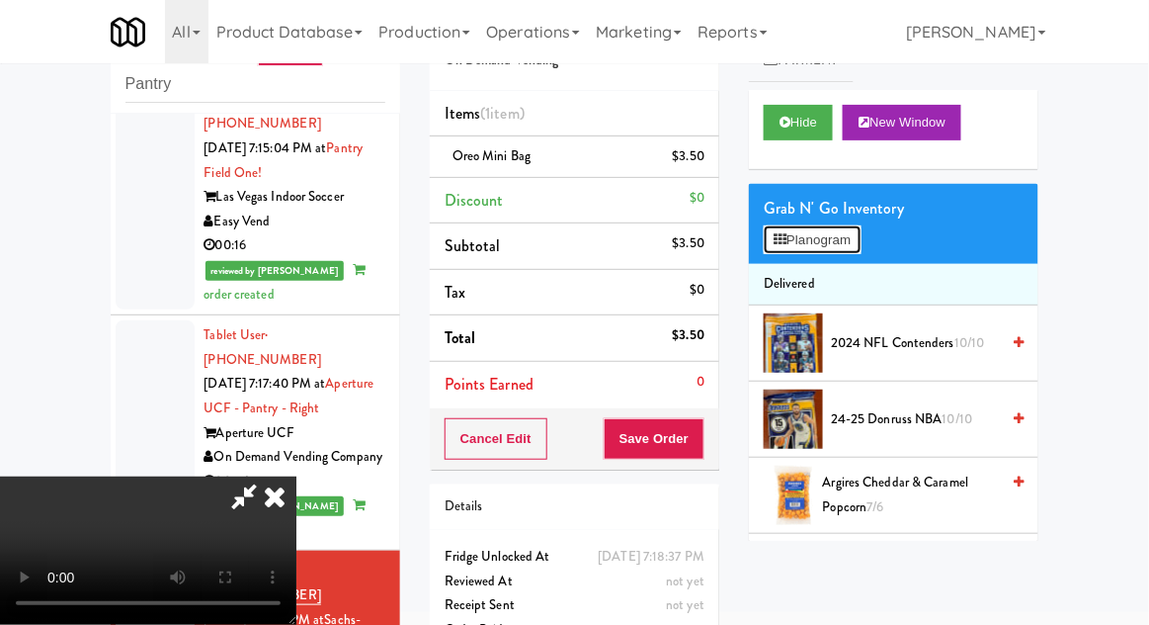
click at [833, 230] on button "Planogram" at bounding box center [812, 240] width 97 height 30
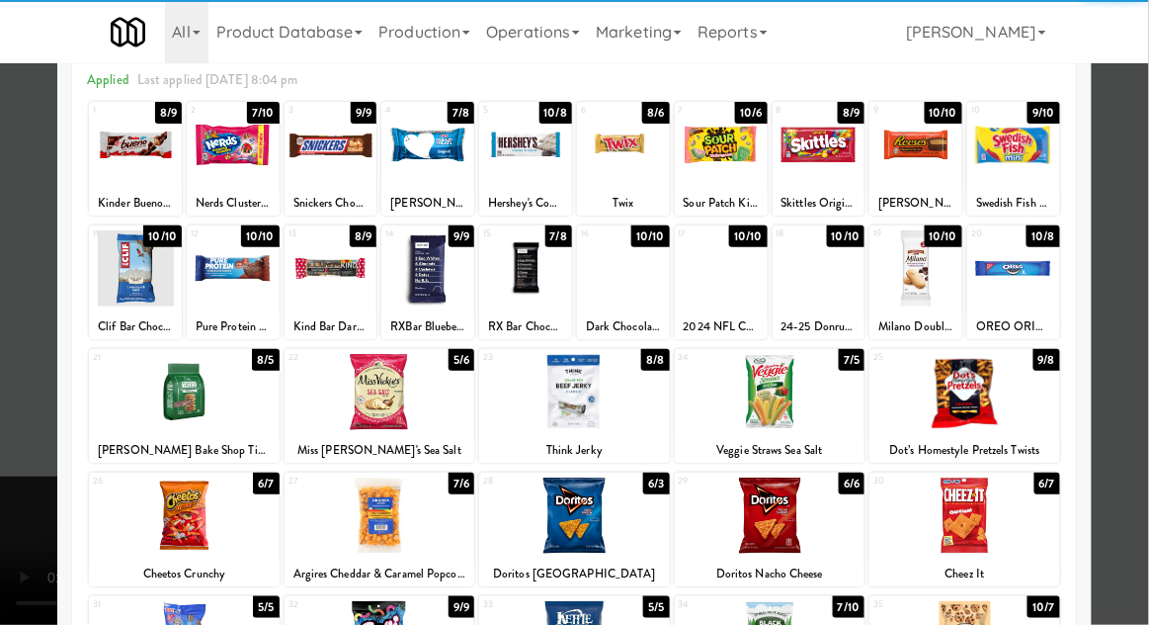
scroll to position [157, 0]
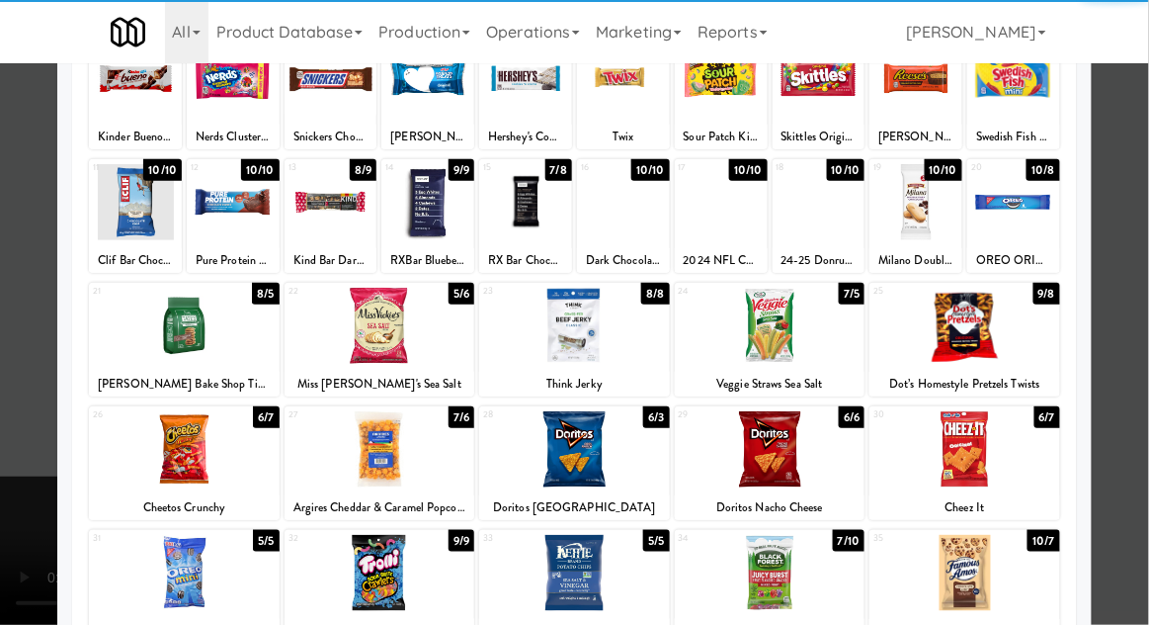
click at [358, 466] on div at bounding box center [380, 449] width 191 height 76
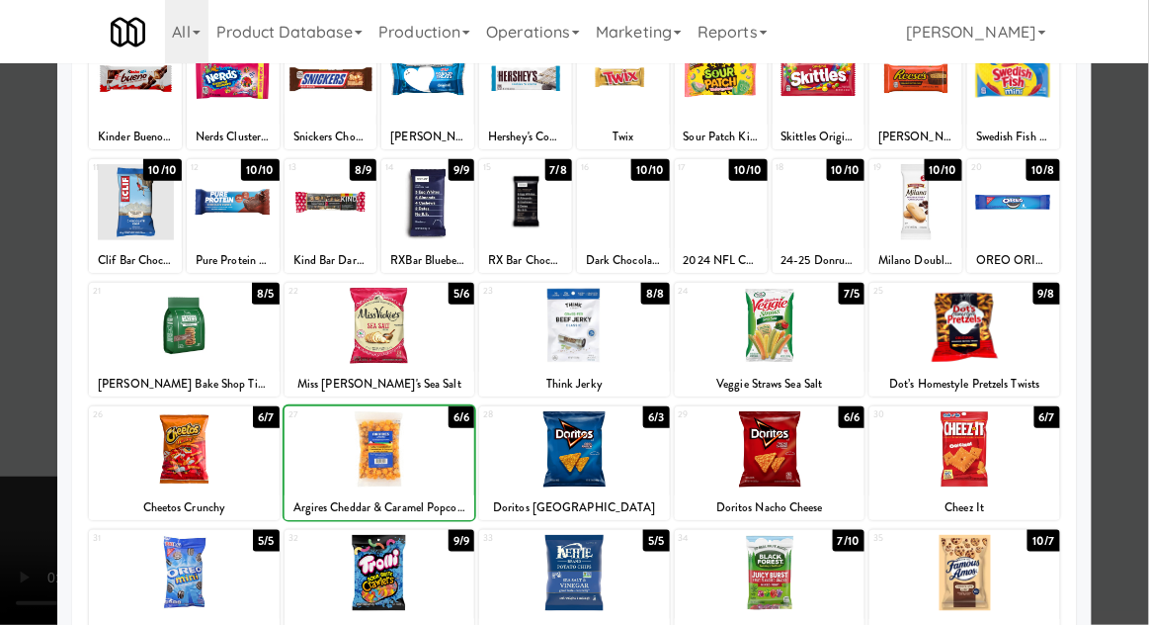
click at [1130, 324] on div at bounding box center [574, 312] width 1149 height 625
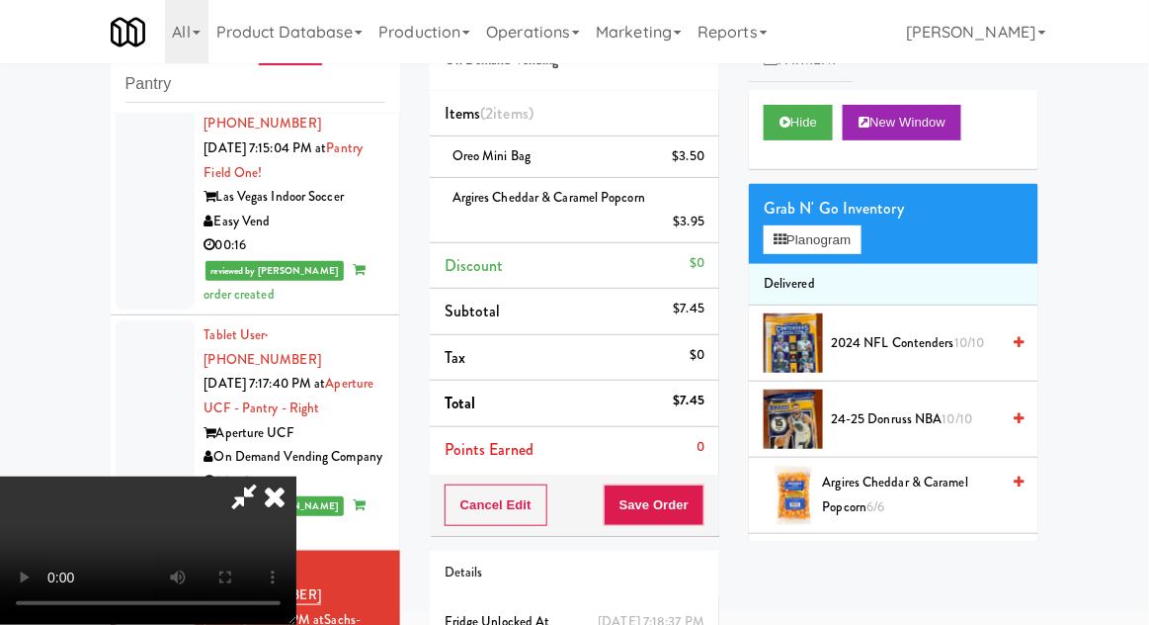
click at [530, 209] on div "Argires Cheddar & Caramel Popcorn $3.95" at bounding box center [575, 210] width 260 height 48
click at [709, 218] on link at bounding box center [703, 229] width 18 height 25
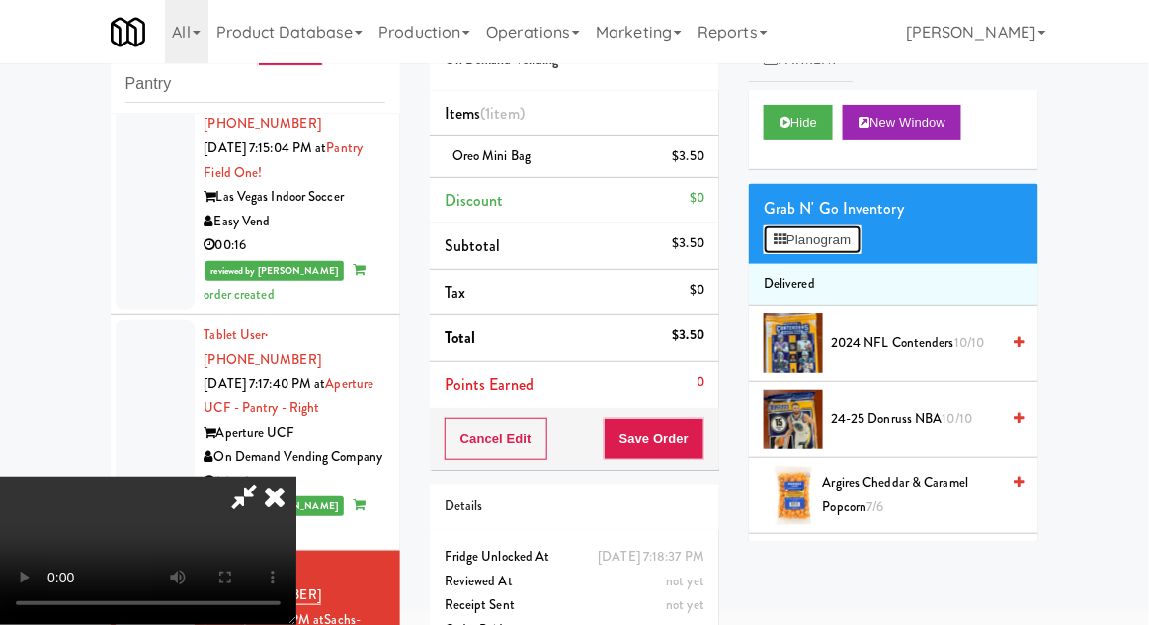
click at [844, 237] on button "Planogram" at bounding box center [812, 240] width 97 height 30
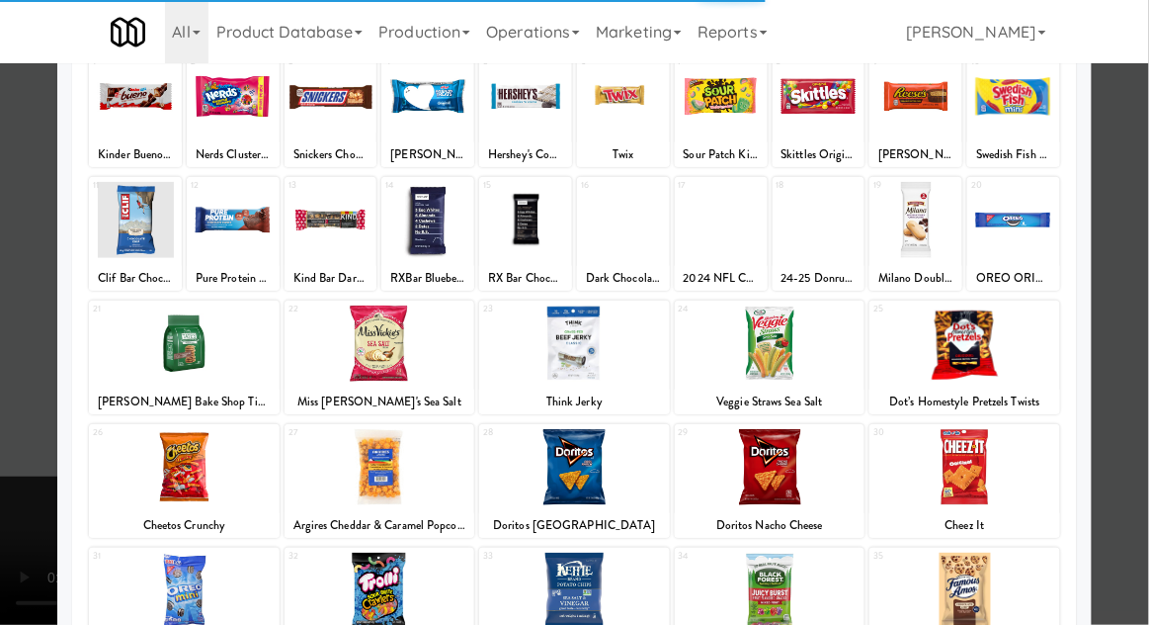
scroll to position [220, 0]
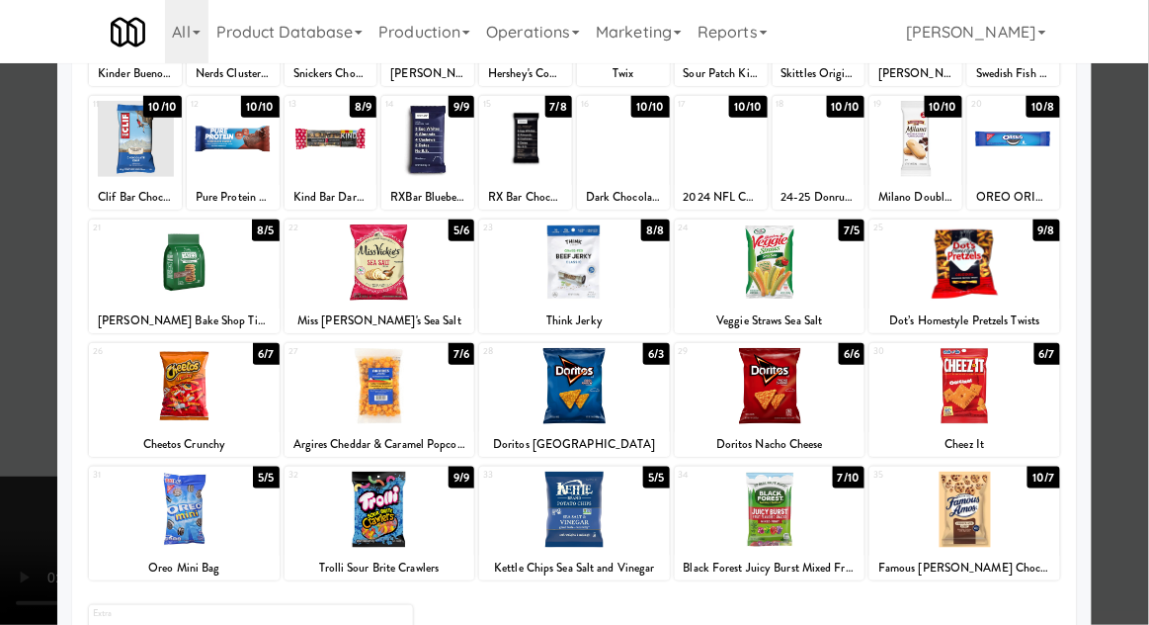
click at [188, 528] on div at bounding box center [184, 509] width 191 height 76
click at [1141, 329] on div at bounding box center [574, 312] width 1149 height 625
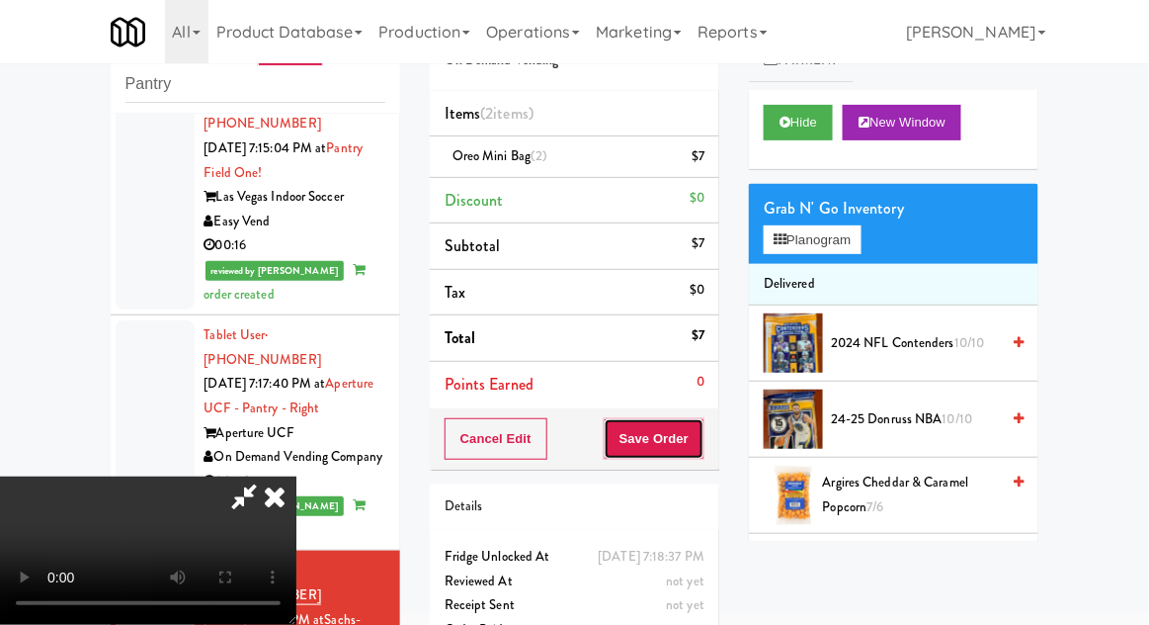
click at [700, 453] on button "Save Order" at bounding box center [654, 439] width 101 height 42
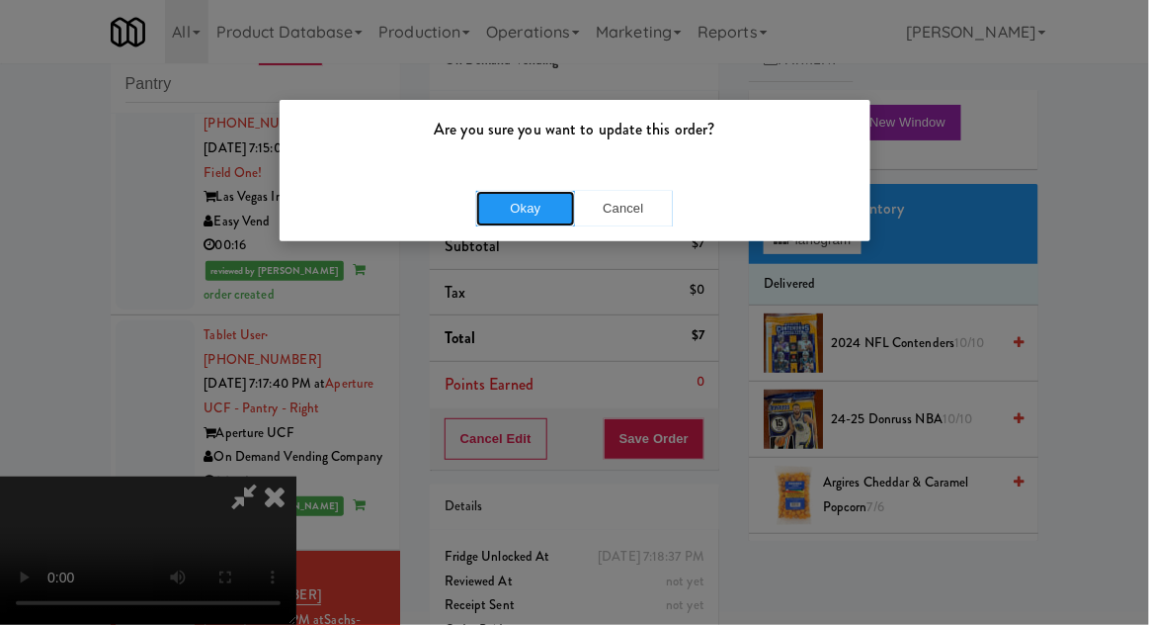
click at [521, 199] on button "Okay" at bounding box center [525, 209] width 99 height 36
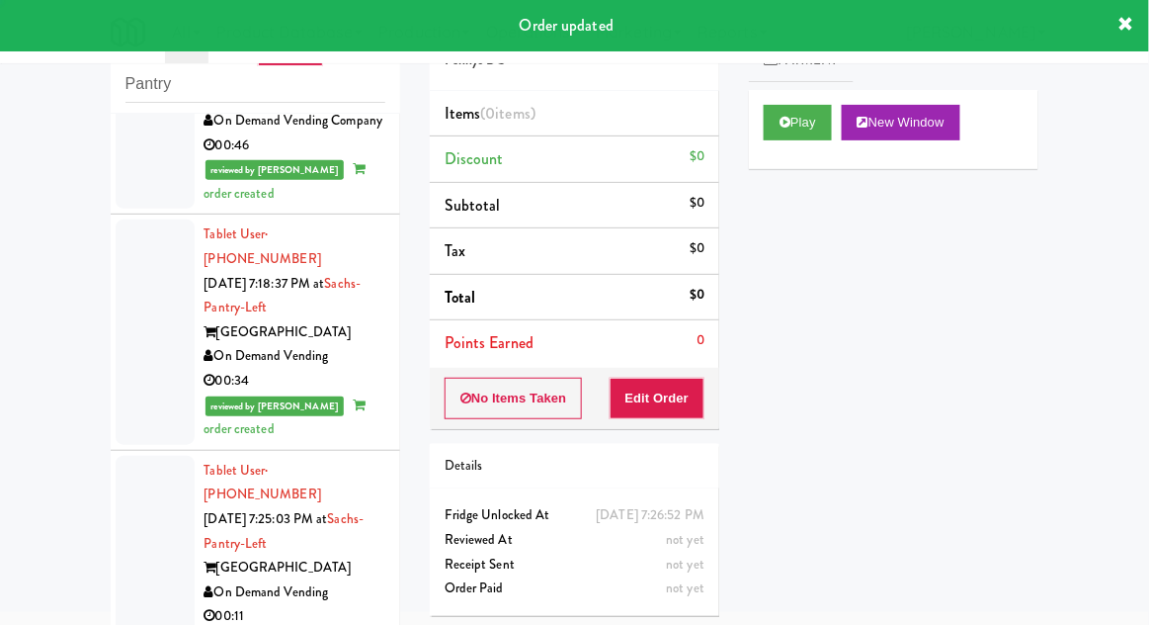
scroll to position [3418, 0]
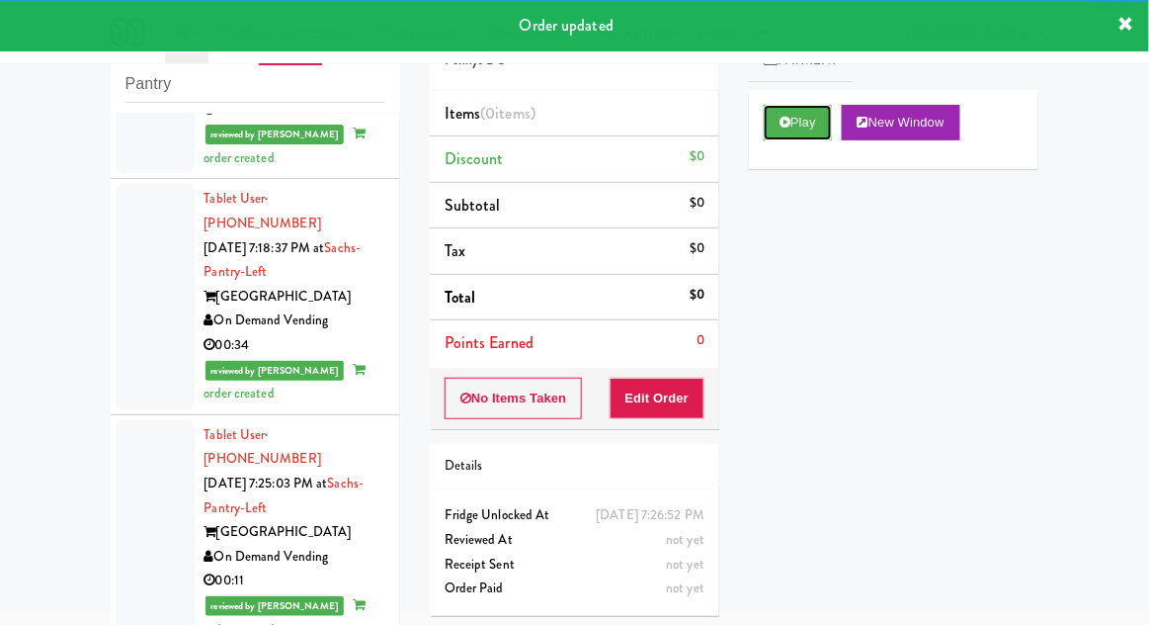
click at [794, 117] on button "Play" at bounding box center [798, 123] width 68 height 36
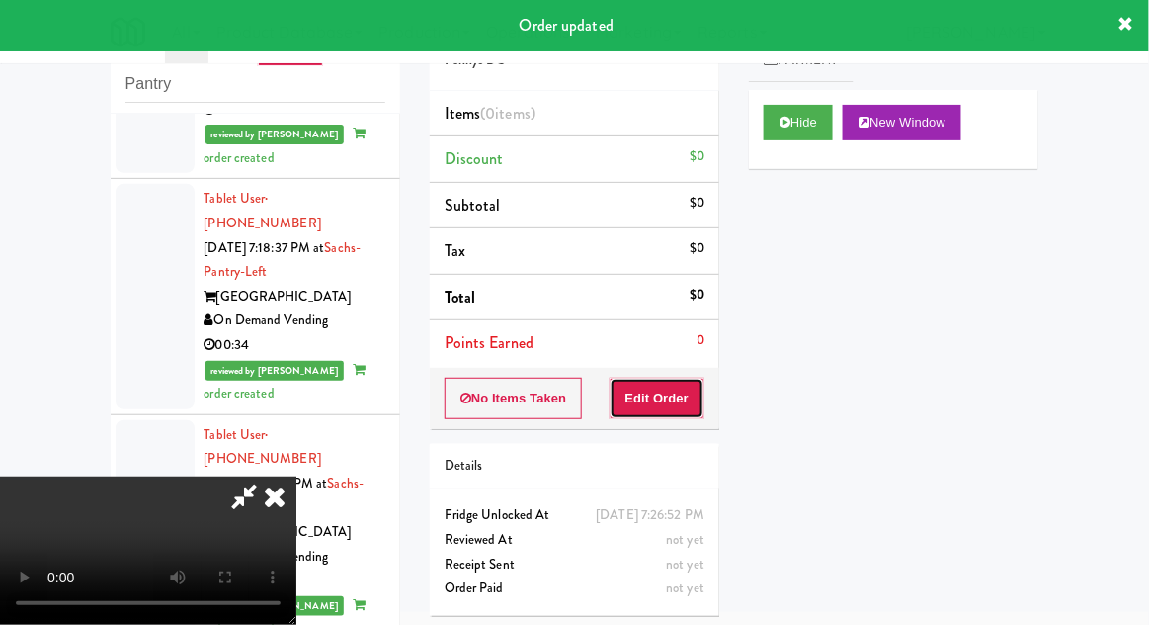
click at [648, 400] on button "Edit Order" at bounding box center [658, 398] width 96 height 42
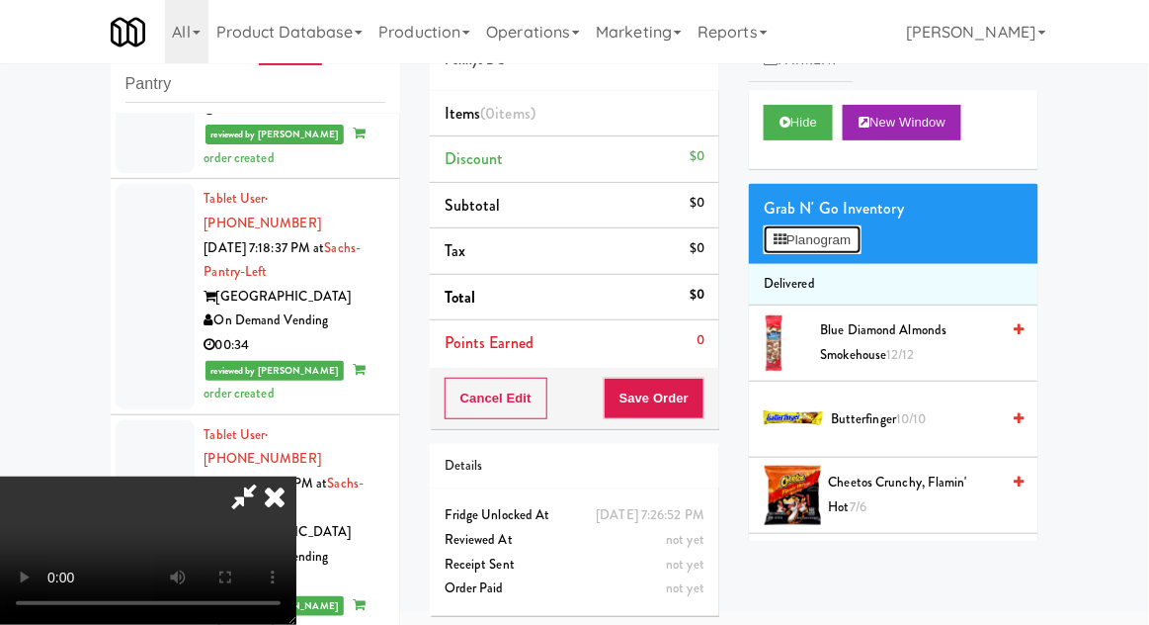
click at [846, 234] on button "Planogram" at bounding box center [812, 240] width 97 height 30
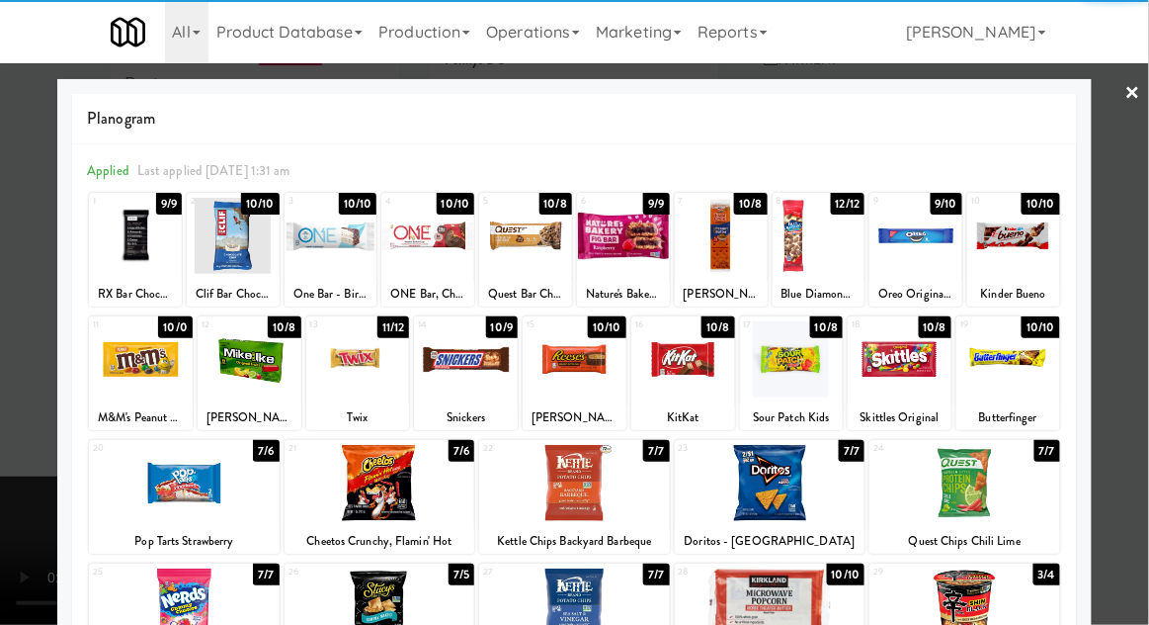
click at [579, 483] on div at bounding box center [574, 483] width 191 height 76
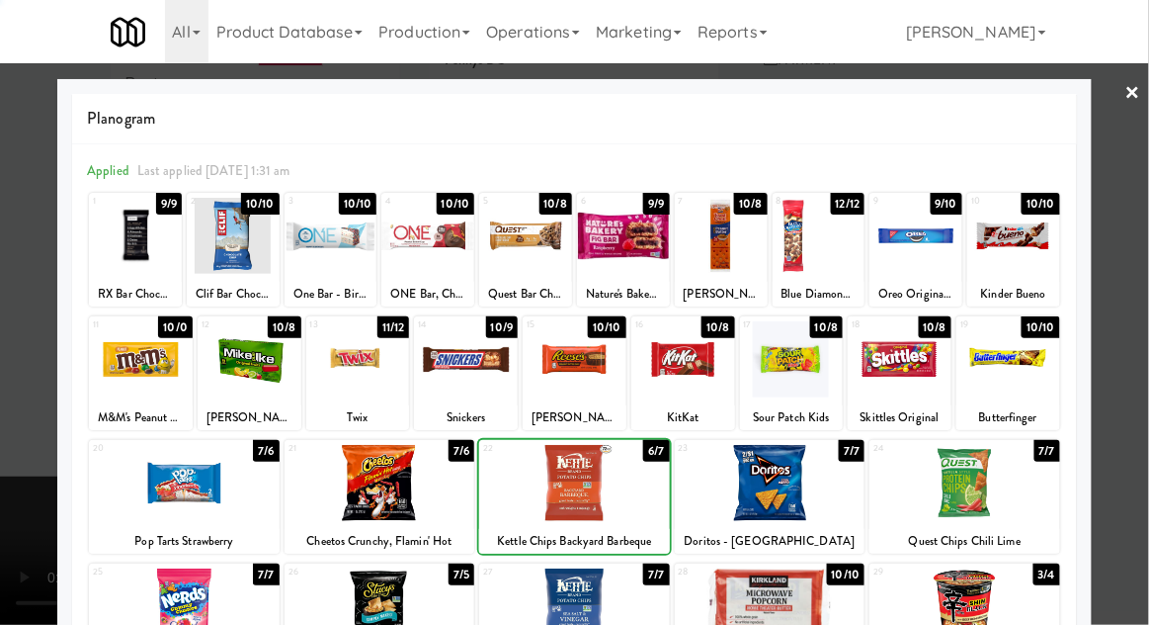
click at [1147, 307] on div at bounding box center [574, 312] width 1149 height 625
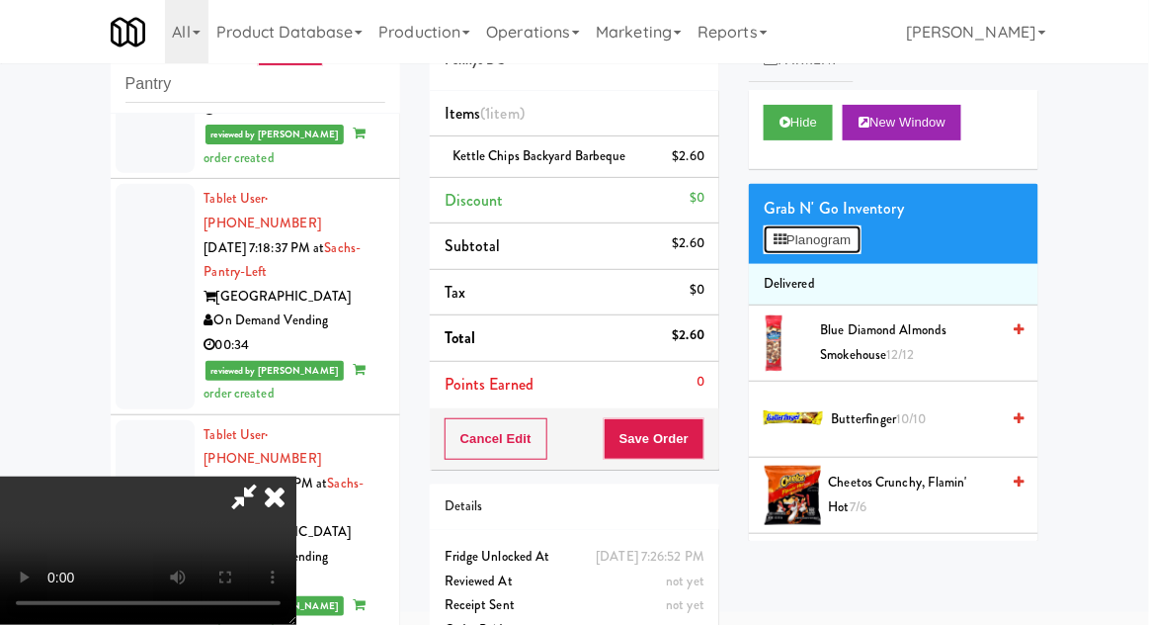
click at [851, 225] on button "Planogram" at bounding box center [812, 240] width 97 height 30
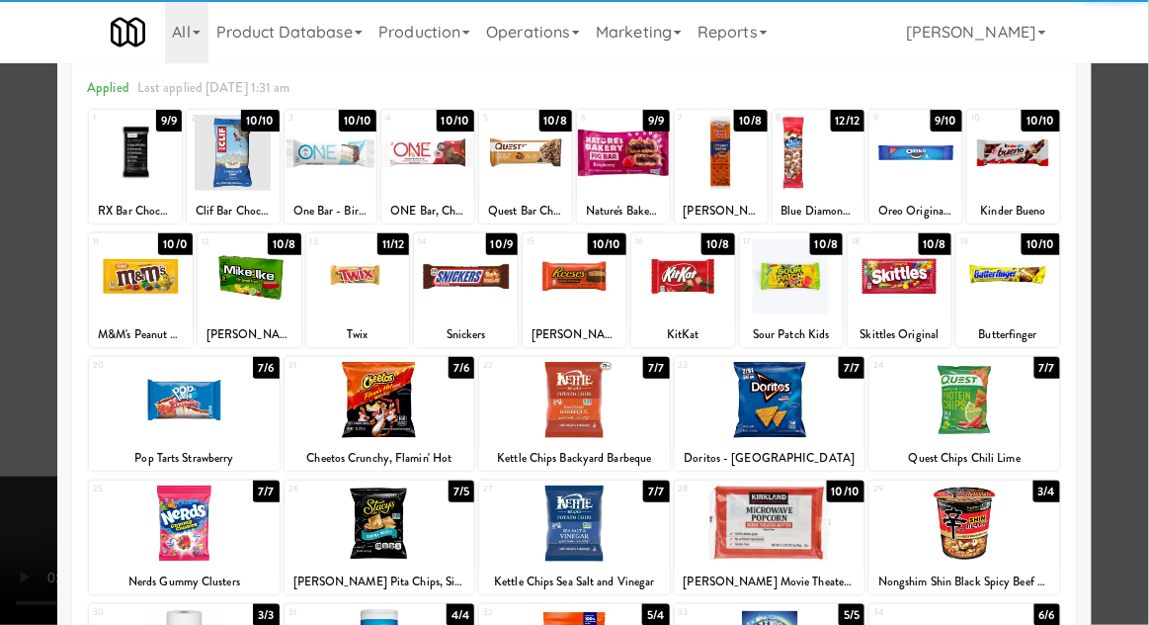
scroll to position [119, 0]
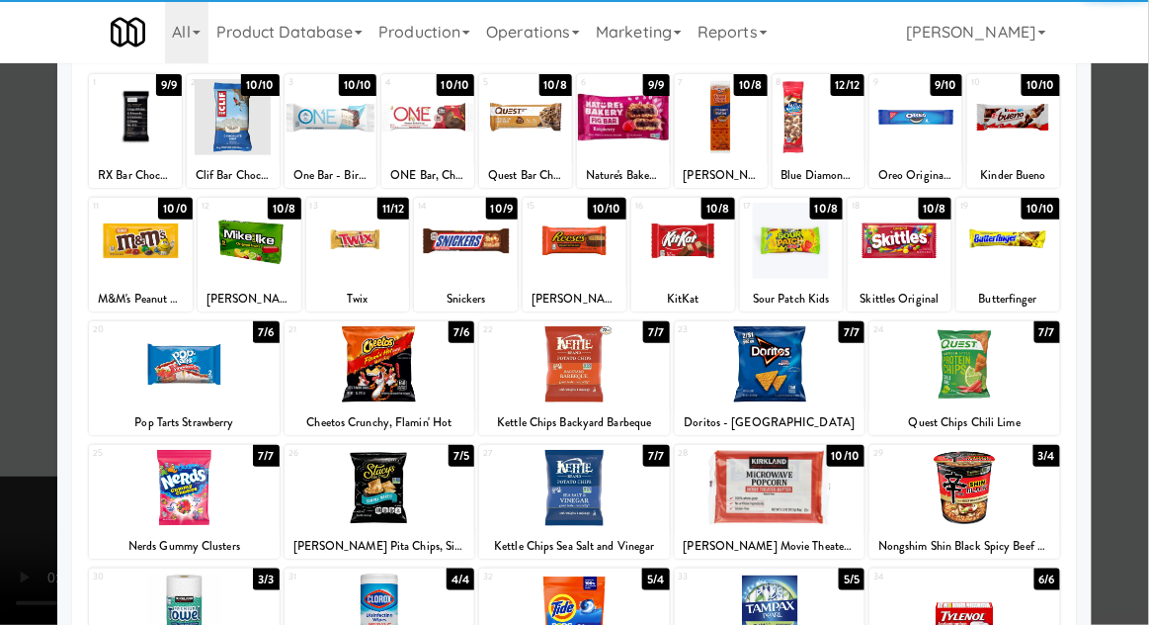
click at [374, 476] on div at bounding box center [380, 488] width 191 height 76
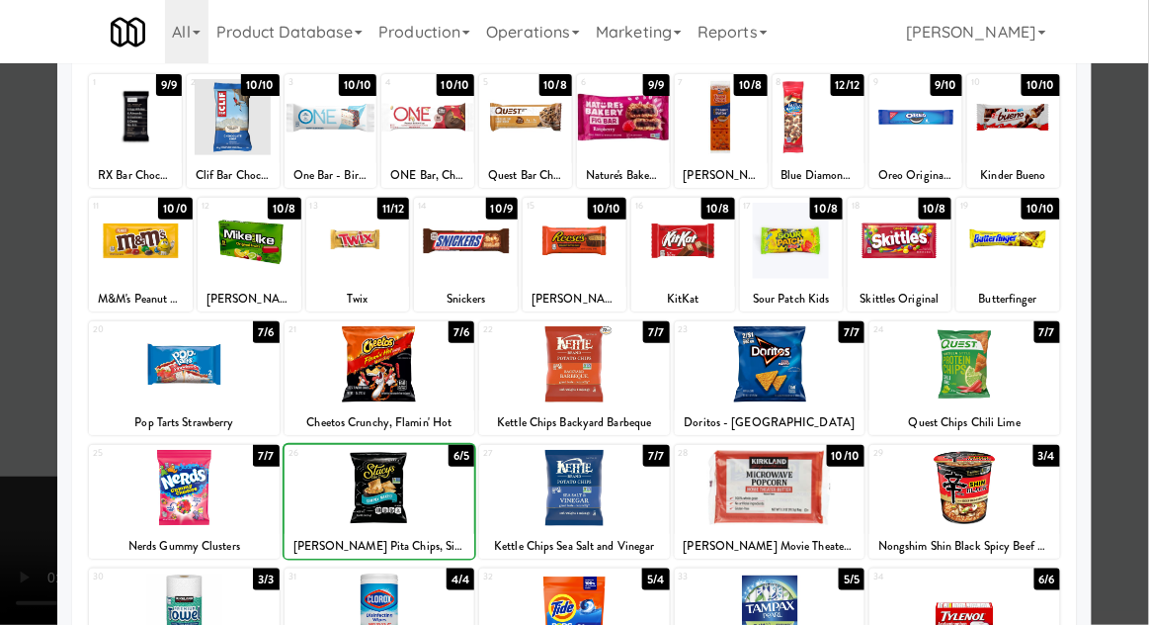
click at [1141, 307] on div at bounding box center [574, 312] width 1149 height 625
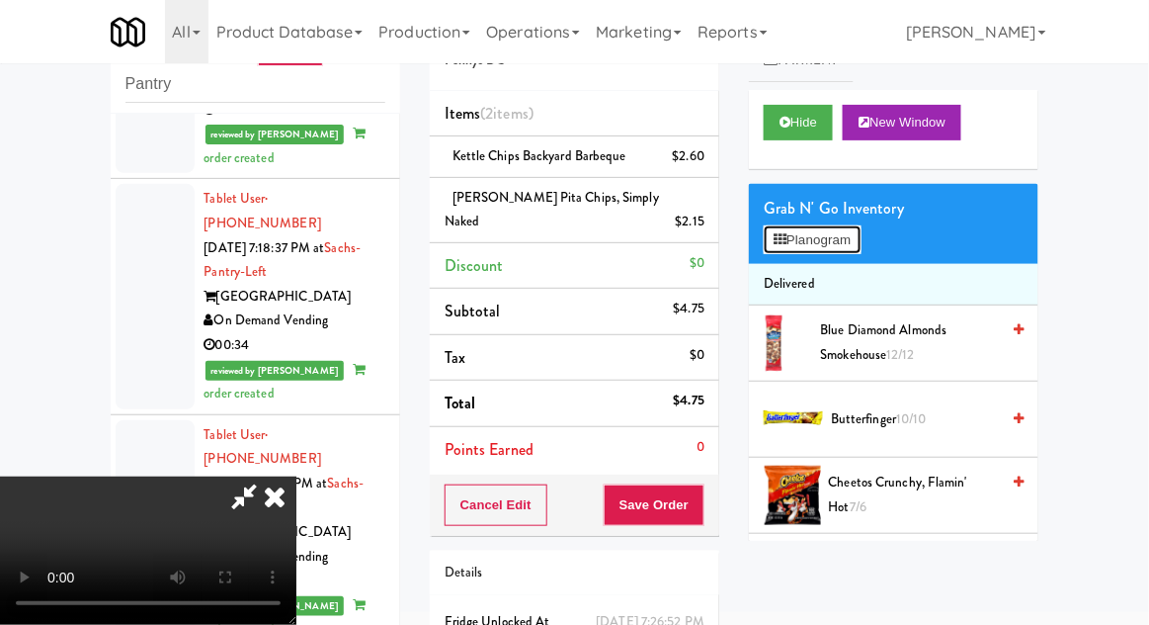
click at [861, 230] on button "Planogram" at bounding box center [812, 240] width 97 height 30
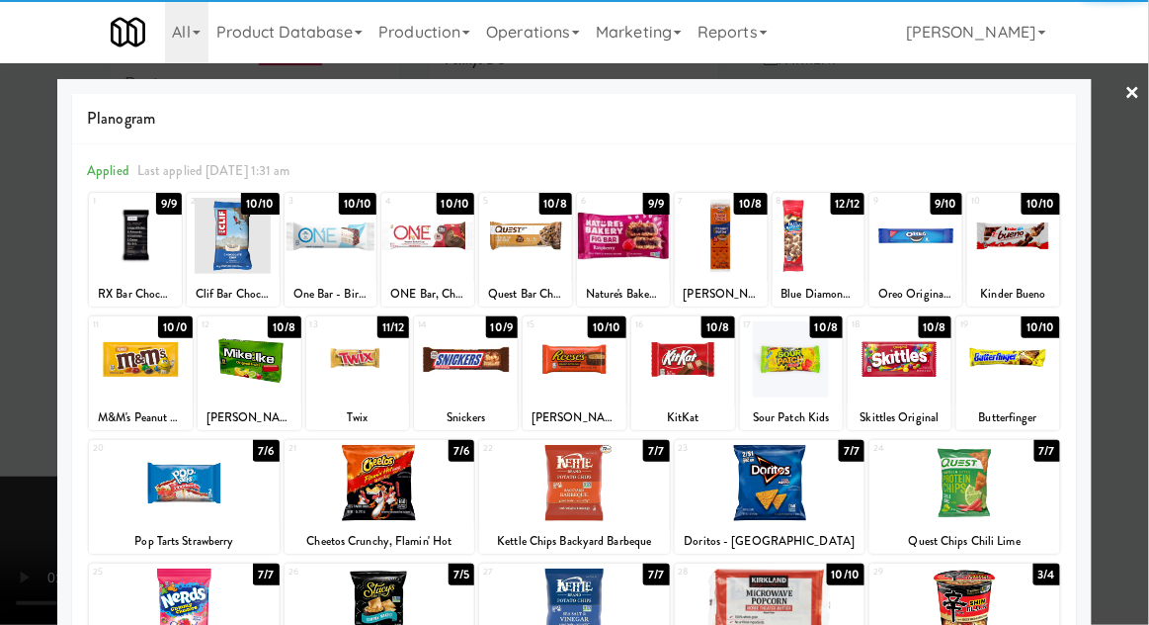
click at [259, 367] on div at bounding box center [250, 359] width 104 height 76
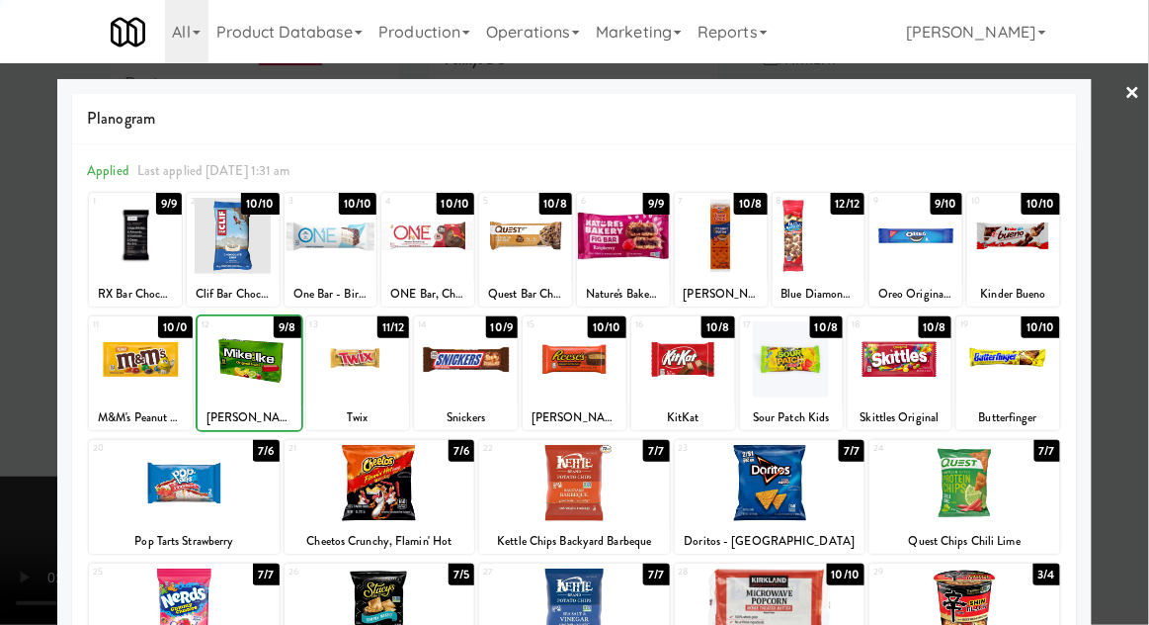
click at [1147, 328] on div at bounding box center [574, 312] width 1149 height 625
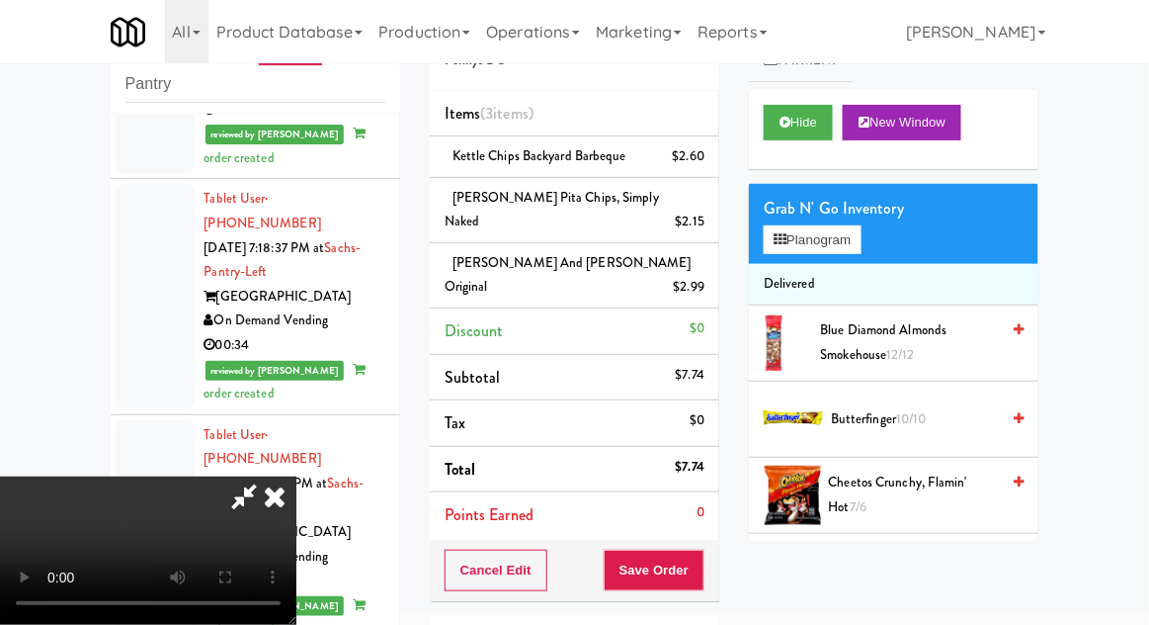
scroll to position [131, 0]
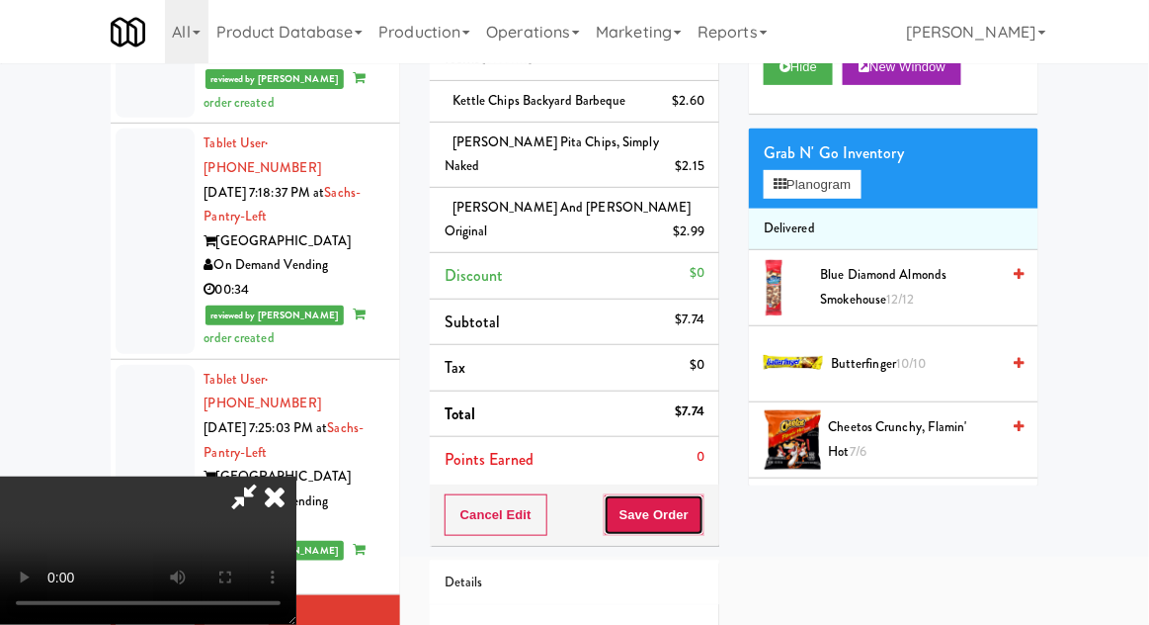
click at [702, 494] on button "Save Order" at bounding box center [654, 515] width 101 height 42
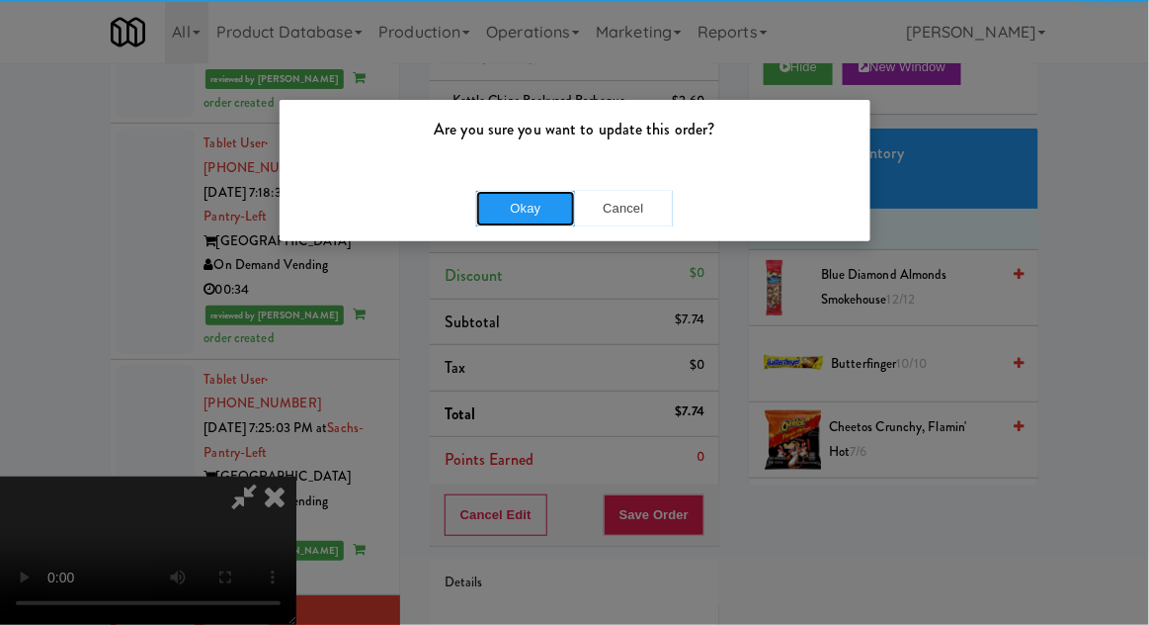
click at [538, 199] on button "Okay" at bounding box center [525, 209] width 99 height 36
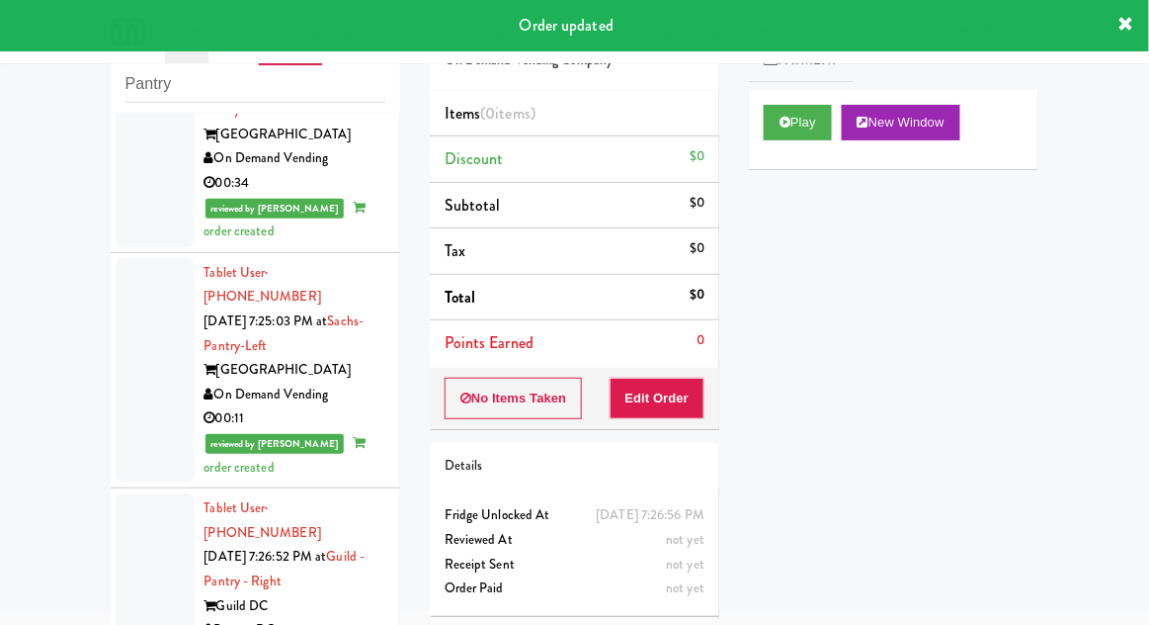
scroll to position [3626, 0]
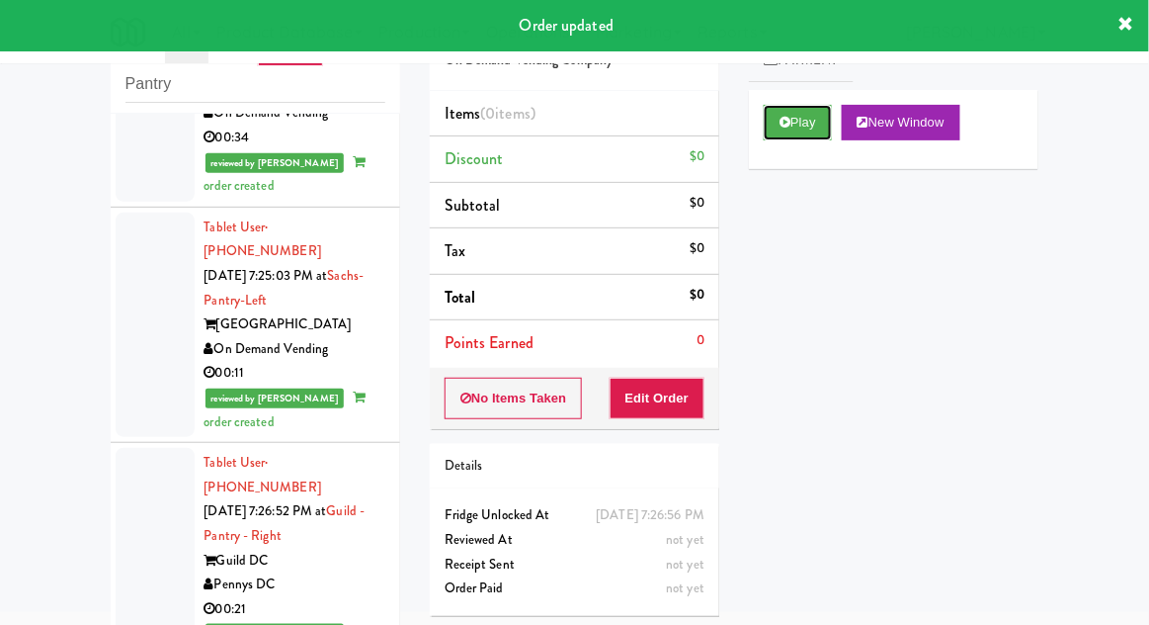
click at [771, 138] on button "Play" at bounding box center [798, 123] width 68 height 36
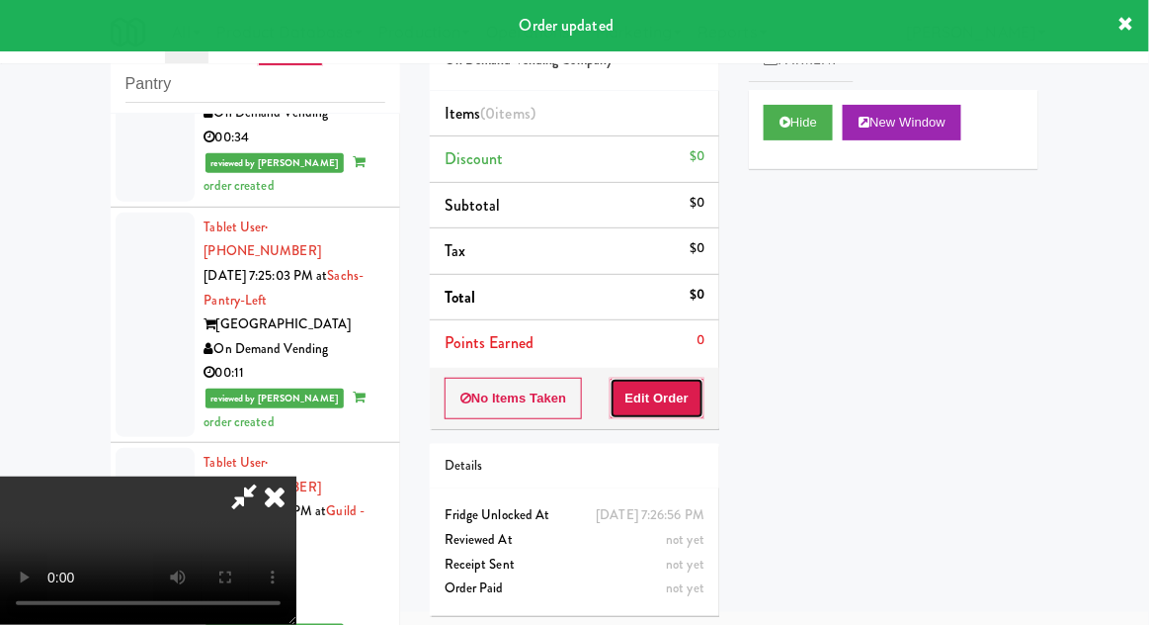
click at [626, 394] on button "Edit Order" at bounding box center [658, 398] width 96 height 42
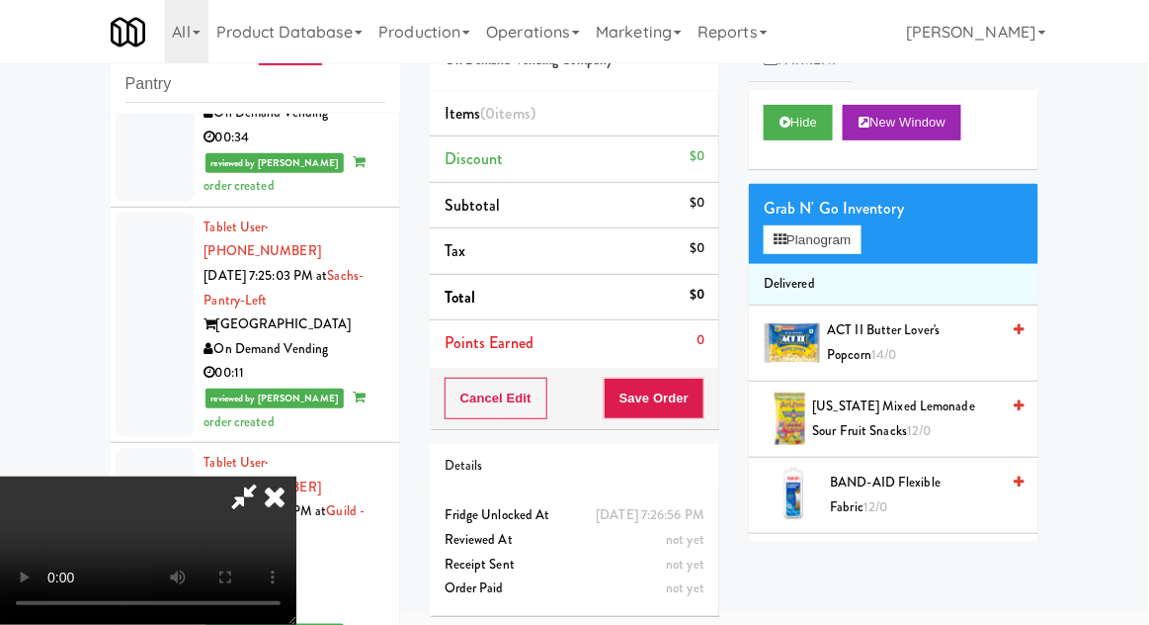
scroll to position [0, 0]
click at [845, 241] on button "Planogram" at bounding box center [812, 240] width 97 height 30
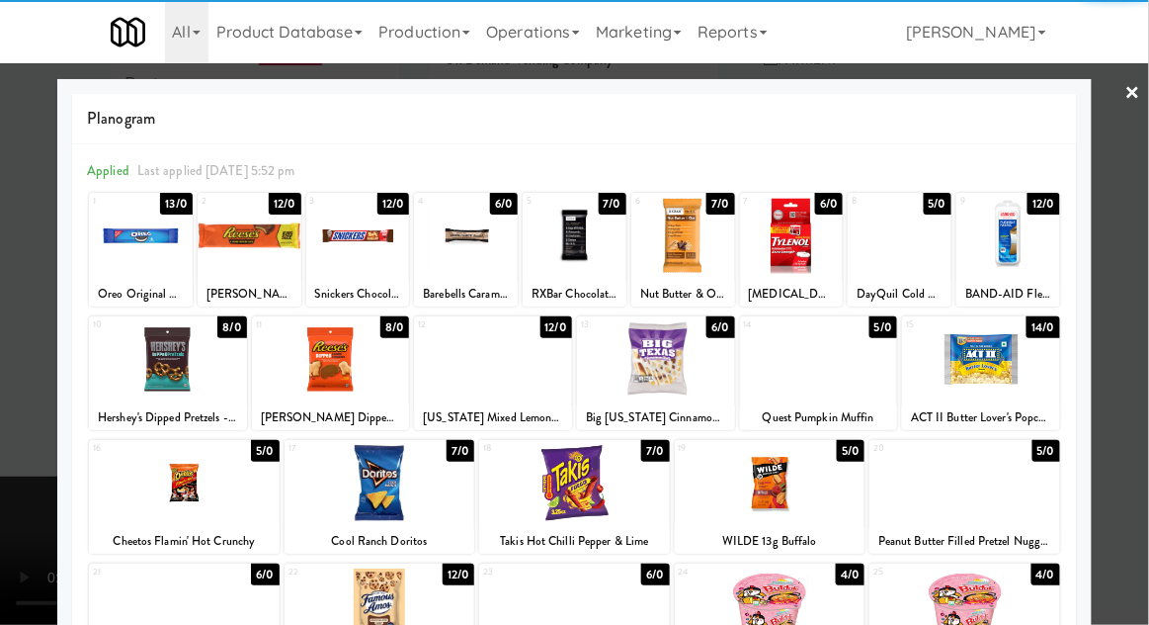
click at [474, 366] on div at bounding box center [493, 359] width 158 height 76
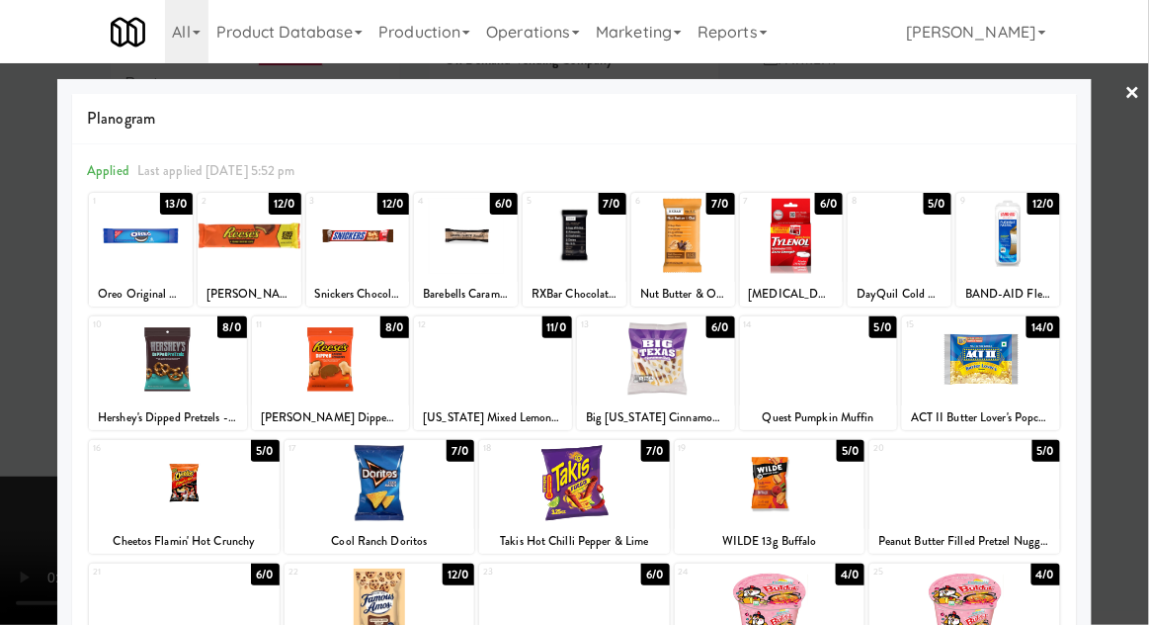
click at [1147, 301] on div at bounding box center [574, 312] width 1149 height 625
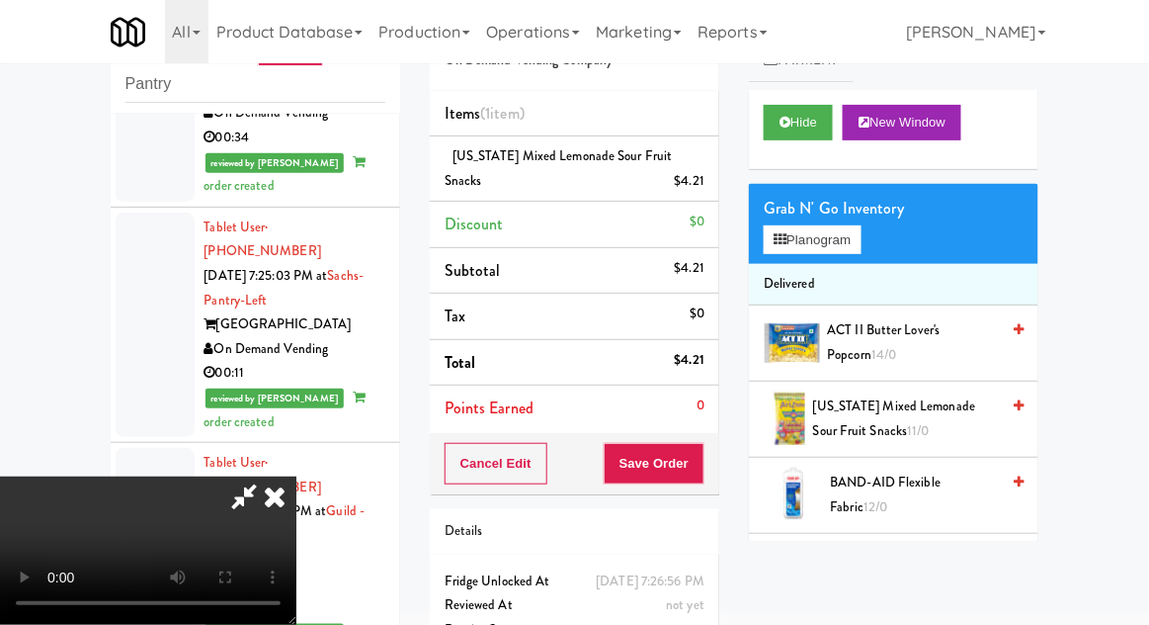
scroll to position [72, 0]
click at [704, 459] on button "Save Order" at bounding box center [654, 464] width 101 height 42
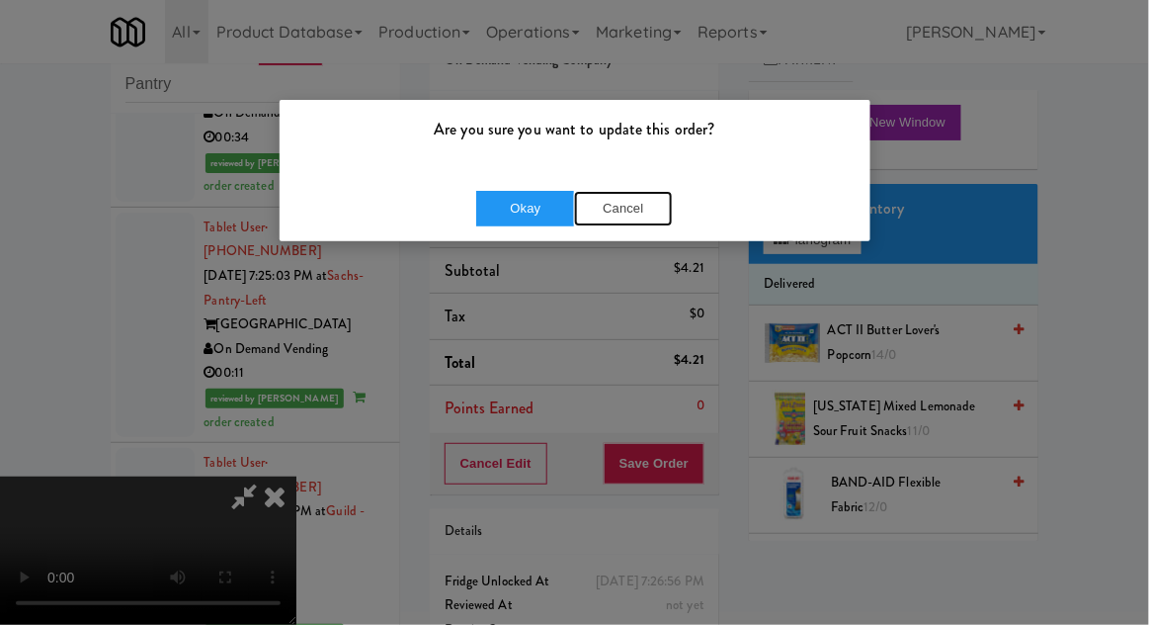
click at [632, 196] on button "Cancel" at bounding box center [623, 209] width 99 height 36
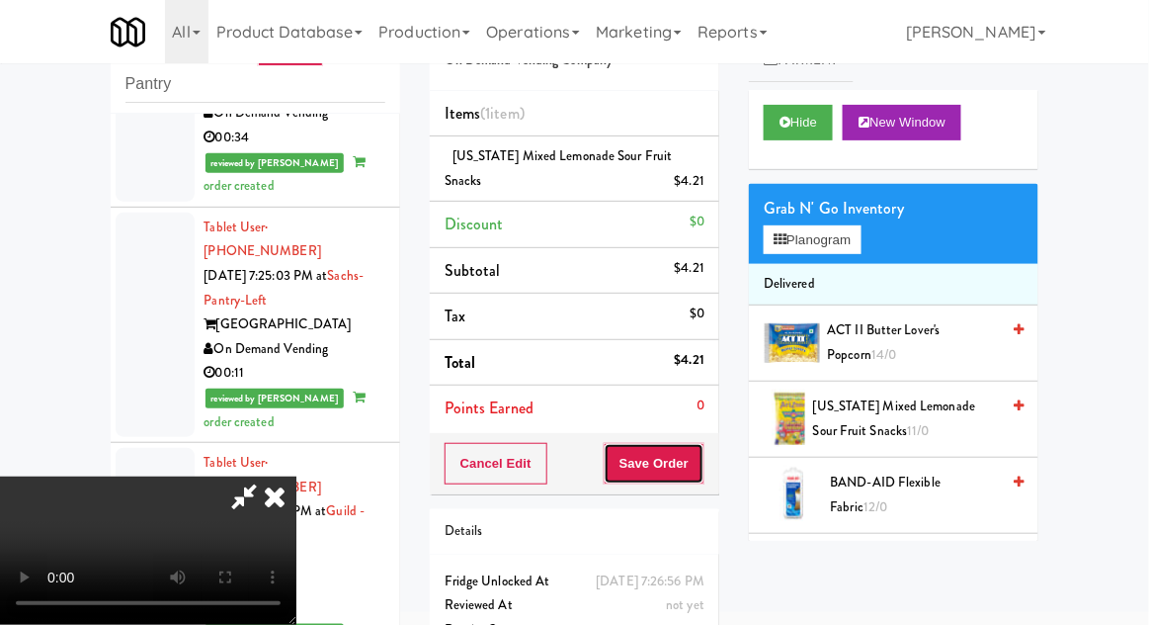
click at [703, 455] on button "Save Order" at bounding box center [654, 464] width 101 height 42
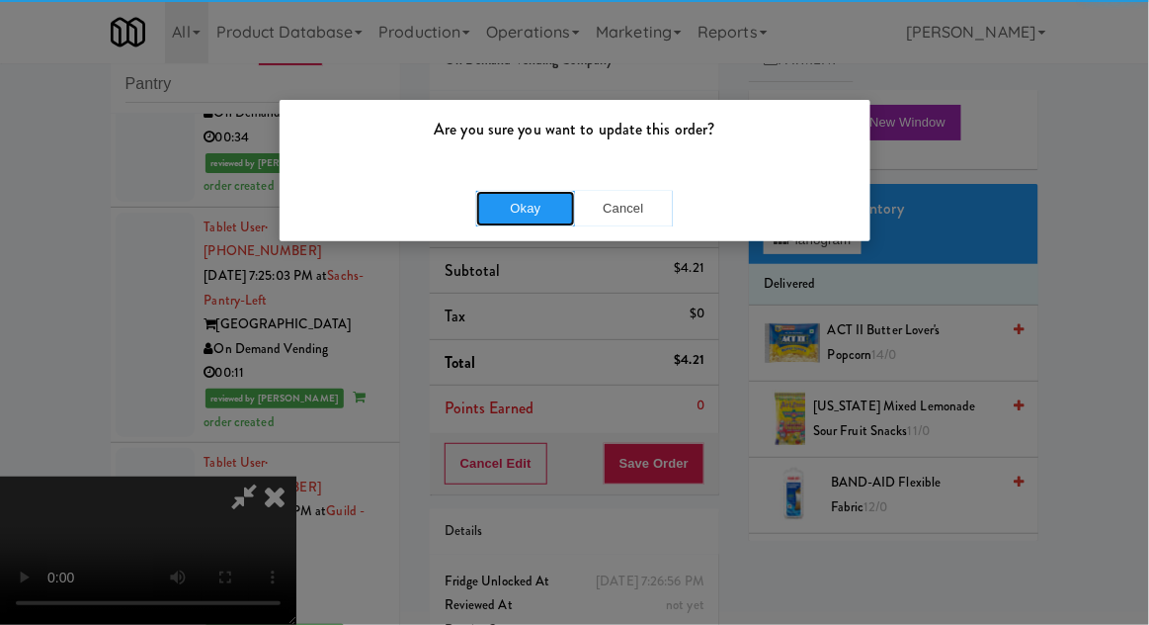
click at [500, 191] on button "Okay" at bounding box center [525, 209] width 99 height 36
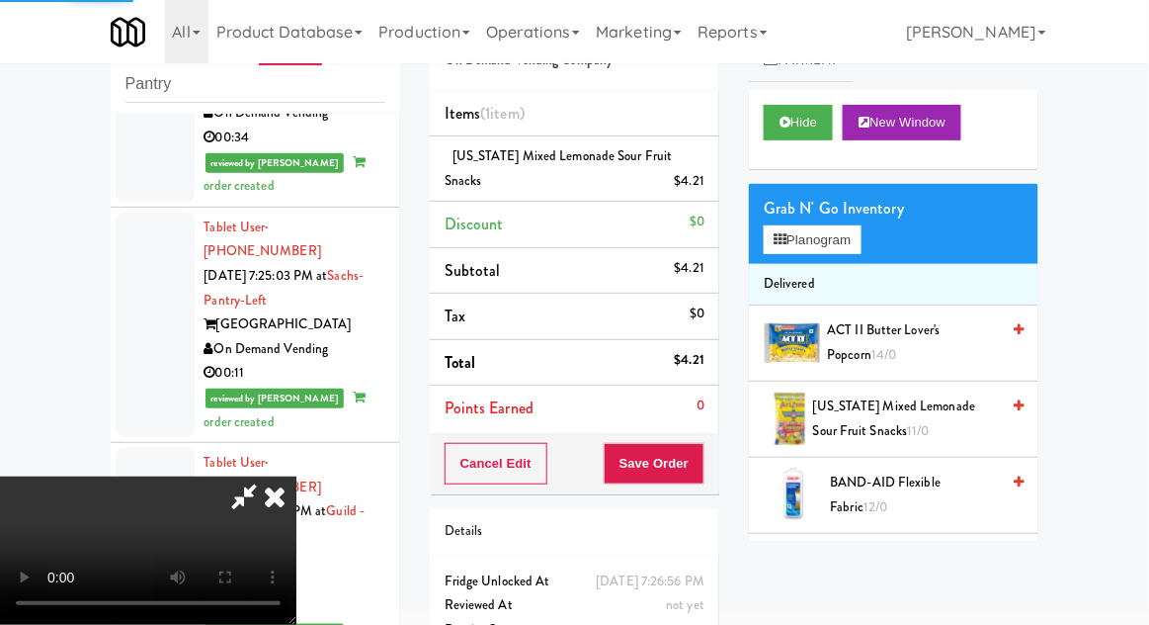
scroll to position [0, 0]
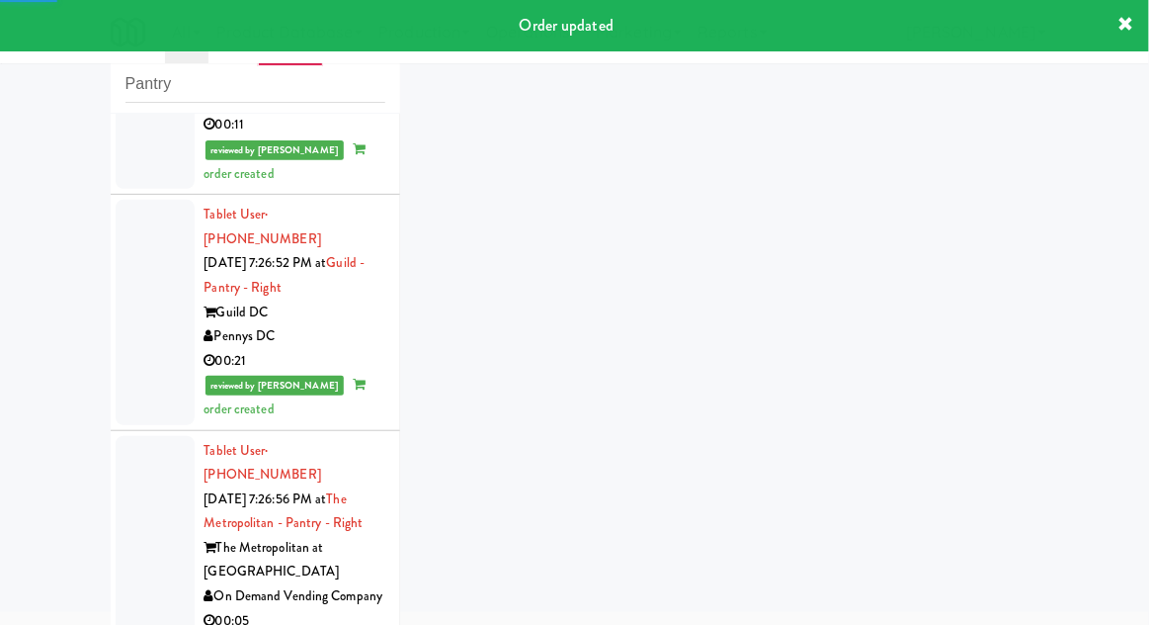
scroll to position [3875, 0]
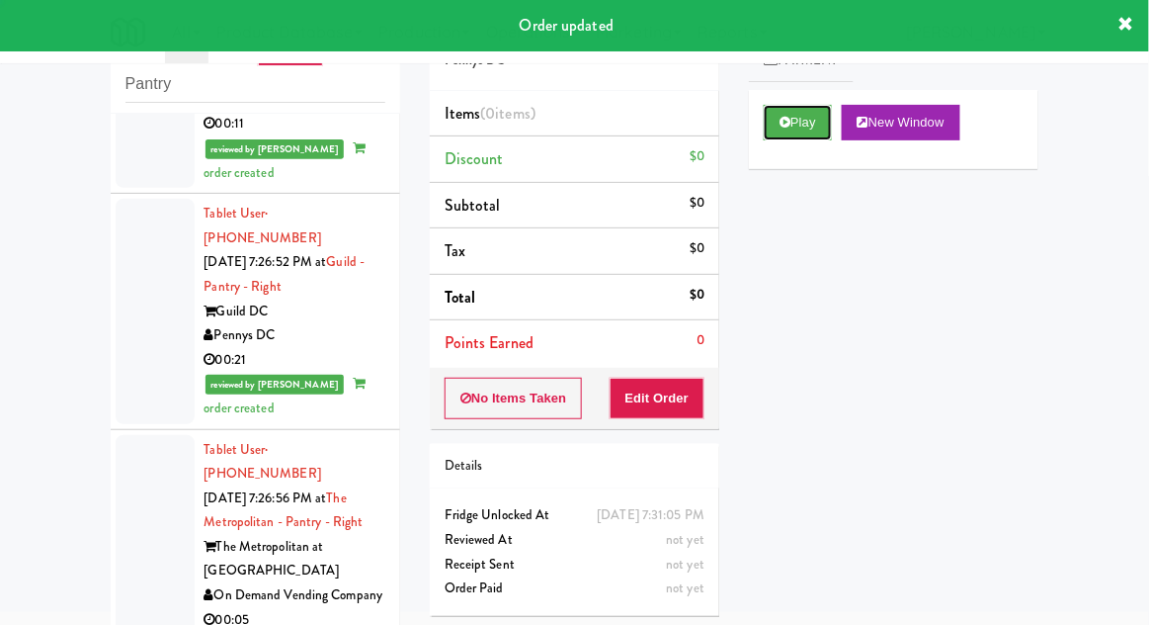
click at [791, 130] on button "Play" at bounding box center [798, 123] width 68 height 36
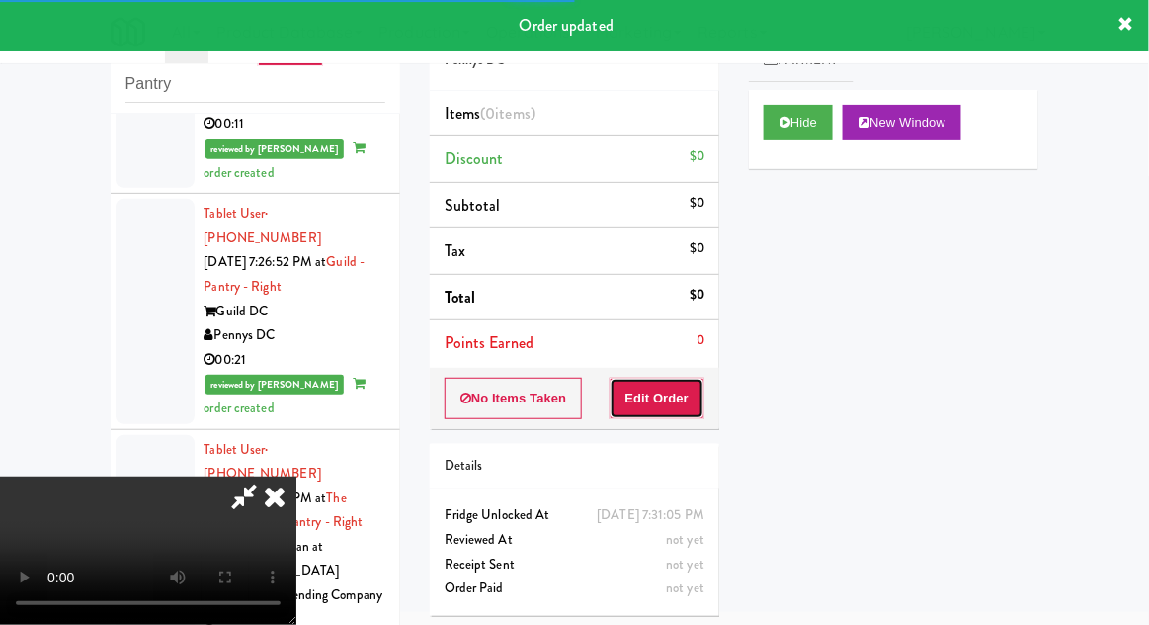
click at [649, 412] on button "Edit Order" at bounding box center [658, 398] width 96 height 42
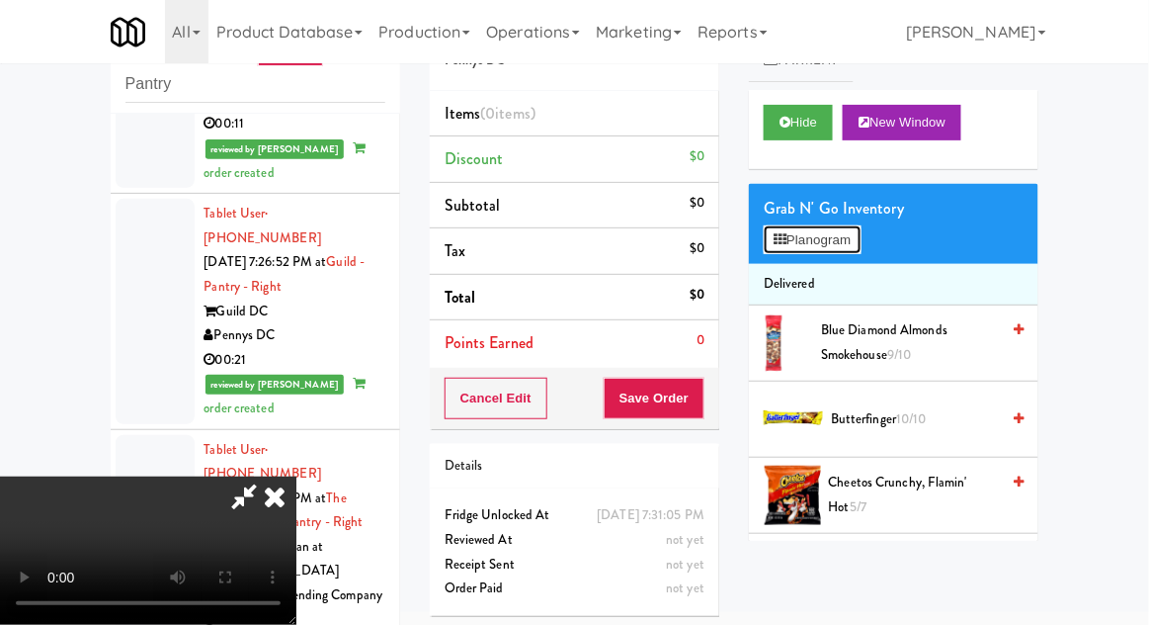
click at [861, 248] on button "Planogram" at bounding box center [812, 240] width 97 height 30
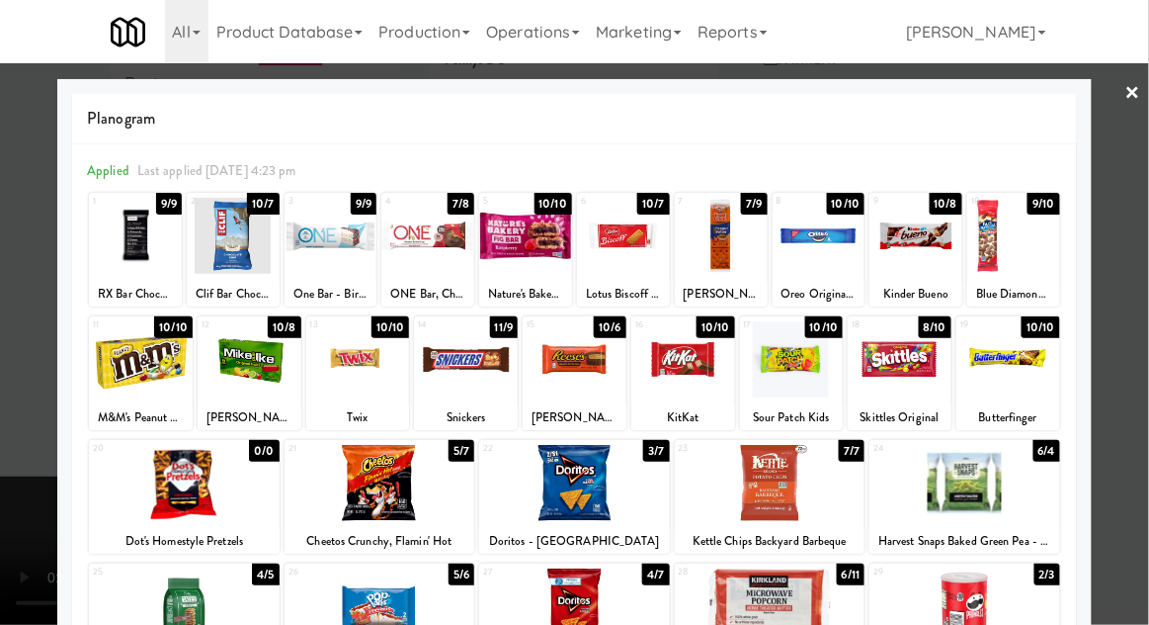
click at [427, 239] on div at bounding box center [427, 236] width 93 height 76
click at [1113, 257] on div at bounding box center [574, 312] width 1149 height 625
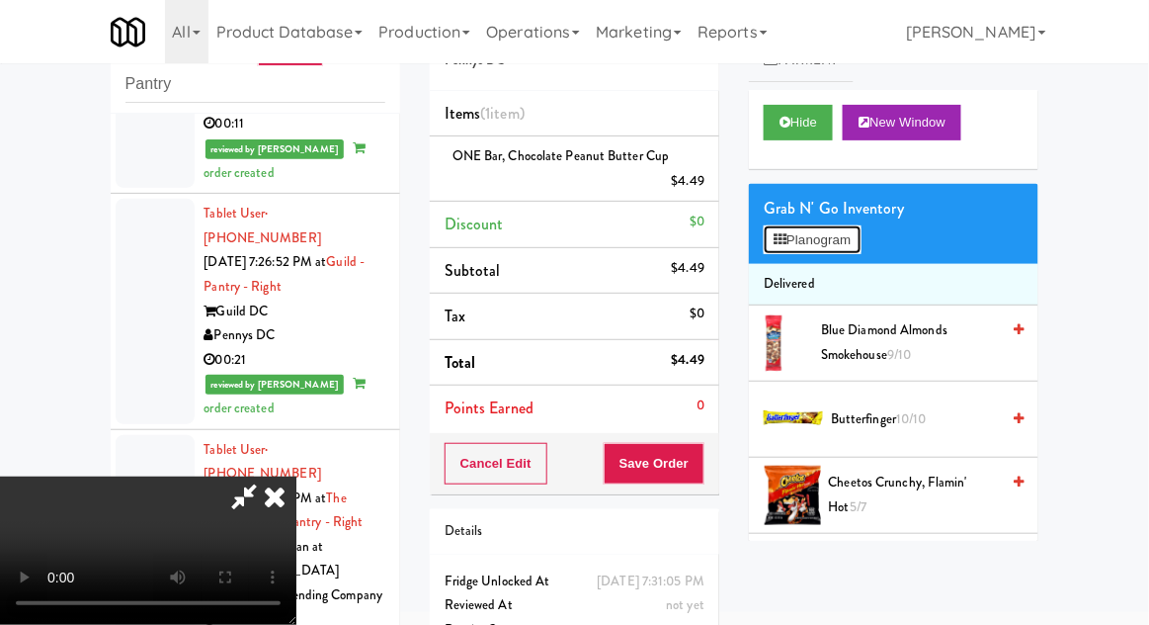
click at [808, 228] on button "Planogram" at bounding box center [812, 240] width 97 height 30
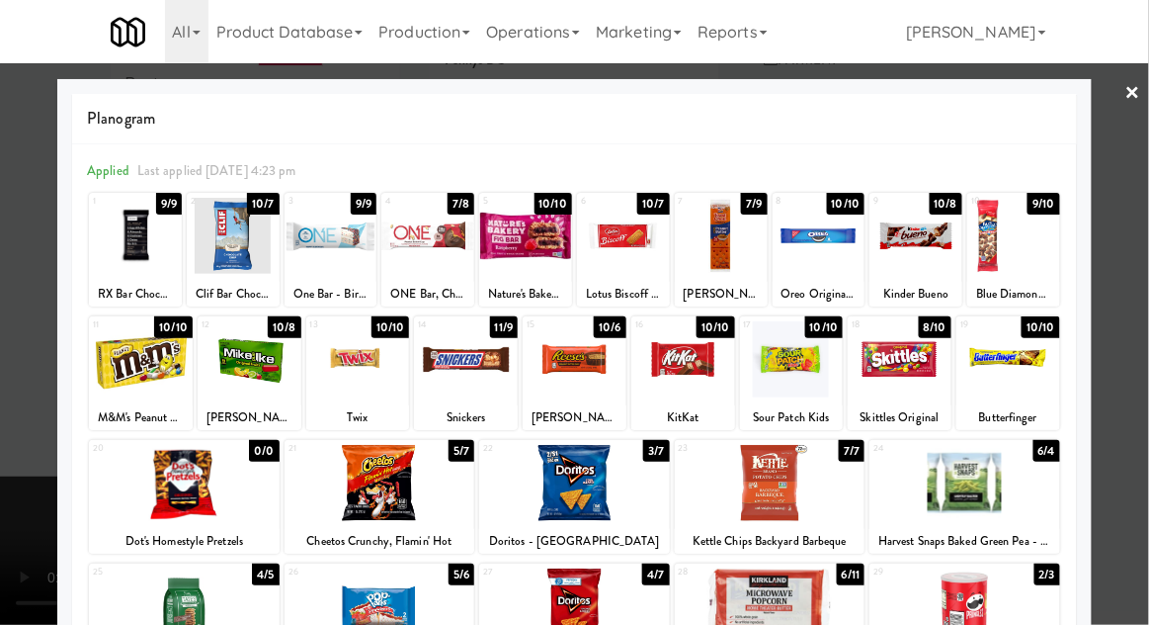
click at [9, 428] on div at bounding box center [574, 312] width 1149 height 625
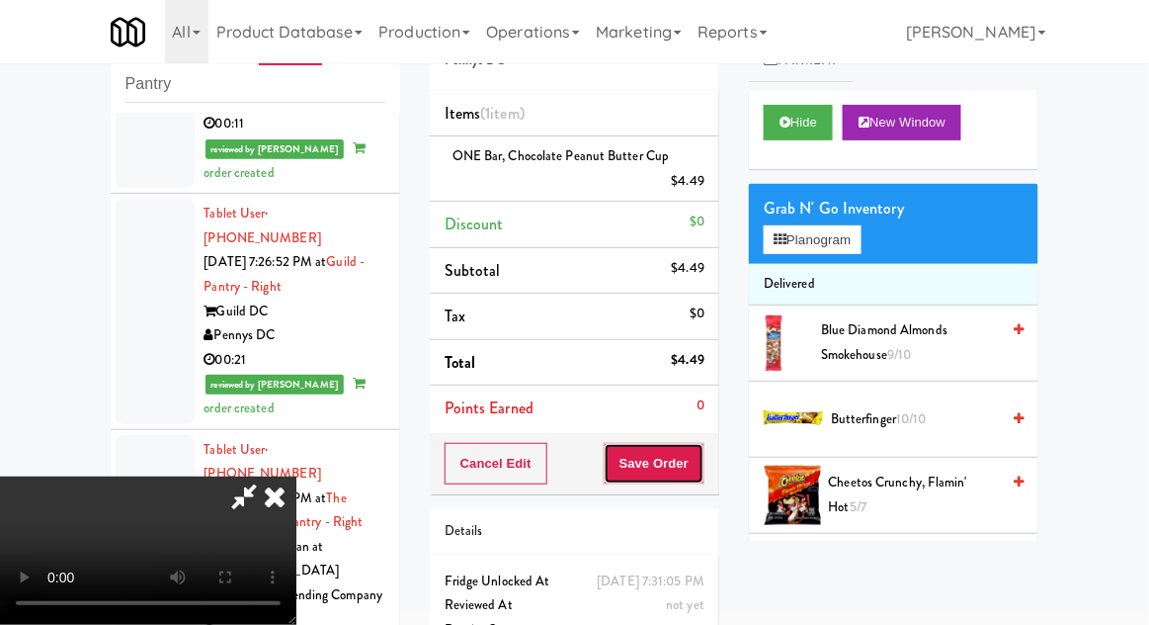
click at [701, 447] on button "Save Order" at bounding box center [654, 464] width 101 height 42
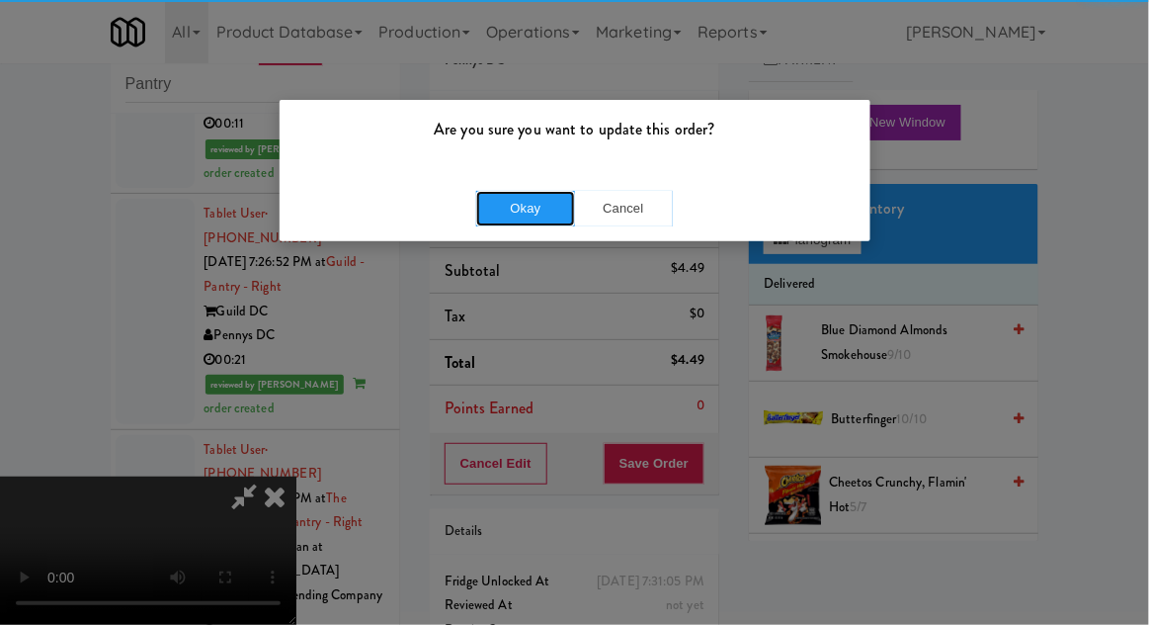
click at [508, 212] on button "Okay" at bounding box center [525, 209] width 99 height 36
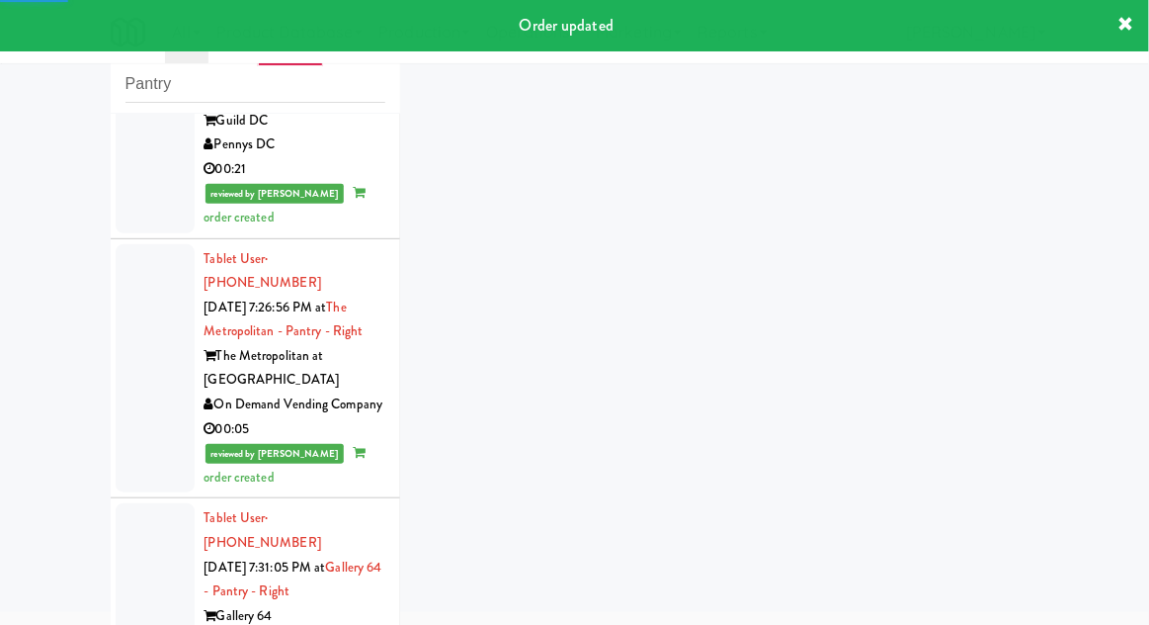
scroll to position [4132, 0]
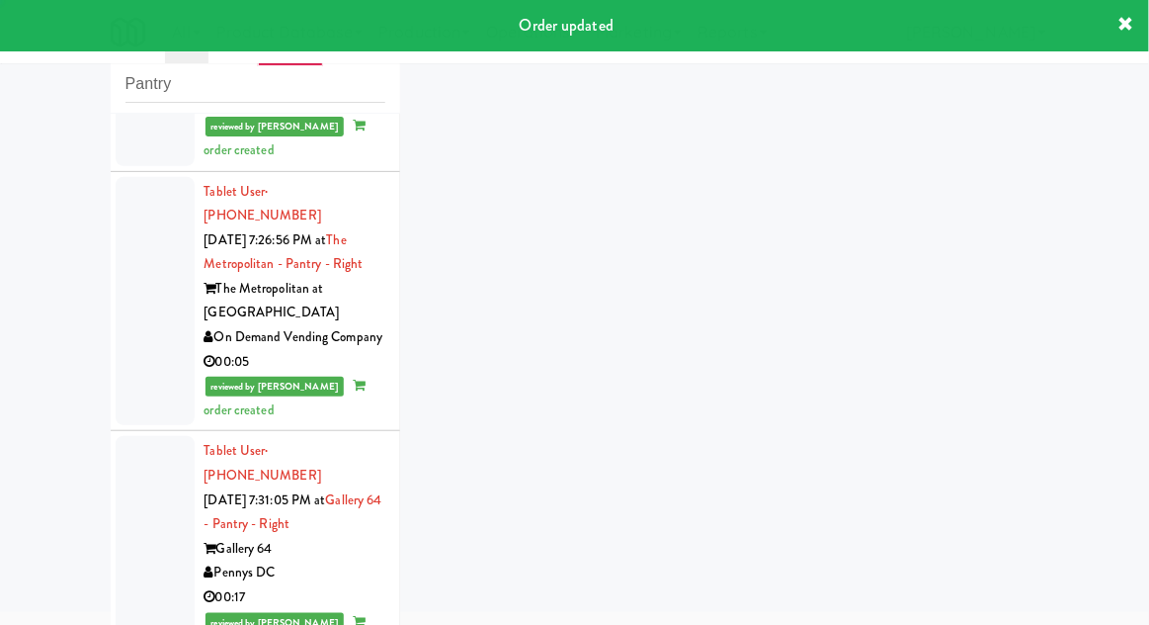
scroll to position [4229, 0]
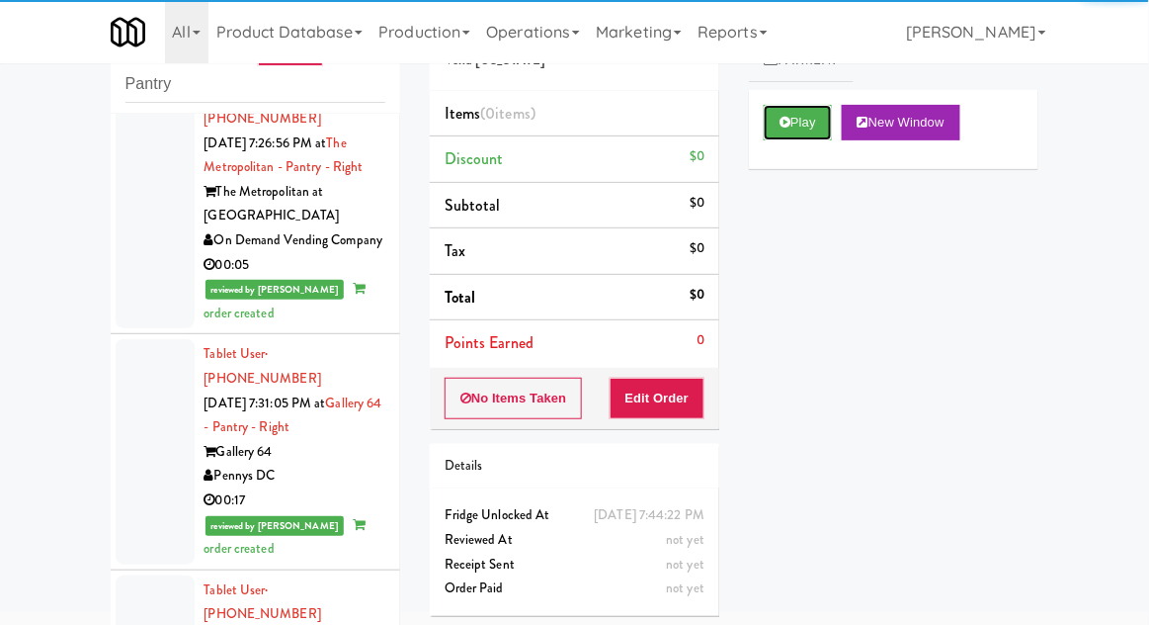
click at [792, 129] on button "Play" at bounding box center [798, 123] width 68 height 36
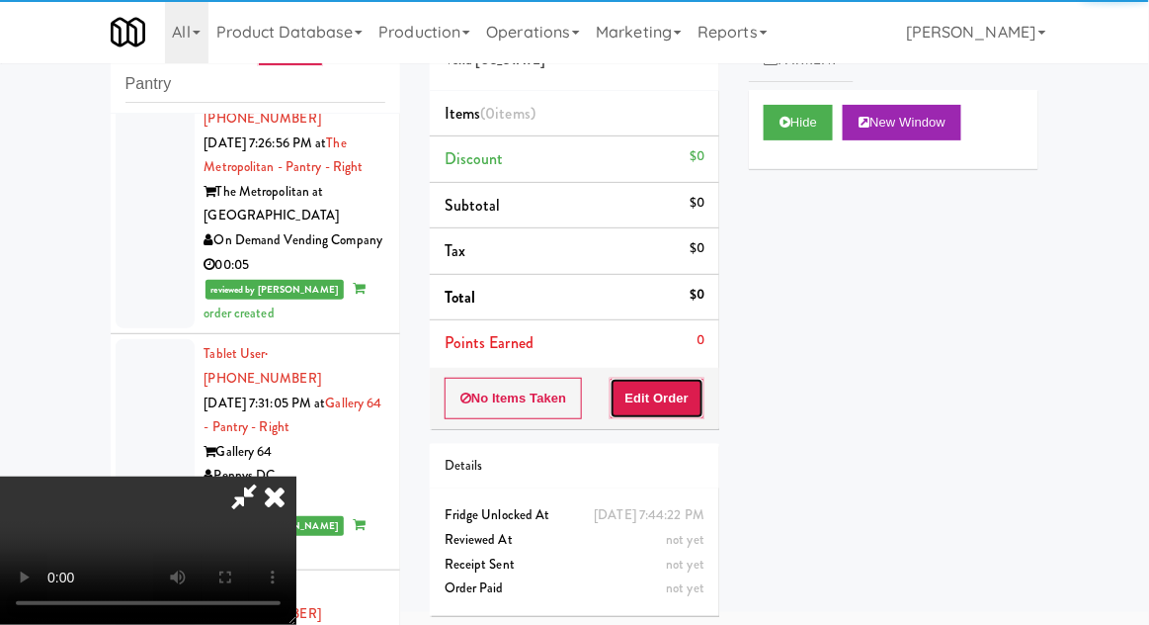
click at [655, 389] on button "Edit Order" at bounding box center [658, 398] width 96 height 42
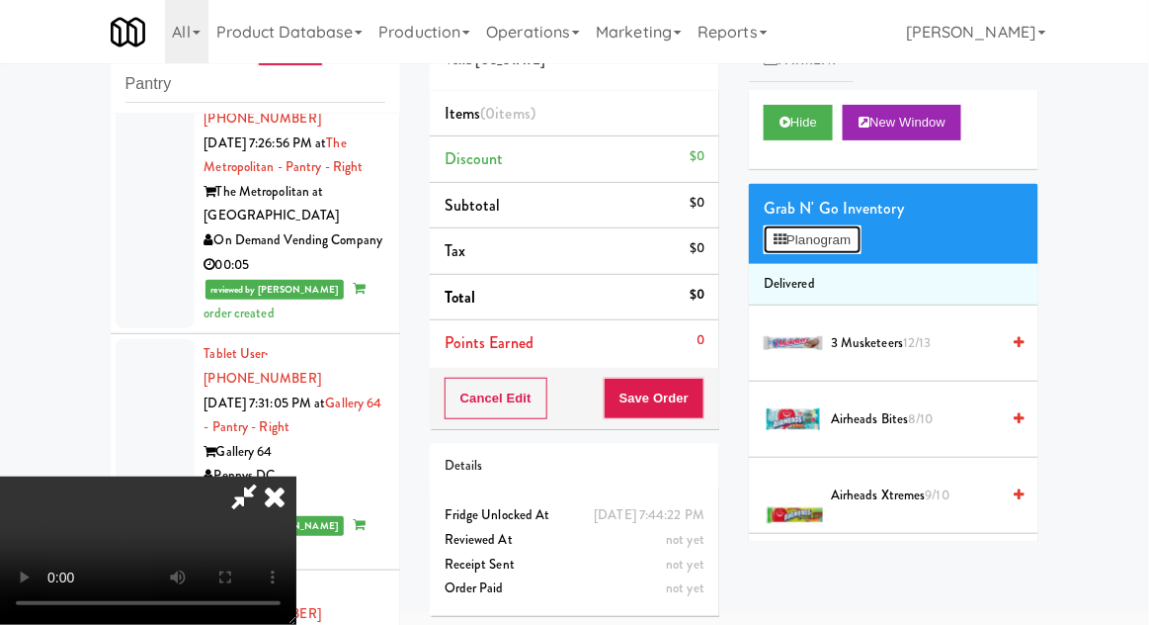
click at [820, 242] on button "Planogram" at bounding box center [812, 240] width 97 height 30
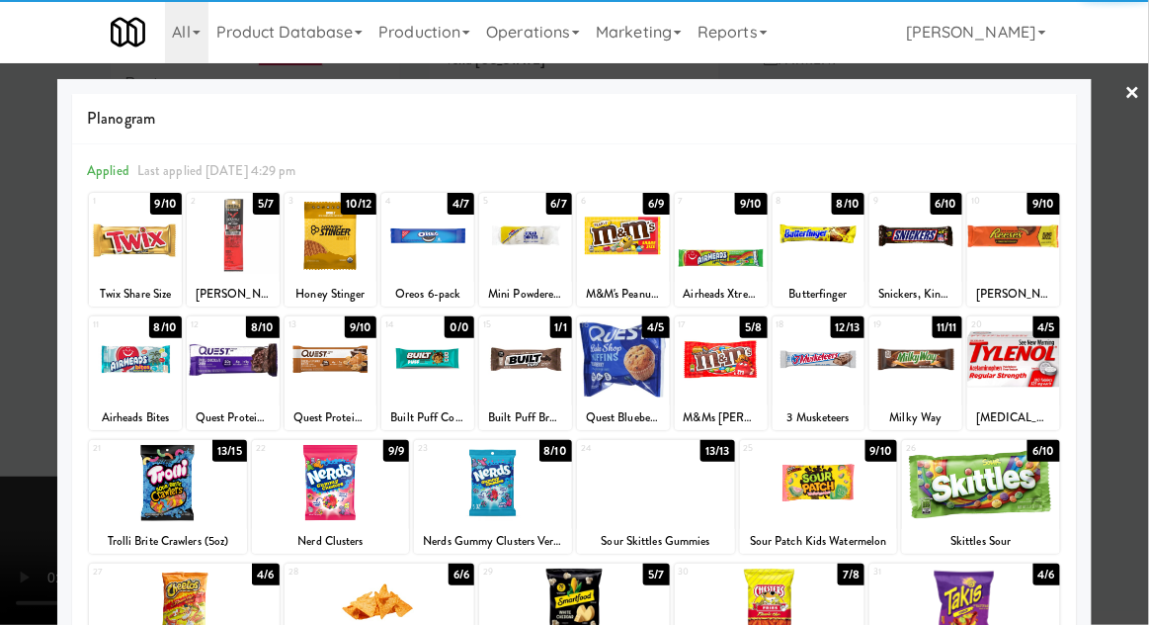
click at [606, 233] on div at bounding box center [623, 236] width 93 height 76
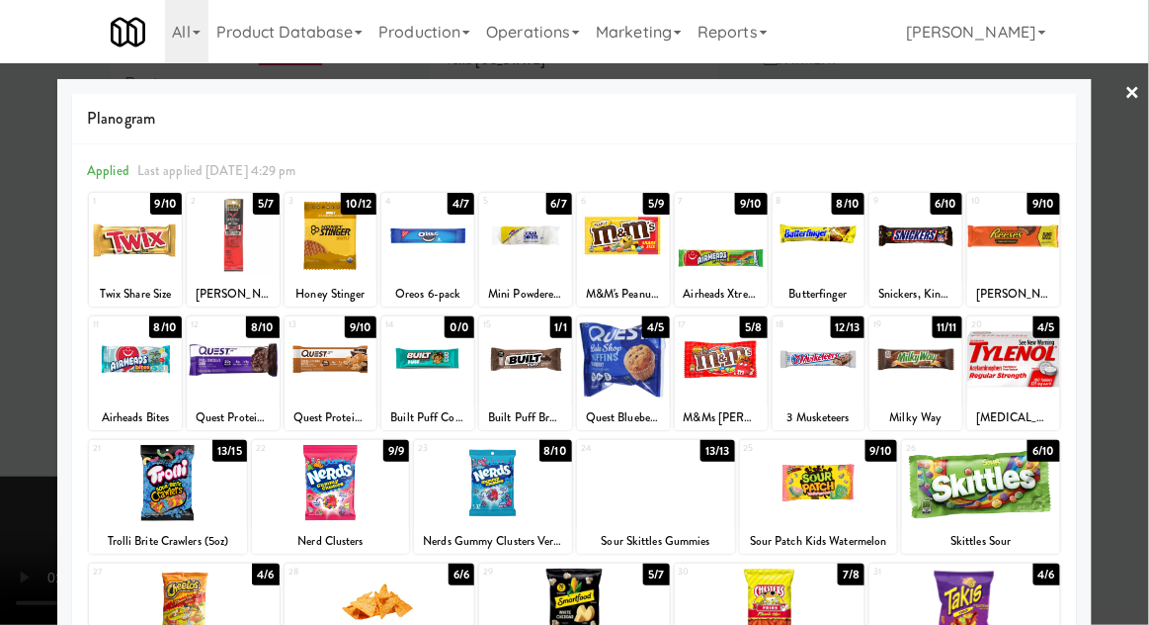
click at [1147, 251] on div at bounding box center [574, 312] width 1149 height 625
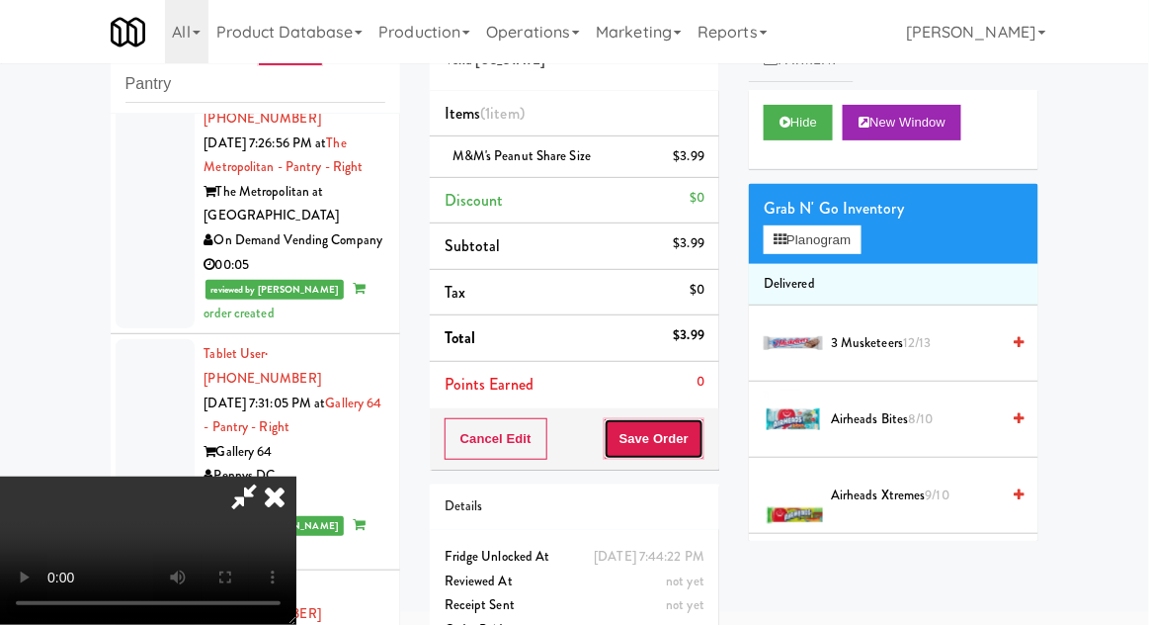
click at [698, 439] on button "Save Order" at bounding box center [654, 439] width 101 height 42
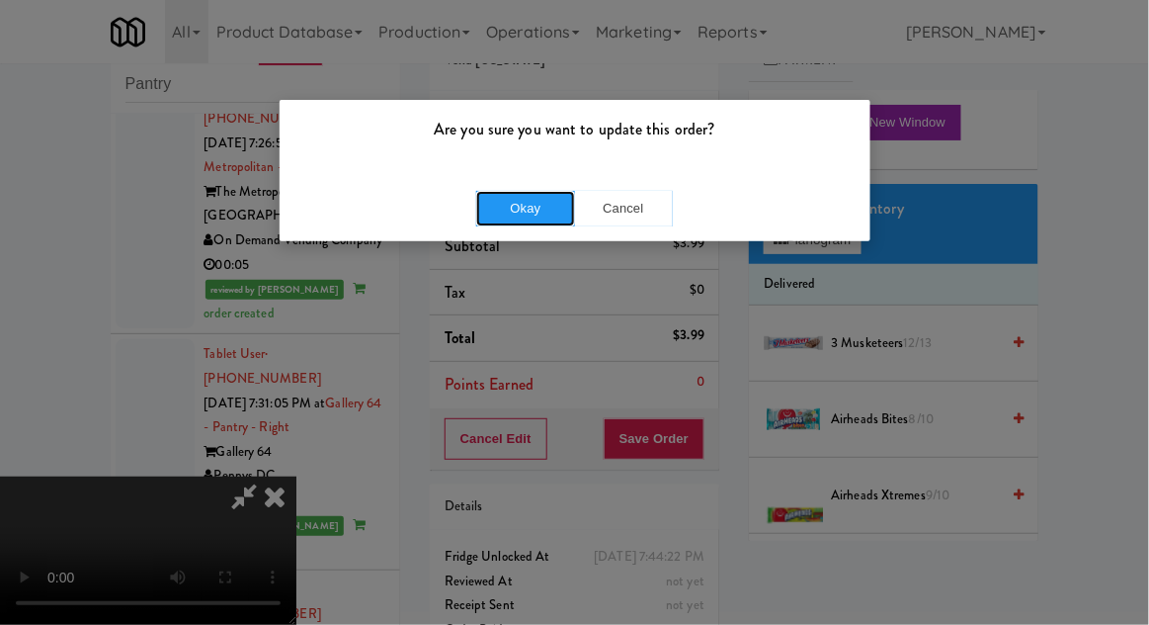
click at [530, 206] on button "Okay" at bounding box center [525, 209] width 99 height 36
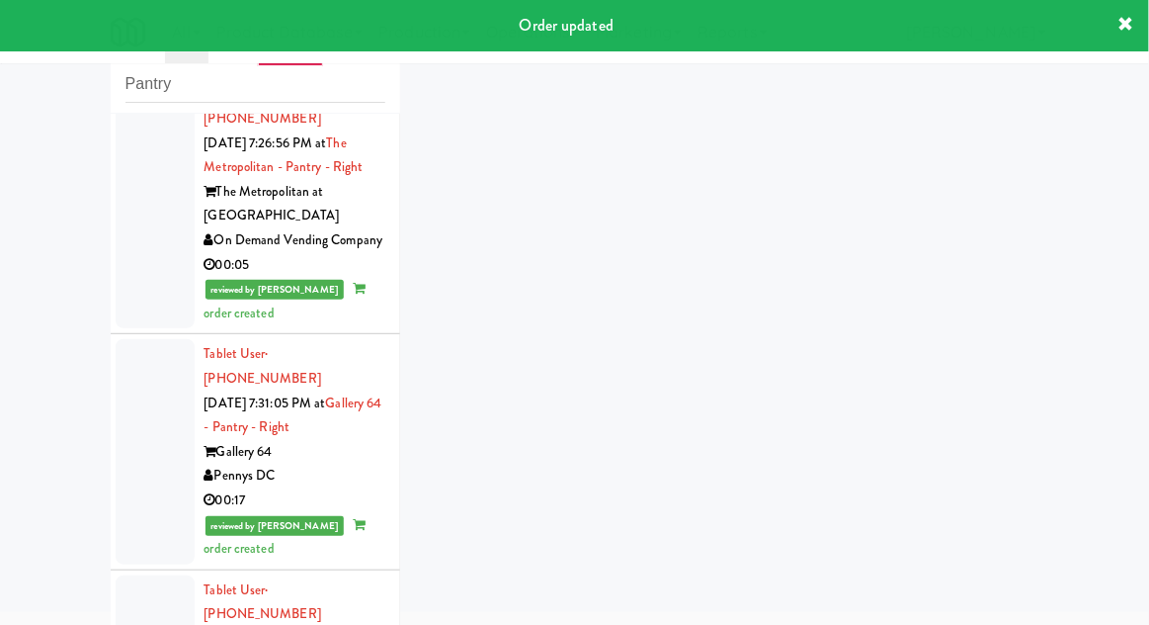
scroll to position [4278, 0]
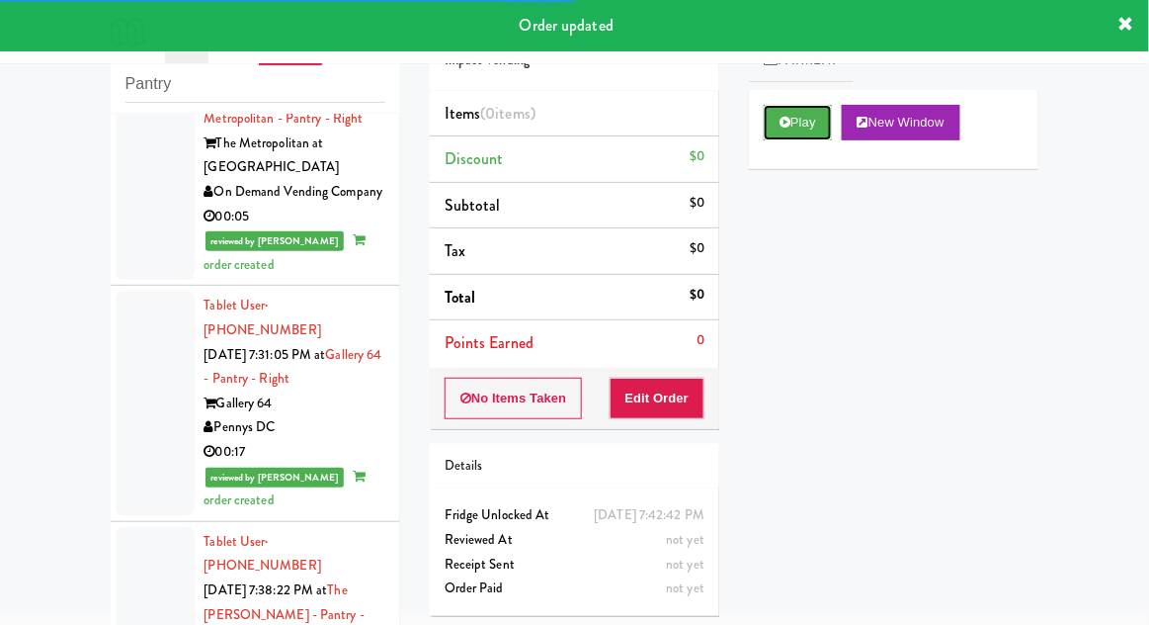
click at [799, 134] on button "Play" at bounding box center [798, 123] width 68 height 36
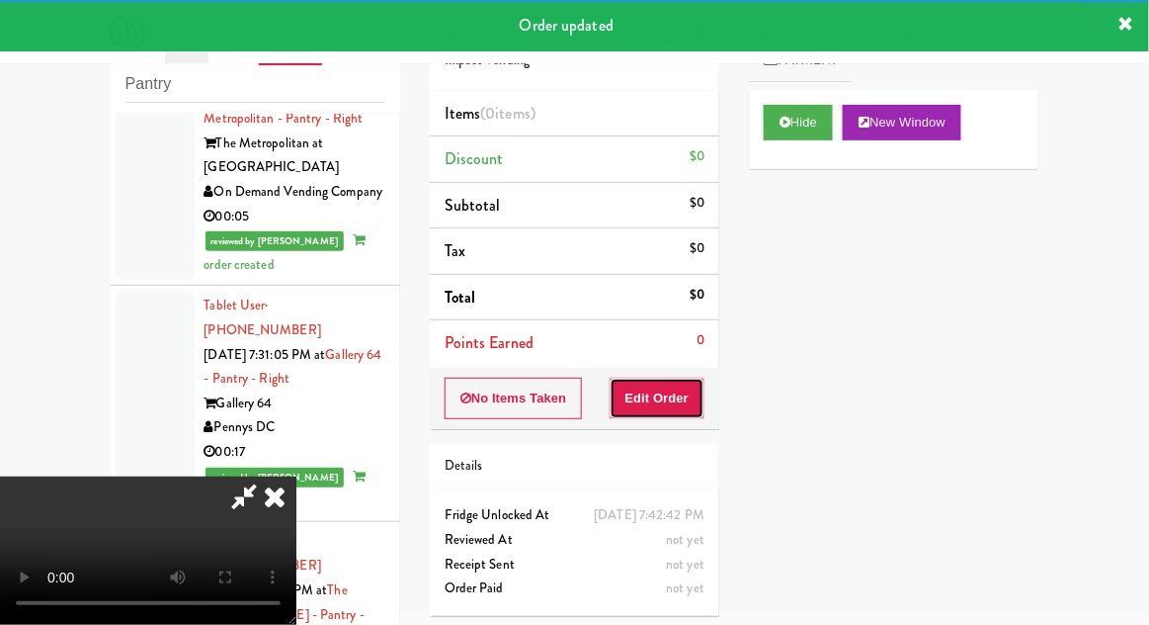
click at [660, 389] on button "Edit Order" at bounding box center [658, 398] width 96 height 42
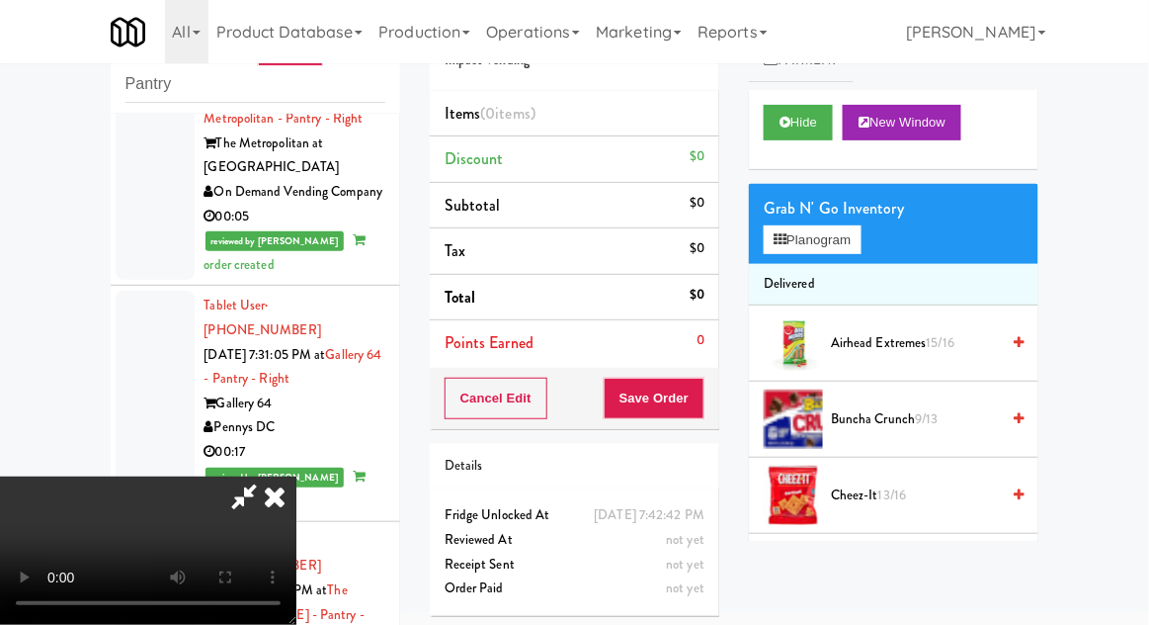
scroll to position [0, 0]
click at [831, 252] on button "Planogram" at bounding box center [812, 240] width 97 height 30
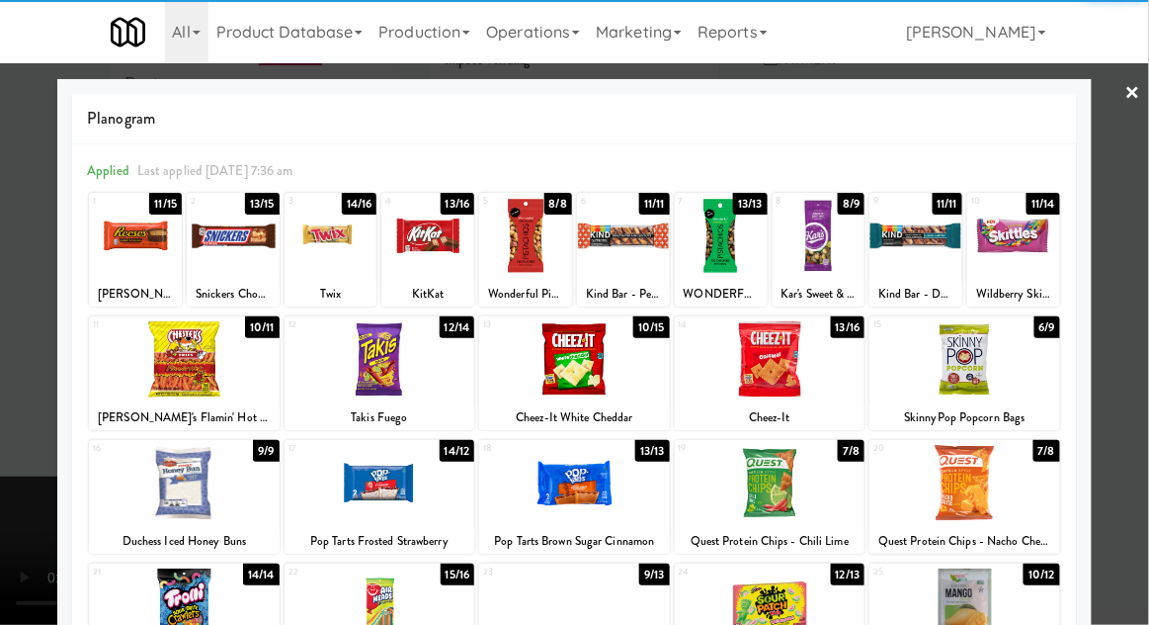
click at [740, 247] on div at bounding box center [721, 236] width 93 height 76
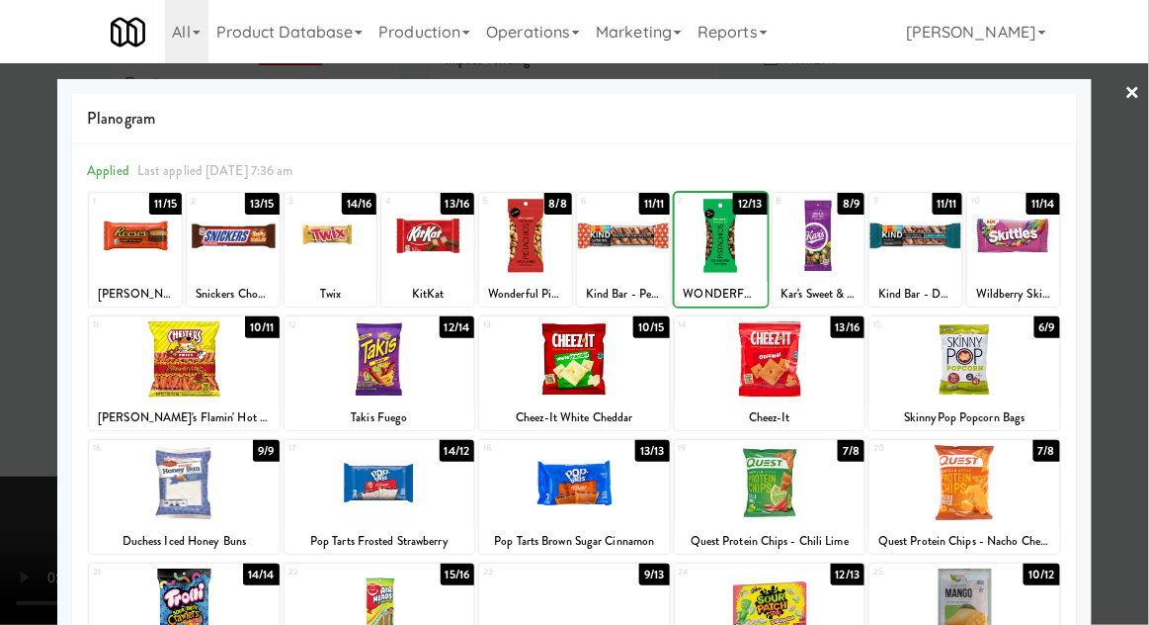
click at [1147, 211] on div at bounding box center [574, 312] width 1149 height 625
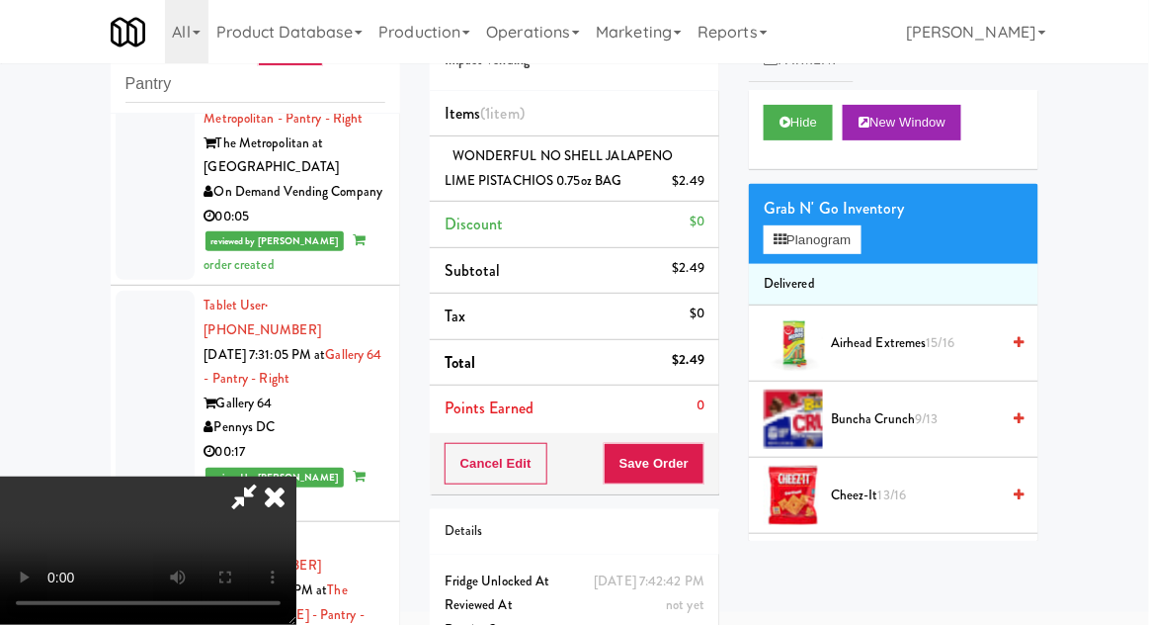
scroll to position [72, 0]
click at [704, 452] on button "Save Order" at bounding box center [654, 464] width 101 height 42
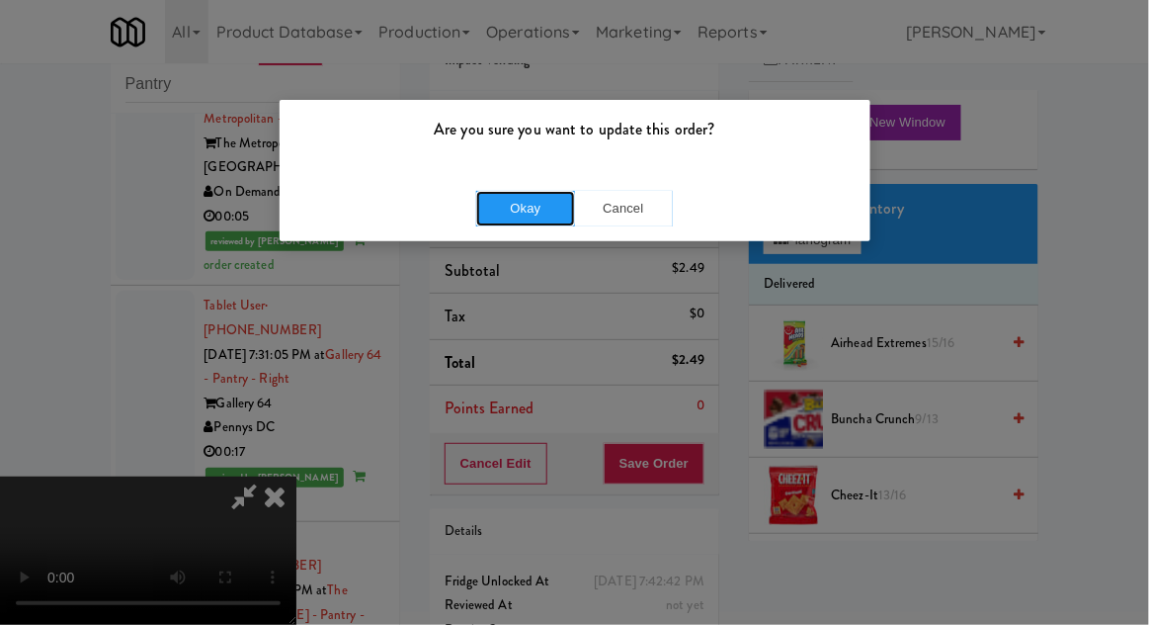
click at [515, 219] on button "Okay" at bounding box center [525, 209] width 99 height 36
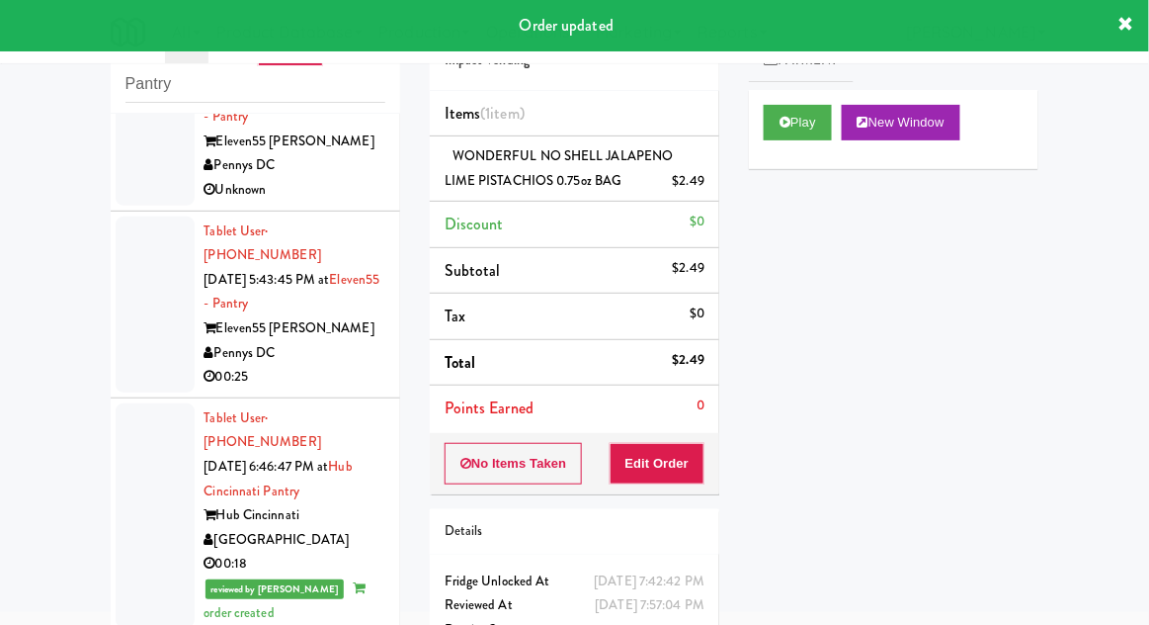
scroll to position [0, 0]
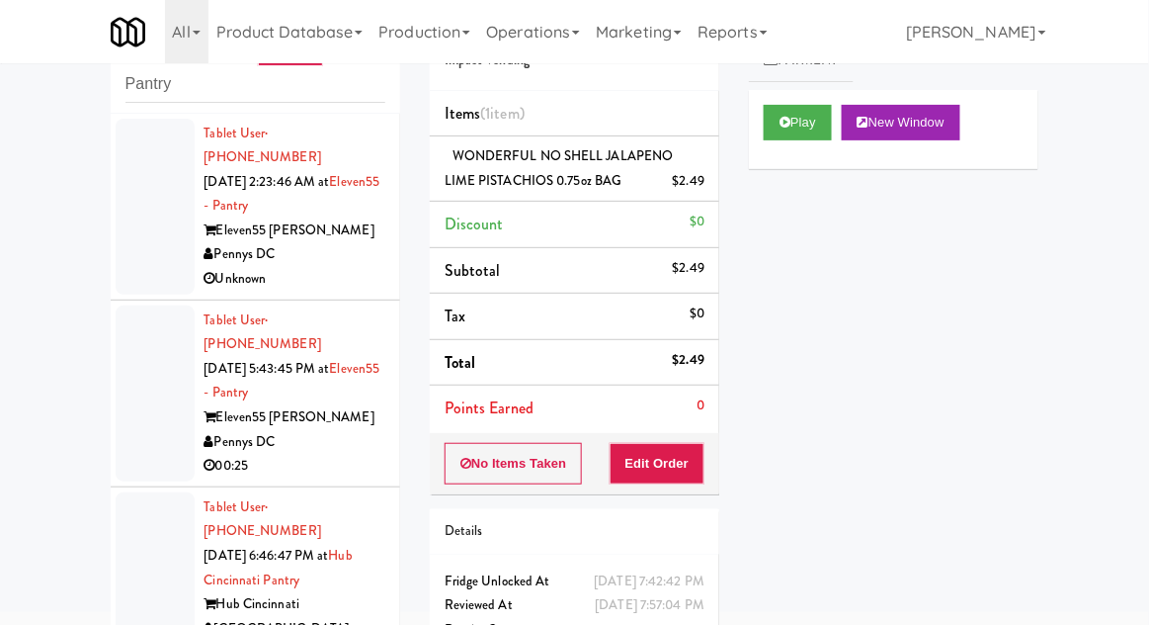
click at [146, 347] on div at bounding box center [155, 393] width 79 height 176
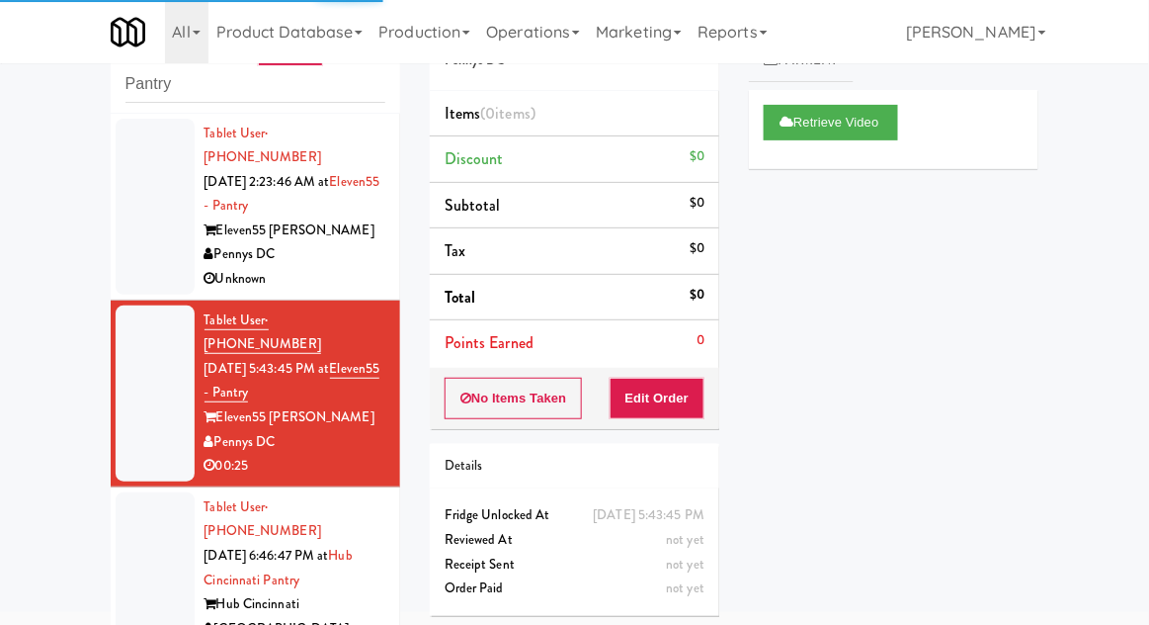
click at [147, 214] on div at bounding box center [155, 207] width 79 height 176
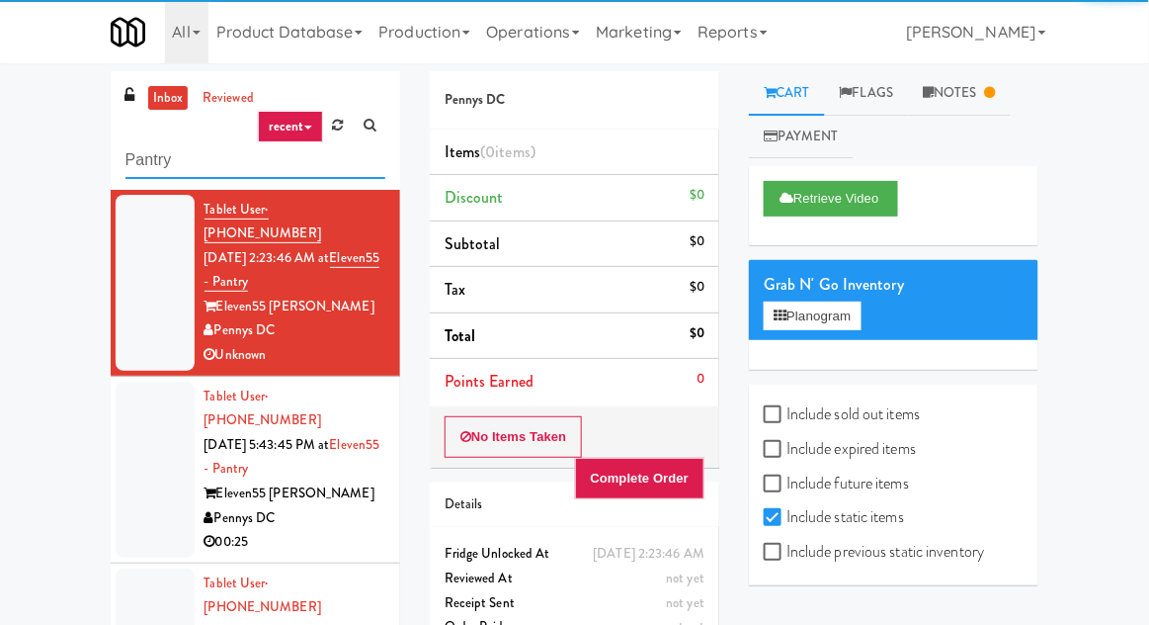
click at [151, 158] on input "Pantry" at bounding box center [255, 160] width 260 height 37
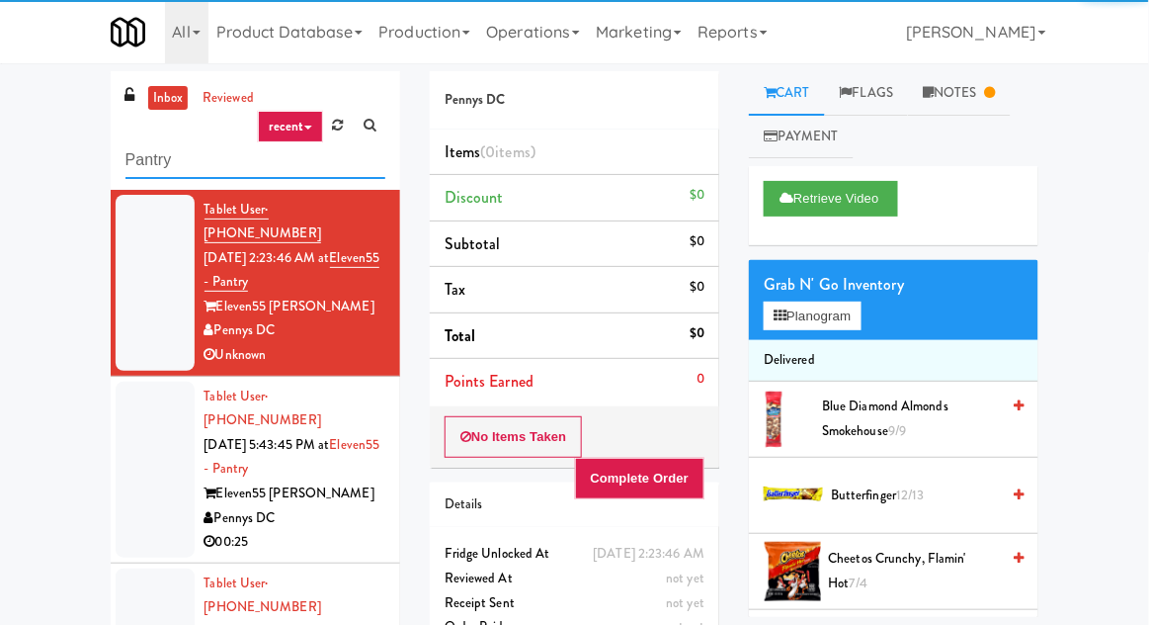
click at [143, 156] on input "Pantry" at bounding box center [255, 160] width 260 height 37
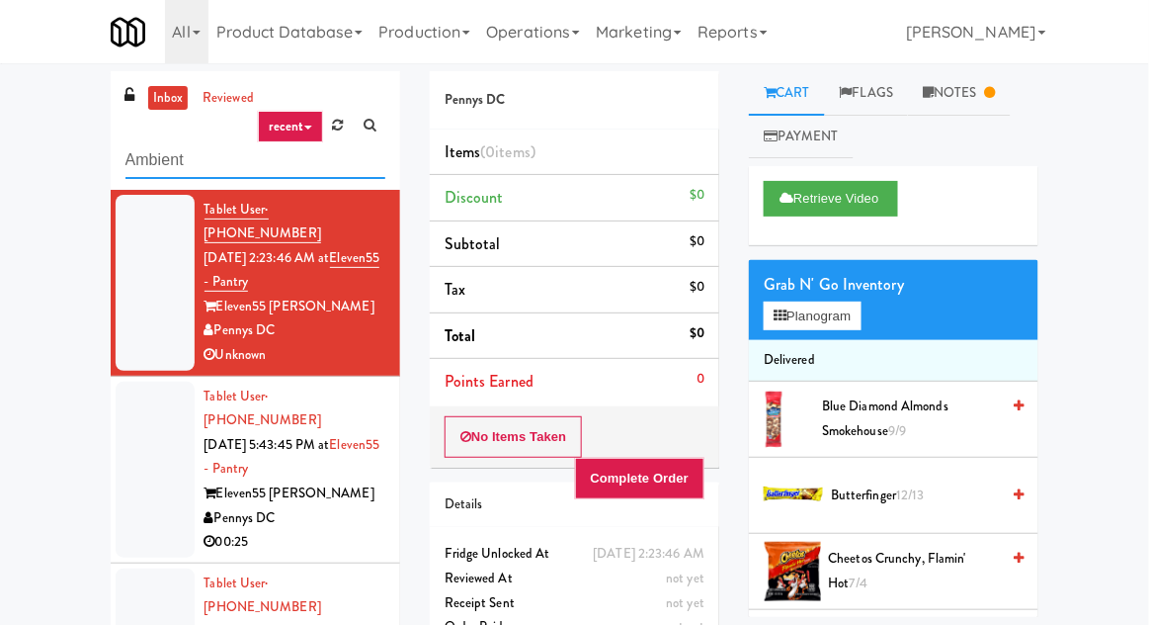
type input "Ambient"
click at [39, 142] on div "inbox reviewed recent all unclear take inventory issue suspicious failed recent…" at bounding box center [574, 434] width 1149 height 726
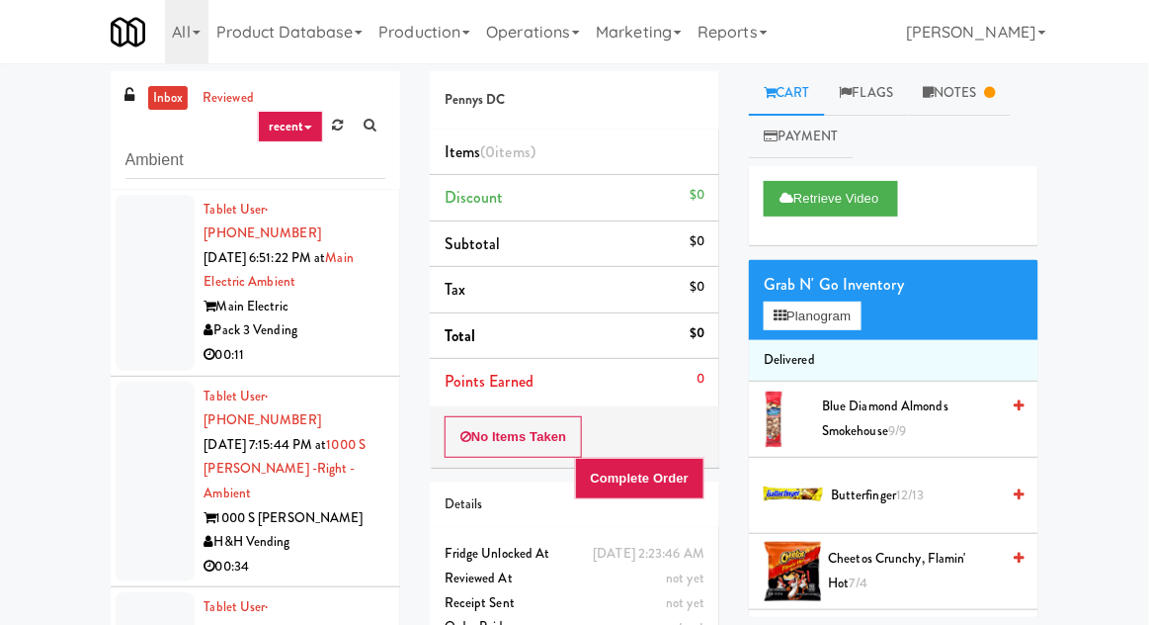
click at [136, 290] on div at bounding box center [155, 283] width 79 height 176
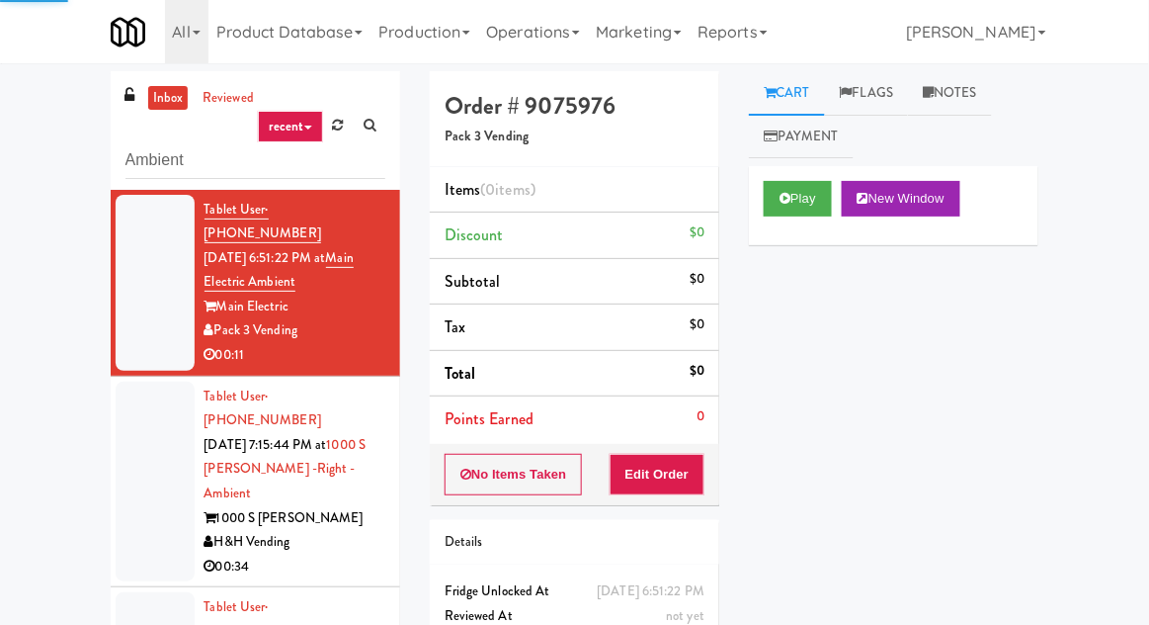
click at [808, 203] on button "Play" at bounding box center [798, 199] width 68 height 36
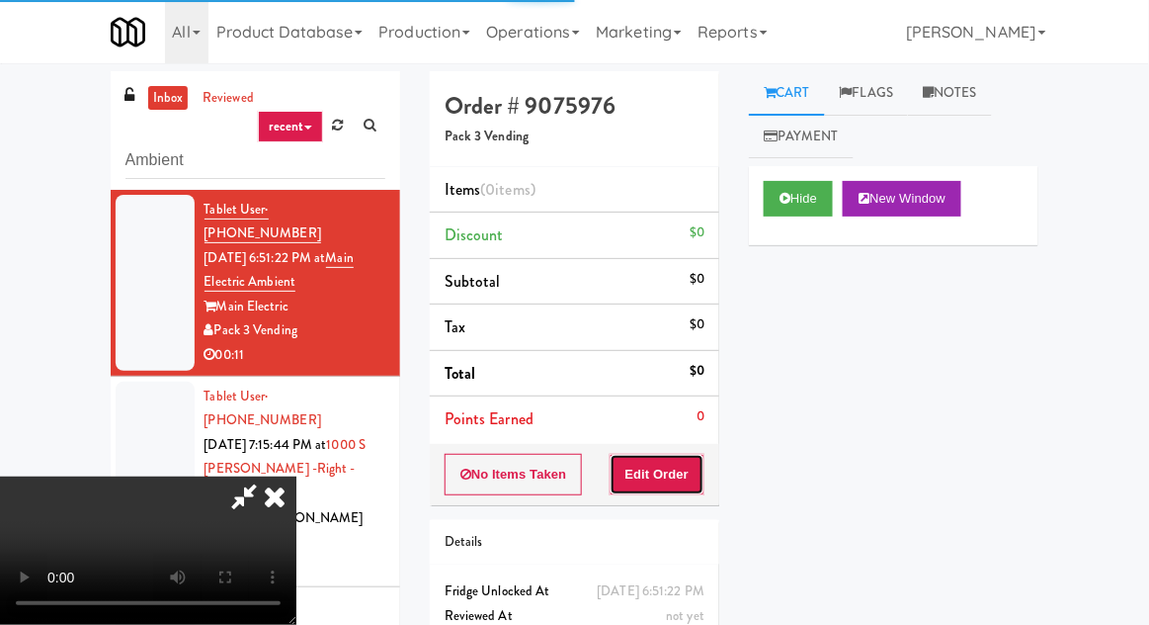
click at [672, 472] on button "Edit Order" at bounding box center [658, 475] width 96 height 42
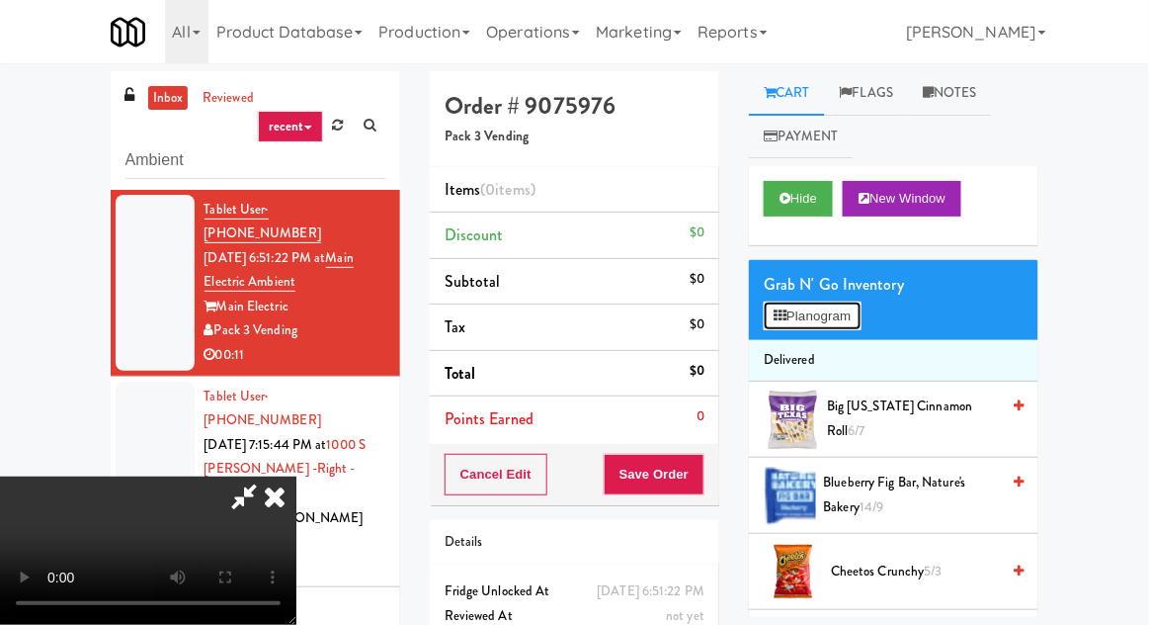
click at [837, 301] on button "Planogram" at bounding box center [812, 316] width 97 height 30
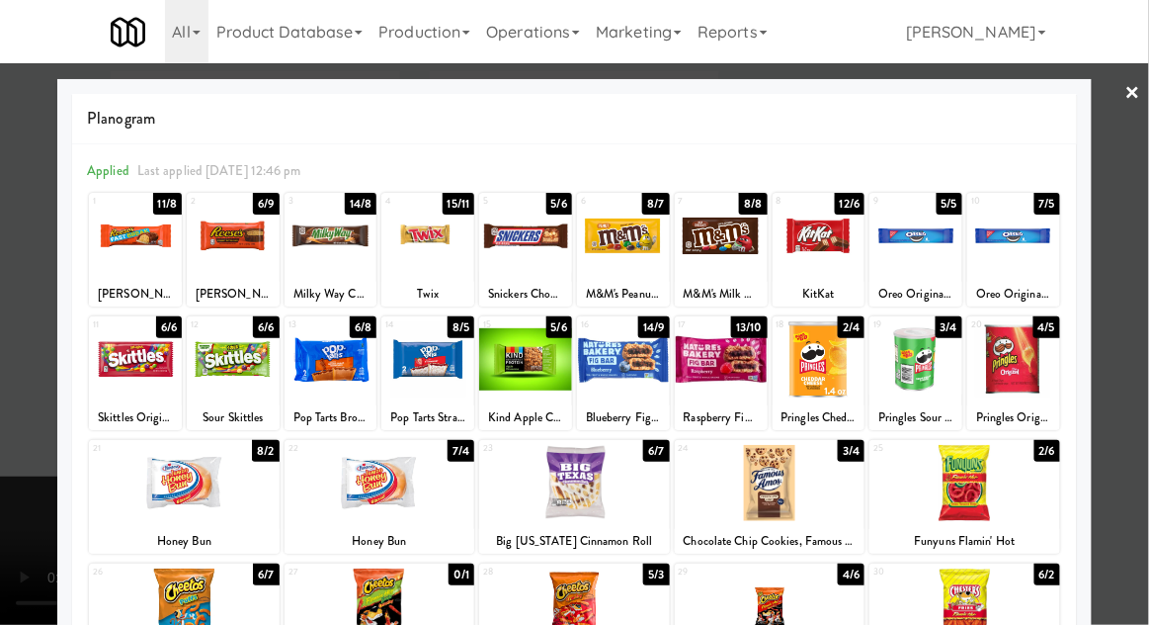
click at [1141, 302] on div at bounding box center [574, 312] width 1149 height 625
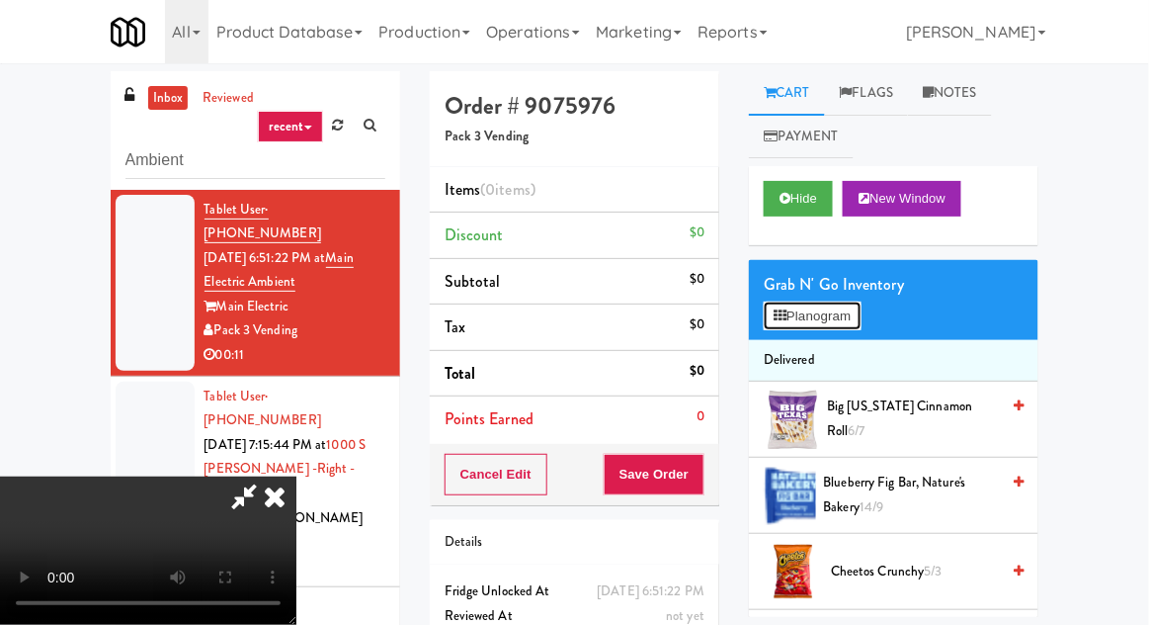
click at [807, 303] on button "Planogram" at bounding box center [812, 316] width 97 height 30
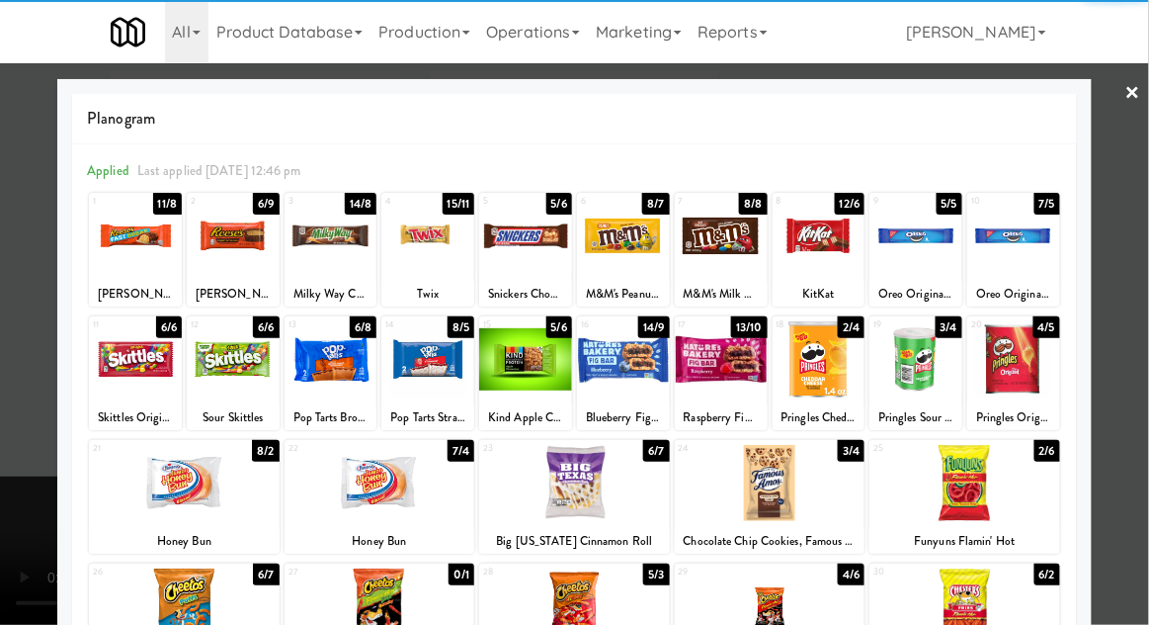
click at [820, 243] on div at bounding box center [819, 236] width 93 height 76
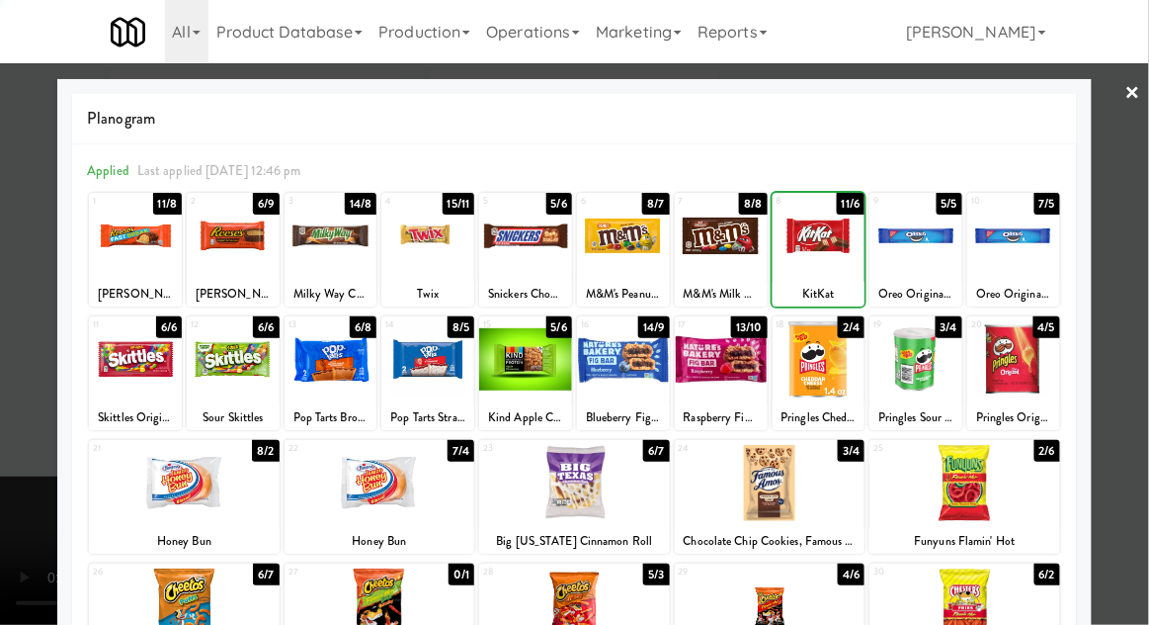
click at [1147, 257] on div at bounding box center [574, 312] width 1149 height 625
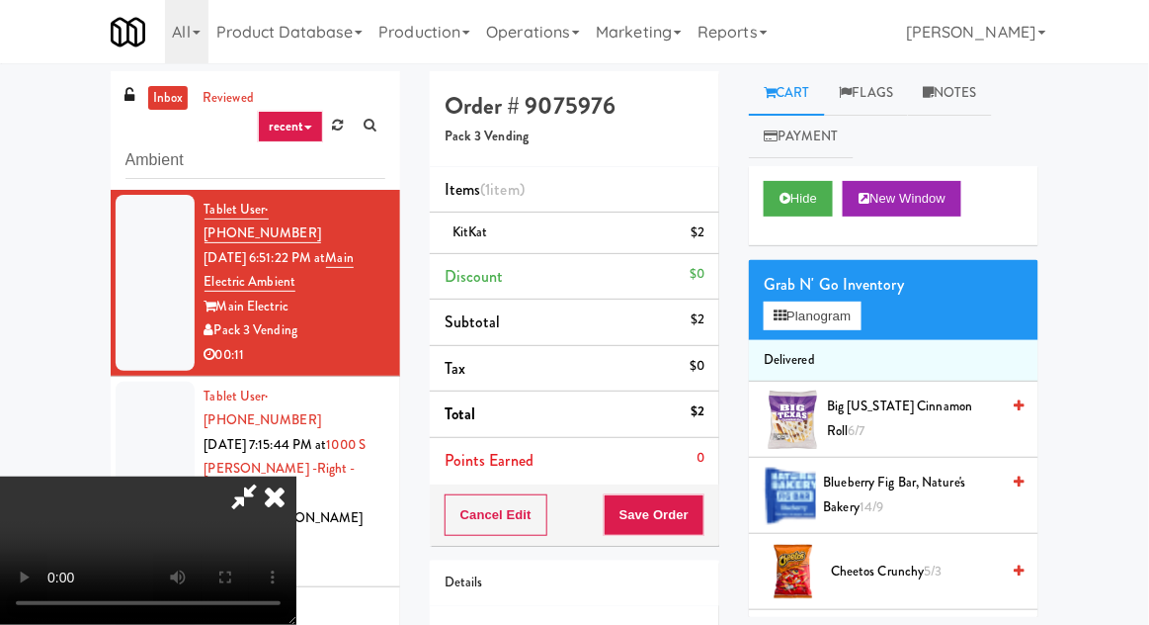
scroll to position [72, 0]
click at [817, 309] on button "Planogram" at bounding box center [812, 316] width 97 height 30
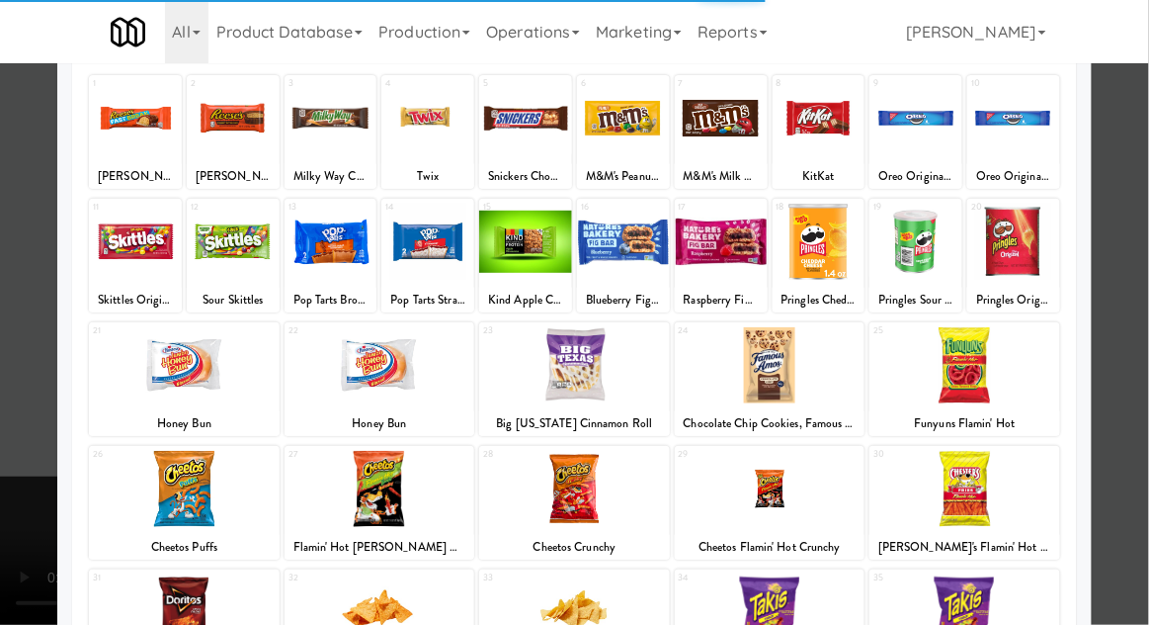
scroll to position [200, 0]
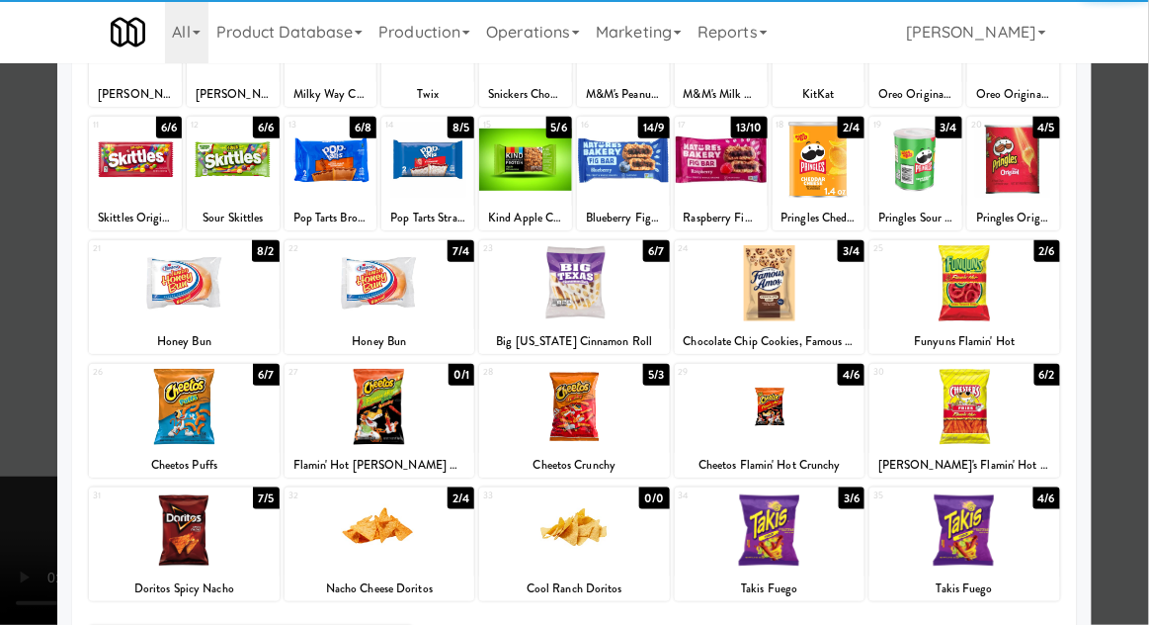
click at [787, 411] on div at bounding box center [770, 407] width 191 height 76
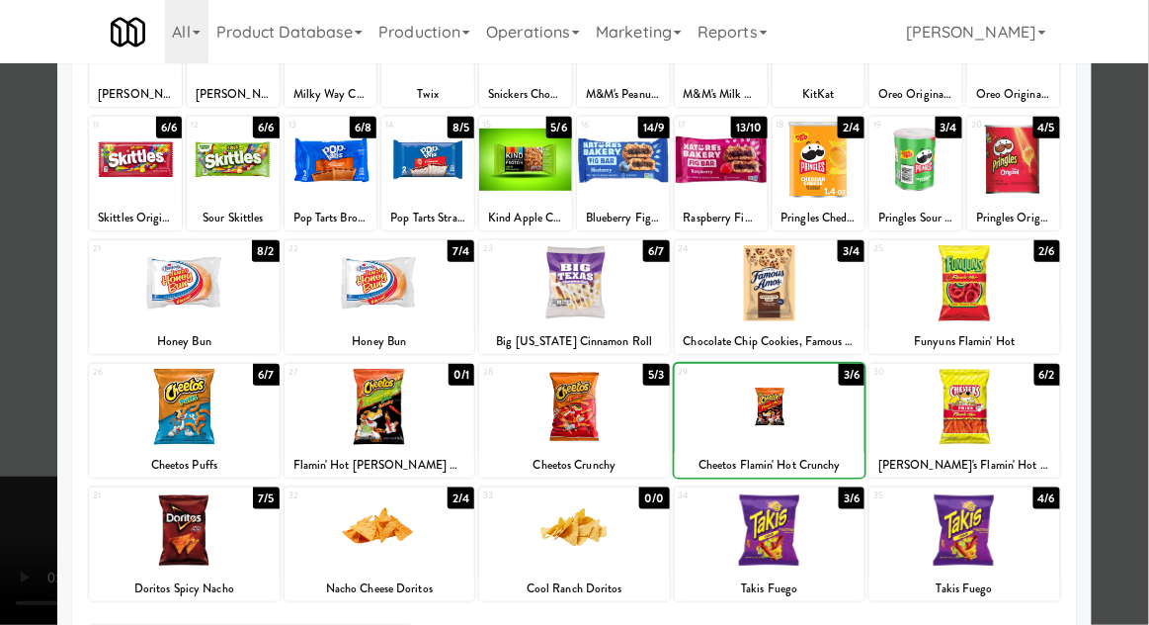
click at [1145, 290] on div at bounding box center [574, 312] width 1149 height 625
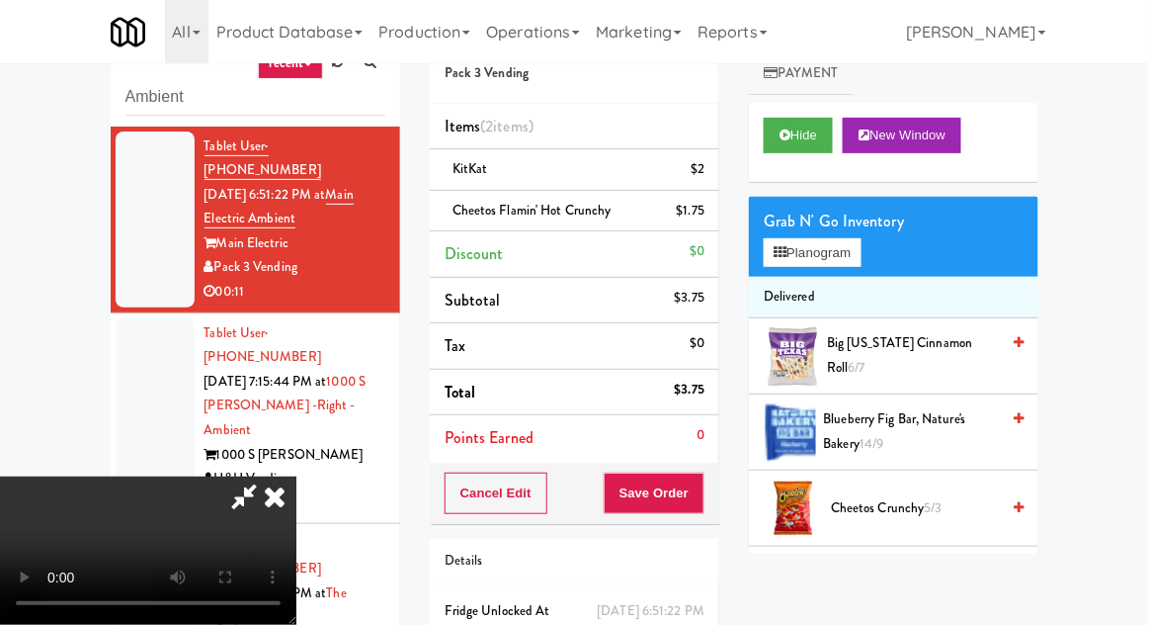
scroll to position [90, 0]
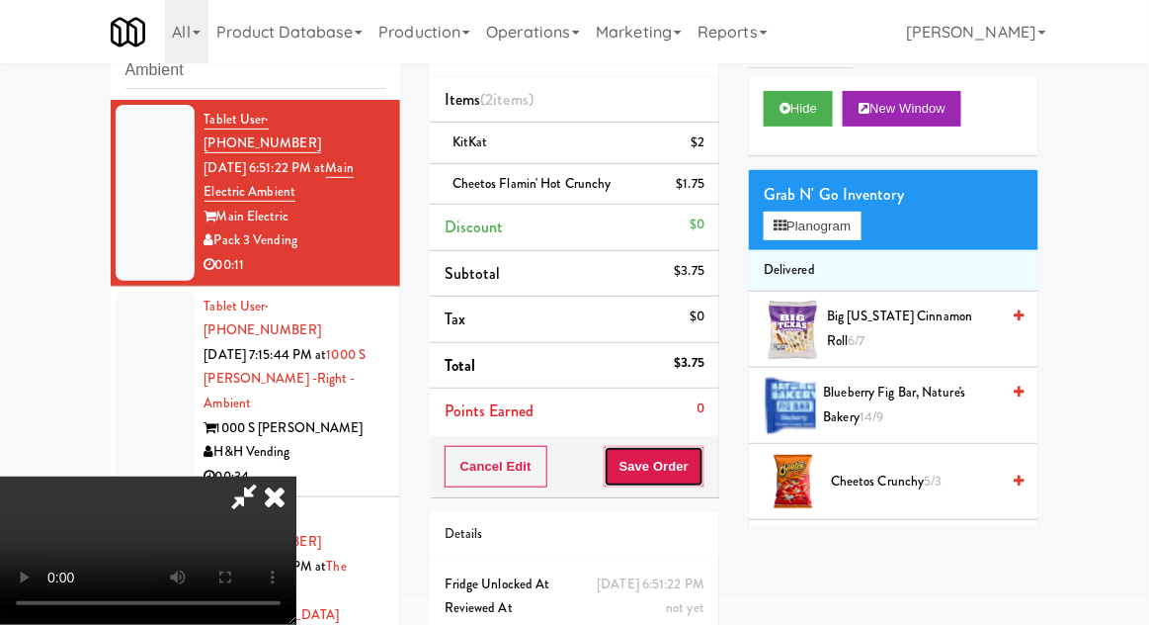
click at [705, 472] on button "Save Order" at bounding box center [654, 467] width 101 height 42
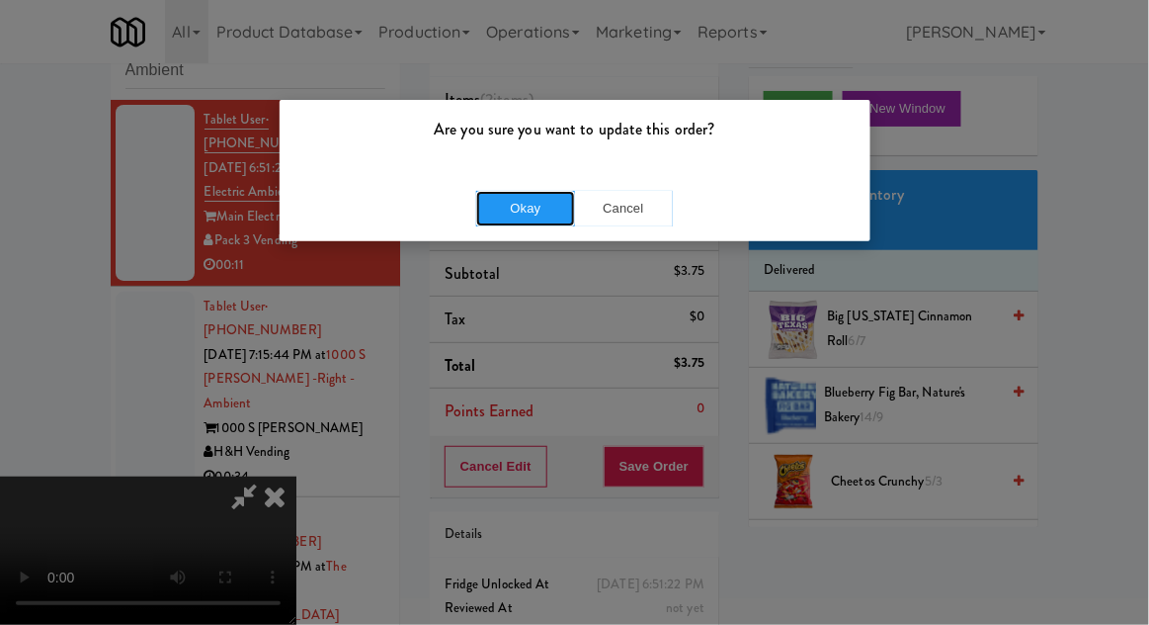
click at [528, 208] on button "Okay" at bounding box center [525, 209] width 99 height 36
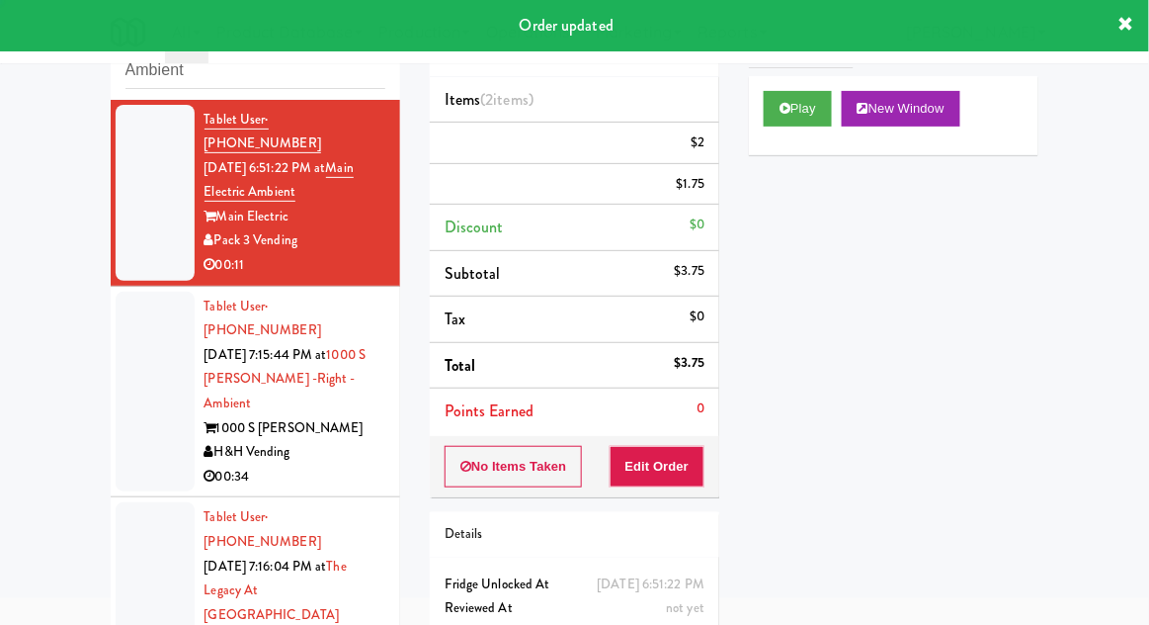
scroll to position [0, 0]
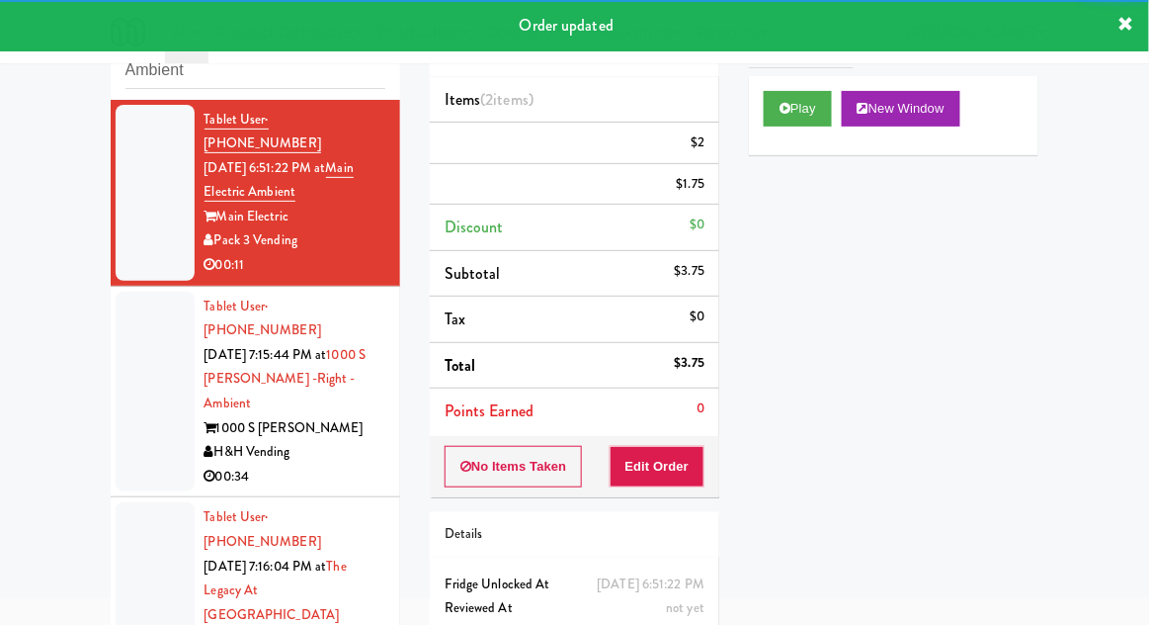
click at [127, 358] on div at bounding box center [155, 392] width 79 height 201
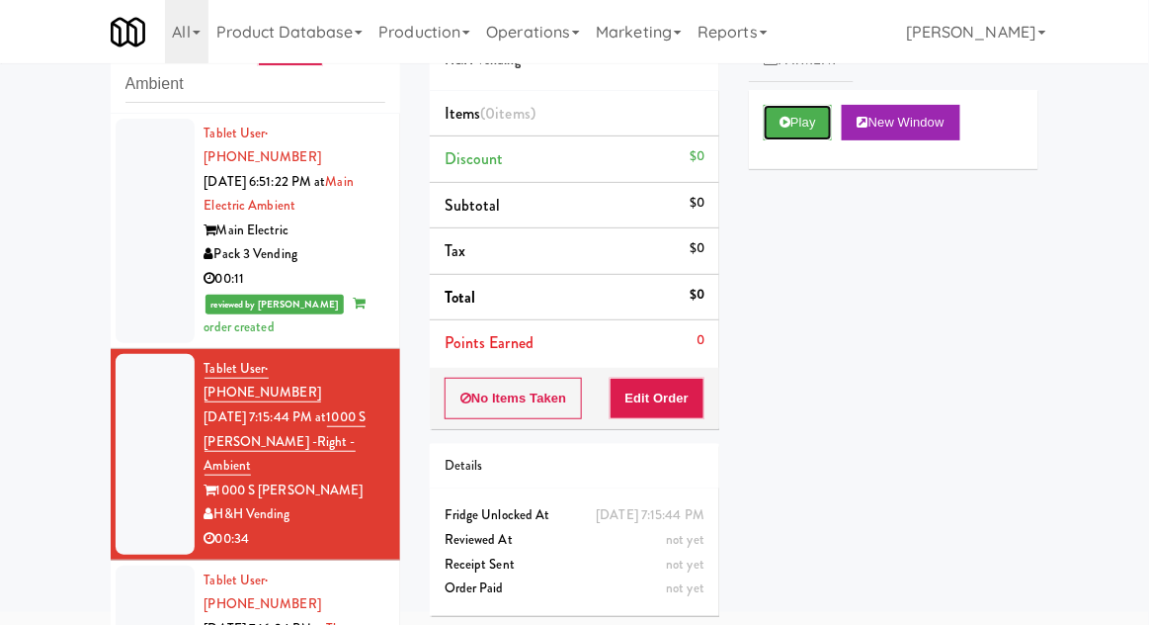
click at [807, 121] on button "Play" at bounding box center [798, 123] width 68 height 36
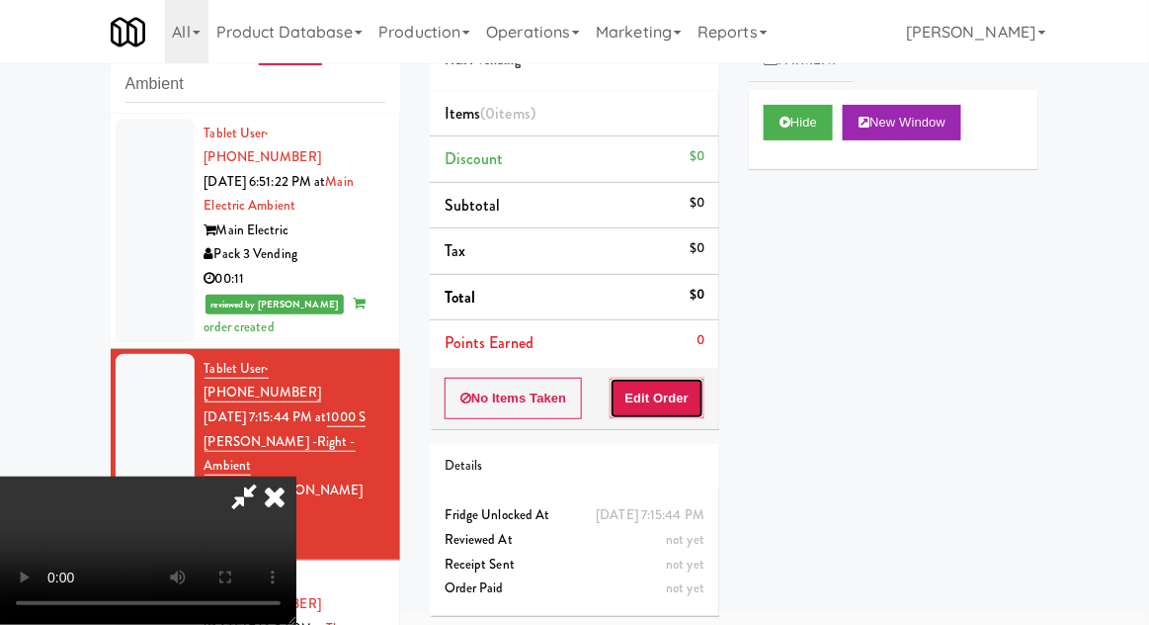
click at [639, 409] on button "Edit Order" at bounding box center [658, 398] width 96 height 42
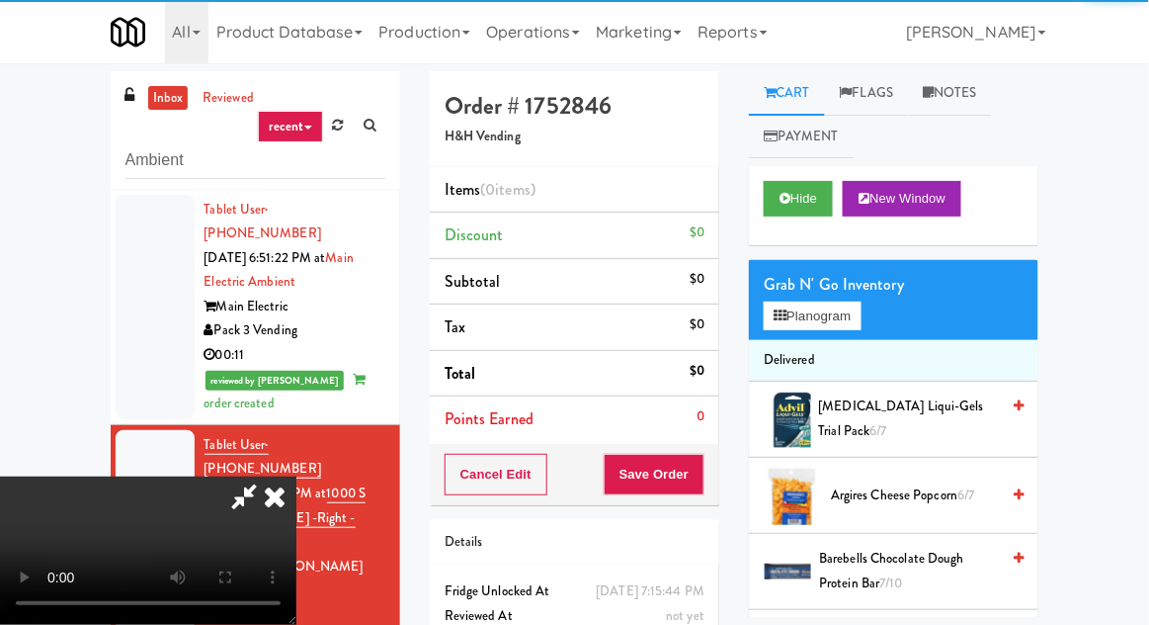
scroll to position [76, 0]
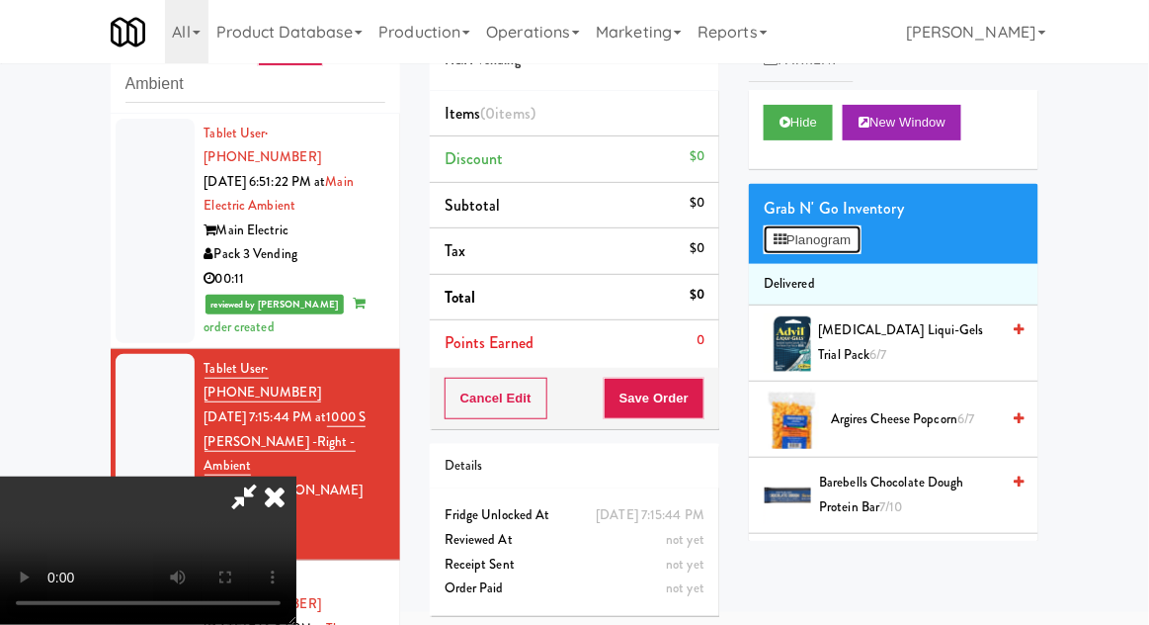
click at [820, 239] on button "Planogram" at bounding box center [812, 240] width 97 height 30
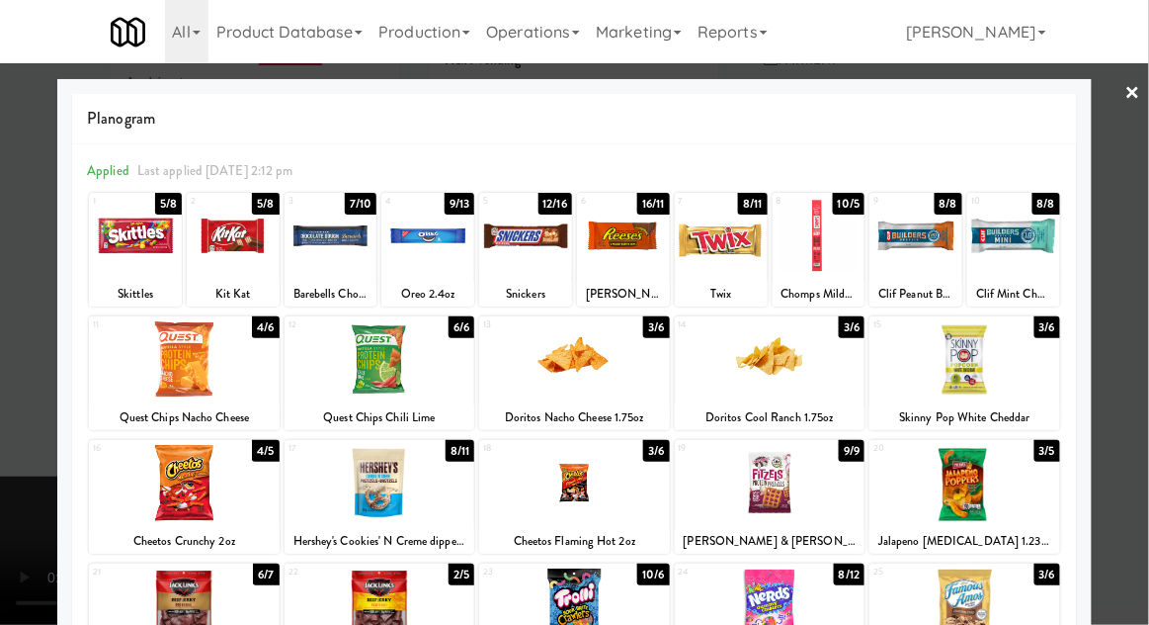
click at [626, 242] on div at bounding box center [623, 236] width 93 height 76
click at [1140, 303] on div at bounding box center [574, 312] width 1149 height 625
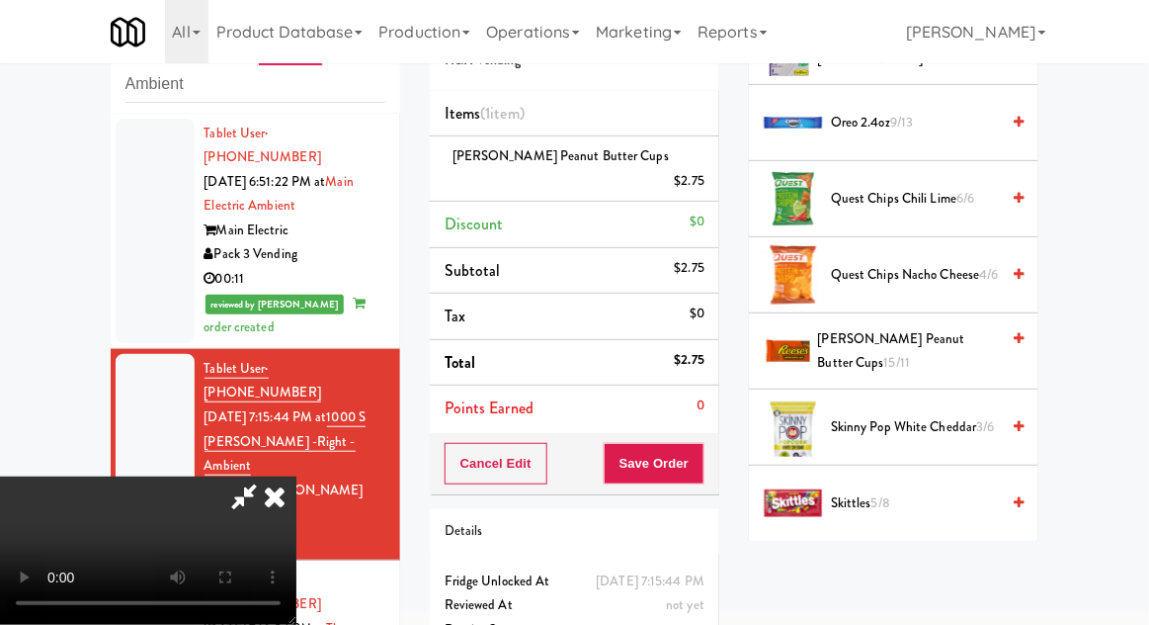
scroll to position [1794, 0]
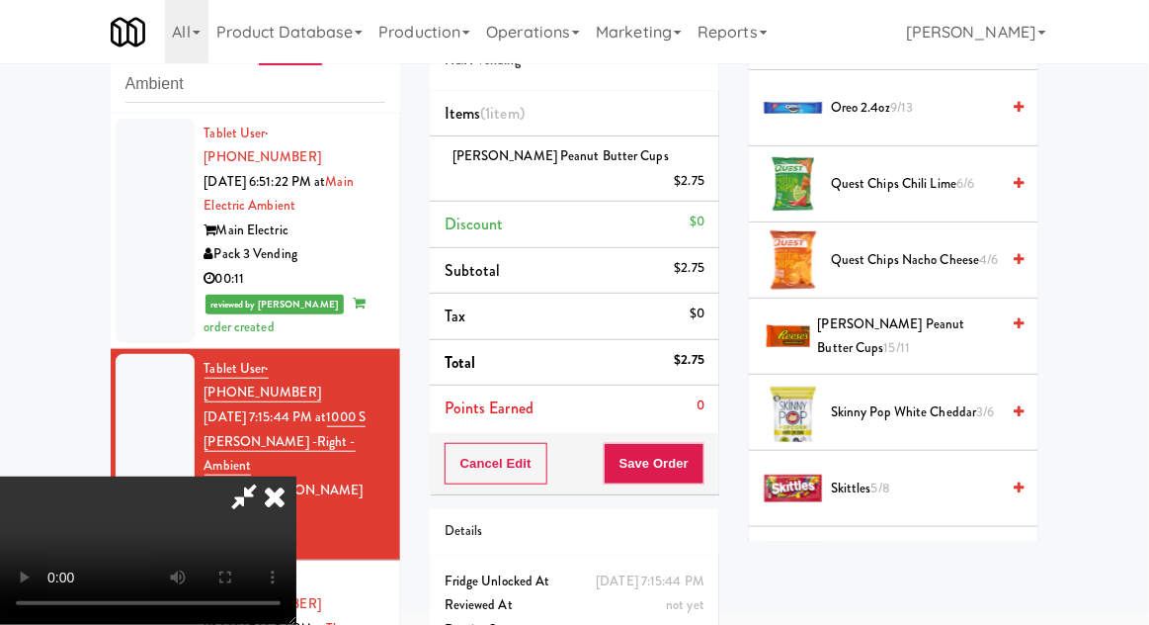
click at [910, 552] on span "Snickers 12/16" at bounding box center [915, 564] width 168 height 25
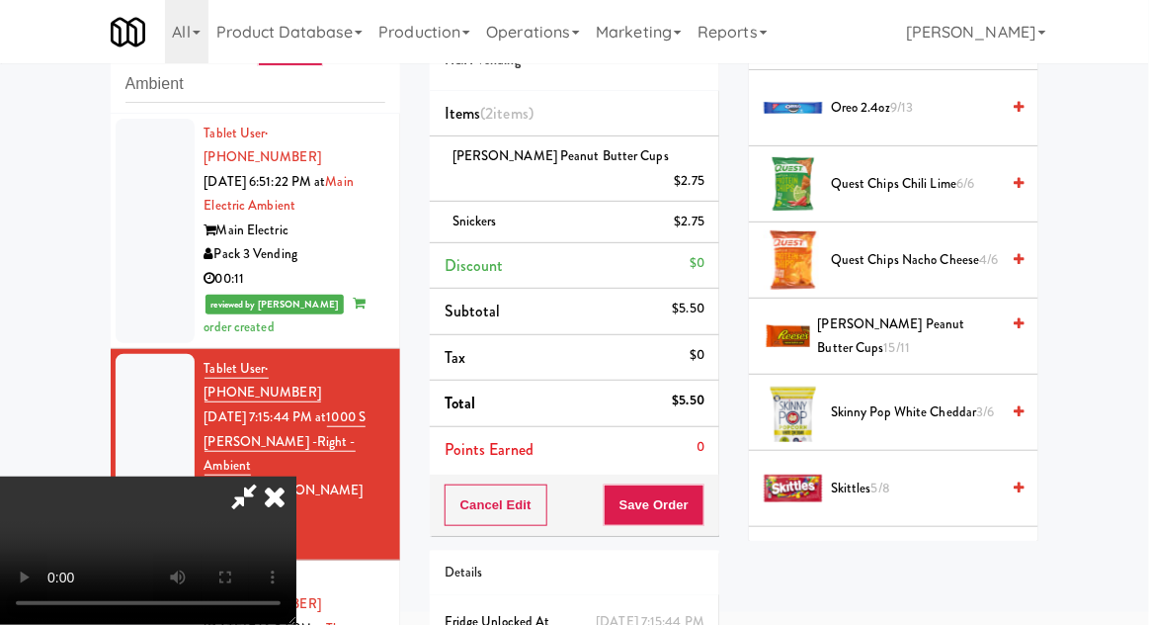
click at [493, 211] on span "Snickers" at bounding box center [475, 220] width 44 height 19
click at [702, 202] on li "Snickers $2.75" at bounding box center [575, 223] width 290 height 42
click at [698, 217] on link at bounding box center [703, 229] width 18 height 25
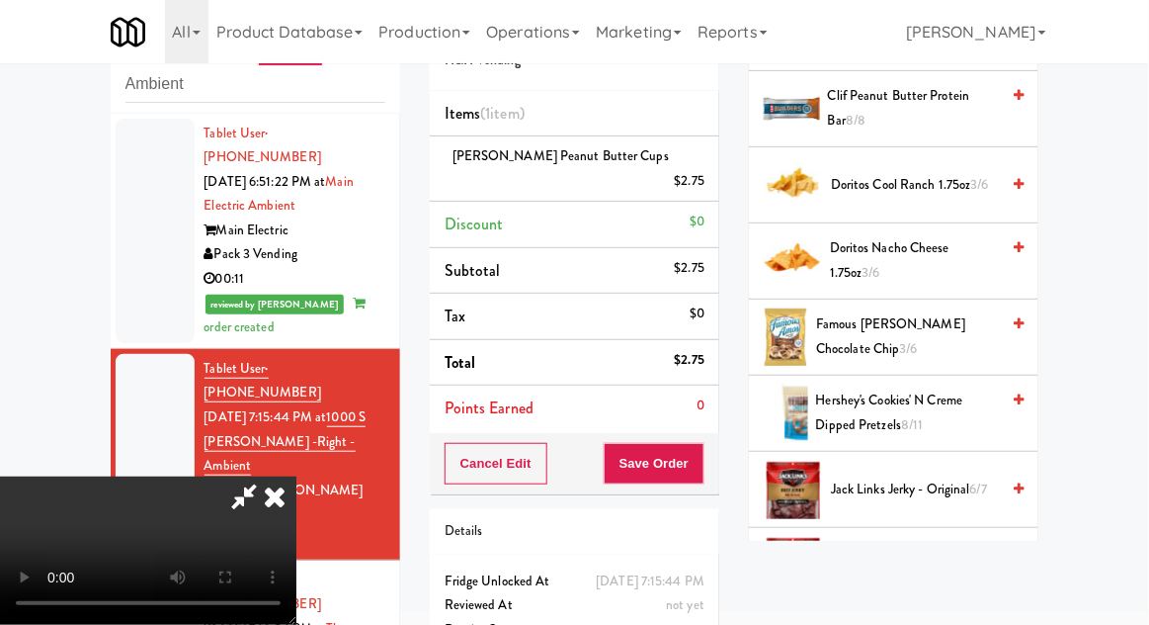
scroll to position [0, 0]
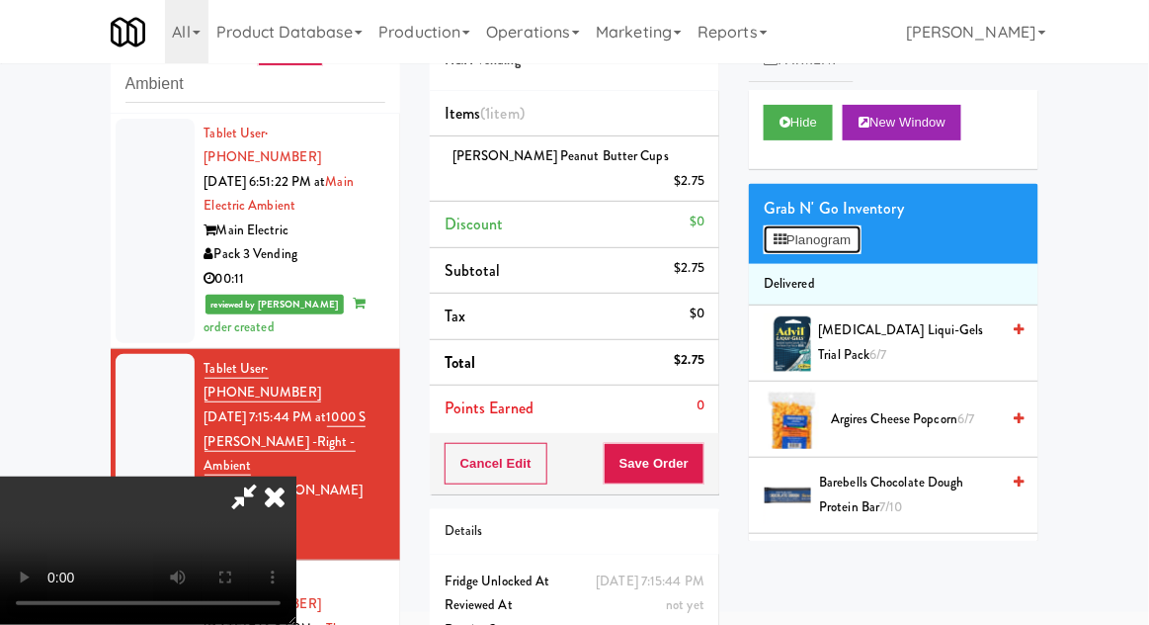
click at [788, 229] on button "Planogram" at bounding box center [812, 240] width 97 height 30
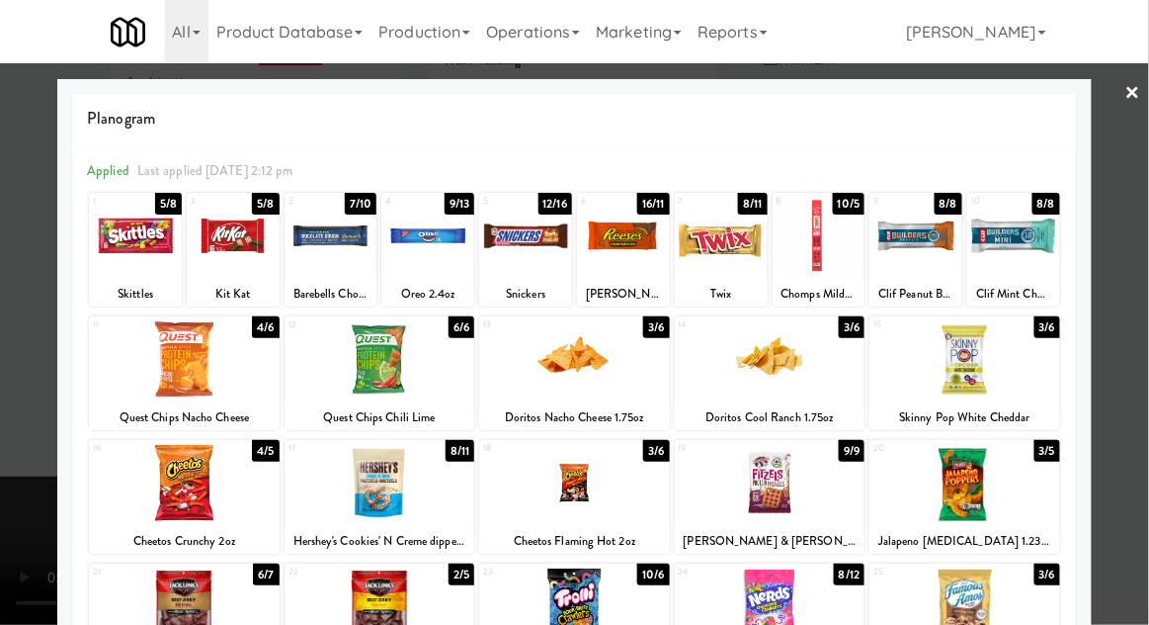
click at [623, 253] on div at bounding box center [623, 236] width 93 height 76
click at [1109, 357] on div at bounding box center [574, 312] width 1149 height 625
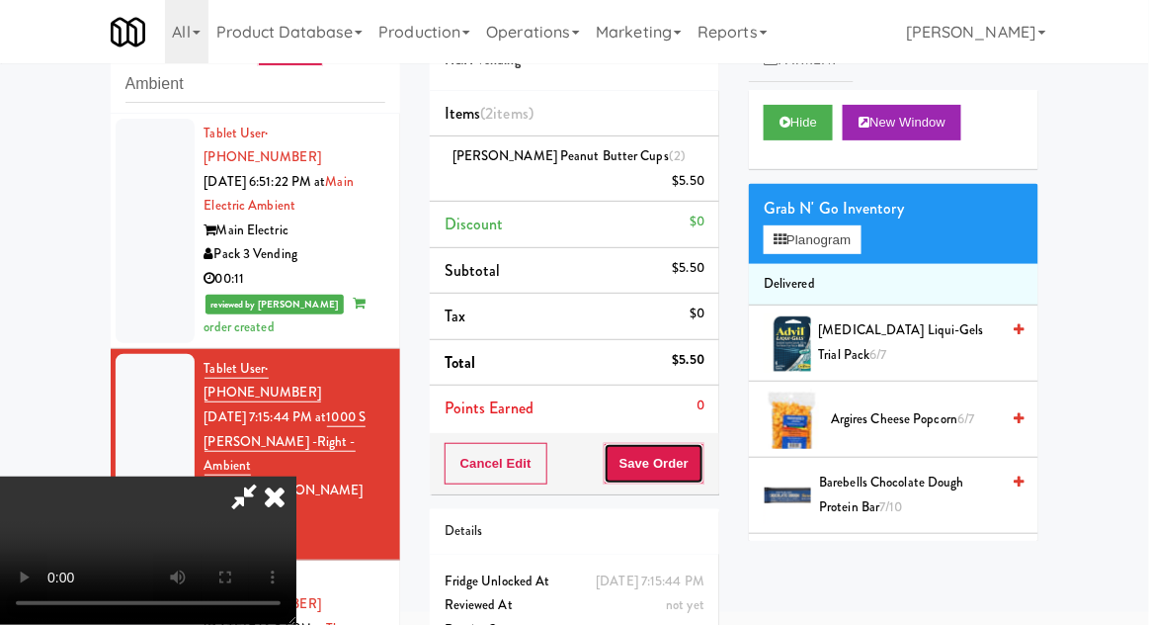
click at [701, 452] on button "Save Order" at bounding box center [654, 464] width 101 height 42
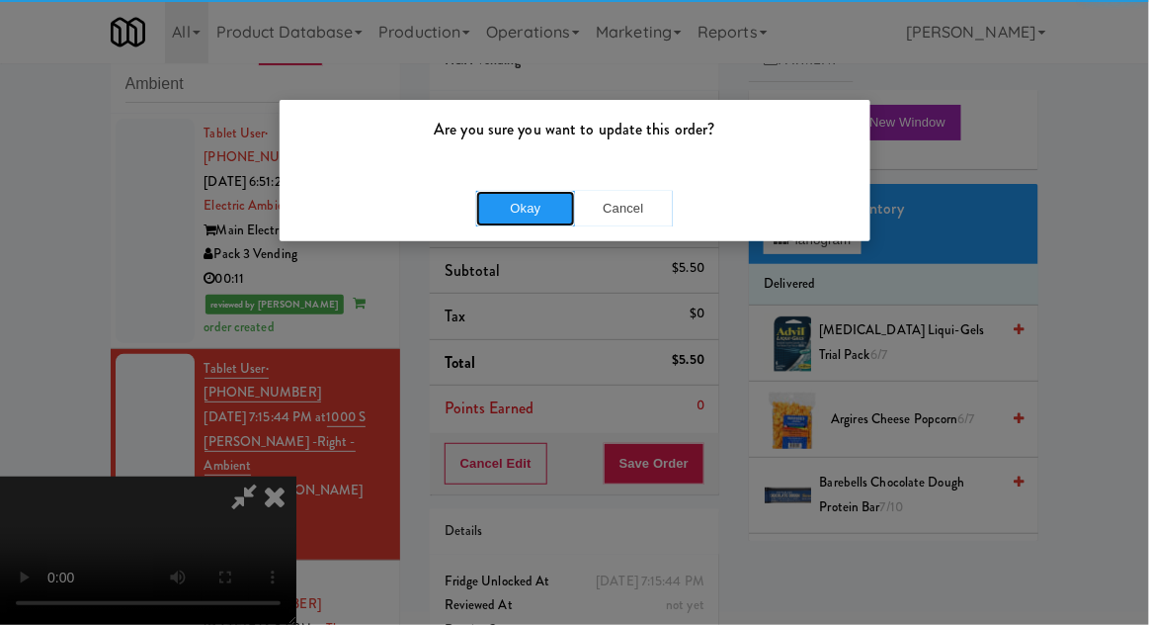
click at [532, 199] on button "Okay" at bounding box center [525, 209] width 99 height 36
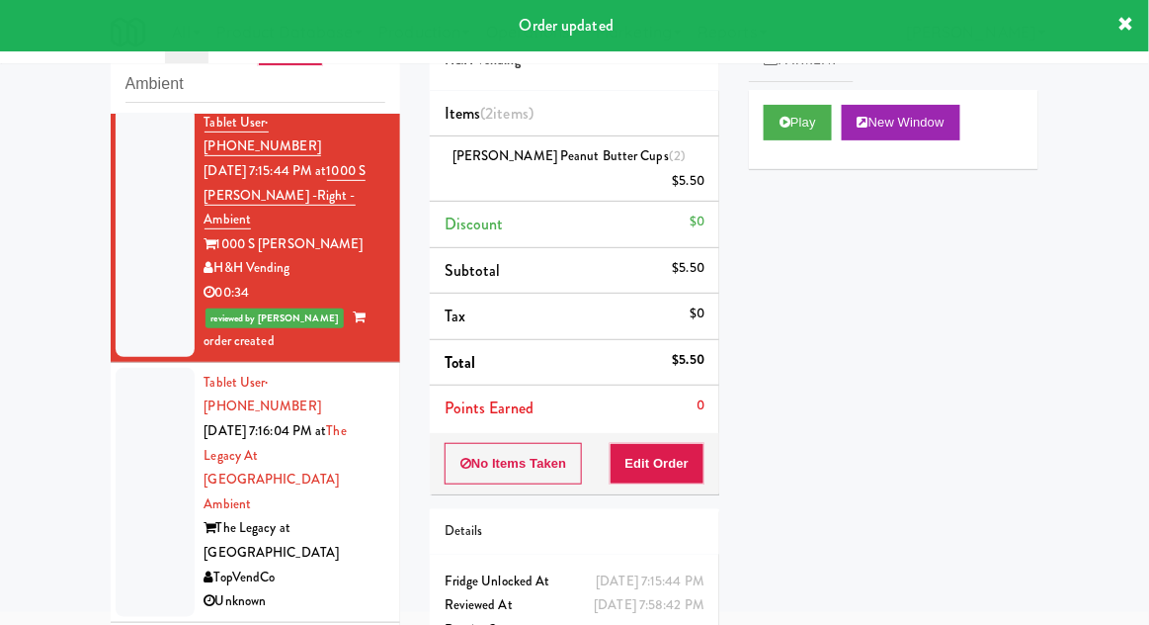
scroll to position [232, 0]
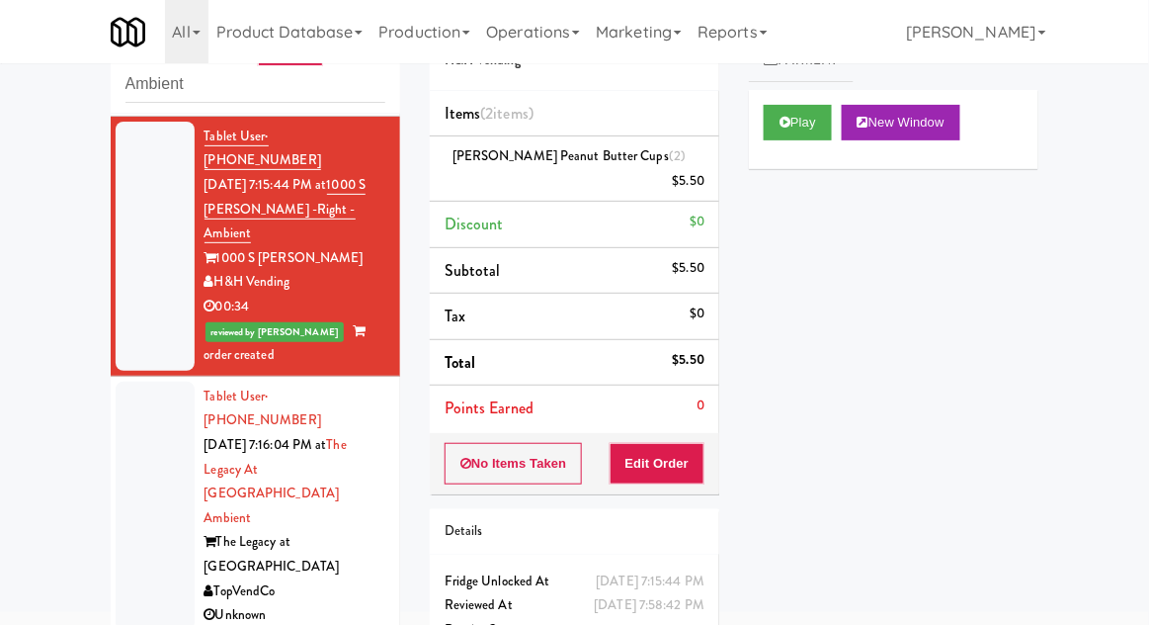
click at [133, 404] on div at bounding box center [155, 505] width 79 height 249
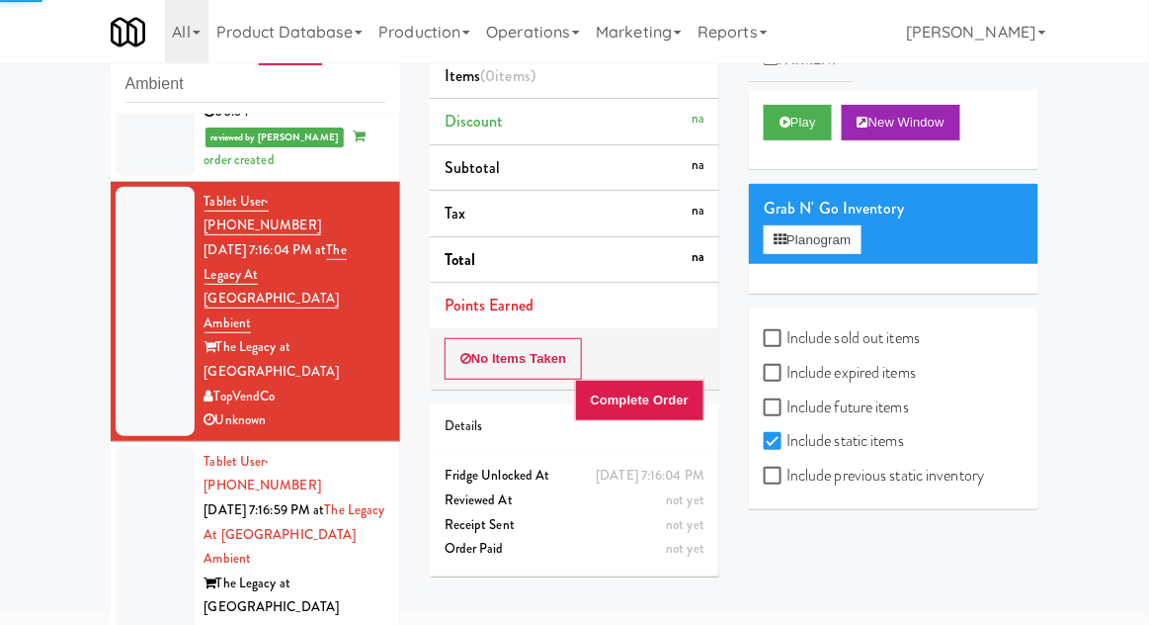
scroll to position [429, 0]
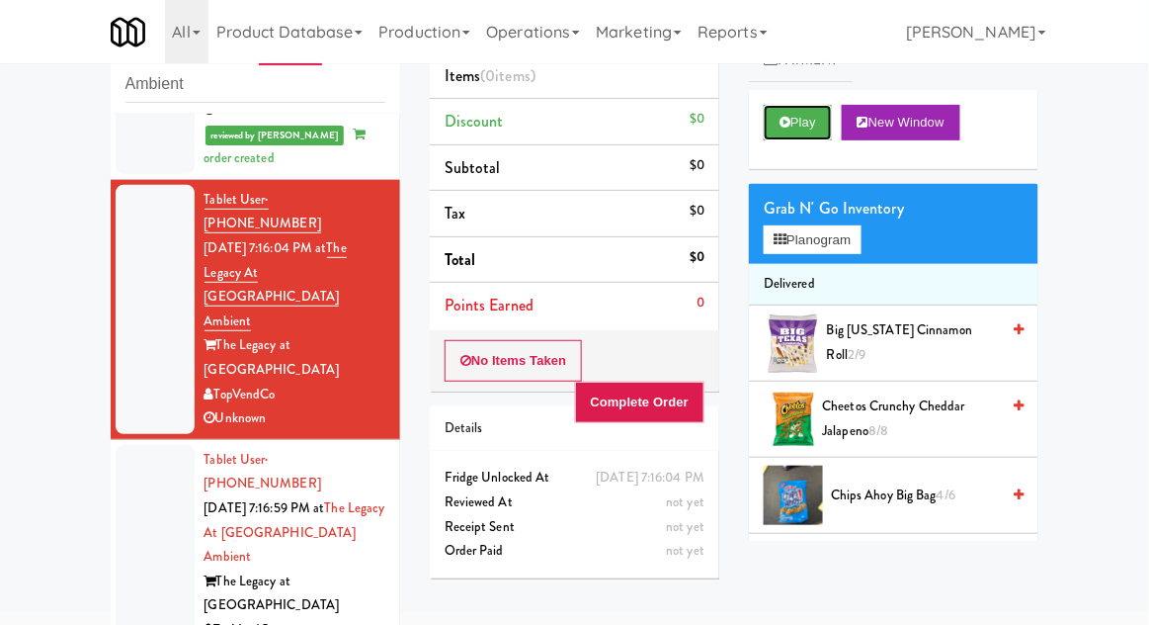
click at [814, 127] on button "Play" at bounding box center [798, 123] width 68 height 36
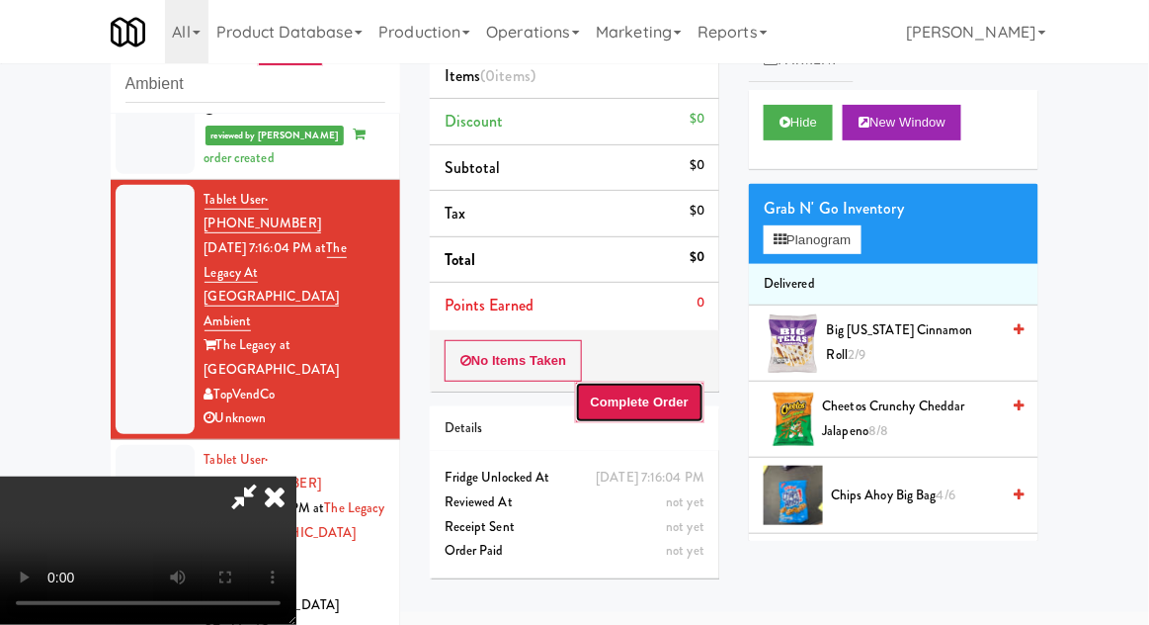
click at [656, 382] on button "Complete Order" at bounding box center [640, 402] width 130 height 42
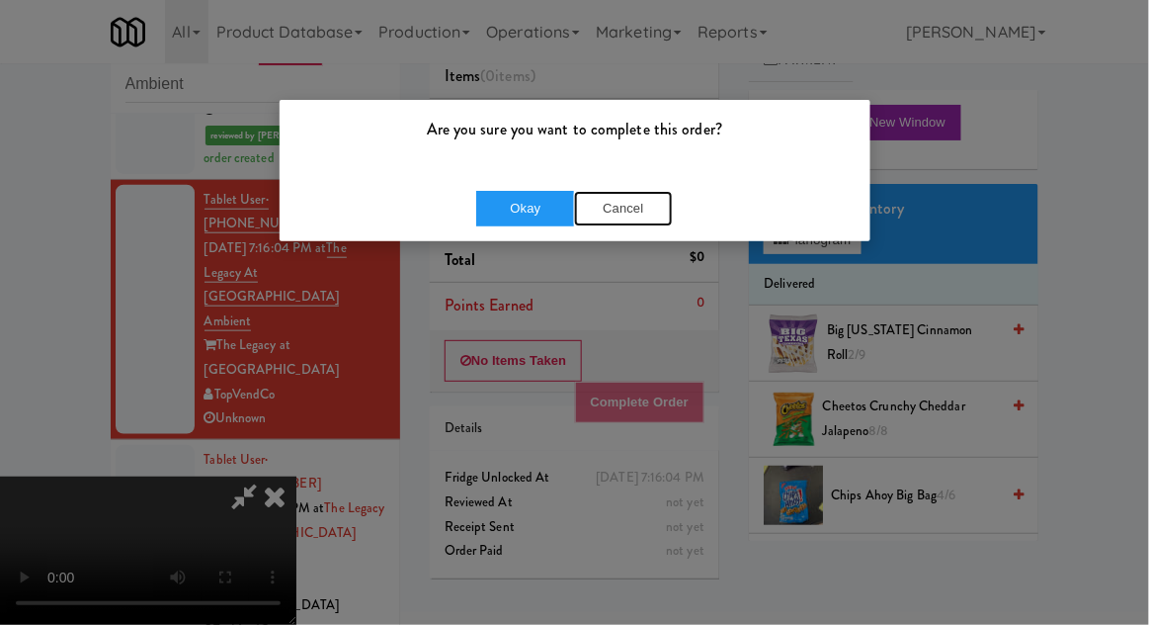
click at [620, 213] on button "Cancel" at bounding box center [623, 209] width 99 height 36
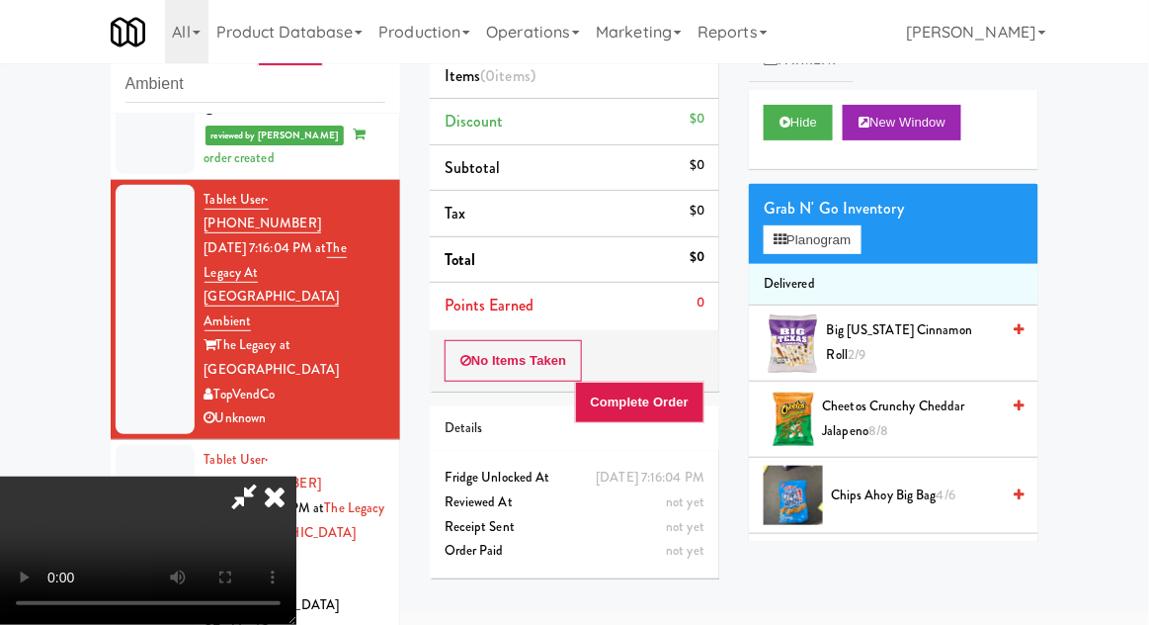
scroll to position [0, 0]
click at [296, 476] on icon at bounding box center [274, 496] width 43 height 40
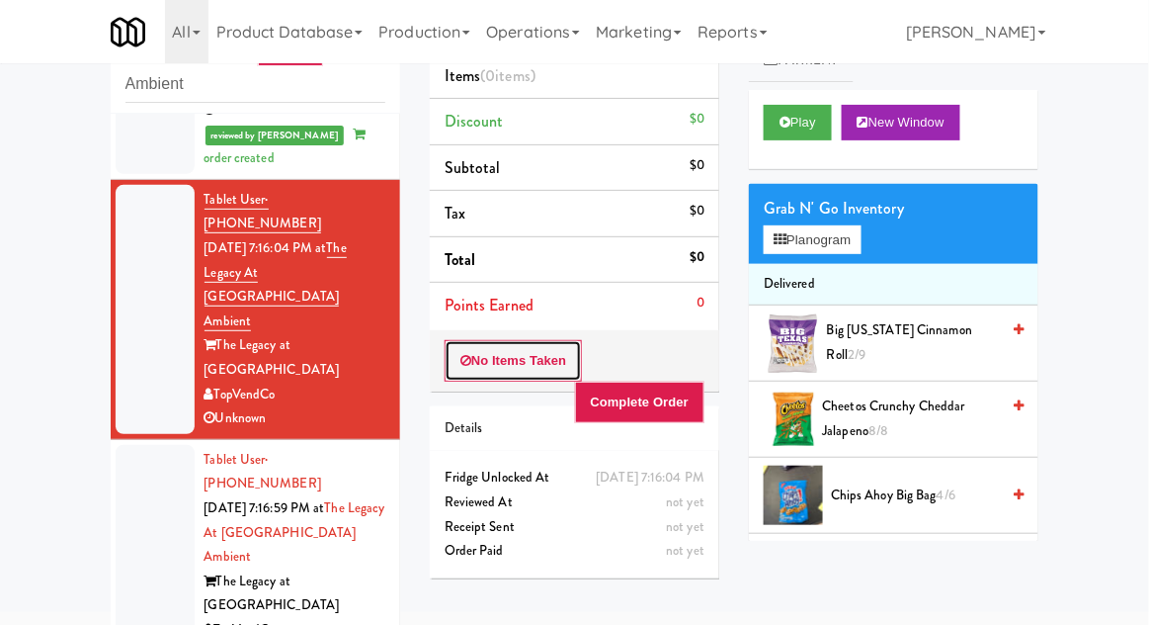
click at [488, 366] on button "No Items Taken" at bounding box center [514, 361] width 138 height 42
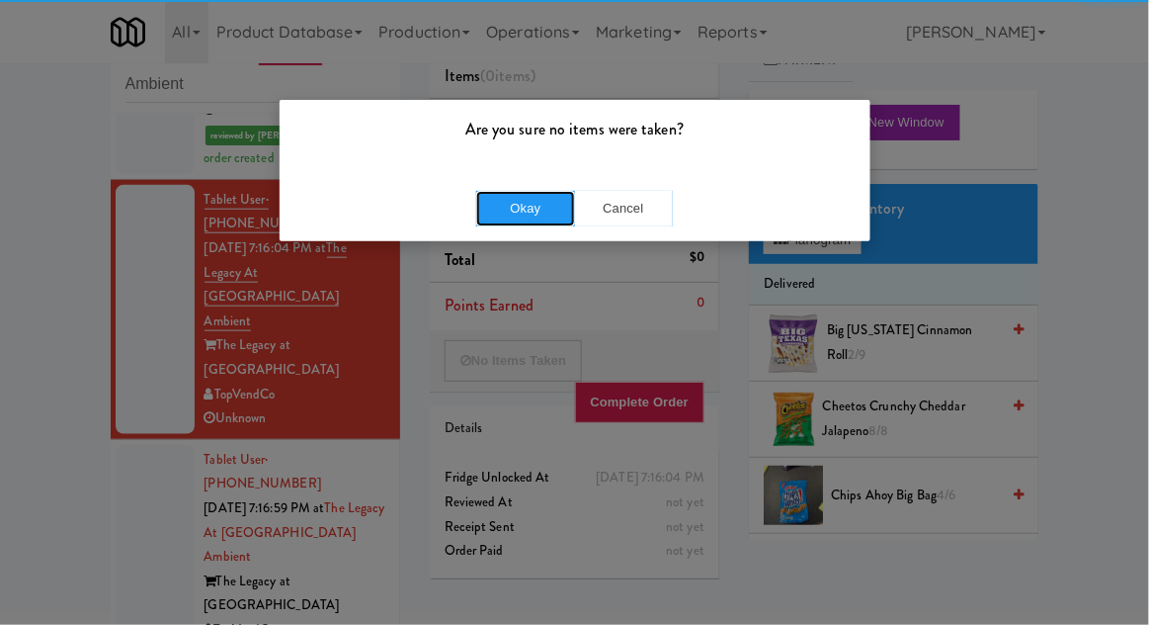
click at [507, 209] on button "Okay" at bounding box center [525, 209] width 99 height 36
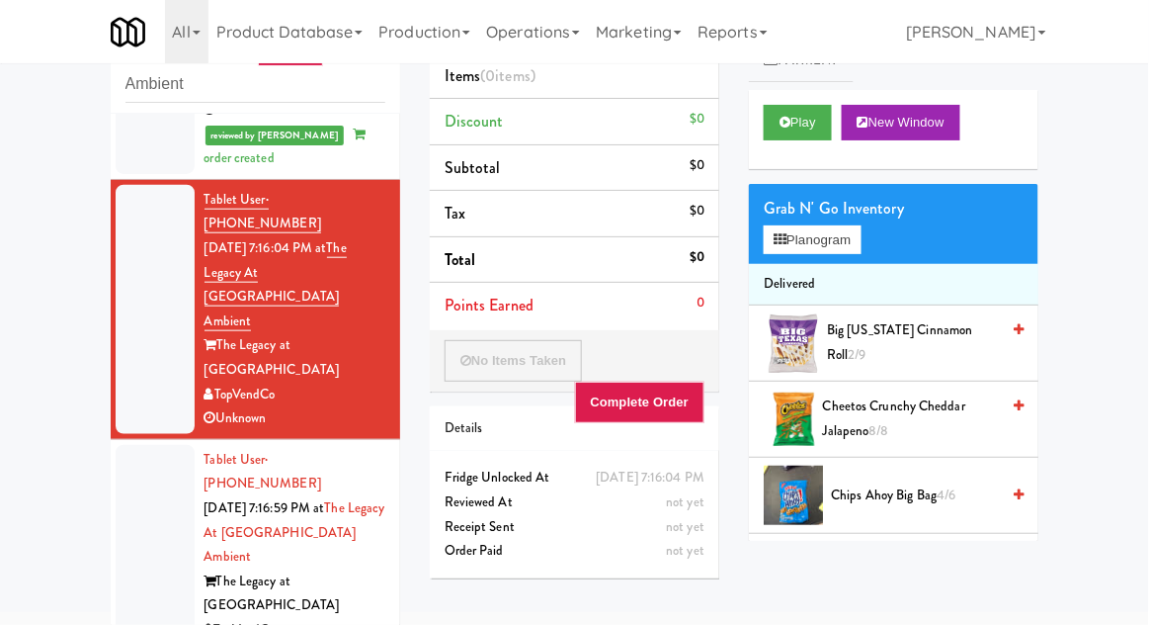
click at [113, 440] on li "Tablet User · (562) 900-3858 [DATE] 7:16:59 PM at The Legacy at [GEOGRAPHIC_DAT…" at bounding box center [256, 557] width 290 height 235
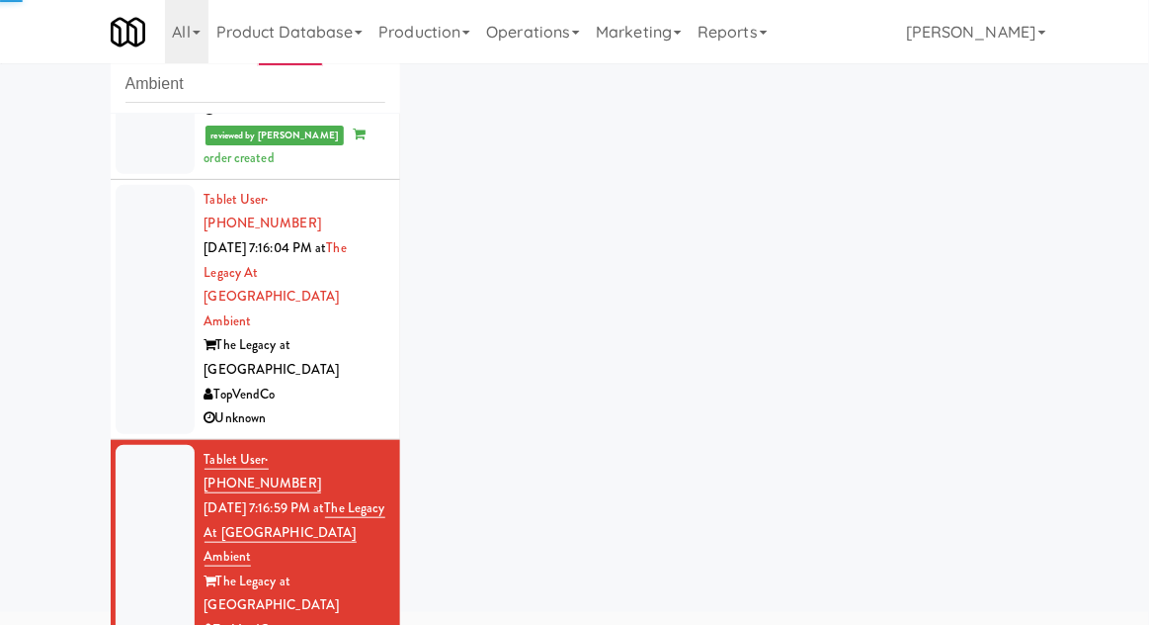
click at [122, 445] on div at bounding box center [155, 557] width 79 height 224
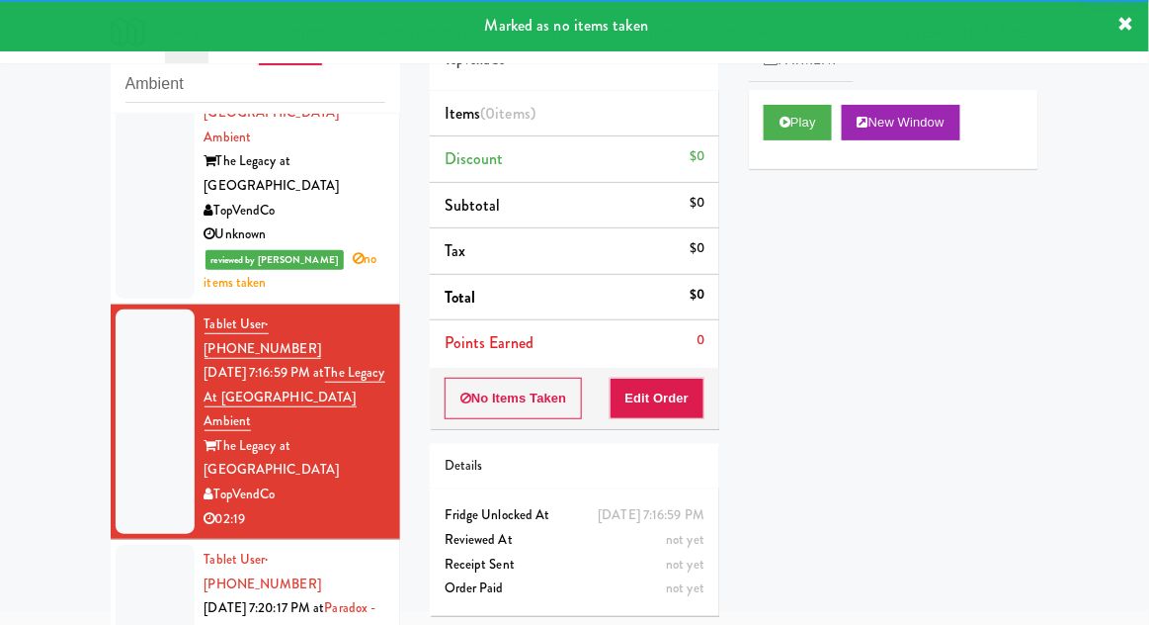
click at [136, 544] on div at bounding box center [155, 632] width 79 height 176
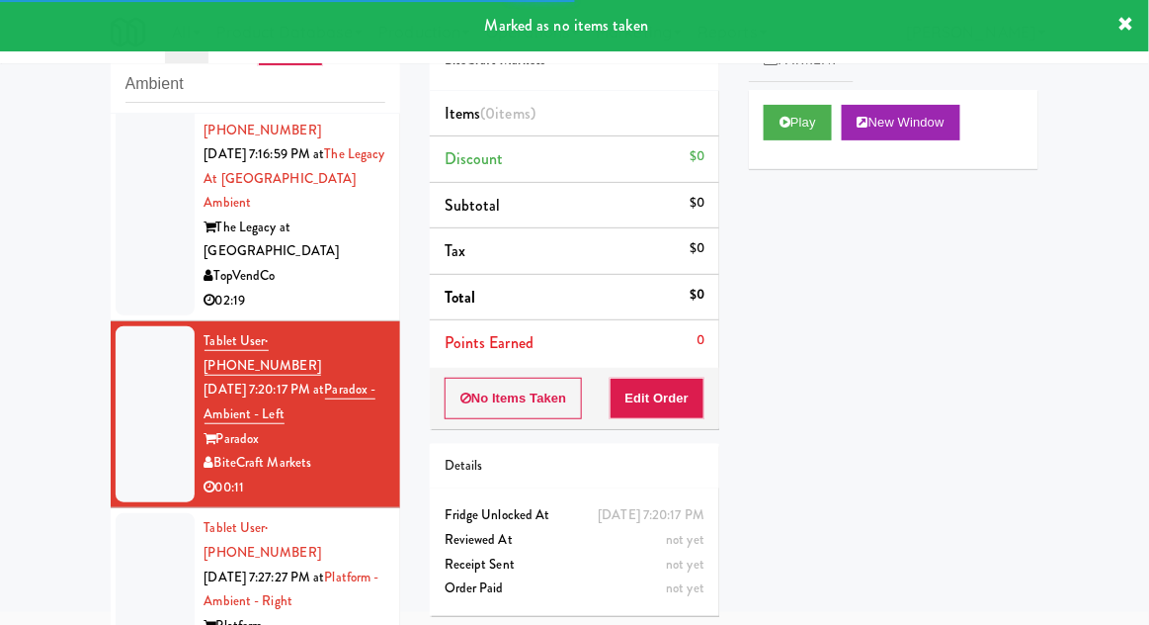
scroll to position [836, 0]
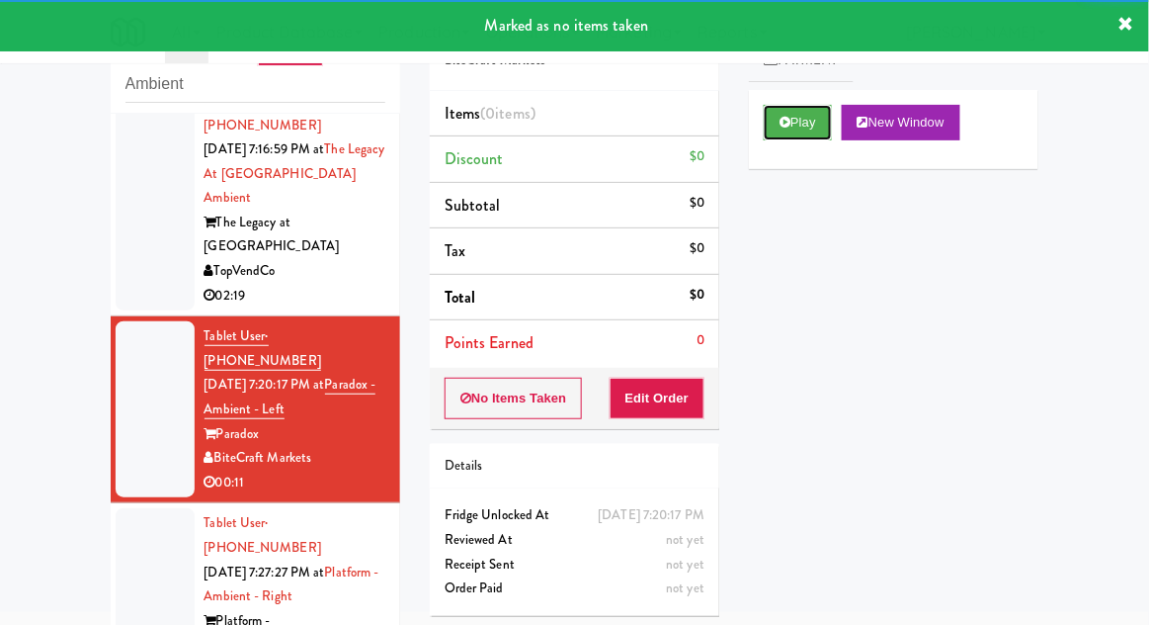
click at [790, 126] on icon at bounding box center [785, 122] width 11 height 13
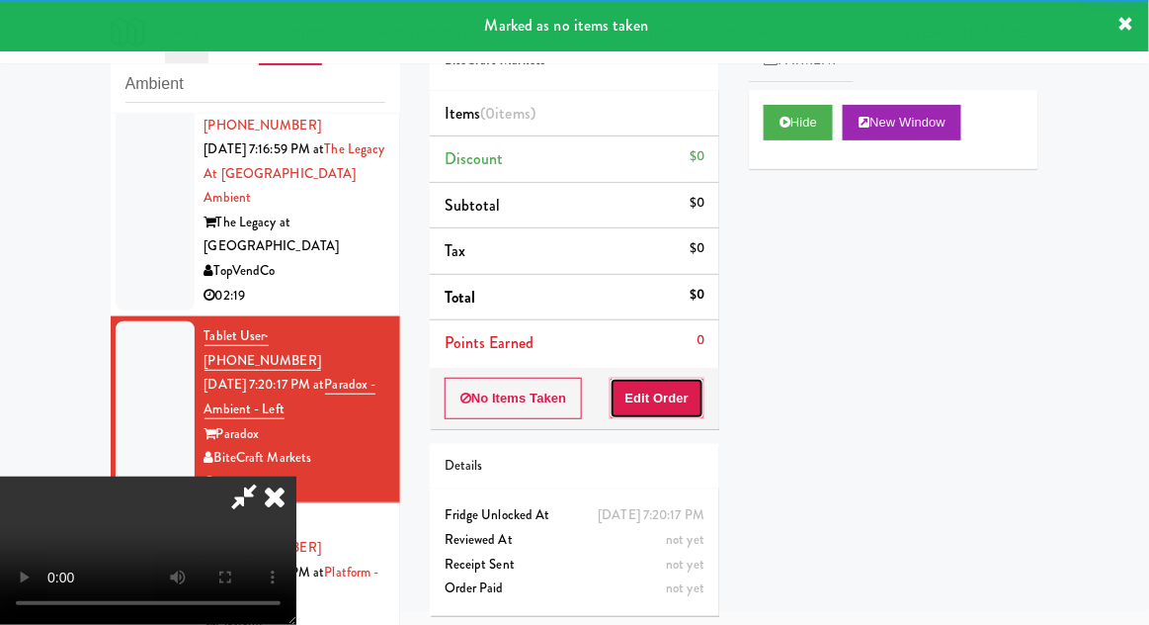
click at [647, 407] on button "Edit Order" at bounding box center [658, 398] width 96 height 42
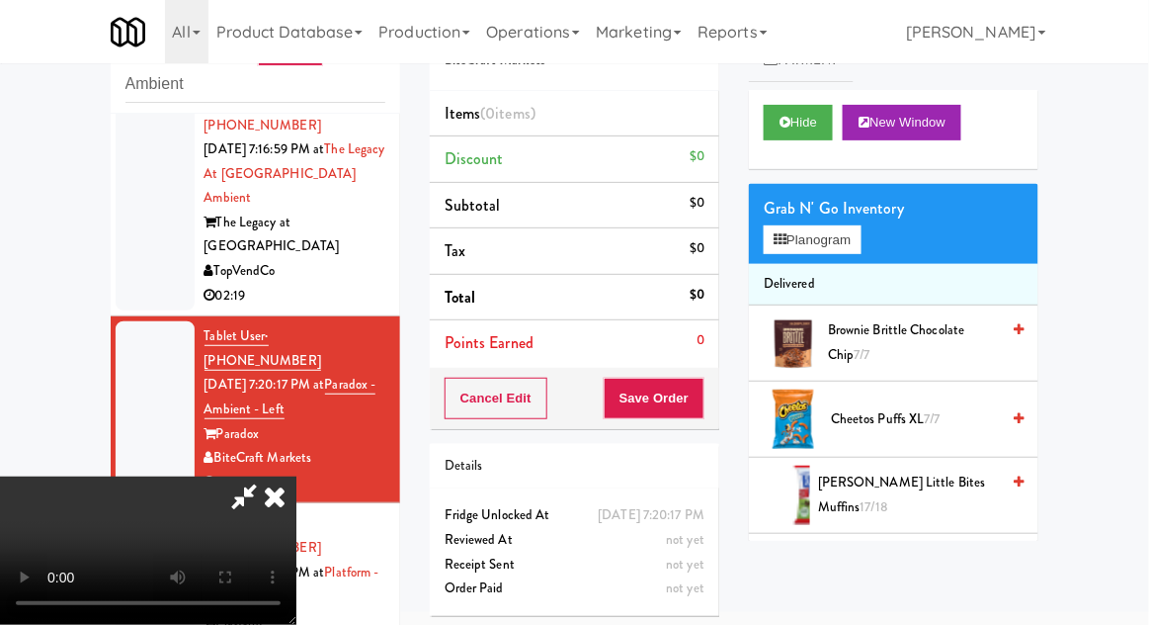
scroll to position [0, 0]
click at [823, 230] on button "Planogram" at bounding box center [812, 240] width 97 height 30
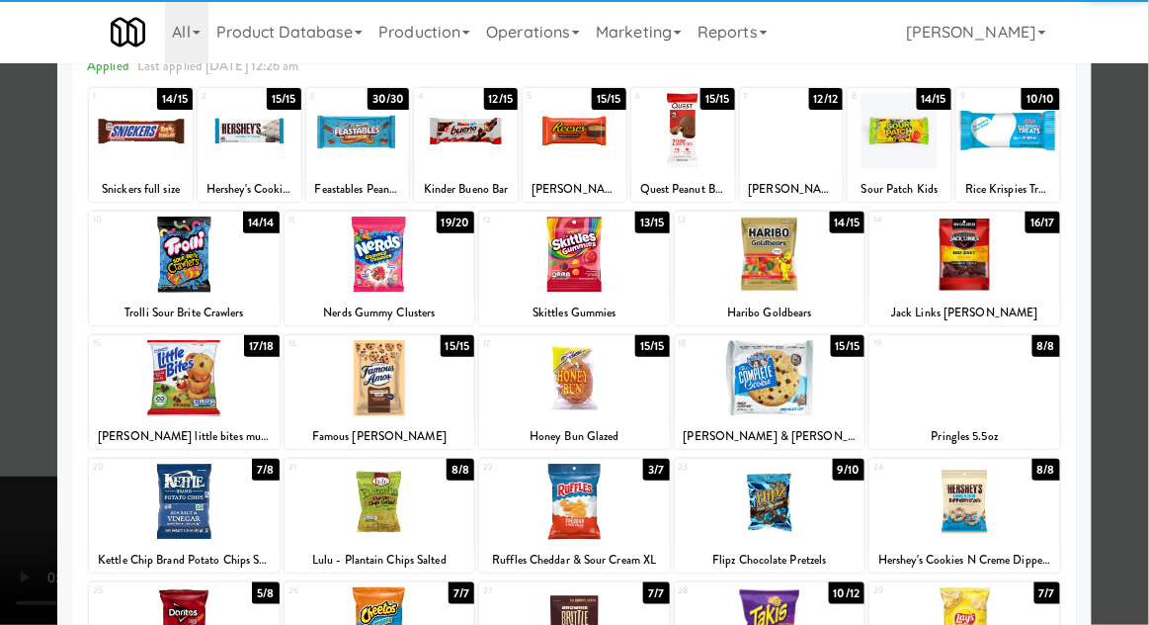
scroll to position [104, 0]
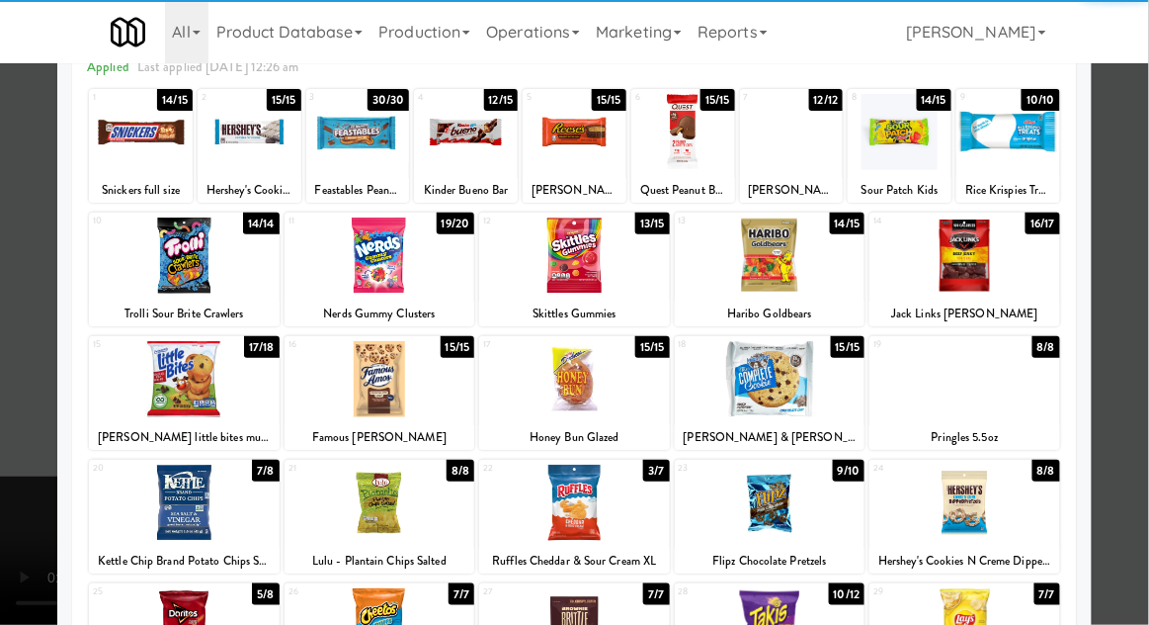
click at [763, 269] on div at bounding box center [770, 255] width 191 height 76
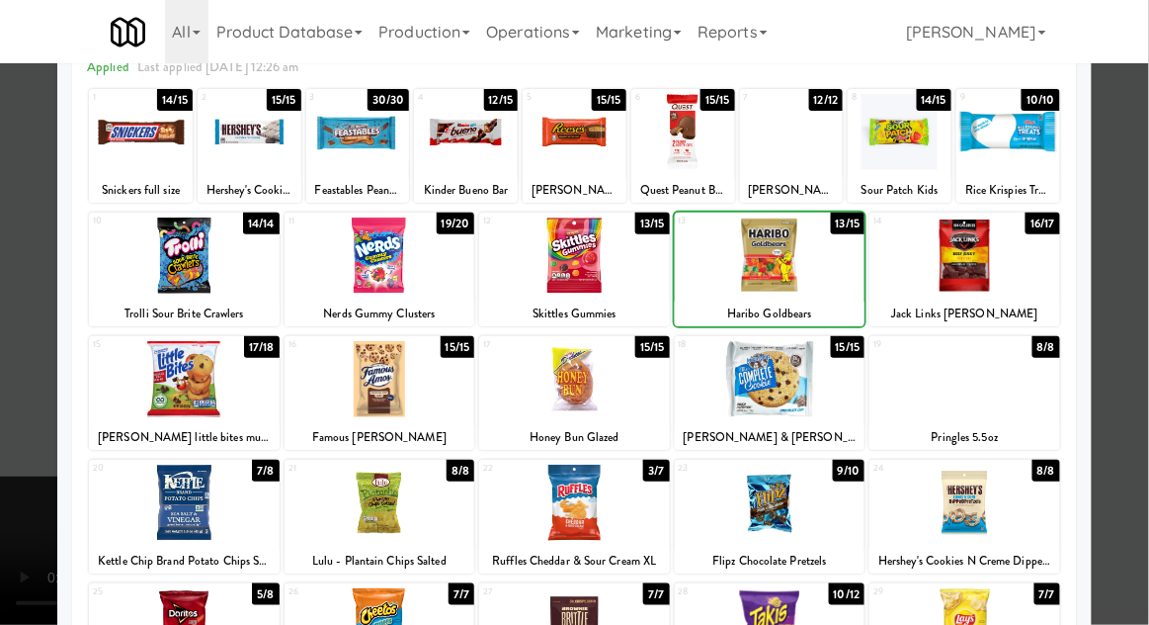
click at [1142, 346] on div at bounding box center [574, 312] width 1149 height 625
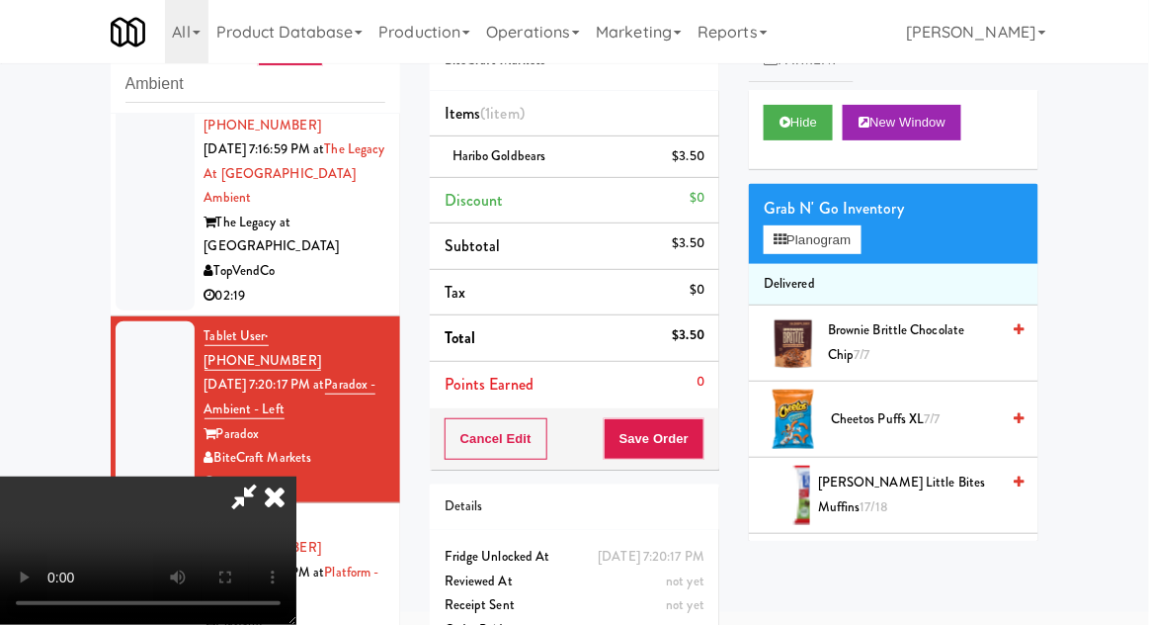
scroll to position [72, 0]
click at [717, 447] on div "Cancel Edit Save Order" at bounding box center [575, 438] width 290 height 61
click at [696, 427] on button "Save Order" at bounding box center [654, 439] width 101 height 42
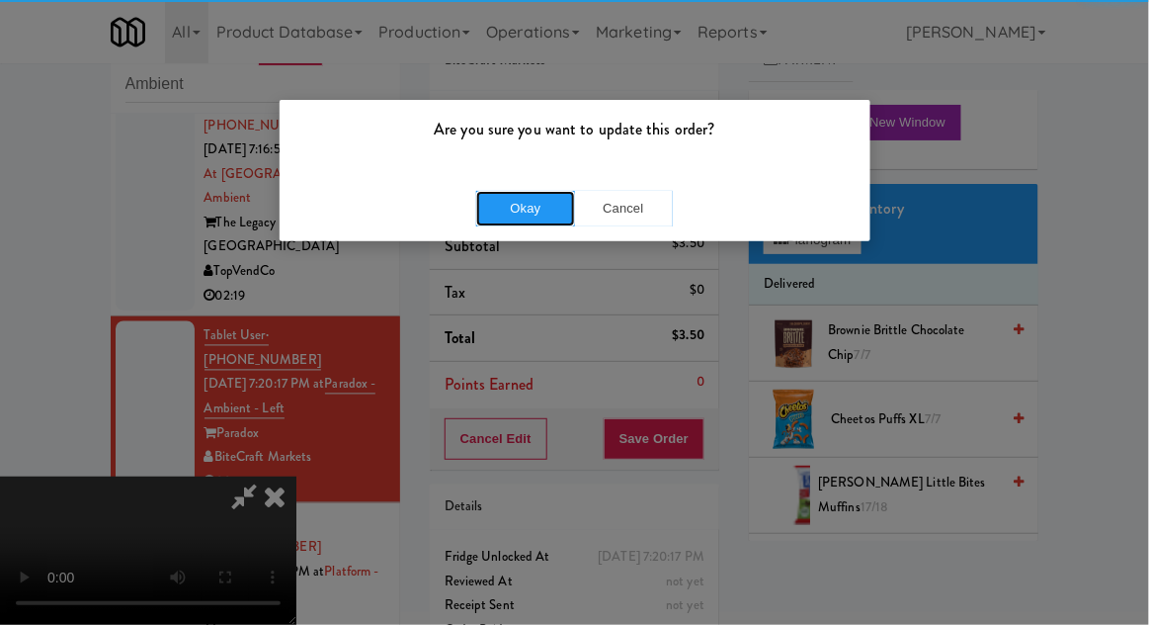
click at [520, 202] on button "Okay" at bounding box center [525, 209] width 99 height 36
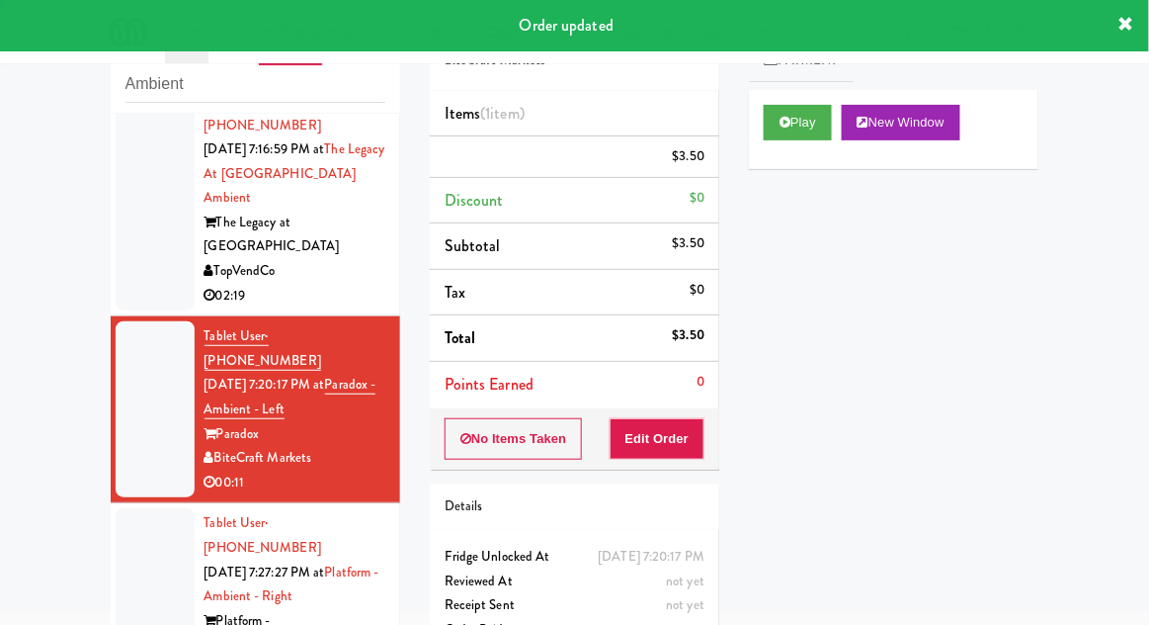
scroll to position [0, 0]
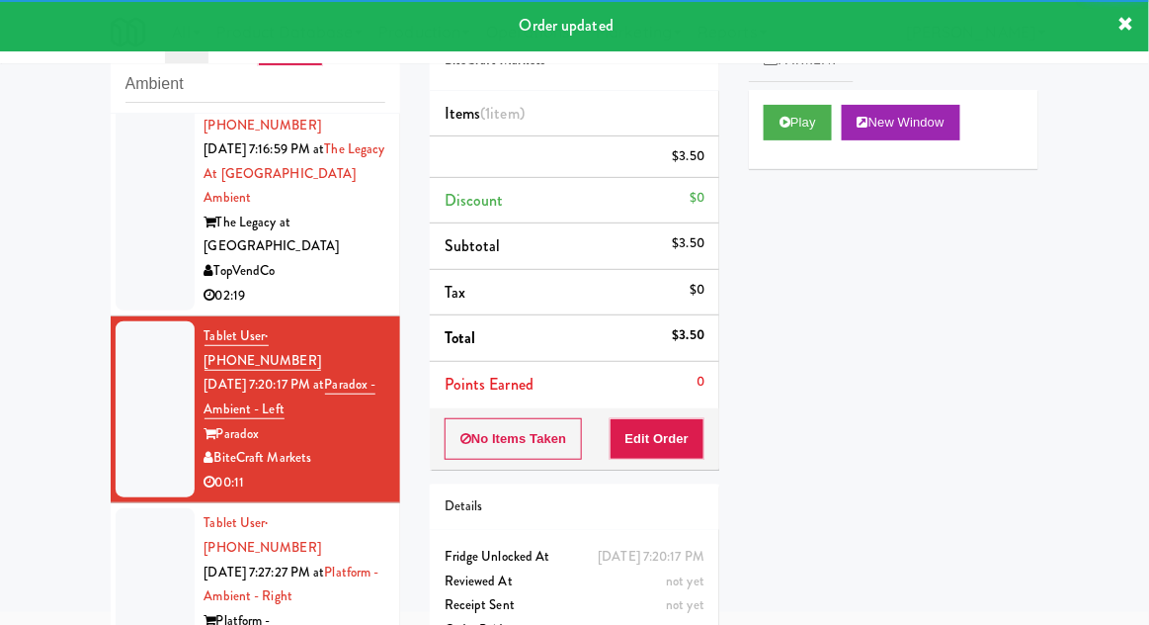
click at [134, 508] on div at bounding box center [155, 608] width 79 height 201
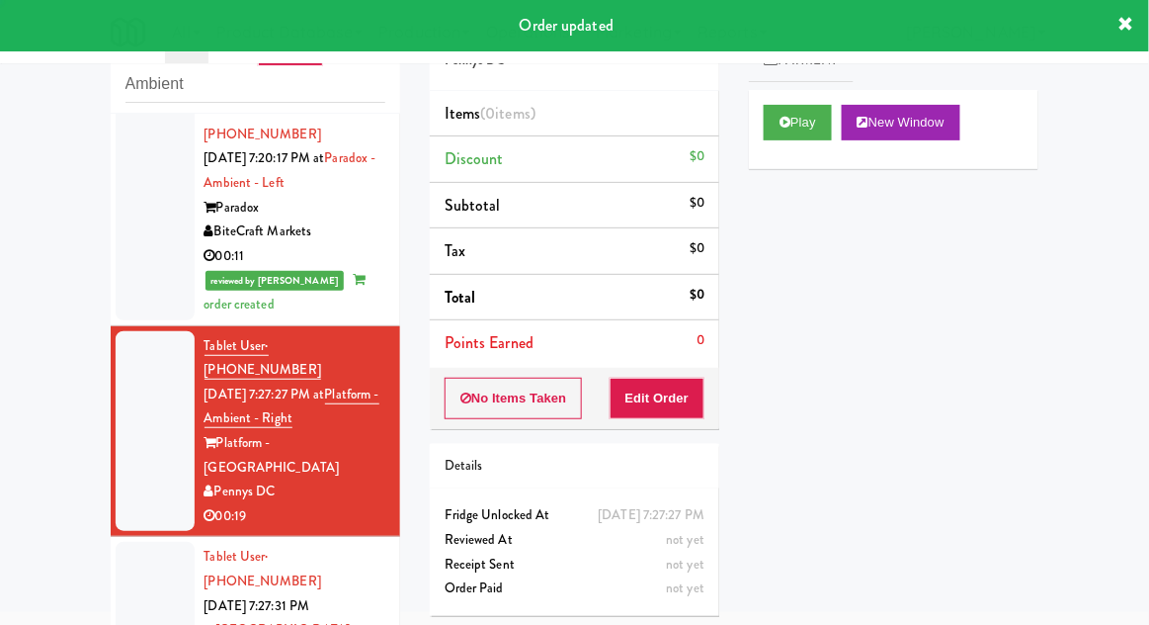
scroll to position [1063, 0]
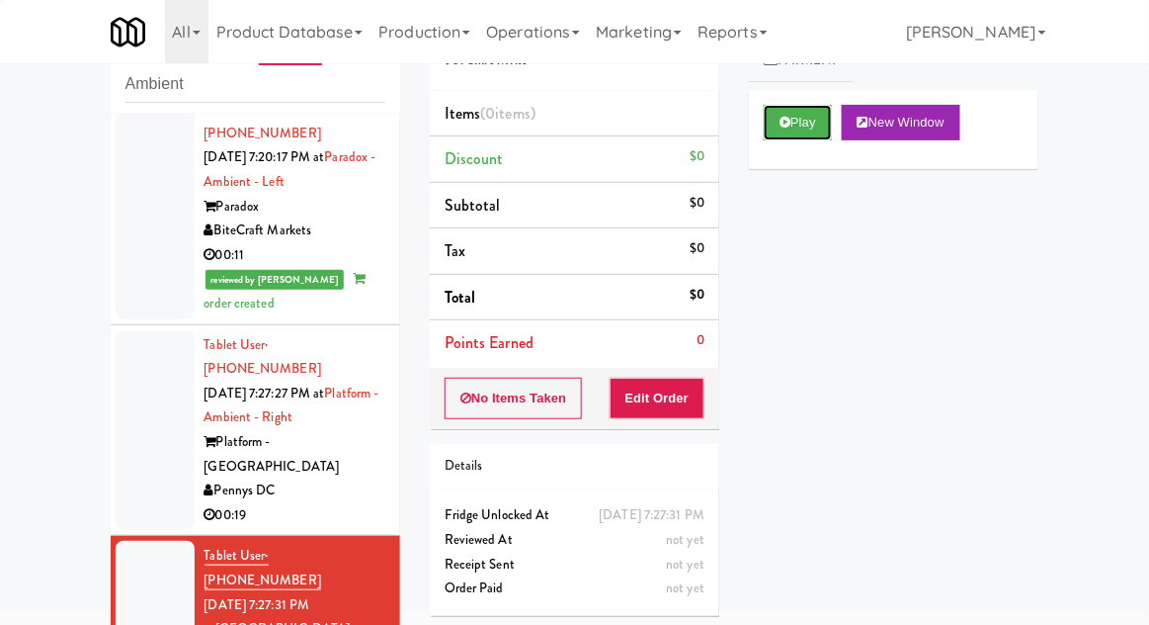
click at [826, 137] on button "Play" at bounding box center [798, 123] width 68 height 36
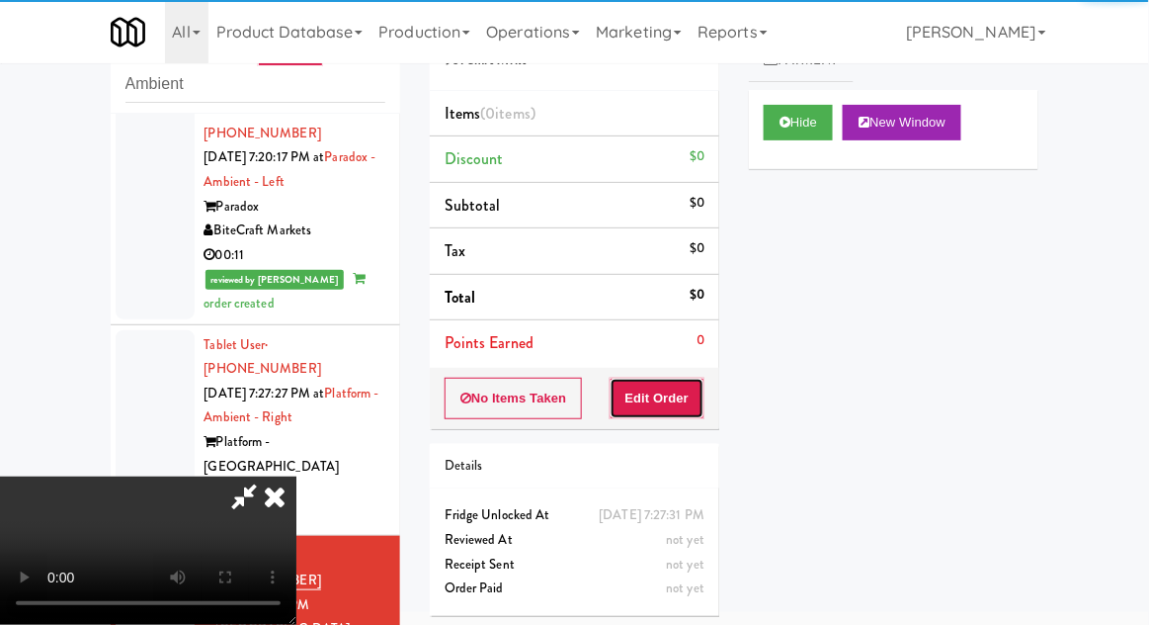
click at [649, 408] on button "Edit Order" at bounding box center [658, 398] width 96 height 42
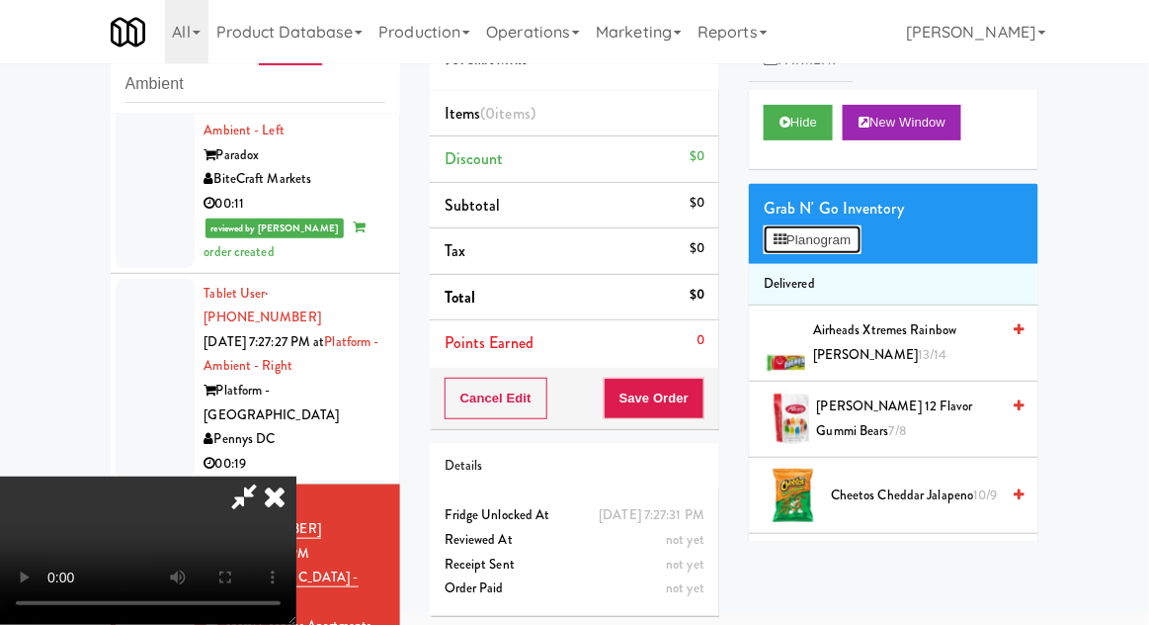
click at [827, 249] on button "Planogram" at bounding box center [812, 240] width 97 height 30
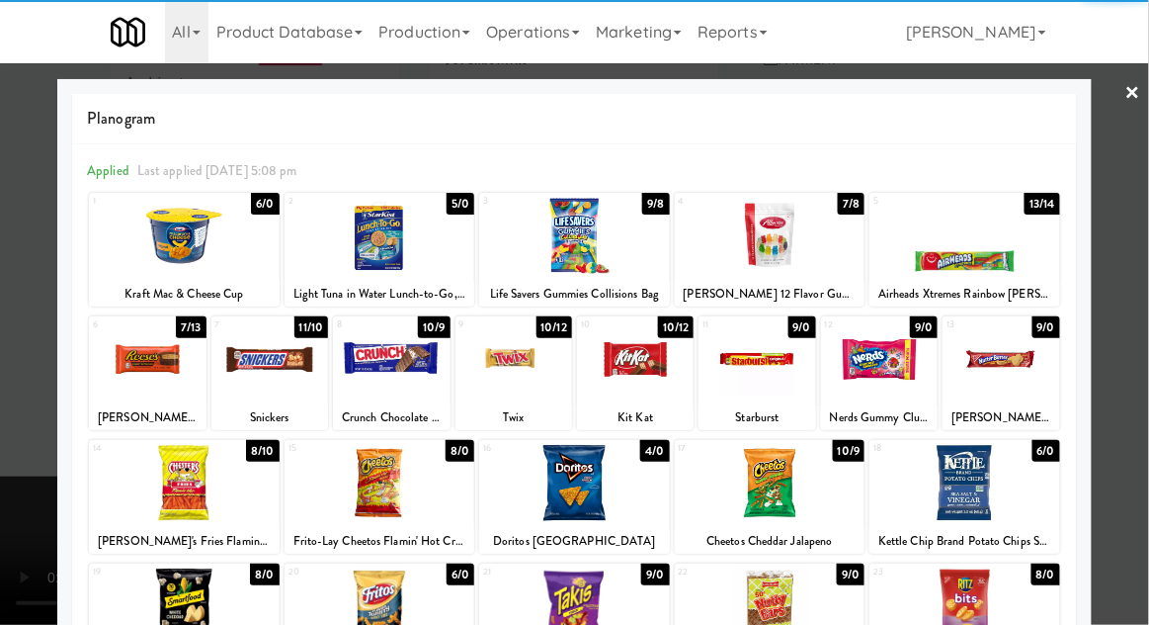
click at [409, 363] on div at bounding box center [391, 359] width 117 height 76
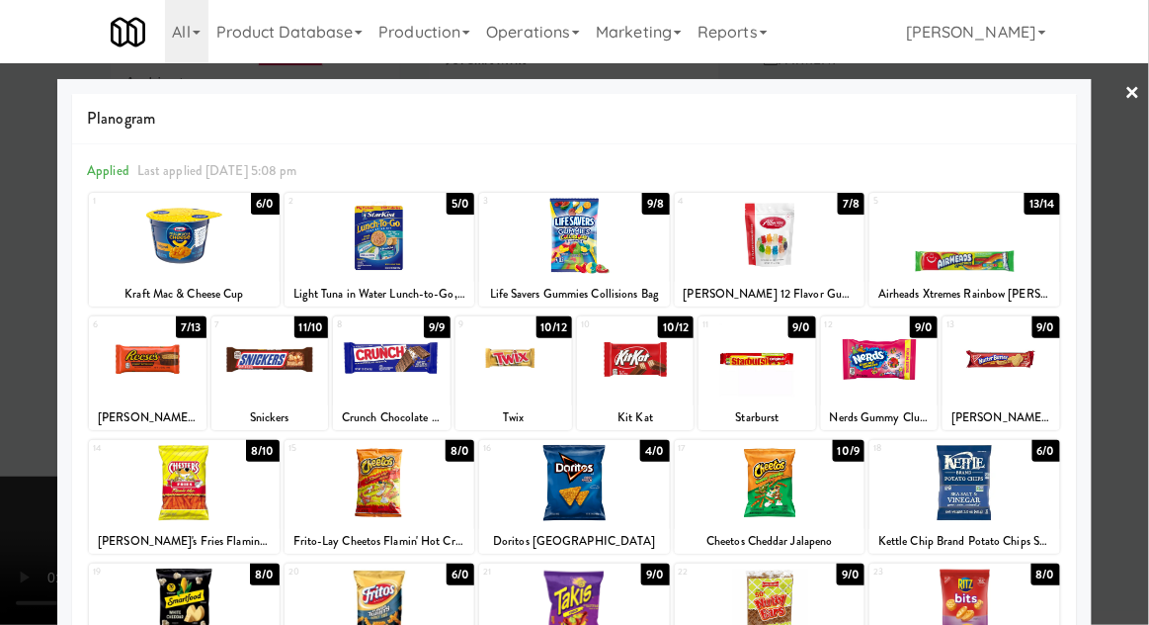
click at [1127, 273] on div at bounding box center [574, 312] width 1149 height 625
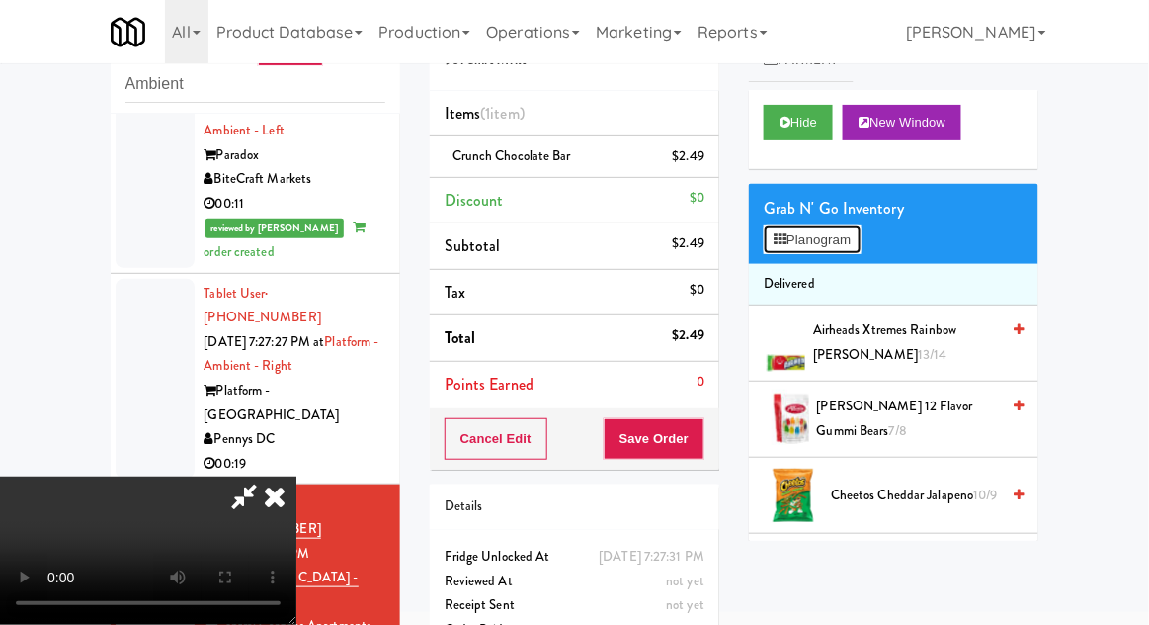
click at [806, 230] on button "Planogram" at bounding box center [812, 240] width 97 height 30
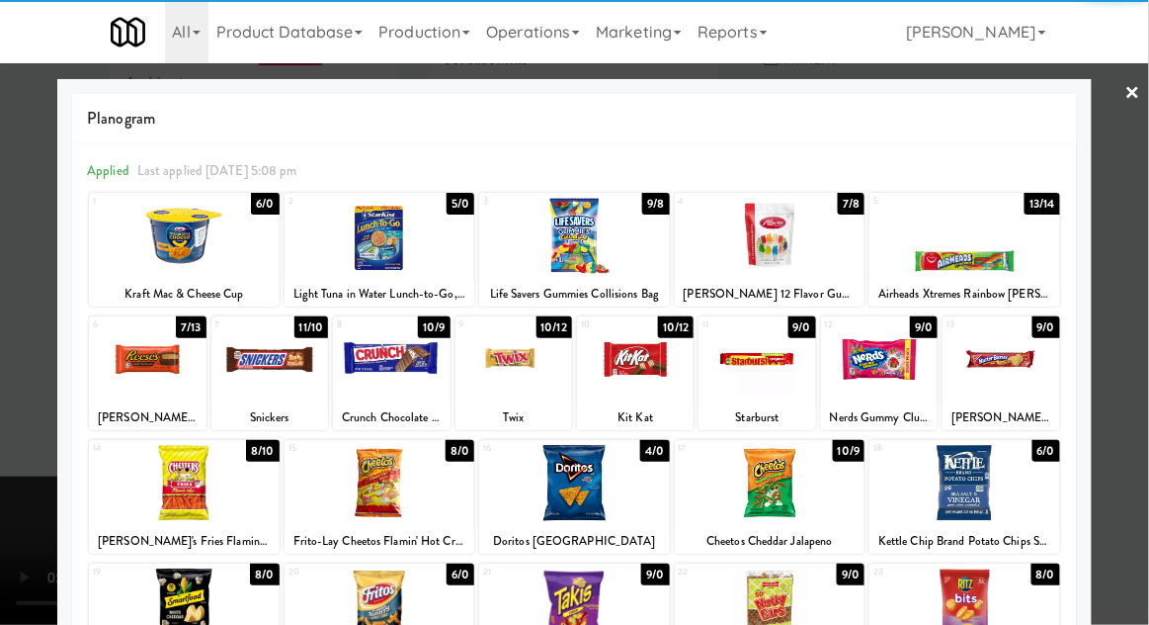
click at [277, 384] on div at bounding box center [269, 359] width 117 height 76
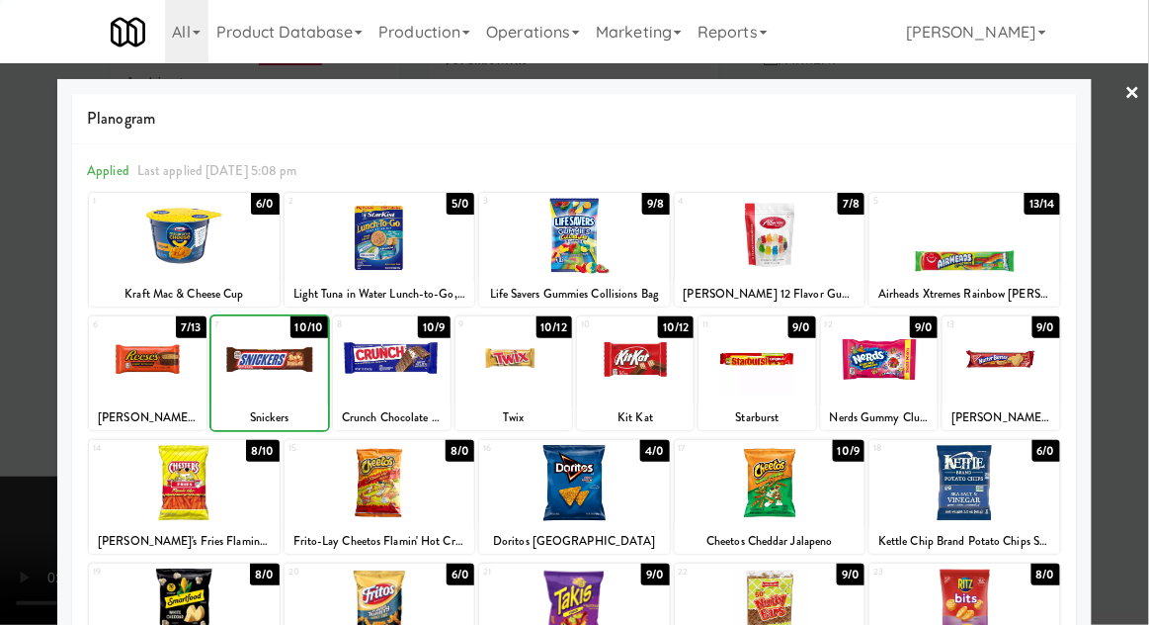
click at [1128, 287] on div at bounding box center [574, 312] width 1149 height 625
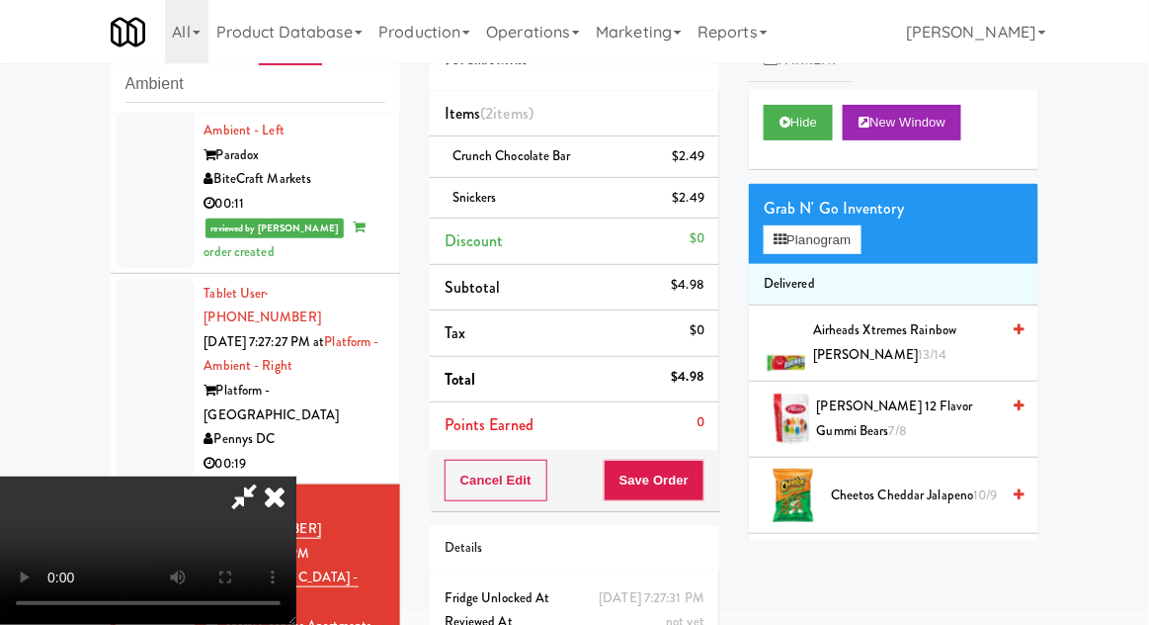
scroll to position [72, 0]
click at [701, 483] on button "Save Order" at bounding box center [654, 480] width 101 height 42
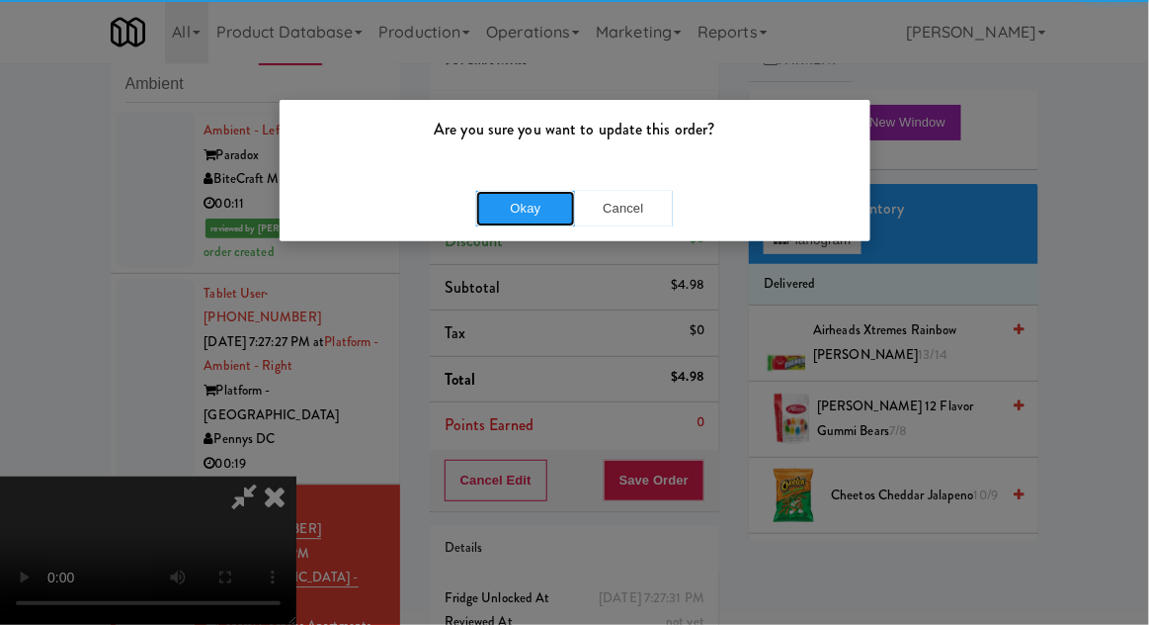
click at [512, 220] on button "Okay" at bounding box center [525, 209] width 99 height 36
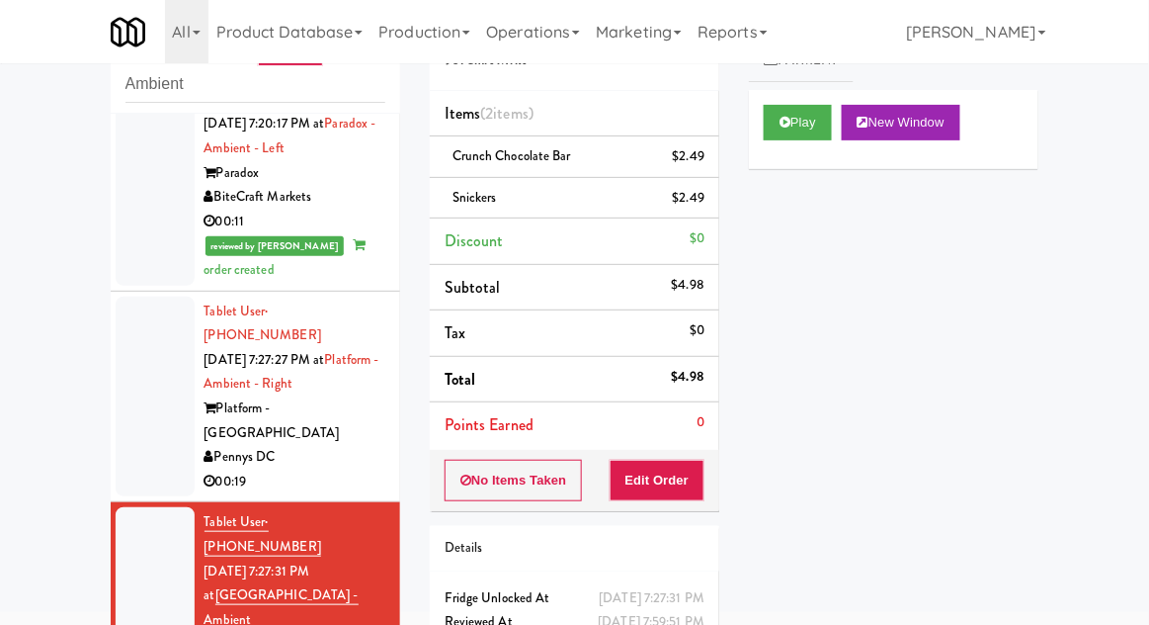
scroll to position [90, 0]
